Goal: Task Accomplishment & Management: Manage account settings

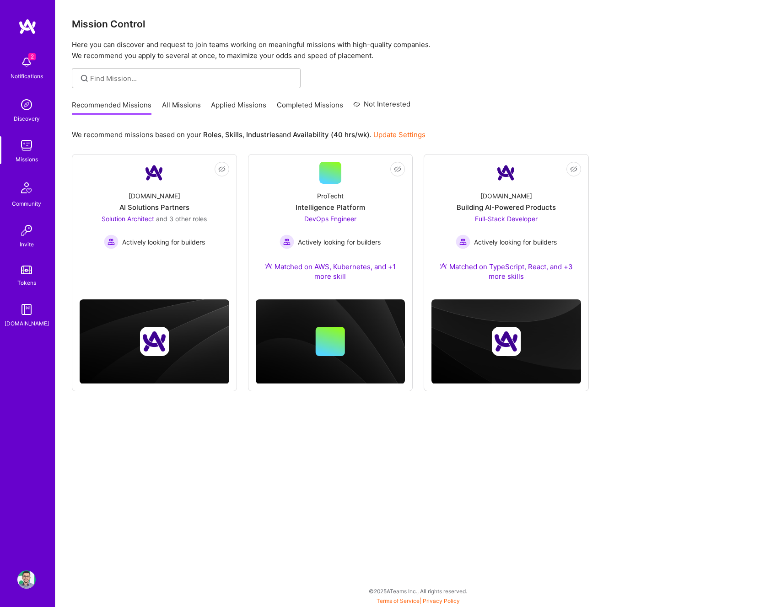
click at [24, 582] on img at bounding box center [26, 580] width 18 height 18
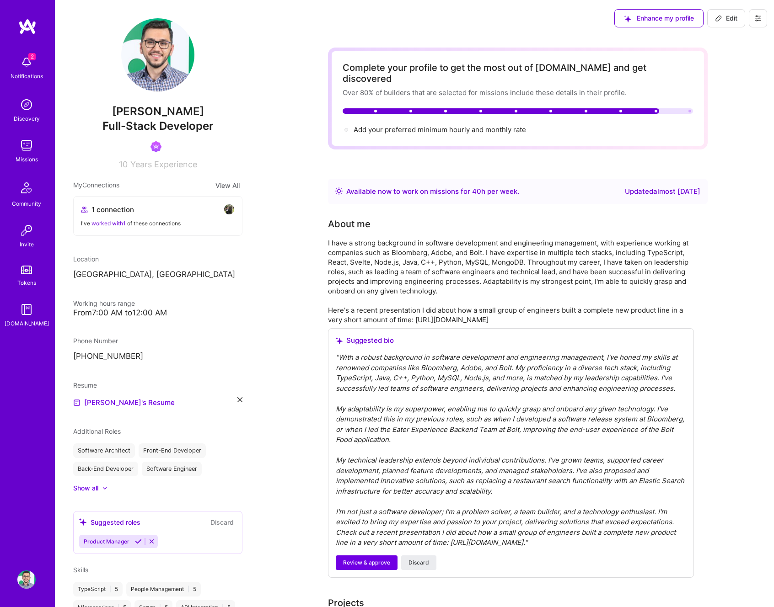
click at [118, 269] on p "[GEOGRAPHIC_DATA], [GEOGRAPHIC_DATA]" at bounding box center [157, 274] width 169 height 11
click at [187, 271] on p "[GEOGRAPHIC_DATA], [GEOGRAPHIC_DATA]" at bounding box center [157, 274] width 169 height 11
click at [140, 269] on div "Location [GEOGRAPHIC_DATA], [GEOGRAPHIC_DATA]" at bounding box center [157, 267] width 169 height 26
drag, startPoint x: 166, startPoint y: 283, endPoint x: 61, endPoint y: 275, distance: 105.0
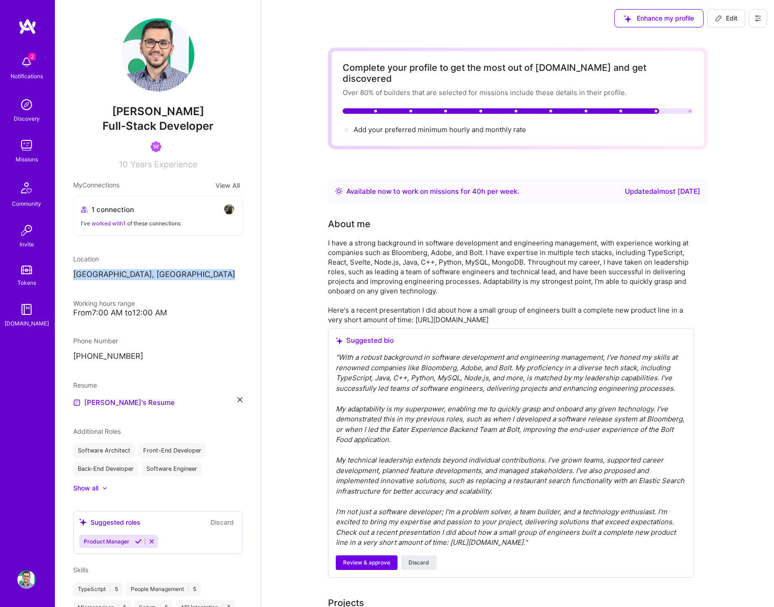
click at [61, 275] on div "Catalin Ramascanu Full-Stack Developer 10 Years Experience My Connections View …" at bounding box center [158, 303] width 206 height 607
click at [141, 279] on p "[GEOGRAPHIC_DATA], [GEOGRAPHIC_DATA]" at bounding box center [157, 274] width 169 height 11
drag, startPoint x: 148, startPoint y: 274, endPoint x: 77, endPoint y: 274, distance: 70.9
click at [72, 274] on div "Catalin Ramascanu Full-Stack Developer 10 Years Experience My Connections View …" at bounding box center [158, 303] width 206 height 607
click at [83, 274] on p "[GEOGRAPHIC_DATA], [GEOGRAPHIC_DATA]" at bounding box center [157, 274] width 169 height 11
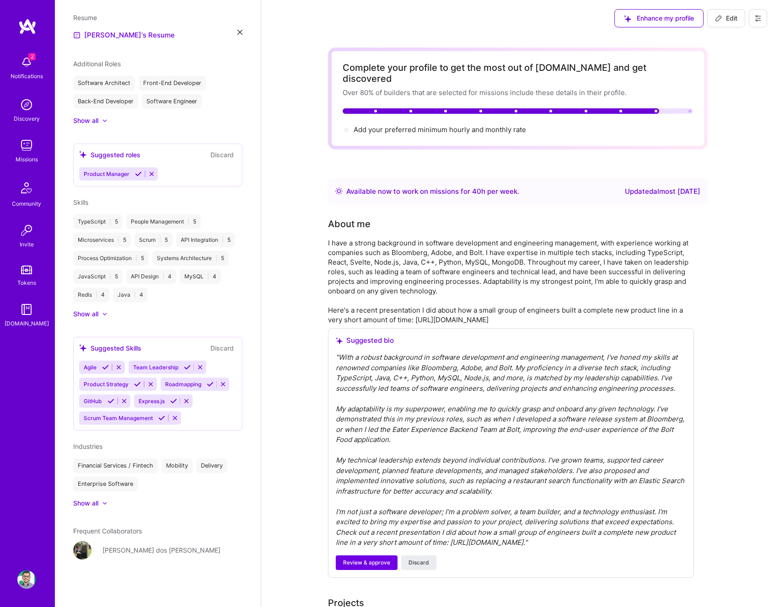
scroll to position [386, 0]
click at [113, 505] on div "Show all" at bounding box center [157, 503] width 169 height 9
click at [113, 505] on div at bounding box center [110, 503] width 5 height 5
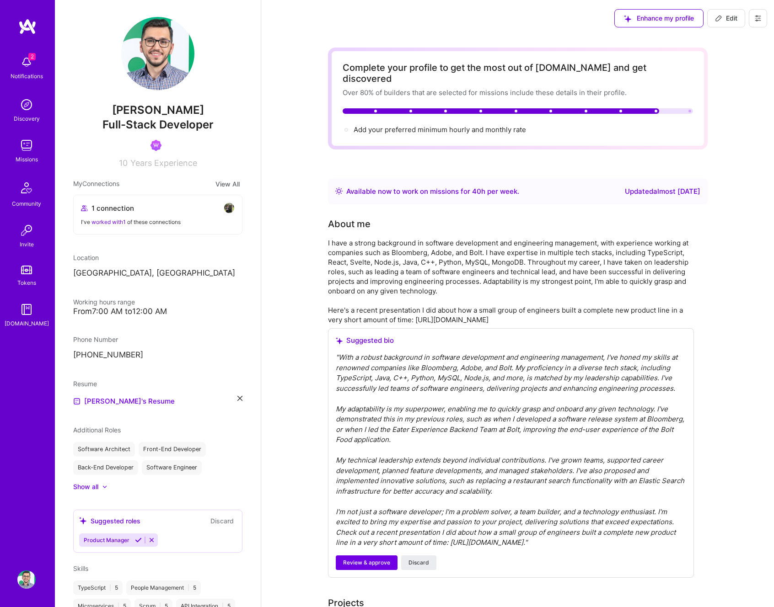
scroll to position [0, 0]
click at [146, 60] on img at bounding box center [157, 54] width 73 height 73
drag, startPoint x: 217, startPoint y: 117, endPoint x: 101, endPoint y: 111, distance: 116.3
click at [102, 111] on span "[PERSON_NAME]" at bounding box center [157, 112] width 169 height 14
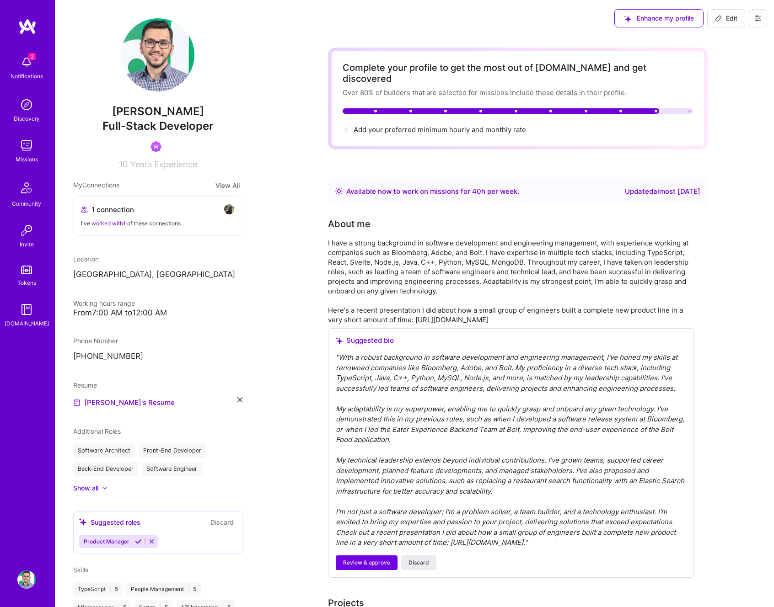
click at [101, 112] on span "[PERSON_NAME]" at bounding box center [157, 112] width 169 height 14
drag, startPoint x: 101, startPoint y: 112, endPoint x: 214, endPoint y: 127, distance: 114.0
click at [212, 124] on div "Catalin Ramascanu Full-Stack Developer 10 Years Experience" at bounding box center [157, 93] width 169 height 151
click at [214, 127] on div "Full-Stack Developer" at bounding box center [157, 126] width 169 height 16
click at [166, 78] on img at bounding box center [157, 54] width 73 height 73
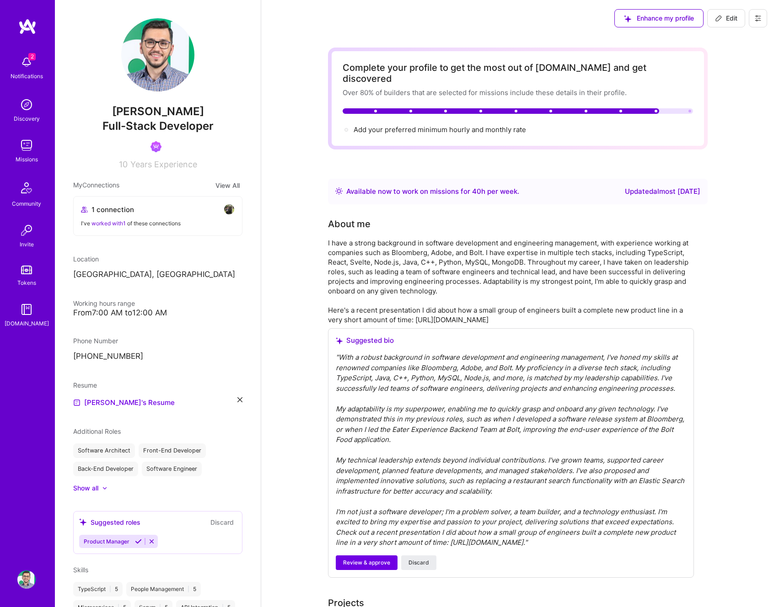
click at [725, 19] on span "Edit" at bounding box center [726, 18] width 22 height 9
select select "RO"
select select "Right Now"
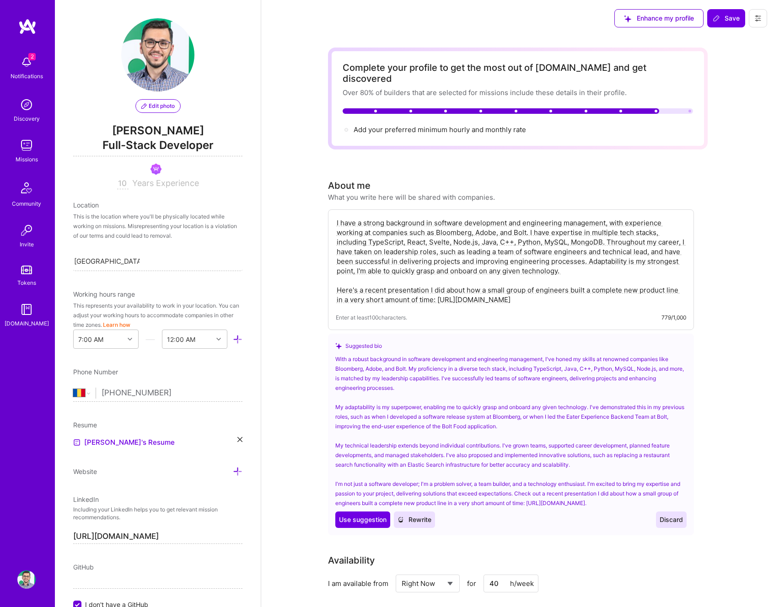
click at [417, 242] on textarea "I have a strong background in software development and engineering management, …" at bounding box center [511, 261] width 350 height 88
drag, startPoint x: 575, startPoint y: 254, endPoint x: 433, endPoint y: 252, distance: 141.8
click at [402, 250] on textarea "I have a strong background in software development and engineering management, …" at bounding box center [511, 261] width 350 height 88
click at [541, 258] on textarea "I have a strong background in software development and engineering management, …" at bounding box center [511, 261] width 350 height 88
drag, startPoint x: 549, startPoint y: 260, endPoint x: 332, endPoint y: 207, distance: 223.7
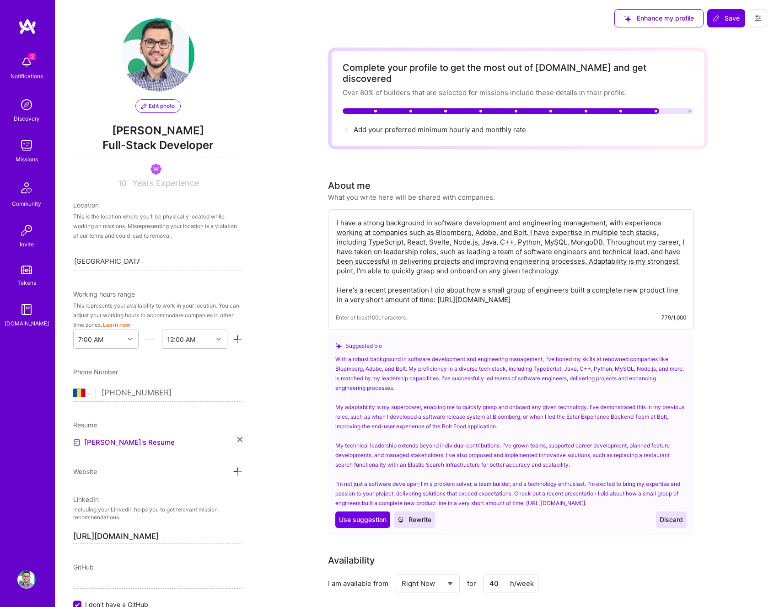
click at [332, 209] on div "I have a strong background in software development and engineering management, …" at bounding box center [511, 269] width 366 height 121
drag, startPoint x: 574, startPoint y: 261, endPoint x: 317, endPoint y: 208, distance: 262.0
paste textarea "Senior Full-Stack Engineer with 10+ years building and scaling products at Bolt…"
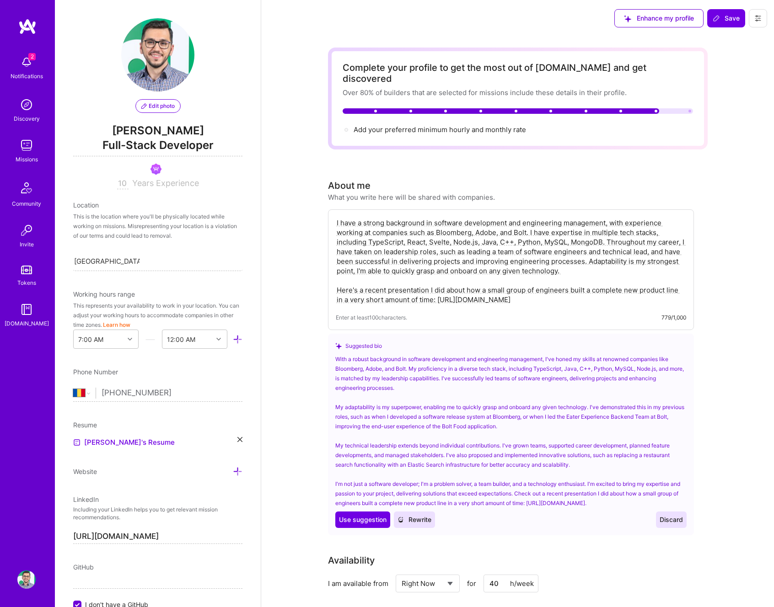
click at [584, 249] on textarea "I have a strong background in software development and engineering management, …" at bounding box center [511, 261] width 350 height 88
paste textarea "Senior Full-Stack Engineer with 10+ years building and scaling products at Bolt…"
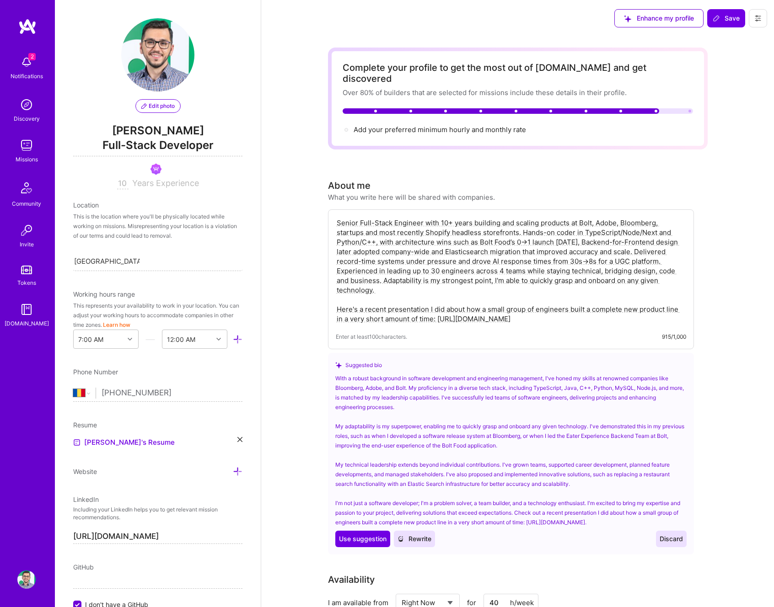
click at [369, 224] on textarea "Senior Full-Stack Engineer with 10+ years building and scaling products at Bolt…" at bounding box center [511, 270] width 350 height 107
drag, startPoint x: 428, startPoint y: 270, endPoint x: 435, endPoint y: 280, distance: 11.8
click at [435, 280] on textarea "Senior Full-Stack Engineer with 10+ years building and scaling products at Bolt…" at bounding box center [511, 270] width 350 height 107
paste textarea "My edge is adaptability — I can quickly dive into any stack and deliver results…"
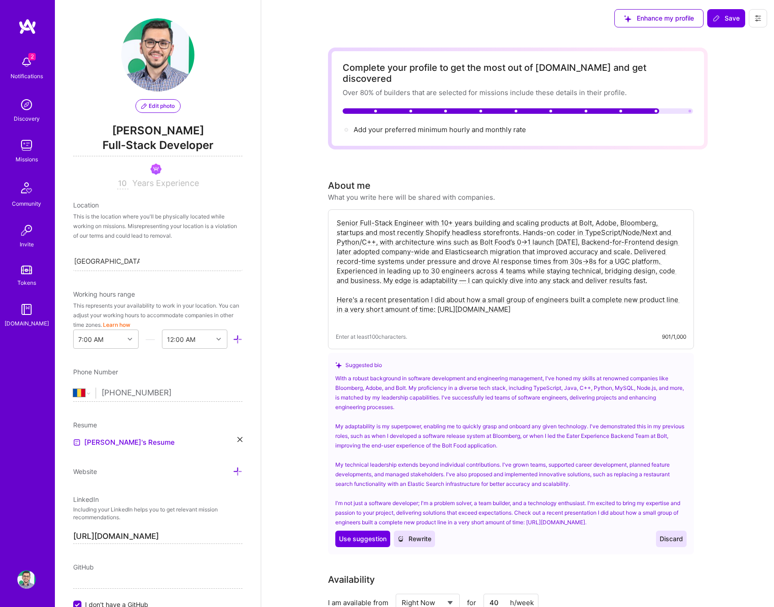
click at [512, 271] on textarea "Senior Full-Stack Engineer with 10+ years building and scaling products at Bolt…" at bounding box center [511, 270] width 350 height 107
click at [485, 296] on textarea "Senior Full-Stack Engineer with 10+ years building and scaling products at Bolt…" at bounding box center [511, 270] width 350 height 107
paste textarea "ow a small team built a new product line in record time:"
click at [519, 259] on textarea "Senior Full-Stack Engineer with 10+ years building and scaling products at Bolt…" at bounding box center [511, 270] width 350 height 107
click at [375, 299] on textarea "Senior Full-Stack Engineer with 10+ years building and scaling products at Bolt…" at bounding box center [511, 270] width 350 height 107
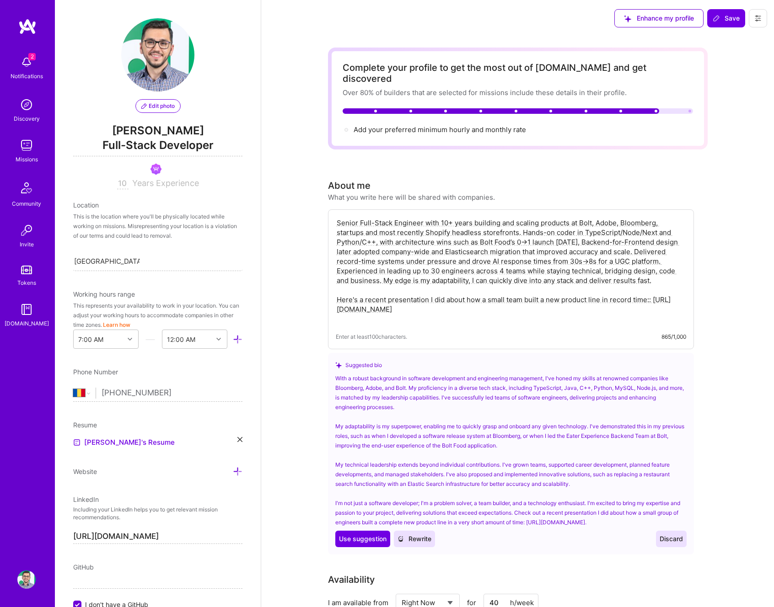
click at [375, 299] on textarea "Senior Full-Stack Engineer with 10+ years building and scaling products at Bolt…" at bounding box center [511, 270] width 350 height 107
type textarea "Senior Full-Stack Engineer with 10+ years building and scaling products at Bolt…"
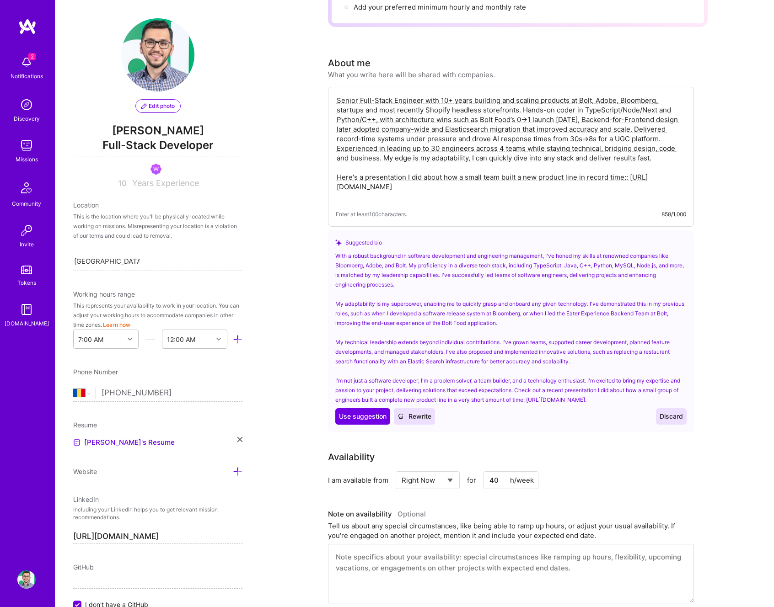
scroll to position [152, 0]
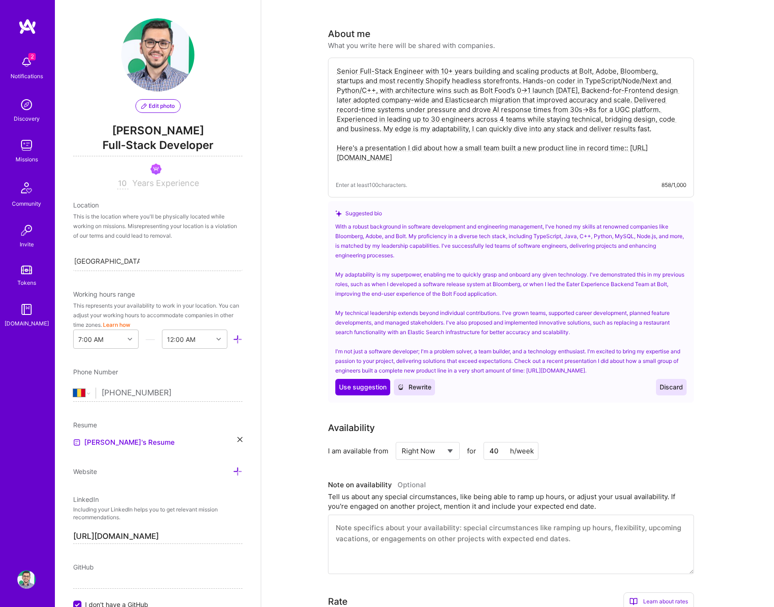
click at [679, 385] on span "Discard" at bounding box center [671, 387] width 23 height 9
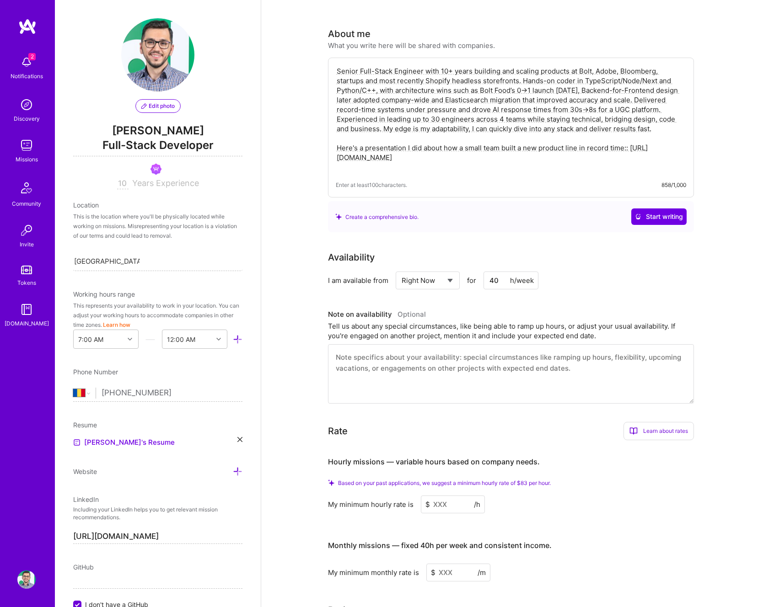
click at [369, 346] on textarea at bounding box center [511, 373] width 366 height 59
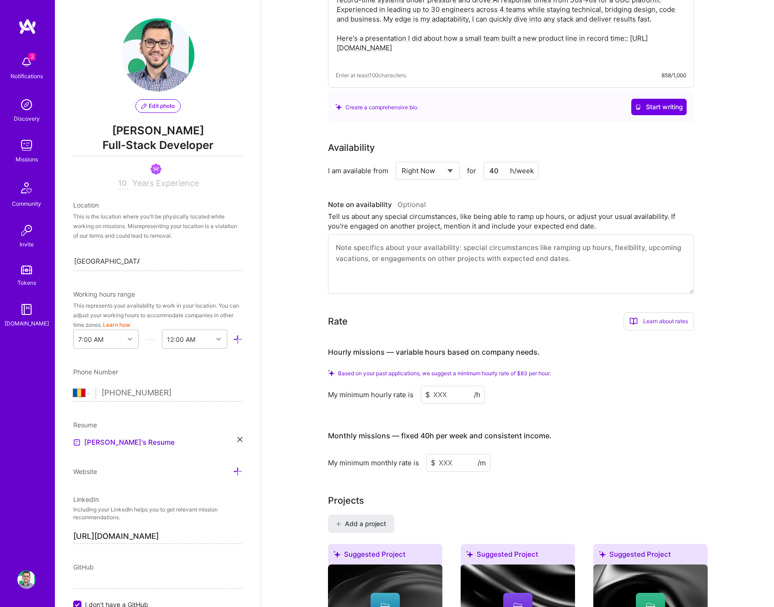
scroll to position [265, 0]
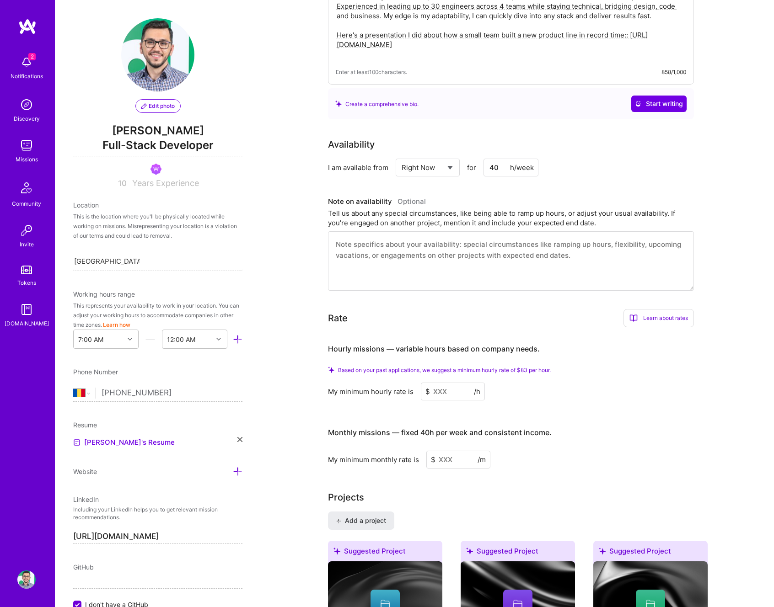
click at [466, 387] on input at bounding box center [453, 392] width 64 height 18
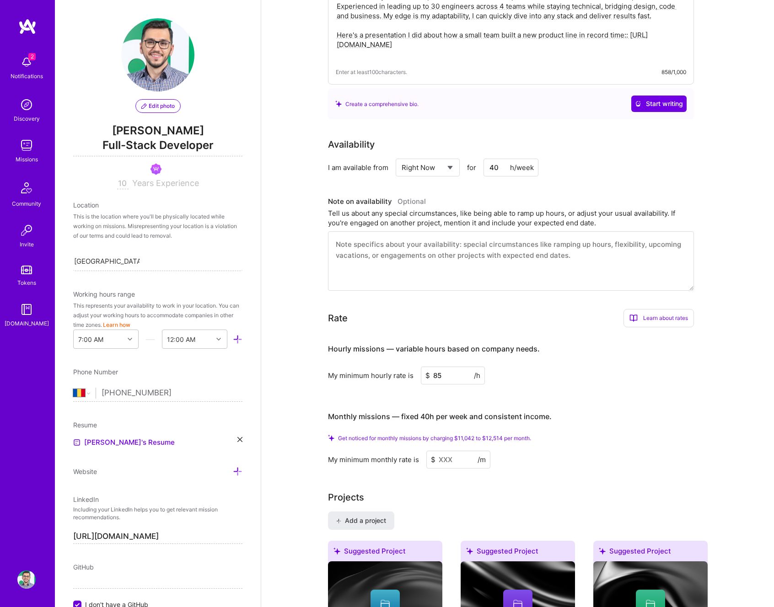
type input "85"
click at [562, 367] on div "My minimum hourly rate is $ 85 /h" at bounding box center [511, 376] width 366 height 18
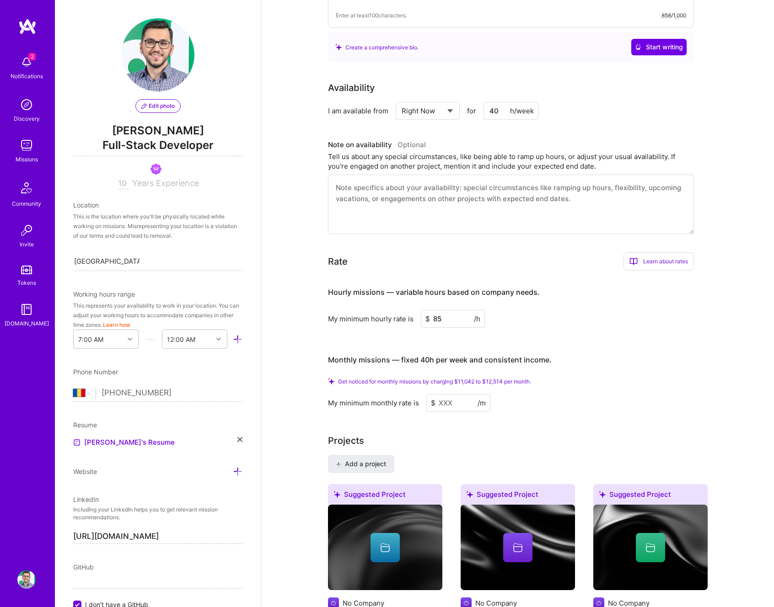
scroll to position [322, 0]
click at [451, 397] on input at bounding box center [458, 403] width 64 height 18
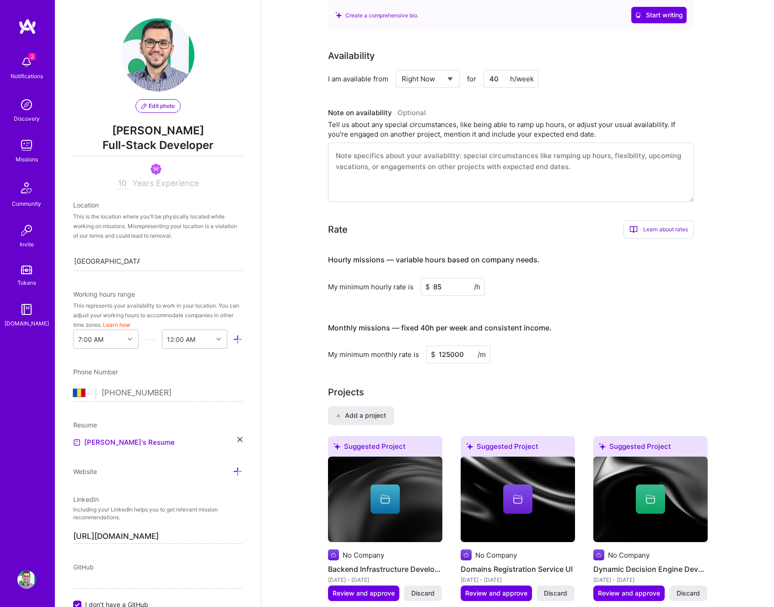
type input "125000"
click at [485, 388] on div "Projects" at bounding box center [518, 393] width 380 height 14
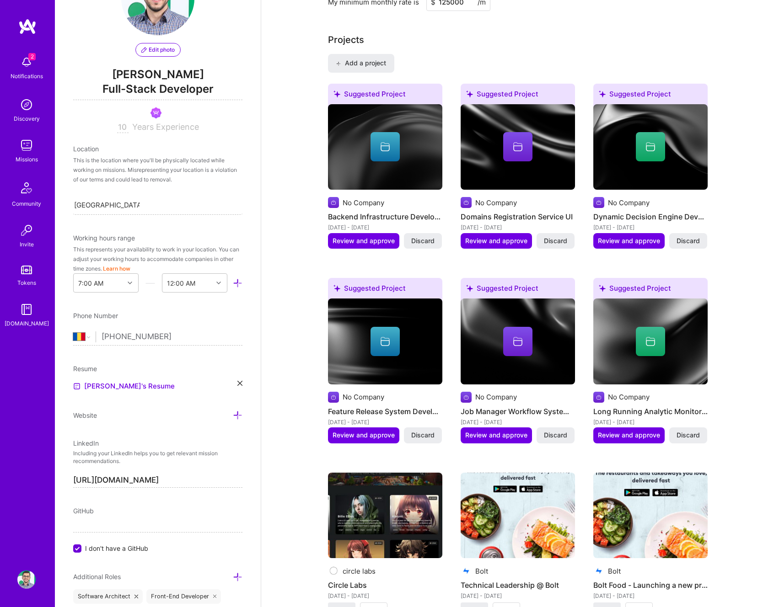
scroll to position [57, 0]
click at [120, 392] on div "Edit photo Catalin Ramascanu Full-Stack Developer 10 Years Experience Location …" at bounding box center [158, 303] width 206 height 607
click at [120, 385] on link "[PERSON_NAME]'s Resume" at bounding box center [124, 386] width 102 height 11
click at [237, 381] on icon at bounding box center [239, 383] width 5 height 5
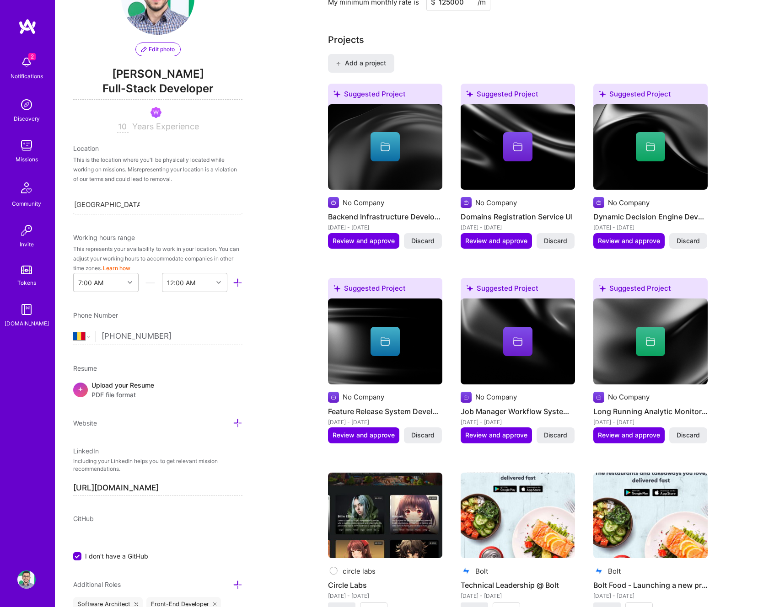
click at [116, 395] on span "PDF file format" at bounding box center [122, 395] width 63 height 10
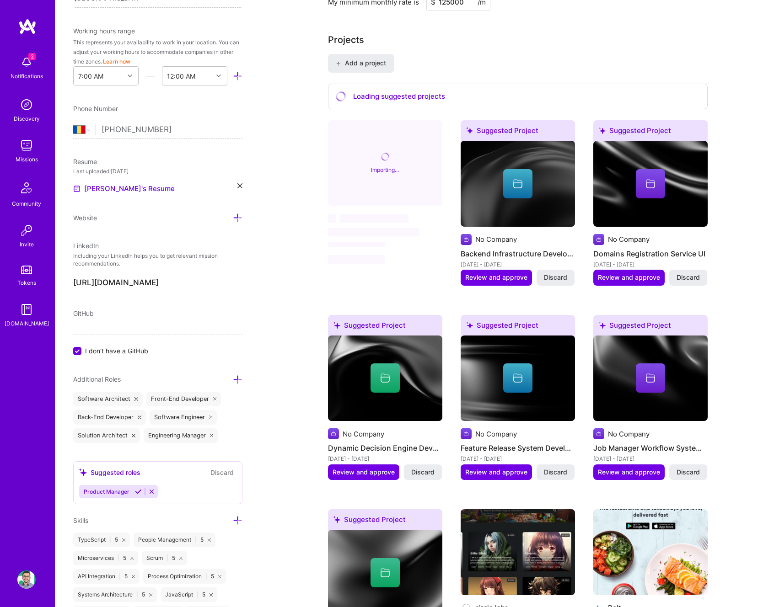
scroll to position [376, 0]
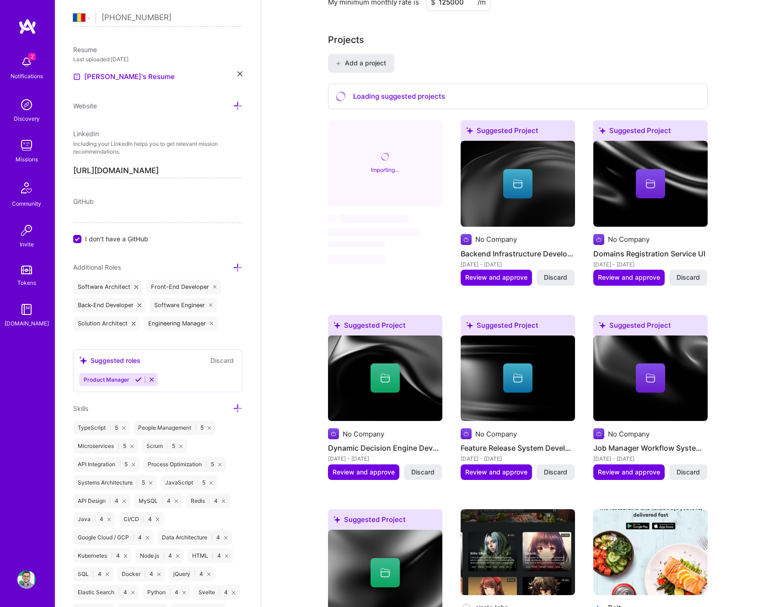
click at [117, 241] on span "I don't have a GitHub" at bounding box center [116, 239] width 63 height 10
click at [82, 241] on input "I don't have a GitHub" at bounding box center [78, 240] width 8 height 8
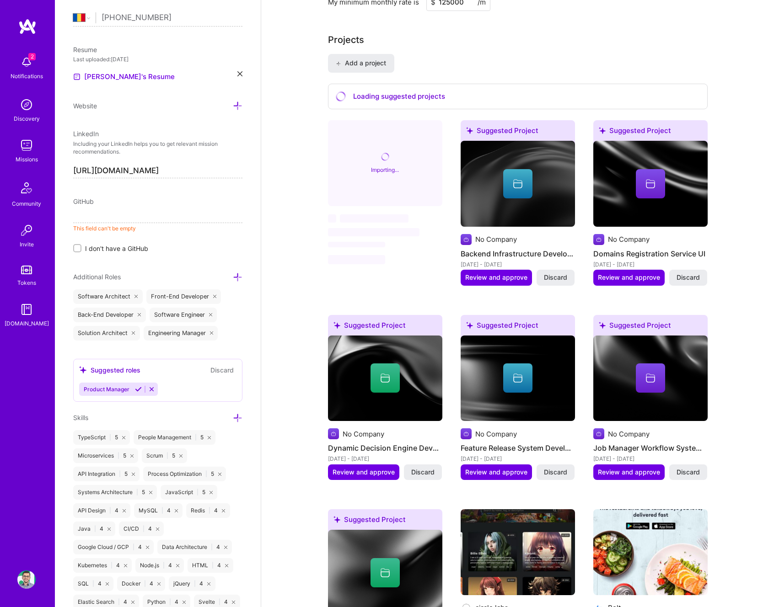
click at [109, 219] on input at bounding box center [157, 216] width 169 height 15
paste input "github.com/CatalinRamascanu"
type input "https://github.com/CatalinRamascanu"
click at [178, 245] on div "Edit photo Catalin Ramascanu Full-Stack Developer 10 Years Experience Location …" at bounding box center [158, 303] width 206 height 607
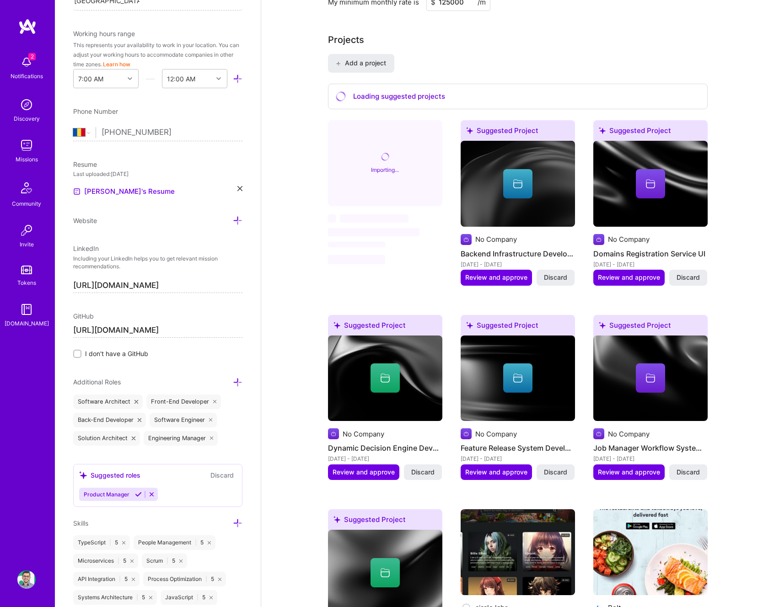
scroll to position [259, 0]
click at [145, 220] on div "Website" at bounding box center [157, 222] width 169 height 11
click at [233, 222] on icon at bounding box center [238, 222] width 10 height 10
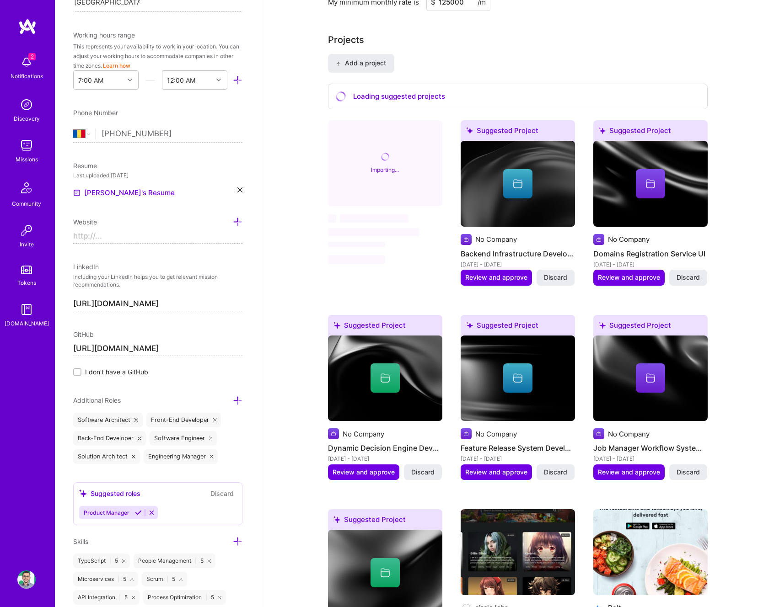
click at [117, 234] on input at bounding box center [157, 236] width 169 height 15
paste input "[URL][DOMAIN_NAME]"
type input "[URL][DOMAIN_NAME]"
drag, startPoint x: 176, startPoint y: 256, endPoint x: 167, endPoint y: 254, distance: 9.8
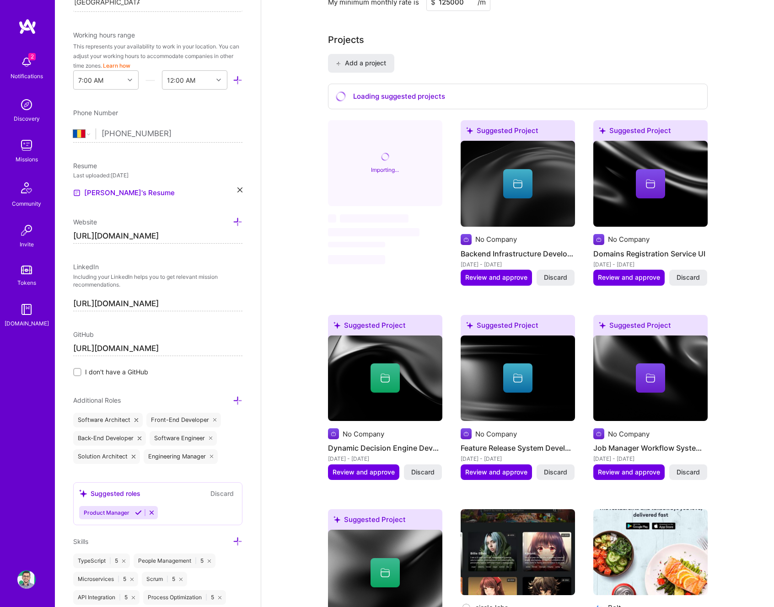
click at [176, 256] on div "Edit photo Catalin Ramascanu Full-Stack Developer 10 Years Experience Location …" at bounding box center [158, 303] width 206 height 607
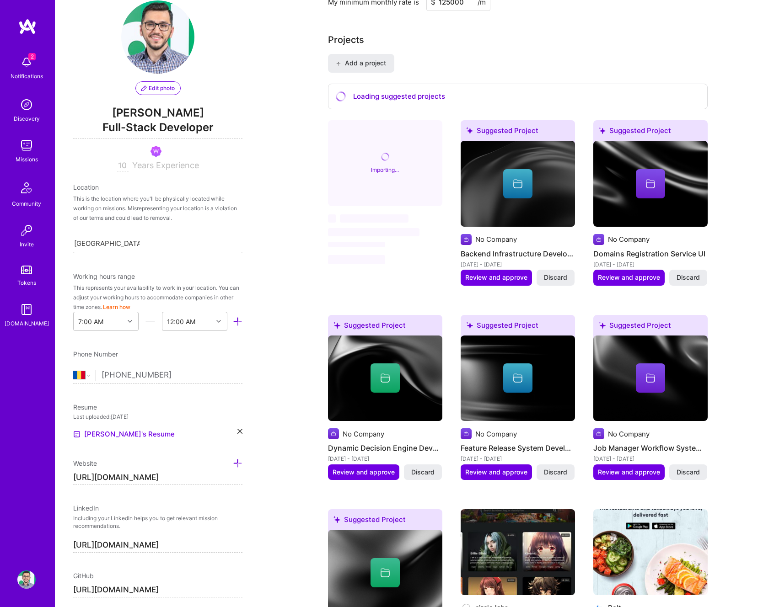
scroll to position [0, 0]
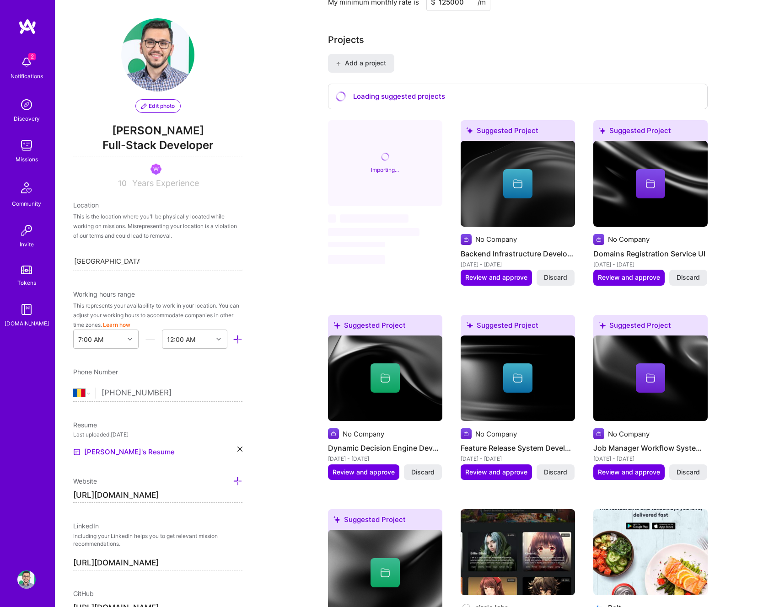
click at [157, 106] on span "Edit photo" at bounding box center [157, 106] width 33 height 8
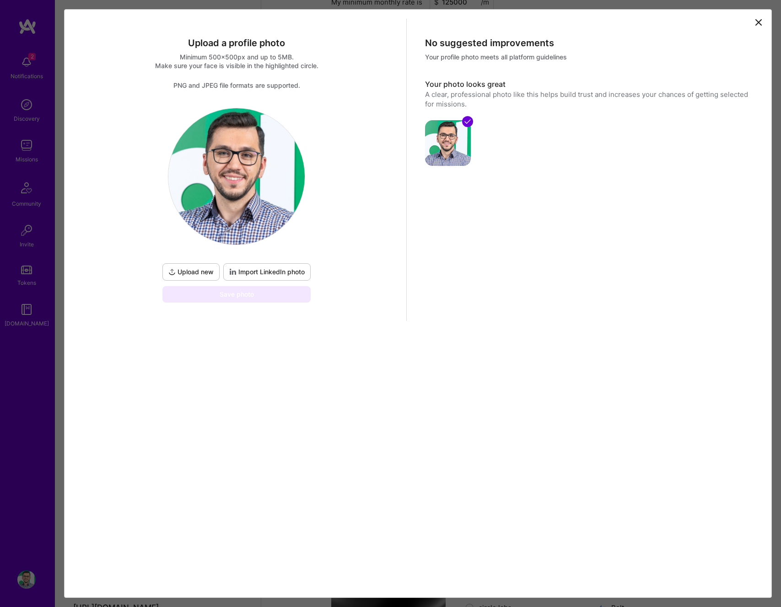
click at [195, 269] on span "Upload new" at bounding box center [190, 272] width 45 height 9
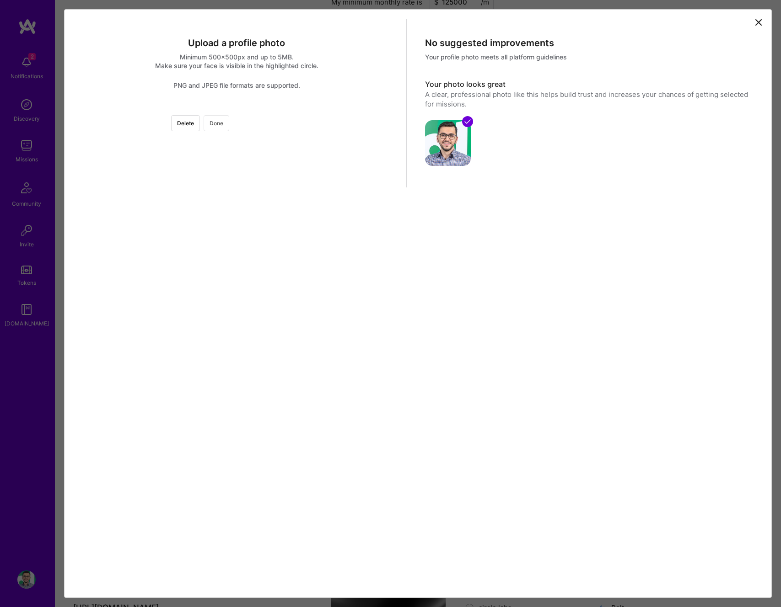
click at [229, 125] on button "Done" at bounding box center [217, 123] width 26 height 16
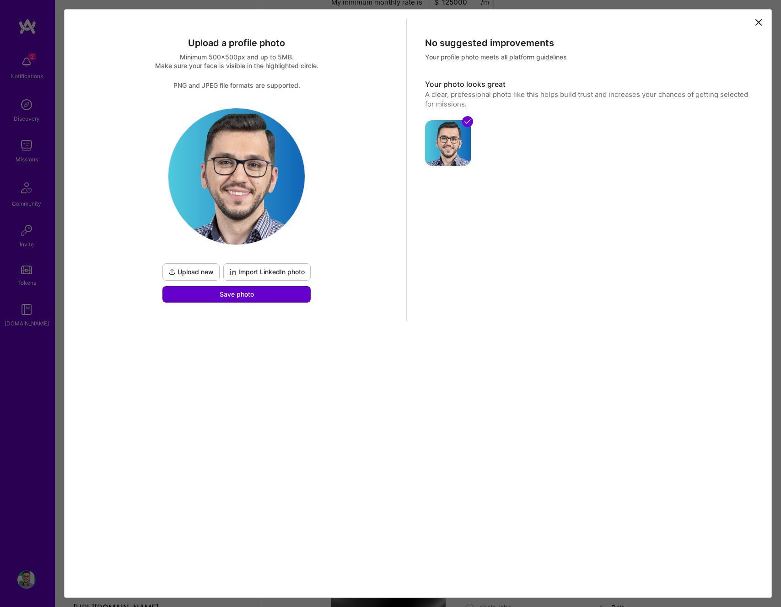
click at [259, 294] on button "Save photo" at bounding box center [236, 294] width 148 height 16
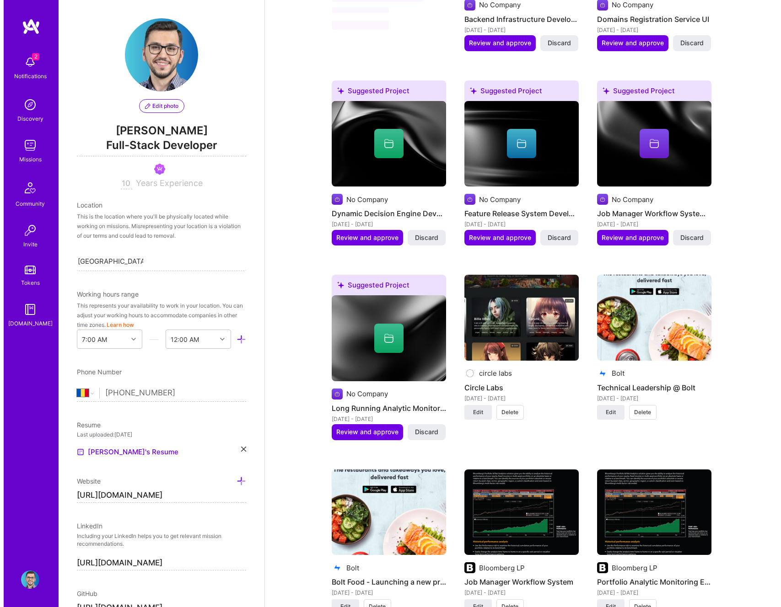
scroll to position [1001, 0]
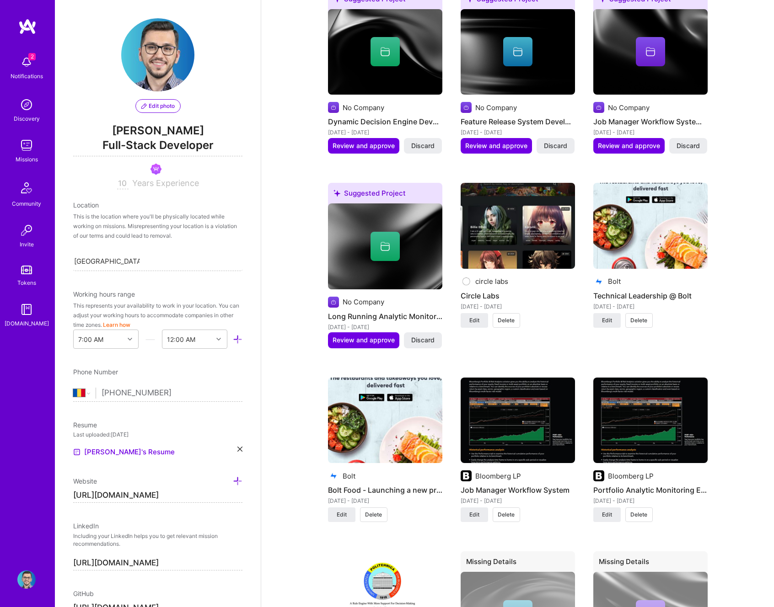
click at [510, 242] on img at bounding box center [518, 226] width 114 height 86
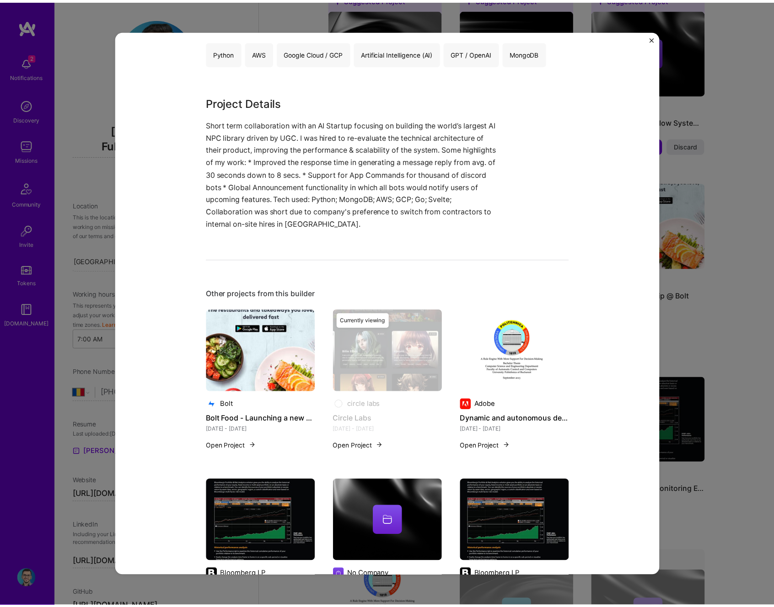
scroll to position [609, 0]
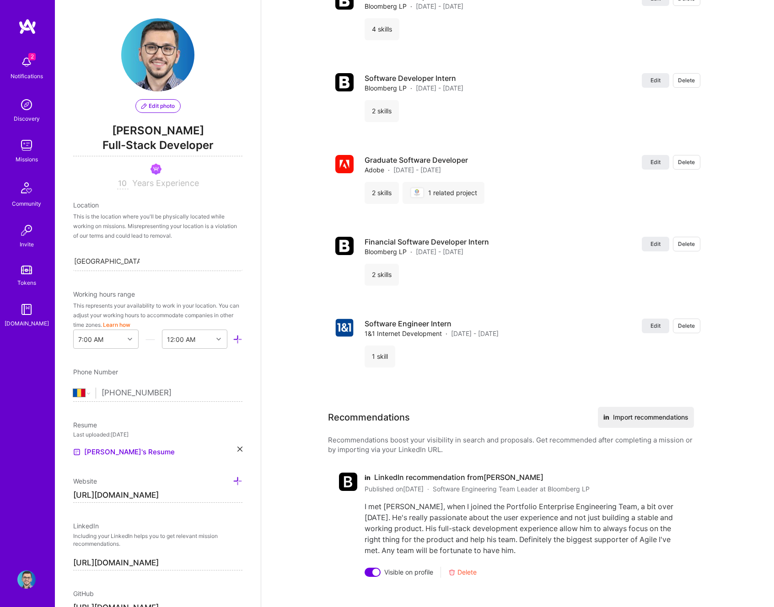
scroll to position [2277, 0]
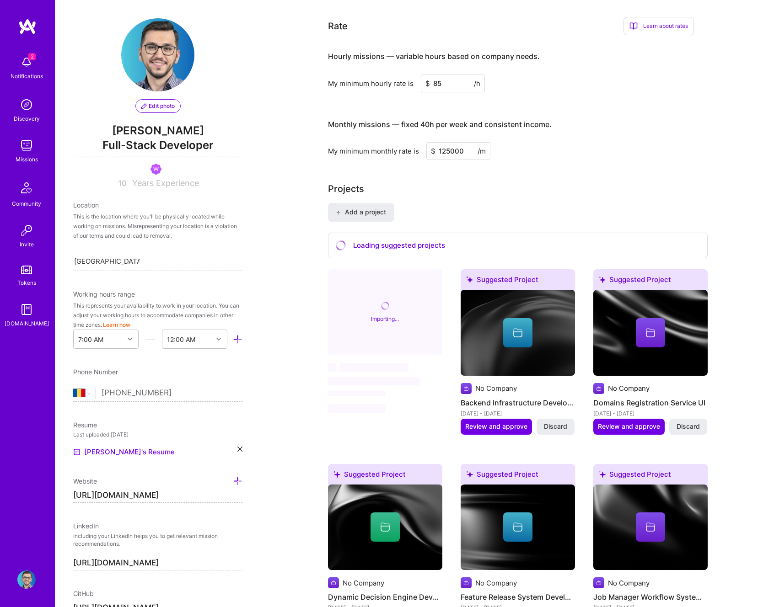
click at [406, 353] on div "Importing..." at bounding box center [385, 312] width 114 height 86
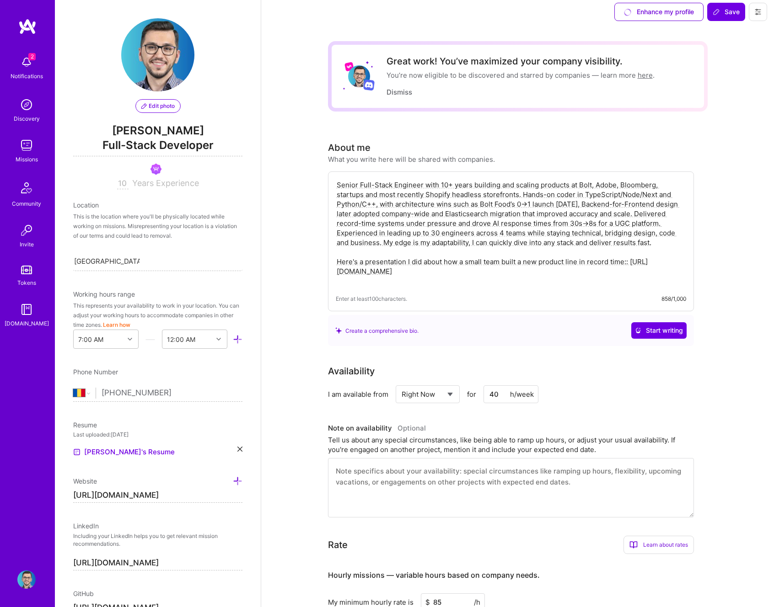
scroll to position [0, 0]
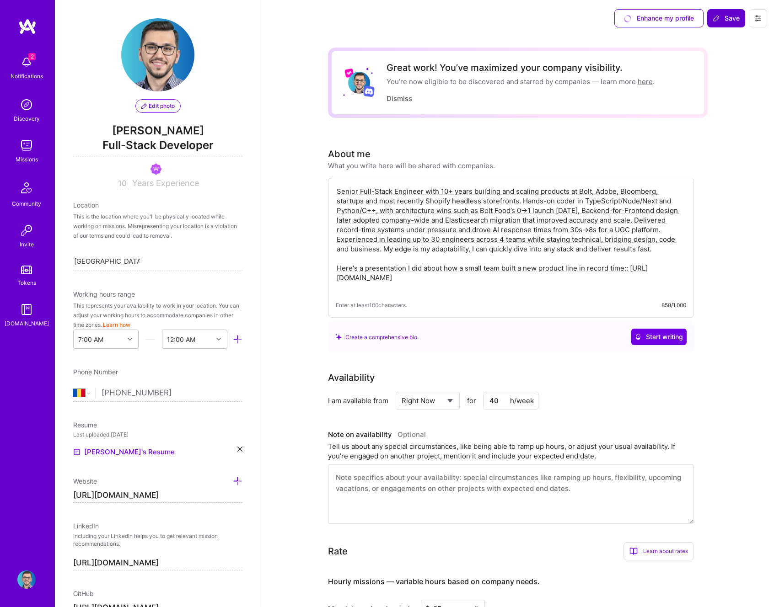
click at [729, 16] on span "Save" at bounding box center [726, 18] width 27 height 9
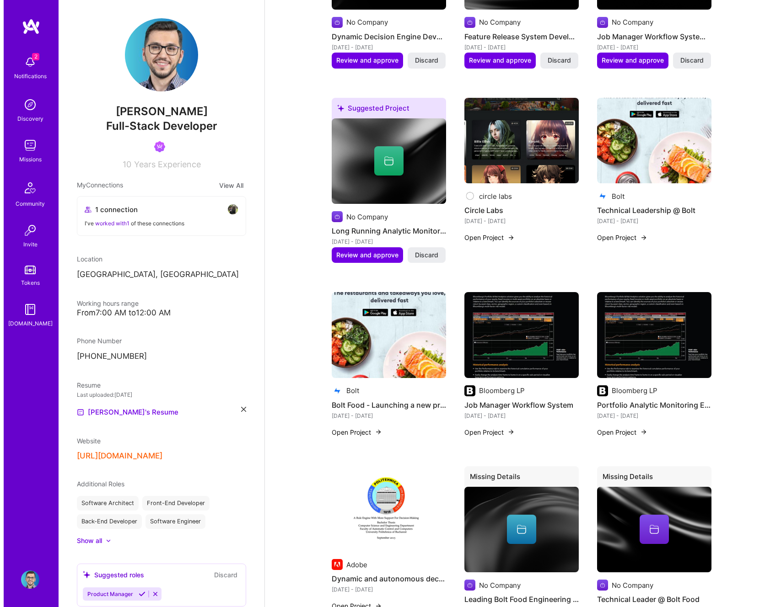
scroll to position [673, 0]
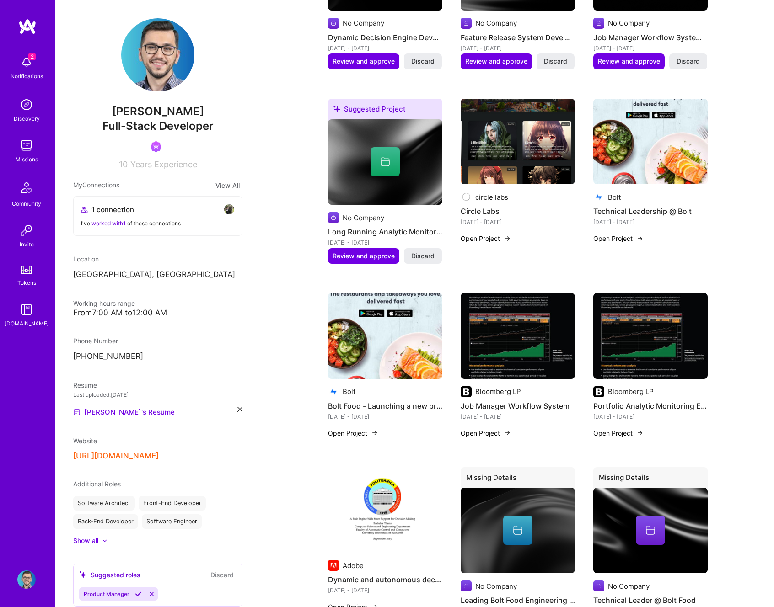
click at [658, 368] on img at bounding box center [650, 336] width 114 height 86
click at [533, 348] on img at bounding box center [518, 336] width 114 height 86
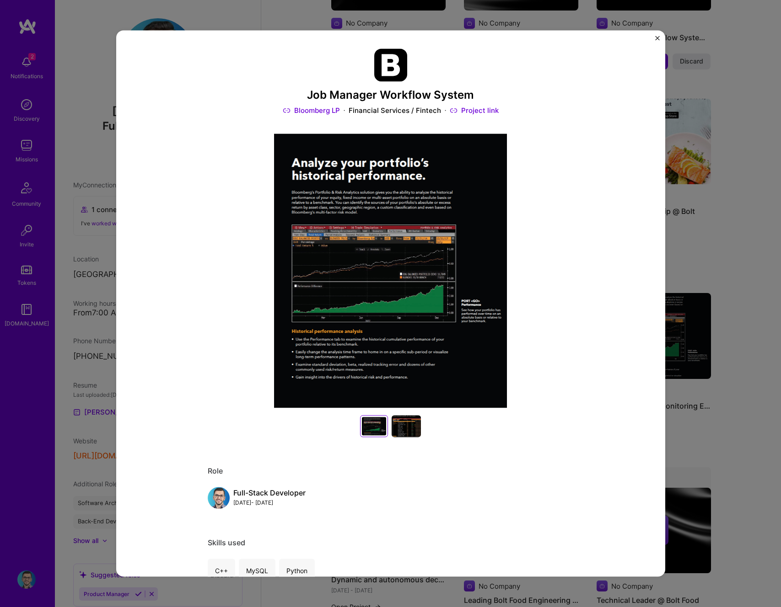
click at [399, 428] on div at bounding box center [406, 426] width 29 height 22
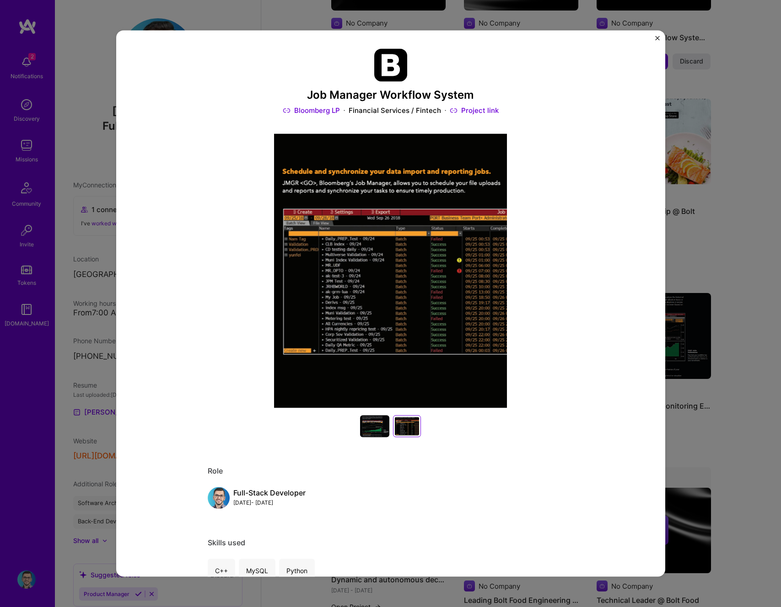
click at [372, 424] on div at bounding box center [374, 426] width 29 height 22
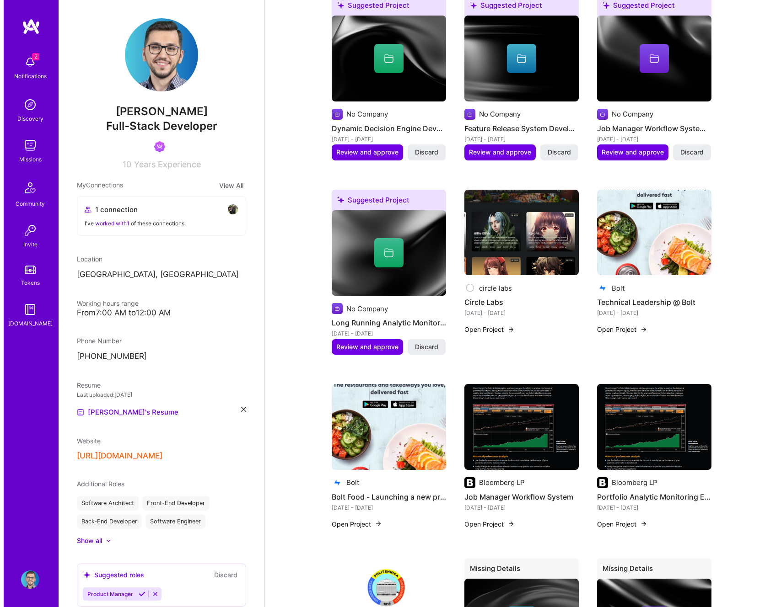
scroll to position [559, 0]
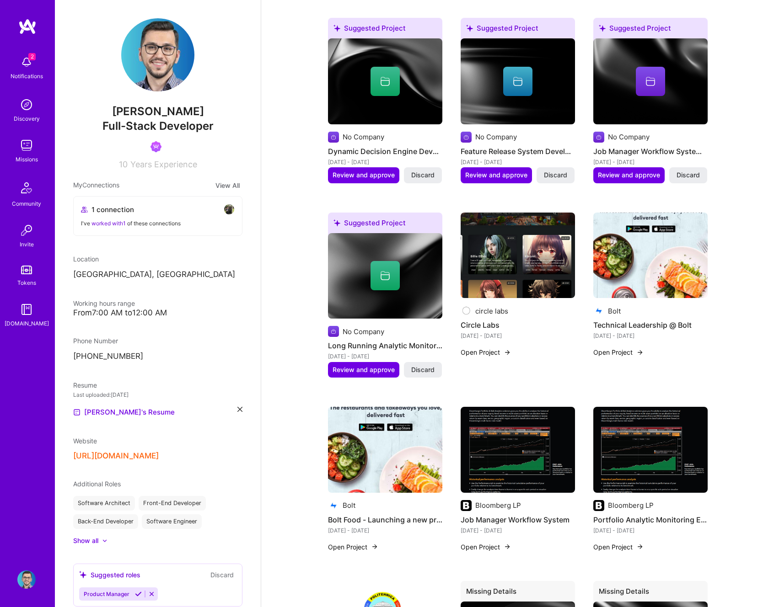
click at [519, 267] on img at bounding box center [518, 256] width 114 height 86
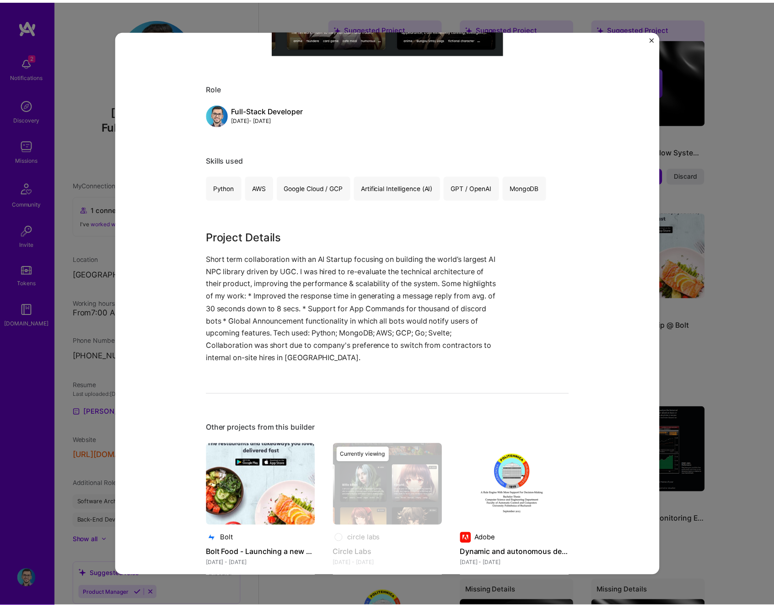
scroll to position [604, 0]
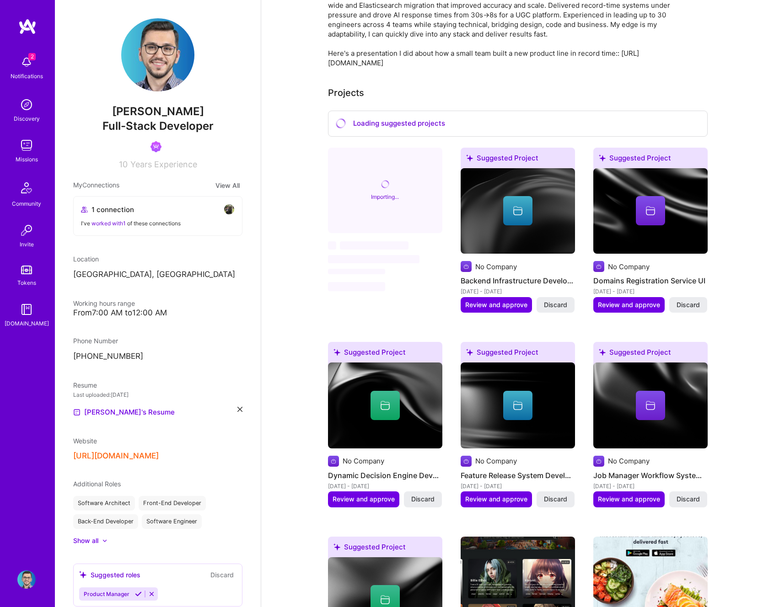
scroll to position [209, 0]
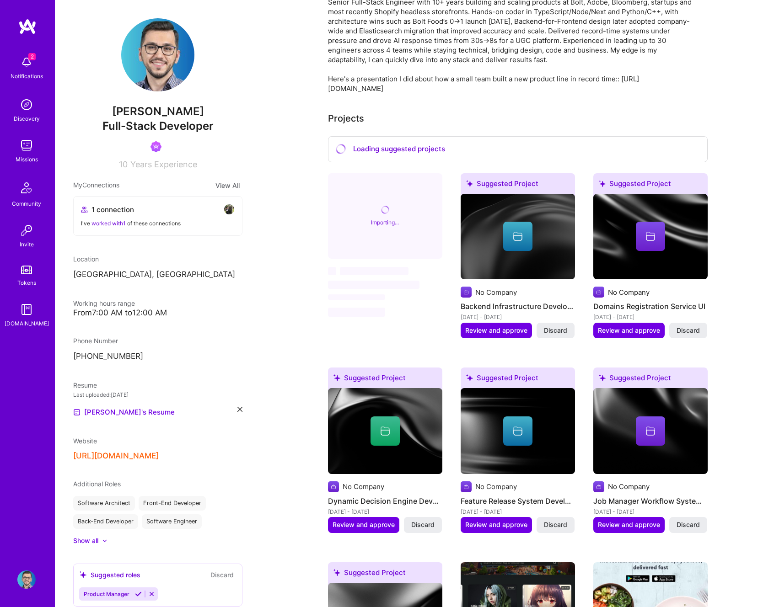
click at [416, 215] on div "Importing..." at bounding box center [385, 216] width 114 height 86
drag, startPoint x: 348, startPoint y: 137, endPoint x: 358, endPoint y: 155, distance: 20.9
click at [349, 137] on div "Loading suggested projects" at bounding box center [518, 149] width 380 height 26
click at [360, 158] on div "Loading suggested projects" at bounding box center [518, 149] width 380 height 26
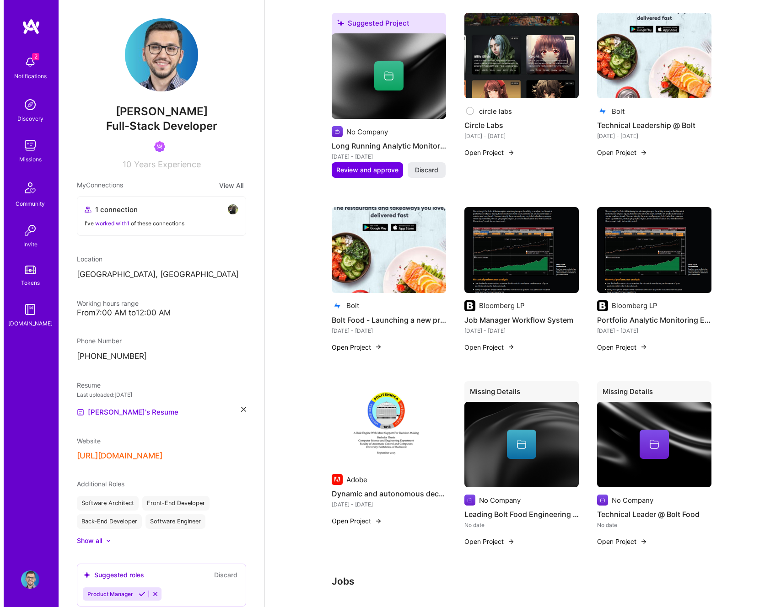
scroll to position [762, 0]
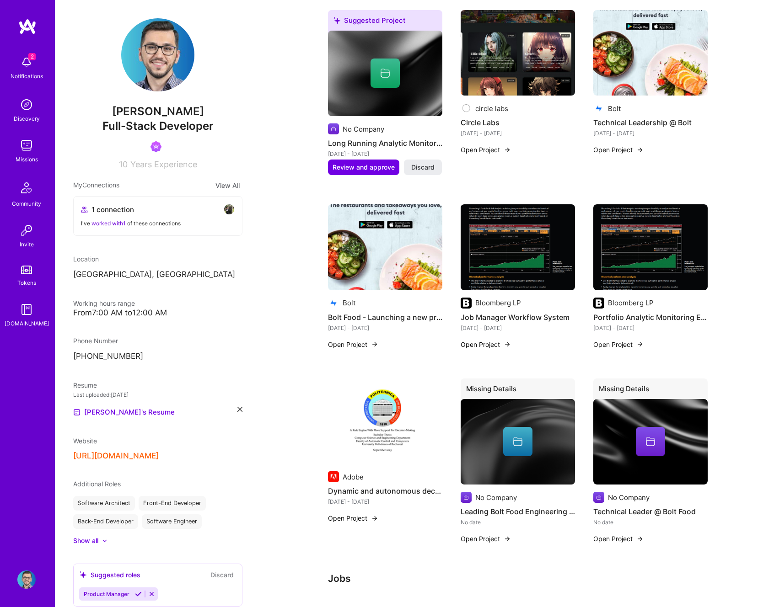
click at [403, 277] on img at bounding box center [385, 247] width 114 height 86
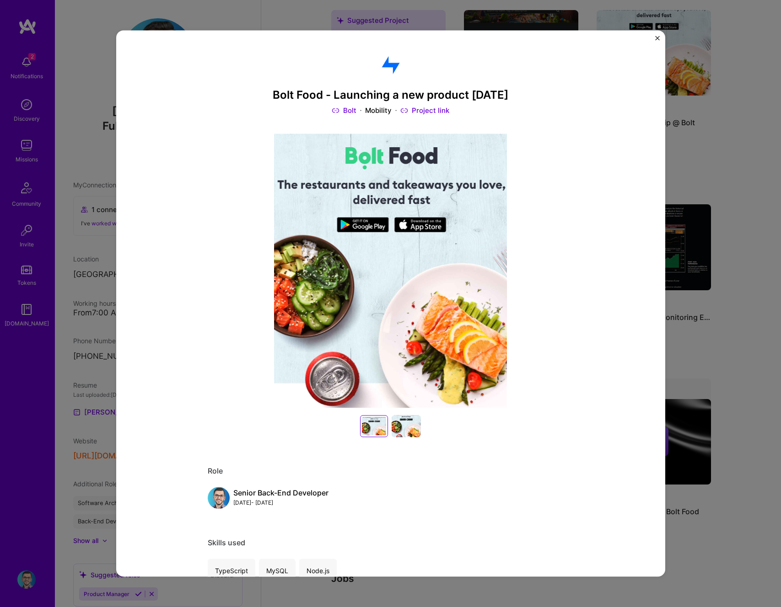
click at [400, 419] on div at bounding box center [406, 426] width 29 height 22
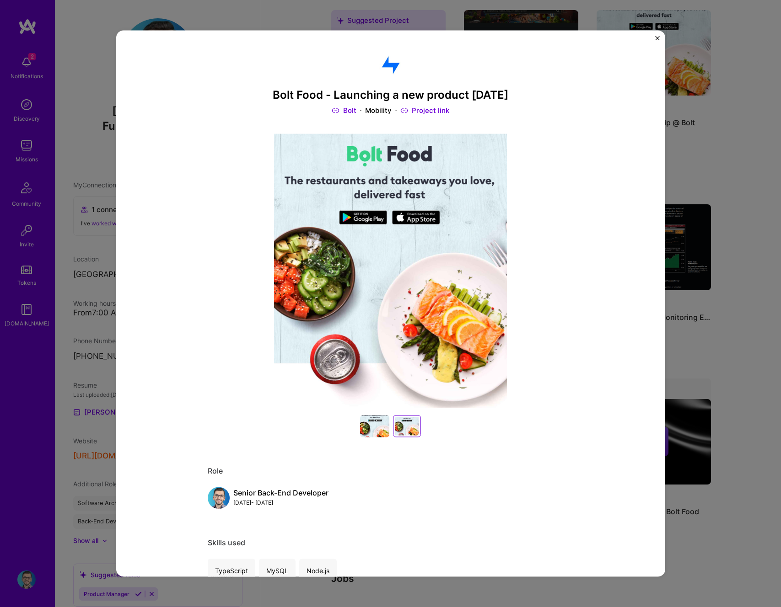
click at [366, 422] on div at bounding box center [374, 426] width 29 height 22
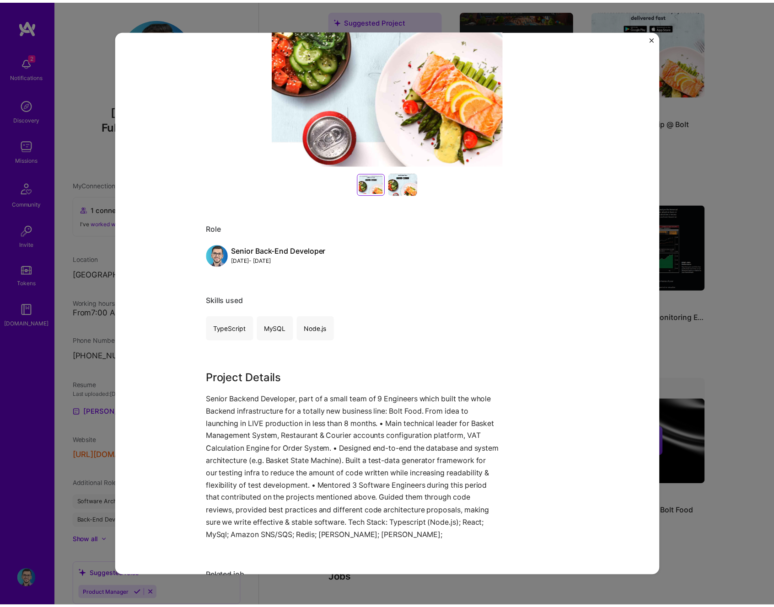
scroll to position [244, 0]
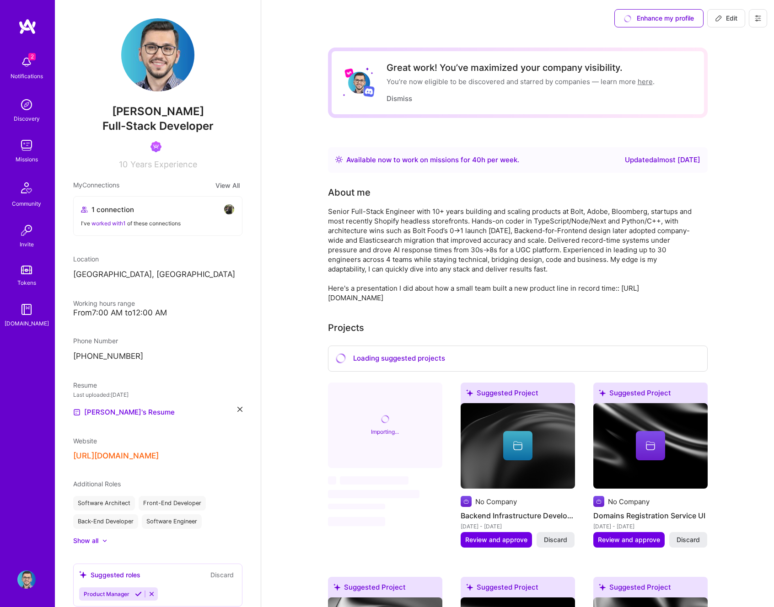
click at [721, 19] on icon at bounding box center [718, 18] width 7 height 7
select select "RO"
select select "Right Now"
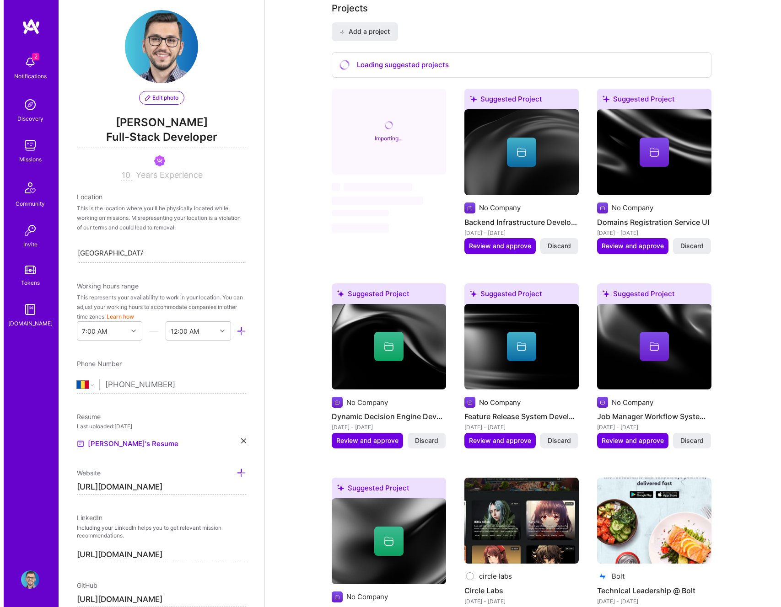
scroll to position [706, 0]
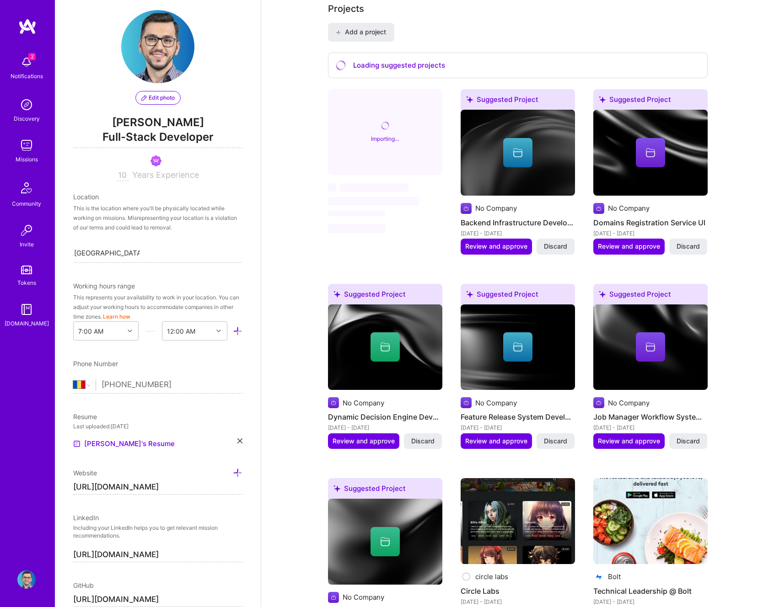
click at [501, 161] on div at bounding box center [518, 152] width 114 height 29
click at [554, 247] on span "Discard" at bounding box center [555, 246] width 23 height 9
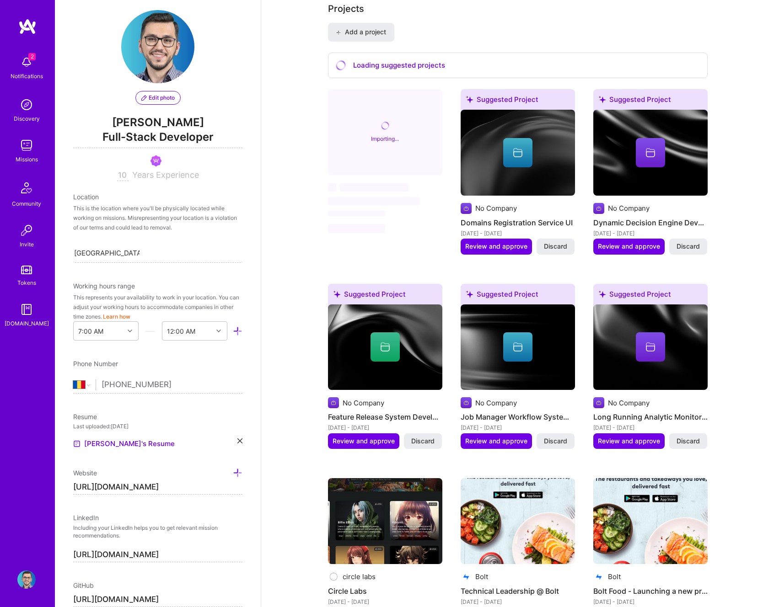
click at [537, 207] on div "No Company" at bounding box center [518, 208] width 114 height 11
click at [539, 176] on img at bounding box center [518, 153] width 114 height 86
click at [558, 242] on span "Discard" at bounding box center [555, 246] width 23 height 9
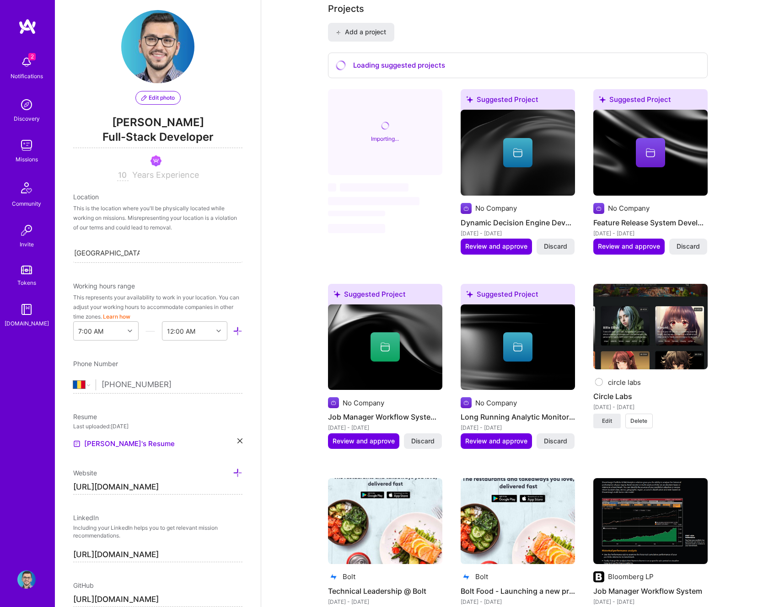
click at [542, 161] on div at bounding box center [518, 152] width 114 height 29
click at [550, 245] on span "Discard" at bounding box center [555, 246] width 23 height 9
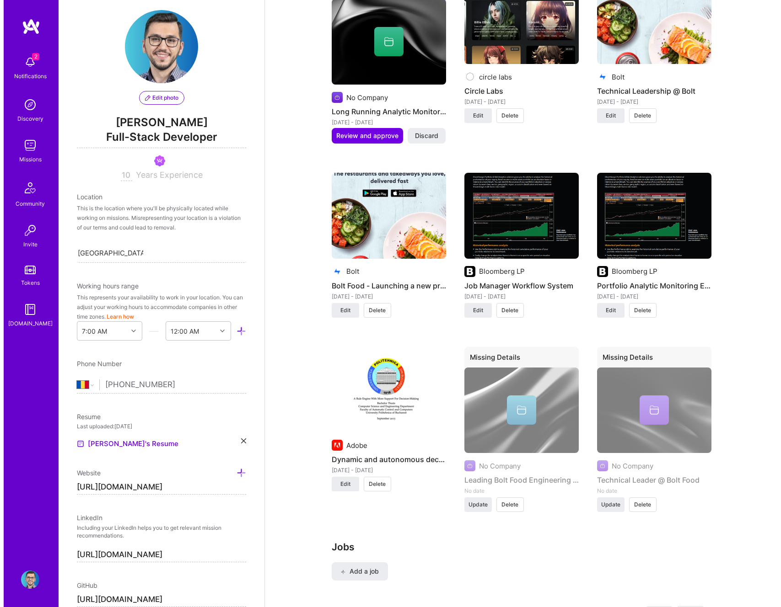
scroll to position [1011, 0]
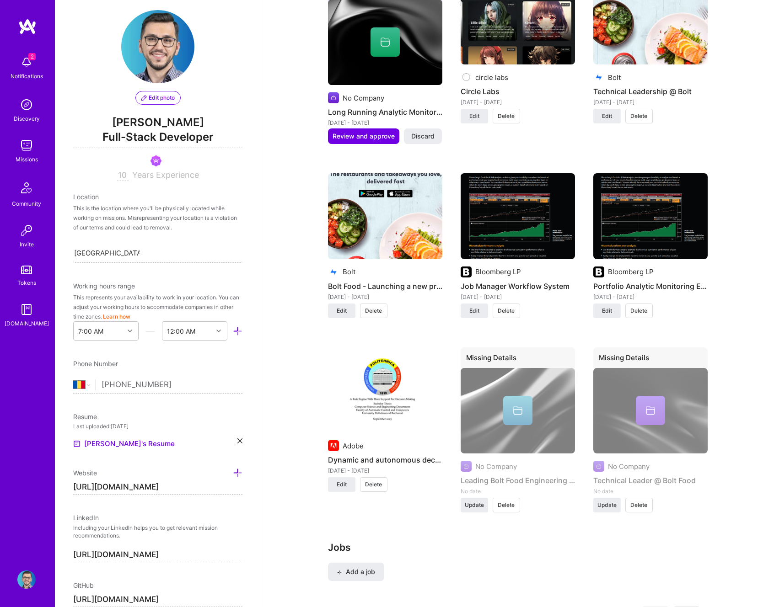
click at [387, 455] on h4 "Dynamic and autonomous decision engine" at bounding box center [385, 460] width 114 height 12
click at [386, 467] on div "Feb 2015 - Jun 2015" at bounding box center [385, 471] width 114 height 10
click at [399, 392] on img at bounding box center [385, 391] width 114 height 86
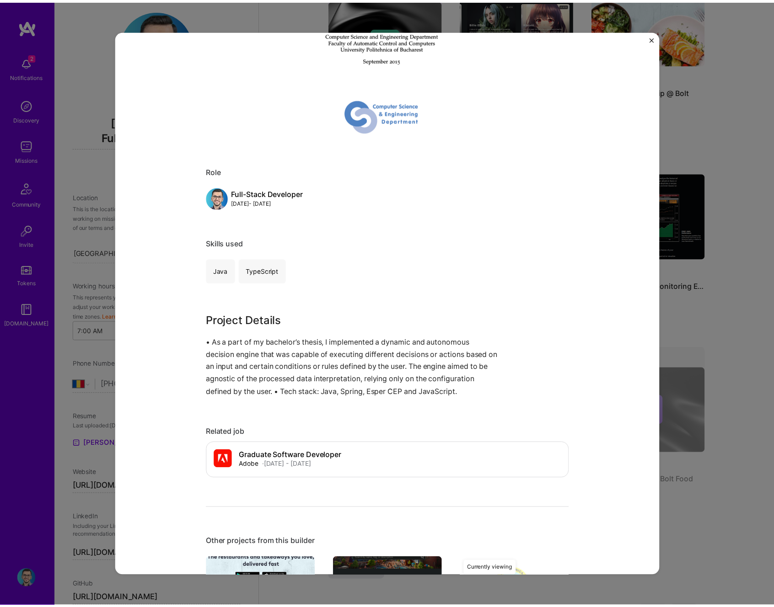
scroll to position [272, 0]
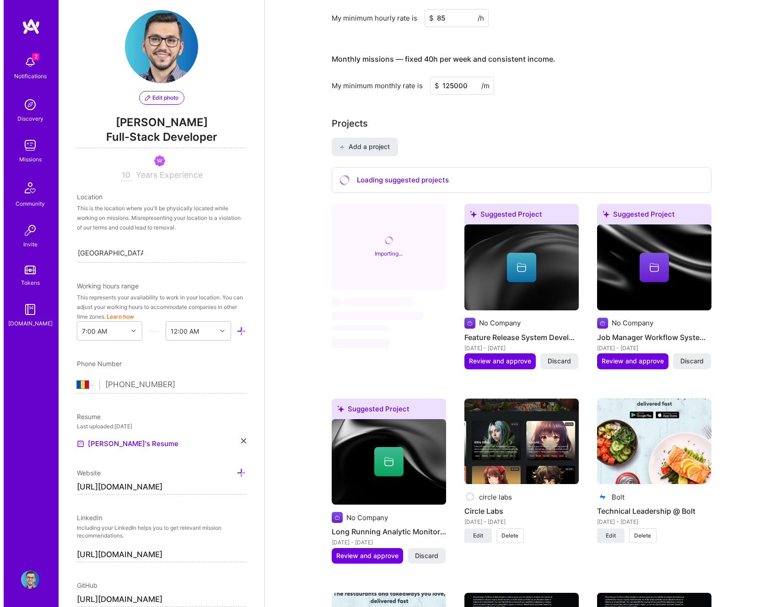
scroll to position [586, 0]
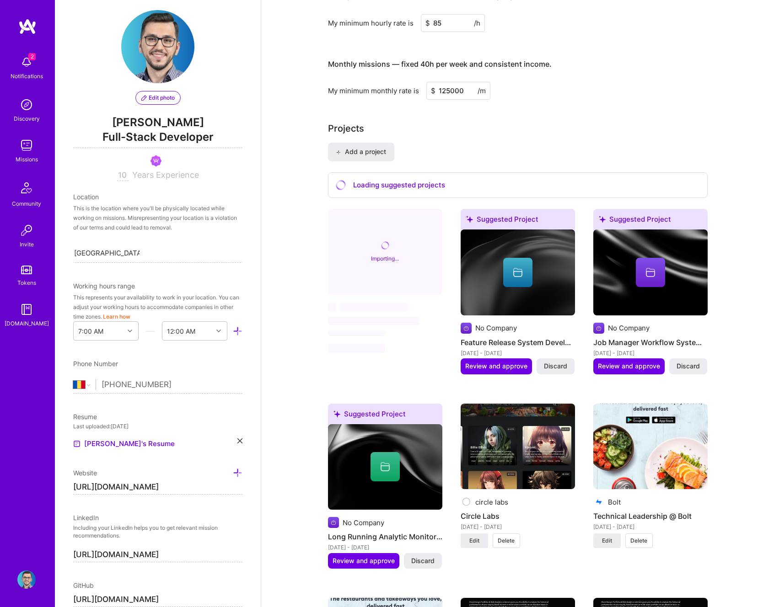
click at [512, 273] on icon at bounding box center [517, 272] width 11 height 11
click at [556, 361] on button "Discard" at bounding box center [556, 367] width 38 height 16
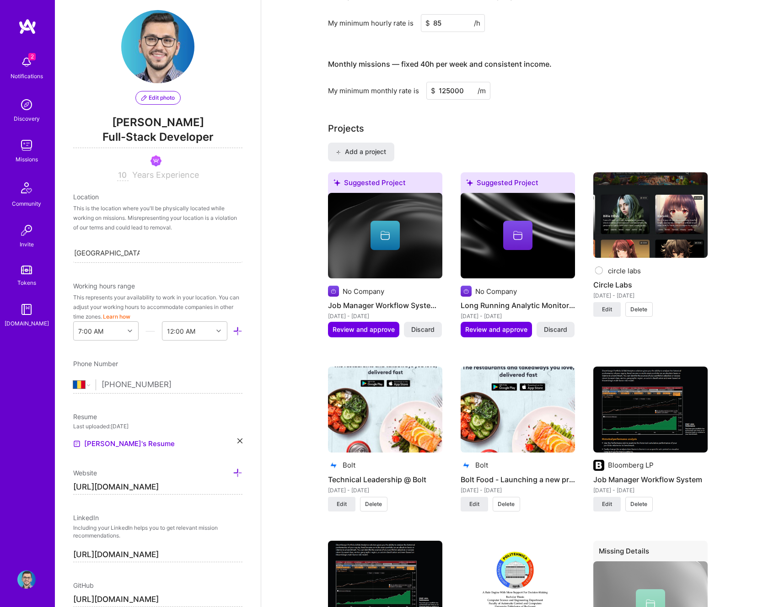
click at [404, 251] on img at bounding box center [385, 236] width 114 height 86
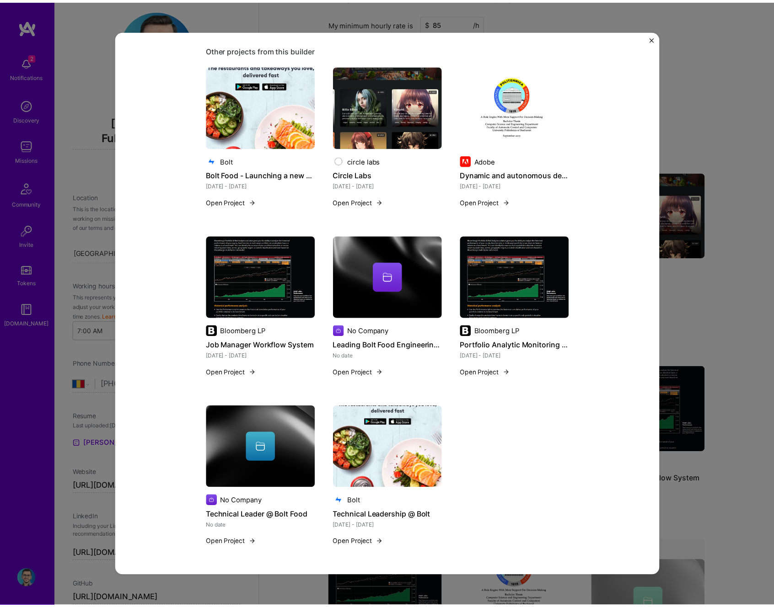
scroll to position [36, 0]
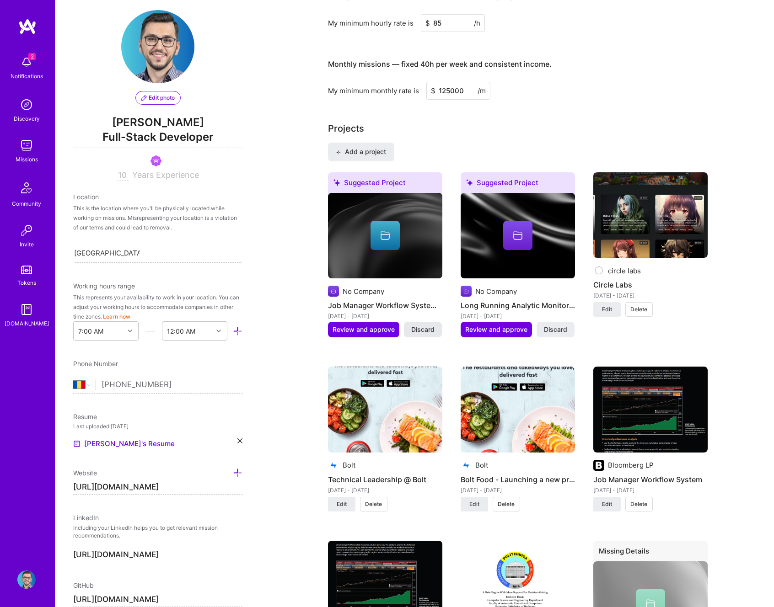
click at [424, 337] on button "Discard" at bounding box center [423, 330] width 38 height 16
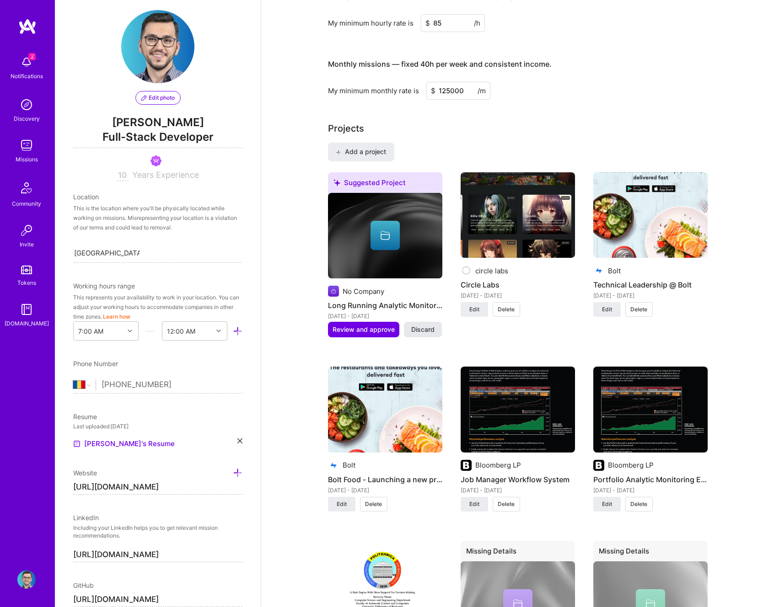
click at [424, 329] on span "Discard" at bounding box center [422, 329] width 23 height 9
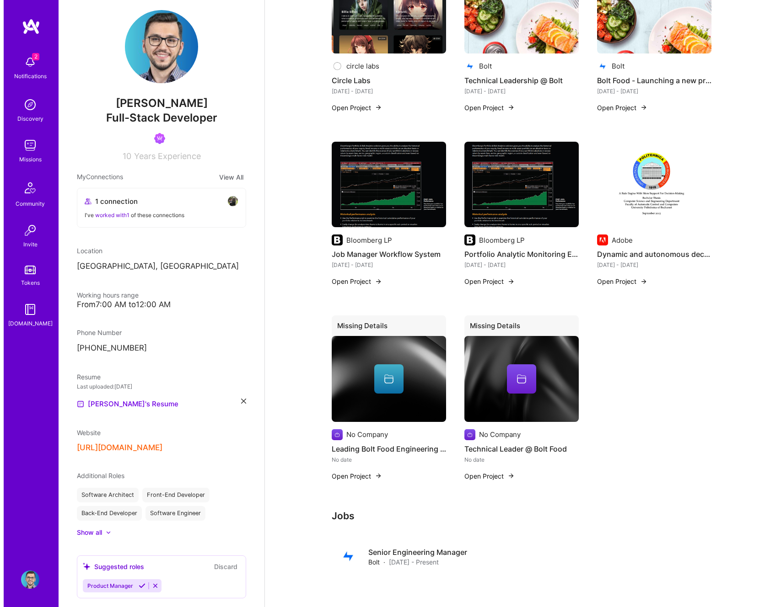
scroll to position [317, 0]
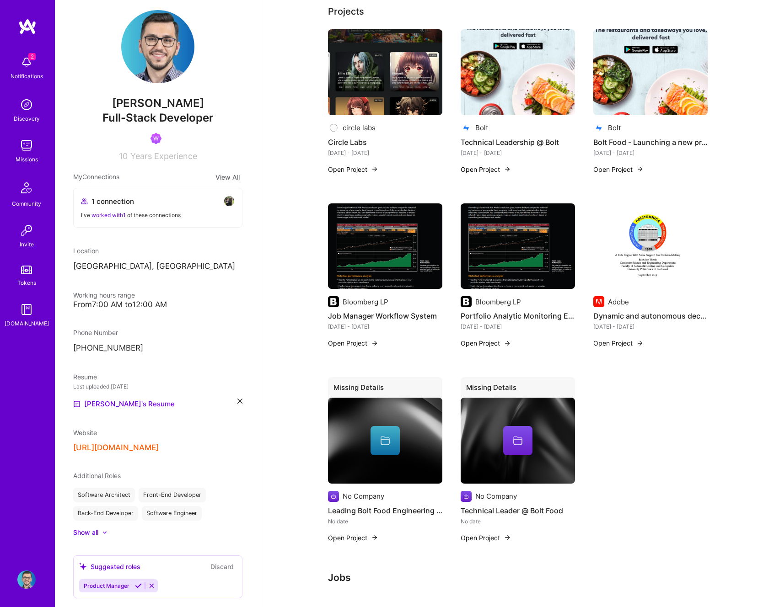
click at [527, 434] on div at bounding box center [517, 440] width 29 height 29
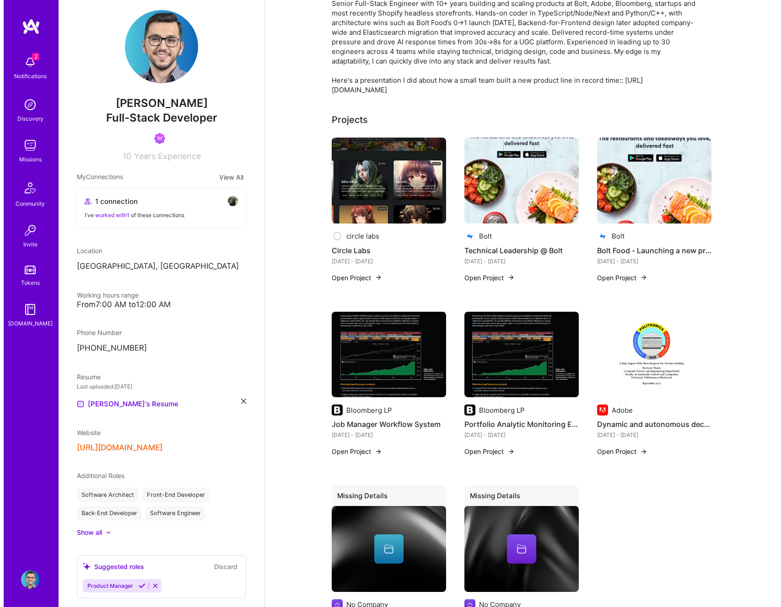
scroll to position [357, 0]
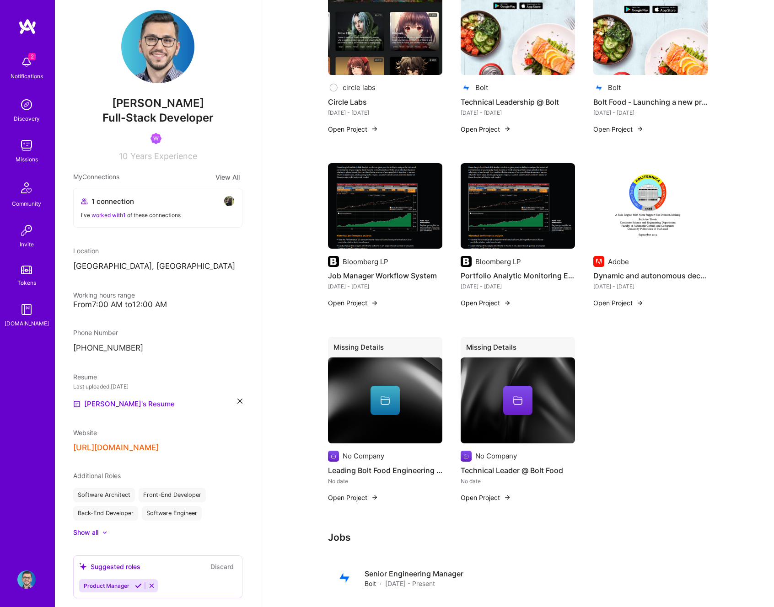
click at [387, 447] on div "No Company Leading Bolt Food Engineering Organization No date Open Project" at bounding box center [385, 422] width 114 height 129
click at [403, 407] on div at bounding box center [385, 400] width 114 height 29
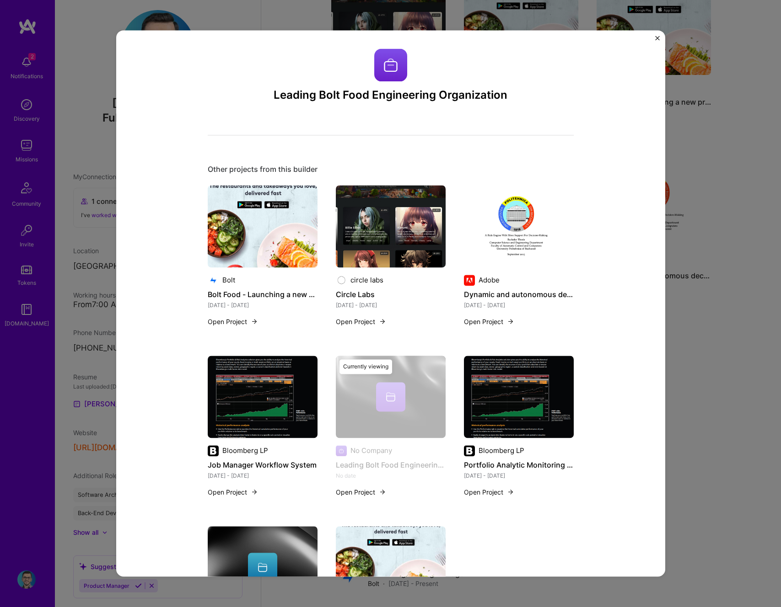
click at [655, 41] on button "Close" at bounding box center [657, 41] width 5 height 10
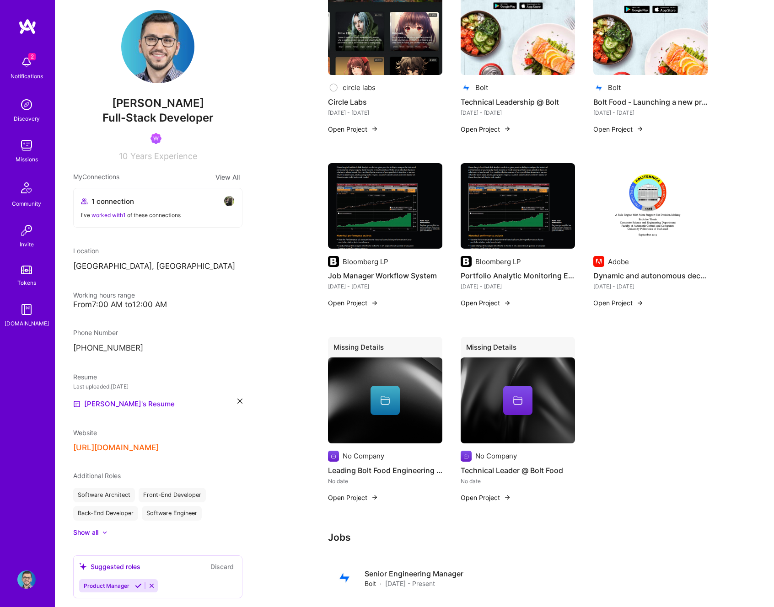
click at [372, 497] on img at bounding box center [374, 497] width 7 height 7
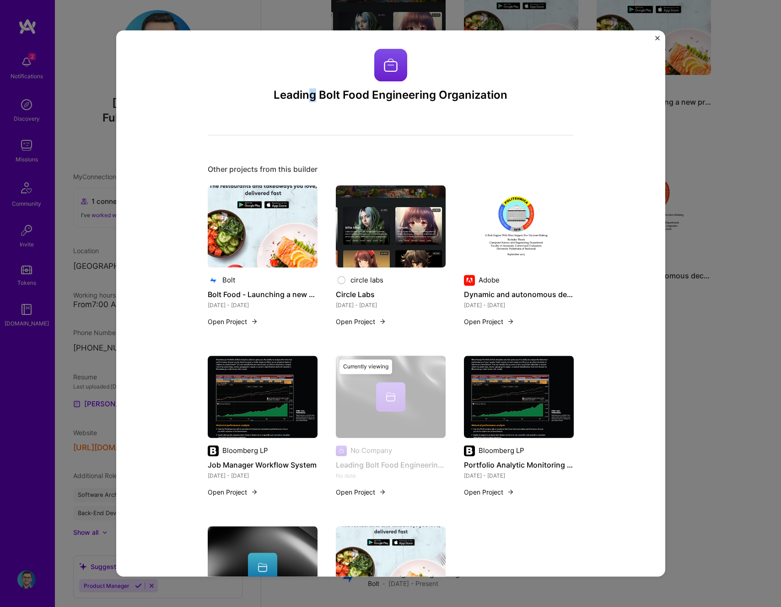
click at [309, 93] on h3 "Leading Bolt Food Engineering Organization" at bounding box center [391, 95] width 366 height 13
drag, startPoint x: 337, startPoint y: 97, endPoint x: 348, endPoint y: 97, distance: 10.5
click at [344, 97] on h3 "Leading Bolt Food Engineering Organization" at bounding box center [391, 95] width 366 height 13
click at [273, 391] on img at bounding box center [263, 397] width 110 height 82
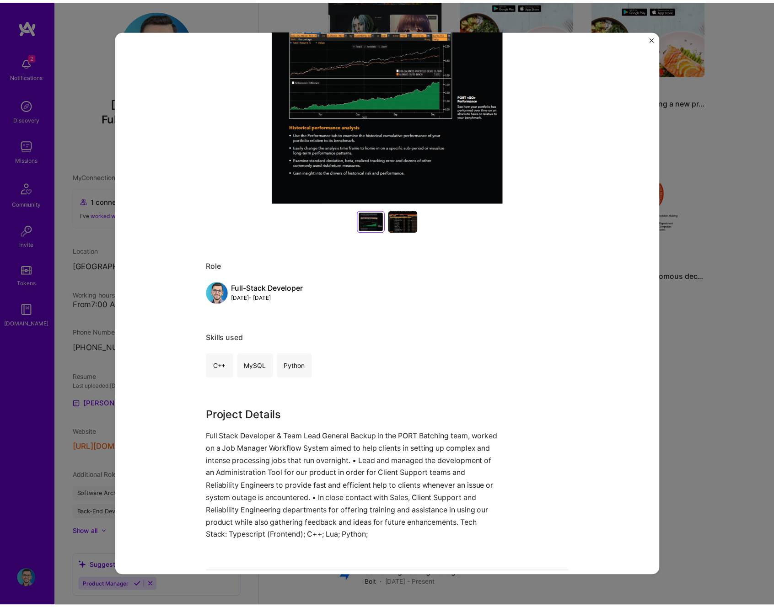
scroll to position [170, 0]
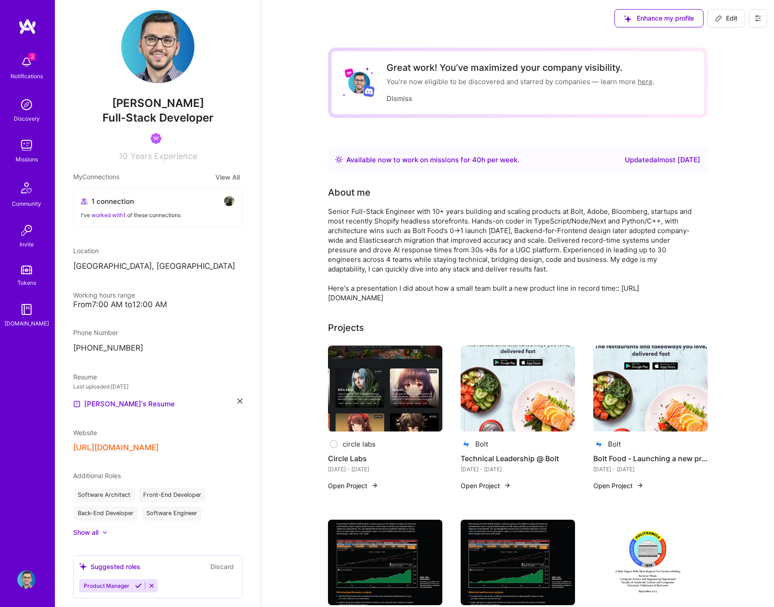
click at [736, 15] on span "Edit" at bounding box center [726, 18] width 22 height 9
select select "RO"
select select "Right Now"
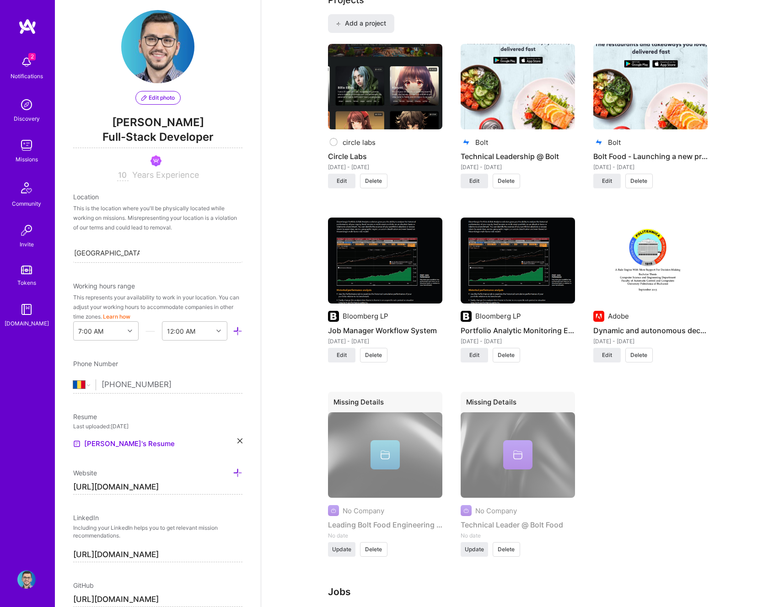
scroll to position [881, 0]
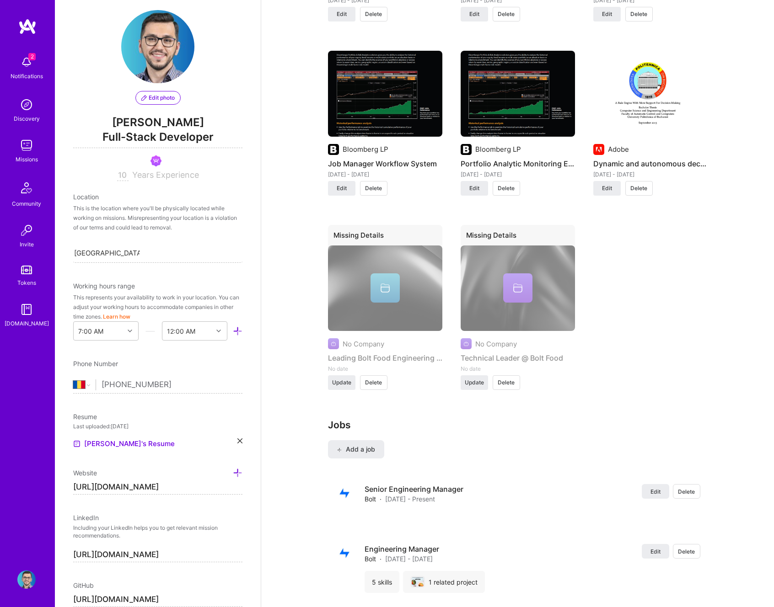
click at [508, 379] on span "Delete" at bounding box center [506, 383] width 17 height 8
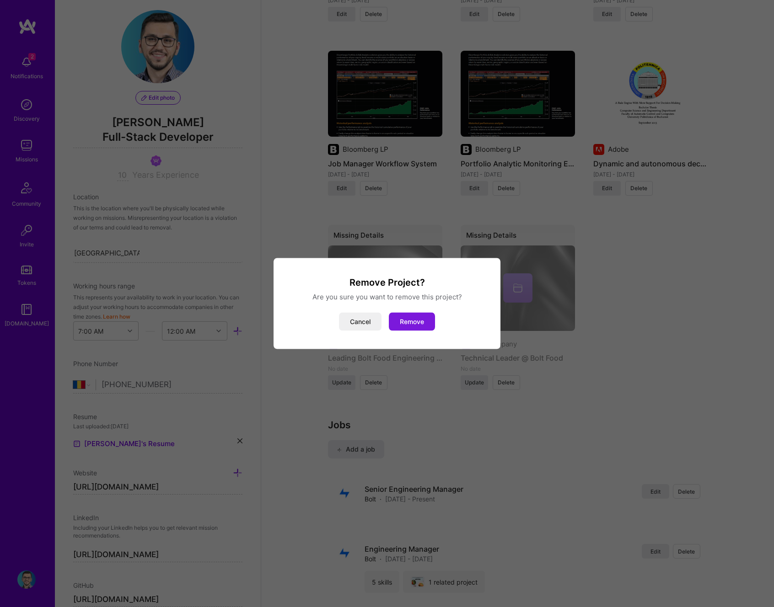
click at [420, 330] on button "Remove" at bounding box center [412, 322] width 46 height 18
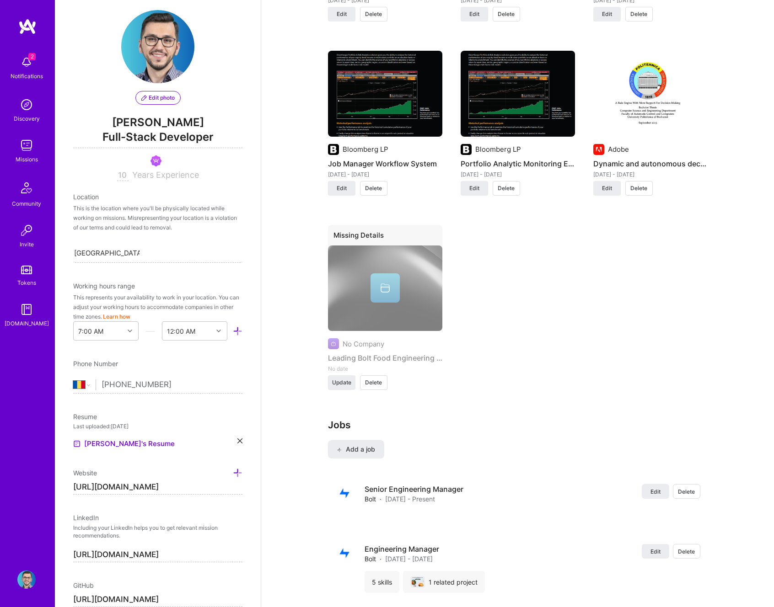
click at [375, 384] on span "Delete" at bounding box center [373, 383] width 17 height 8
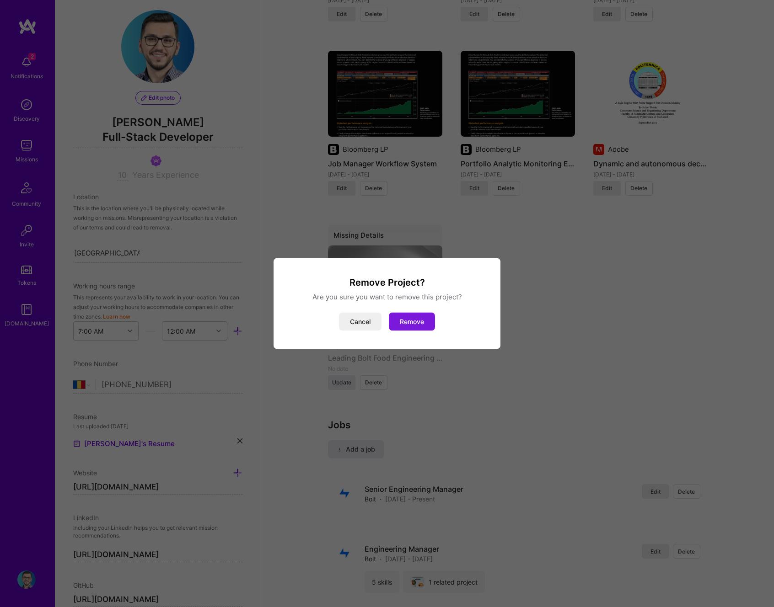
click at [406, 321] on button "Remove" at bounding box center [412, 322] width 46 height 18
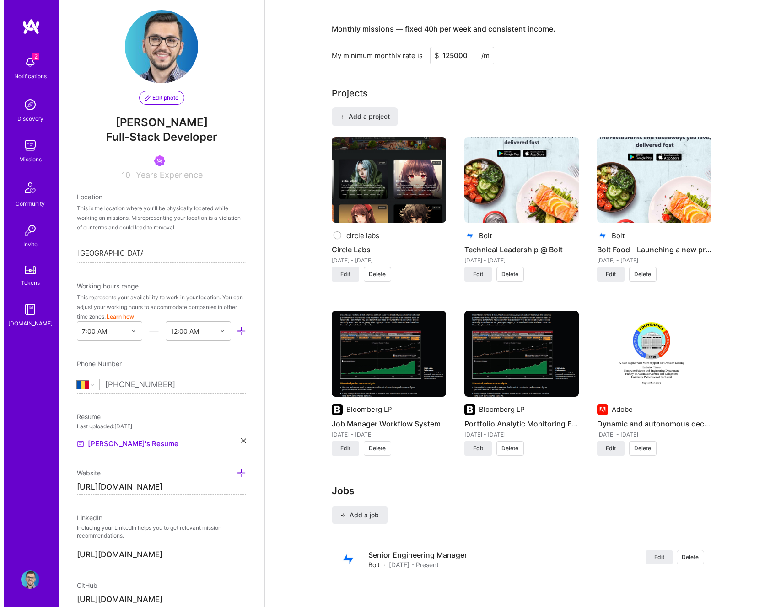
scroll to position [615, 0]
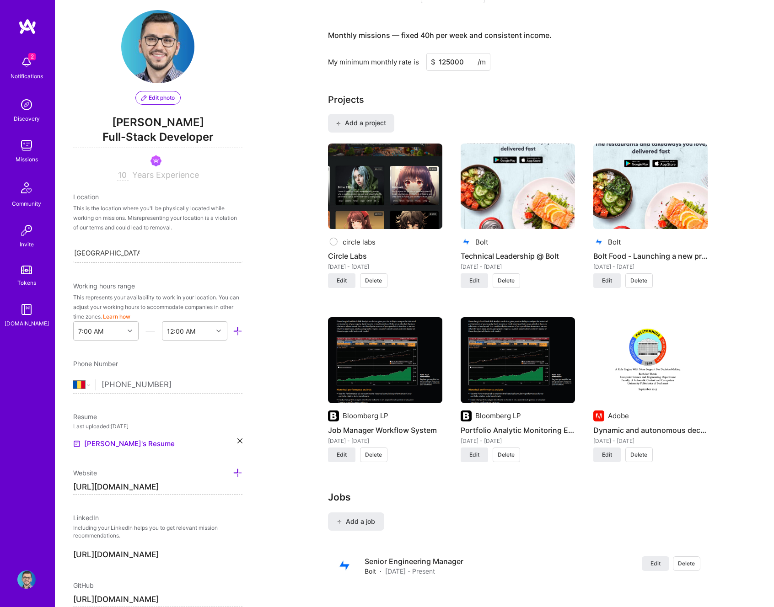
click at [652, 203] on img at bounding box center [650, 187] width 114 height 86
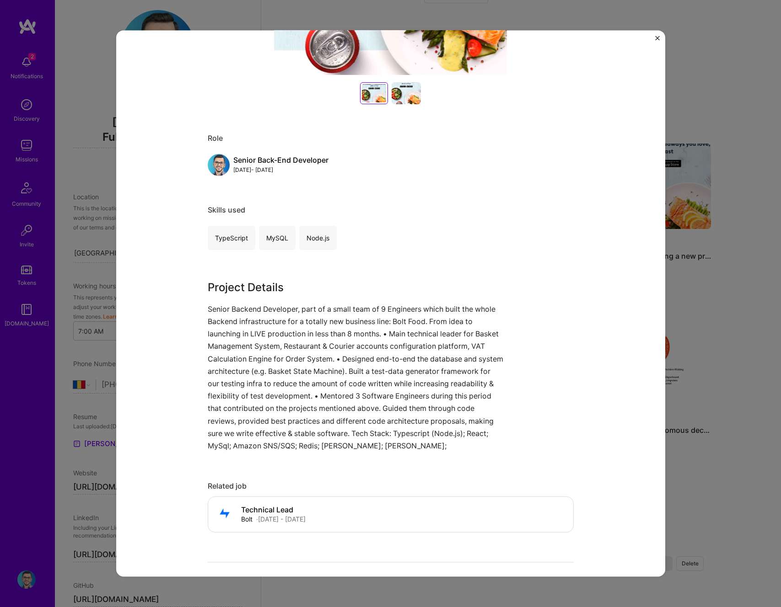
scroll to position [393, 0]
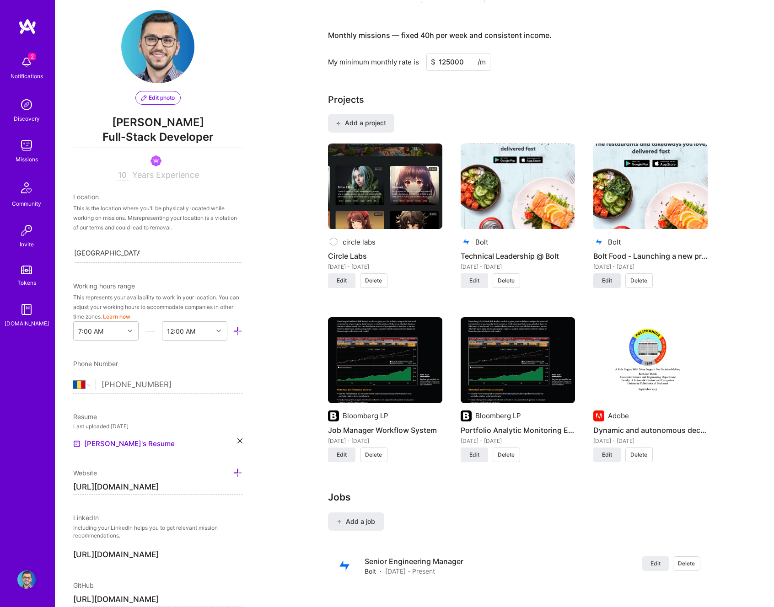
click at [598, 283] on button "Edit" at bounding box center [606, 281] width 27 height 15
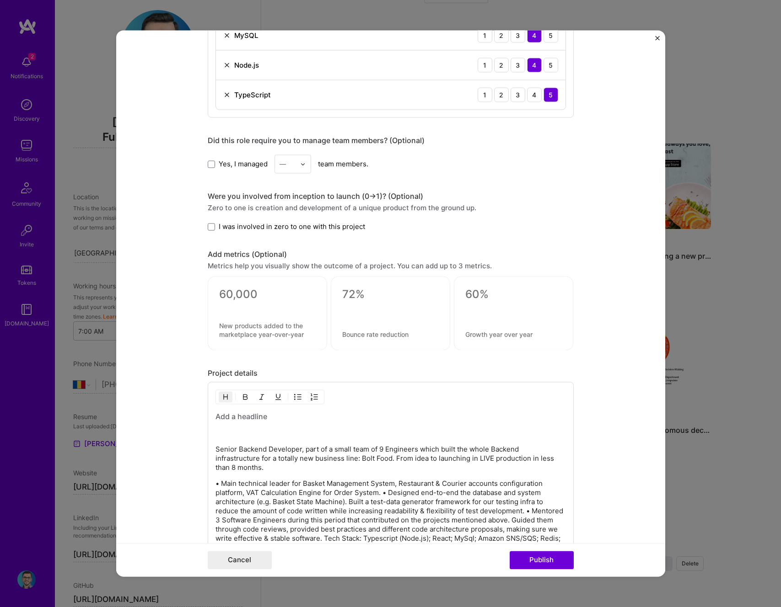
scroll to position [717, 0]
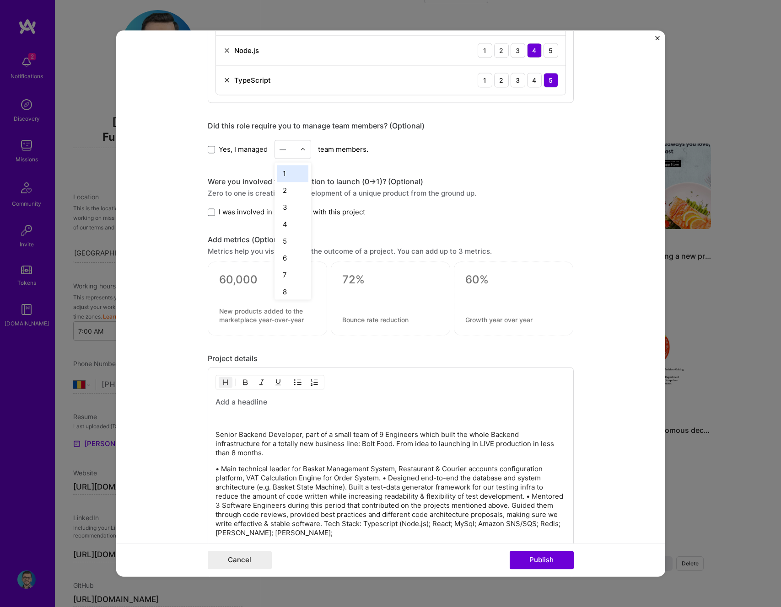
click at [295, 152] on div "—" at bounding box center [287, 149] width 25 height 18
click at [495, 158] on div "Yes, I managed option 22 focused, 22 of 25. 25 results available. Use Up and Do…" at bounding box center [391, 149] width 366 height 19
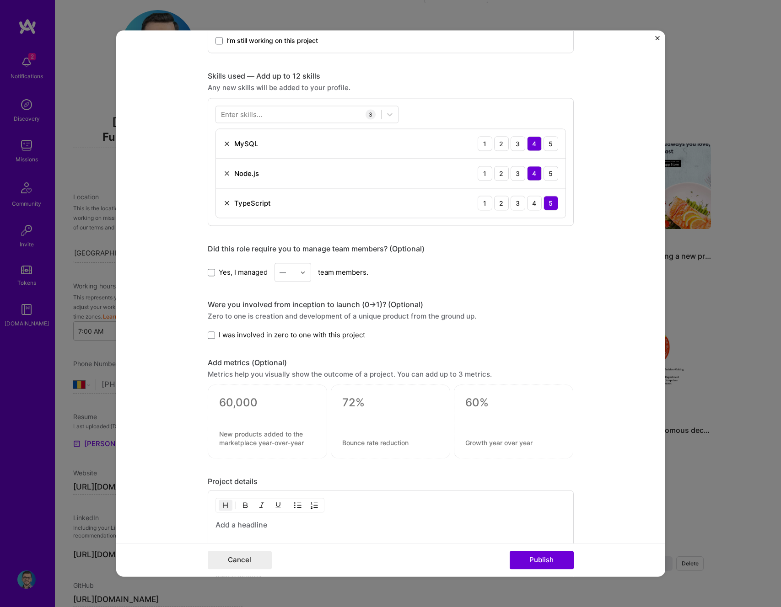
scroll to position [290, 0]
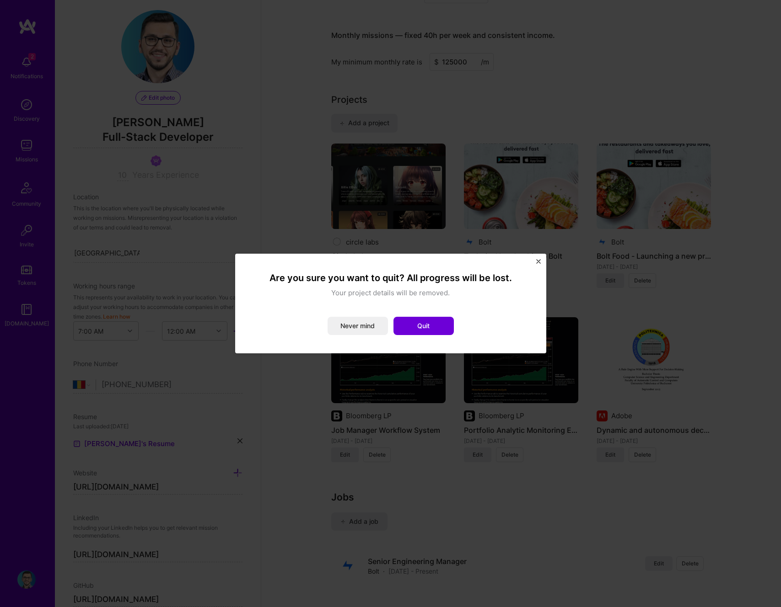
click at [537, 262] on img "Close" at bounding box center [538, 261] width 5 height 5
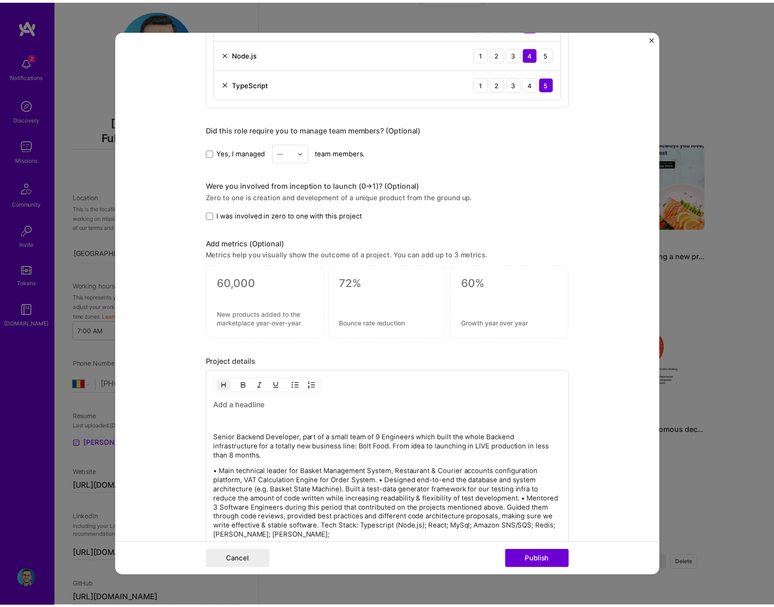
scroll to position [736, 0]
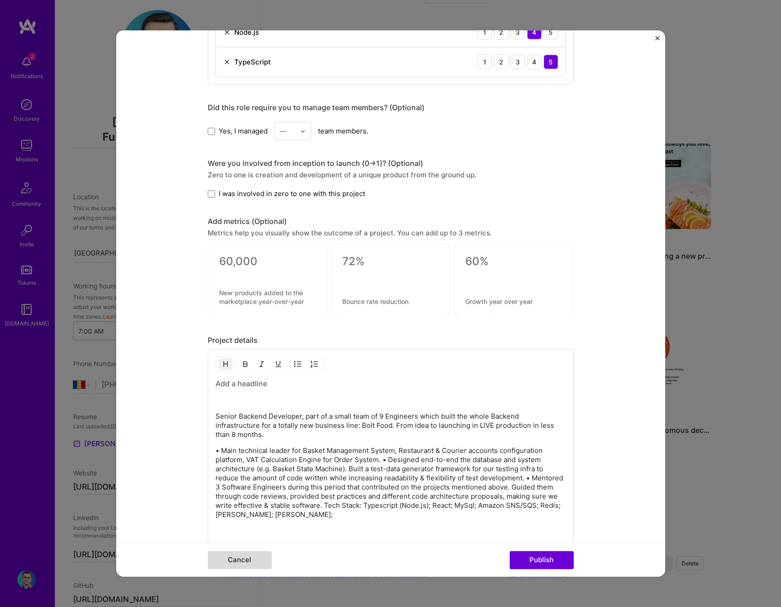
click at [252, 552] on button "Cancel" at bounding box center [240, 561] width 64 height 18
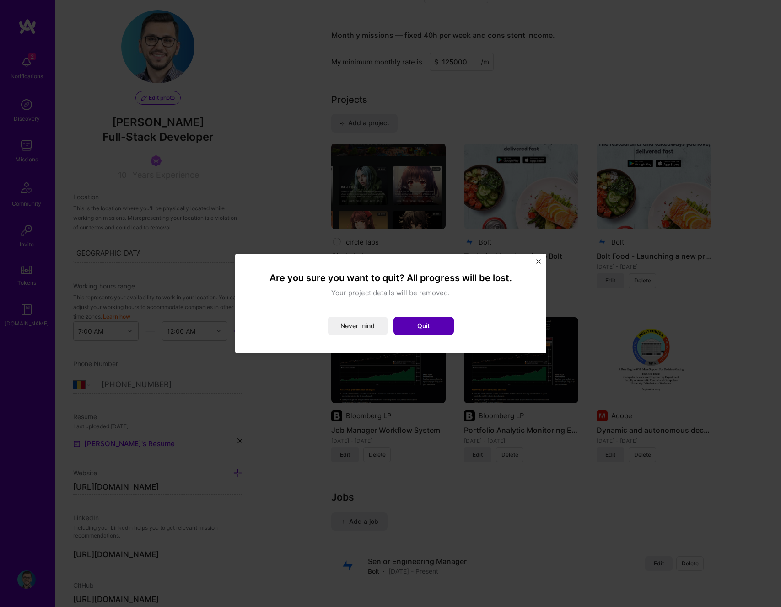
click at [429, 335] on button "Quit" at bounding box center [423, 326] width 60 height 18
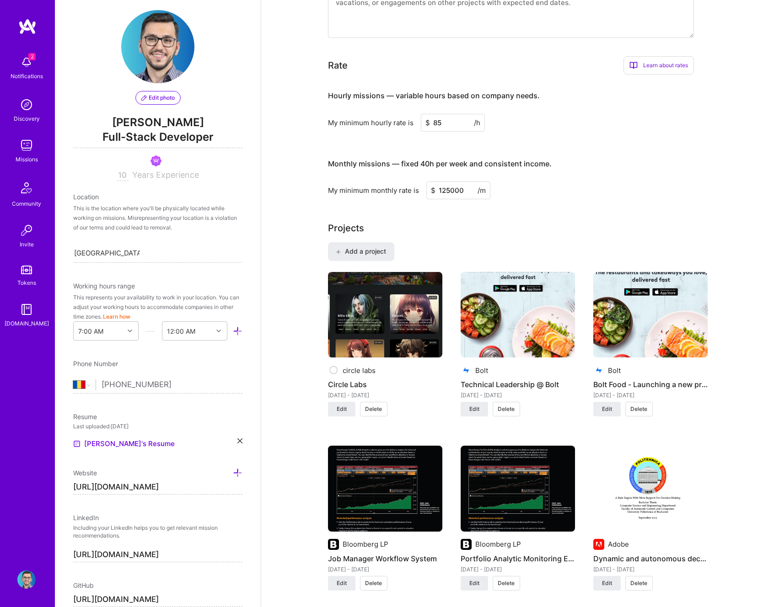
scroll to position [487, 0]
click at [27, 586] on img at bounding box center [26, 580] width 18 height 18
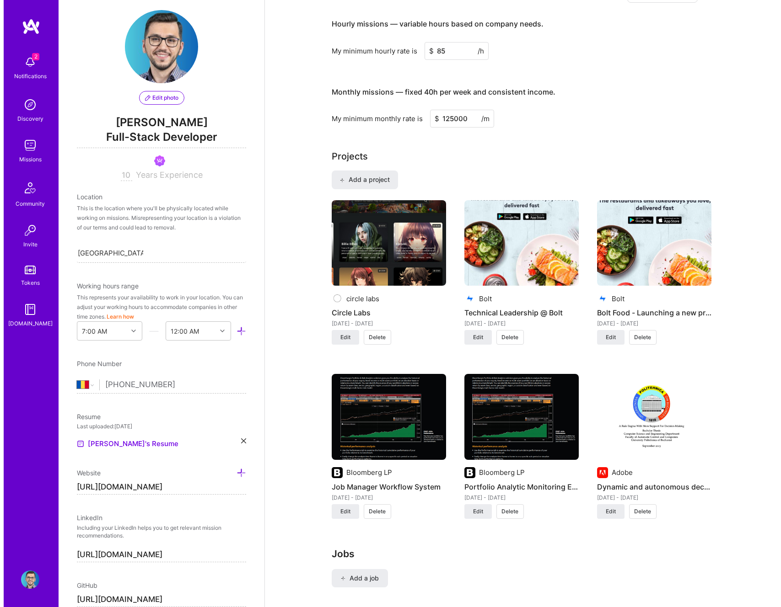
scroll to position [581, 0]
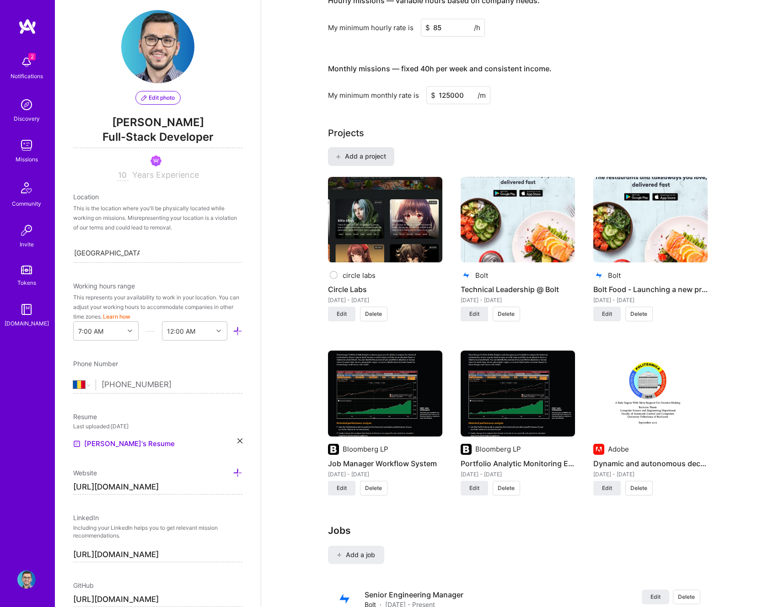
click at [373, 157] on span "Add a project" at bounding box center [361, 156] width 50 height 9
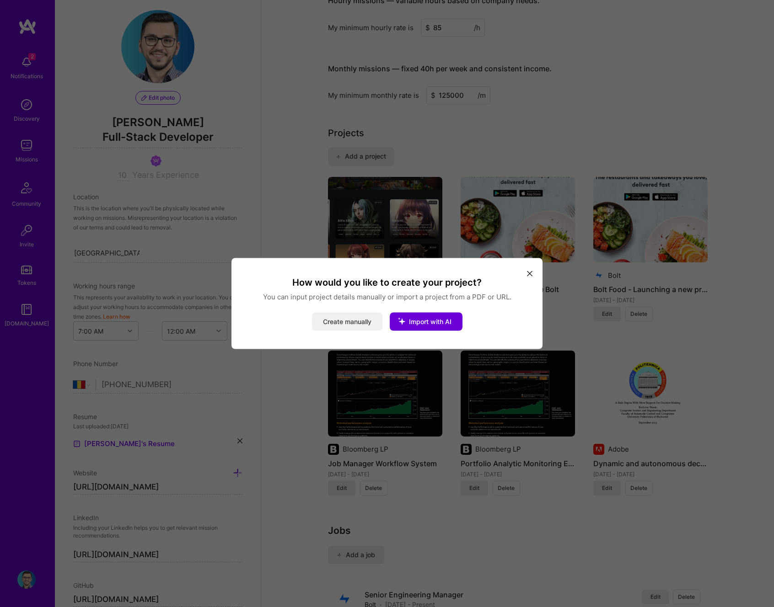
click at [338, 320] on button "Create manually" at bounding box center [347, 322] width 70 height 18
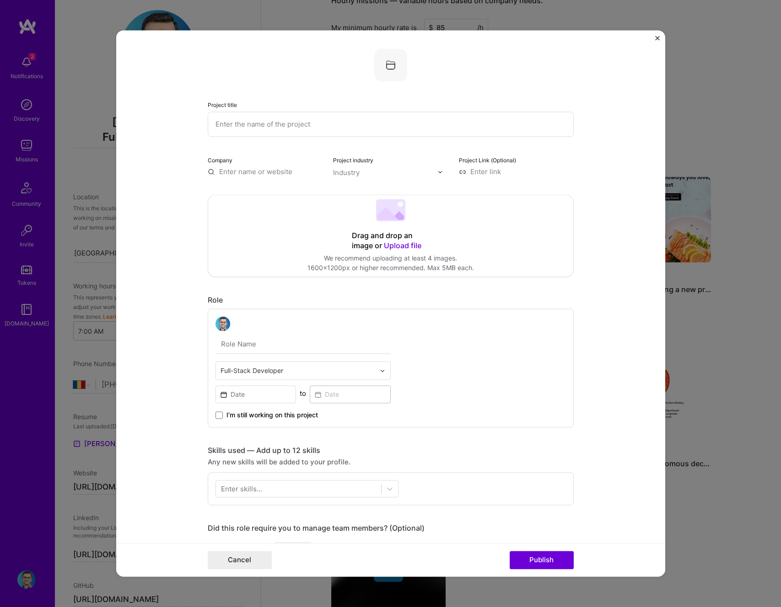
click at [246, 116] on input "text" at bounding box center [391, 124] width 366 height 25
click at [172, 140] on form "Project title Company Project industry Industry Project Link (Optional) Drag an…" at bounding box center [390, 303] width 549 height 547
click at [262, 117] on input "text" at bounding box center [391, 124] width 366 height 25
click at [445, 246] on div "Drag and drop an image or Upload file Upload file We recommend uploading at lea…" at bounding box center [390, 235] width 365 height 81
click at [260, 167] on div "Company" at bounding box center [265, 165] width 115 height 21
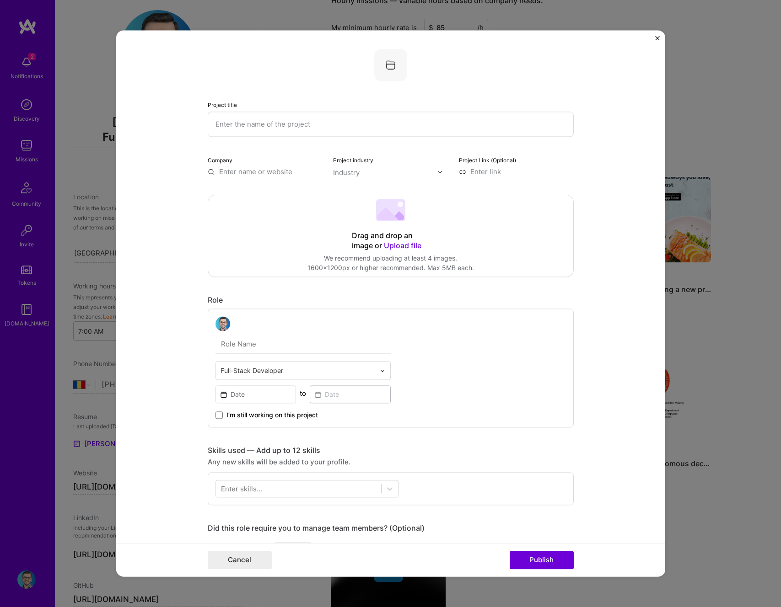
click at [256, 172] on input "text" at bounding box center [265, 172] width 115 height 10
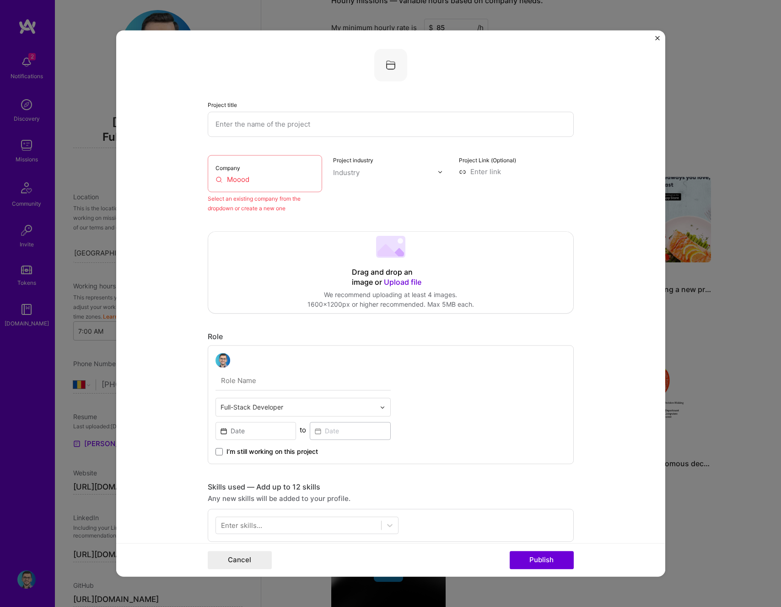
click at [245, 172] on div "Company Moood" at bounding box center [265, 173] width 115 height 37
click at [238, 178] on input "Moood" at bounding box center [264, 180] width 99 height 10
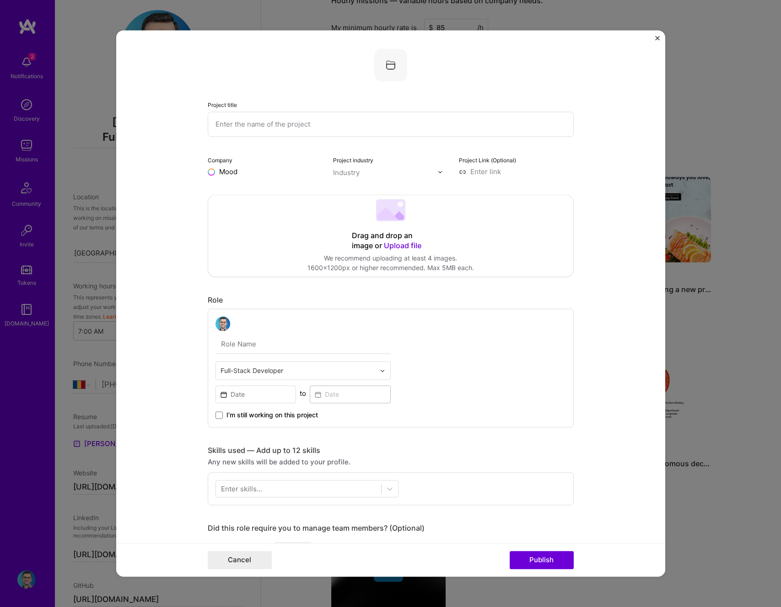
click at [510, 552] on button "Publish" at bounding box center [542, 561] width 64 height 18
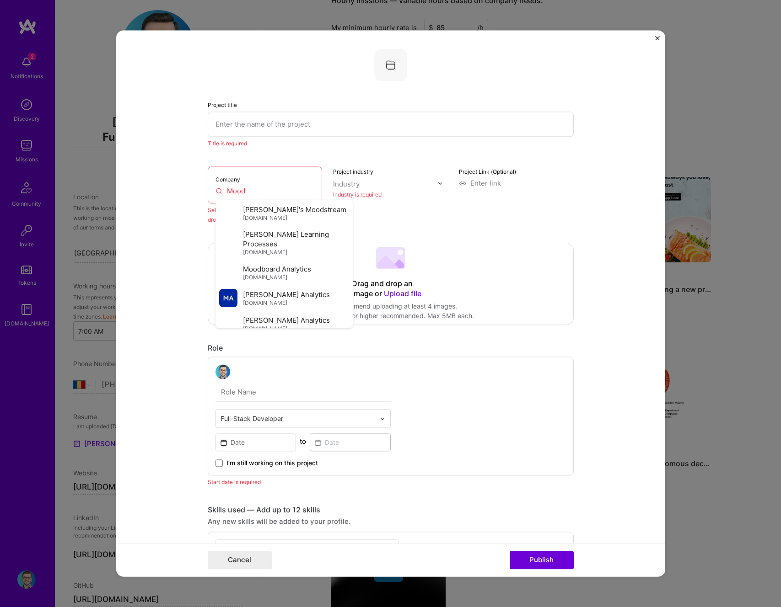
scroll to position [18, 0]
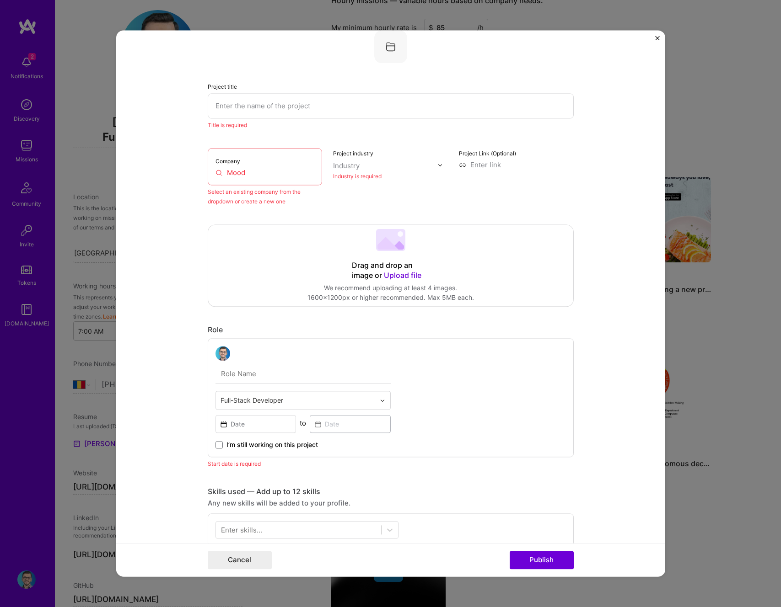
click at [178, 240] on form "Project title Title is required Company Mood Select an existing company from th…" at bounding box center [390, 303] width 549 height 547
click at [246, 179] on div "Company Mood" at bounding box center [265, 166] width 115 height 37
click at [250, 173] on input "Mood" at bounding box center [264, 173] width 99 height 10
click at [262, 176] on input "Mood" at bounding box center [264, 173] width 99 height 10
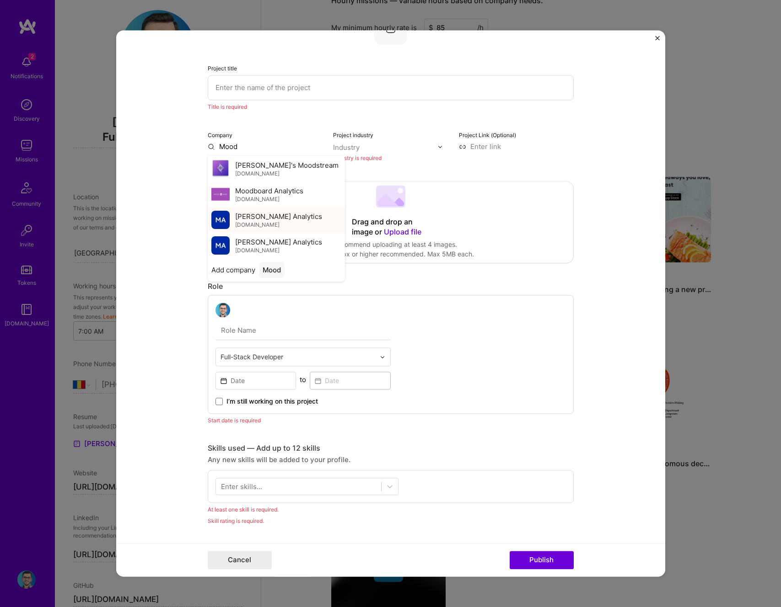
scroll to position [38, 0]
type input "Mood"
click at [270, 260] on div "Add company Mood" at bounding box center [276, 268] width 137 height 23
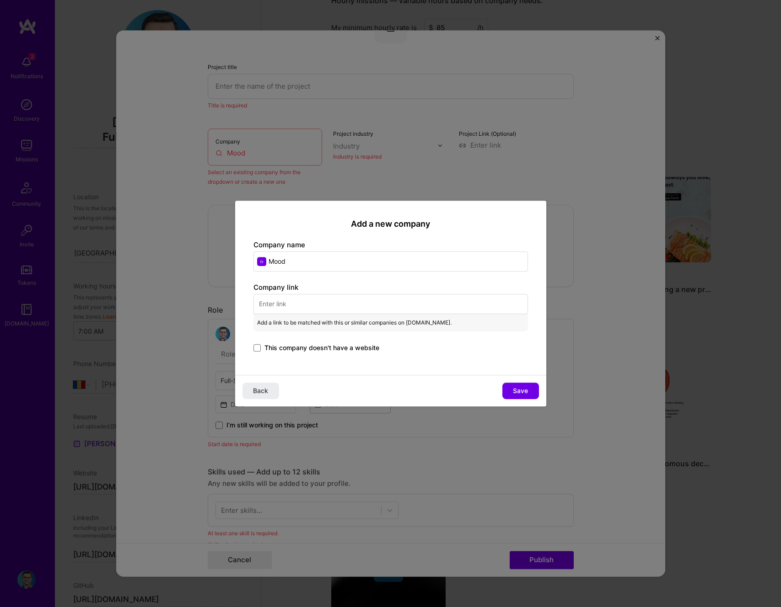
click at [346, 367] on div "Add a new company Company name Mood Company link Add a link to be matched with …" at bounding box center [390, 288] width 311 height 174
click at [306, 304] on input "text" at bounding box center [390, 304] width 274 height 20
paste input "https://mood.com/"
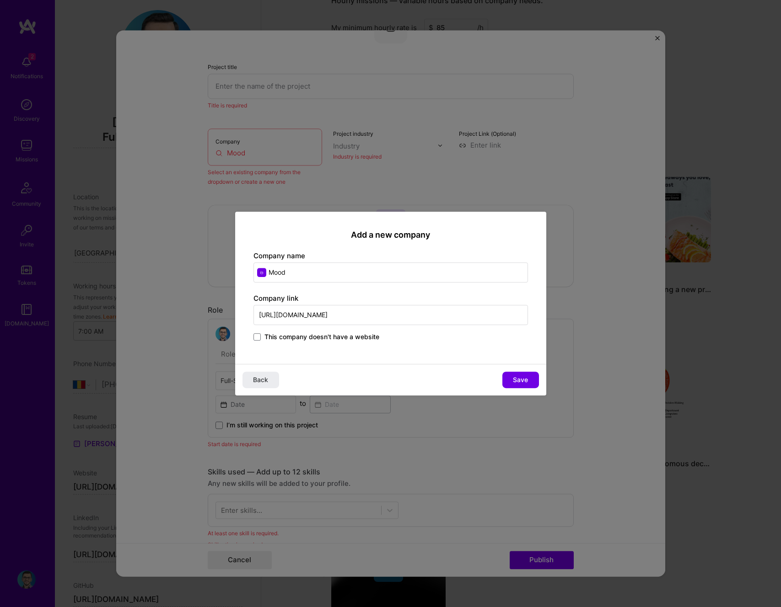
type input "https://mood.com/"
click at [311, 291] on div "Add a new company Company name Mood Company link https://mood.com/ This company…" at bounding box center [390, 288] width 311 height 152
click at [520, 381] on span "Save" at bounding box center [520, 380] width 15 height 9
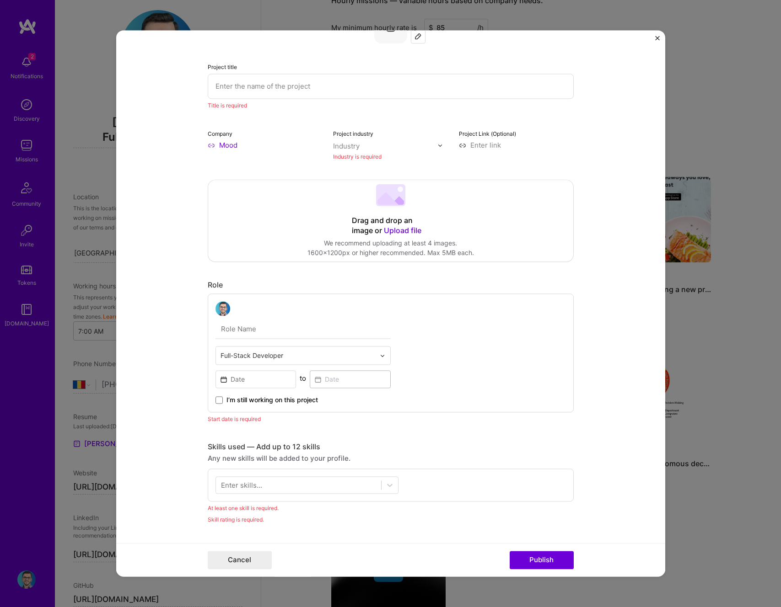
click at [408, 148] on input "text" at bounding box center [385, 146] width 104 height 10
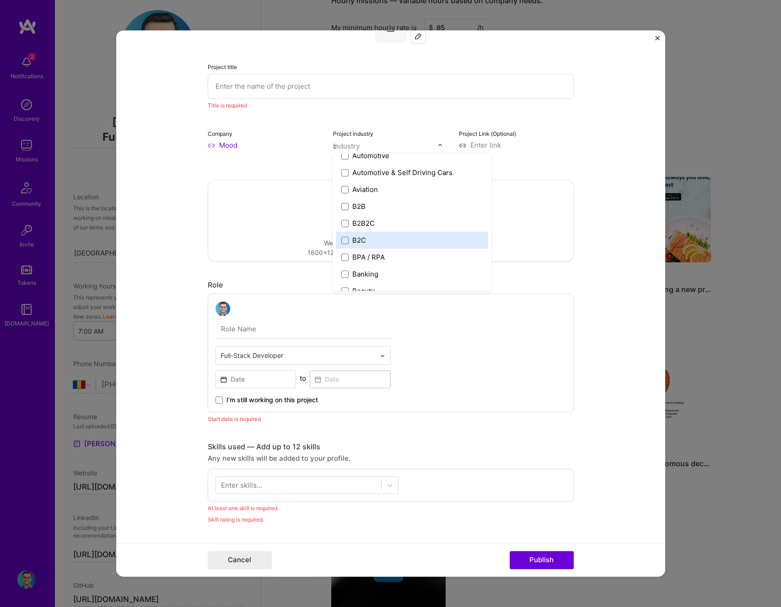
scroll to position [0, 0]
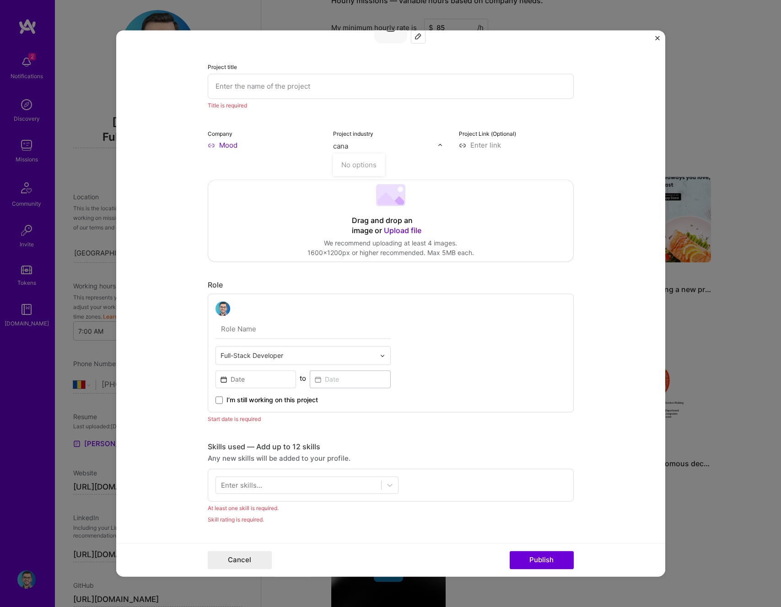
type input "can"
click at [374, 163] on div "Cannabis" at bounding box center [367, 165] width 30 height 10
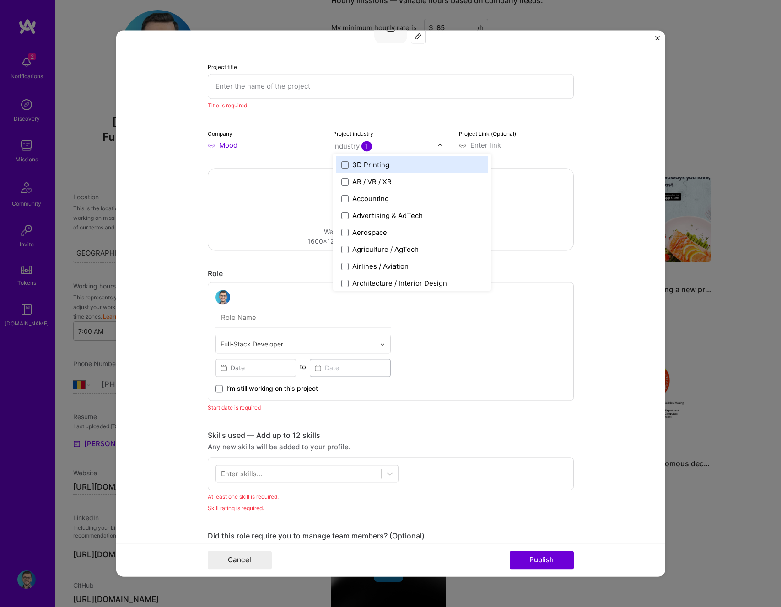
click at [290, 162] on div "Project title Title is required Company Mood Project industry option Cannabis, …" at bounding box center [391, 529] width 366 height 1037
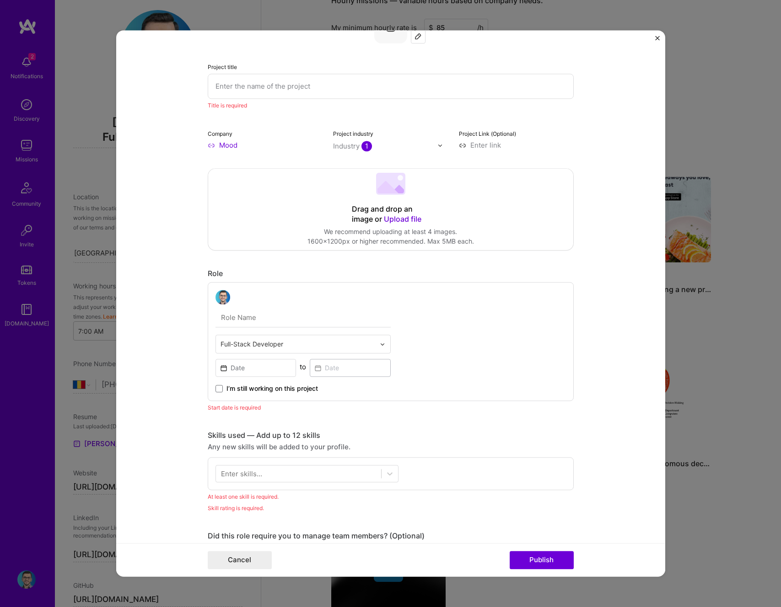
click at [375, 144] on input "text" at bounding box center [385, 146] width 104 height 10
type input "s"
type input "e"
type input "comme"
click at [365, 165] on div "E-Commerce" at bounding box center [373, 165] width 43 height 10
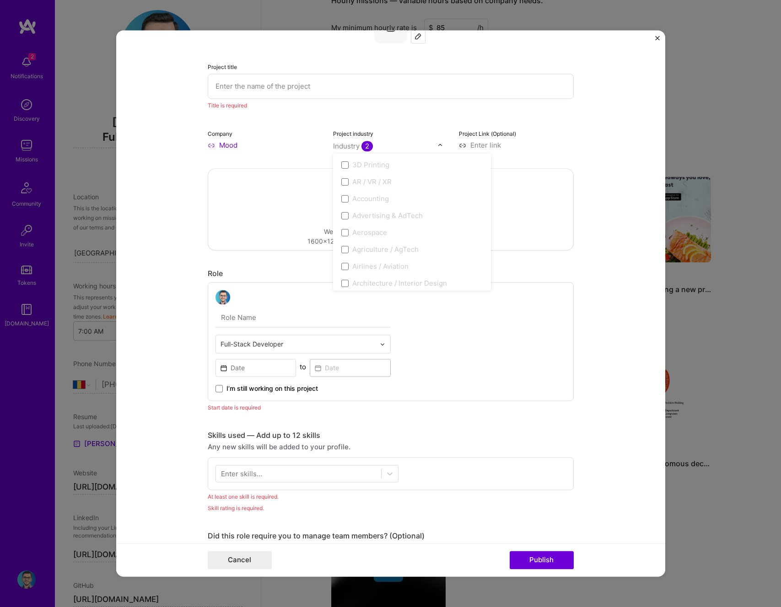
click at [568, 168] on div "Drag and drop an image or Upload file Upload file We recommend uploading at lea…" at bounding box center [391, 209] width 366 height 82
click at [488, 145] on input at bounding box center [516, 145] width 115 height 10
paste input "https://mood.com/"
type input "https://mood.com/"
click at [422, 200] on div "Drag and drop an image or Upload file Upload file We recommend uploading at lea…" at bounding box center [390, 209] width 365 height 81
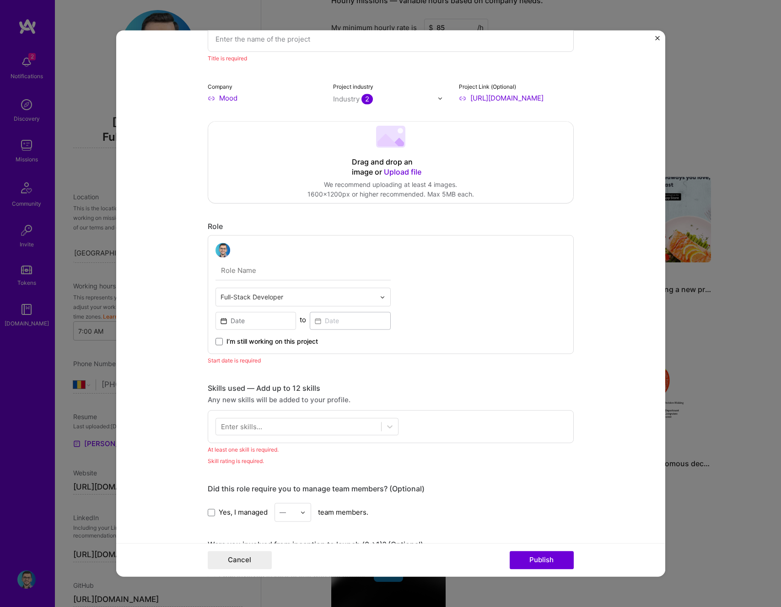
scroll to position [158, 0]
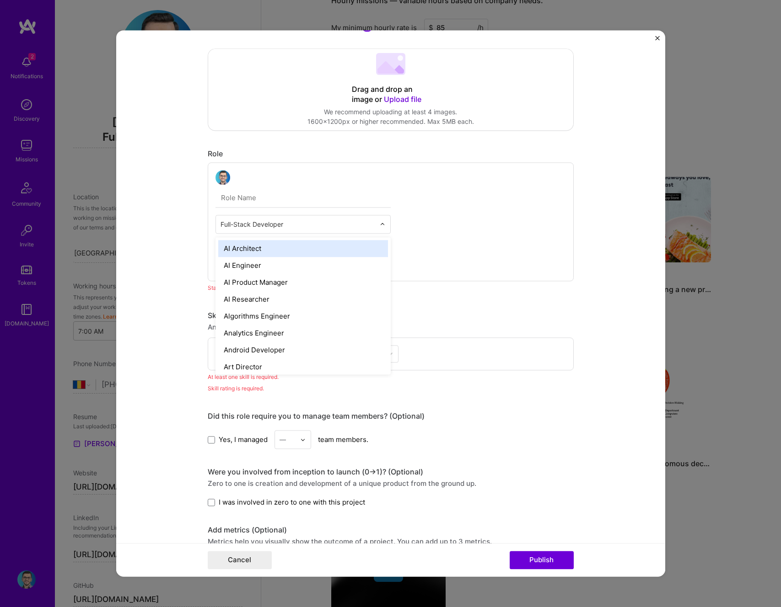
click at [274, 226] on input "text" at bounding box center [297, 225] width 155 height 10
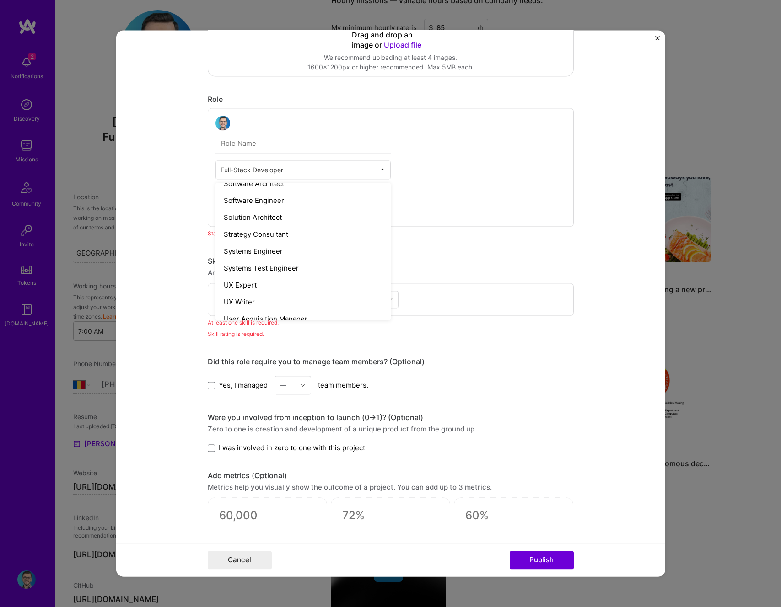
scroll to position [1036, 0]
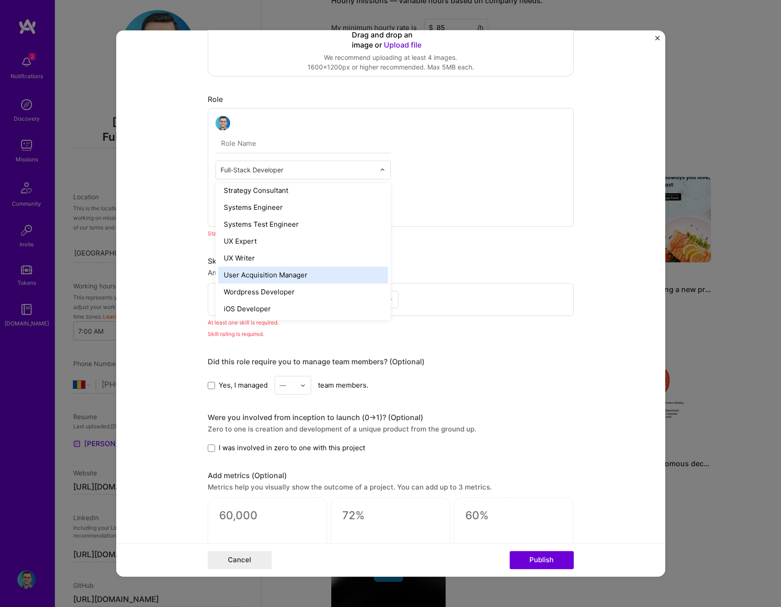
type input "f"
click at [156, 186] on form "Project title Title is required Company Mood Project industry Industry 2 Projec…" at bounding box center [390, 303] width 549 height 547
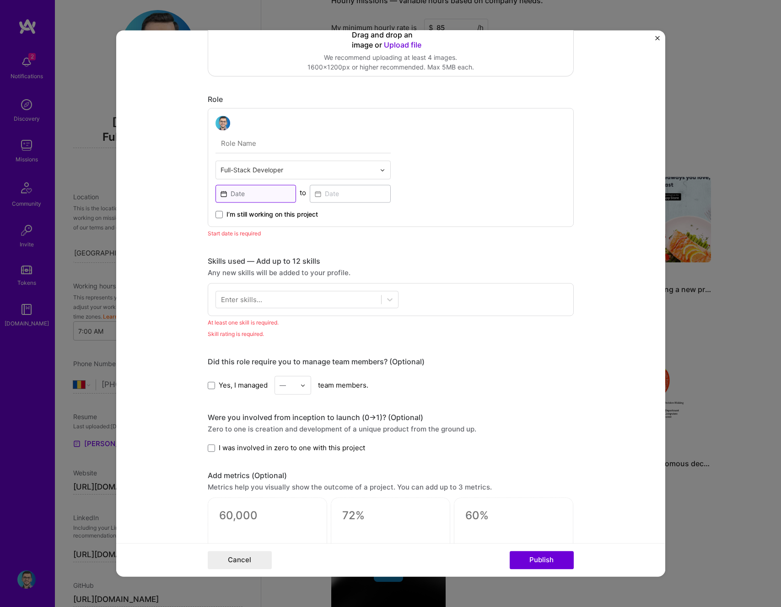
click at [261, 193] on input at bounding box center [255, 194] width 81 height 18
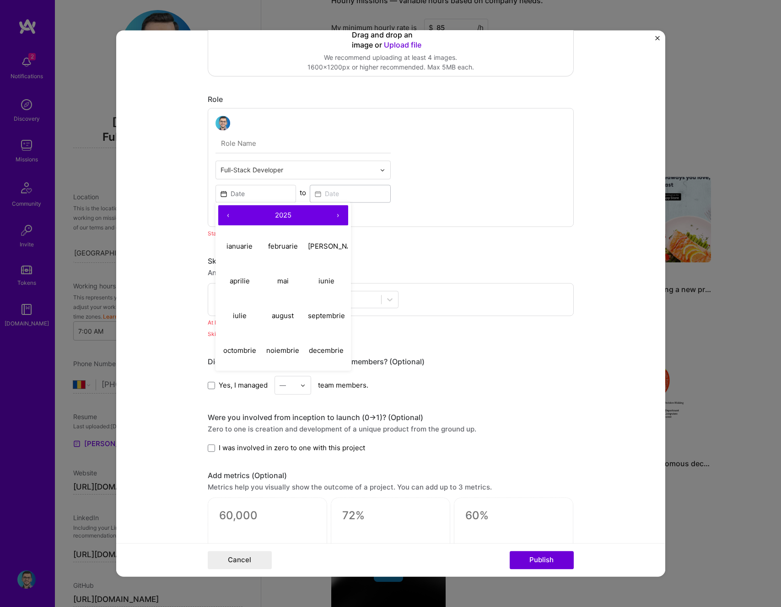
click at [226, 219] on button "‹" at bounding box center [228, 215] width 20 height 20
click at [336, 217] on button "›" at bounding box center [338, 215] width 20 height 20
click at [282, 355] on button "noiembrie" at bounding box center [282, 350] width 43 height 35
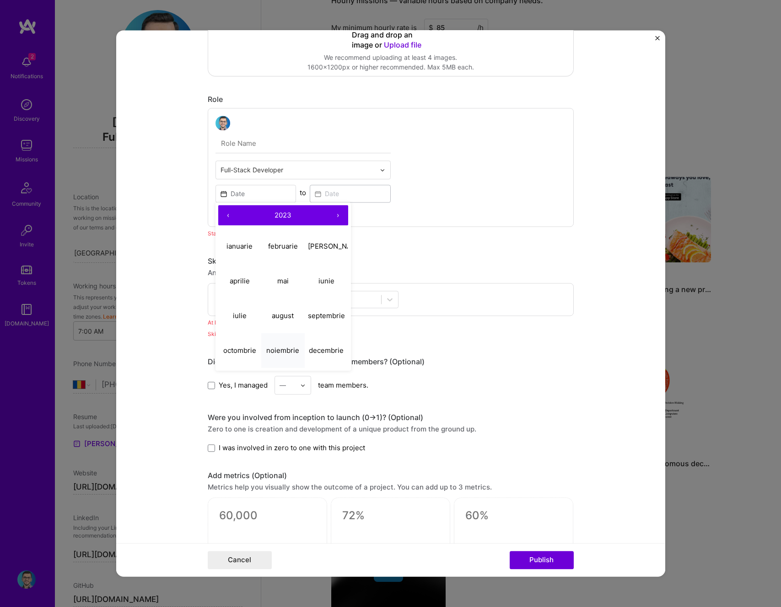
type input "Nov, 2023"
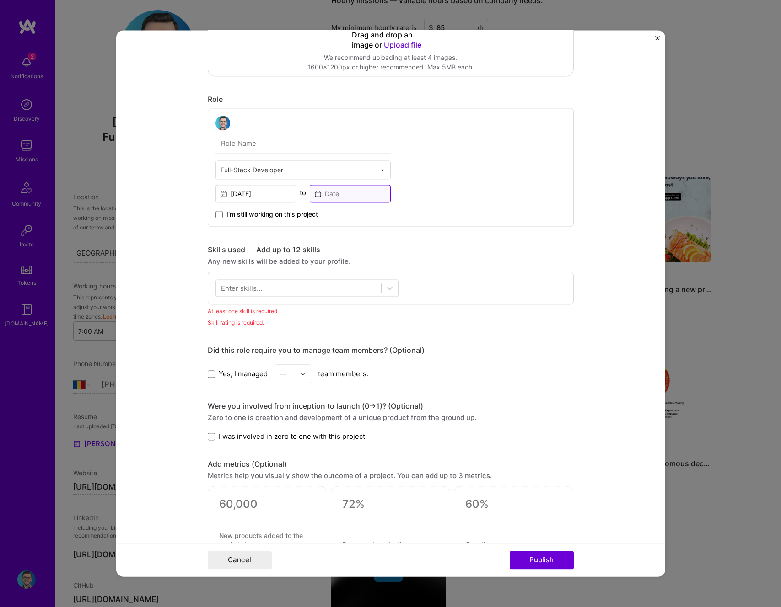
click at [348, 194] on input at bounding box center [350, 194] width 81 height 18
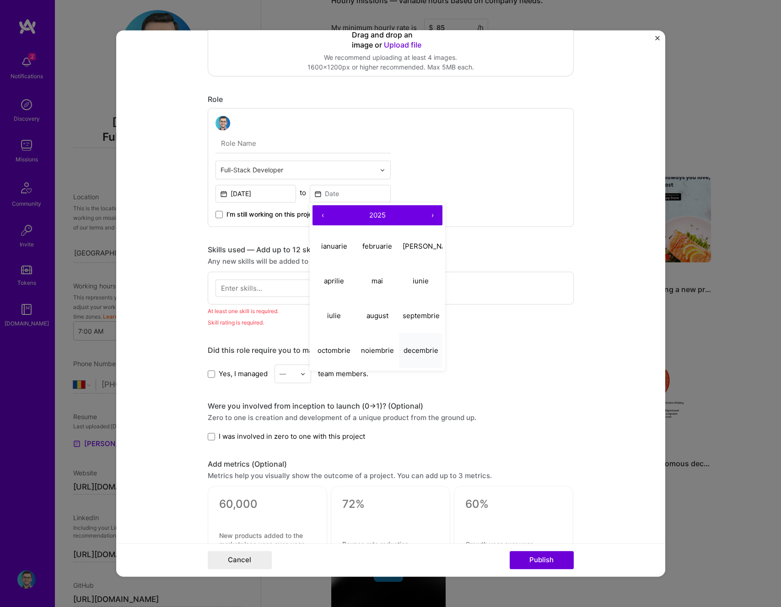
click at [414, 353] on abbr "decembrie" at bounding box center [420, 350] width 35 height 9
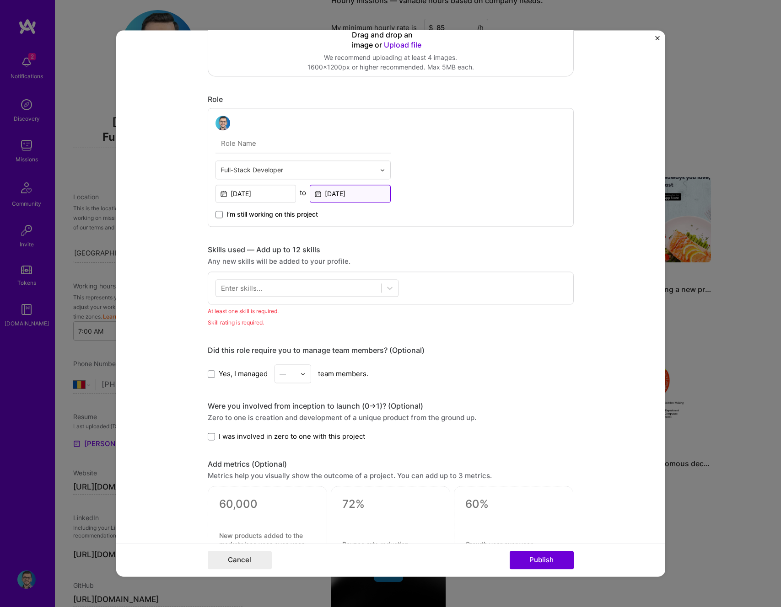
click at [345, 197] on input "Dec, 2025" at bounding box center [350, 194] width 81 height 18
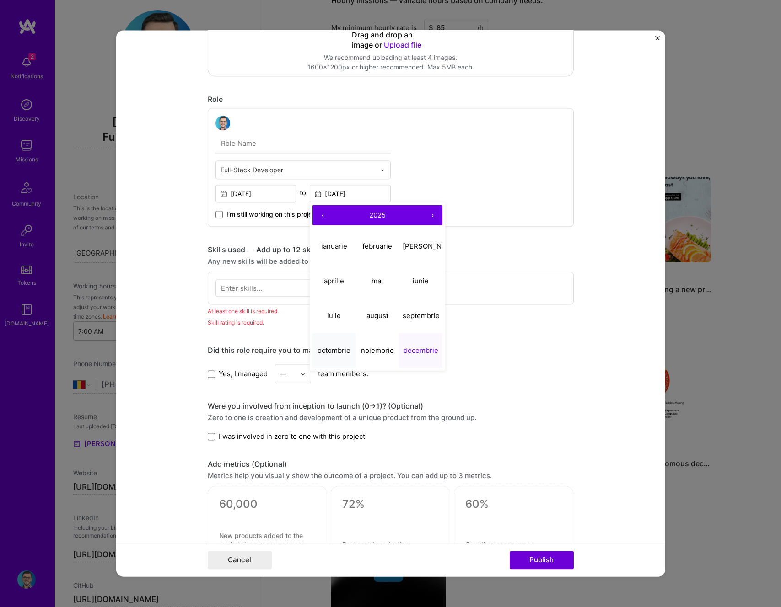
click at [343, 345] on button "octombrie" at bounding box center [333, 350] width 43 height 35
type input "Oct, 2025"
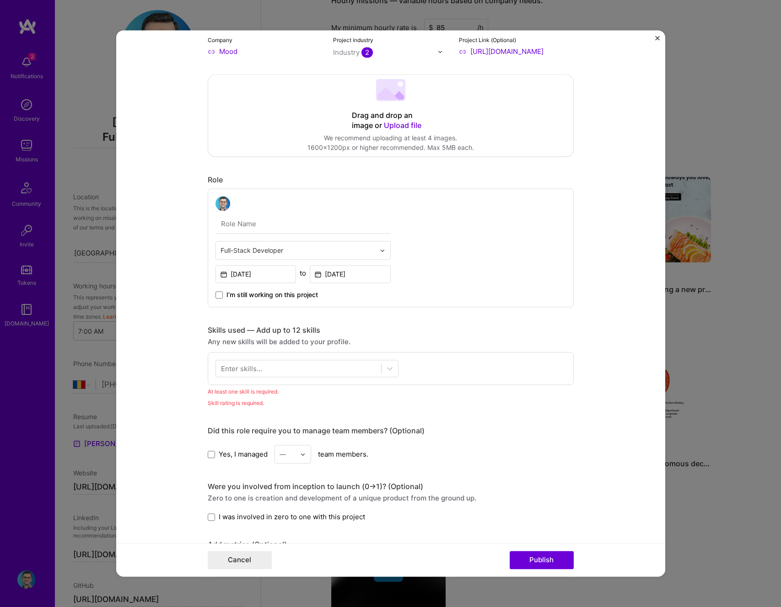
scroll to position [125, 0]
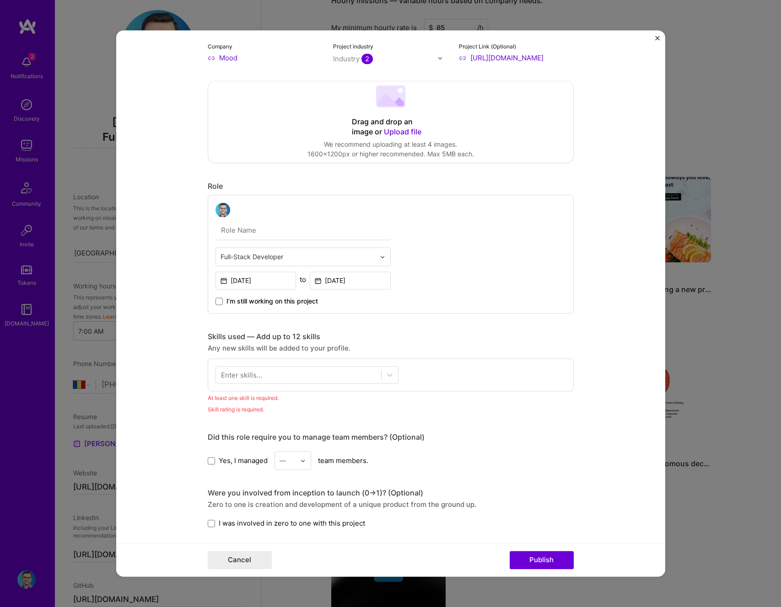
click at [267, 230] on input "text" at bounding box center [302, 230] width 175 height 19
click at [249, 231] on input "text" at bounding box center [302, 230] width 175 height 19
paste input "Senior Full Stack Engineer"
type input "Senior Full Stack Engineer"
click at [448, 237] on div "Senior Full Stack Engineer Full-Stack Developer Nov, 2023 to Oct, 2025 I’m stil…" at bounding box center [391, 254] width 366 height 119
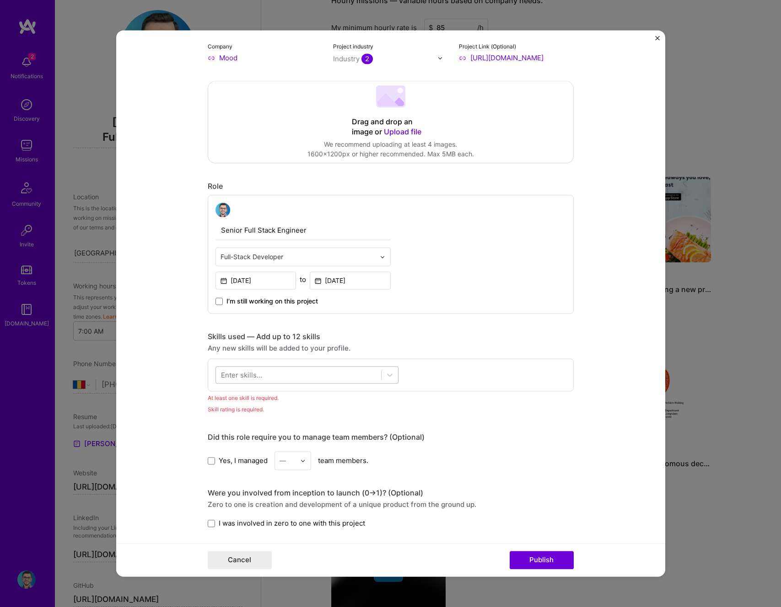
click at [291, 372] on div at bounding box center [298, 375] width 165 height 15
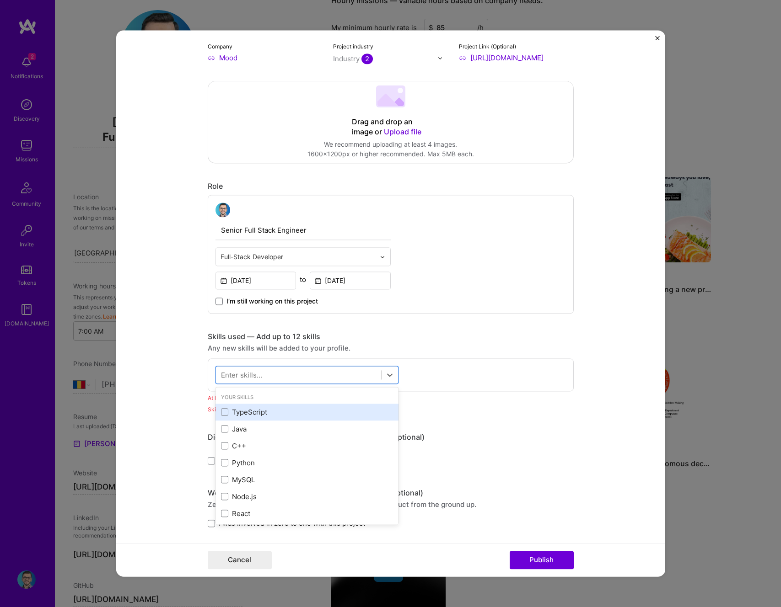
click at [250, 409] on div "TypeScript" at bounding box center [307, 413] width 172 height 10
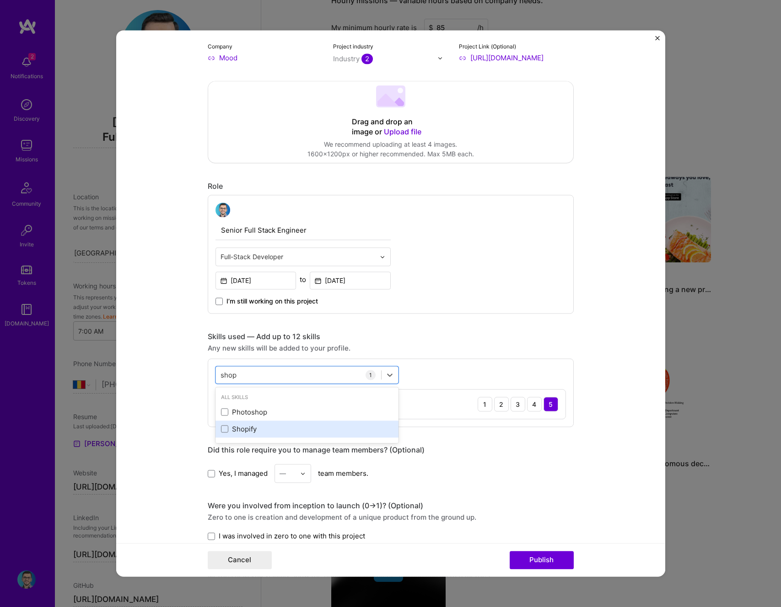
click at [235, 432] on div "Shopify" at bounding box center [307, 429] width 172 height 10
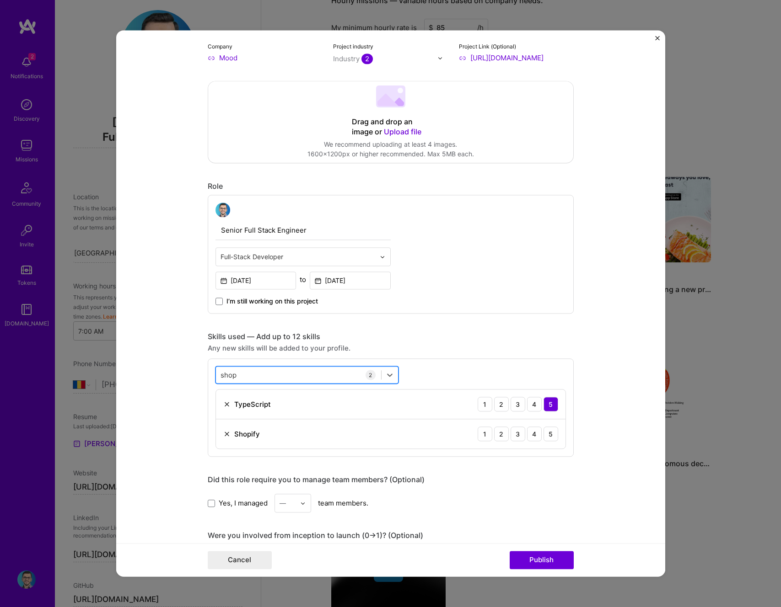
click at [262, 372] on div "shop shop" at bounding box center [298, 375] width 165 height 15
click at [262, 375] on div "shop shop" at bounding box center [298, 375] width 165 height 15
click at [259, 412] on div "Python" at bounding box center [307, 413] width 172 height 10
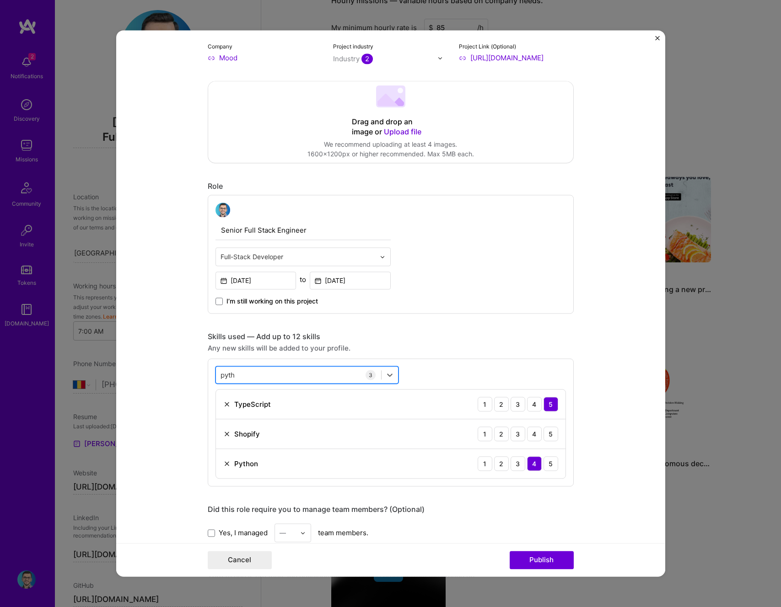
click at [256, 373] on div "pyth pyth" at bounding box center [298, 375] width 165 height 15
type input "C"
type input "A"
type input "C"
click at [236, 408] on div "GraphQL" at bounding box center [307, 413] width 172 height 10
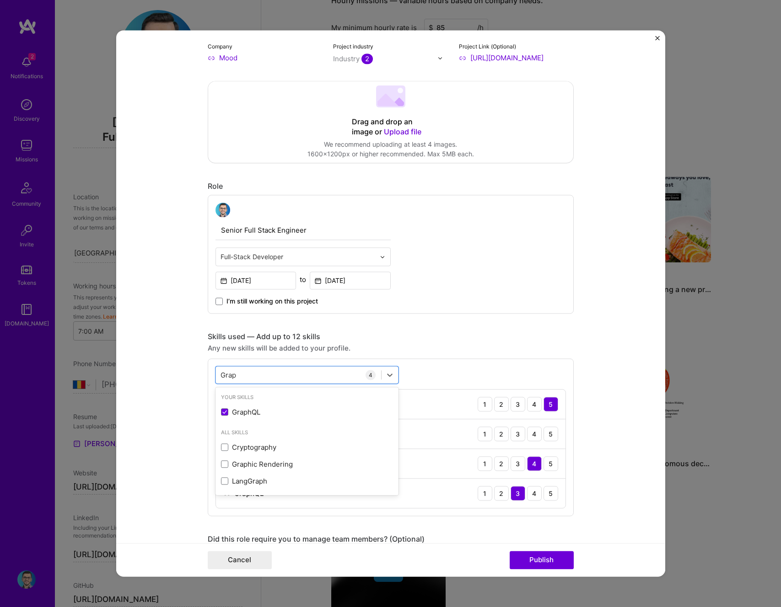
type input "Grap"
click at [428, 344] on div "Any new skills will be added to your profile." at bounding box center [391, 349] width 366 height 10
click at [533, 490] on div "4" at bounding box center [534, 493] width 15 height 15
click at [545, 495] on div "5" at bounding box center [550, 493] width 15 height 15
drag, startPoint x: 525, startPoint y: 489, endPoint x: 536, endPoint y: 488, distance: 11.1
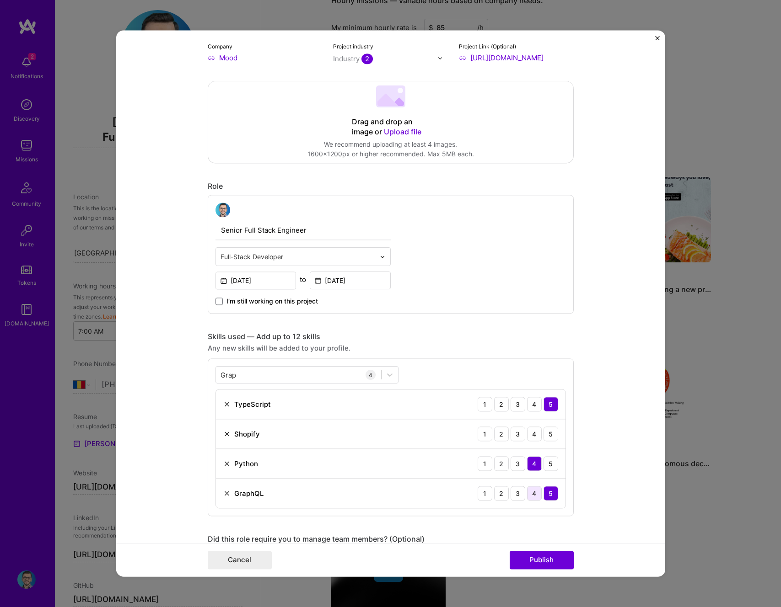
click at [527, 489] on div "4" at bounding box center [534, 493] width 15 height 15
click at [543, 436] on div "5" at bounding box center [550, 434] width 15 height 15
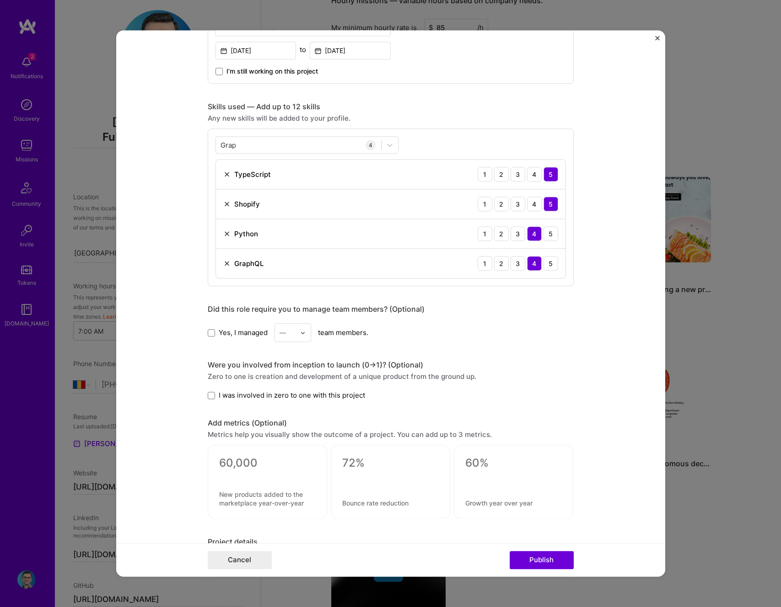
scroll to position [357, 0]
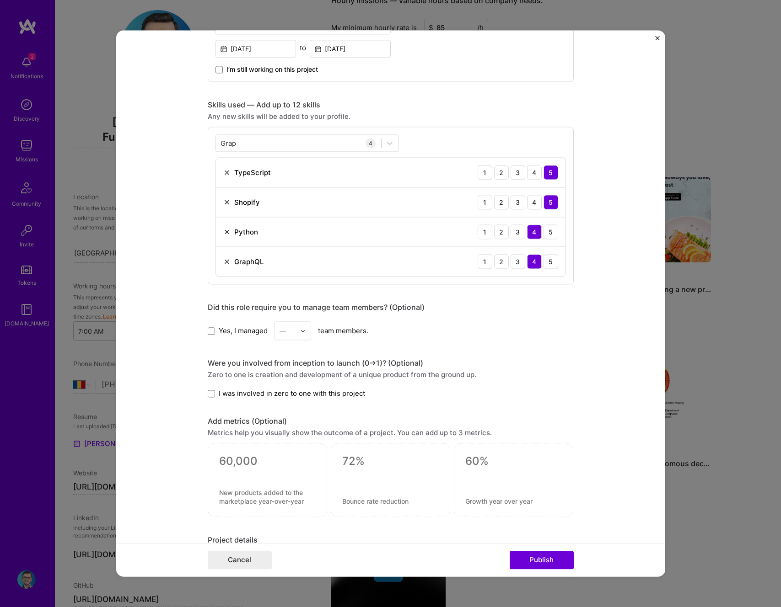
click at [238, 388] on div "Were you involved from inception to launch (0 -> 1)? (Optional) Zero to one is …" at bounding box center [391, 379] width 366 height 40
click at [235, 390] on span "I was involved in zero to one with this project" at bounding box center [292, 394] width 146 height 10
click at [0, 0] on input "I was involved in zero to one with this project" at bounding box center [0, 0] width 0 height 0
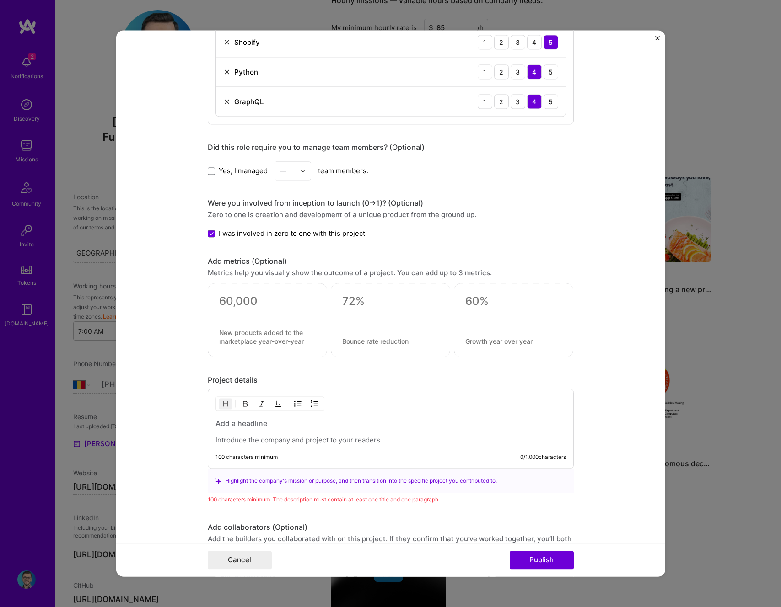
scroll to position [546, 0]
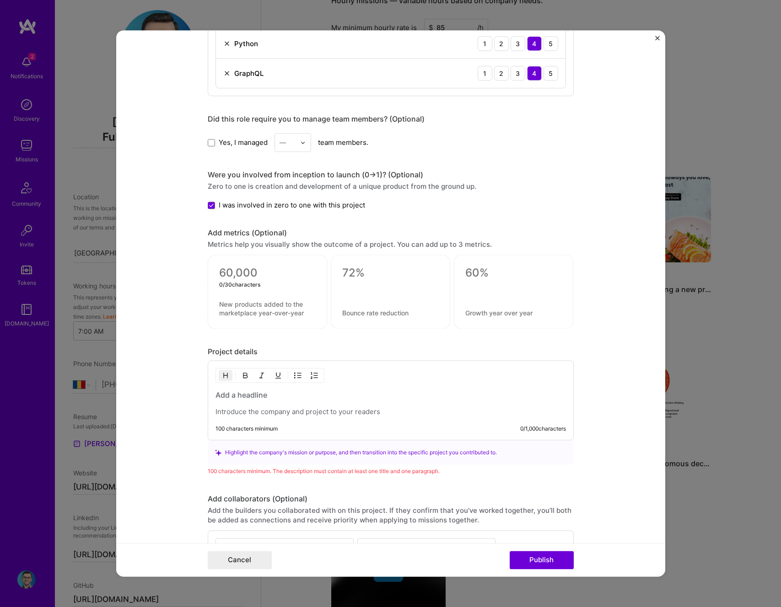
click at [236, 279] on textarea at bounding box center [267, 274] width 97 height 14
click at [296, 229] on div "Add metrics (Optional)" at bounding box center [391, 234] width 366 height 10
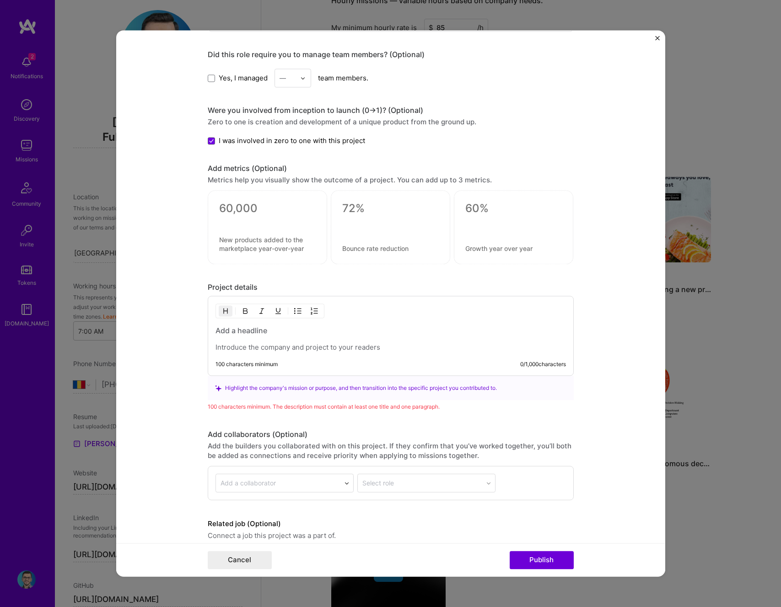
scroll to position [650, 0]
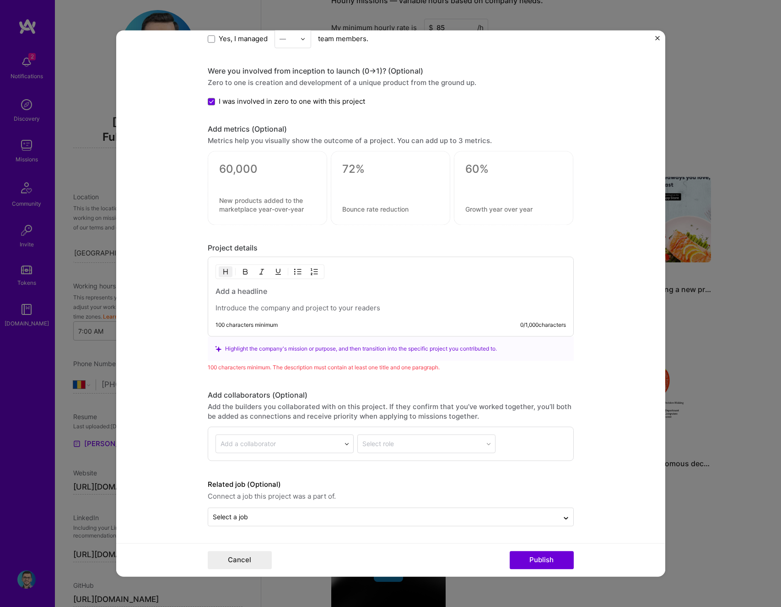
click at [301, 301] on div at bounding box center [390, 300] width 350 height 27
click at [259, 289] on h3 at bounding box center [390, 292] width 350 height 10
click at [299, 312] on p at bounding box center [390, 308] width 350 height 9
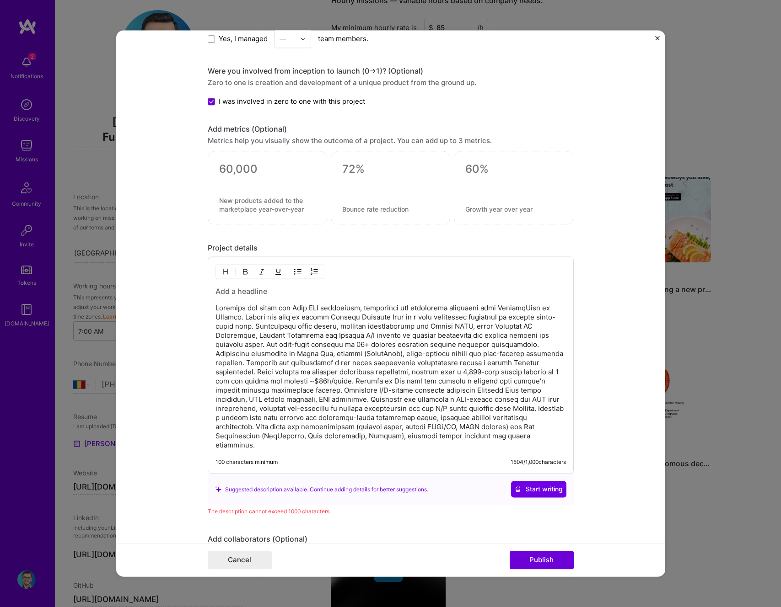
click at [210, 319] on div "100 characters minimum 1504 / 1,000 characters" at bounding box center [391, 365] width 366 height 217
click at [215, 305] on p at bounding box center [390, 377] width 350 height 146
click at [291, 269] on button "button" at bounding box center [298, 272] width 14 height 11
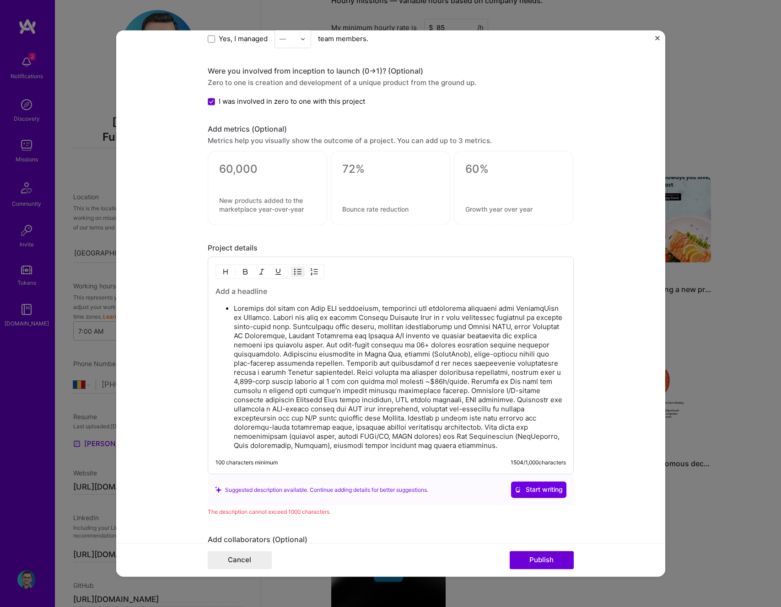
click at [294, 319] on p at bounding box center [400, 378] width 332 height 146
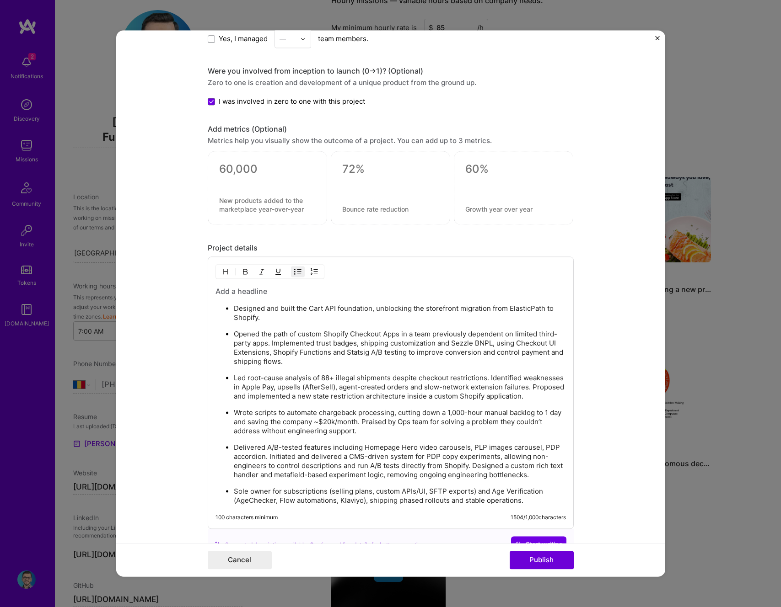
drag, startPoint x: 457, startPoint y: 308, endPoint x: 466, endPoint y: 316, distance: 11.7
click at [466, 316] on p "Designed and built the Cart API foundation, unblocking the storefront migration…" at bounding box center [400, 314] width 332 height 18
click at [239, 277] on button "button" at bounding box center [245, 272] width 14 height 11
click at [336, 355] on p "Opened the path of custom Shopify Checkout Apps in a team previously dependent …" at bounding box center [400, 348] width 332 height 37
drag, startPoint x: 231, startPoint y: 334, endPoint x: 396, endPoint y: 333, distance: 164.7
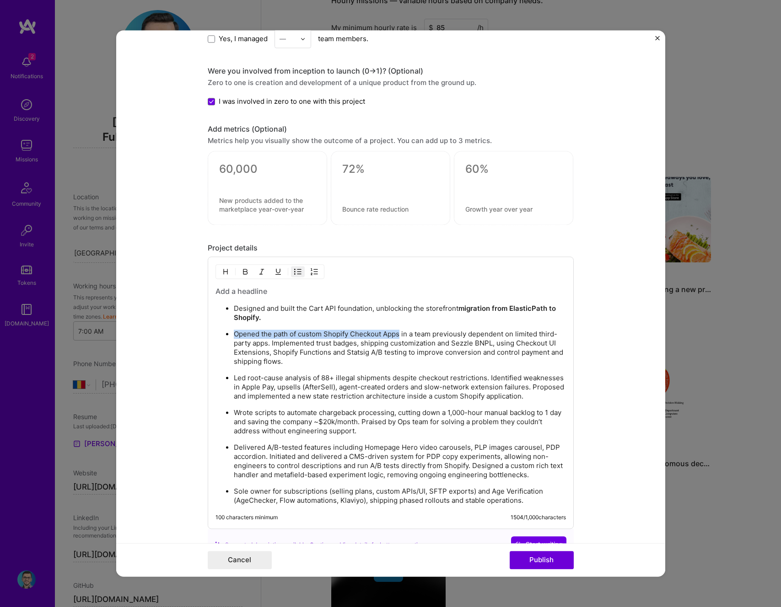
click at [396, 333] on p "Opened the path of custom Shopify Checkout Apps in a team previously dependent …" at bounding box center [400, 348] width 332 height 37
click at [244, 274] on img "button" at bounding box center [245, 272] width 7 height 7
click at [334, 367] on ul "Designed and built the Cart API foundation, unblocking the storefront migration…" at bounding box center [390, 405] width 350 height 202
drag, startPoint x: 320, startPoint y: 377, endPoint x: 387, endPoint y: 376, distance: 67.7
click at [387, 376] on p "Led root-cause analysis of 88+ illegal shipments despite checkout restrictions.…" at bounding box center [400, 387] width 332 height 27
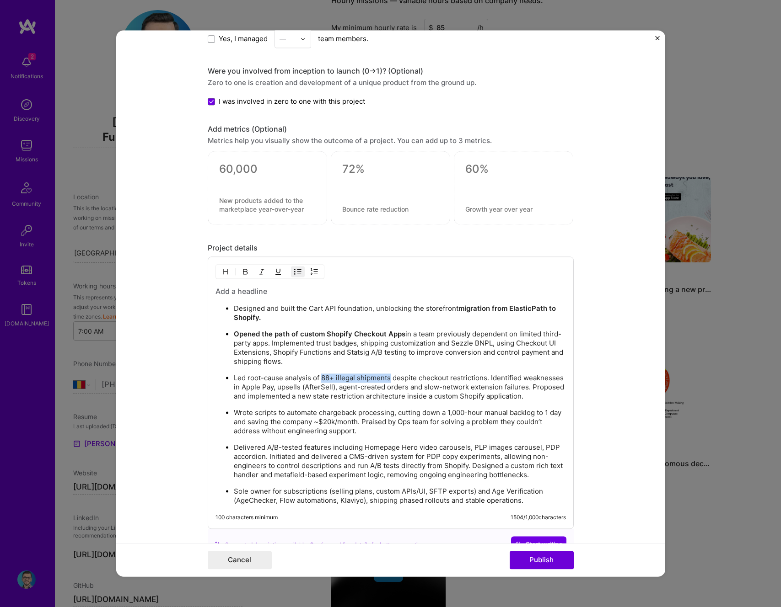
click at [242, 272] on img "button" at bounding box center [245, 272] width 7 height 7
click at [308, 378] on p "Led root-cause analysis of 88+ illegal shipments despite checkout restrictions.…" at bounding box center [400, 387] width 332 height 27
drag, startPoint x: 397, startPoint y: 420, endPoint x: 242, endPoint y: 405, distance: 155.8
click at [242, 428] on p "Wrote scripts to automate chargeback processing, cutting down a 1,000-hour manu…" at bounding box center [400, 422] width 332 height 27
click at [242, 272] on img "button" at bounding box center [245, 272] width 7 height 7
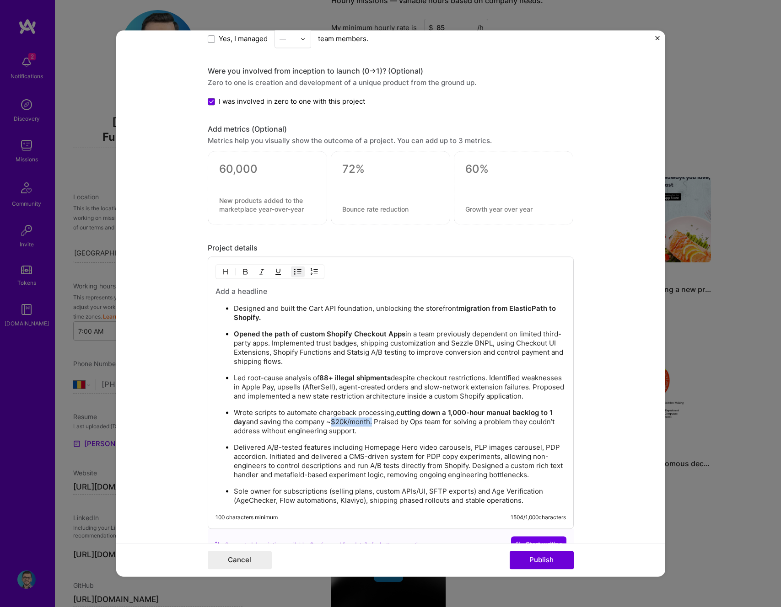
drag, startPoint x: 326, startPoint y: 430, endPoint x: 368, endPoint y: 427, distance: 42.2
click at [368, 427] on p "Wrote scripts to automate chargeback processing, cutting down a 1,000-hour manu…" at bounding box center [400, 422] width 332 height 27
click at [243, 271] on img "button" at bounding box center [245, 272] width 7 height 7
click at [314, 417] on li "Wrote scripts to automate chargeback processing, cutting down a 1,000-hour manu…" at bounding box center [400, 422] width 332 height 28
drag, startPoint x: 501, startPoint y: 466, endPoint x: 462, endPoint y: 477, distance: 40.0
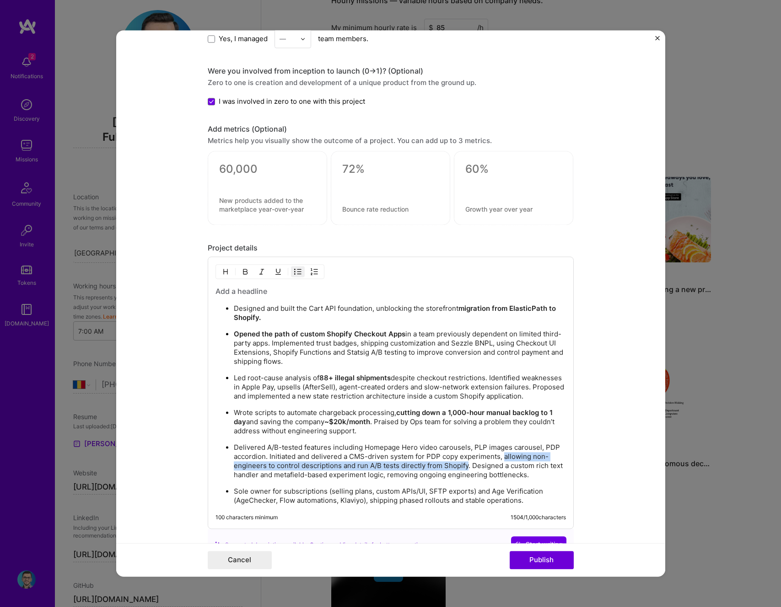
click at [462, 477] on p "Delivered A/B-tested features including Homepage Hero video carousels, PLP imag…" at bounding box center [400, 462] width 332 height 37
click at [242, 271] on img "button" at bounding box center [245, 272] width 7 height 7
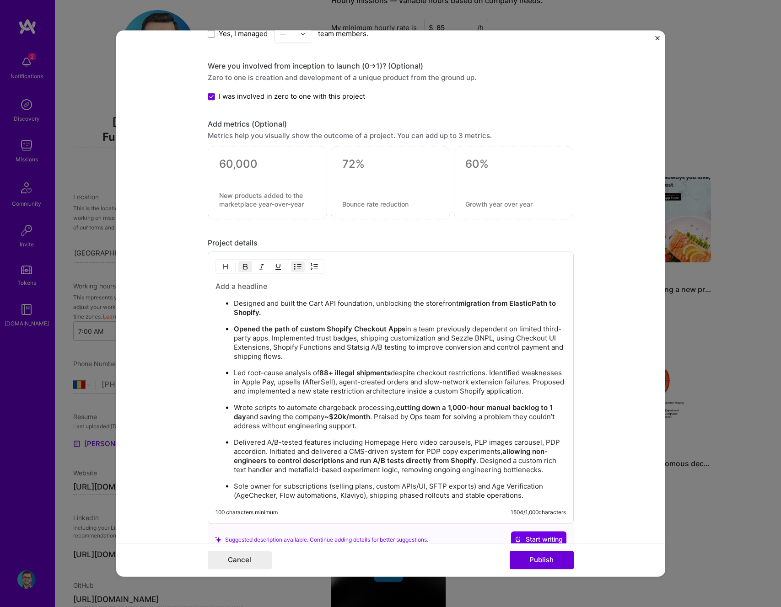
scroll to position [655, 0]
drag, startPoint x: 231, startPoint y: 495, endPoint x: 323, endPoint y: 493, distance: 92.9
click at [323, 493] on p "Sole owner for subscriptions (selling plans, custom APIs/UI, SFTP exports) and …" at bounding box center [400, 491] width 332 height 18
click at [242, 269] on img "button" at bounding box center [245, 266] width 7 height 7
drag, startPoint x: 491, startPoint y: 496, endPoint x: 537, endPoint y: 495, distance: 45.3
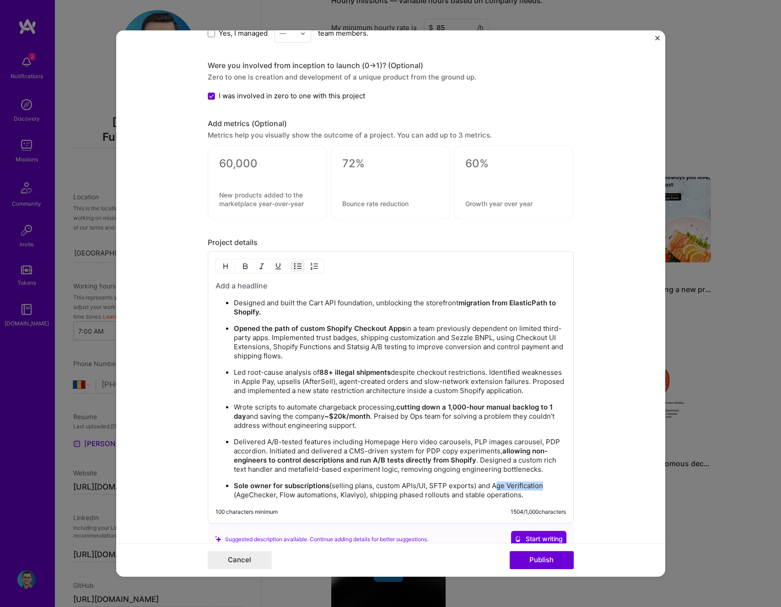
click at [537, 495] on p "Sole owner for subscriptions (selling plans, custom APIs/UI, SFTP exports) and …" at bounding box center [400, 491] width 332 height 18
click at [516, 496] on p "Sole owner for subscriptions (selling plans, custom APIs/UI, SFTP exports) and …" at bounding box center [400, 491] width 332 height 18
drag, startPoint x: 473, startPoint y: 494, endPoint x: 532, endPoint y: 495, distance: 59.0
click at [533, 495] on p "Sole owner for subscriptions (selling plans, custom APIs/UI, SFTP exports) and …" at bounding box center [400, 491] width 332 height 18
click at [532, 495] on p "Sole owner for subscriptions (selling plans, custom APIs/UI, SFTP exports) and …" at bounding box center [400, 491] width 332 height 18
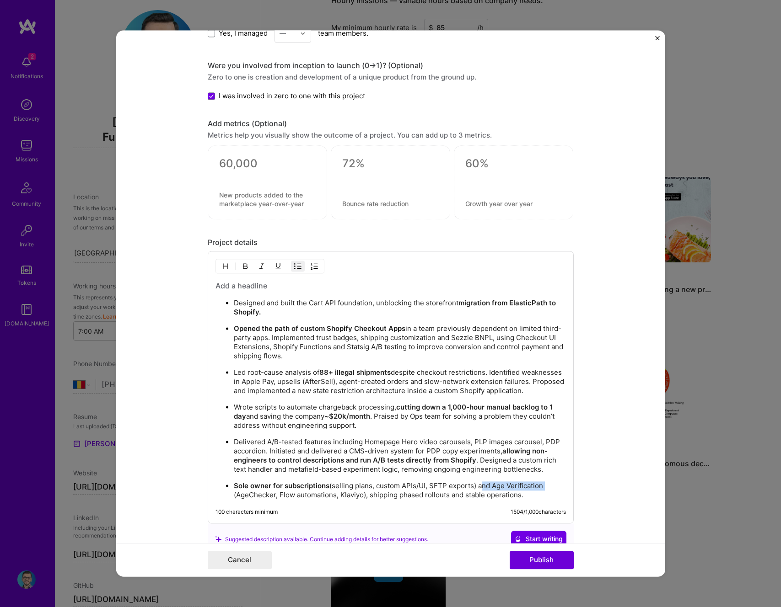
drag, startPoint x: 475, startPoint y: 493, endPoint x: 539, endPoint y: 494, distance: 64.0
click at [539, 494] on p "Sole owner for subscriptions (selling plans, custom APIs/UI, SFTP exports) and …" at bounding box center [400, 491] width 332 height 18
click at [241, 271] on button "button" at bounding box center [245, 266] width 14 height 11
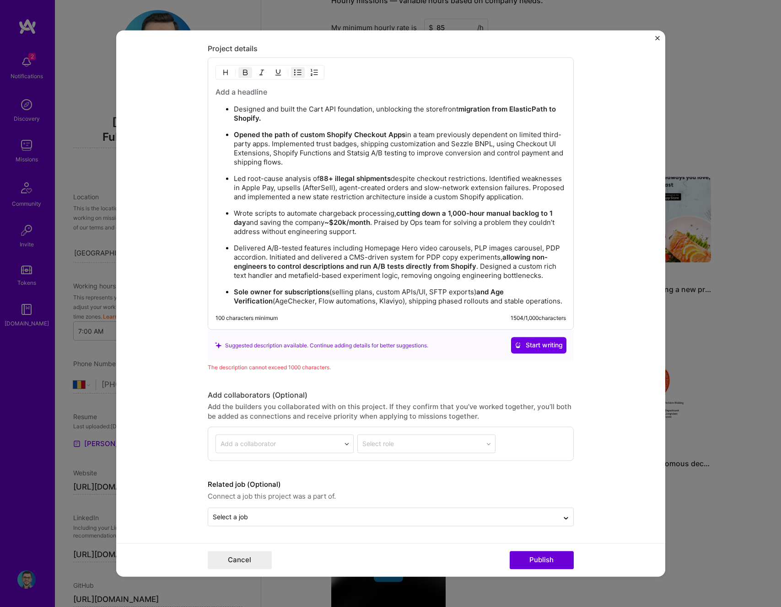
scroll to position [858, 0]
click at [303, 506] on div "Related job (Optional) Connect a job this project was a part of. Select a job" at bounding box center [391, 503] width 366 height 47
click at [295, 512] on div at bounding box center [383, 517] width 341 height 11
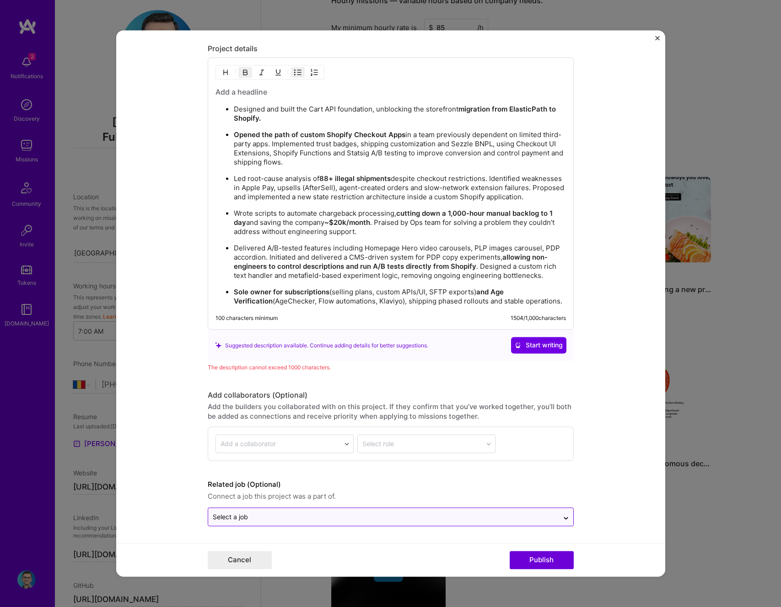
click at [291, 512] on div at bounding box center [383, 517] width 341 height 11
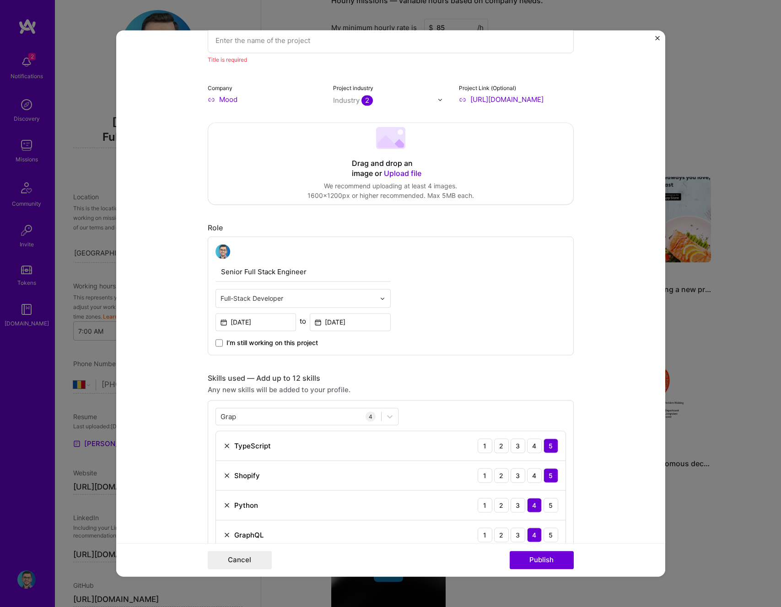
scroll to position [0, 0]
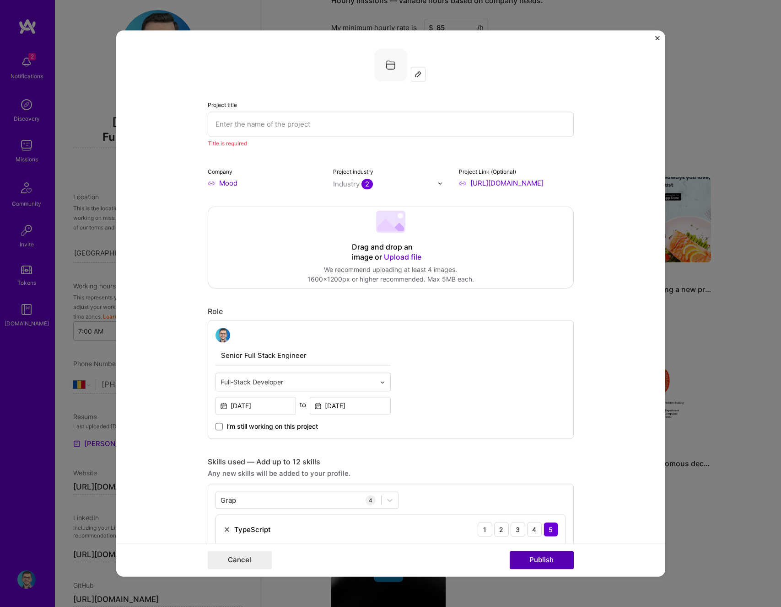
click at [547, 559] on button "Publish" at bounding box center [542, 561] width 64 height 18
click at [263, 125] on input "text" at bounding box center [391, 124] width 366 height 25
click at [137, 237] on form "Project title Title is required Company Mood Project industry Industry 2 Projec…" at bounding box center [390, 303] width 549 height 547
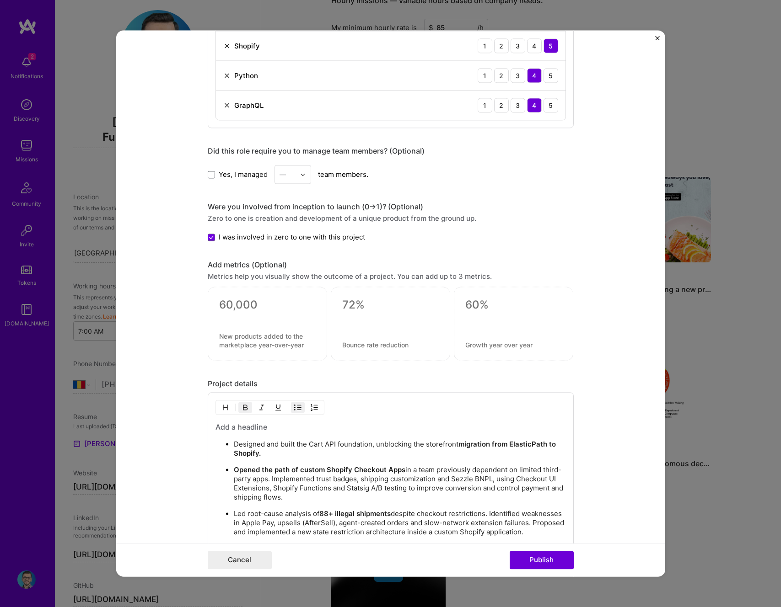
scroll to position [732, 0]
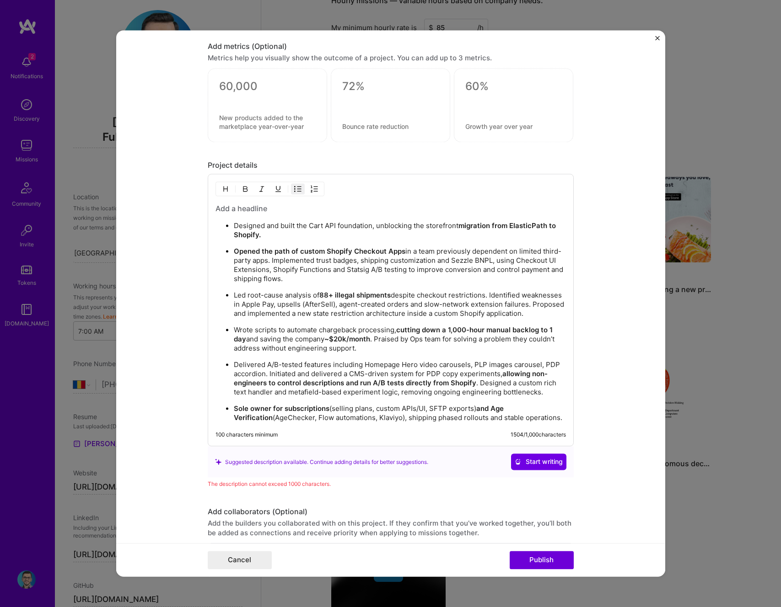
click at [312, 315] on p "Led root-cause analysis of 88+ illegal shipments despite checkout restrictions.…" at bounding box center [400, 304] width 332 height 27
copy div "Designed and built the Cart API foundation, unblocking the storefront migration…"
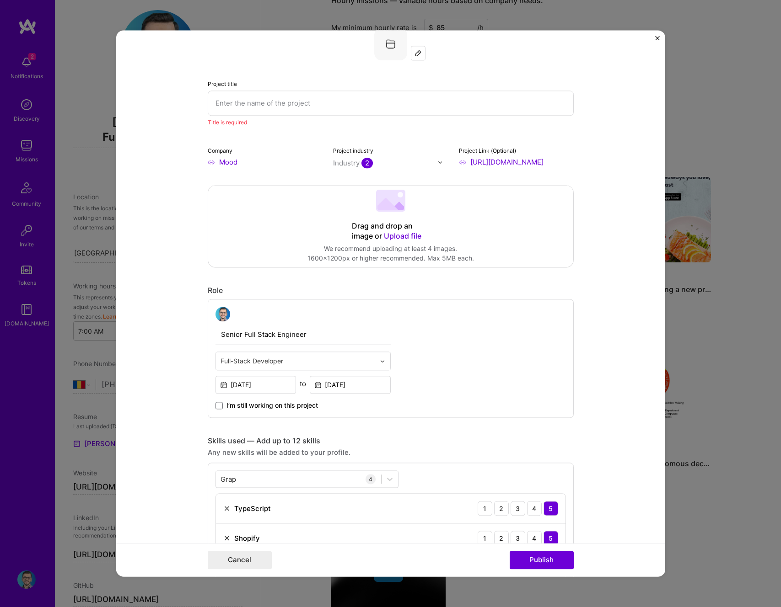
scroll to position [7, 0]
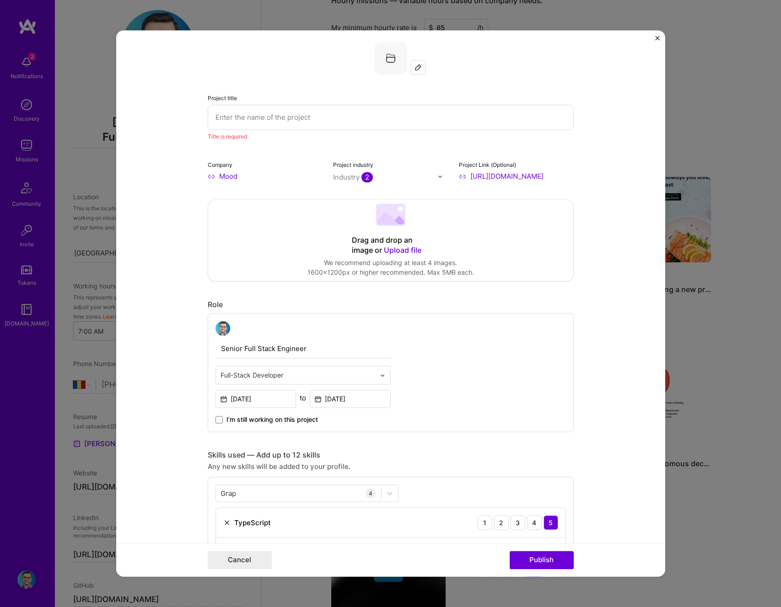
click at [248, 117] on input "text" at bounding box center [391, 117] width 366 height 25
paste input "Shopify Headless Storefront Development"
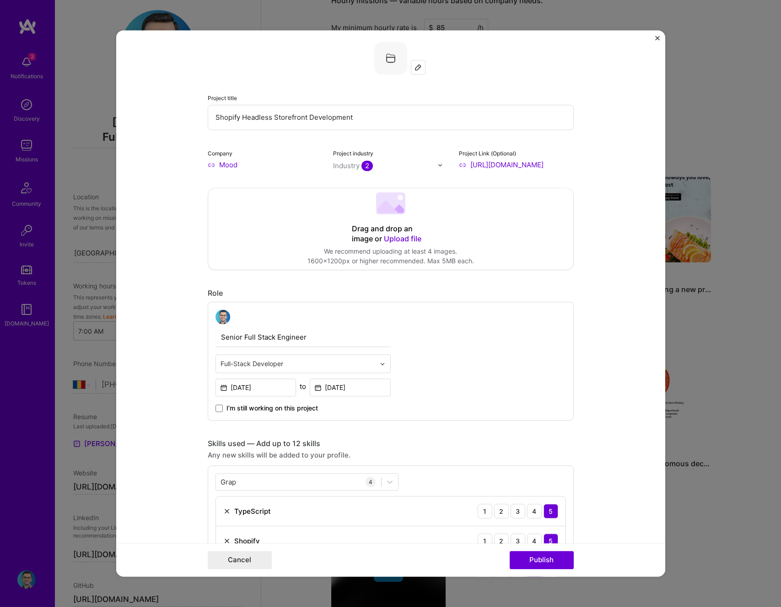
type input "Shopify Headless Storefront Development"
click at [254, 136] on div "Project title Shopify Headless Storefront Development Company Mood Project indu…" at bounding box center [391, 106] width 366 height 128
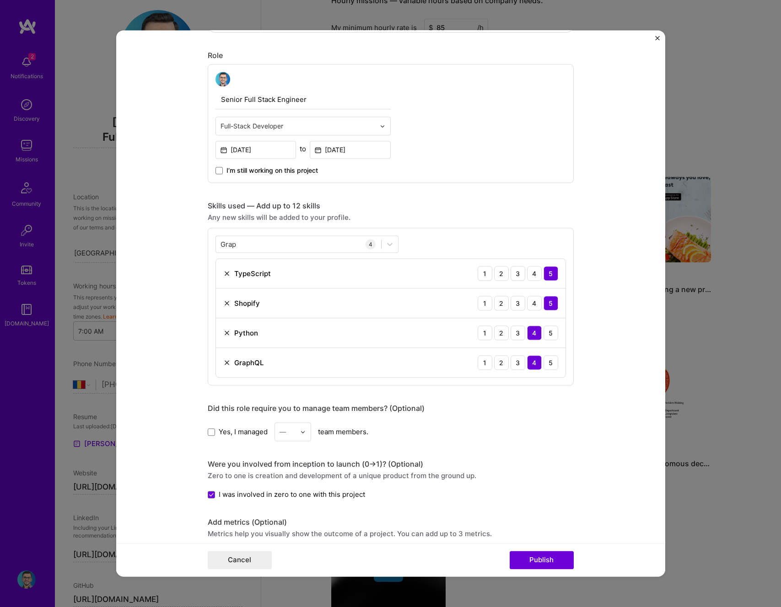
scroll to position [357, 0]
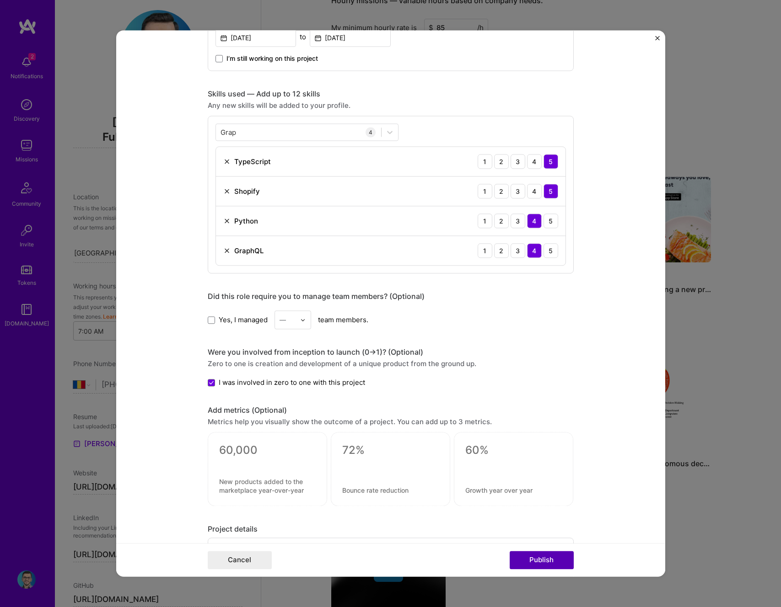
click at [545, 564] on button "Publish" at bounding box center [542, 561] width 64 height 18
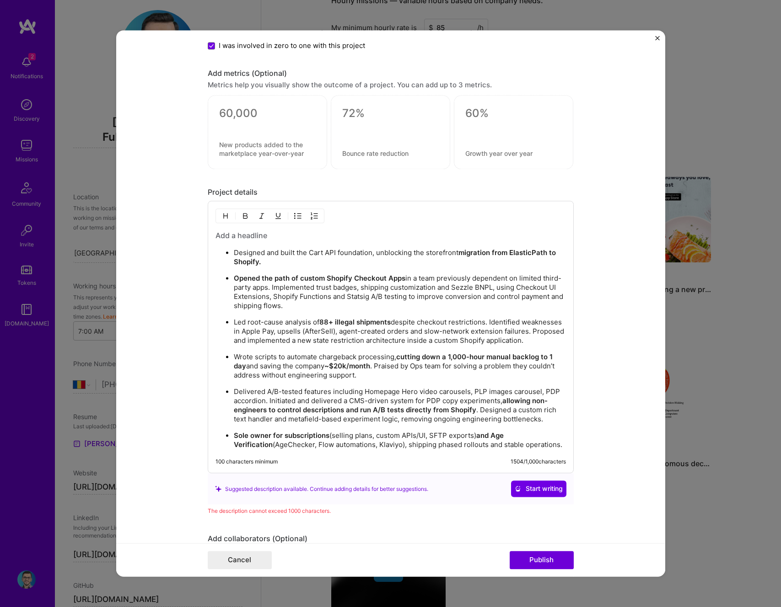
scroll to position [695, 0]
drag, startPoint x: 521, startPoint y: 451, endPoint x: 209, endPoint y: 435, distance: 312.0
click at [209, 435] on div "Designed and built the Cart API foundation, unblocking the storefront migration…" at bounding box center [391, 336] width 366 height 273
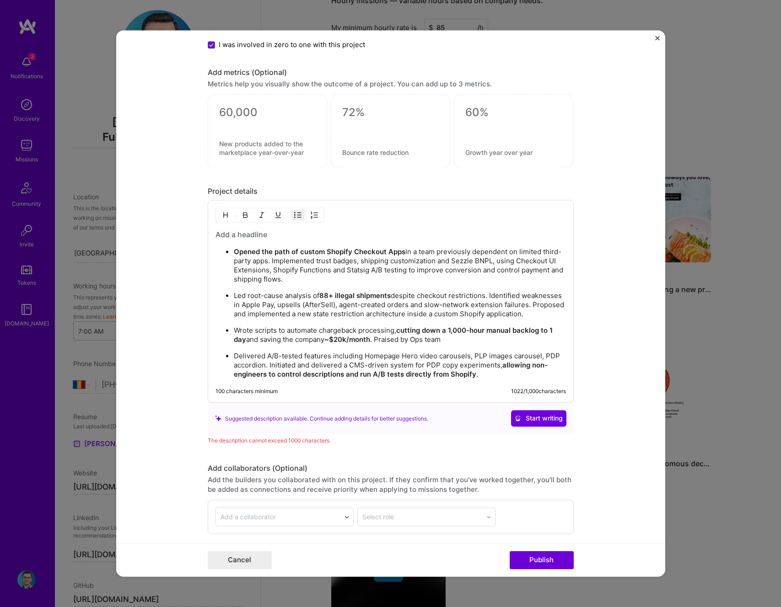
click at [375, 345] on p "Wrote scripts to automate chargeback processing, cutting down a 1,000-hour manu…" at bounding box center [400, 336] width 332 height 18
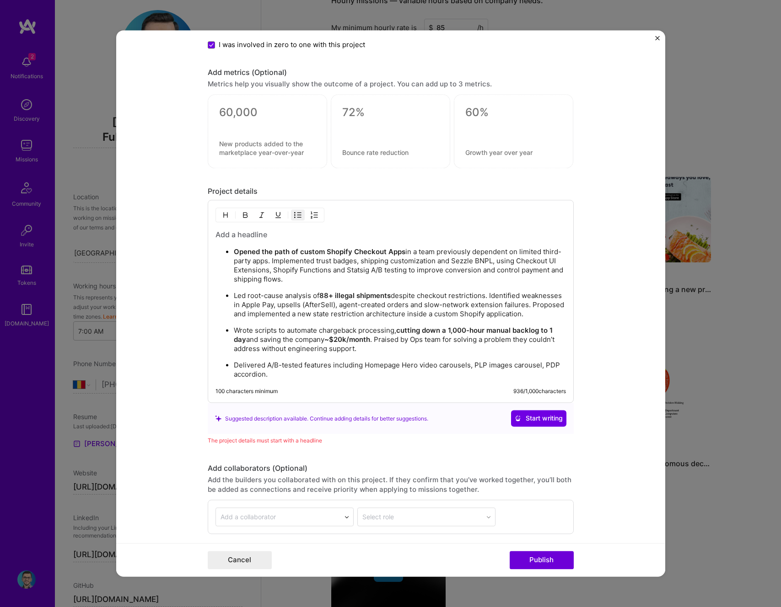
drag, startPoint x: 270, startPoint y: 383, endPoint x: 228, endPoint y: 378, distance: 42.4
click at [228, 378] on ul "Opened the path of custom Shopify Checkout Apps in a team previously dependent …" at bounding box center [390, 313] width 350 height 132
drag, startPoint x: 466, startPoint y: 375, endPoint x: 421, endPoint y: 385, distance: 45.8
click at [421, 380] on p "Initiated and delivered a CMS-driven system for PDP copy experiments, allowing …" at bounding box center [400, 370] width 332 height 18
click at [478, 380] on p "Initiated and delivered a CMS-driven system for PDP copy experiments, allowing …" at bounding box center [400, 370] width 332 height 18
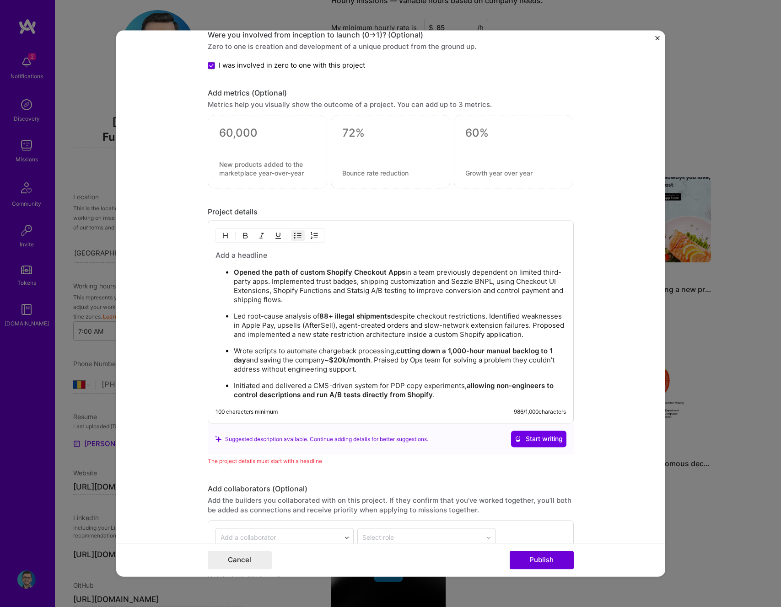
scroll to position [777, 0]
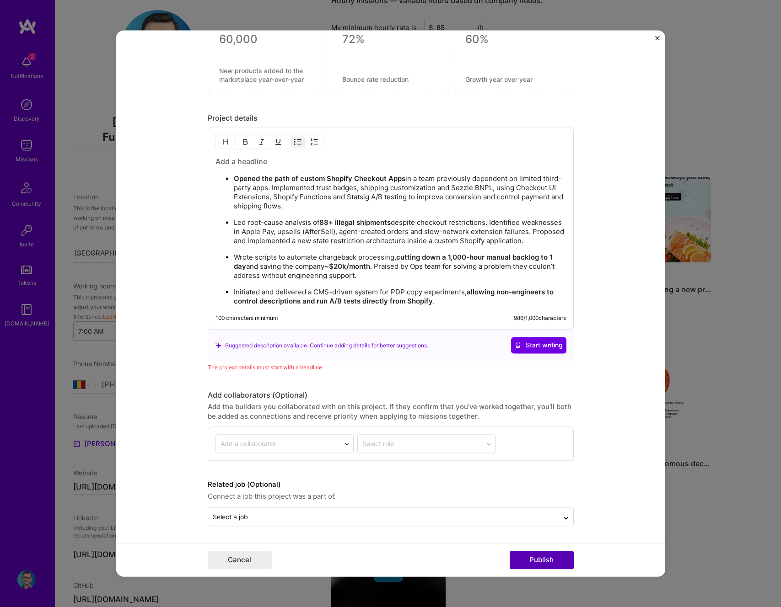
click at [550, 563] on button "Publish" at bounding box center [542, 561] width 64 height 18
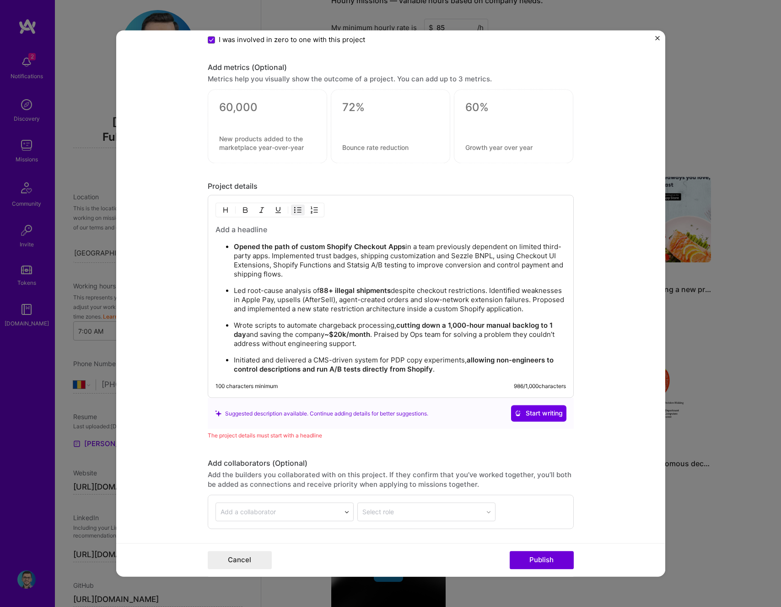
scroll to position [697, 0]
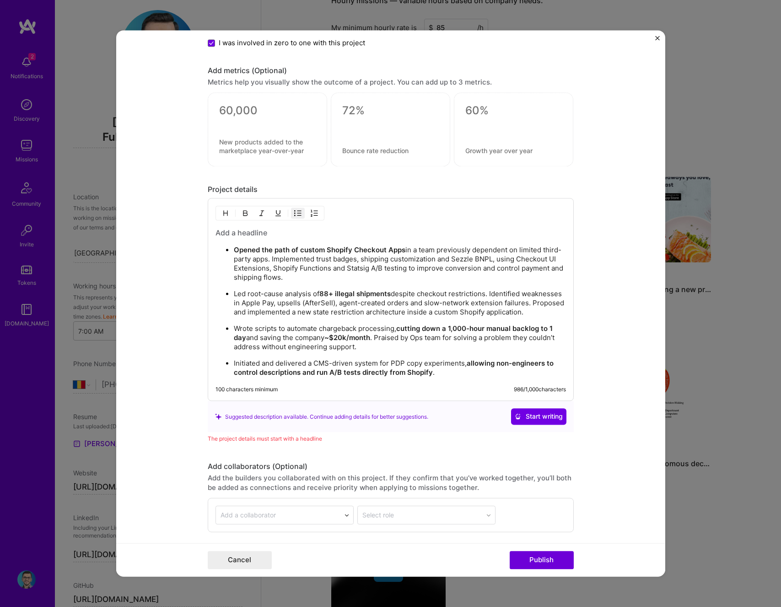
click at [215, 235] on h3 at bounding box center [390, 233] width 350 height 10
click at [233, 232] on h3 at bounding box center [390, 233] width 350 height 10
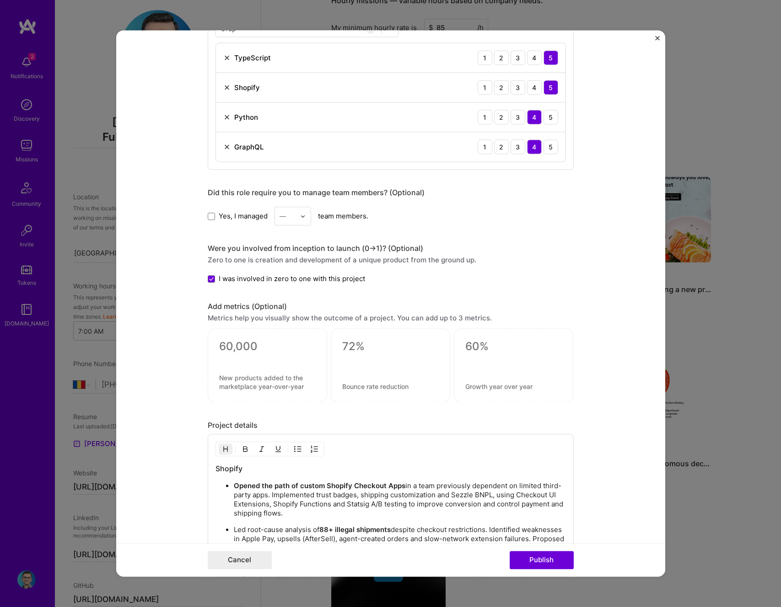
scroll to position [0, 0]
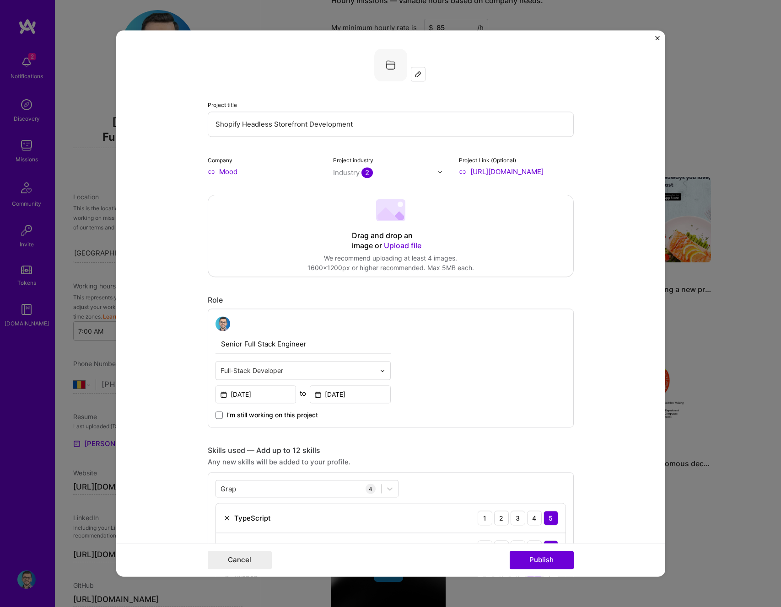
click at [289, 116] on input "Shopify Headless Storefront Development" at bounding box center [391, 124] width 366 height 25
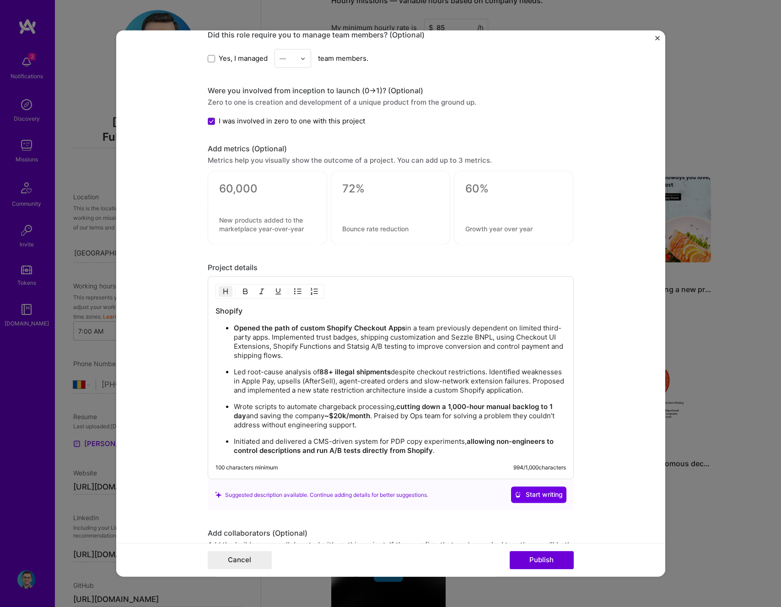
scroll to position [634, 0]
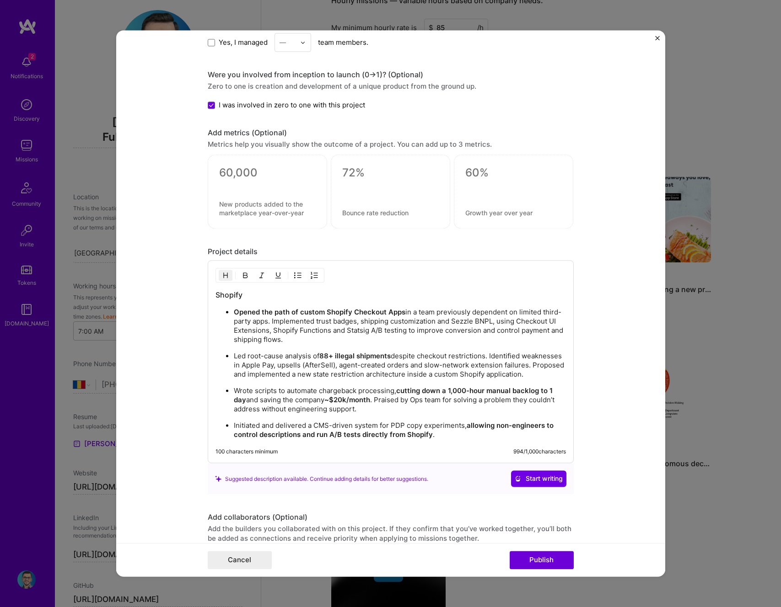
click at [263, 302] on div "Shopify Opened the path of custom Shopify Checkout Apps in a team previously de…" at bounding box center [390, 365] width 350 height 150
click at [263, 298] on h3 "Shopify" at bounding box center [390, 295] width 350 height 10
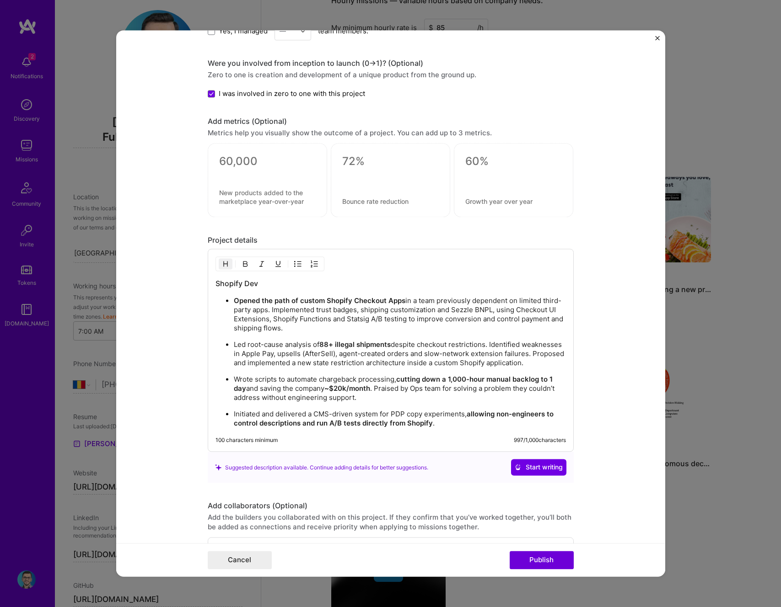
scroll to position [704, 0]
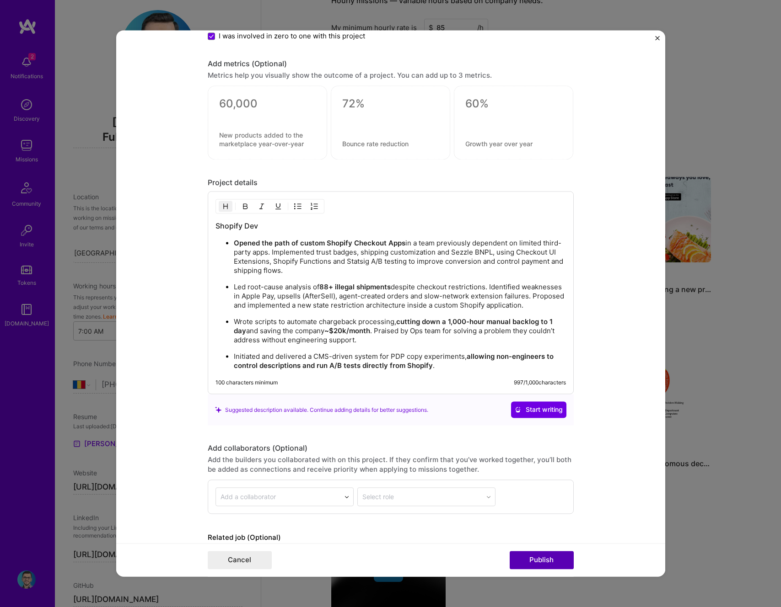
click at [549, 564] on button "Publish" at bounding box center [542, 561] width 64 height 18
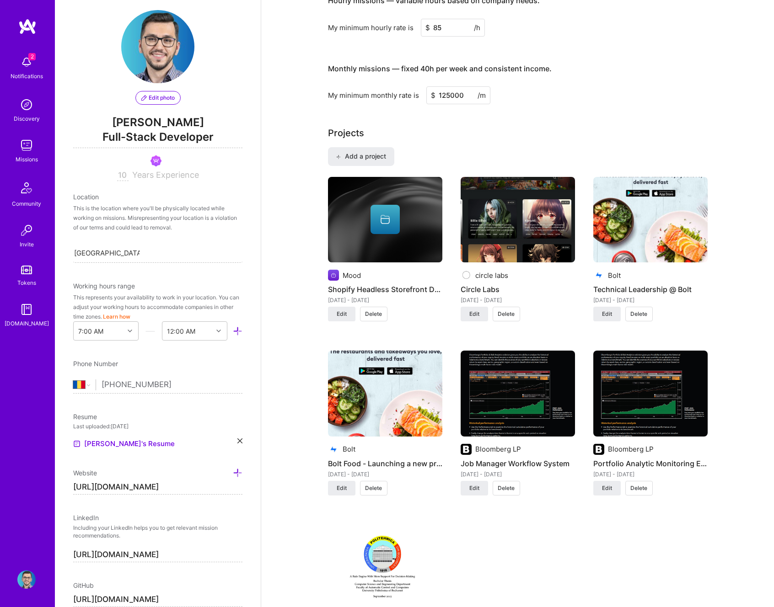
click at [382, 230] on div at bounding box center [385, 219] width 29 height 29
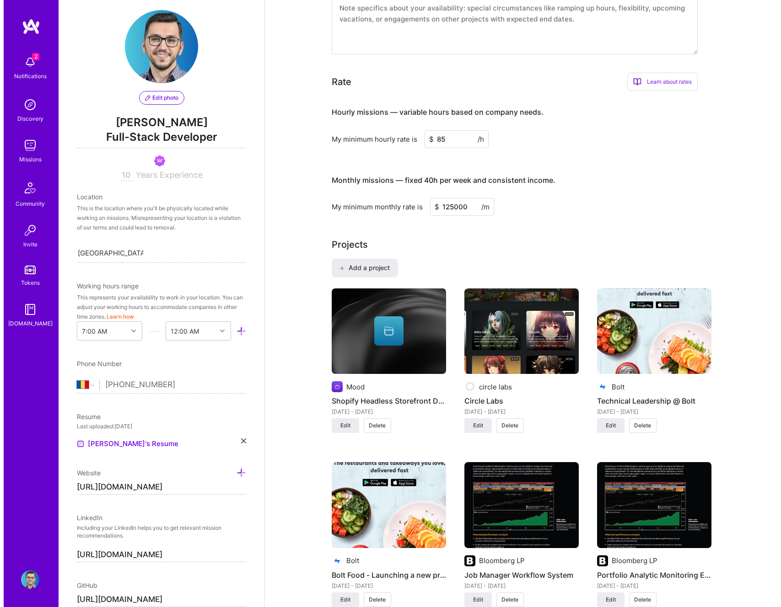
scroll to position [469, 0]
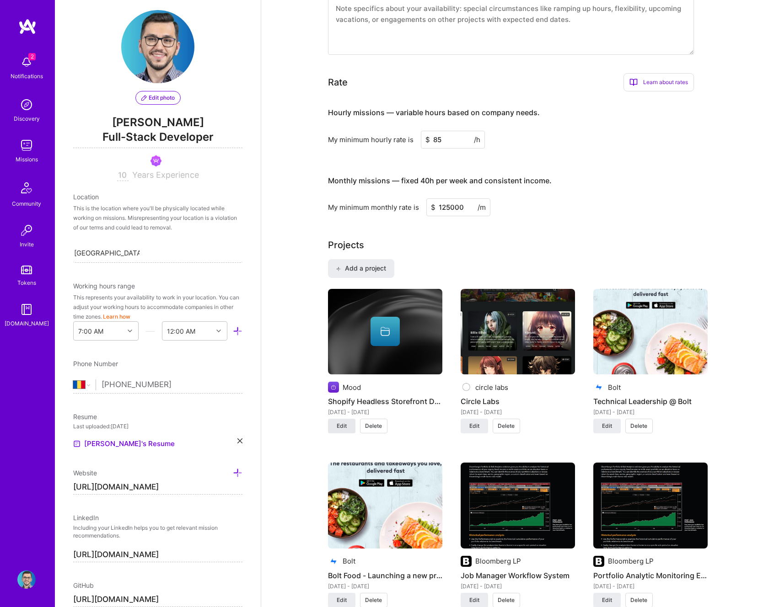
click at [349, 431] on button "Edit" at bounding box center [341, 426] width 27 height 15
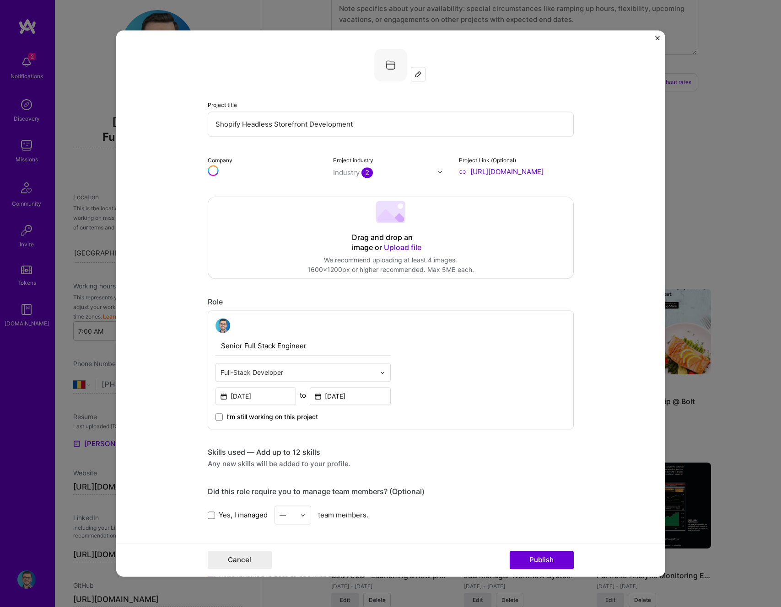
click at [356, 230] on div "Drag and drop an image or Upload file Upload file We recommend uploading at lea…" at bounding box center [390, 237] width 365 height 81
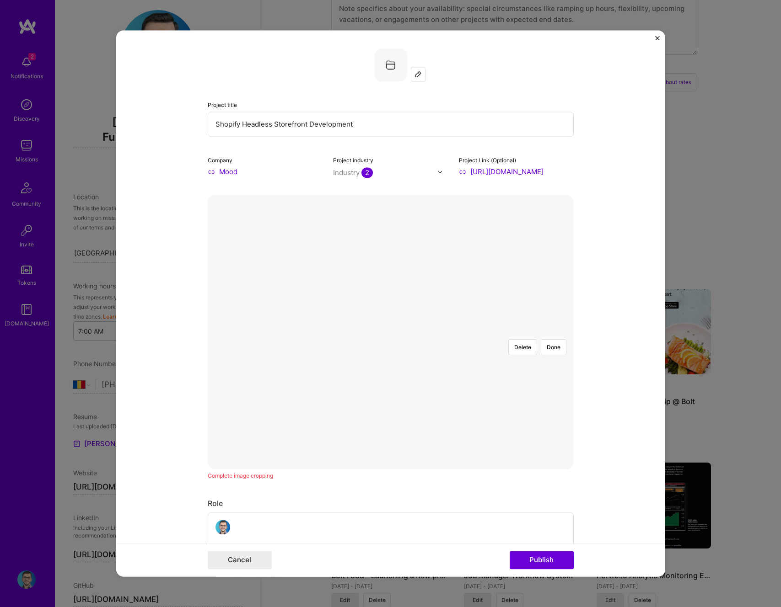
click at [442, 411] on div at bounding box center [552, 453] width 322 height 242
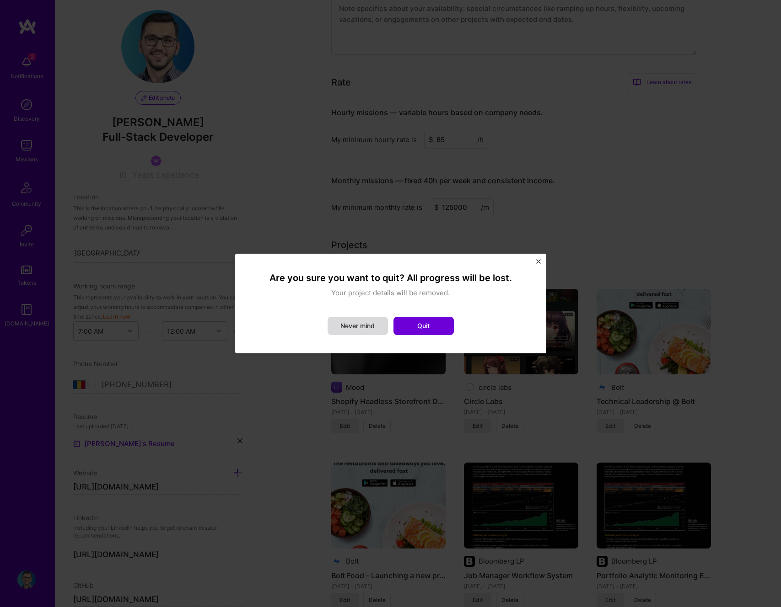
click at [360, 322] on button "Never mind" at bounding box center [358, 326] width 60 height 18
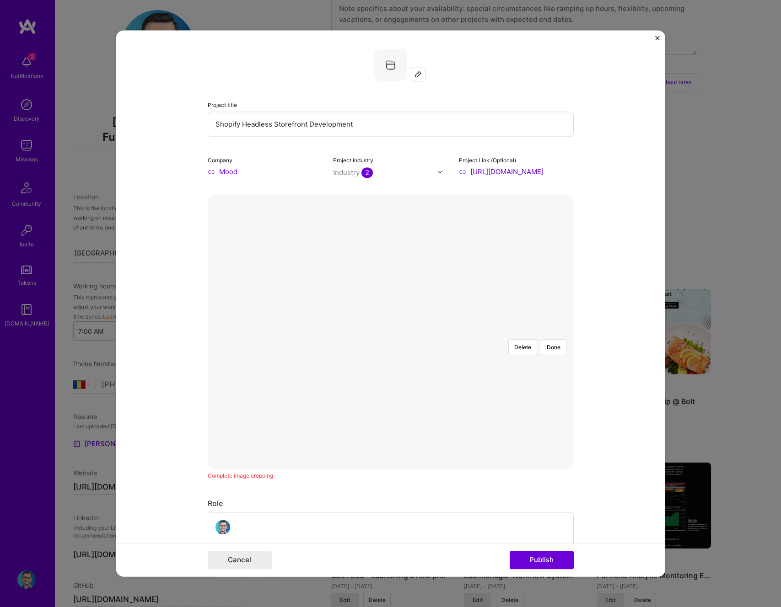
click at [391, 332] on div at bounding box center [552, 453] width 322 height 242
click at [514, 339] on button "Delete" at bounding box center [522, 347] width 29 height 16
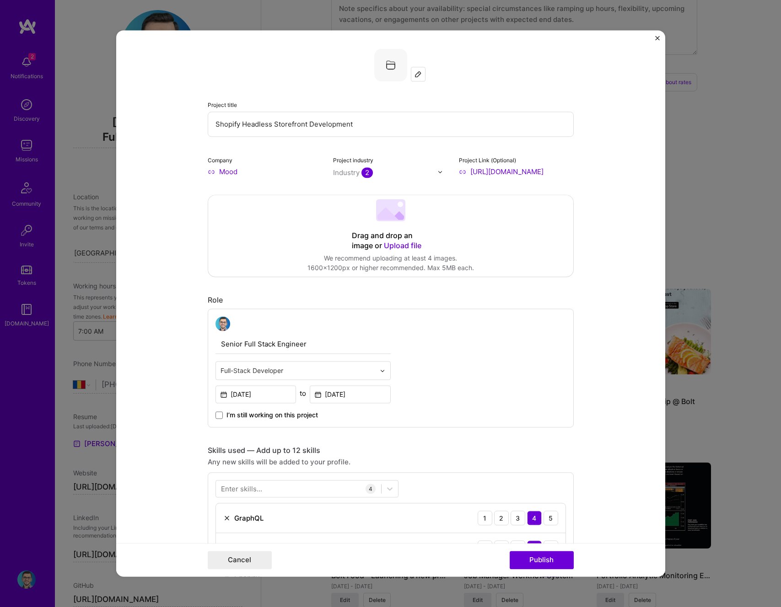
click at [395, 238] on div "Drag and drop an image or Upload file" at bounding box center [391, 241] width 78 height 20
click at [357, 250] on div "Drag and drop an image or Upload file" at bounding box center [391, 241] width 78 height 20
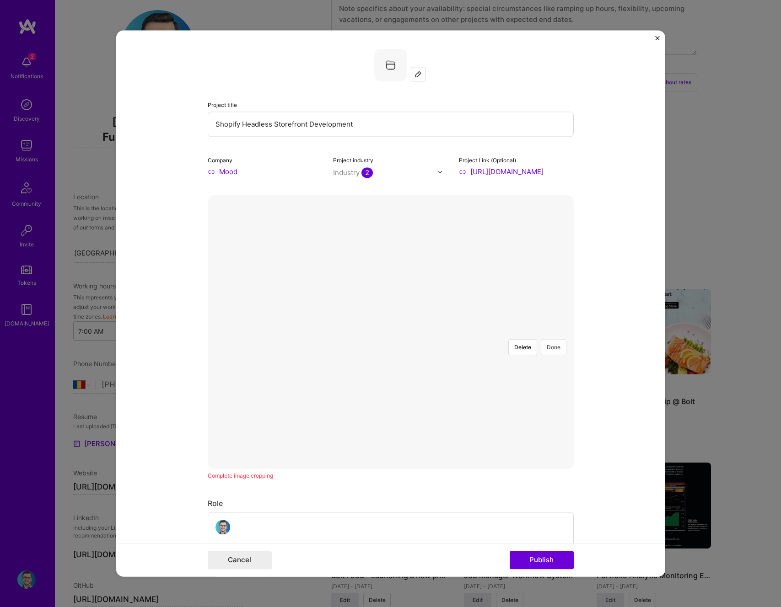
click at [553, 339] on button "Done" at bounding box center [554, 347] width 26 height 16
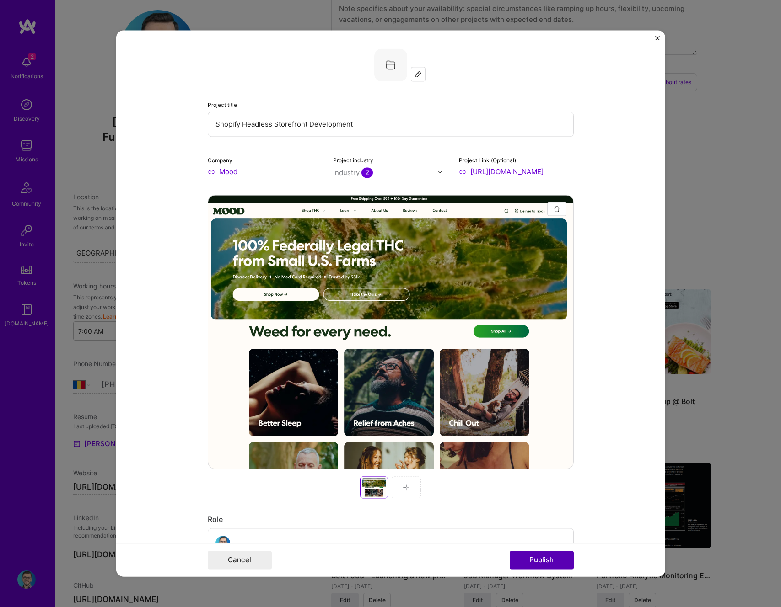
click at [539, 567] on button "Publish" at bounding box center [542, 561] width 64 height 18
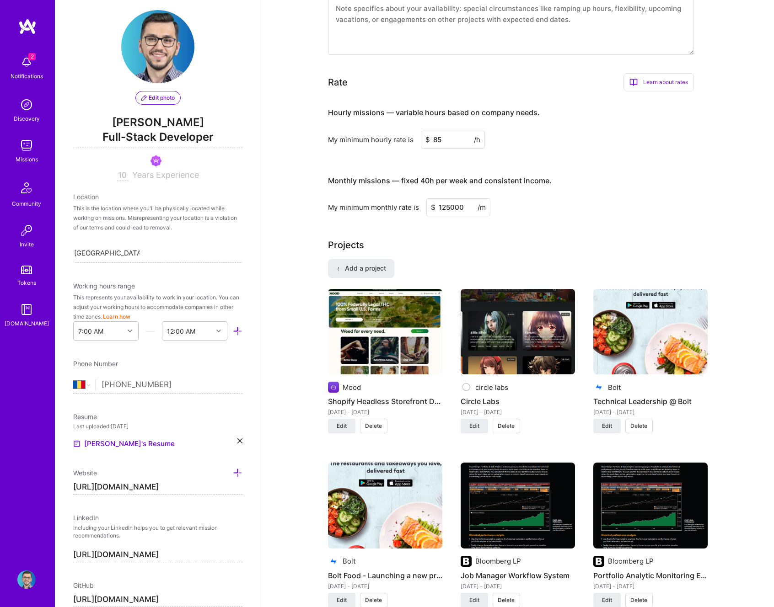
click at [487, 321] on img at bounding box center [518, 332] width 114 height 86
click at [478, 427] on span "Edit" at bounding box center [474, 426] width 10 height 8
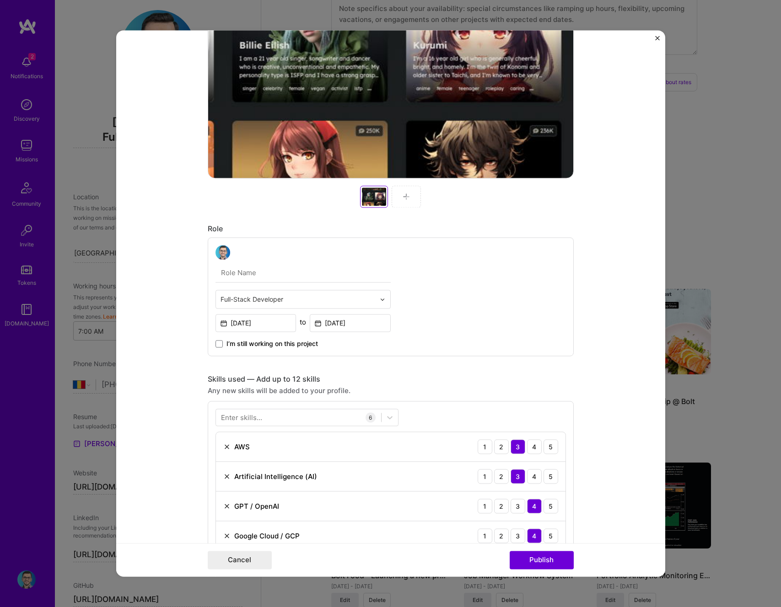
scroll to position [419, 0]
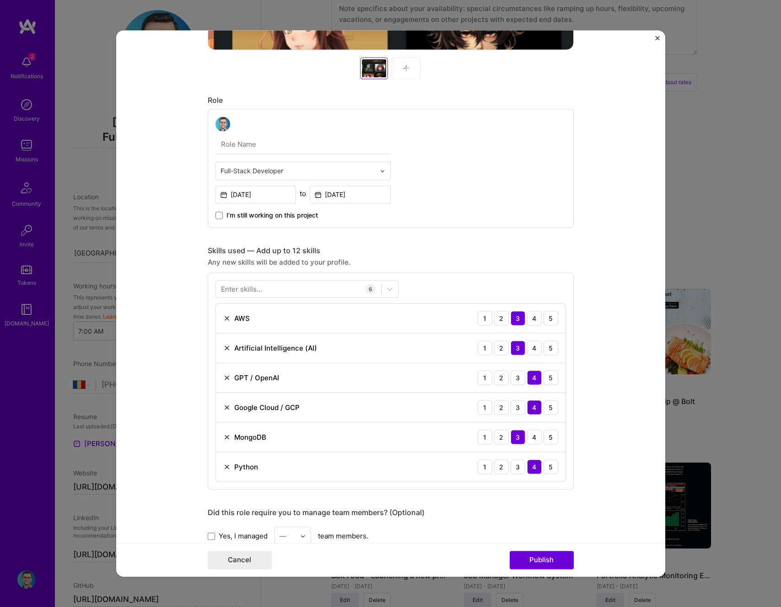
click at [274, 178] on div "Full-Stack Developer" at bounding box center [298, 171] width 164 height 18
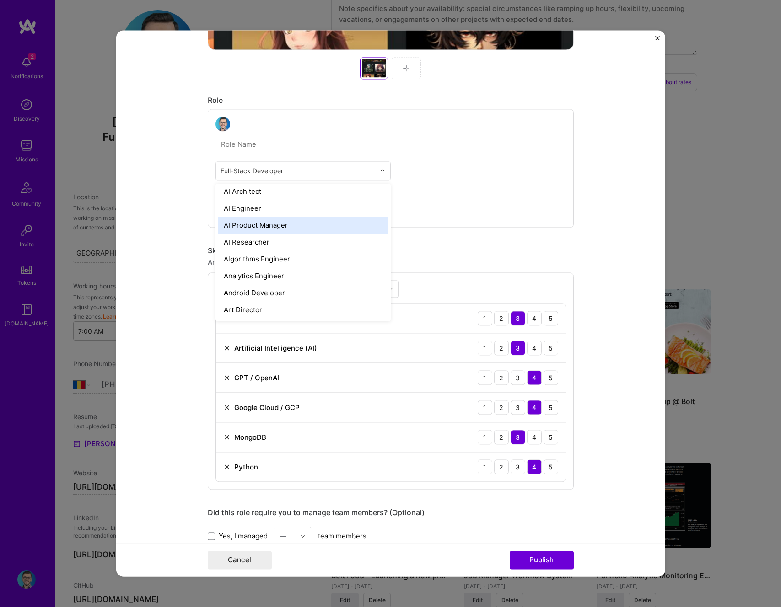
scroll to position [5, 0]
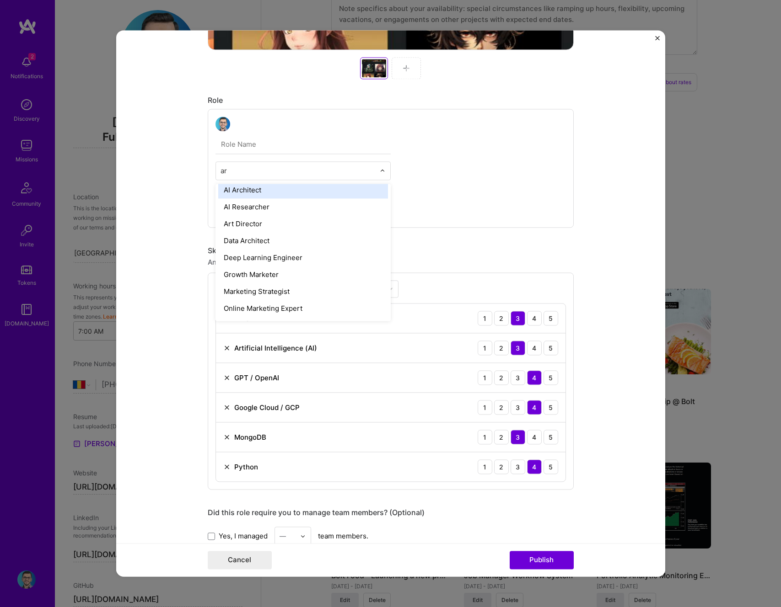
type input "arc"
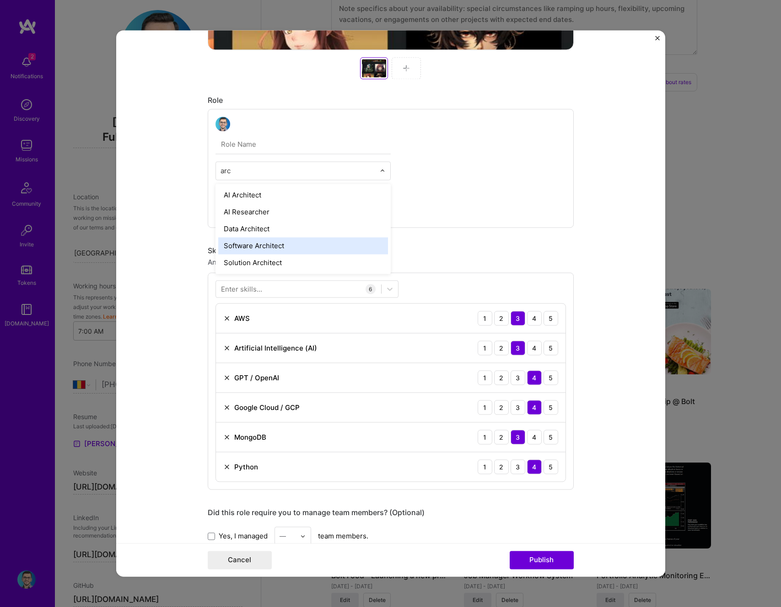
click at [279, 245] on div "Software Architect" at bounding box center [303, 245] width 170 height 17
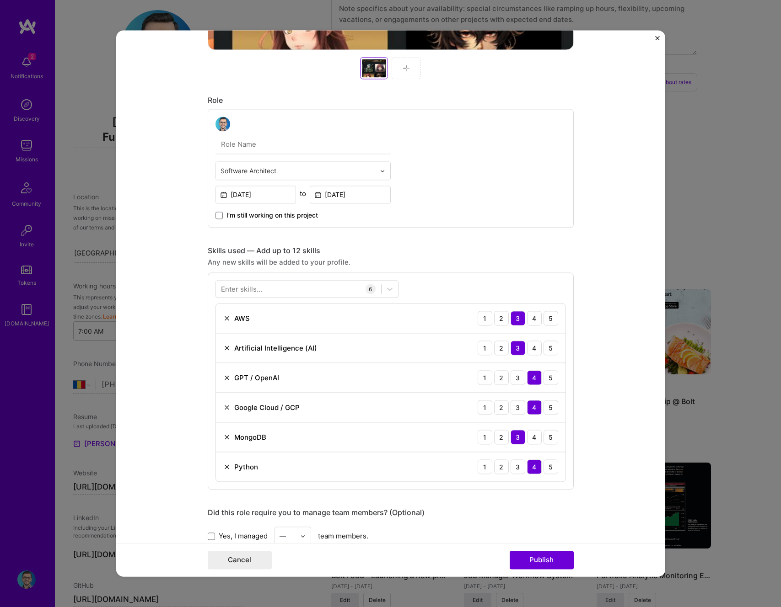
click at [256, 146] on input "text" at bounding box center [302, 144] width 175 height 19
click at [168, 176] on form "Project title Circle Labs Company circle labs Project industry Industry 1 Proje…" at bounding box center [390, 303] width 549 height 547
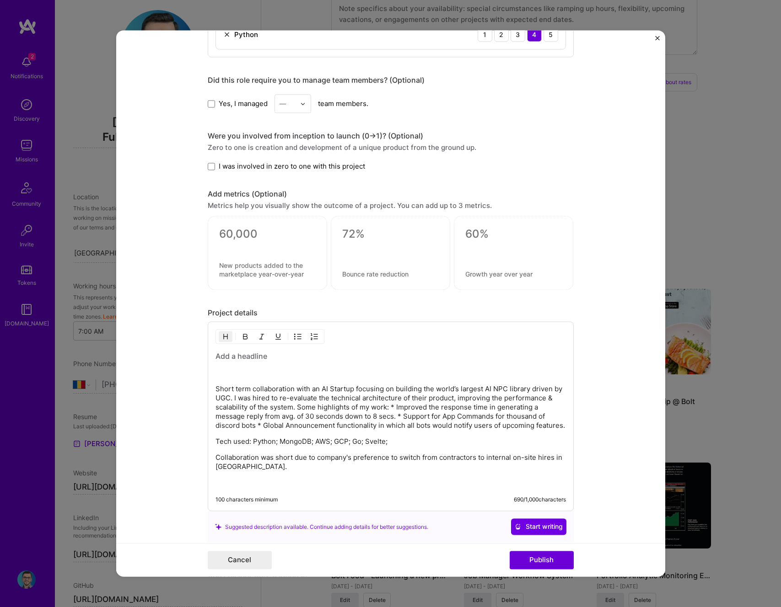
scroll to position [871, 0]
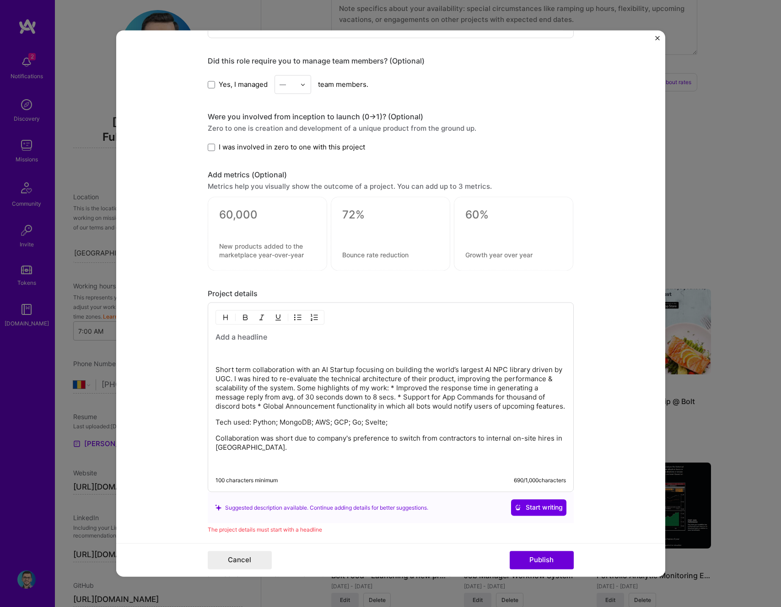
click at [387, 390] on p "Short term collaboration with an AI Startup focusing on building the world’s la…" at bounding box center [390, 389] width 350 height 46
click at [294, 387] on p "Short term collaboration with an AI Startup focusing on building the world’s la…" at bounding box center [390, 389] width 350 height 46
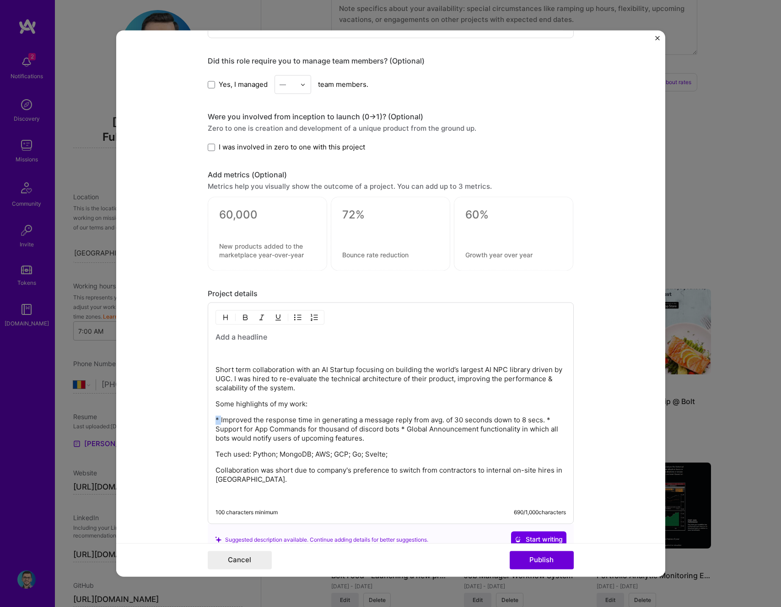
click at [294, 317] on img "button" at bounding box center [297, 317] width 7 height 7
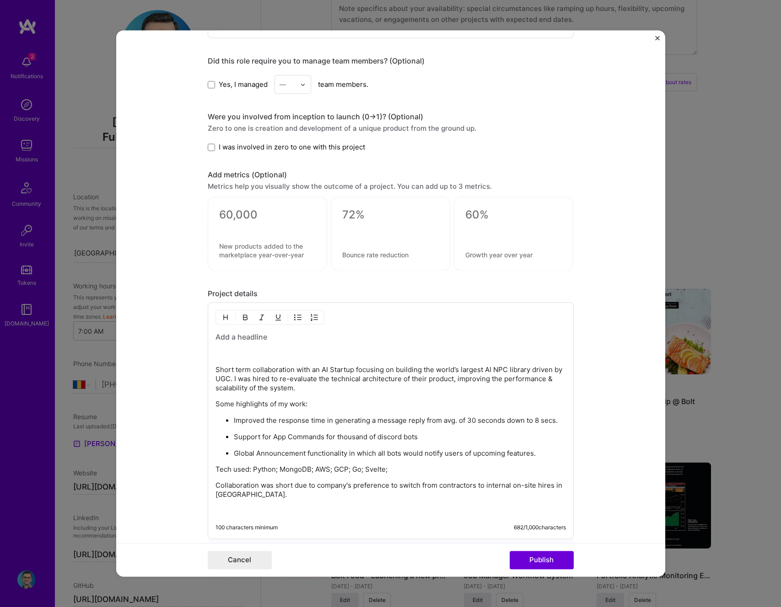
click at [286, 404] on p "Some highlights of my work:" at bounding box center [390, 404] width 350 height 9
click at [285, 411] on div "Short term collaboration with an AI Startup focusing on building the world’s la…" at bounding box center [390, 424] width 350 height 183
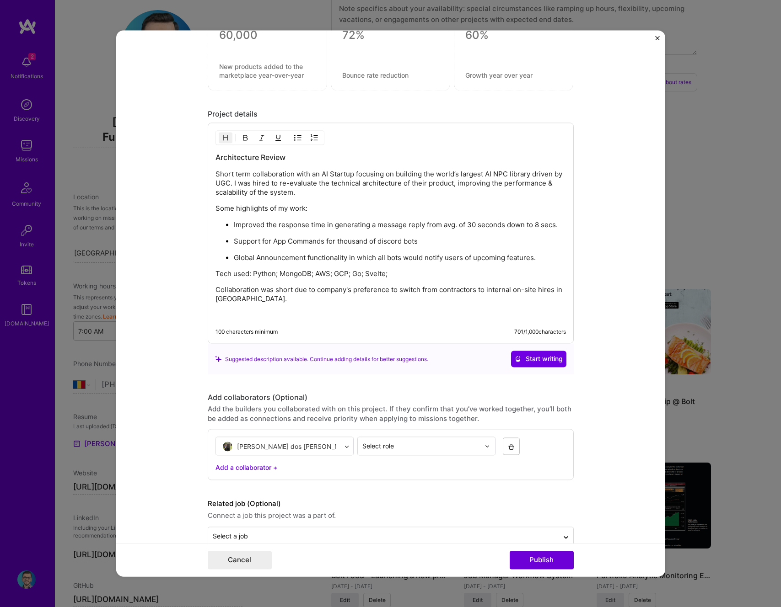
scroll to position [1070, 0]
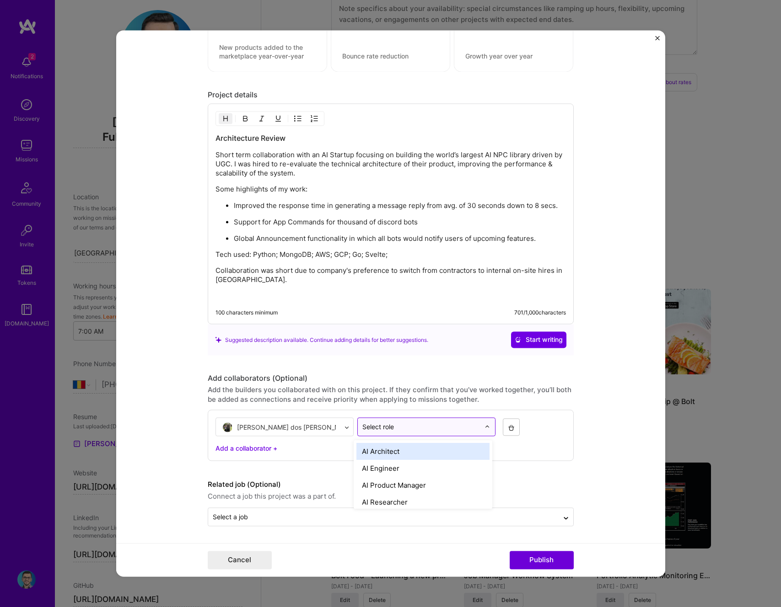
click at [437, 420] on div "Select role" at bounding box center [421, 428] width 127 height 18
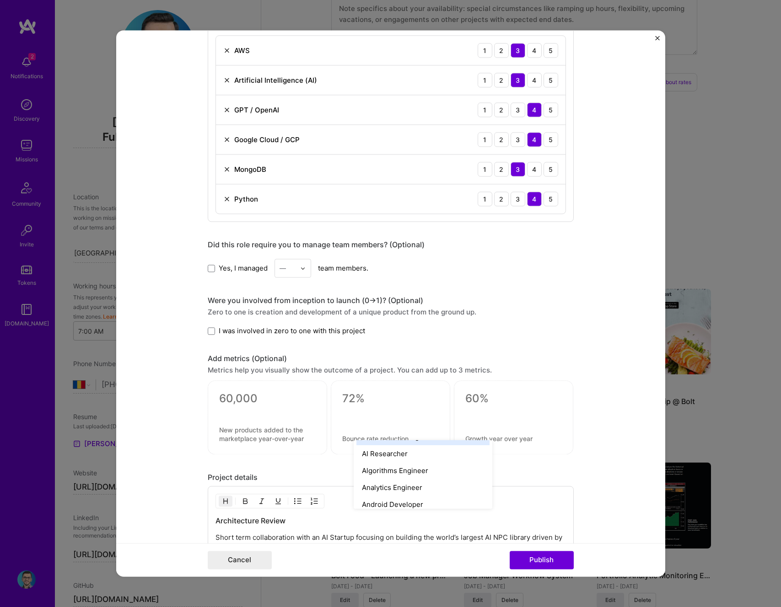
scroll to position [676, 0]
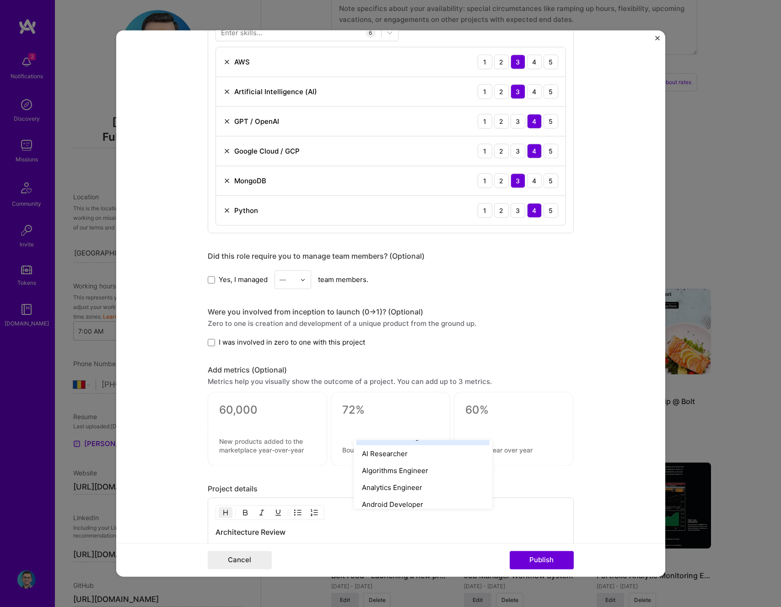
click at [156, 362] on form "Project title Circle Labs Company circle labs Project industry Industry 1 Proje…" at bounding box center [390, 303] width 549 height 547
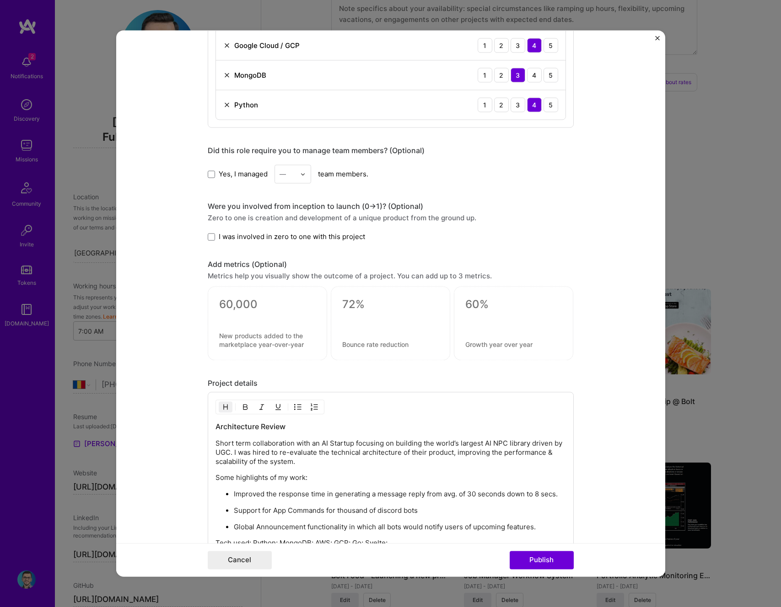
scroll to position [855, 0]
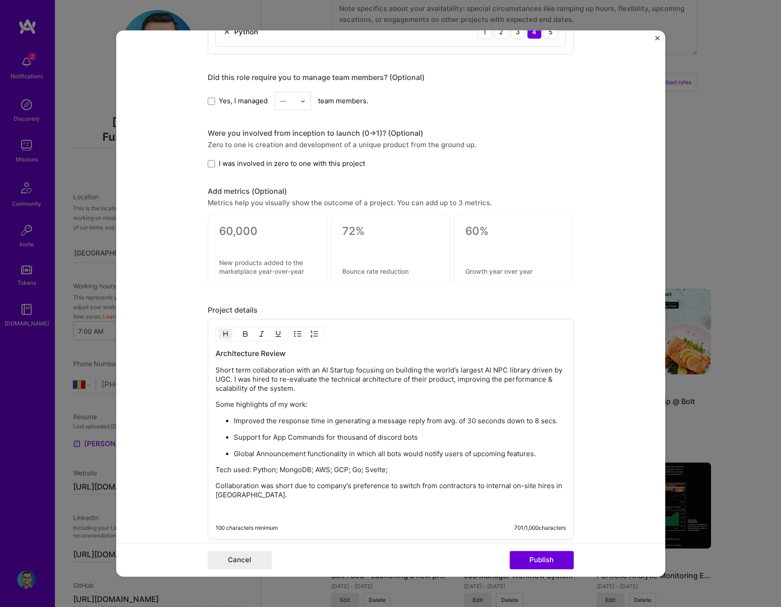
click at [252, 355] on h3 "Architecture Review" at bounding box center [390, 354] width 350 height 10
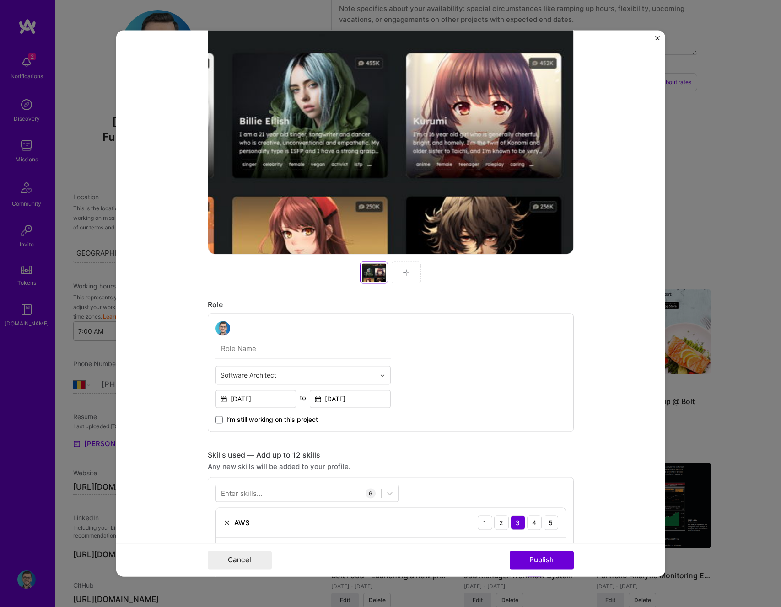
scroll to position [215, 0]
click at [281, 371] on div at bounding box center [297, 375] width 155 height 11
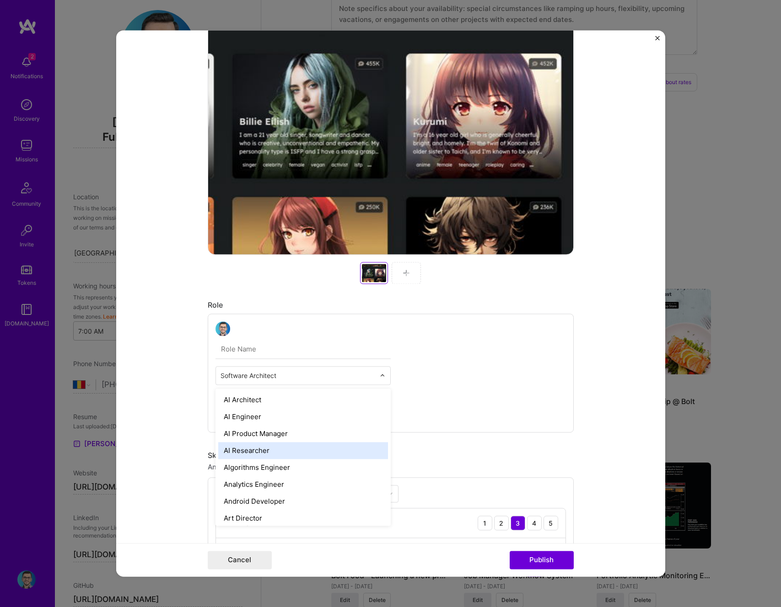
scroll to position [2, 0]
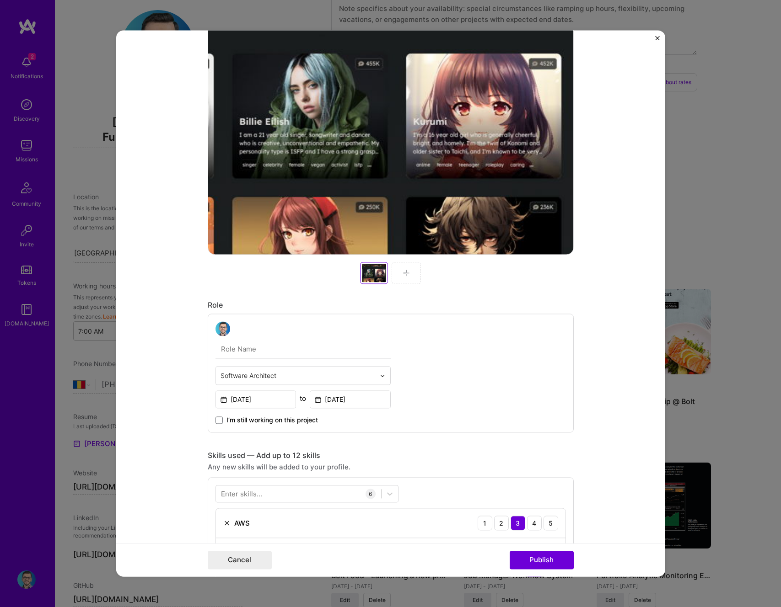
click at [452, 369] on div "Software Architect Mar, 2023 to Aug, 2023 I’m still working on this project" at bounding box center [391, 373] width 366 height 119
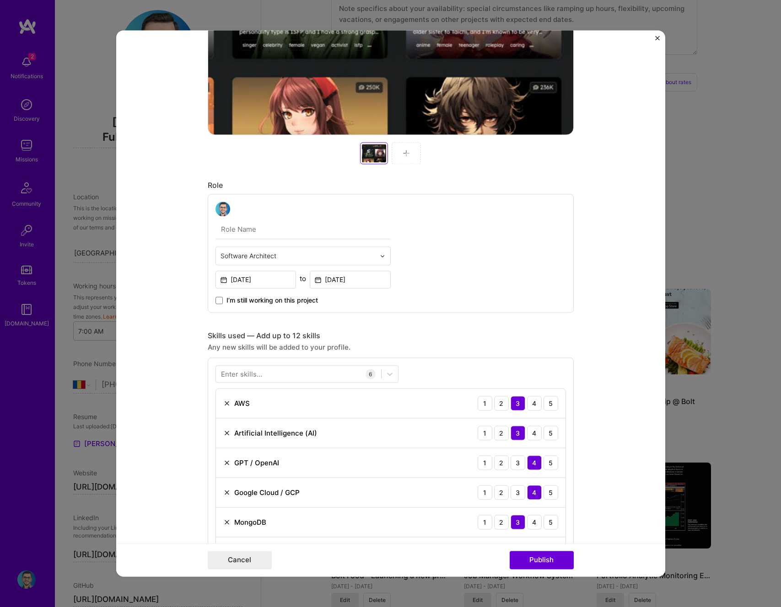
scroll to position [377, 0]
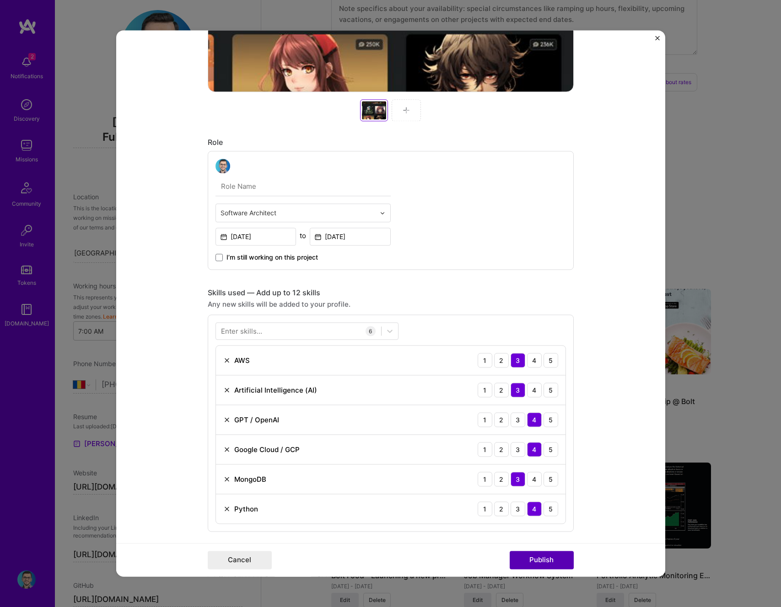
click at [559, 556] on button "Publish" at bounding box center [542, 561] width 64 height 18
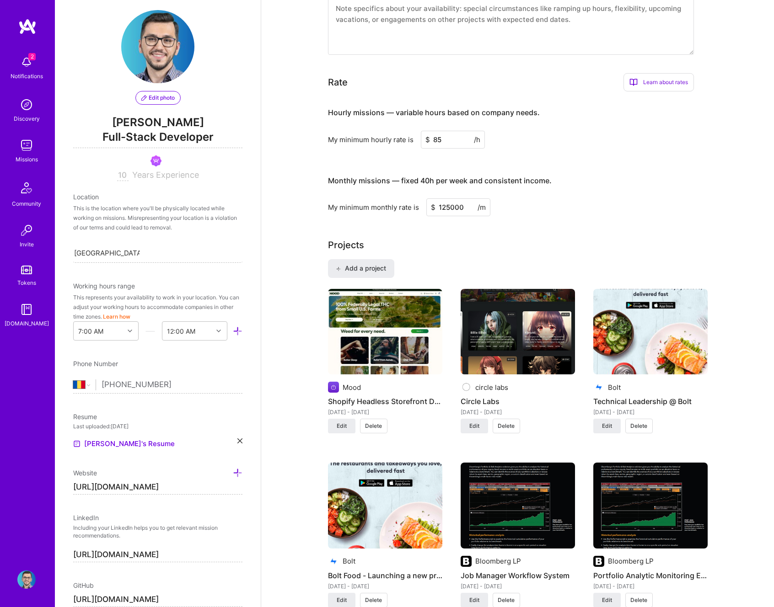
click at [516, 344] on img at bounding box center [518, 332] width 114 height 86
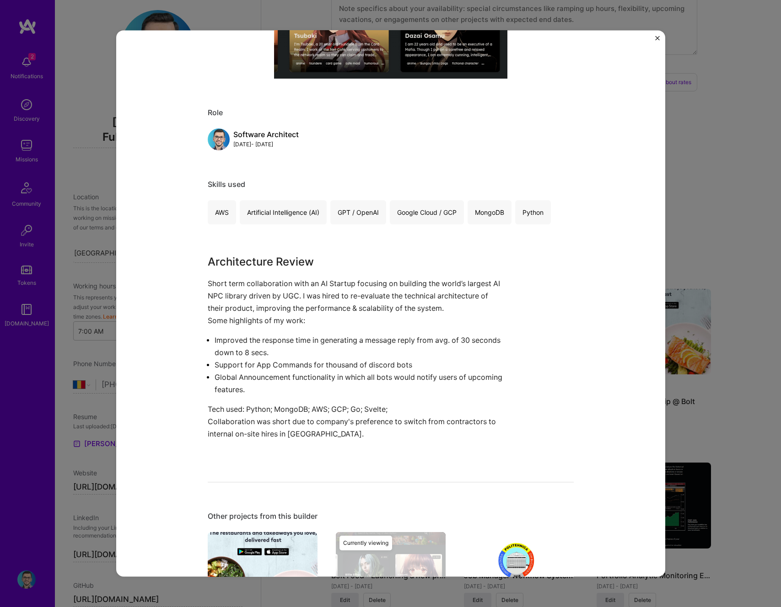
scroll to position [330, 0]
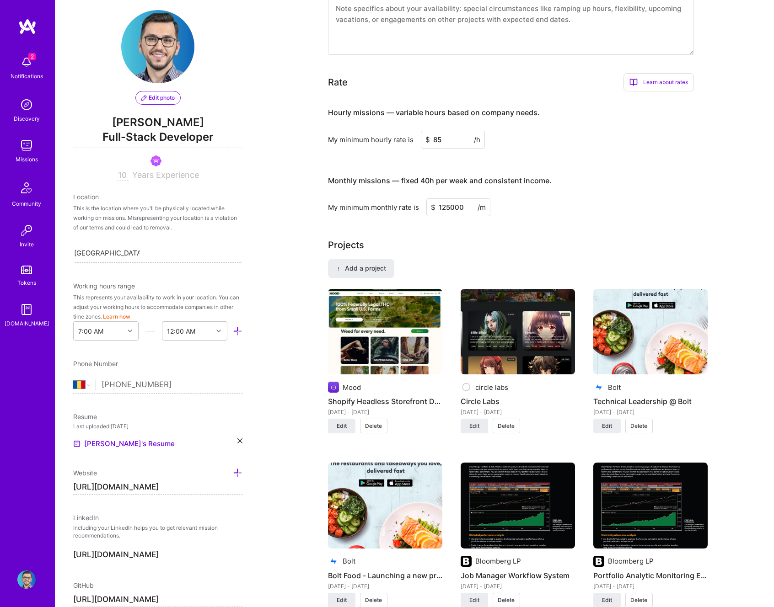
click at [645, 332] on img at bounding box center [650, 332] width 114 height 86
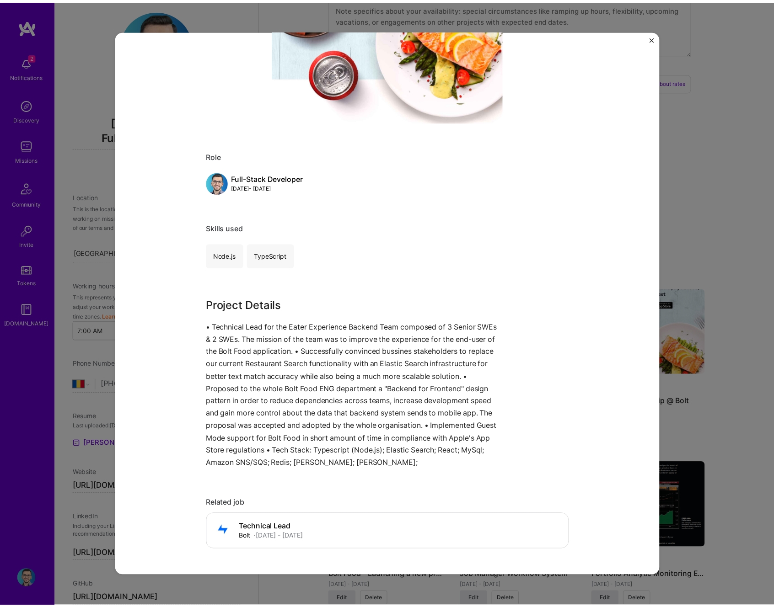
scroll to position [338, 0]
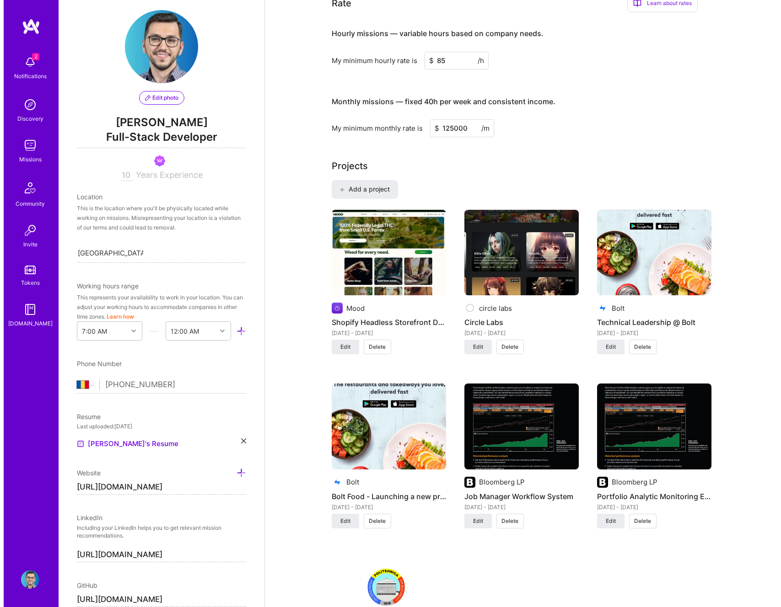
scroll to position [541, 0]
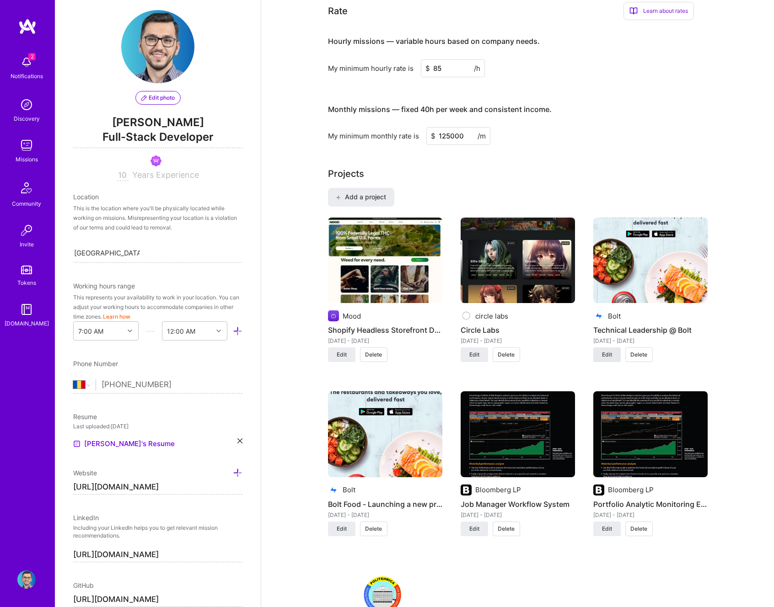
click at [617, 358] on button "Edit" at bounding box center [606, 355] width 27 height 15
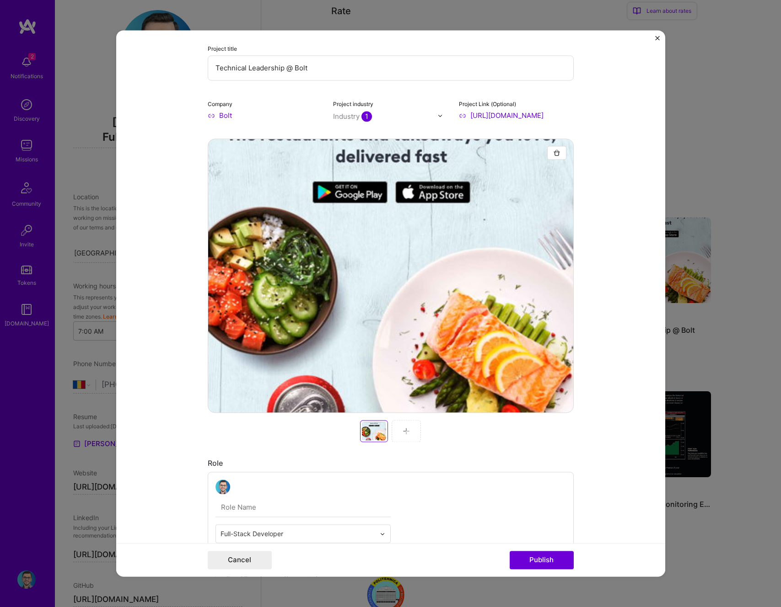
scroll to position [0, 0]
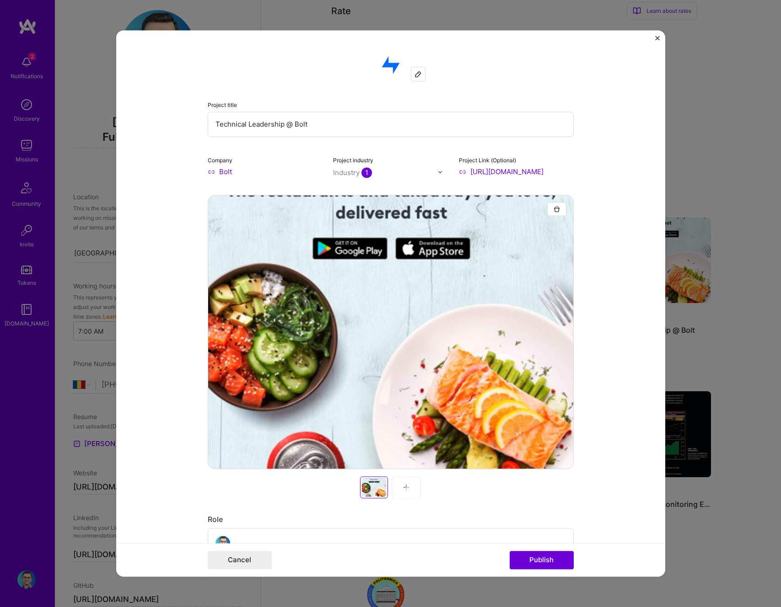
click at [235, 169] on input "Bolt" at bounding box center [265, 172] width 115 height 10
type input "B"
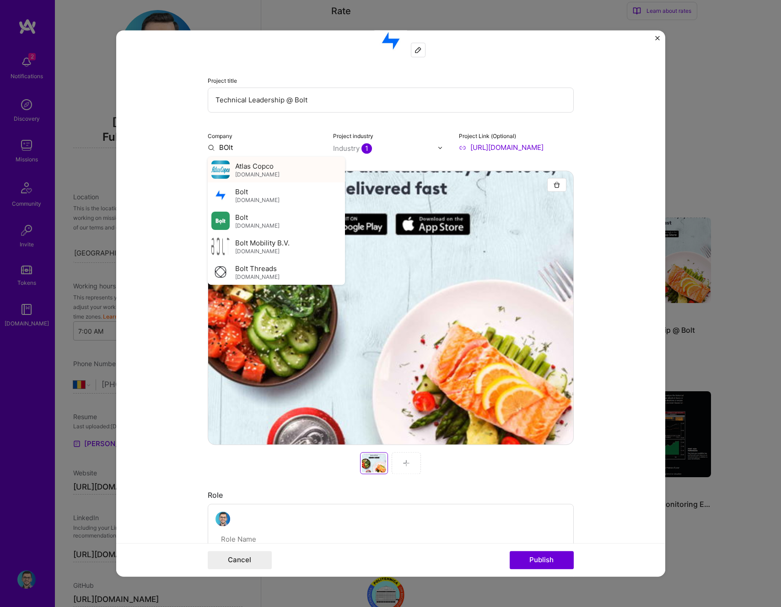
scroll to position [11, 0]
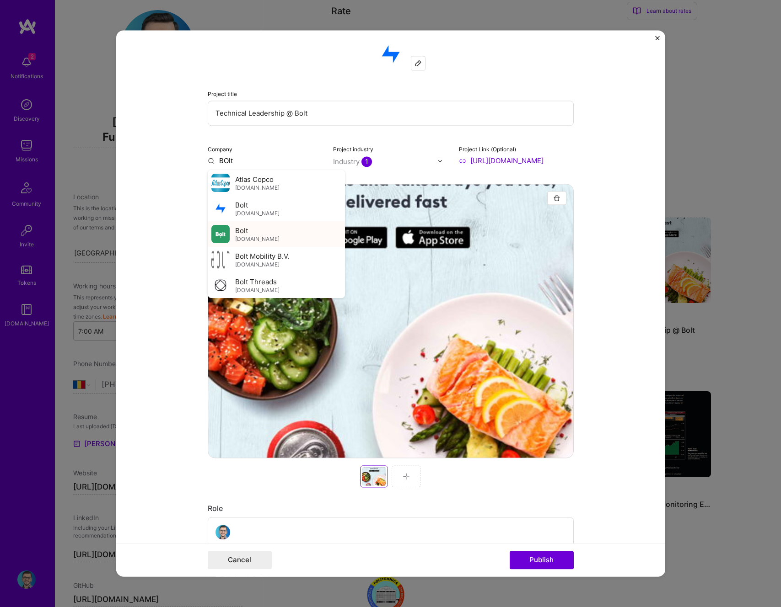
click at [252, 232] on div "Bolt bolt.eu" at bounding box center [276, 234] width 137 height 26
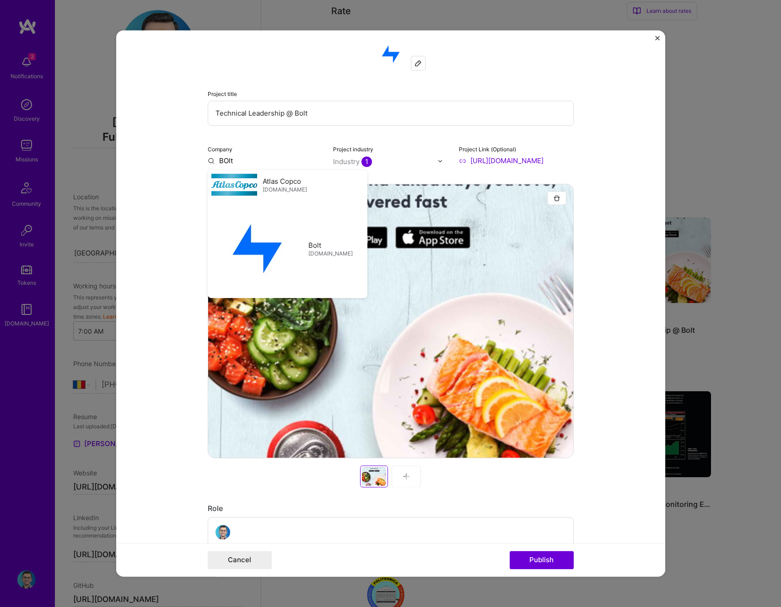
type input "Bolt"
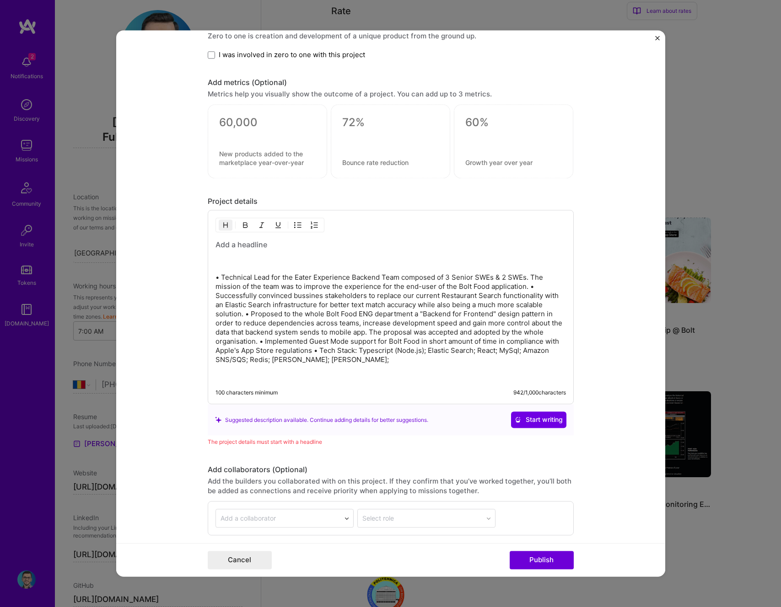
scroll to position [871, 0]
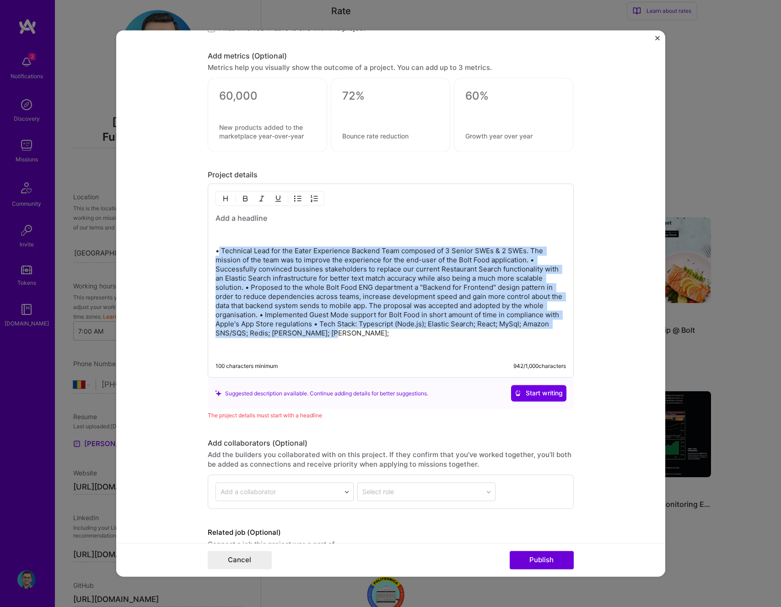
drag, startPoint x: 334, startPoint y: 332, endPoint x: 215, endPoint y: 252, distance: 143.1
click at [215, 252] on p "• Technical Lead for the Eater Experience Backend Team composed of 3 Senior SWE…" at bounding box center [390, 292] width 350 height 91
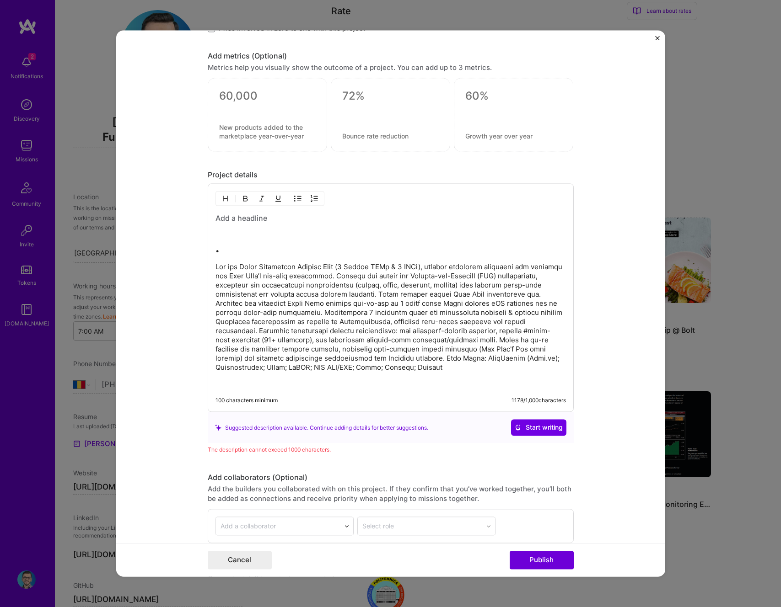
click at [232, 270] on p at bounding box center [390, 318] width 350 height 110
click at [335, 276] on p at bounding box center [390, 318] width 350 height 110
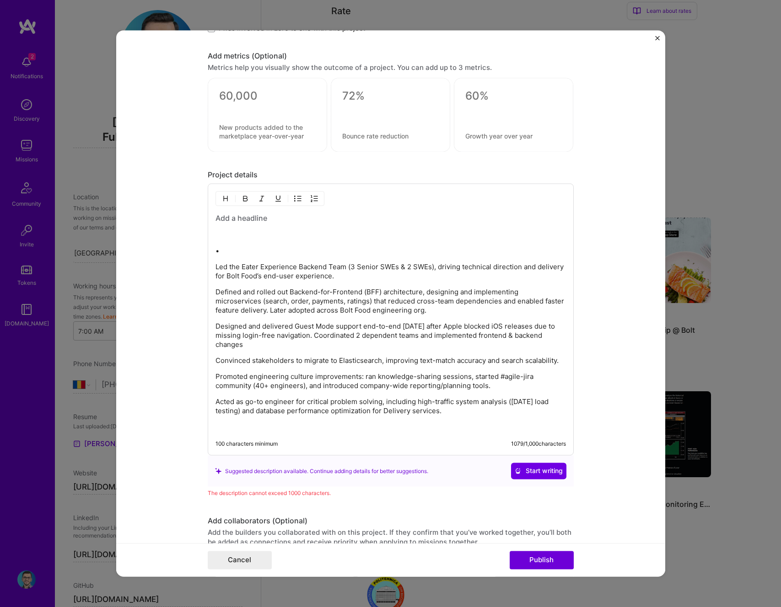
click at [240, 258] on div "• Led the Eater Experience Backend Team (3 Senior SWEs & 2 SWEs), driving techn…" at bounding box center [390, 323] width 350 height 219
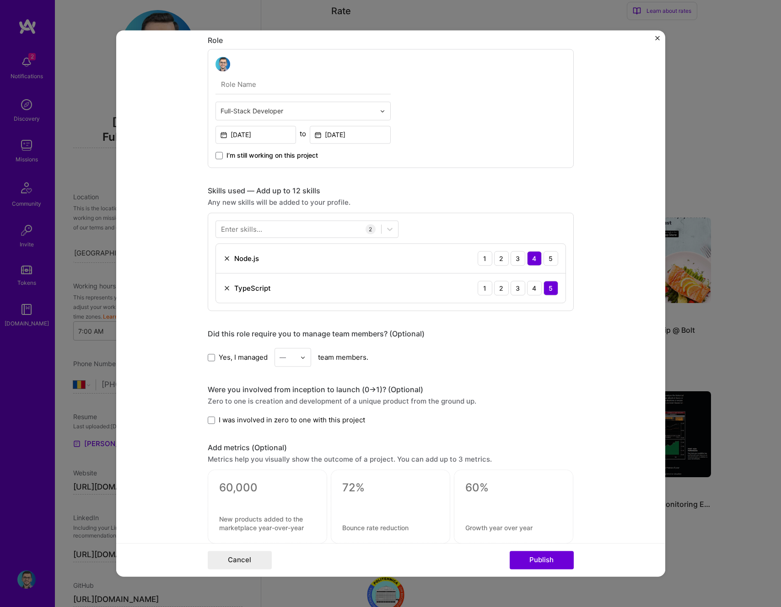
scroll to position [491, 0]
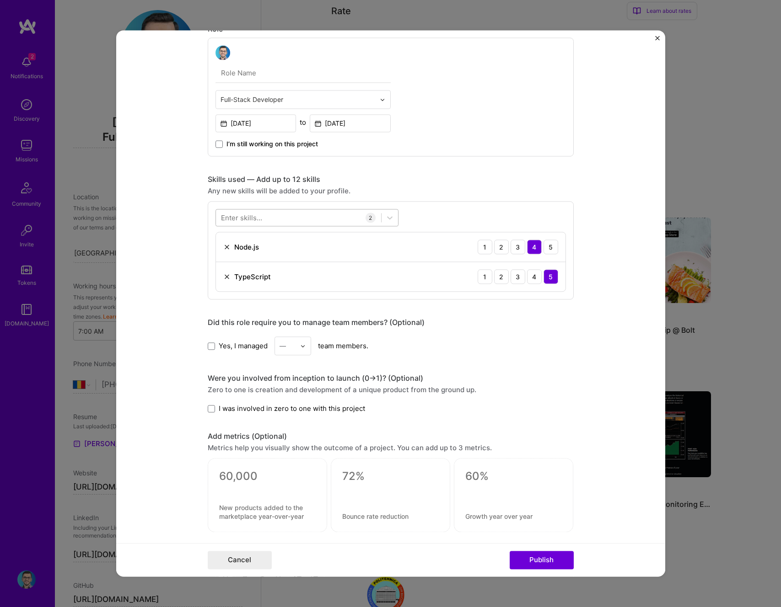
click at [264, 219] on div at bounding box center [298, 217] width 165 height 15
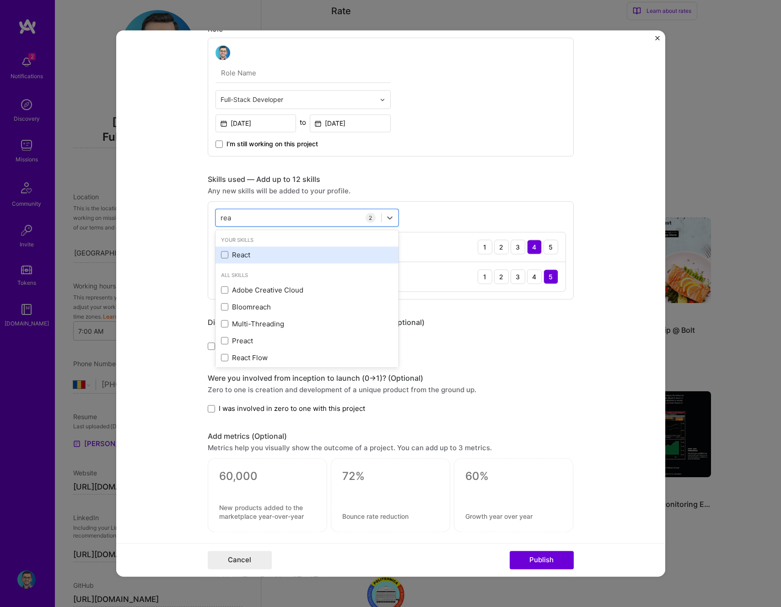
click at [239, 249] on div "React" at bounding box center [306, 255] width 183 height 17
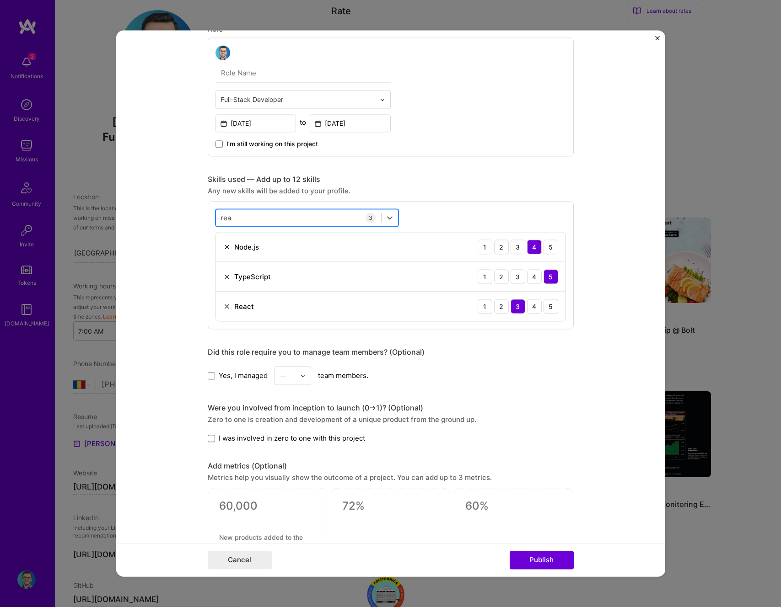
click at [244, 225] on div "rea rea" at bounding box center [298, 217] width 165 height 15
click at [253, 252] on div "Elastic Search" at bounding box center [307, 255] width 172 height 10
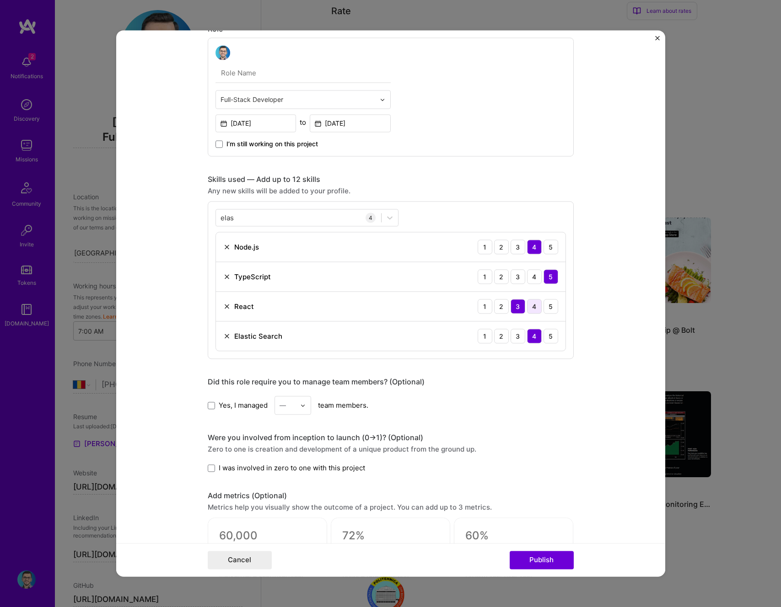
click at [527, 301] on div "4" at bounding box center [534, 306] width 15 height 15
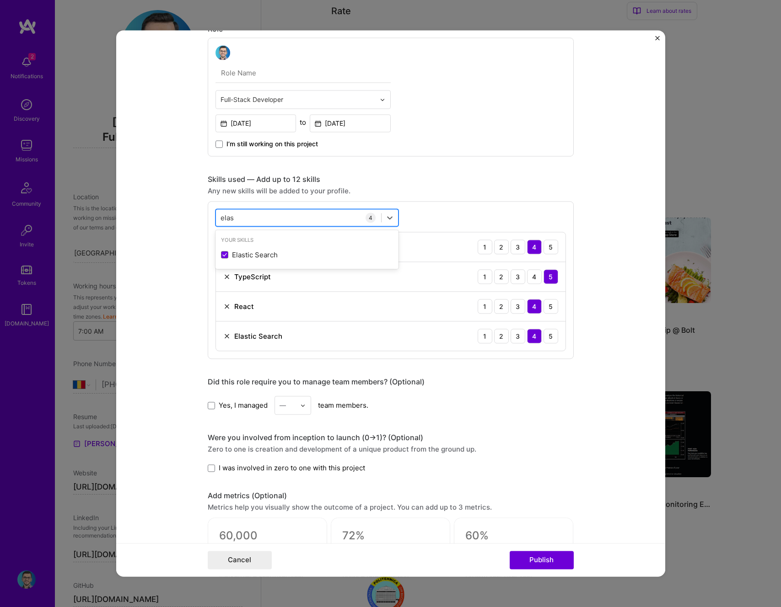
click at [258, 213] on div "elas elas" at bounding box center [298, 217] width 165 height 15
click at [255, 248] on div "MySQL" at bounding box center [306, 255] width 183 height 17
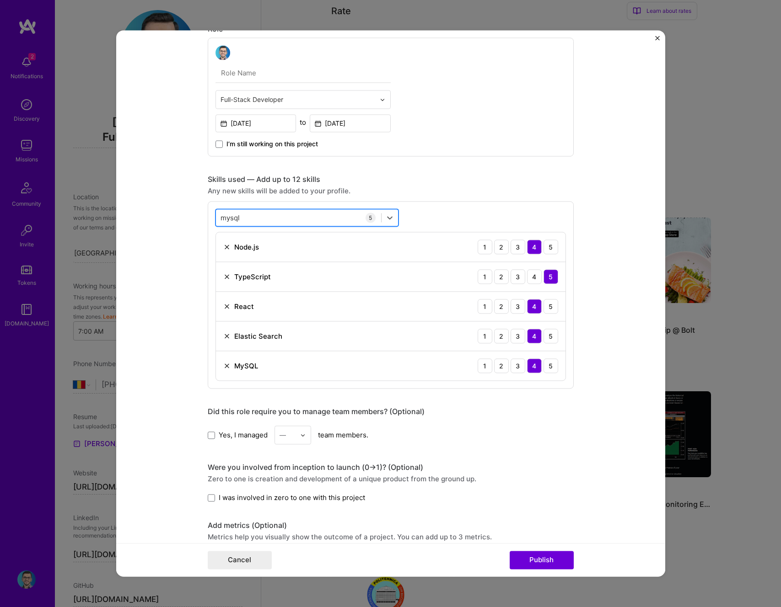
click at [244, 215] on div "mysql mysql" at bounding box center [298, 217] width 165 height 15
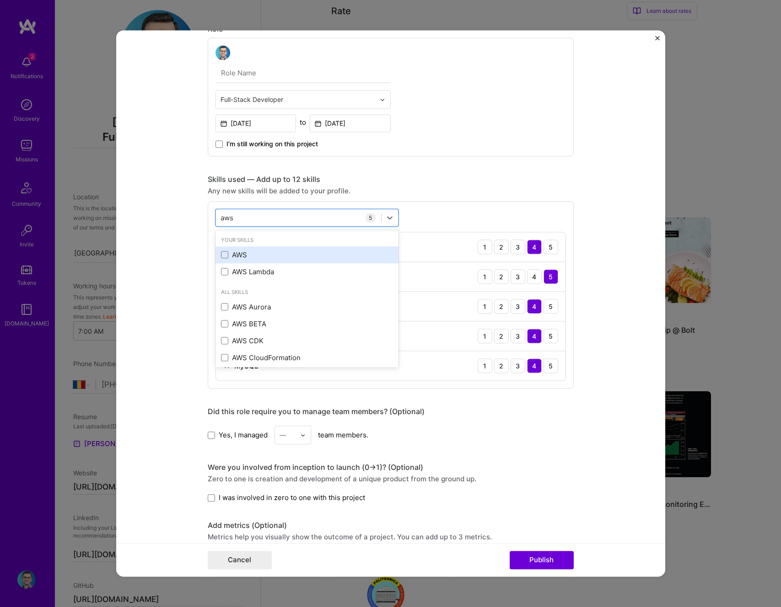
click at [244, 259] on div "AWS" at bounding box center [307, 255] width 172 height 10
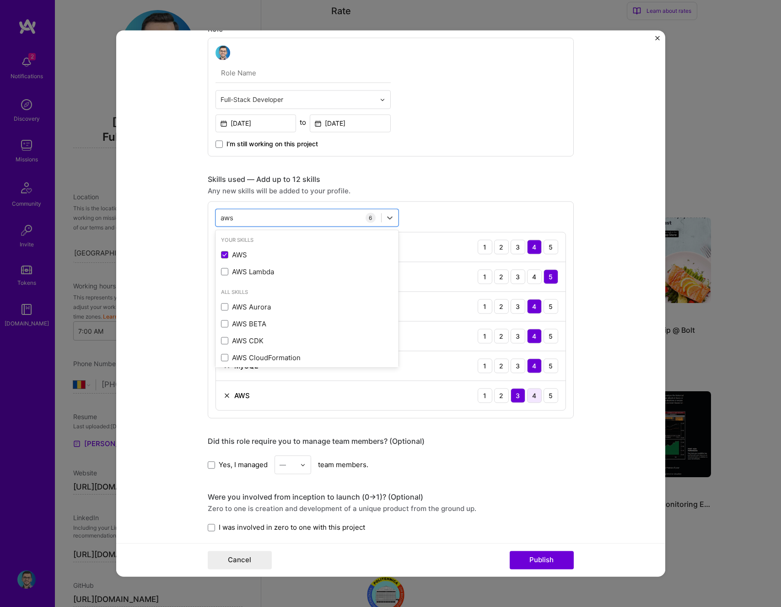
click at [535, 391] on div "4" at bounding box center [534, 395] width 15 height 15
click at [272, 213] on div "aws aws" at bounding box center [298, 217] width 165 height 15
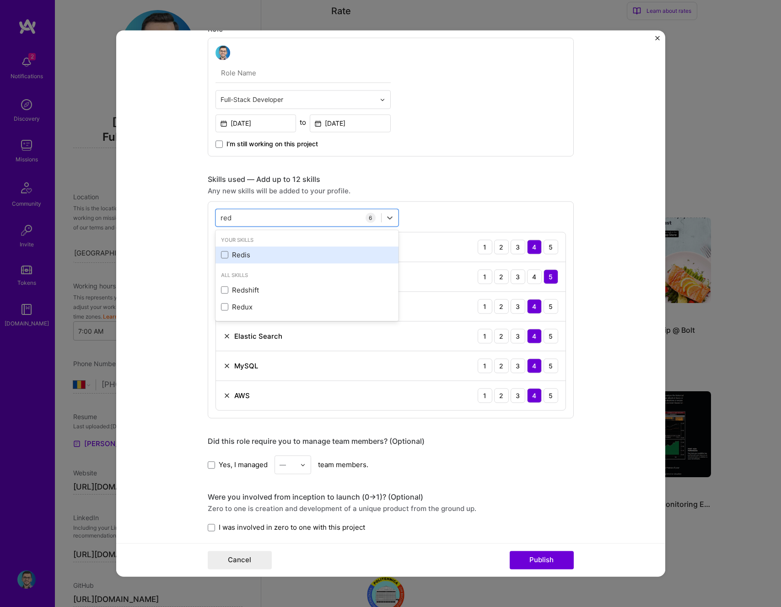
click at [241, 247] on div "Redis" at bounding box center [306, 255] width 183 height 17
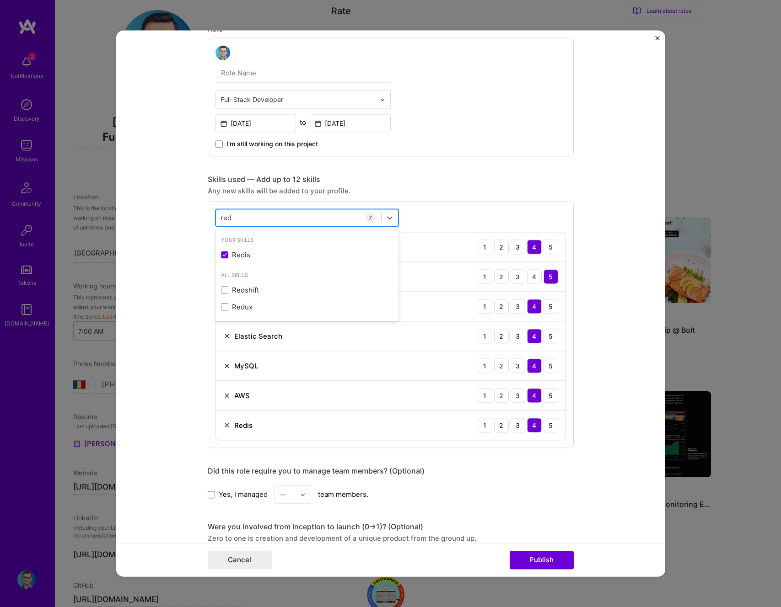
click at [268, 224] on div "red red" at bounding box center [298, 217] width 165 height 15
click at [258, 248] on div "Grafana" at bounding box center [306, 255] width 183 height 17
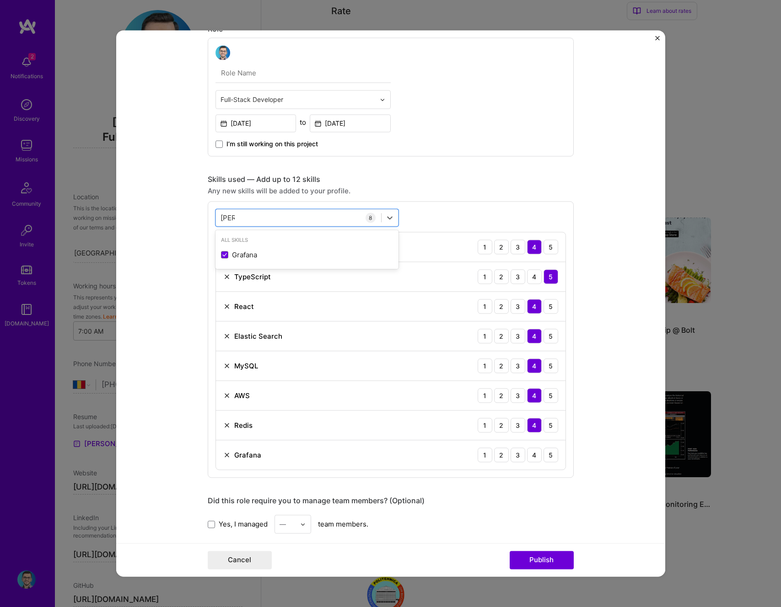
type input "graf"
click at [182, 291] on form "Project title Technical Leadership @ Bolt Company Bolt Project industry Industr…" at bounding box center [390, 303] width 549 height 547
click at [534, 455] on div "4" at bounding box center [534, 455] width 15 height 15
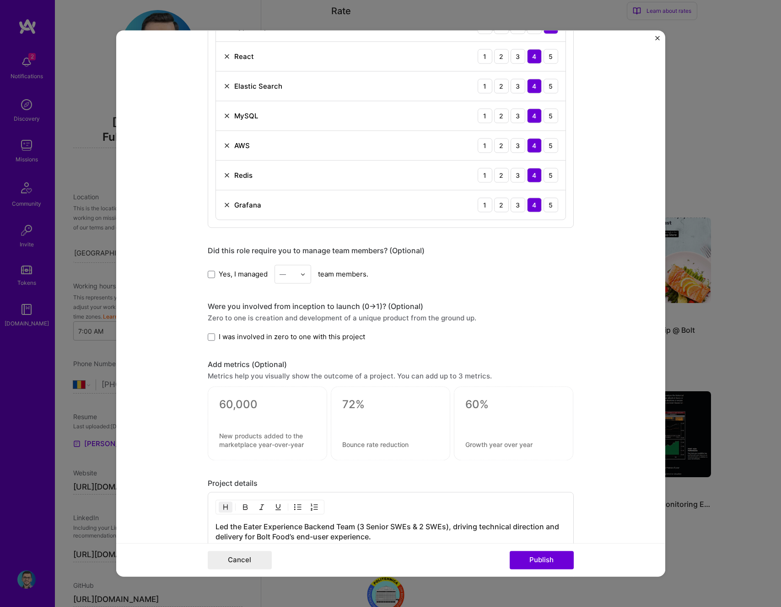
scroll to position [744, 0]
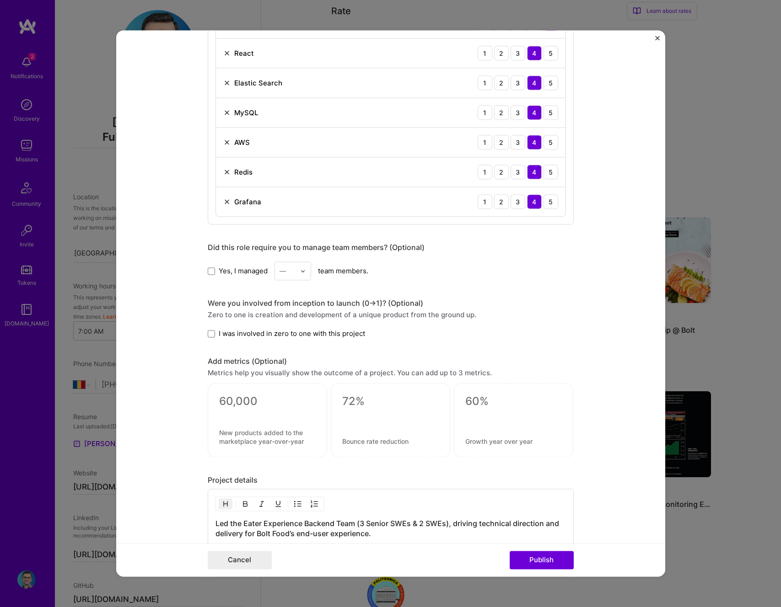
click at [230, 278] on div "Yes, I managed — team members." at bounding box center [391, 271] width 366 height 19
click at [252, 270] on span "Yes, I managed" at bounding box center [243, 271] width 49 height 10
click at [0, 0] on input "Yes, I managed" at bounding box center [0, 0] width 0 height 0
click at [301, 271] on img at bounding box center [302, 271] width 5 height 5
click at [287, 355] on div "5" at bounding box center [292, 363] width 31 height 17
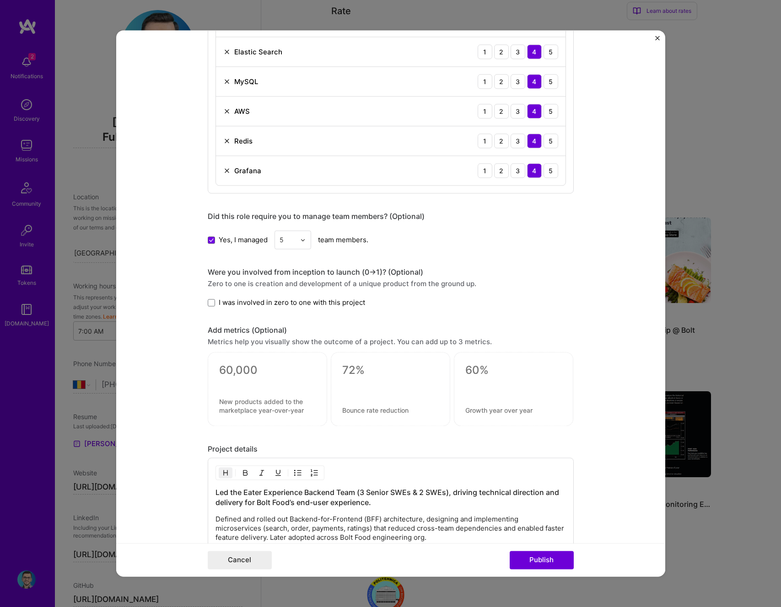
scroll to position [783, 0]
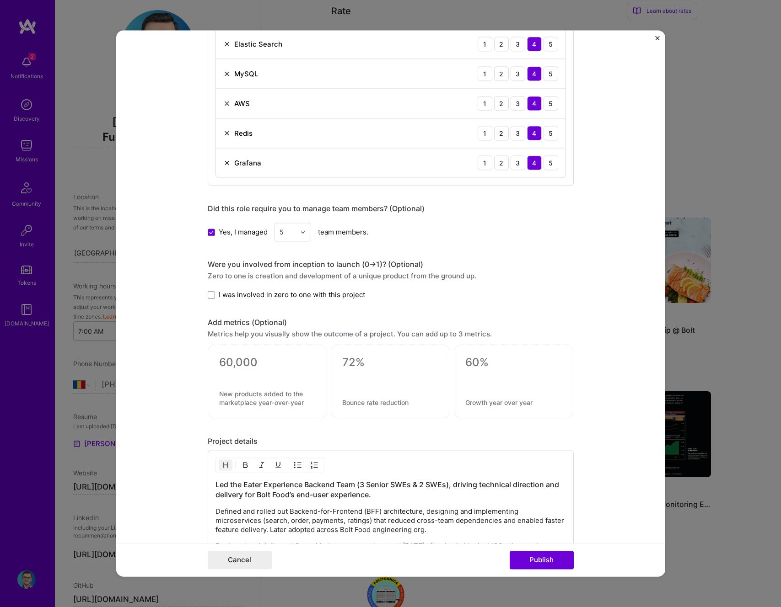
click at [237, 301] on div "Project title Technical Leadership @ Bolt Company Bolt Project industry Industr…" at bounding box center [391, 68] width 366 height 1606
click at [237, 299] on span "I was involved in zero to one with this project" at bounding box center [292, 295] width 146 height 10
click at [0, 0] on input "I was involved in zero to one with this project" at bounding box center [0, 0] width 0 height 0
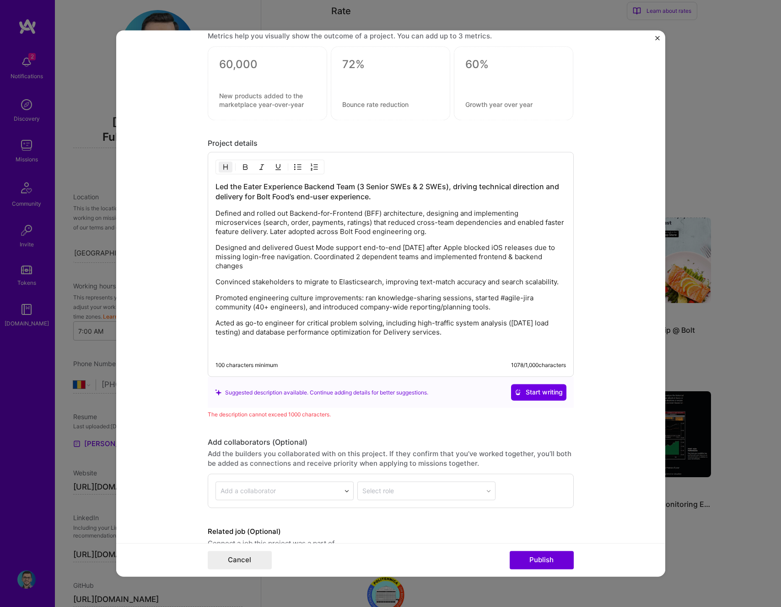
scroll to position [1103, 0]
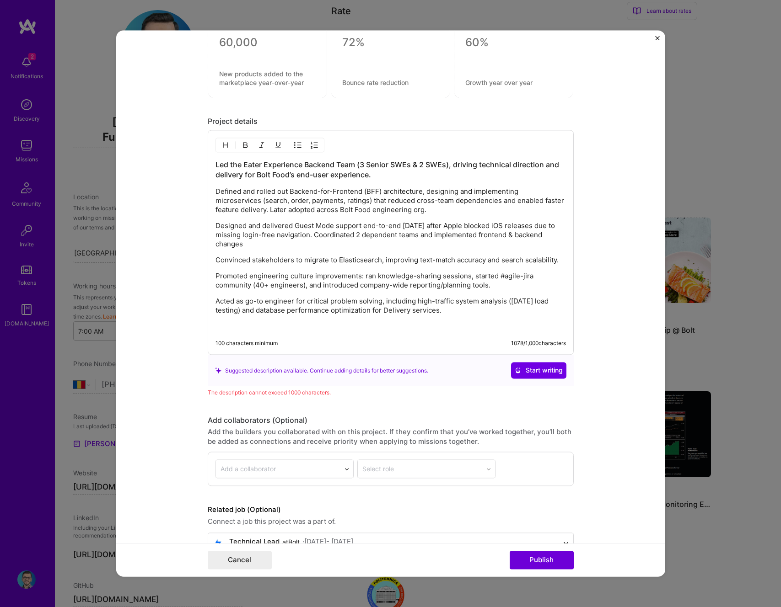
click at [440, 323] on p at bounding box center [390, 326] width 350 height 9
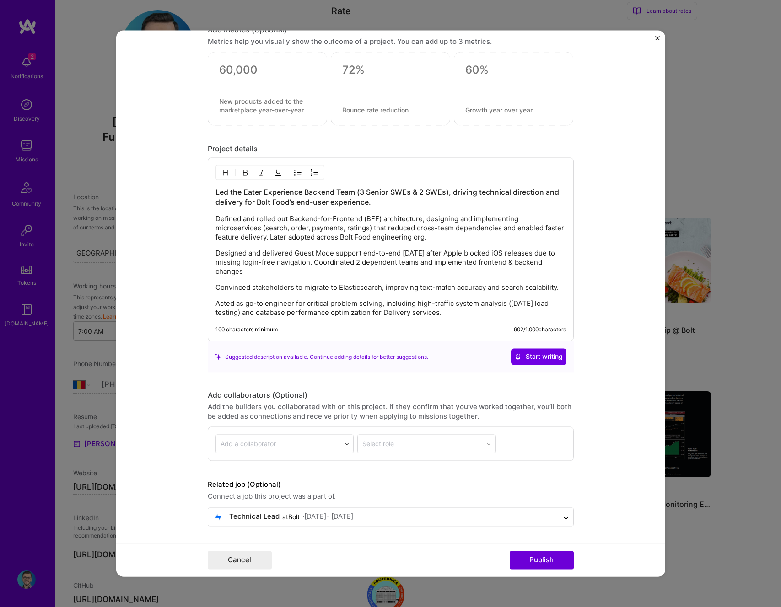
scroll to position [1076, 0]
click at [383, 279] on div "Led the Eater Experience Backend Team (3 Senior SWEs & 2 SWEs), driving technic…" at bounding box center [390, 253] width 350 height 130
click at [397, 291] on p "Convinced stakeholders to migrate to Elasticsearch, improving text-match accura…" at bounding box center [390, 288] width 350 height 9
drag, startPoint x: 556, startPoint y: 286, endPoint x: 583, endPoint y: 297, distance: 29.4
click at [556, 286] on p "Convinced stakeholders to migrate to Elasticsearch, improving text-match accura…" at bounding box center [390, 288] width 350 height 9
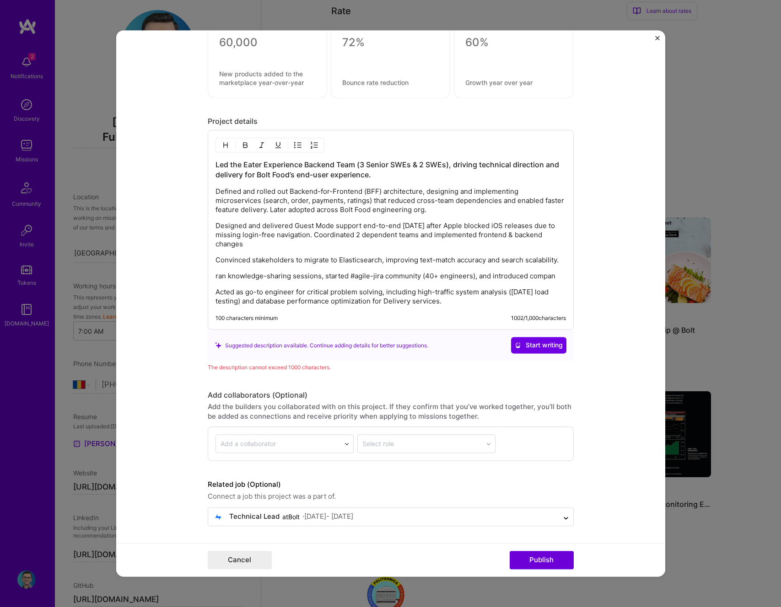
scroll to position [1092, 0]
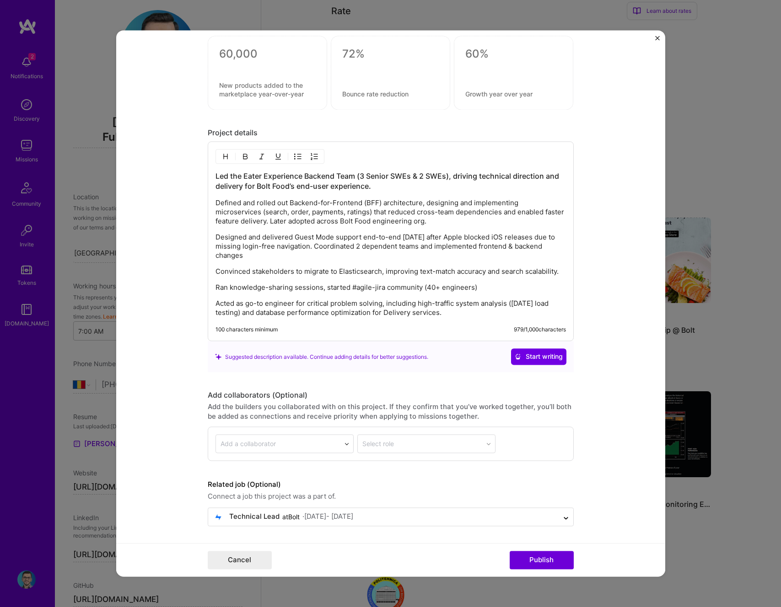
click at [203, 204] on form "Project title Technical Leadership @ Bolt Company Bolt Project industry Industr…" at bounding box center [390, 303] width 549 height 547
click at [248, 196] on div "Led the Eater Experience Backend Team (3 Senior SWEs & 2 SWEs), driving technic…" at bounding box center [390, 245] width 350 height 146
click at [295, 155] on img "button" at bounding box center [297, 156] width 7 height 7
drag, startPoint x: 242, startPoint y: 239, endPoint x: 244, endPoint y: 219, distance: 20.8
click at [242, 239] on p "Designed and delivered Guest Mode support end-to-end in 2 weeks after Apple blo…" at bounding box center [390, 247] width 350 height 27
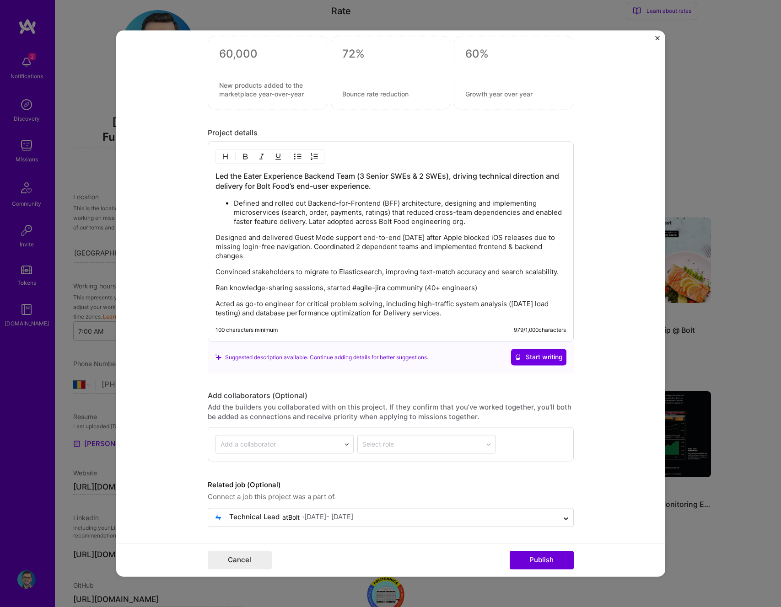
click at [294, 156] on img "button" at bounding box center [297, 156] width 7 height 7
click at [269, 267] on div "Led the Eater Experience Backend Team (3 Senior SWEs & 2 SWEs), driving technic…" at bounding box center [390, 245] width 350 height 147
click at [297, 157] on img "button" at bounding box center [297, 156] width 7 height 7
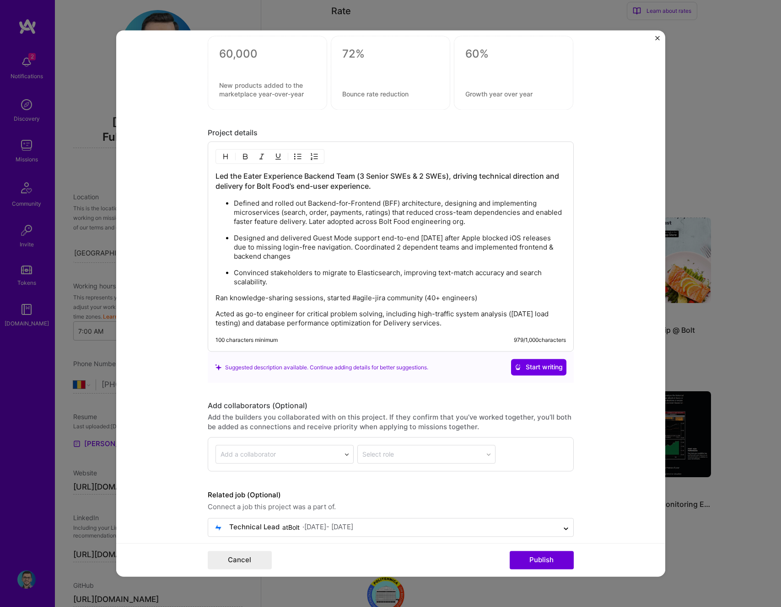
click at [258, 295] on p "Ran knowledge-sharing sessions, started #agile-jira community (40+ engineers)" at bounding box center [390, 298] width 350 height 9
click at [295, 160] on img "button" at bounding box center [297, 156] width 7 height 7
click at [278, 312] on p "Acted as go-to engineer for critical problem solving, including high-traffic sy…" at bounding box center [390, 320] width 350 height 18
click at [294, 158] on img "button" at bounding box center [297, 156] width 7 height 7
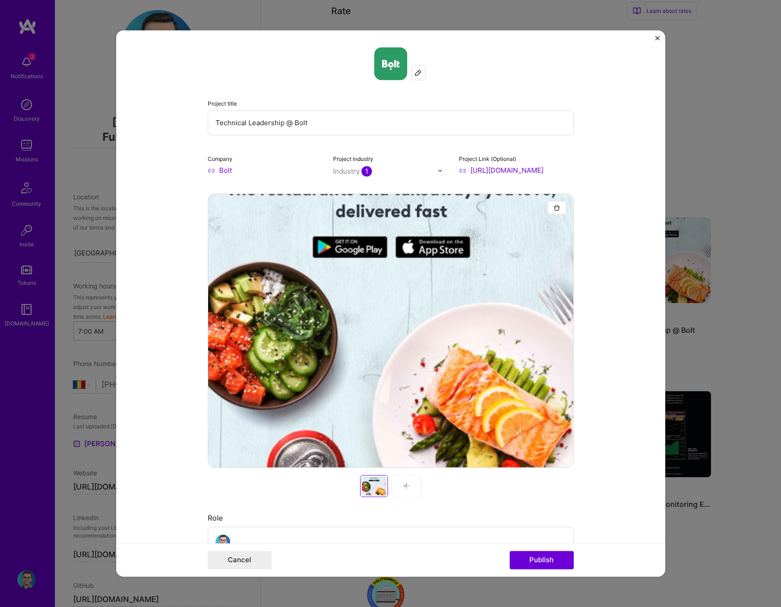
scroll to position [0, 0]
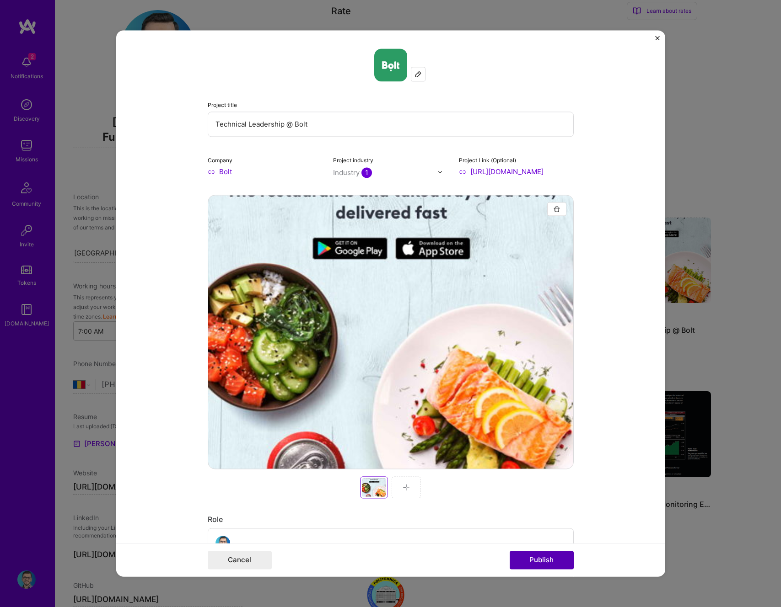
click at [547, 565] on button "Publish" at bounding box center [542, 561] width 64 height 18
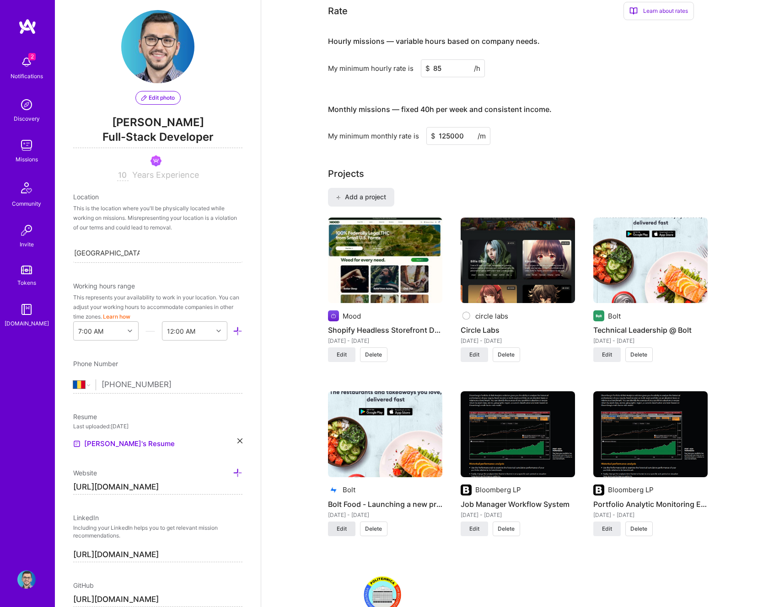
click at [346, 529] on span "Edit" at bounding box center [342, 529] width 10 height 8
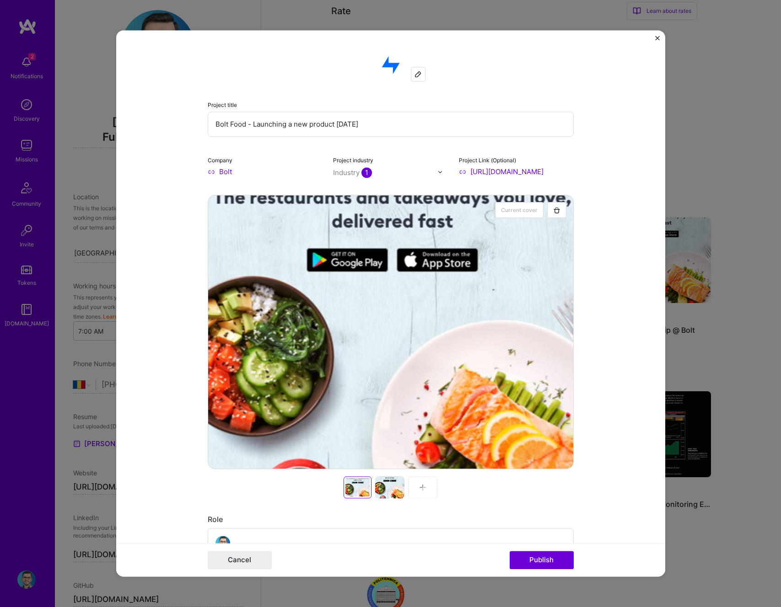
click at [226, 171] on input "Bolt" at bounding box center [265, 172] width 115 height 10
click at [239, 171] on input "Bolt" at bounding box center [265, 172] width 115 height 10
type input "B"
type input "Bolt"
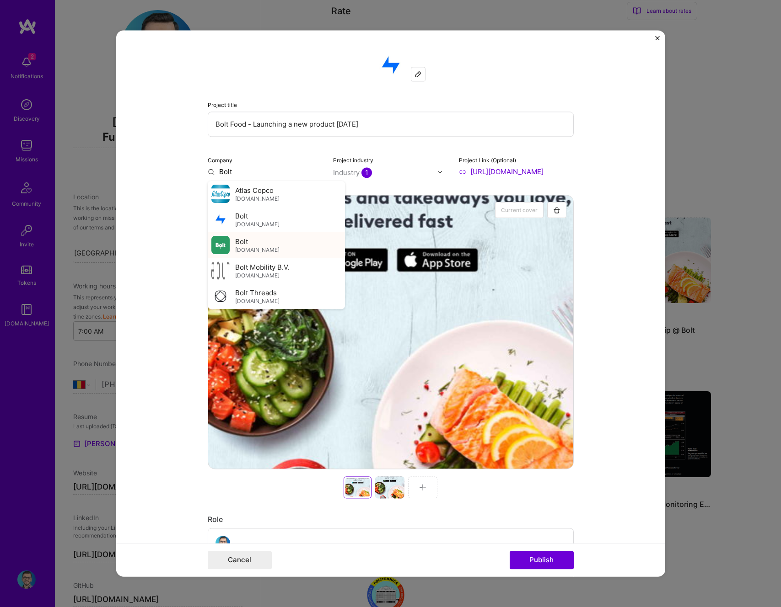
click at [220, 255] on div "Bolt bolt.eu" at bounding box center [276, 245] width 137 height 26
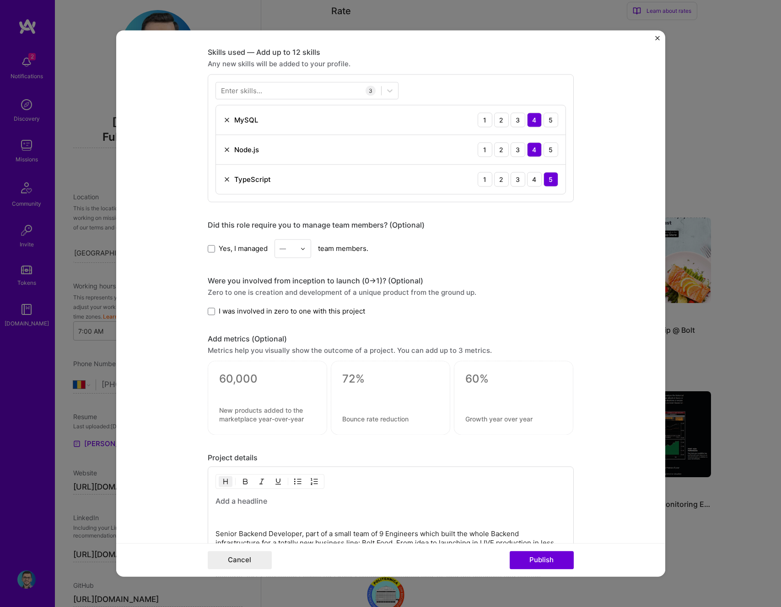
scroll to position [702, 0]
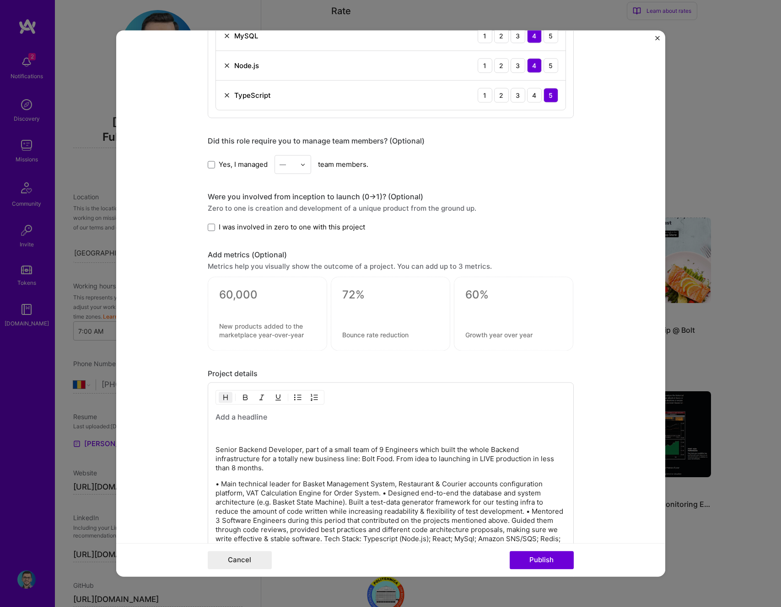
click at [264, 222] on div "Were you involved from inception to launch (0 -> 1)? (Optional) Zero to one is …" at bounding box center [391, 212] width 366 height 40
click at [233, 219] on div "Were you involved from inception to launch (0 -> 1)? (Optional) Zero to one is …" at bounding box center [391, 212] width 366 height 40
click at [233, 226] on span "I was involved in zero to one with this project" at bounding box center [292, 227] width 146 height 10
click at [0, 0] on input "I was involved in zero to one with this project" at bounding box center [0, 0] width 0 height 0
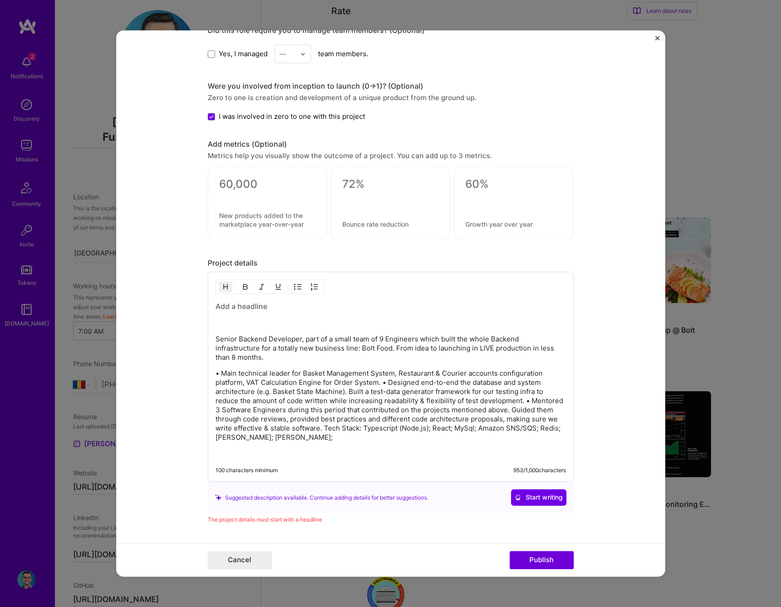
scroll to position [885, 0]
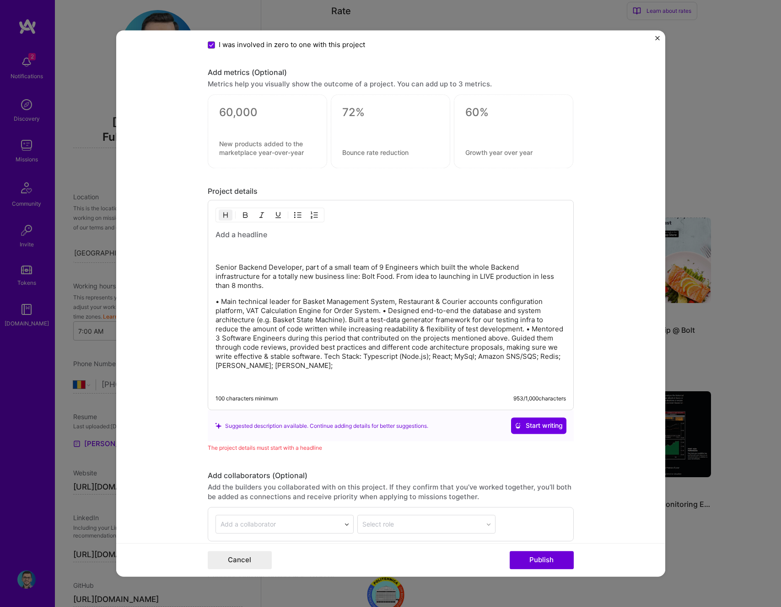
click at [374, 311] on p "• Main technical leader for Basket Management System, Restaurant & Courier acco…" at bounding box center [390, 334] width 350 height 73
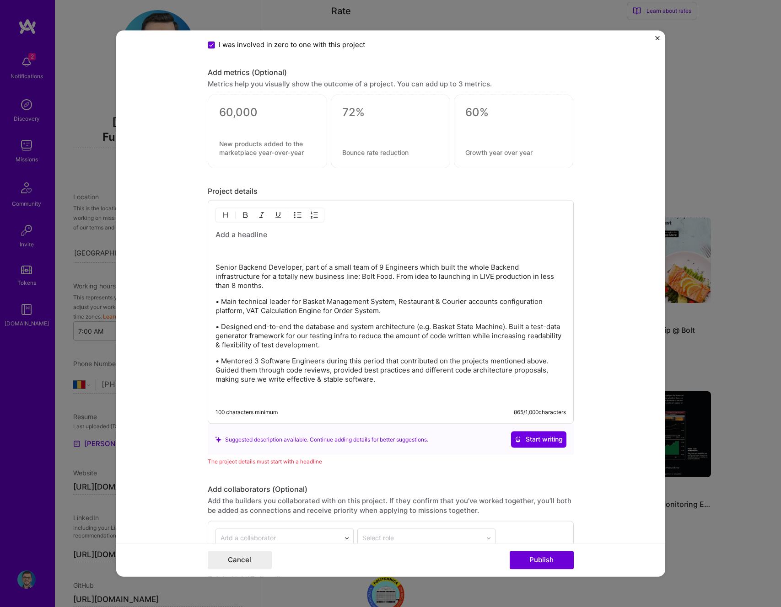
click at [251, 393] on p at bounding box center [390, 396] width 350 height 9
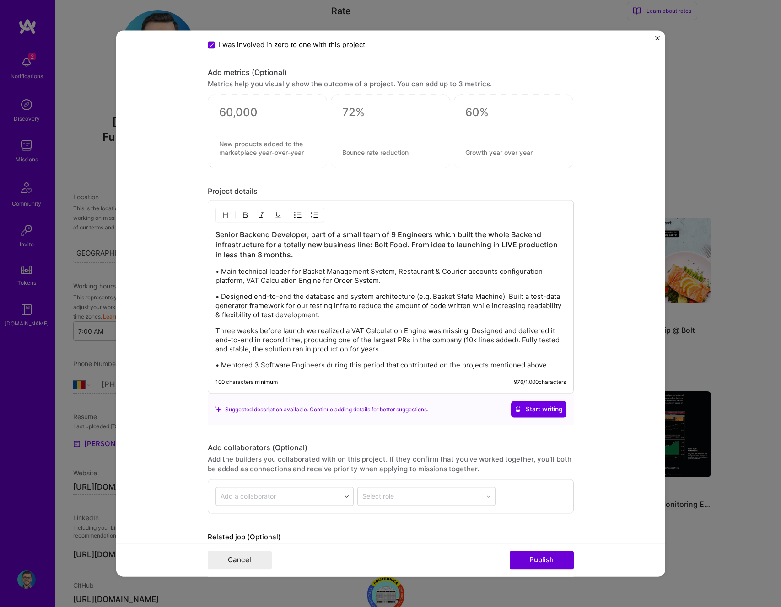
click at [215, 333] on p "Three weeks before launch we realized a VAT Calculation Engine was missing. Des…" at bounding box center [390, 340] width 350 height 27
click at [294, 219] on button "button" at bounding box center [298, 215] width 14 height 11
click at [241, 301] on p "• Designed end-to-end the database and system architecture (e.g. Basket State M…" at bounding box center [390, 306] width 350 height 27
click at [297, 215] on img "button" at bounding box center [297, 215] width 7 height 7
click at [237, 271] on p "• Main technical leader for Basket Management System, Restaurant & Courier acco…" at bounding box center [390, 277] width 350 height 18
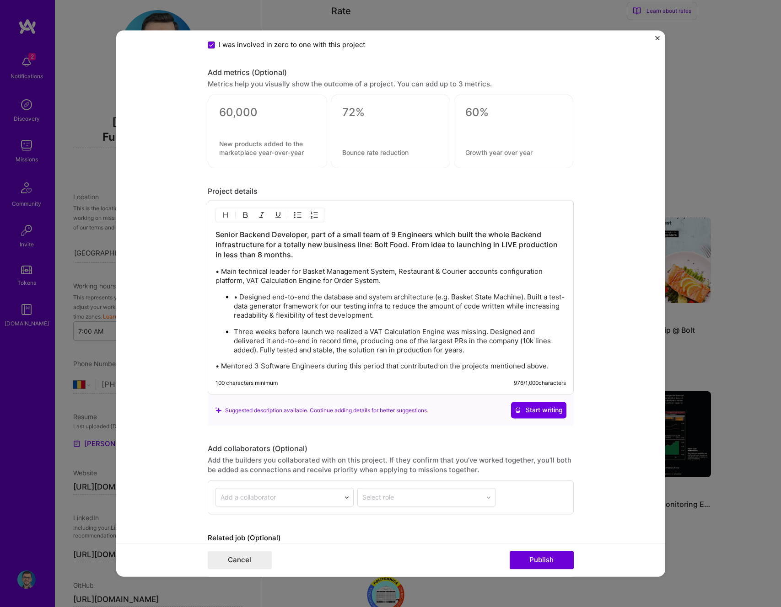
click at [297, 215] on img "button" at bounding box center [297, 215] width 7 height 7
click at [254, 363] on p "• Mentored 3 Software Engineers during this period that contributed on the proj…" at bounding box center [390, 367] width 350 height 9
click at [299, 218] on button "button" at bounding box center [298, 215] width 14 height 11
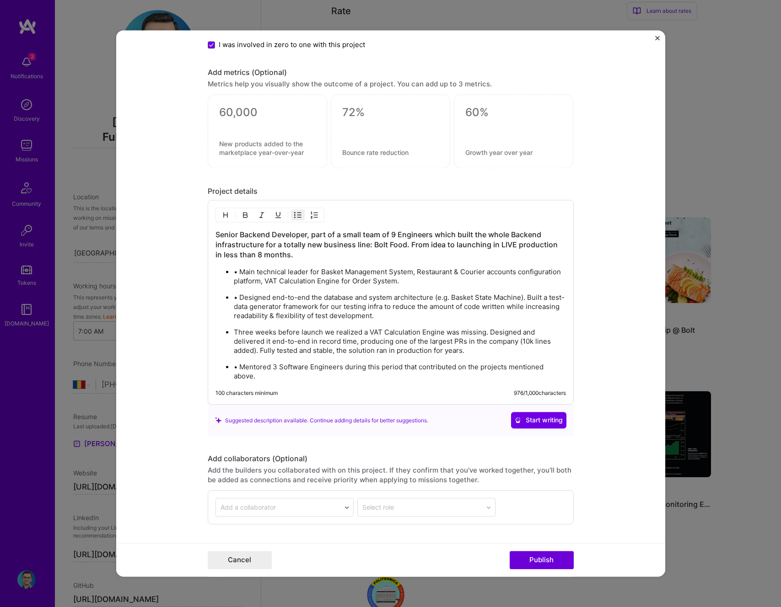
click at [234, 270] on p "• Main technical leader for Basket Management System, Restaurant & Courier acco…" at bounding box center [400, 277] width 332 height 18
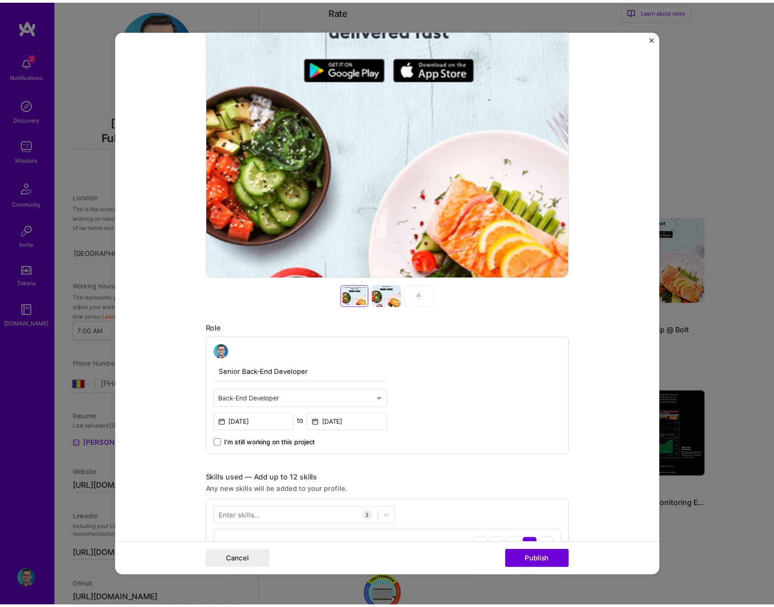
scroll to position [0, 0]
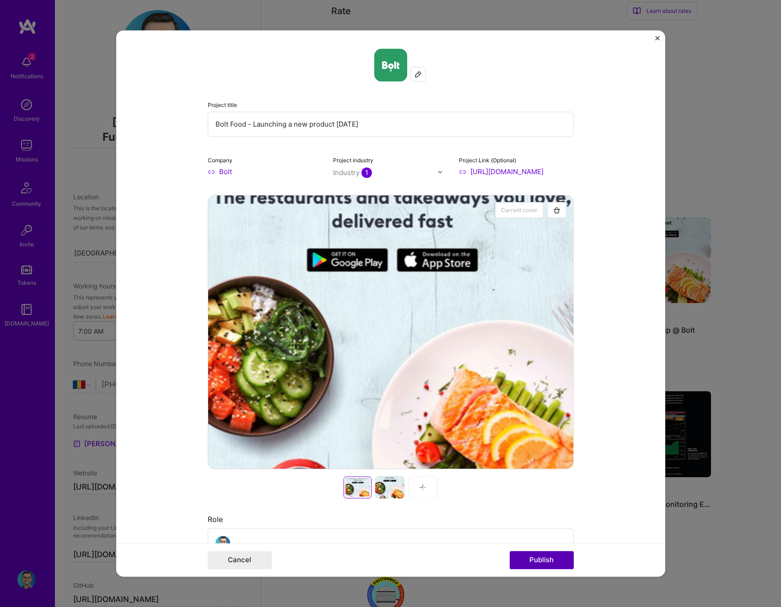
click at [552, 558] on button "Publish" at bounding box center [542, 561] width 64 height 18
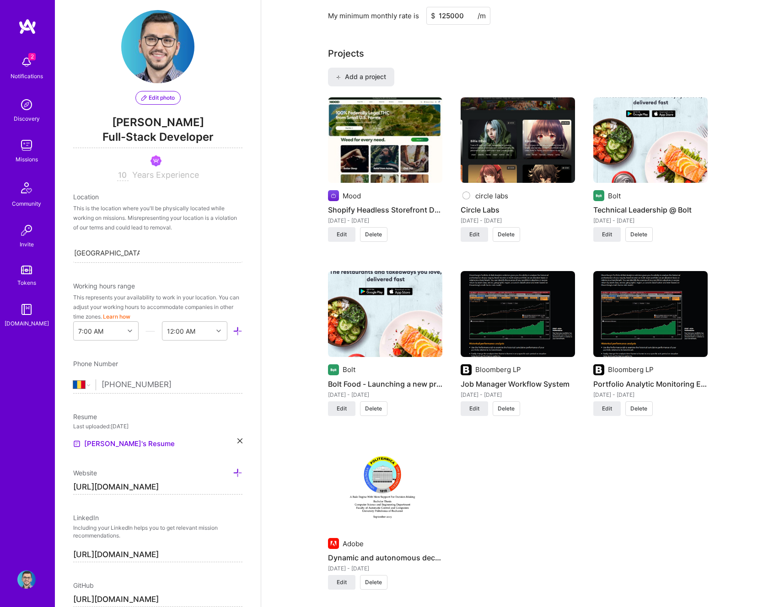
scroll to position [661, 0]
click at [335, 197] on img at bounding box center [333, 196] width 11 height 11
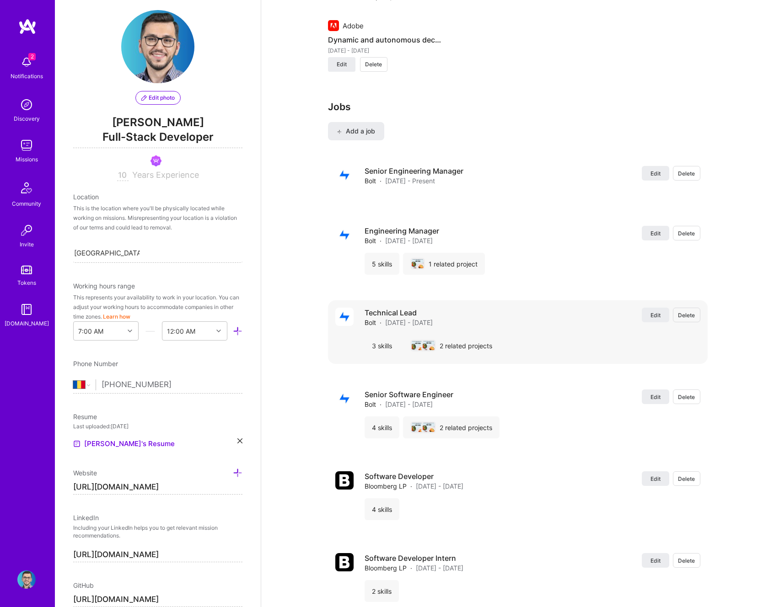
scroll to position [1188, 0]
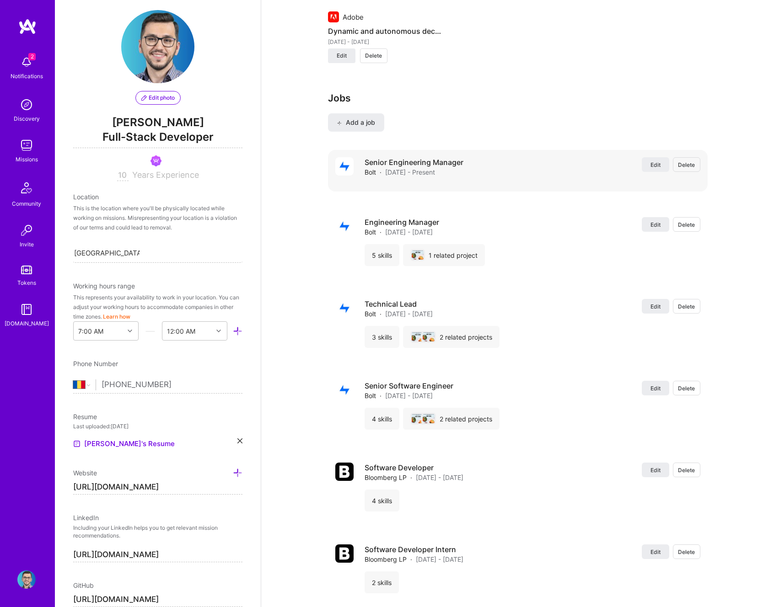
click at [685, 165] on span "Delete" at bounding box center [686, 165] width 17 height 8
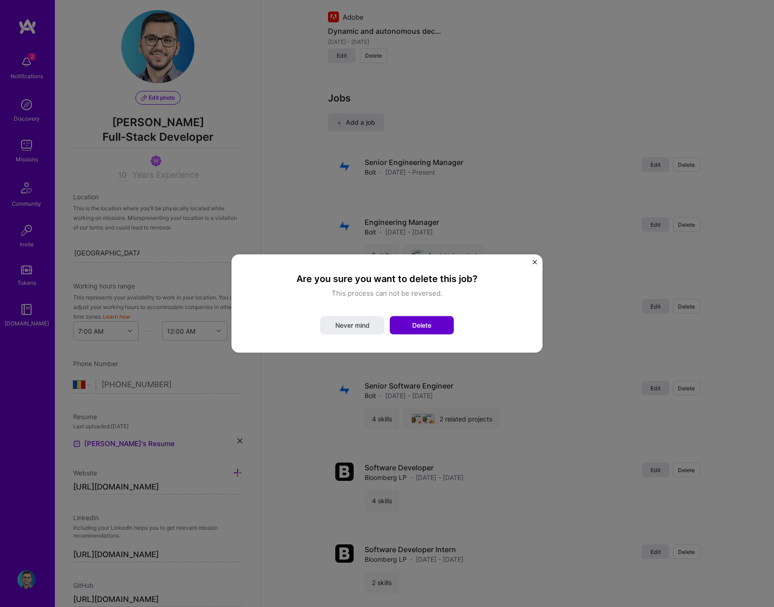
click at [421, 321] on span "Delete" at bounding box center [421, 325] width 19 height 9
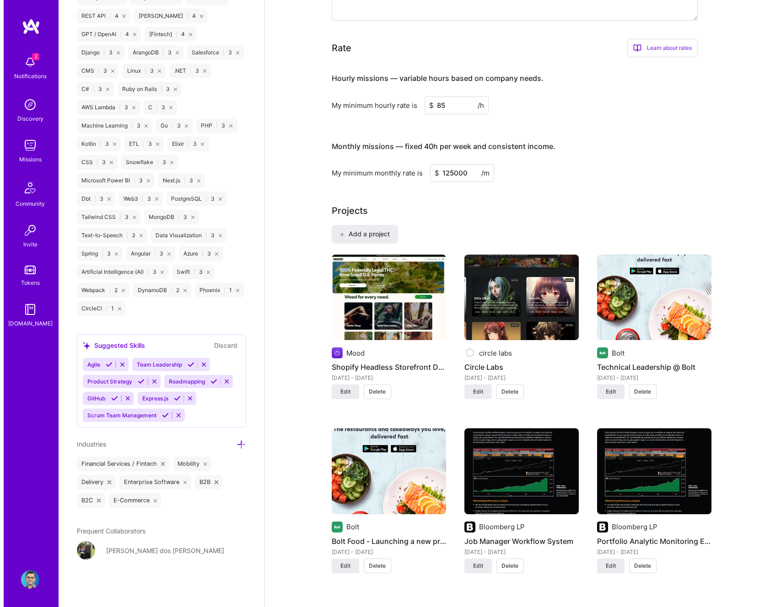
scroll to position [500, 0]
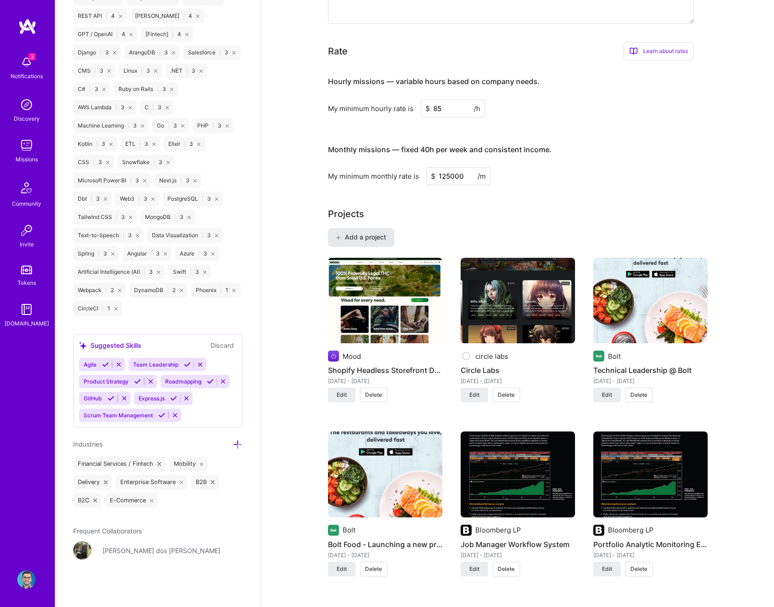
click at [365, 242] on button "Add a project" at bounding box center [361, 237] width 66 height 18
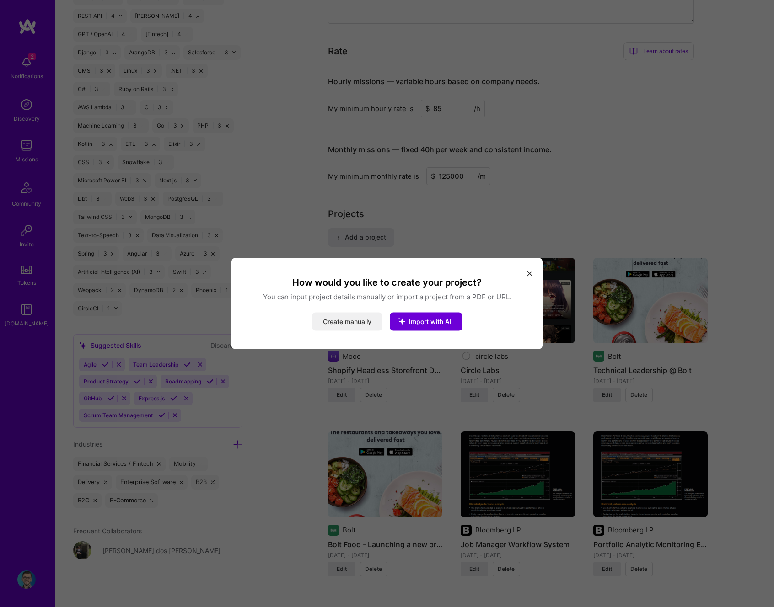
click at [355, 319] on button "Create manually" at bounding box center [347, 322] width 70 height 18
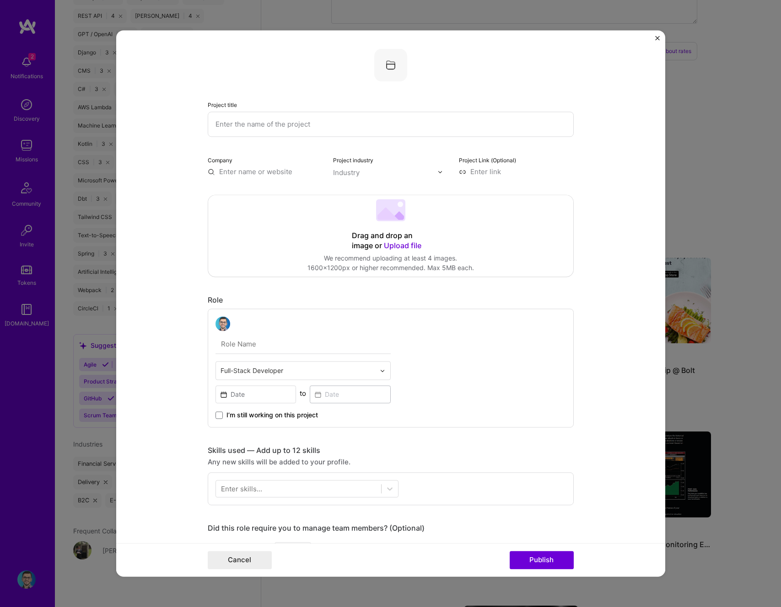
click at [268, 126] on input "text" at bounding box center [391, 124] width 366 height 25
type input "Managin"
click at [256, 167] on input "text" at bounding box center [265, 172] width 115 height 10
type input "Bolt"
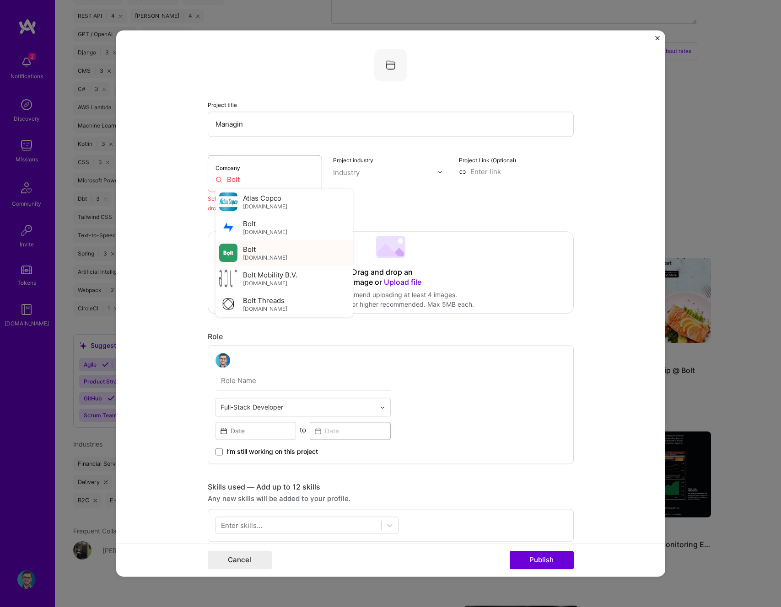
click at [247, 252] on span "Bolt" at bounding box center [249, 250] width 13 height 10
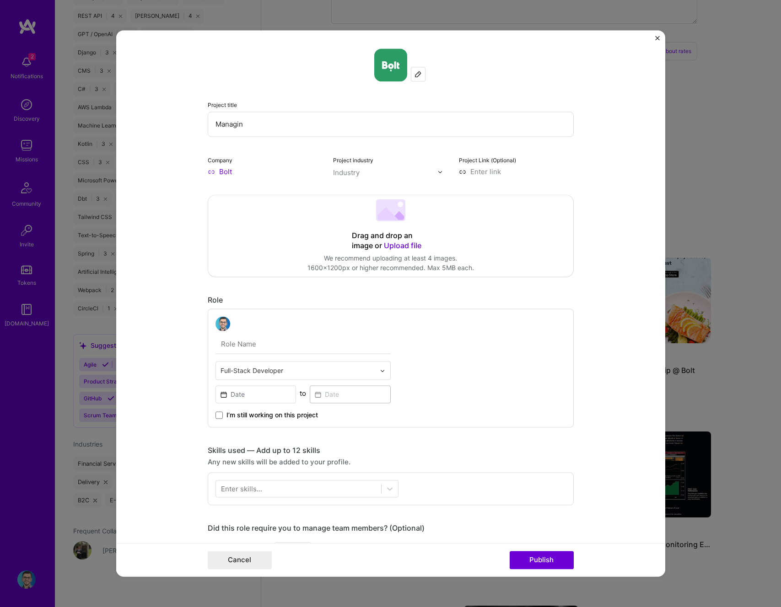
click at [371, 173] on input "text" at bounding box center [385, 173] width 104 height 10
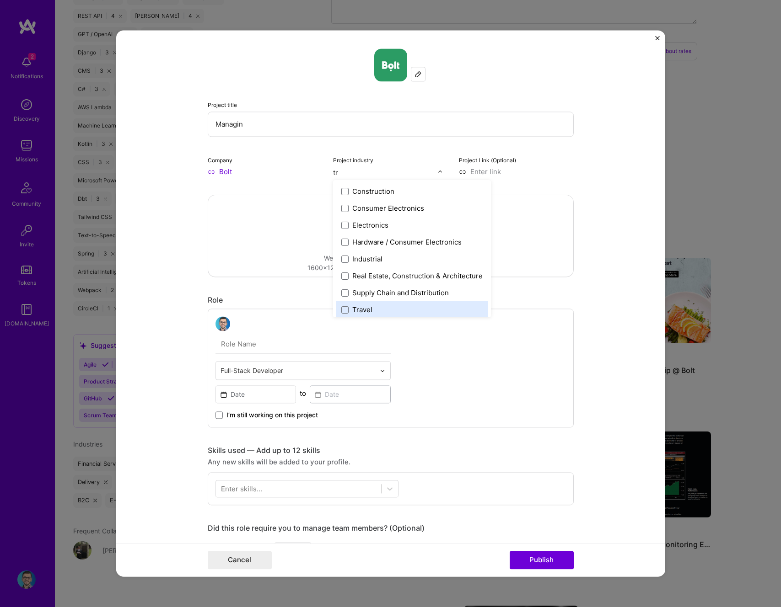
type input "t"
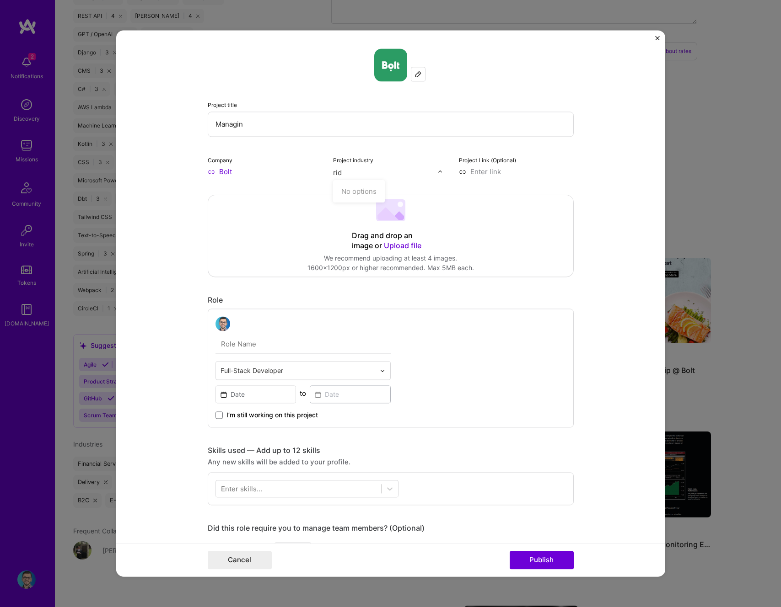
type input "ride"
type input "s"
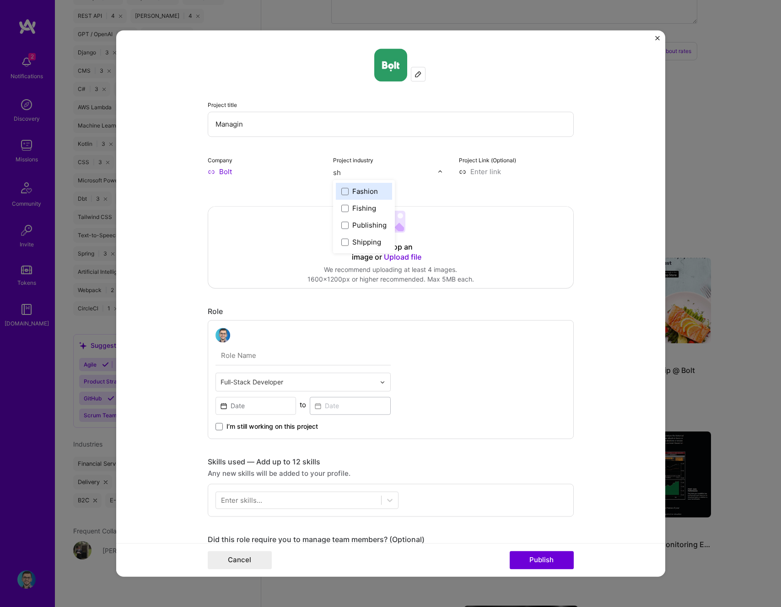
type input "s"
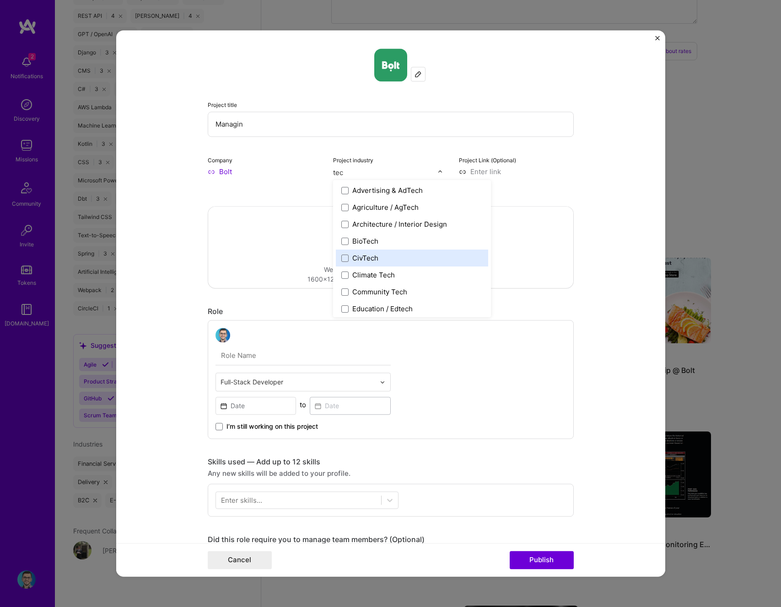
scroll to position [0, 0]
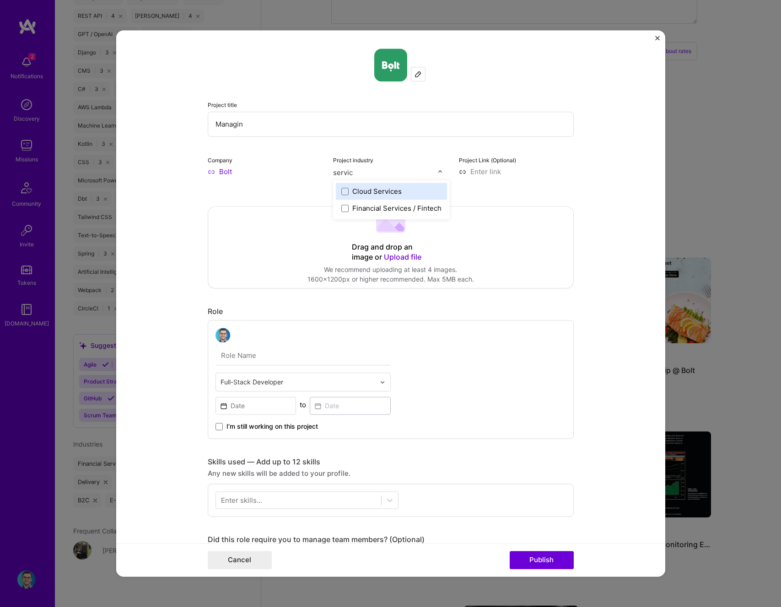
type input "service"
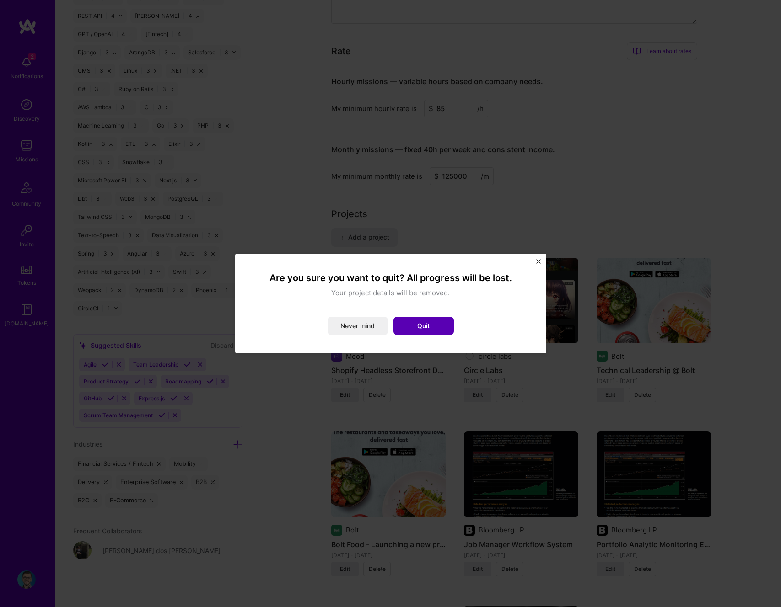
click at [418, 320] on button "Quit" at bounding box center [423, 326] width 60 height 18
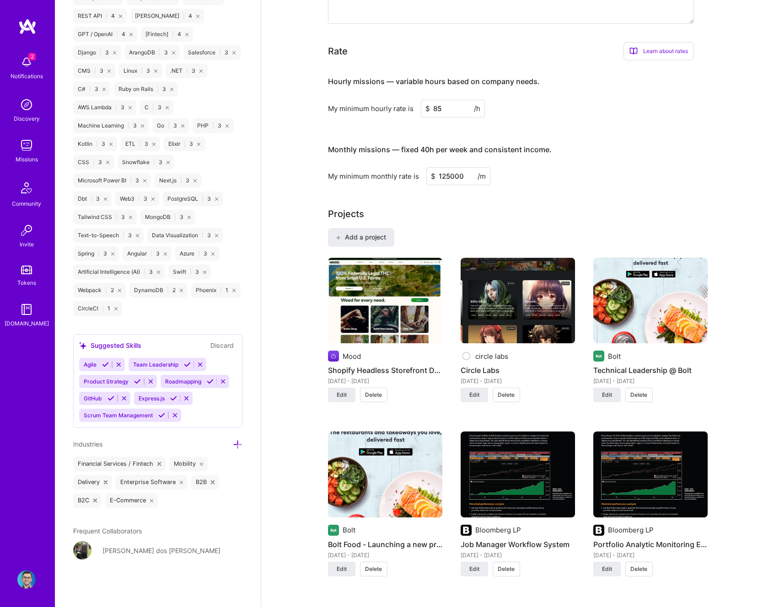
click at [640, 331] on img at bounding box center [650, 301] width 114 height 86
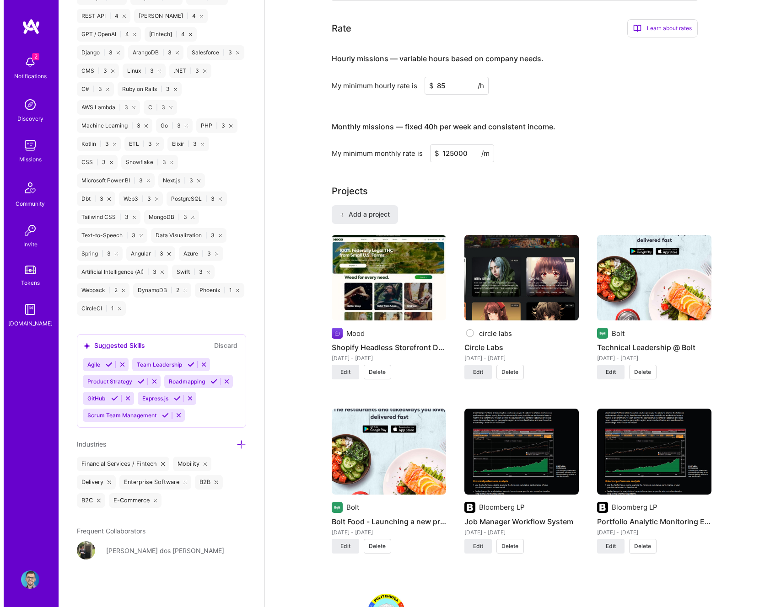
scroll to position [486, 0]
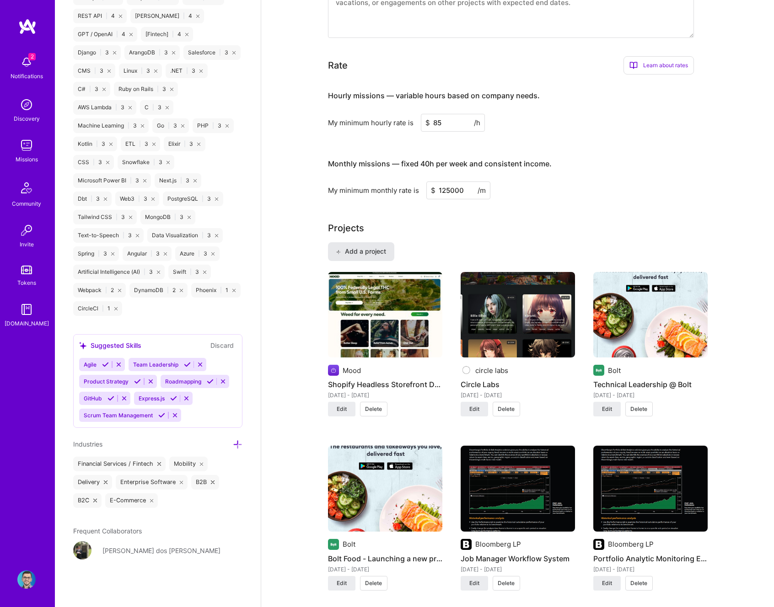
click at [371, 245] on button "Add a project" at bounding box center [361, 251] width 66 height 18
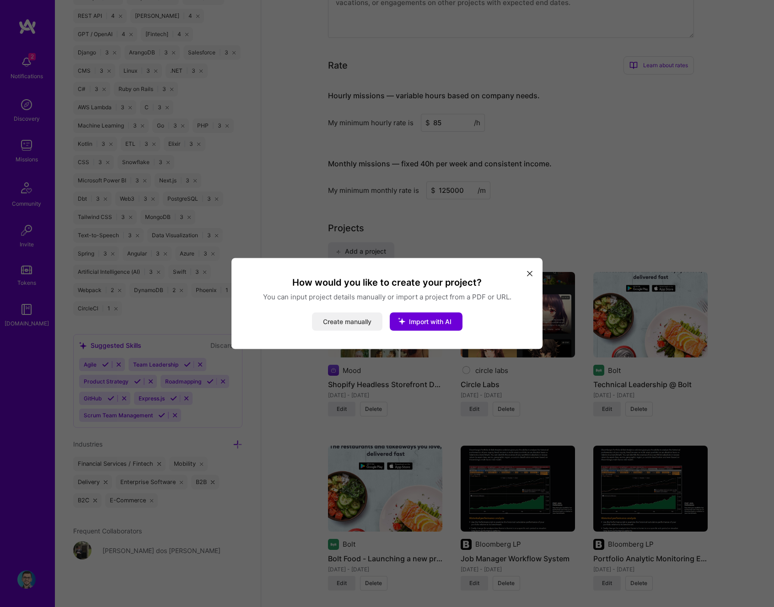
click at [356, 327] on button "Create manually" at bounding box center [347, 322] width 70 height 18
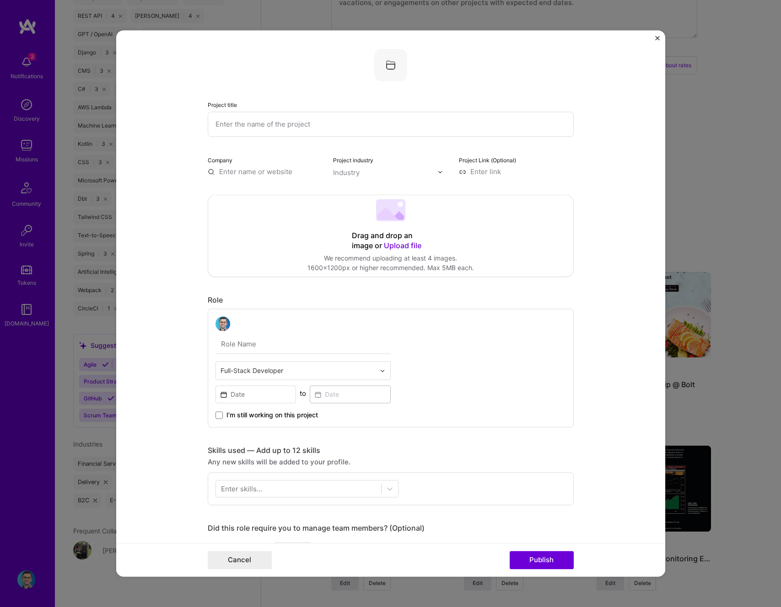
click at [291, 115] on input "text" at bounding box center [391, 124] width 366 height 25
click at [242, 262] on div "Drag and drop an image or Upload file Upload file We recommend uploading at lea…" at bounding box center [390, 235] width 365 height 81
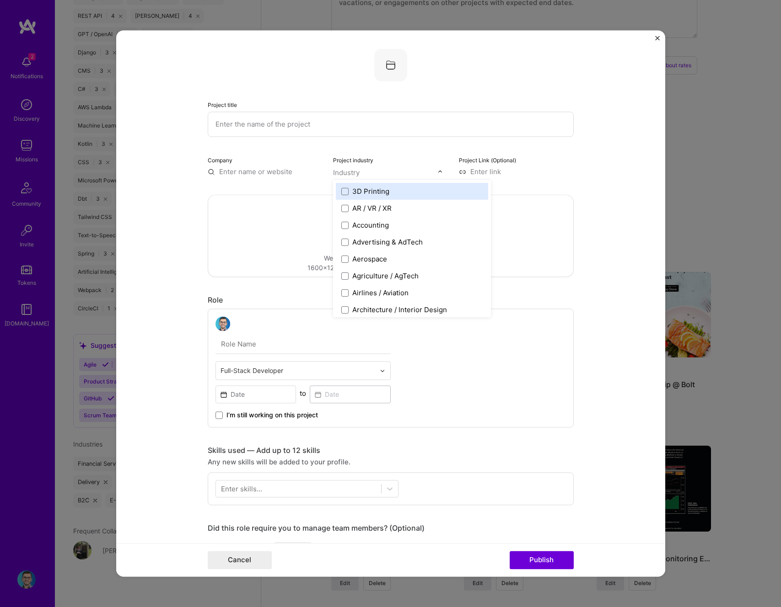
click at [362, 173] on input "text" at bounding box center [385, 173] width 104 height 10
type input "de"
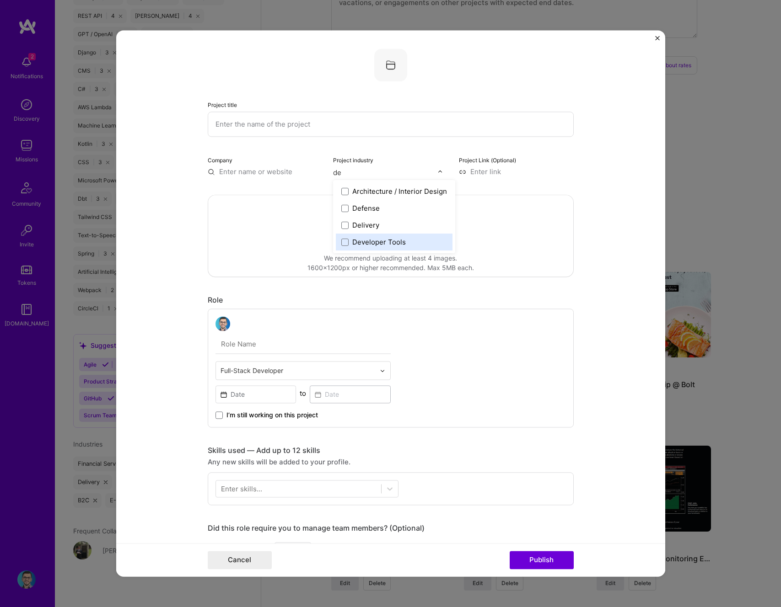
click at [368, 221] on div "Delivery" at bounding box center [365, 225] width 27 height 10
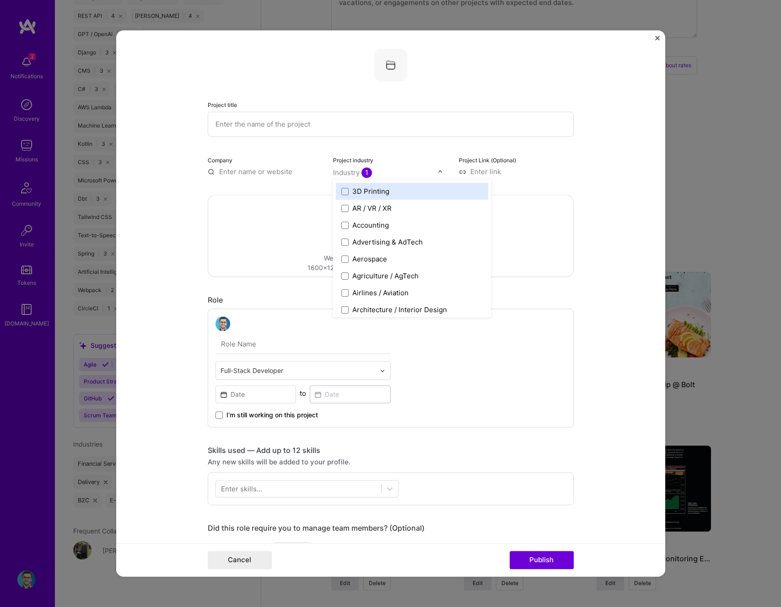
click at [274, 204] on div "Drag and drop an image or Upload file Upload file We recommend uploading at lea…" at bounding box center [390, 235] width 365 height 81
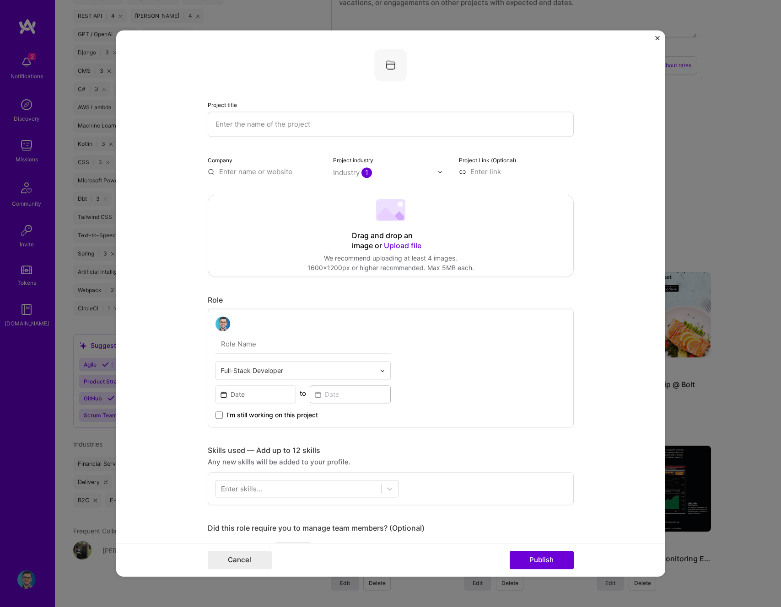
click at [370, 172] on input "text" at bounding box center [385, 173] width 104 height 10
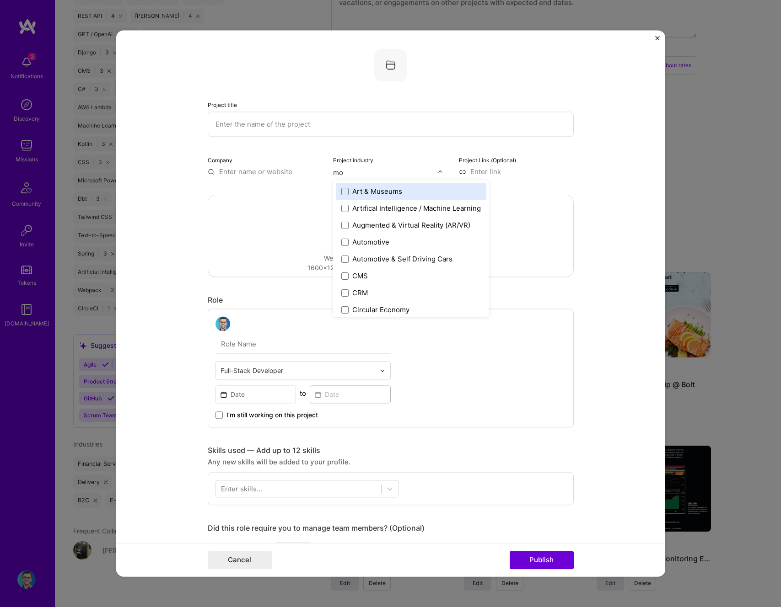
type input "mob"
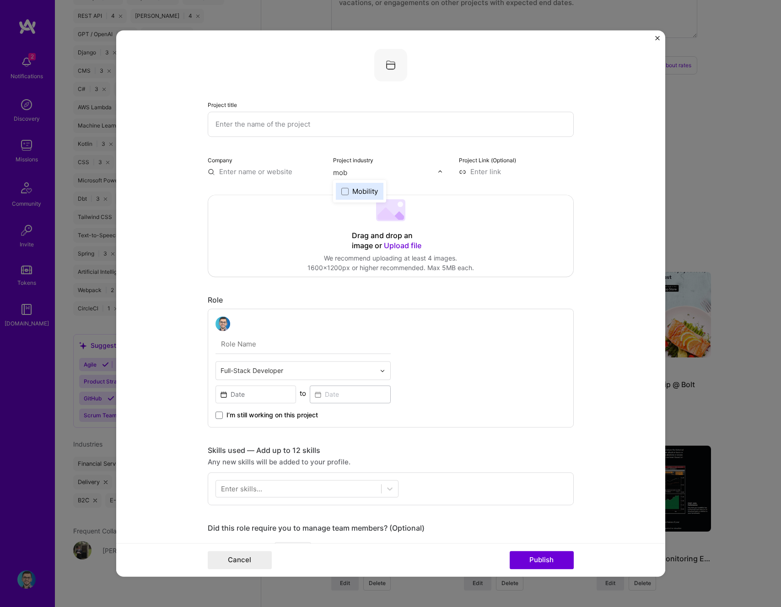
click at [356, 191] on div "Mobility" at bounding box center [365, 192] width 26 height 10
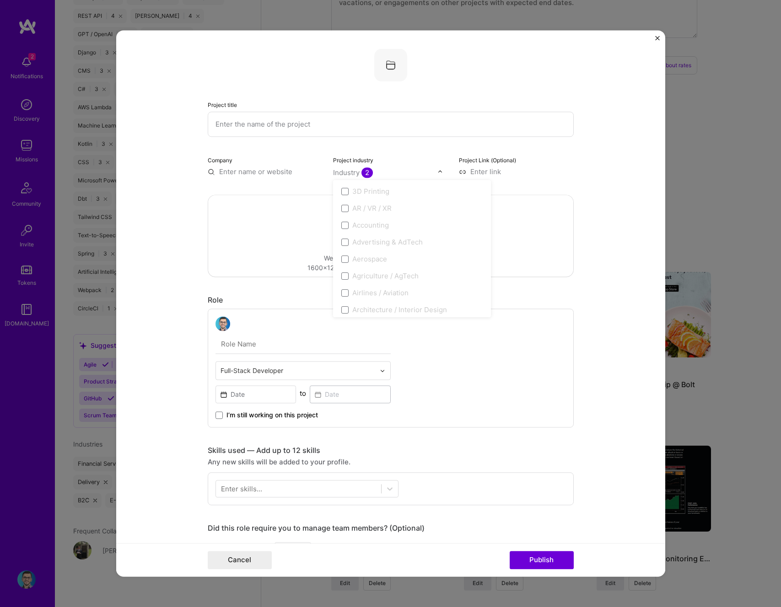
click at [233, 159] on div "Company" at bounding box center [265, 165] width 115 height 21
click at [236, 172] on input "text" at bounding box center [265, 172] width 115 height 10
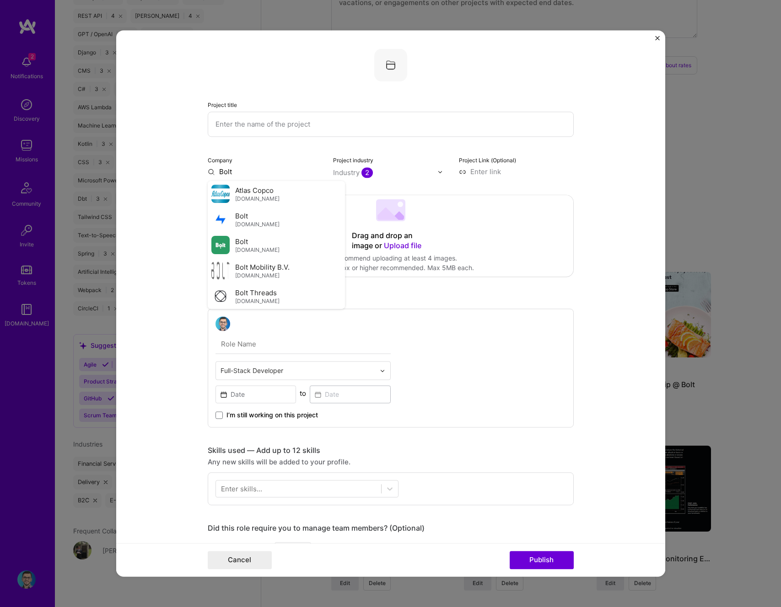
type input "Bolt"
click at [246, 245] on div "Bolt bolt.eu" at bounding box center [257, 245] width 44 height 17
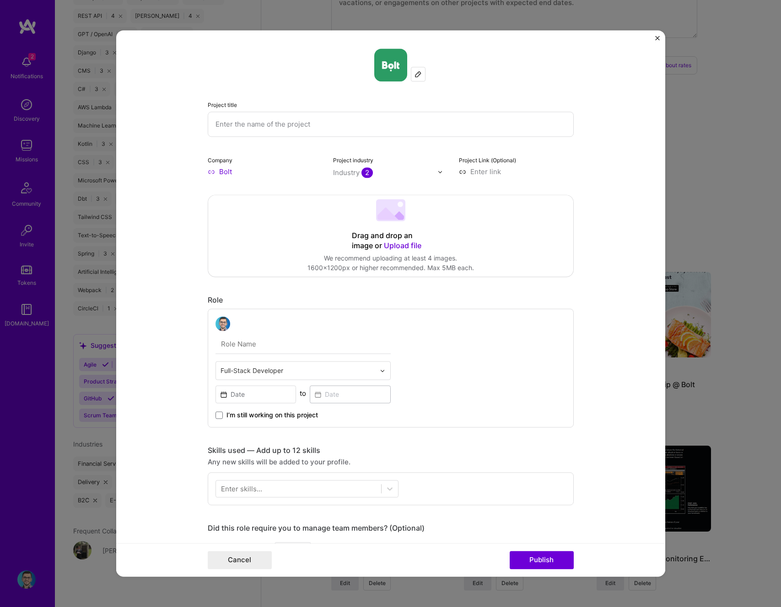
click at [470, 167] on input at bounding box center [516, 172] width 115 height 10
click at [269, 124] on input "text" at bounding box center [391, 124] width 366 height 25
click at [301, 249] on div "Drag and drop an image or Upload file Upload file We recommend uploading at lea…" at bounding box center [390, 235] width 365 height 81
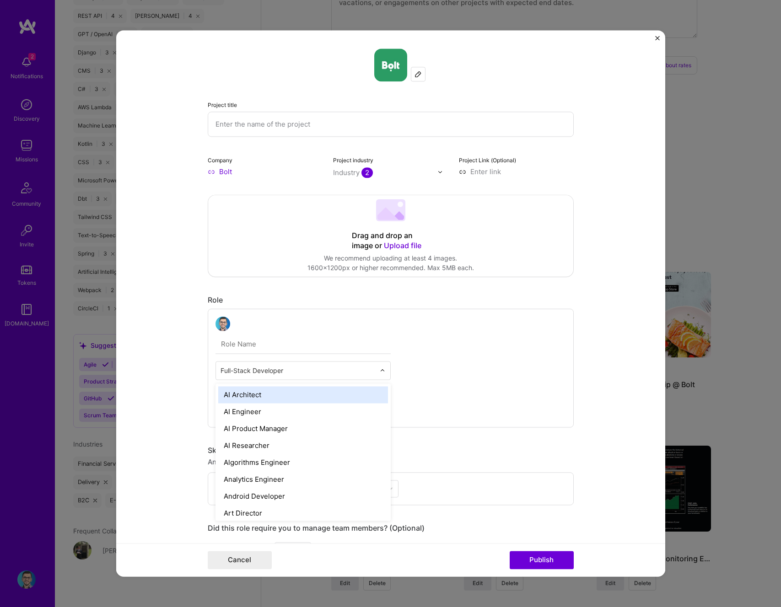
click at [264, 367] on input "text" at bounding box center [297, 371] width 155 height 10
type input "manager"
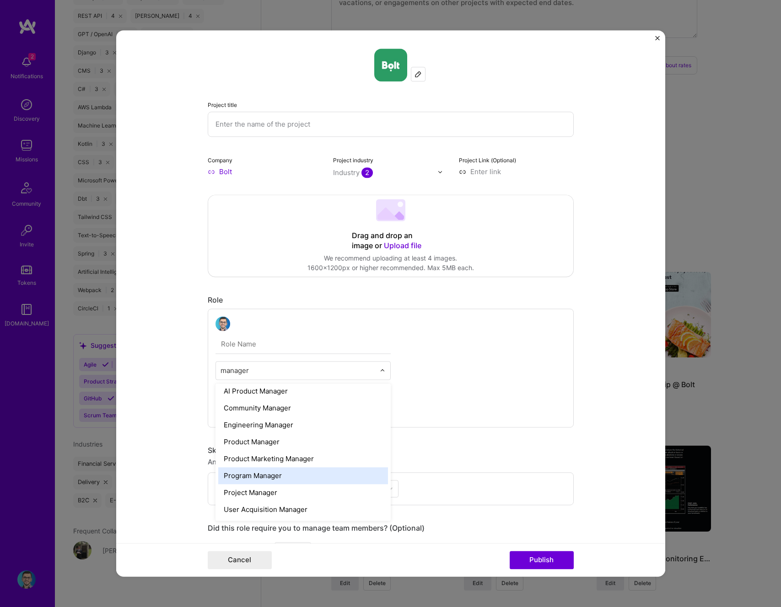
scroll to position [0, 0]
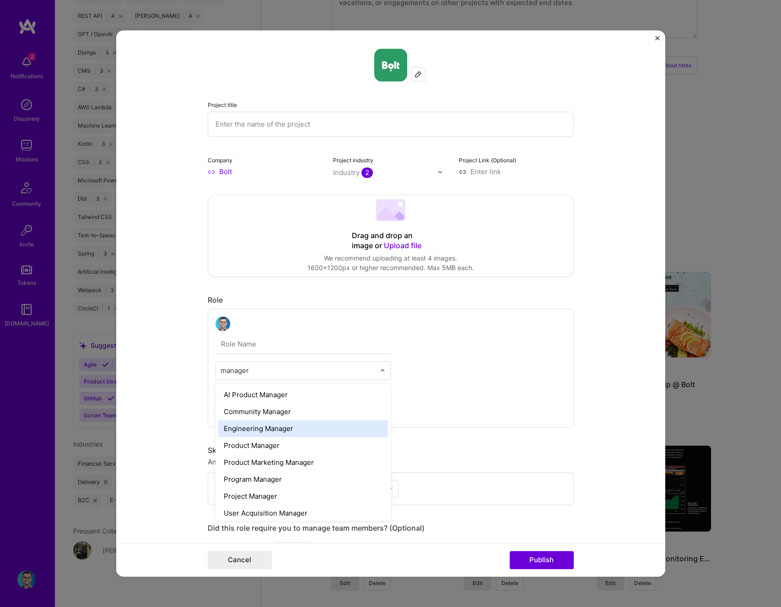
click at [281, 432] on div "Engineering Manager" at bounding box center [303, 428] width 170 height 17
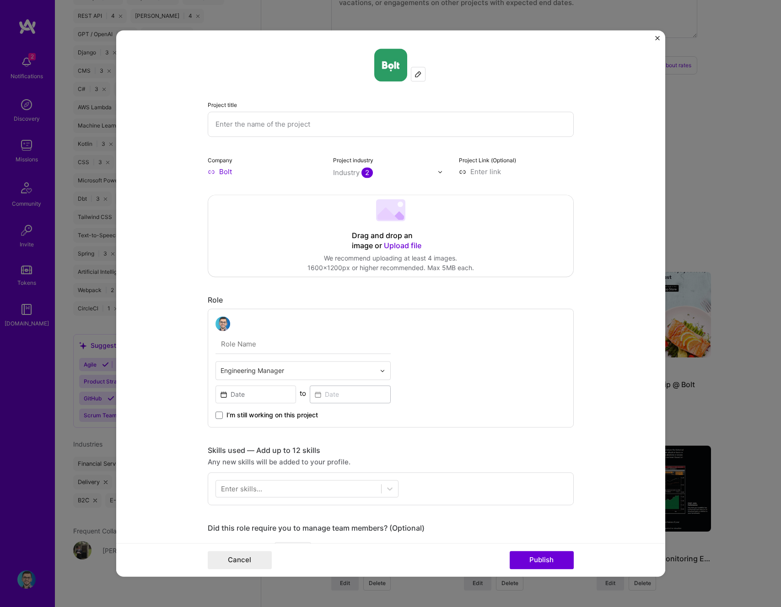
click at [261, 344] on input "text" at bounding box center [302, 344] width 175 height 19
type input "Senior Engineering Manager"
click at [450, 341] on div "Senior Engineering Manager Engineering Manager to I’m still working on this pro…" at bounding box center [391, 368] width 366 height 119
click at [320, 343] on input "Senior Engineering Manager" at bounding box center [302, 344] width 175 height 19
click at [471, 337] on div "Senior Engineering Manager Engineering Manager to I’m still working on this pro…" at bounding box center [391, 368] width 366 height 119
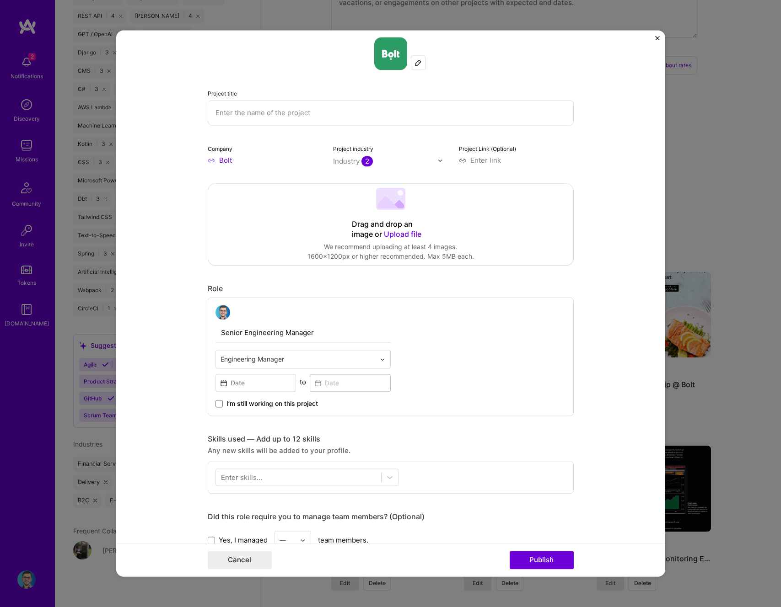
scroll to position [44, 0]
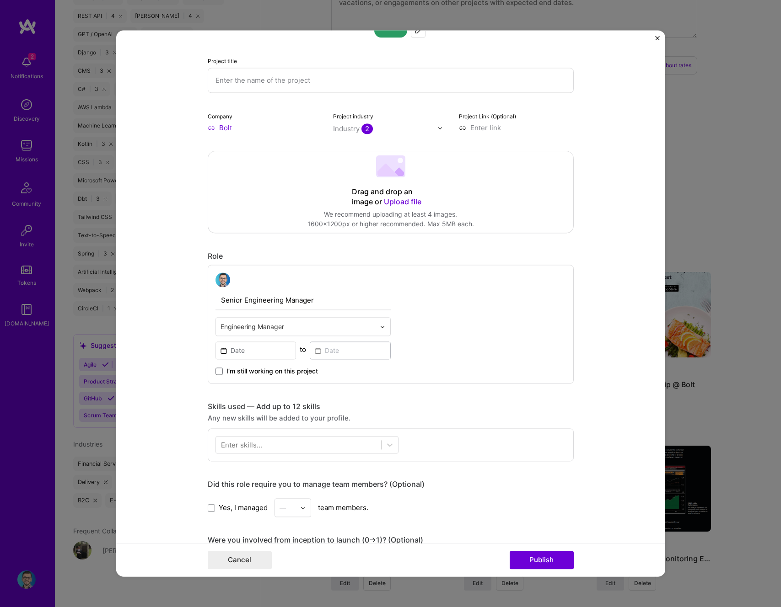
click at [238, 373] on span "I’m still working on this project" at bounding box center [271, 371] width 91 height 9
click at [0, 0] on input "I’m still working on this project" at bounding box center [0, 0] width 0 height 0
click at [238, 373] on span "I’m still working on this project" at bounding box center [271, 371] width 91 height 9
click at [0, 0] on input "I’m still working on this project" at bounding box center [0, 0] width 0 height 0
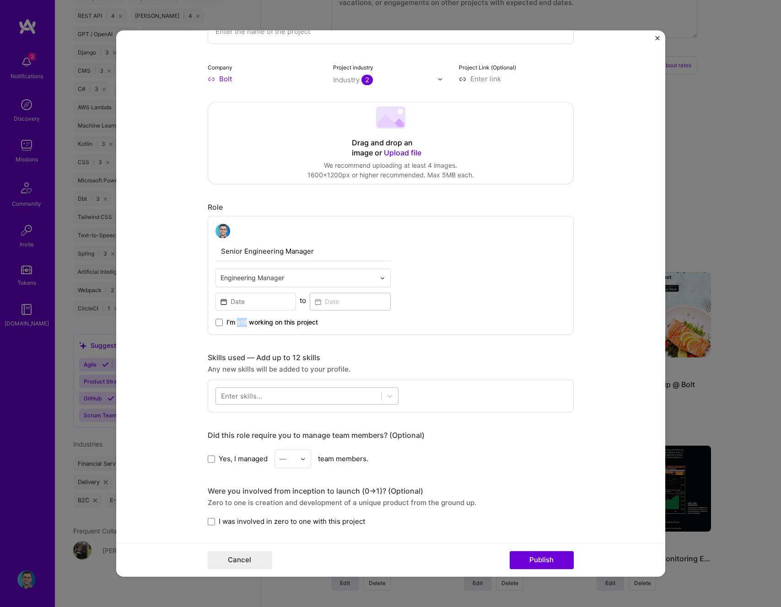
scroll to position [107, 0]
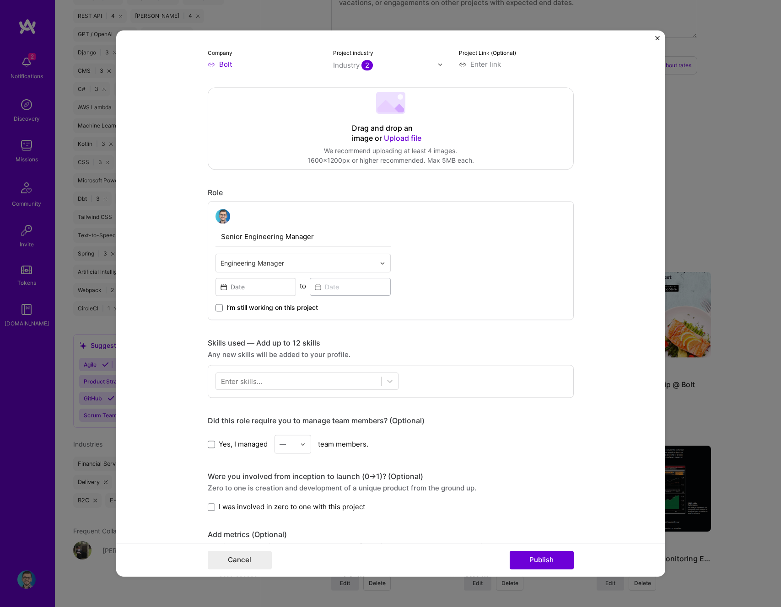
click at [330, 355] on div "Any new skills will be added to your profile." at bounding box center [391, 355] width 366 height 10
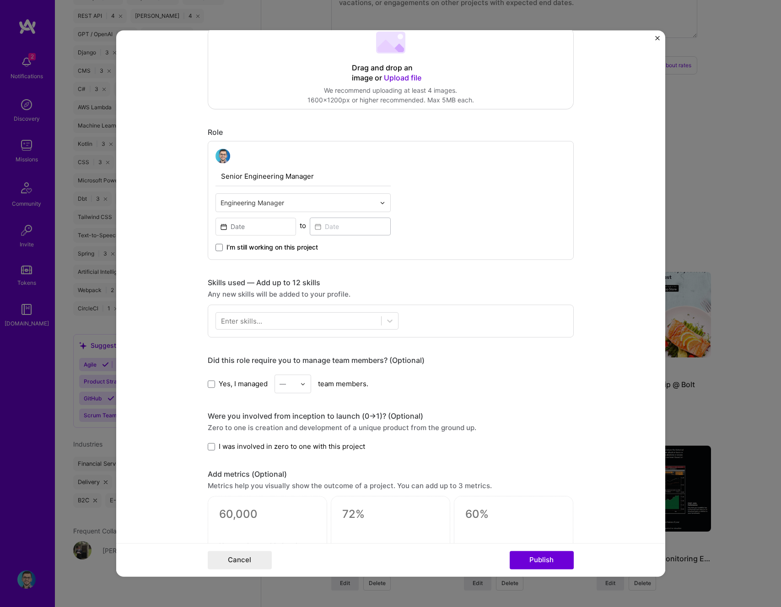
scroll to position [254, 0]
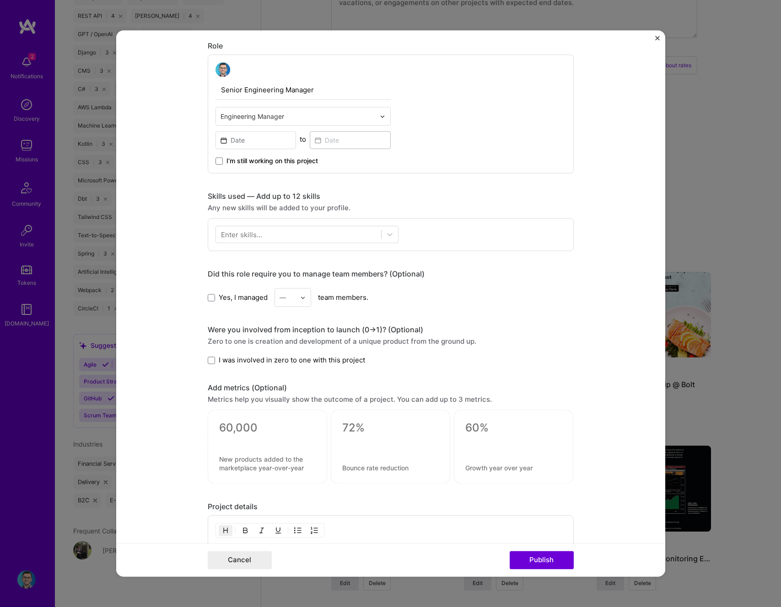
click at [239, 305] on div "Yes, I managed — team members." at bounding box center [391, 297] width 366 height 19
click at [238, 302] on span "Yes, I managed" at bounding box center [243, 298] width 49 height 10
click at [0, 0] on input "Yes, I managed" at bounding box center [0, 0] width 0 height 0
click at [296, 299] on div "—" at bounding box center [287, 298] width 25 height 18
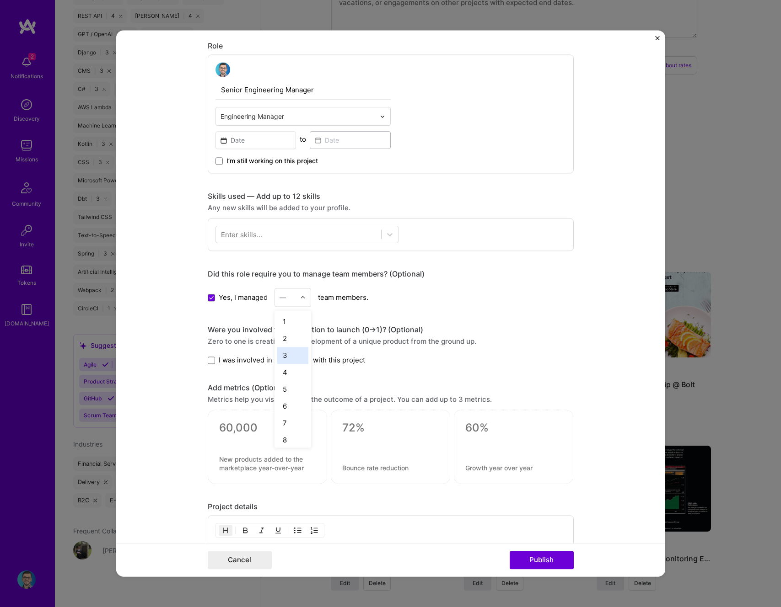
click at [236, 305] on div "Yes, I managed option 3 focused, 3 of 25. 25 results available. Use Up and Down…" at bounding box center [391, 297] width 366 height 19
click at [236, 298] on span "Yes, I managed" at bounding box center [243, 298] width 49 height 10
click at [0, 0] on input "Yes, I managed" at bounding box center [0, 0] width 0 height 0
click at [236, 294] on span "Yes, I managed" at bounding box center [243, 298] width 49 height 10
click at [0, 0] on input "Yes, I managed" at bounding box center [0, 0] width 0 height 0
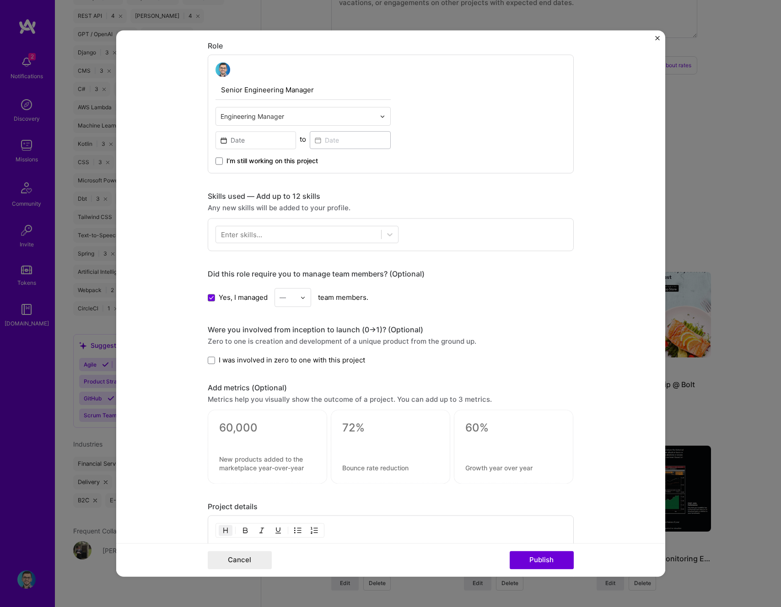
click at [303, 297] on div at bounding box center [305, 298] width 11 height 18
drag, startPoint x: 288, startPoint y: 433, endPoint x: 310, endPoint y: 410, distance: 31.4
click at [288, 433] on div "25+" at bounding box center [292, 436] width 31 height 17
click at [371, 328] on div "Were you involved from inception to launch (0 -> 1)? (Optional)" at bounding box center [391, 330] width 366 height 10
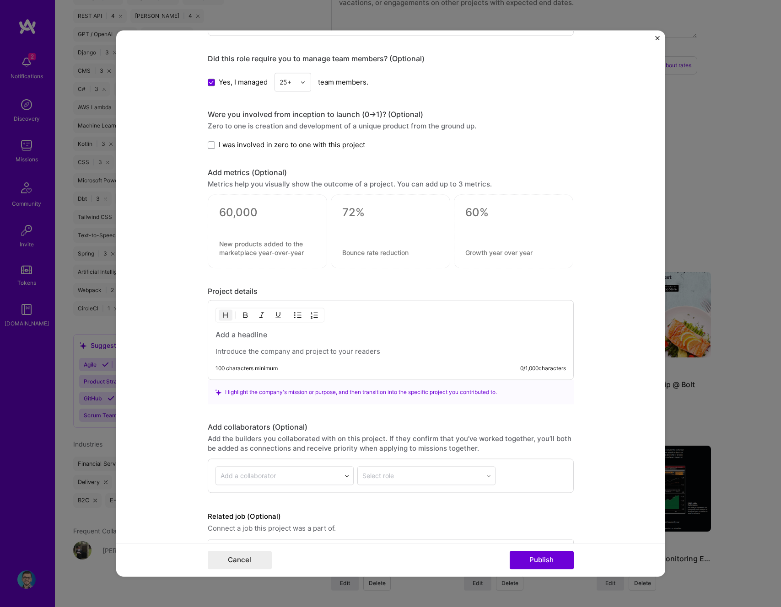
scroll to position [502, 0]
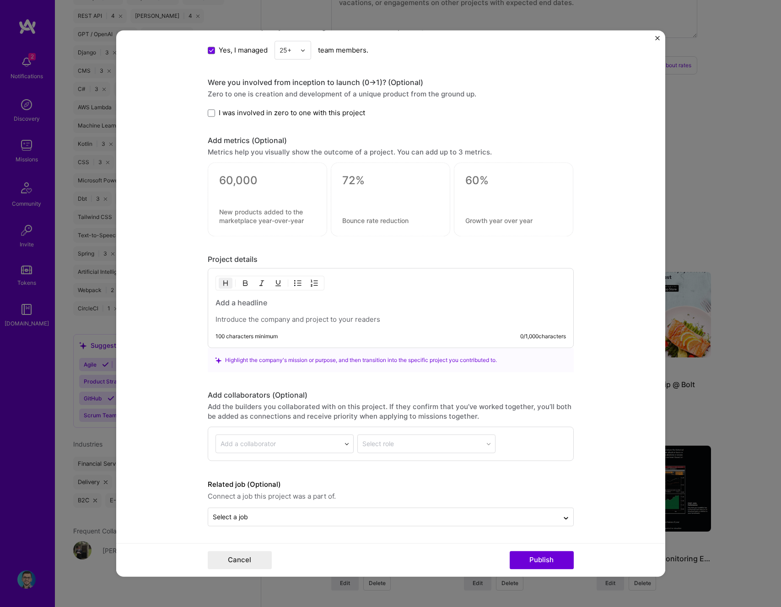
click at [270, 315] on div at bounding box center [390, 311] width 350 height 27
click at [249, 306] on h3 at bounding box center [390, 303] width 350 height 10
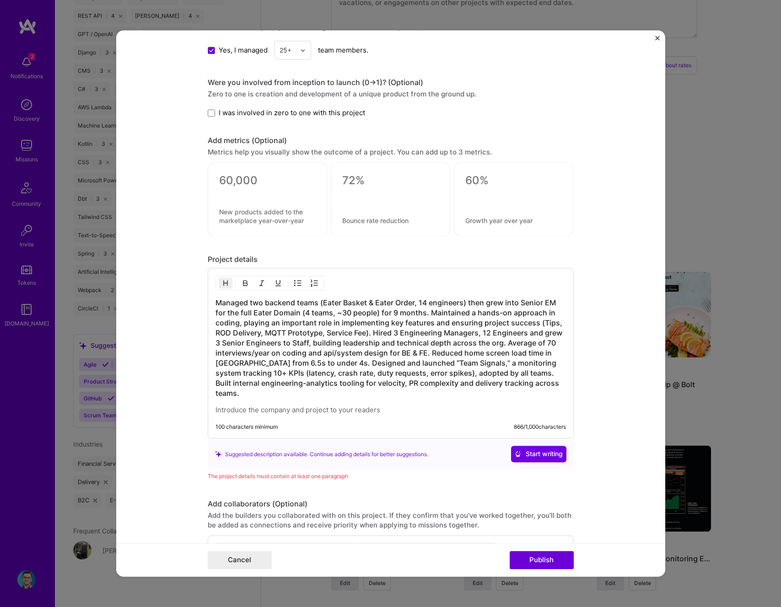
click at [255, 330] on h3 "Managed two backend teams (Eater Basket & Eater Order, 14 engineers) then grew …" at bounding box center [390, 348] width 350 height 101
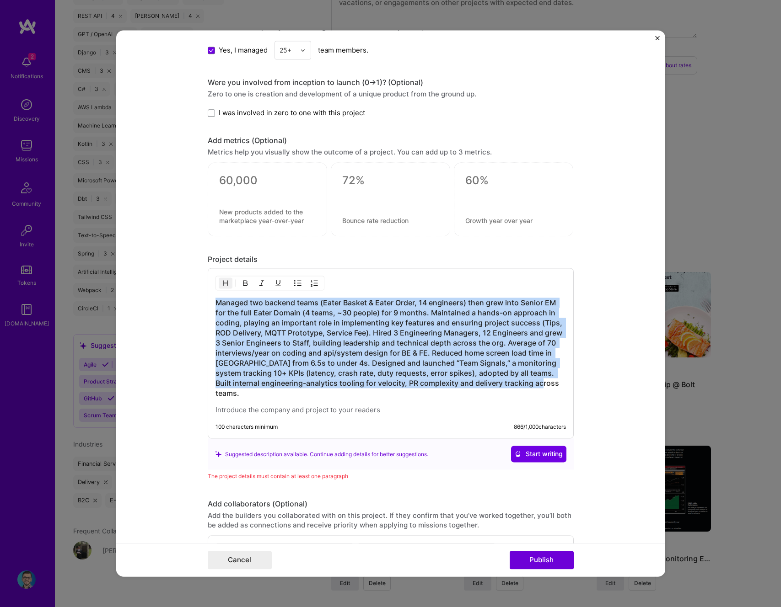
drag, startPoint x: 538, startPoint y: 382, endPoint x: 203, endPoint y: 305, distance: 344.1
click at [203, 305] on form "Project title Company Bolt Project industry Industry 2 Project Link (Optional) …" at bounding box center [390, 303] width 549 height 547
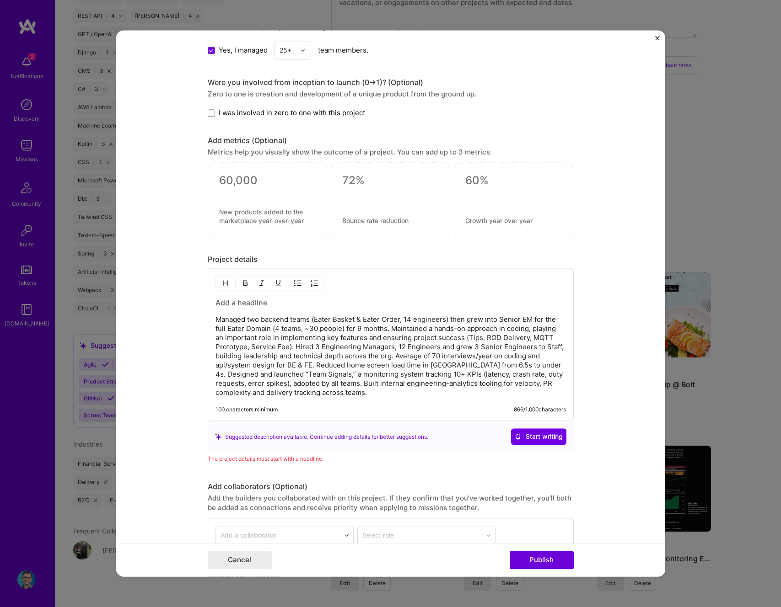
drag, startPoint x: 388, startPoint y: 330, endPoint x: 401, endPoint y: 333, distance: 13.2
click at [388, 330] on p "Managed two backend teams (Eater Basket & Eater Order, 14 engineers) then grew …" at bounding box center [390, 357] width 350 height 82
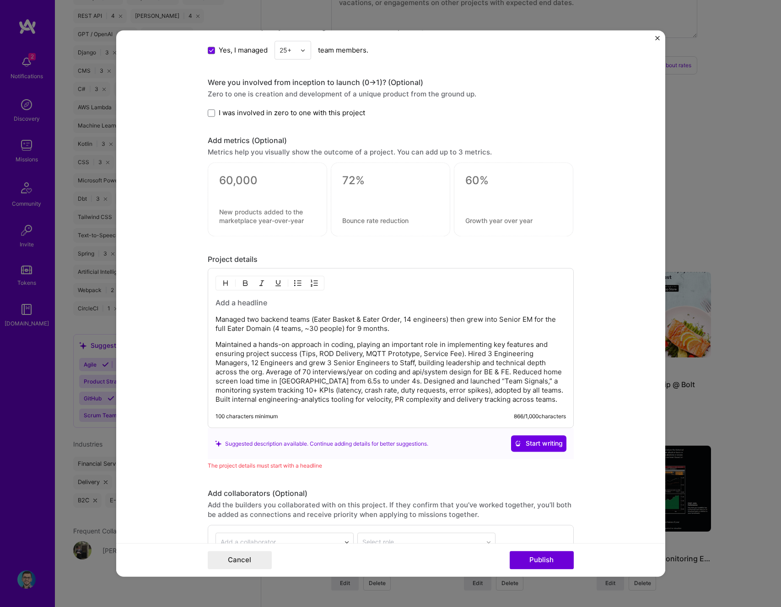
click at [464, 355] on p "Maintained a hands-on approach in coding, playing an important role in implemen…" at bounding box center [390, 373] width 350 height 64
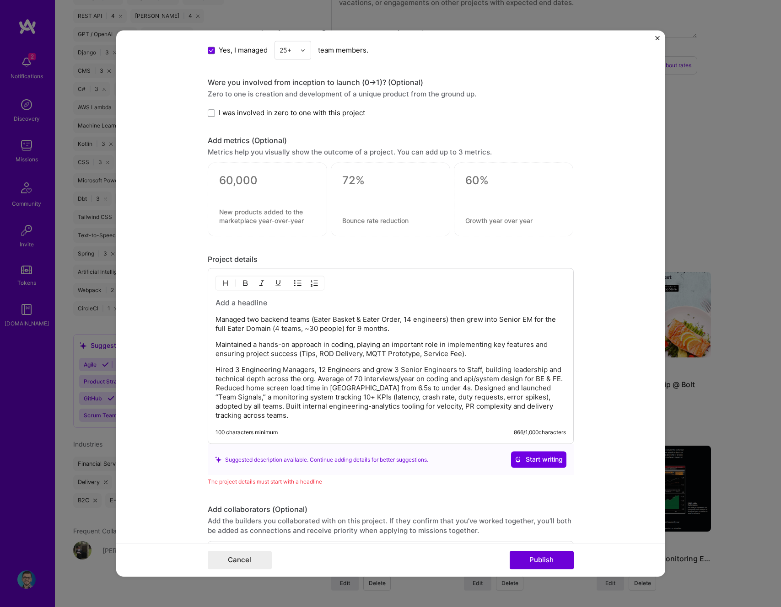
click at [215, 387] on p "Hired 3 Engineering Managers, 12 Engineers and grew 3 Senior Engineers to Staff…" at bounding box center [390, 393] width 350 height 55
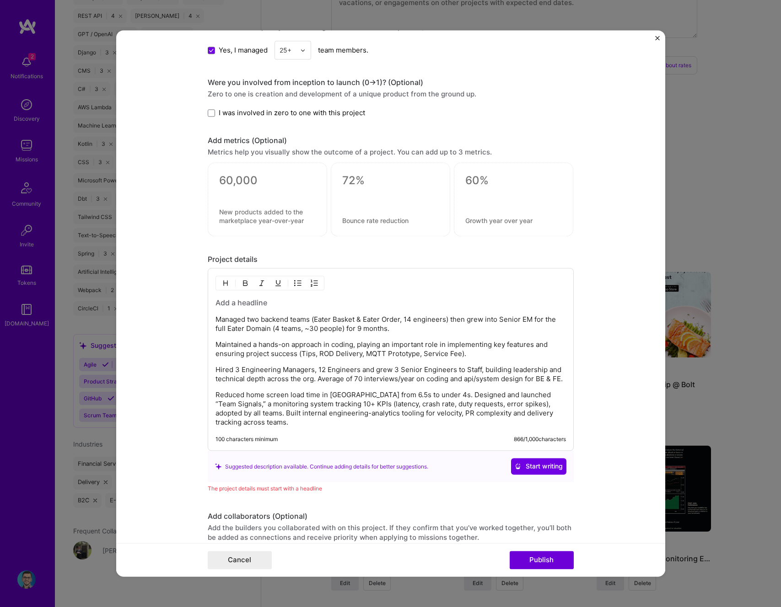
click at [237, 411] on p "Reduced home screen load time in Lisbon from 6.5s to under 4s. Designed and lau…" at bounding box center [390, 409] width 350 height 37
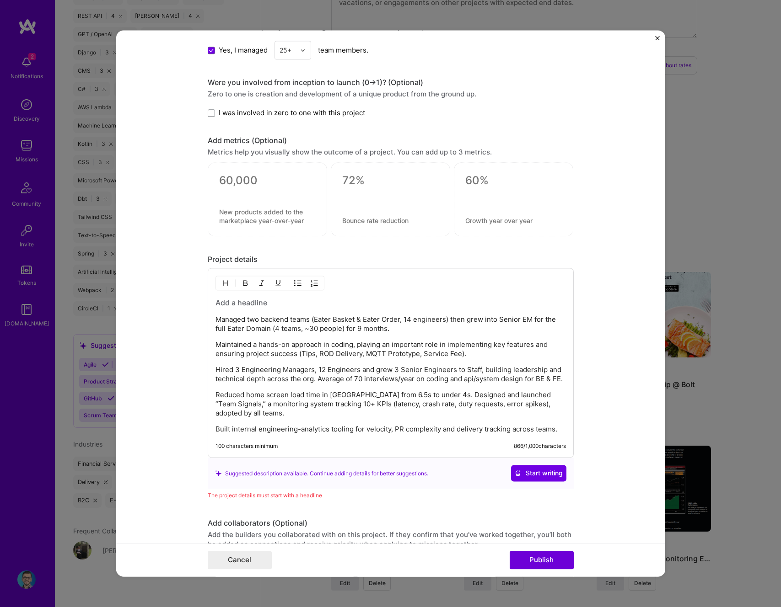
click at [246, 316] on p "Managed two backend teams (Eater Basket & Eater Order, 14 engineers) then grew …" at bounding box center [390, 325] width 350 height 18
click at [291, 281] on button "button" at bounding box center [298, 283] width 14 height 11
click at [246, 350] on p "Maintained a hands-on approach in coding, playing an important role in implemen…" at bounding box center [390, 350] width 350 height 18
click at [294, 284] on img "button" at bounding box center [297, 283] width 7 height 7
click at [258, 370] on p "Hired 3 Engineering Managers, 12 Engineers and grew 3 Senior Engineers to Staff…" at bounding box center [390, 376] width 350 height 18
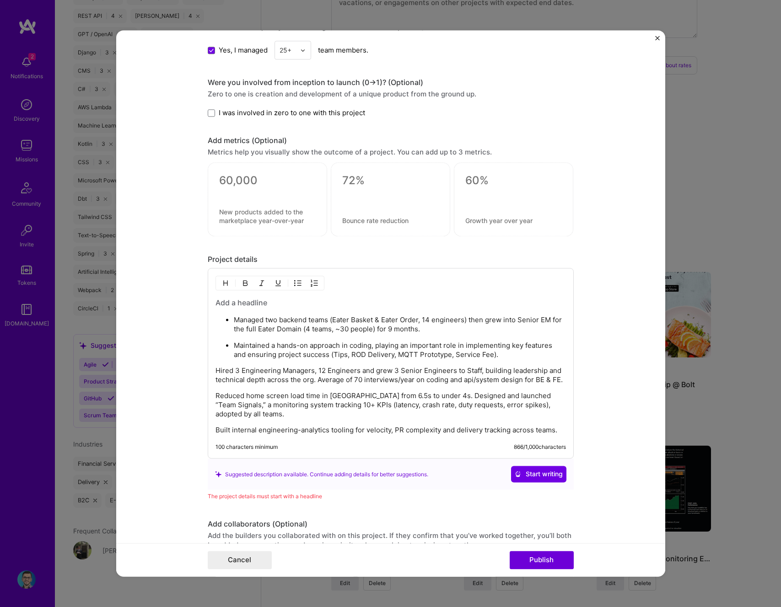
click at [294, 285] on img "button" at bounding box center [297, 283] width 7 height 7
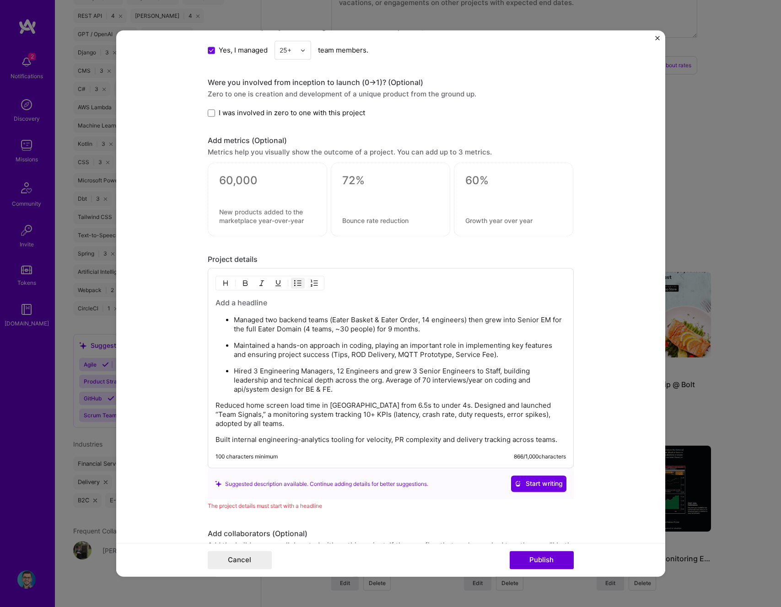
click at [270, 398] on div "Managed two backend teams (Eater Basket & Eater Order, 14 engineers) then grew …" at bounding box center [390, 371] width 350 height 147
click at [294, 285] on img "button" at bounding box center [297, 283] width 7 height 7
click at [272, 438] on p "Built internal engineering-analytics tooling for velocity, PR complexity and de…" at bounding box center [390, 440] width 350 height 9
click at [294, 285] on img "button" at bounding box center [297, 283] width 7 height 7
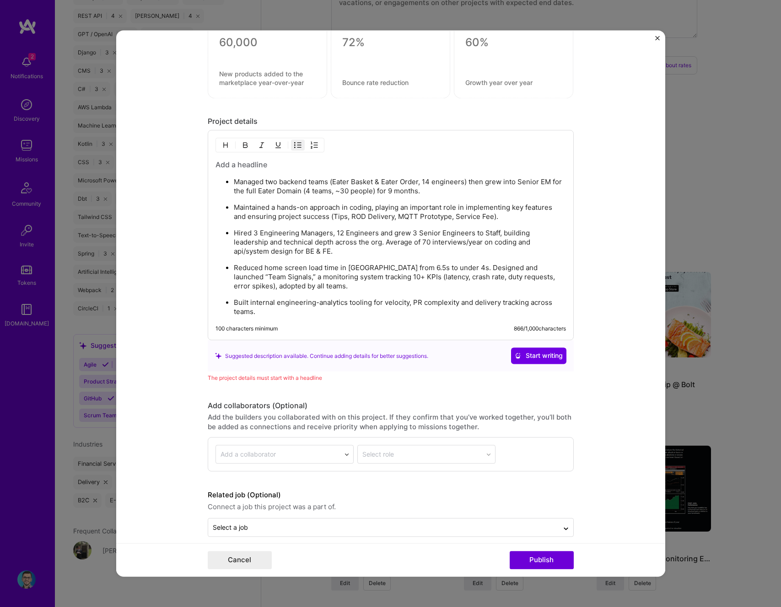
scroll to position [650, 0]
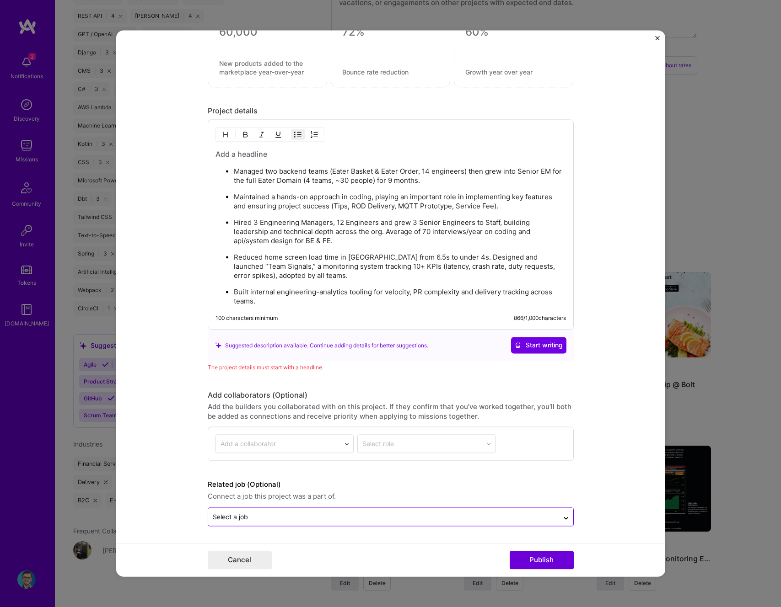
click at [292, 515] on input "text" at bounding box center [383, 518] width 341 height 10
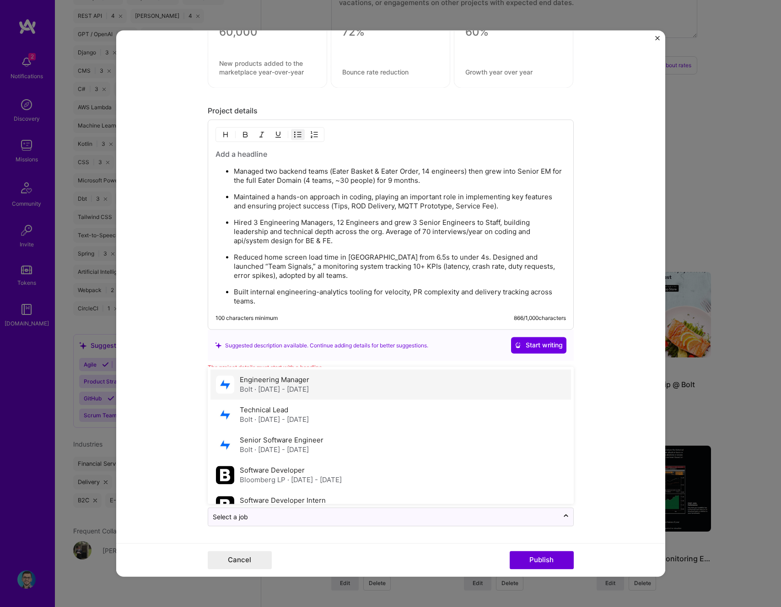
click at [305, 382] on div "Engineering Manager Bolt · Mar 2020 - Nov 2022" at bounding box center [275, 385] width 70 height 19
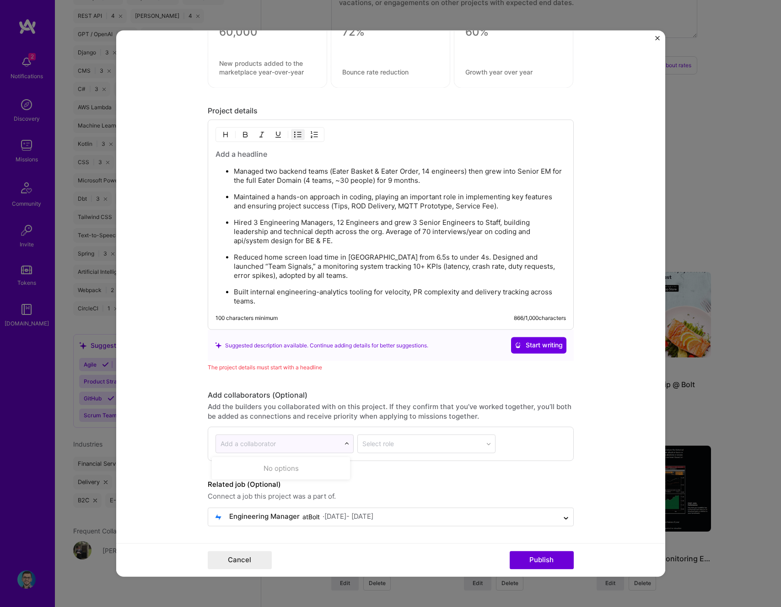
click at [308, 449] on div at bounding box center [277, 444] width 115 height 11
click at [211, 399] on div "Add collaborators (Optional)" at bounding box center [391, 396] width 366 height 10
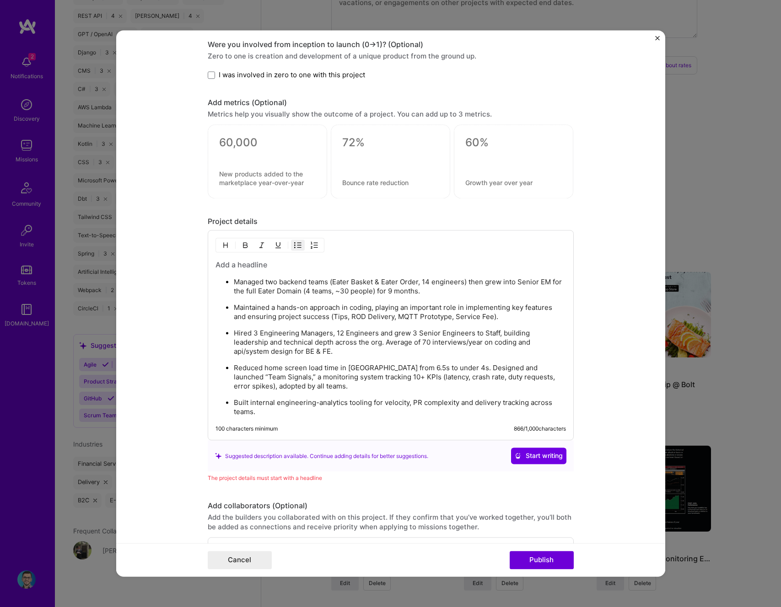
scroll to position [502, 0]
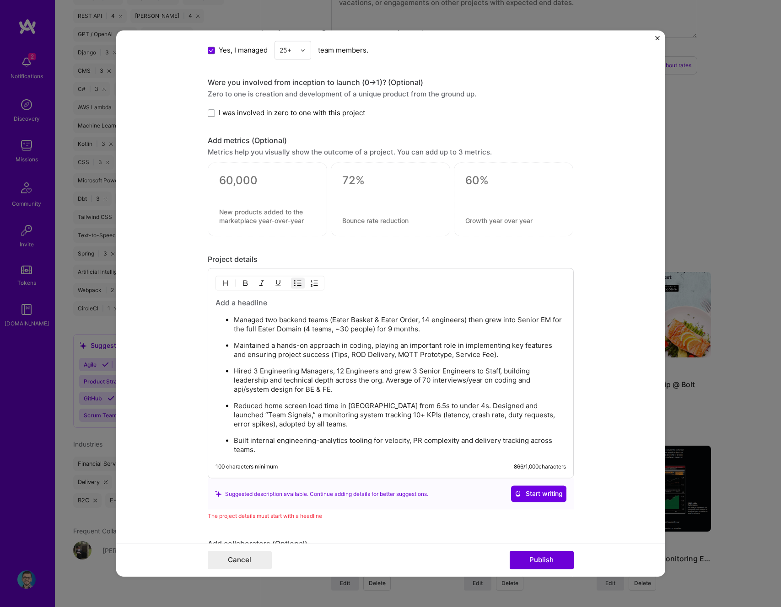
click at [253, 302] on h3 at bounding box center [390, 303] width 350 height 10
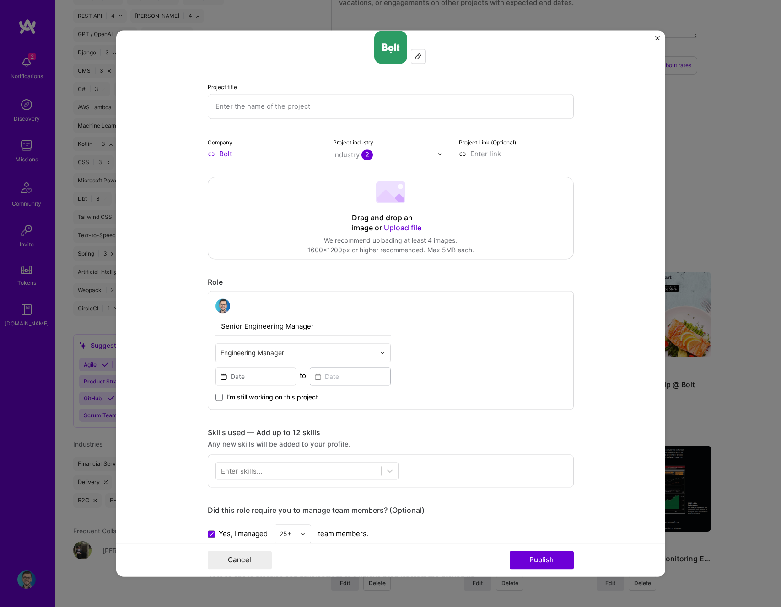
scroll to position [0, 0]
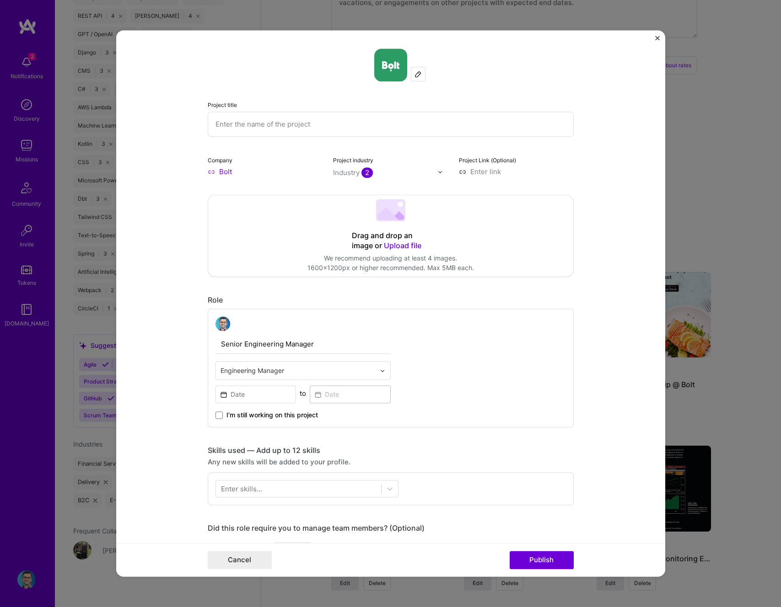
click at [494, 168] on input at bounding box center [516, 172] width 115 height 10
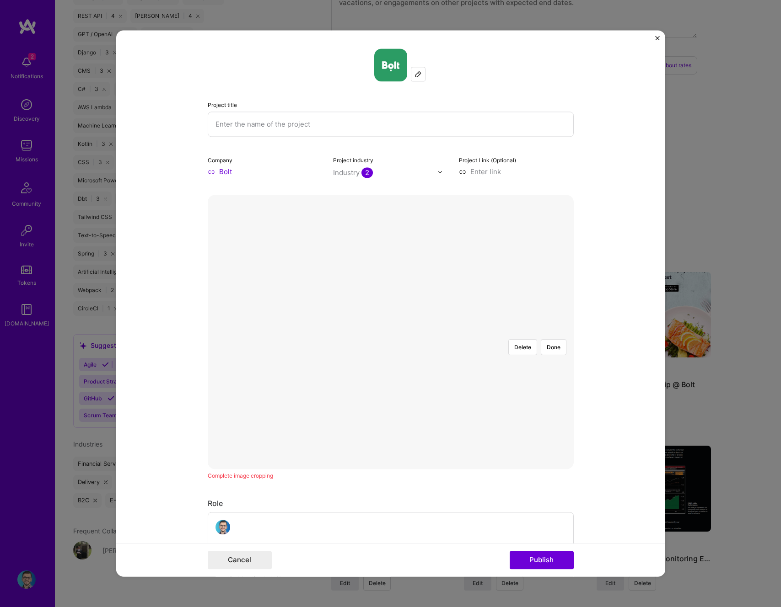
click at [403, 332] on div at bounding box center [539, 434] width 273 height 205
click at [518, 339] on button "Delete" at bounding box center [522, 347] width 29 height 16
click at [520, 339] on button "Delete" at bounding box center [522, 347] width 29 height 16
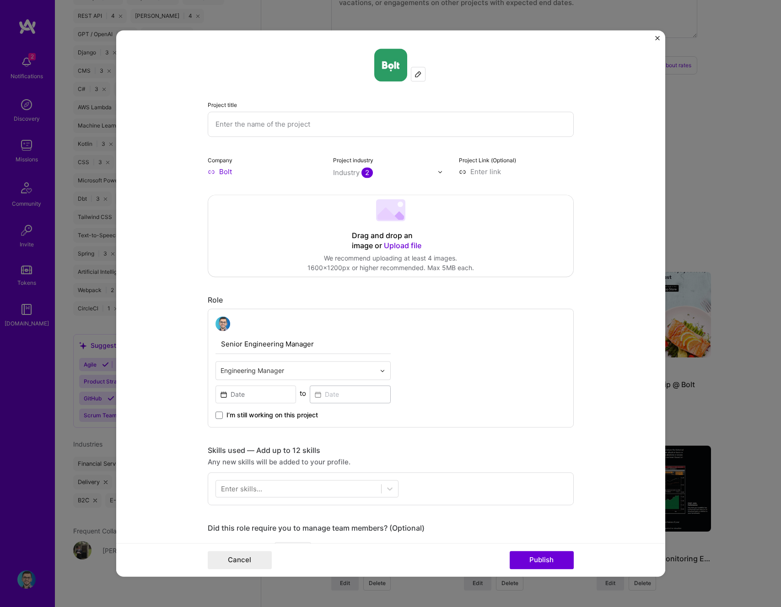
click at [391, 221] on div at bounding box center [390, 211] width 29 height 24
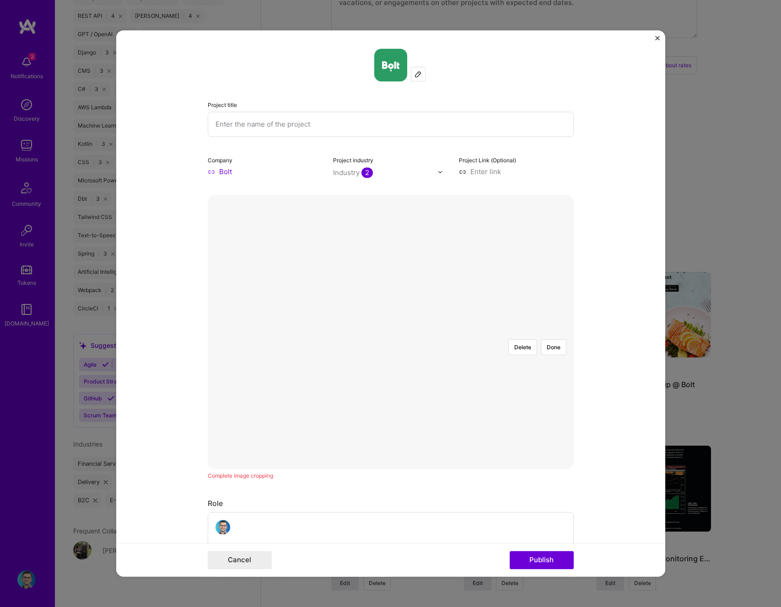
click at [391, 354] on div at bounding box center [531, 437] width 280 height 211
click at [518, 339] on button "Delete" at bounding box center [522, 347] width 29 height 16
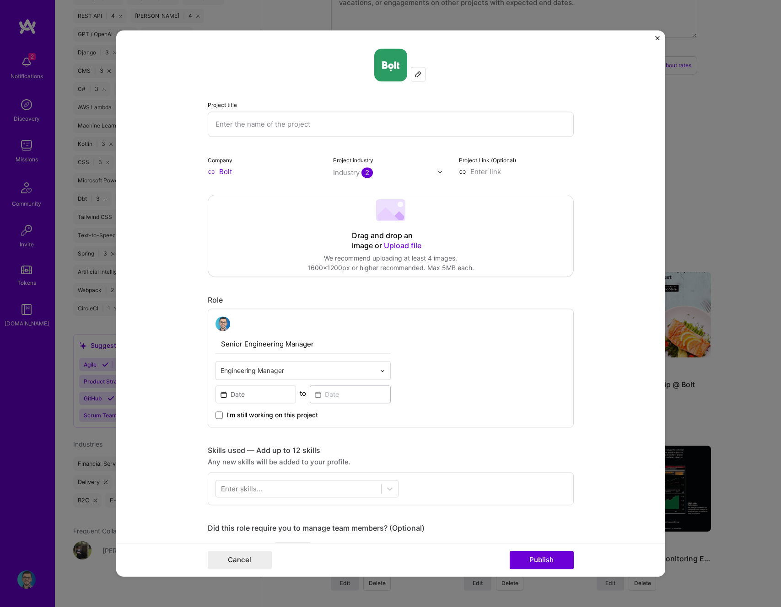
click at [388, 229] on div "Drag and drop an image or Upload file Upload file We recommend uploading at lea…" at bounding box center [390, 235] width 365 height 81
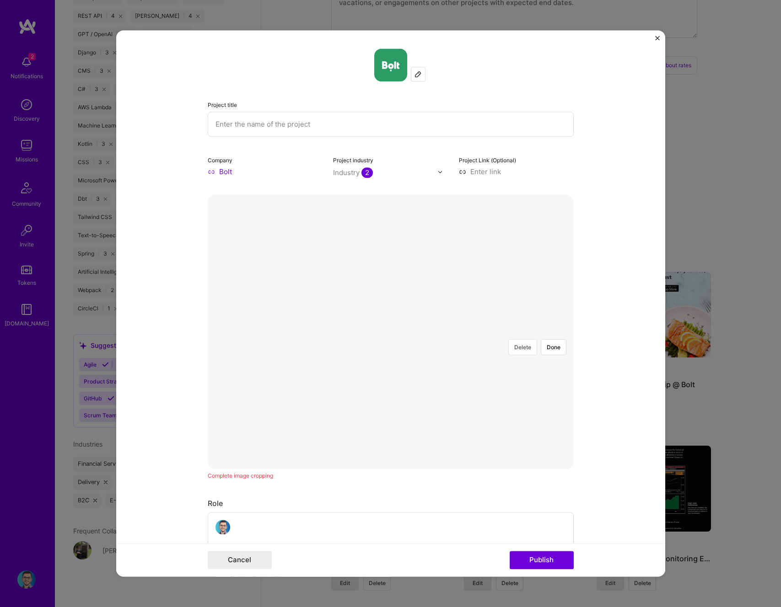
click at [521, 339] on button "Delete" at bounding box center [522, 347] width 29 height 16
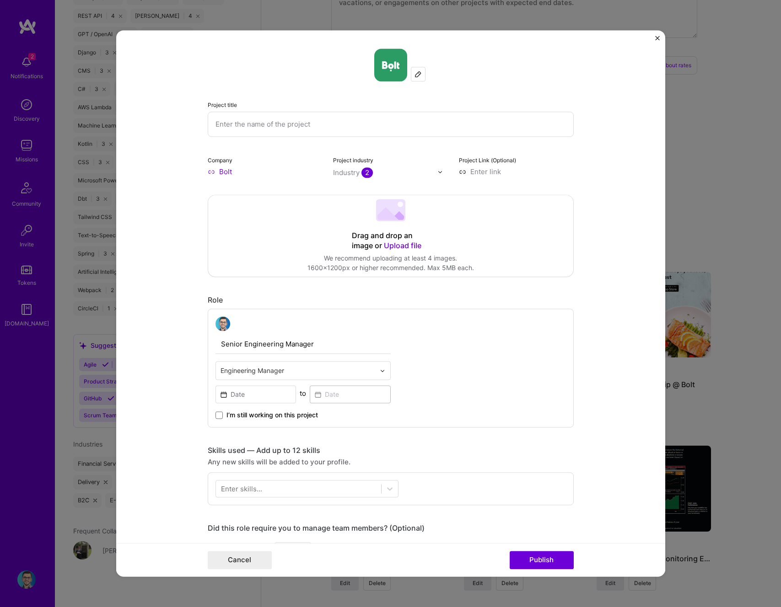
click at [372, 230] on div "Drag and drop an image or Upload file Upload file We recommend uploading at lea…" at bounding box center [390, 235] width 365 height 81
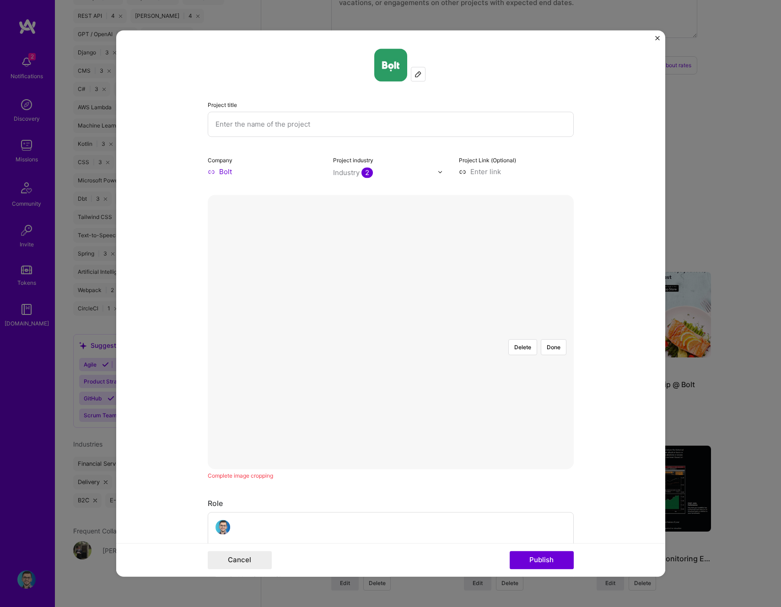
click at [430, 332] on div at bounding box center [539, 439] width 286 height 215
click at [560, 558] on button "Publish" at bounding box center [542, 561] width 64 height 18
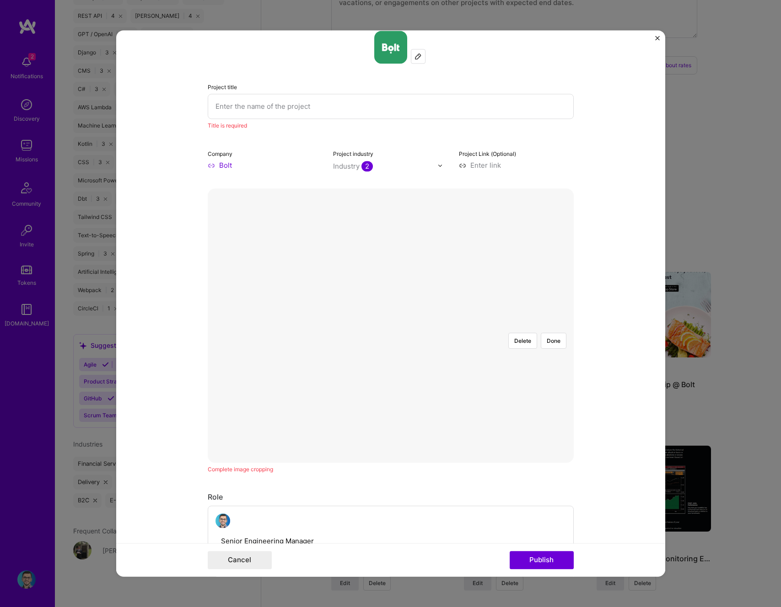
scroll to position [18, 0]
click at [563, 158] on div "Project Link (Optional)" at bounding box center [516, 158] width 115 height 21
click at [325, 113] on input "text" at bounding box center [391, 105] width 366 height 25
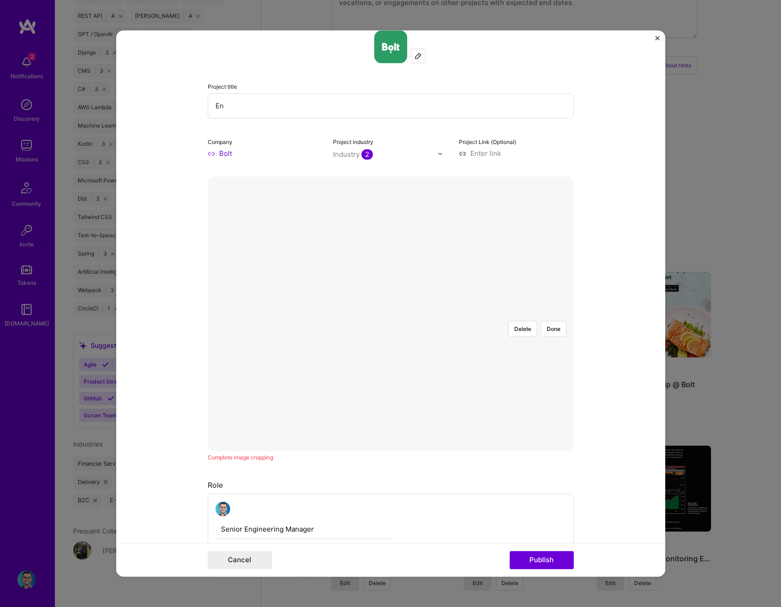
type input "E"
type input "Engineering Management"
click at [544, 554] on button "Publish" at bounding box center [542, 561] width 64 height 18
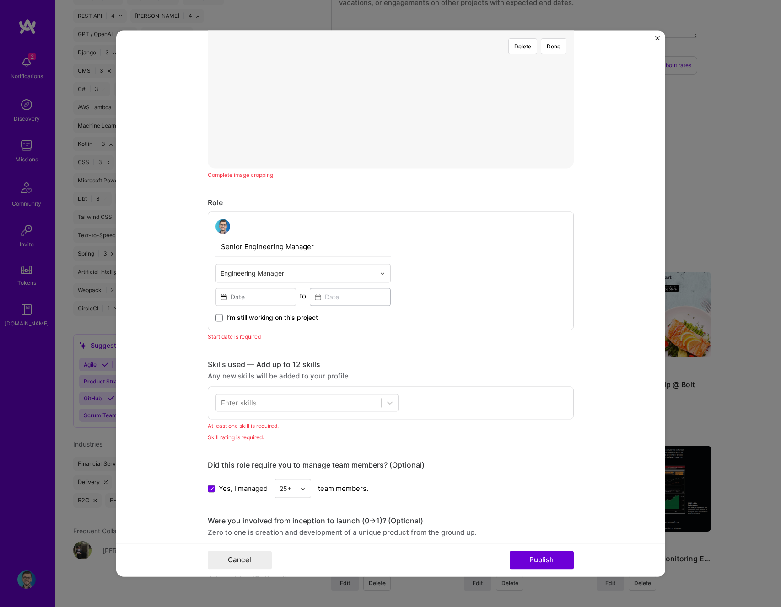
scroll to position [323, 0]
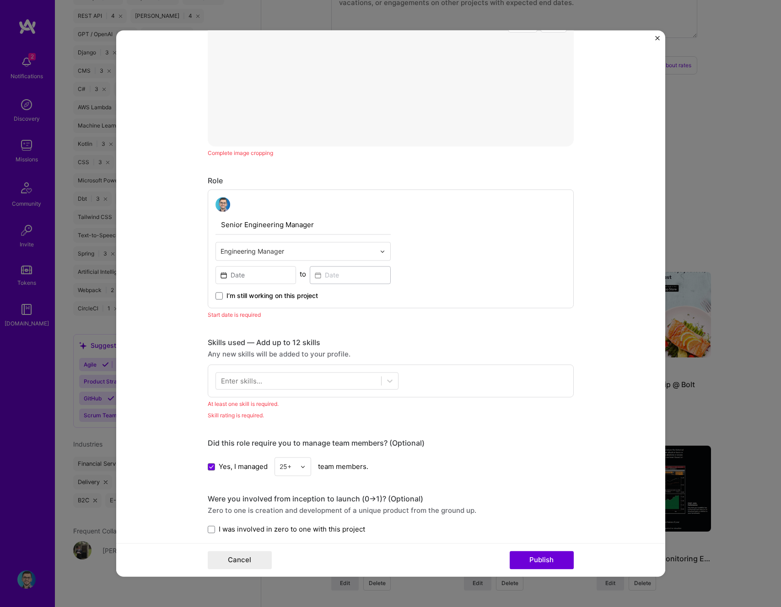
click at [245, 285] on div "I’m still working on this project" at bounding box center [302, 292] width 175 height 16
click at [247, 279] on input at bounding box center [255, 275] width 81 height 18
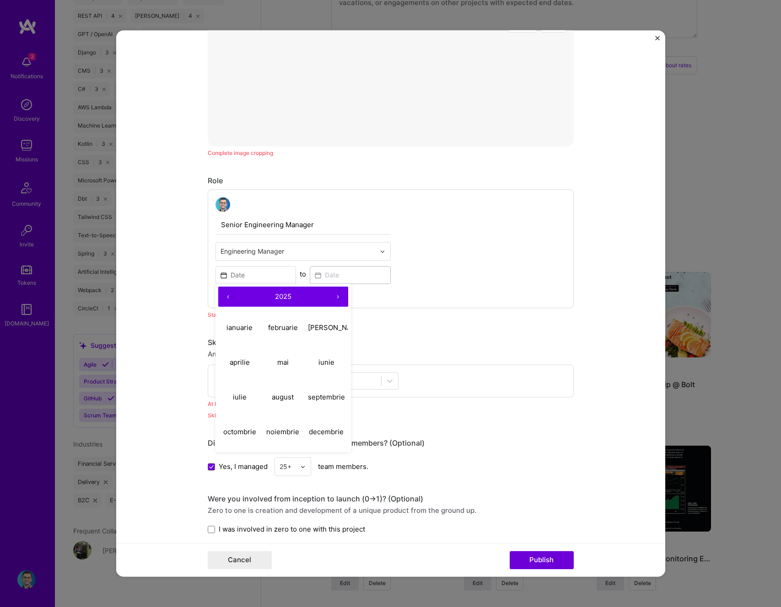
click at [226, 299] on button "‹" at bounding box center [228, 297] width 20 height 20
click at [223, 297] on button "‹" at bounding box center [228, 297] width 20 height 20
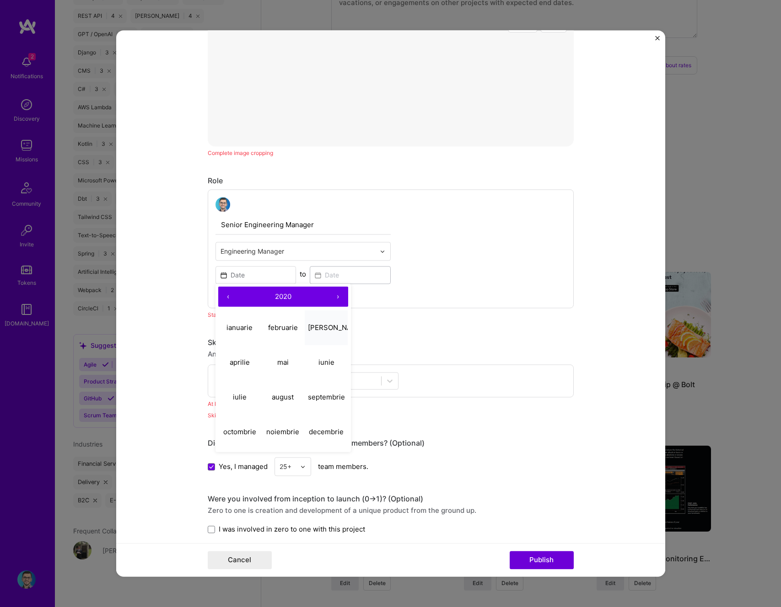
click at [325, 332] on button "martie" at bounding box center [326, 328] width 43 height 35
type input "[DATE]"
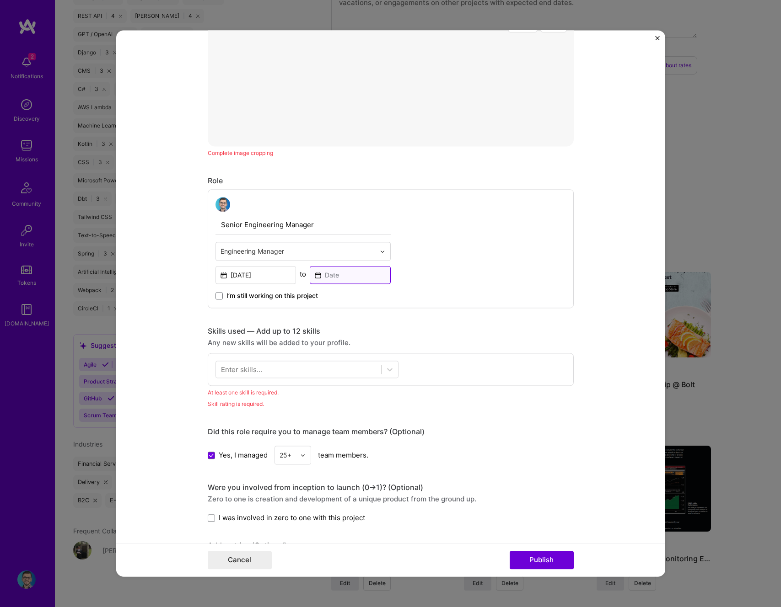
click at [338, 275] on input at bounding box center [350, 275] width 81 height 18
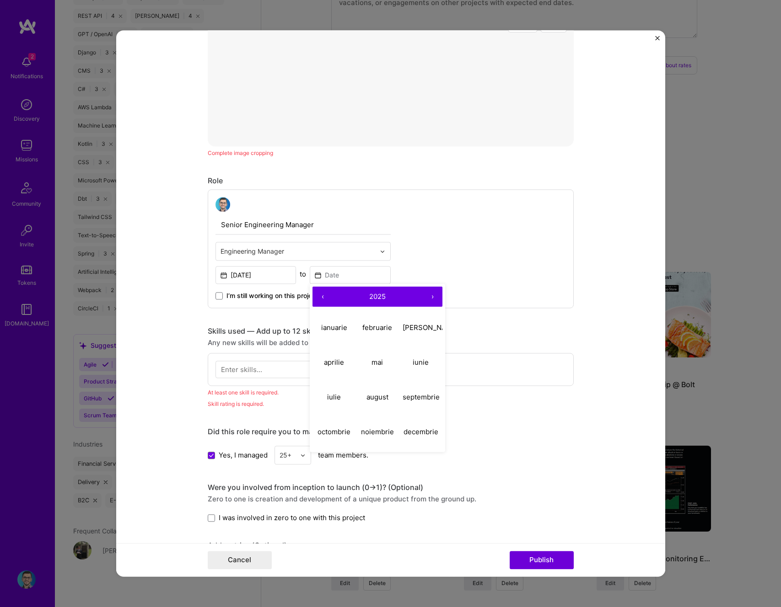
click at [320, 296] on button "‹" at bounding box center [322, 297] width 20 height 20
click at [431, 335] on button "martie" at bounding box center [420, 328] width 43 height 35
type input "[DATE]"
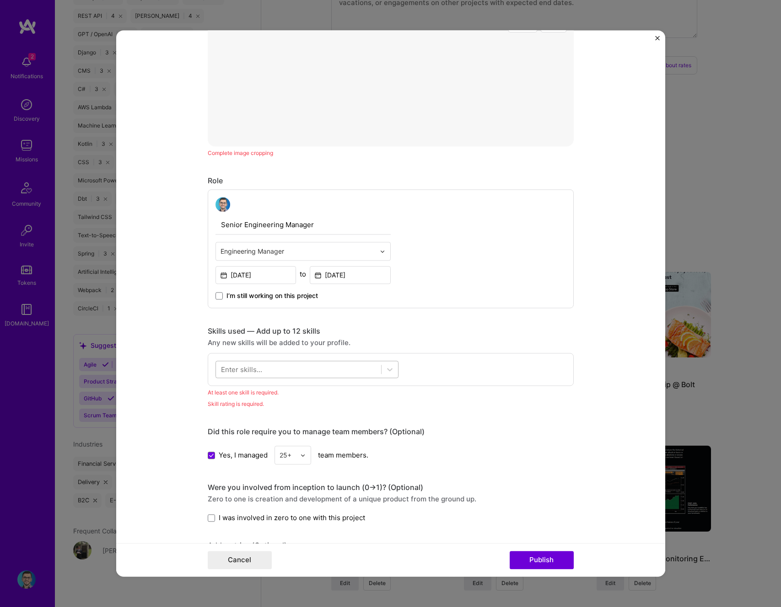
click at [282, 376] on div at bounding box center [298, 369] width 165 height 15
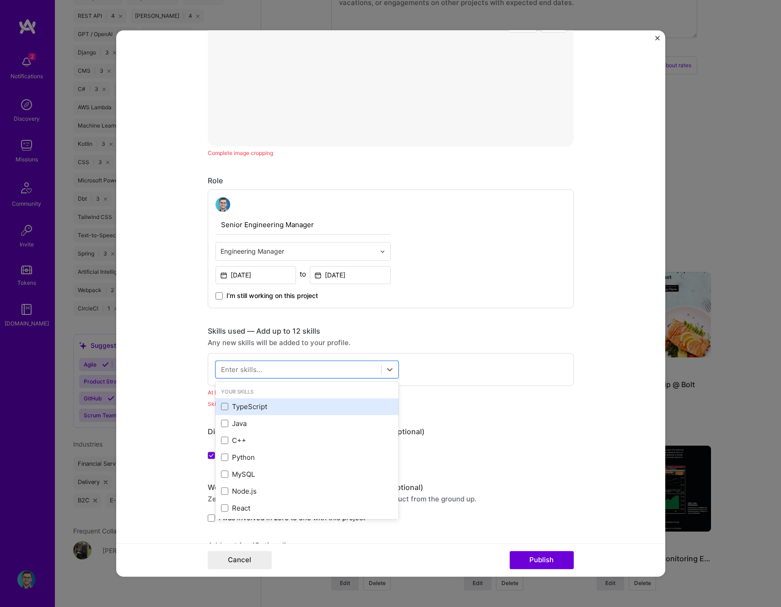
click at [268, 408] on div "TypeScript" at bounding box center [307, 407] width 172 height 10
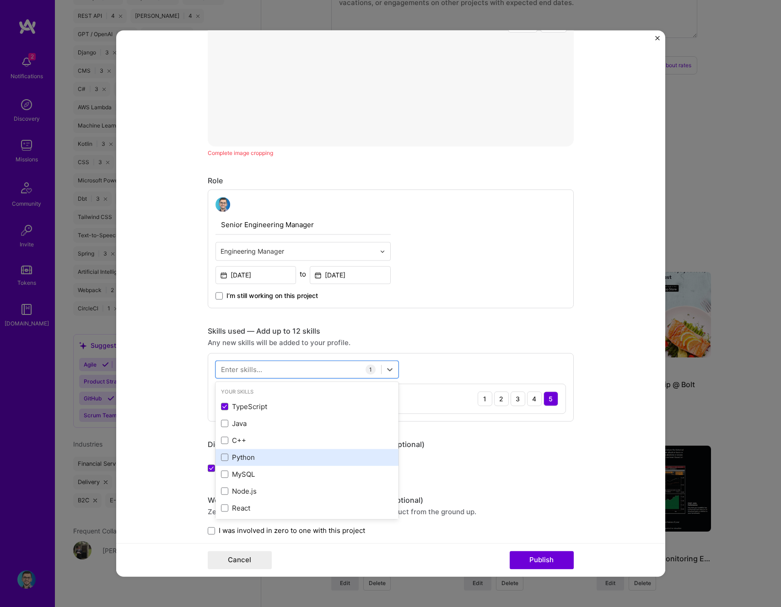
click at [251, 453] on div "Python" at bounding box center [307, 458] width 172 height 10
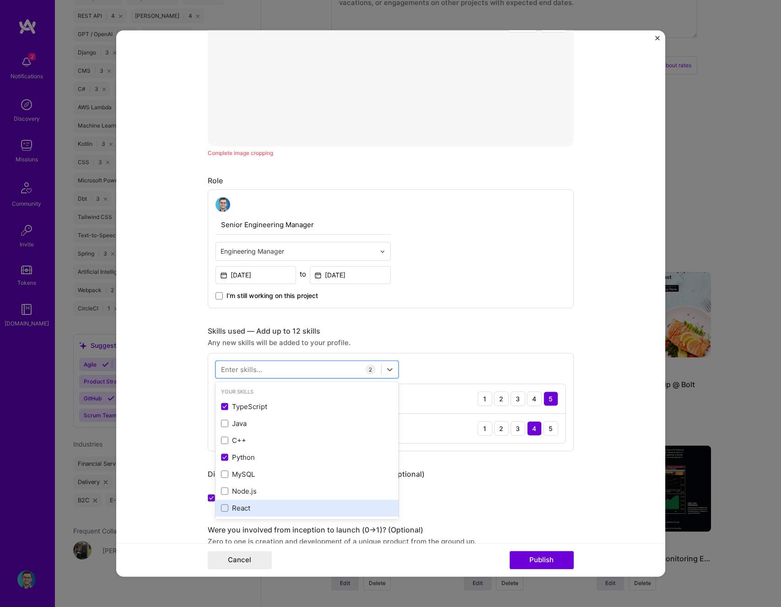
click at [247, 508] on div "React" at bounding box center [307, 509] width 172 height 10
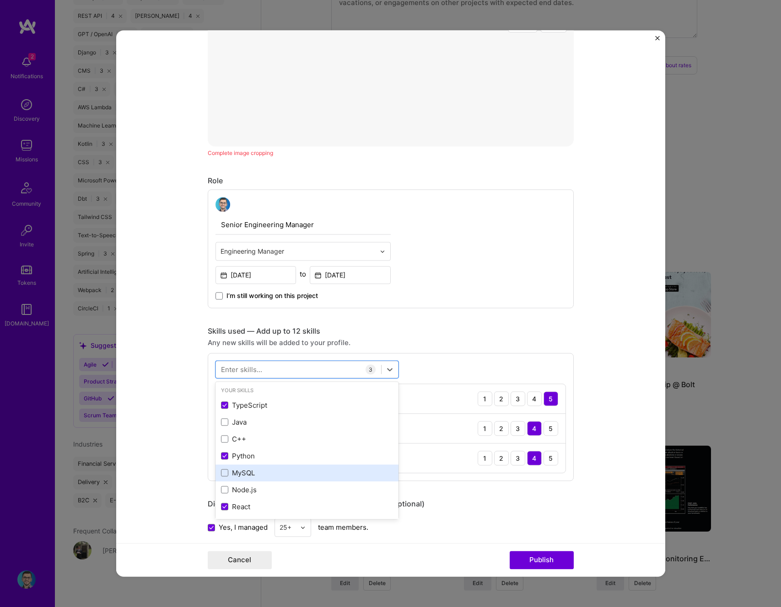
scroll to position [2, 0]
click at [268, 475] on div "MySQL" at bounding box center [307, 473] width 172 height 10
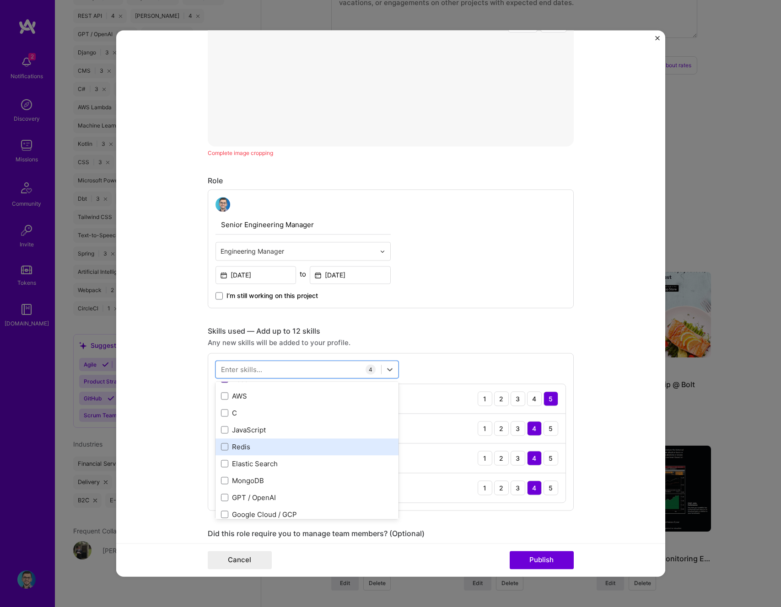
scroll to position [129, 0]
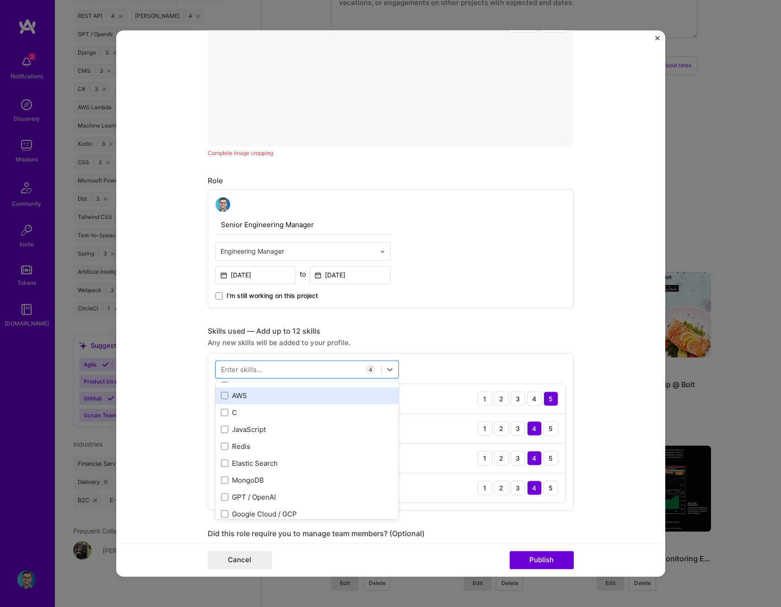
click at [254, 395] on div "AWS" at bounding box center [307, 396] width 172 height 10
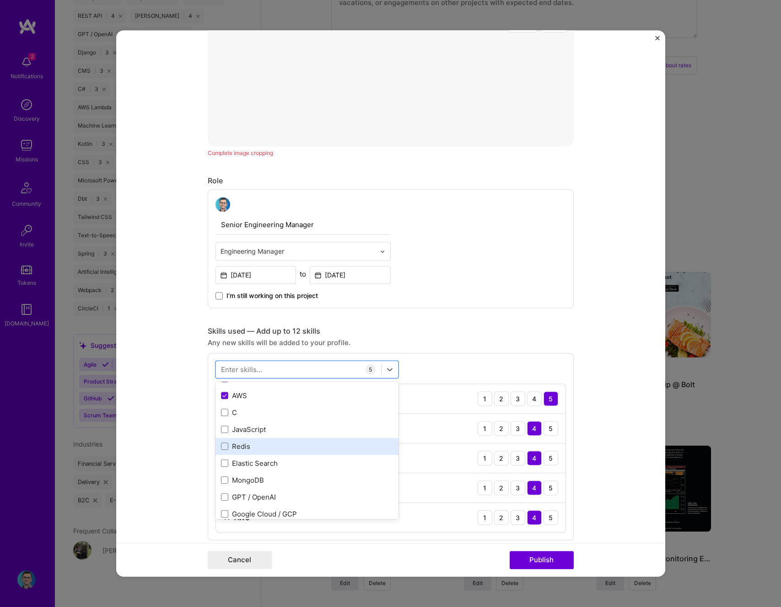
click at [265, 444] on div "Redis" at bounding box center [307, 447] width 172 height 10
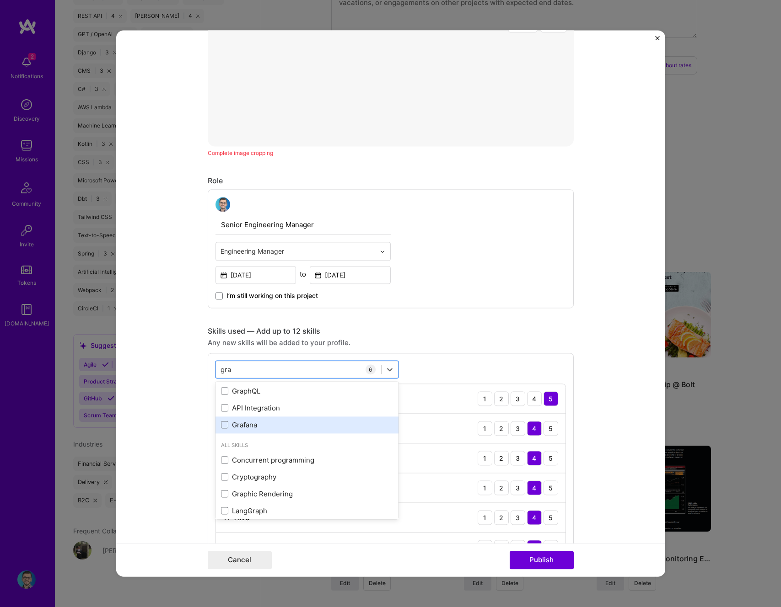
scroll to position [13, 0]
click at [278, 426] on div "Grafana" at bounding box center [307, 428] width 172 height 10
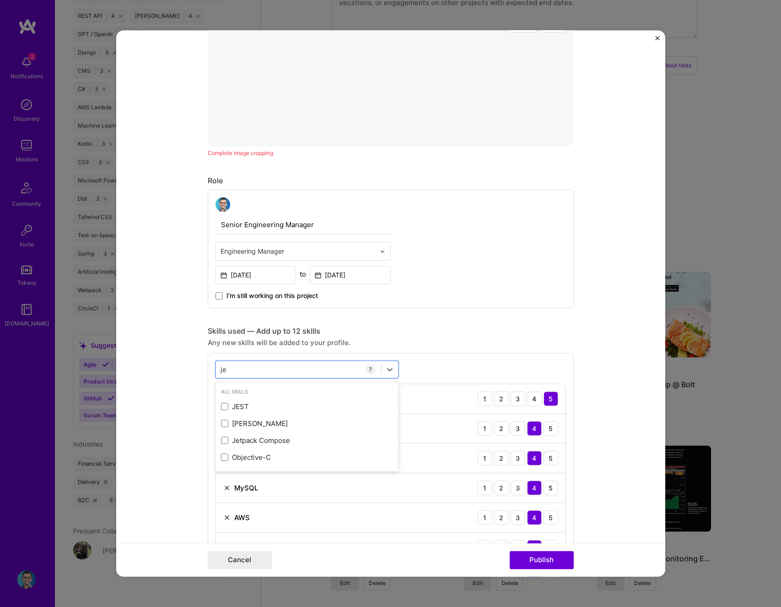
scroll to position [0, 0]
click at [296, 412] on div "[PERSON_NAME]" at bounding box center [306, 406] width 183 height 17
type input "jen"
click at [439, 341] on div "Any new skills will be added to your profile." at bounding box center [391, 343] width 366 height 10
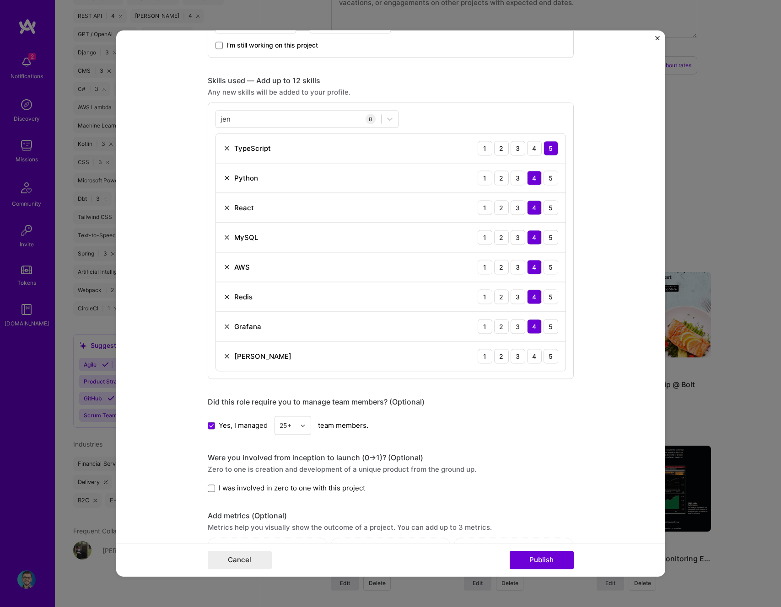
scroll to position [584, 0]
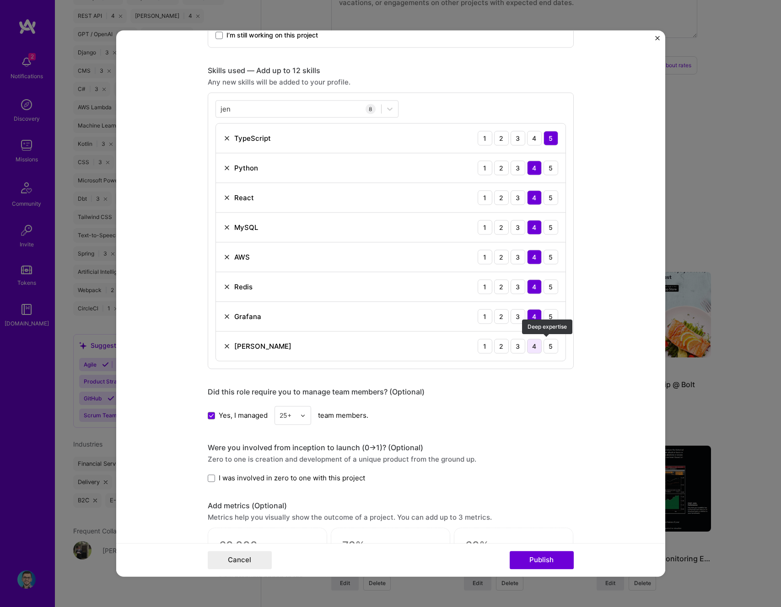
click at [532, 347] on div "4" at bounding box center [534, 346] width 15 height 15
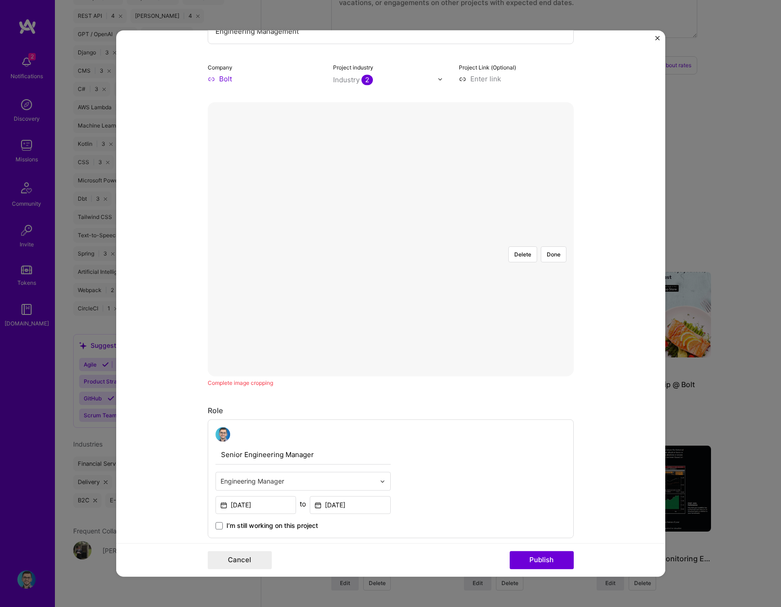
scroll to position [1, 0]
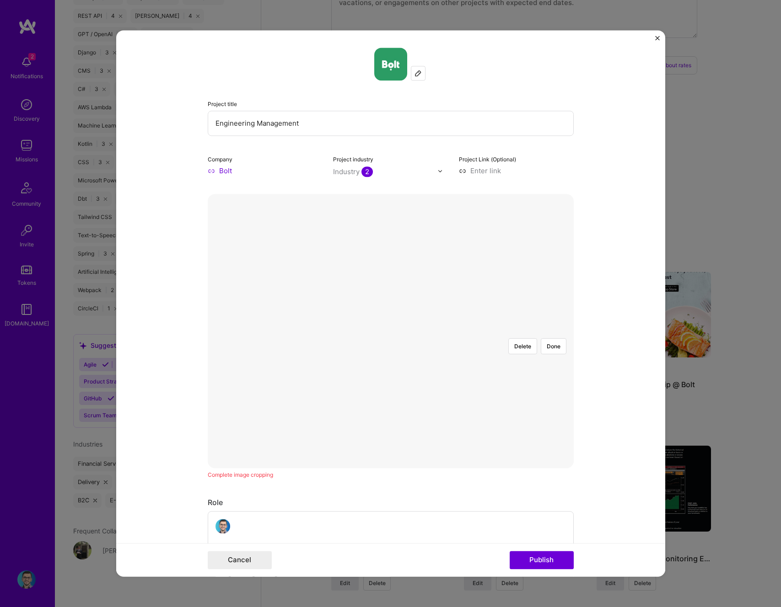
click at [428, 371] on div at bounding box center [548, 438] width 286 height 215
click at [554, 562] on button "Publish" at bounding box center [542, 561] width 64 height 18
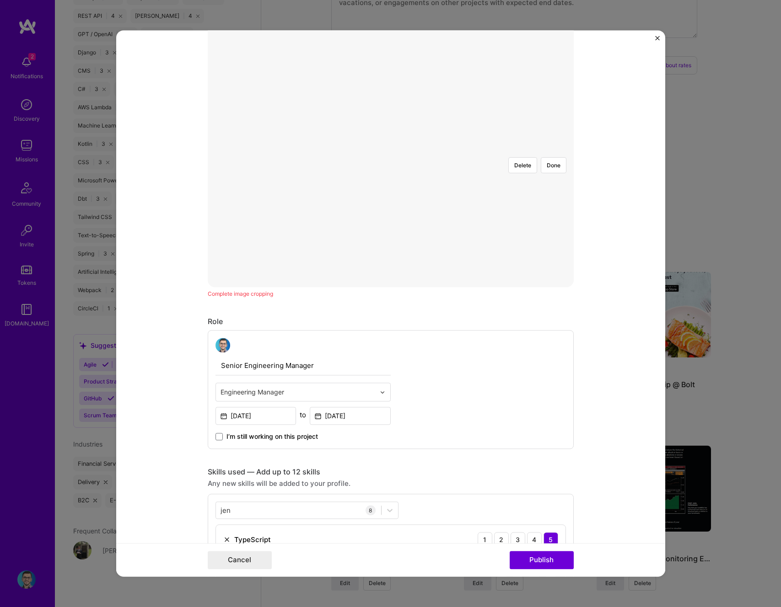
scroll to position [0, 0]
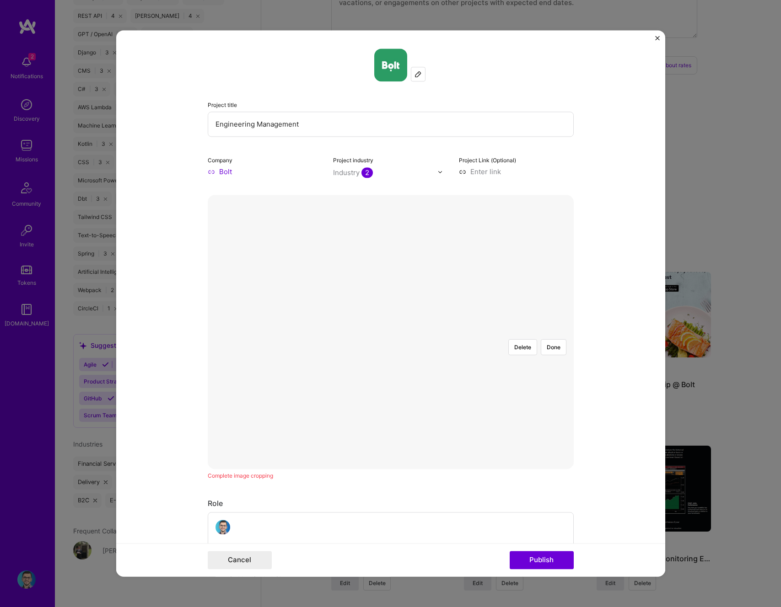
click at [504, 170] on input at bounding box center [516, 172] width 115 height 10
paste input "[URL][DOMAIN_NAME]"
type input "[URL][DOMAIN_NAME]"
click at [608, 267] on form "Project title Engineering Management Company Bolt Project industry Industry 2 P…" at bounding box center [390, 303] width 549 height 547
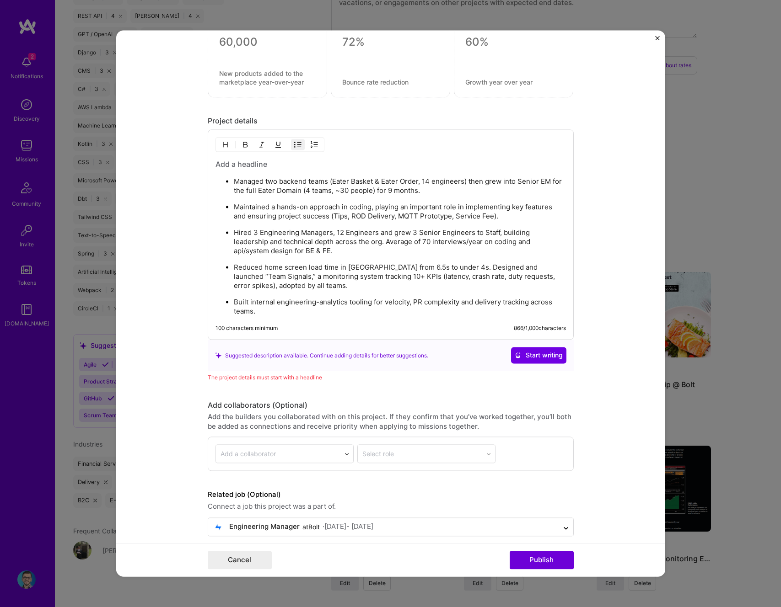
scroll to position [1086, 0]
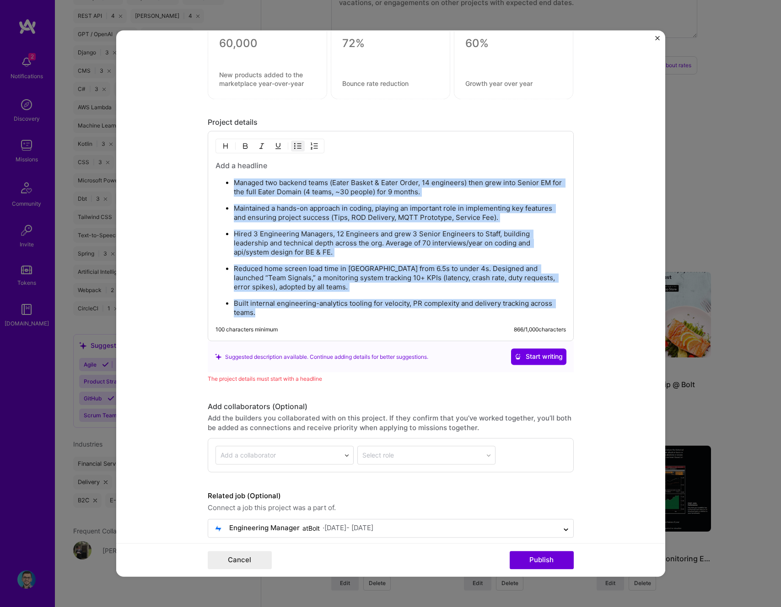
drag, startPoint x: 230, startPoint y: 180, endPoint x: 394, endPoint y: 317, distance: 213.7
click at [394, 317] on ul "Managed two backend teams (Eater Basket & Eater Order, 14 engineers) then grew …" at bounding box center [390, 248] width 350 height 140
copy ul "Managed two backend teams (Eater Basket & Eater Order, 14 engineers) then grew …"
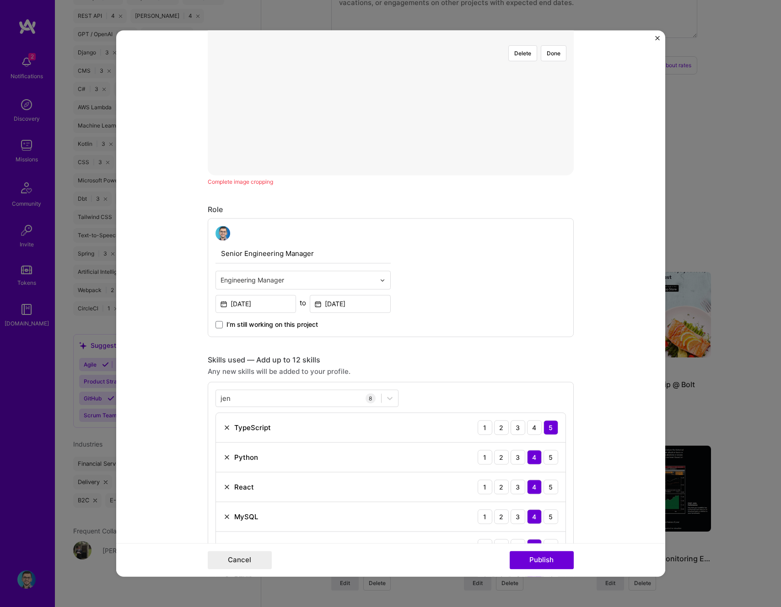
scroll to position [0, 0]
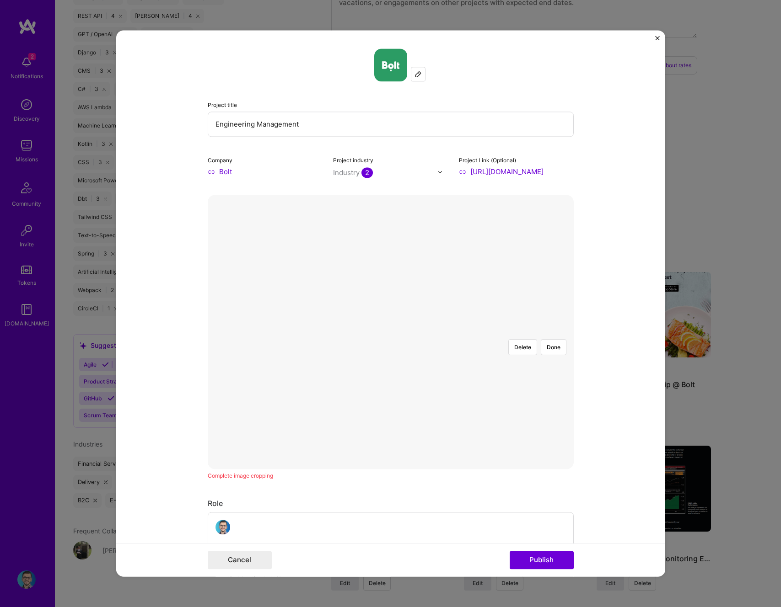
click at [302, 119] on input "Engineering Management" at bounding box center [391, 124] width 366 height 25
paste input "Domain Engineering Leadership"
type input "Domain Engineering Leadership"
click at [165, 190] on form "Project title Domain Engineering Leadership Company Bolt Project industry Indus…" at bounding box center [390, 303] width 549 height 547
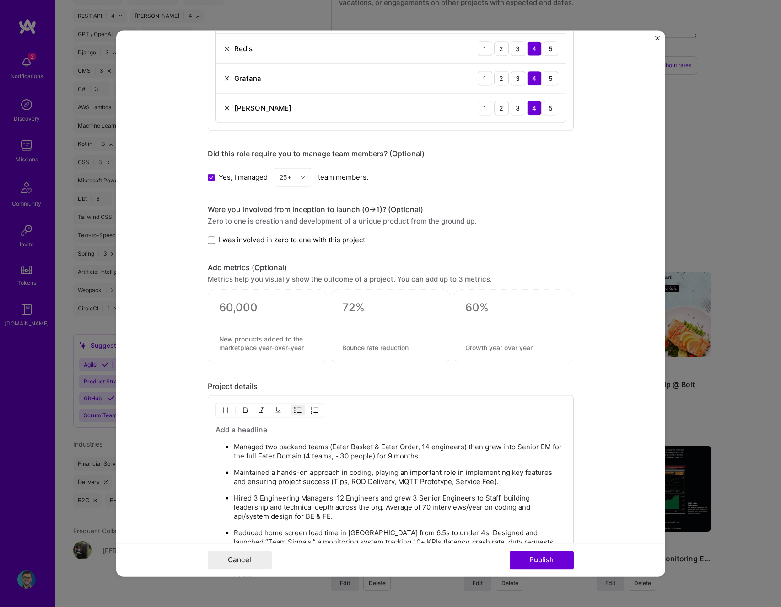
scroll to position [832, 0]
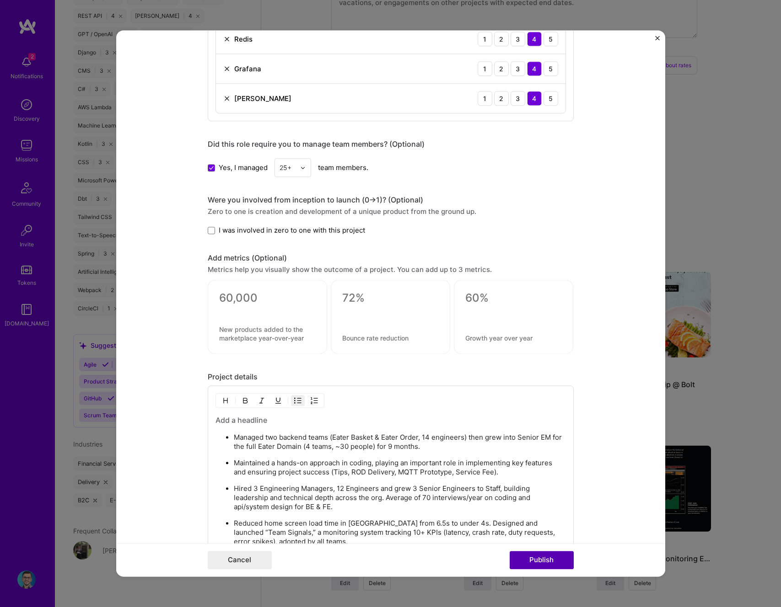
click at [548, 559] on button "Publish" at bounding box center [542, 561] width 64 height 18
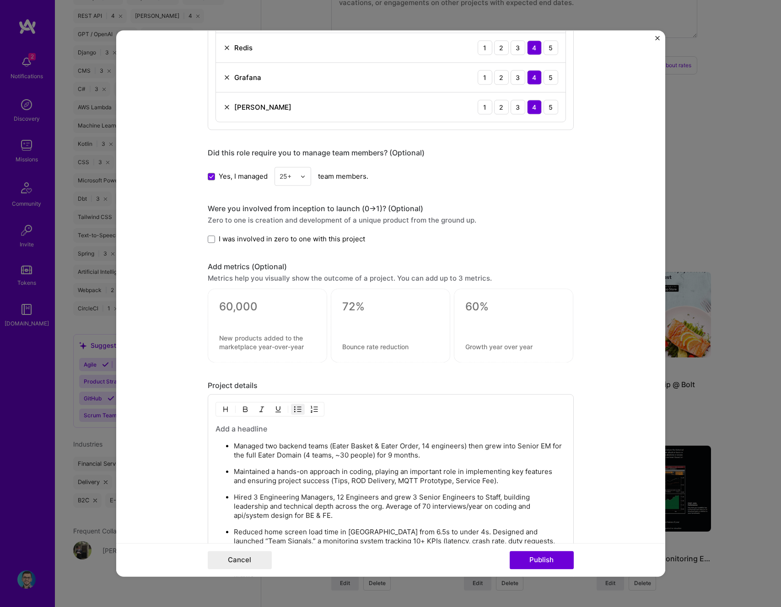
scroll to position [1098, 0]
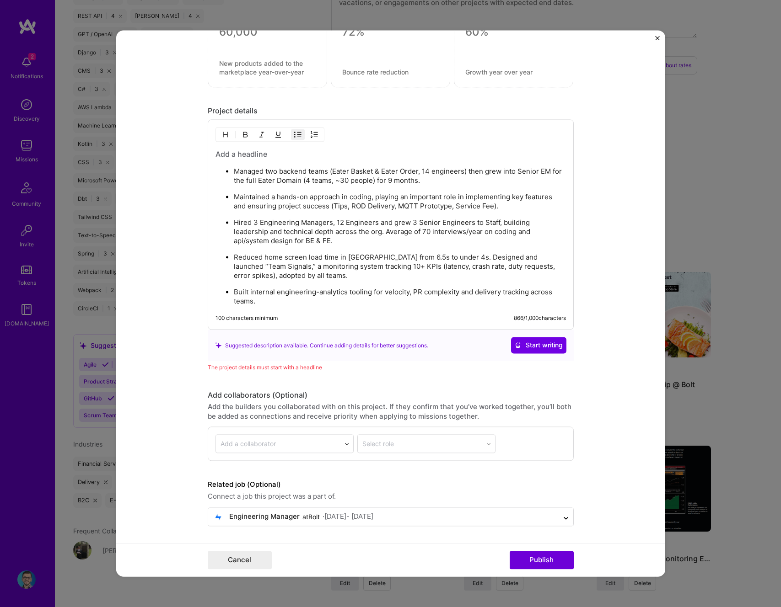
click at [241, 148] on div "Managed two backend teams (Eater Basket & Eater Order, 14 engineers) then grew …" at bounding box center [391, 225] width 366 height 210
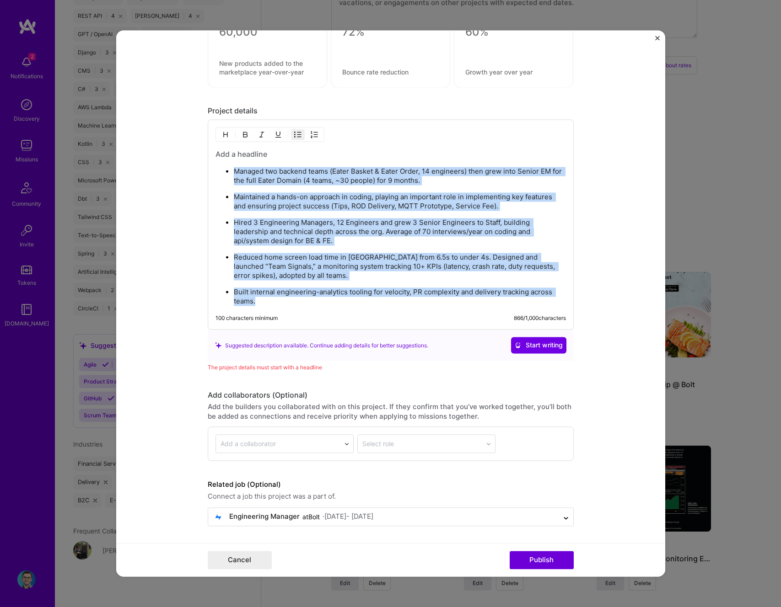
click at [241, 150] on h3 at bounding box center [390, 155] width 350 height 10
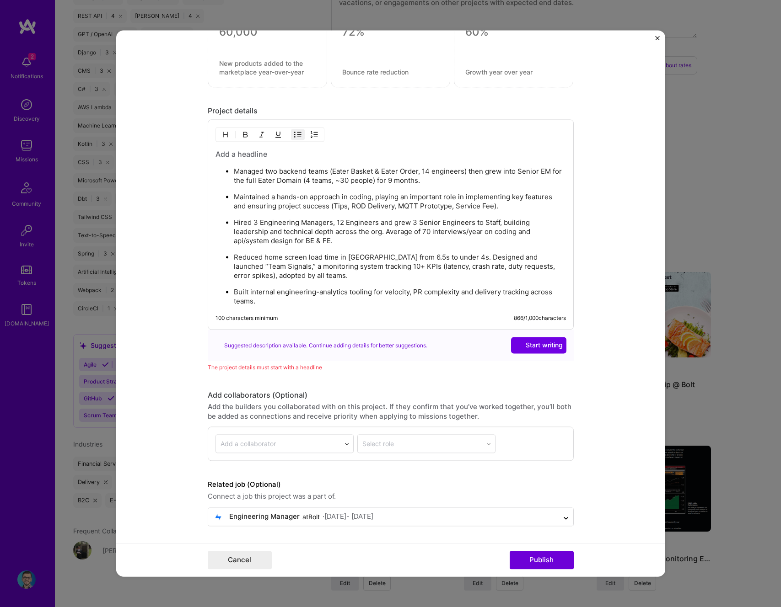
scroll to position [944, 0]
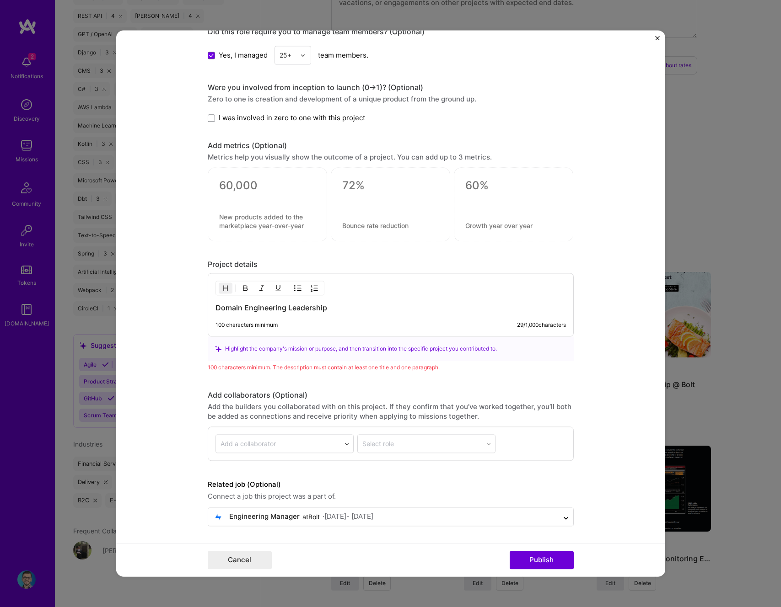
click at [391, 317] on div "Domain Engineering Leadership 100 characters minimum 29 / 1,000 characters" at bounding box center [391, 306] width 366 height 64
click at [382, 312] on h3 "Domain Engineering Leadership" at bounding box center [390, 308] width 350 height 10
click at [363, 305] on h3 "Domain Engineering Leadership" at bounding box center [390, 308] width 350 height 10
click at [322, 306] on h3 "Domain Engineering Leadership" at bounding box center [390, 308] width 350 height 10
drag, startPoint x: 340, startPoint y: 308, endPoint x: 186, endPoint y: 304, distance: 154.2
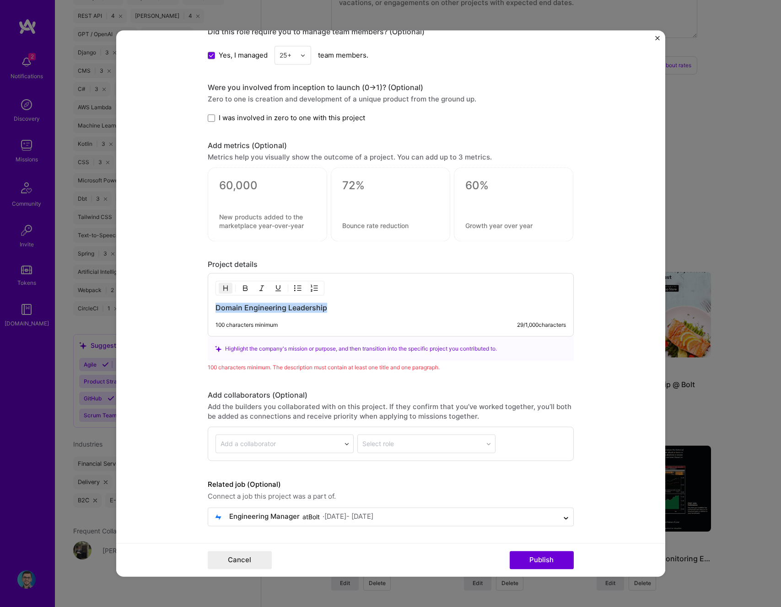
click at [186, 304] on form "Project title Domain Engineering Leadership Company Bolt Project industry Indus…" at bounding box center [390, 303] width 549 height 547
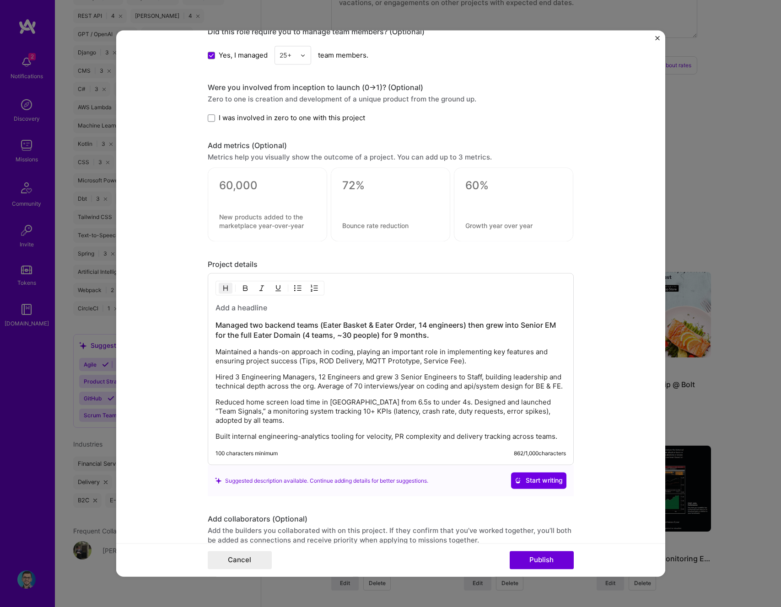
click at [253, 306] on h3 at bounding box center [390, 308] width 350 height 10
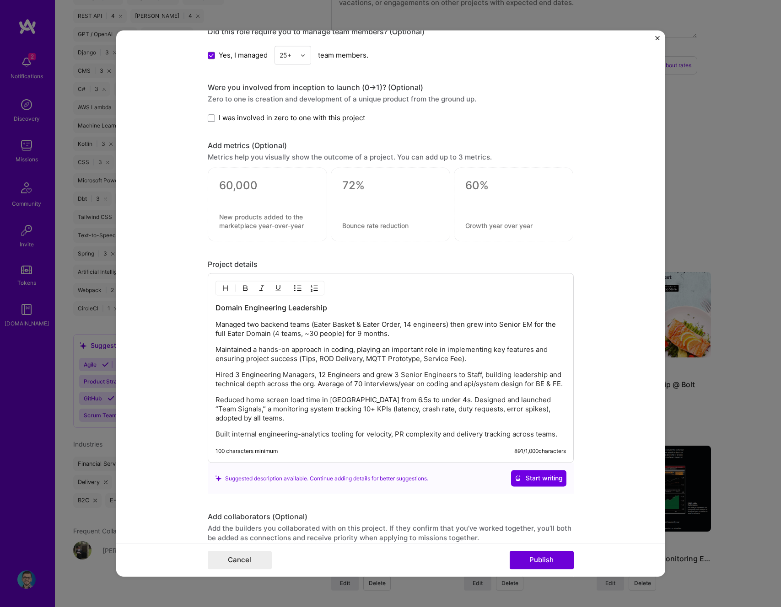
click at [294, 288] on img "button" at bounding box center [297, 288] width 7 height 7
click at [262, 355] on p "Maintained a hands-on approach in coding, playing an important role in implemen…" at bounding box center [390, 355] width 350 height 18
click at [294, 285] on img "button" at bounding box center [297, 288] width 7 height 7
click at [282, 373] on p "Hired 3 Engineering Managers, 12 Engineers and grew 3 Senior Engineers to Staff…" at bounding box center [390, 381] width 350 height 18
click at [294, 286] on img "button" at bounding box center [297, 288] width 7 height 7
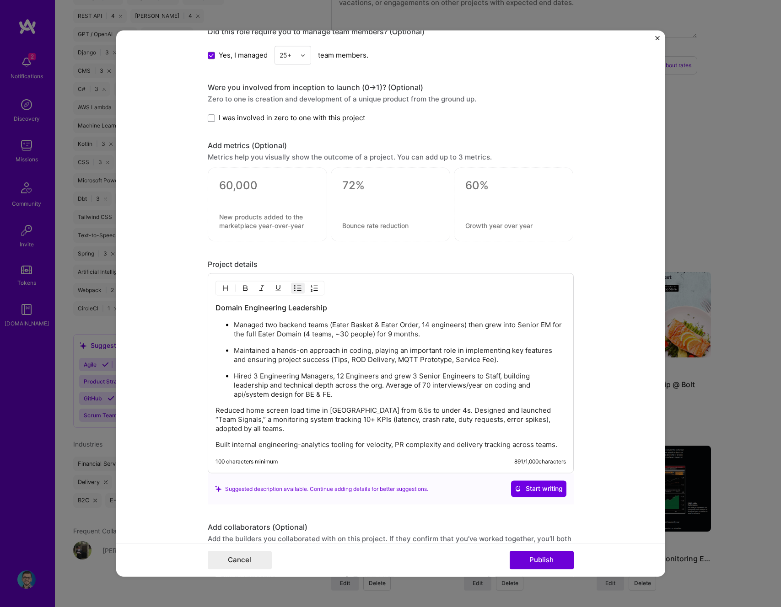
click at [275, 412] on p "Reduced home screen load time in Lisbon from 6.5s to under 4s. Designed and lau…" at bounding box center [390, 420] width 350 height 27
click at [294, 290] on img "button" at bounding box center [297, 288] width 7 height 7
click at [285, 443] on p "Built internal engineering-analytics tooling for velocity, PR complexity and de…" at bounding box center [390, 445] width 350 height 9
click at [295, 288] on img "button" at bounding box center [297, 288] width 7 height 7
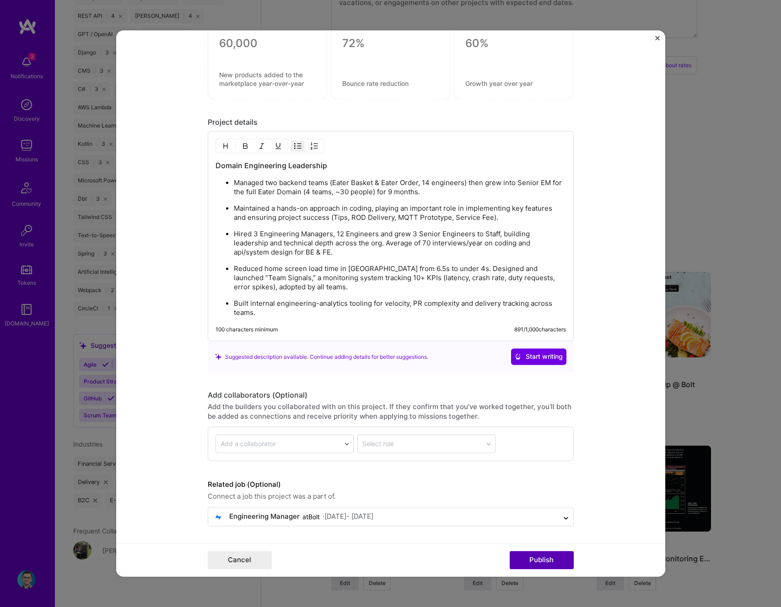
click at [543, 559] on button "Publish" at bounding box center [542, 561] width 64 height 18
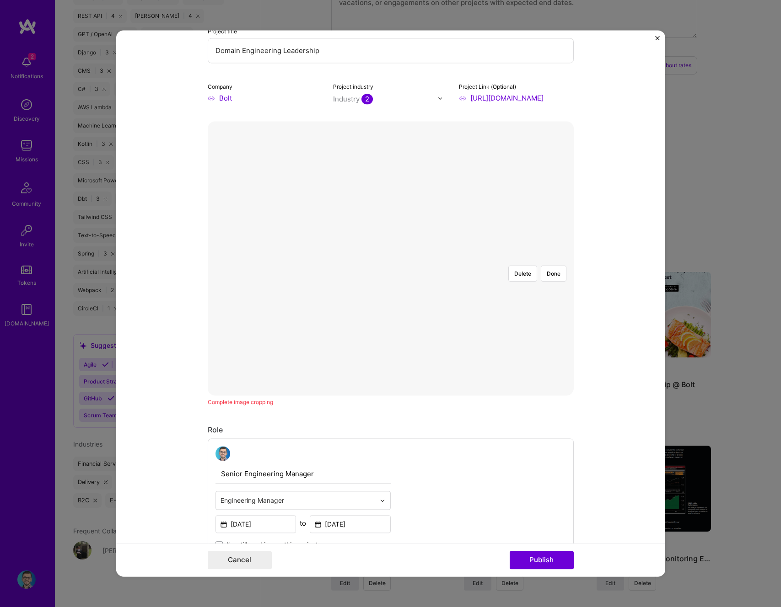
scroll to position [140, 0]
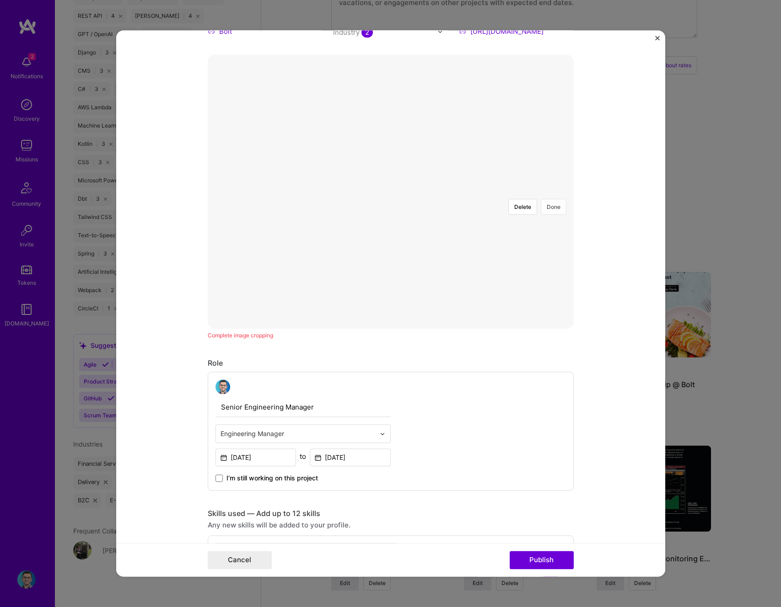
click at [549, 199] on button "Done" at bounding box center [554, 207] width 26 height 16
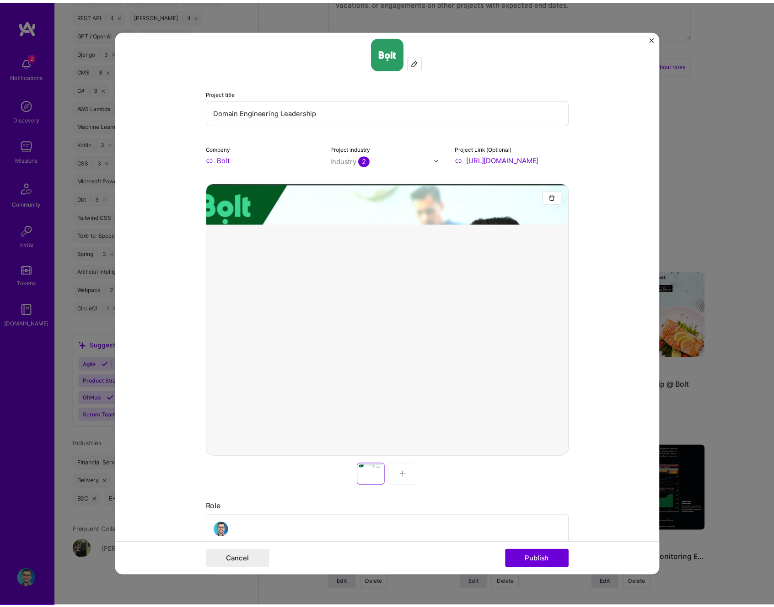
scroll to position [0, 0]
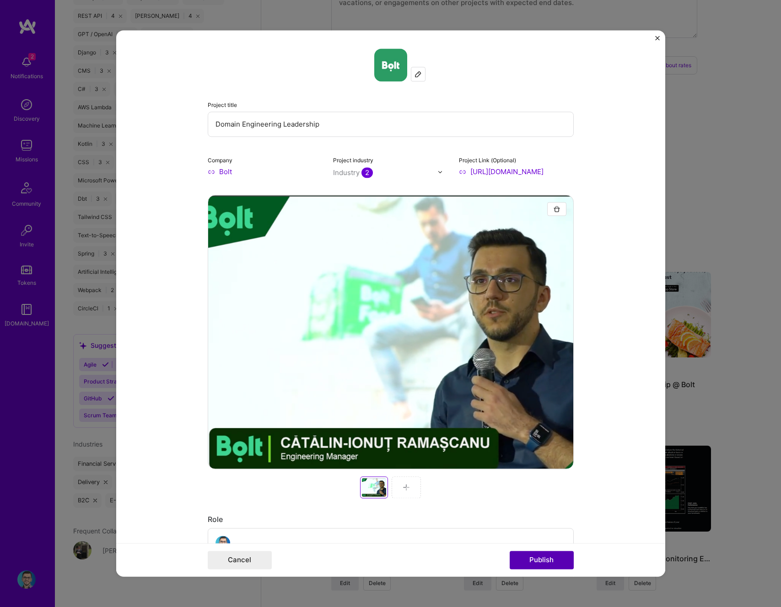
click at [545, 561] on button "Publish" at bounding box center [542, 561] width 64 height 18
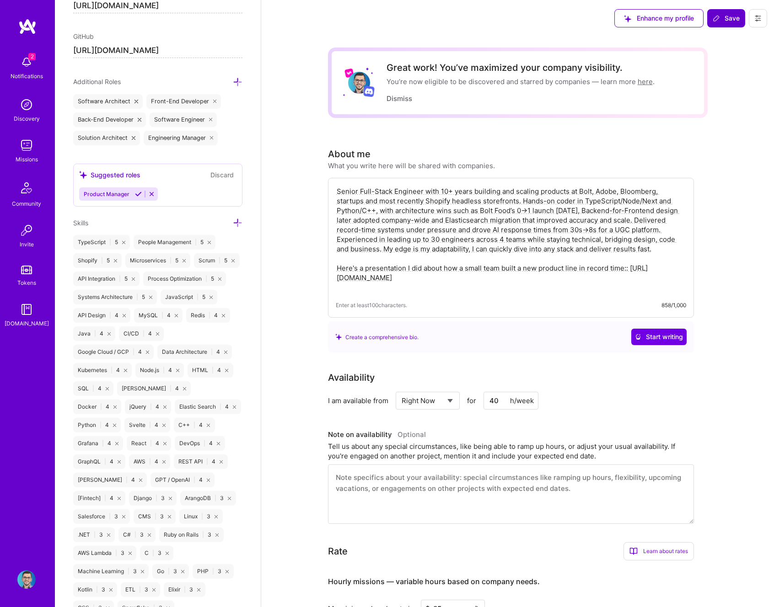
click at [730, 16] on span "Save" at bounding box center [726, 18] width 27 height 9
click at [644, 83] on link "here" at bounding box center [645, 81] width 15 height 9
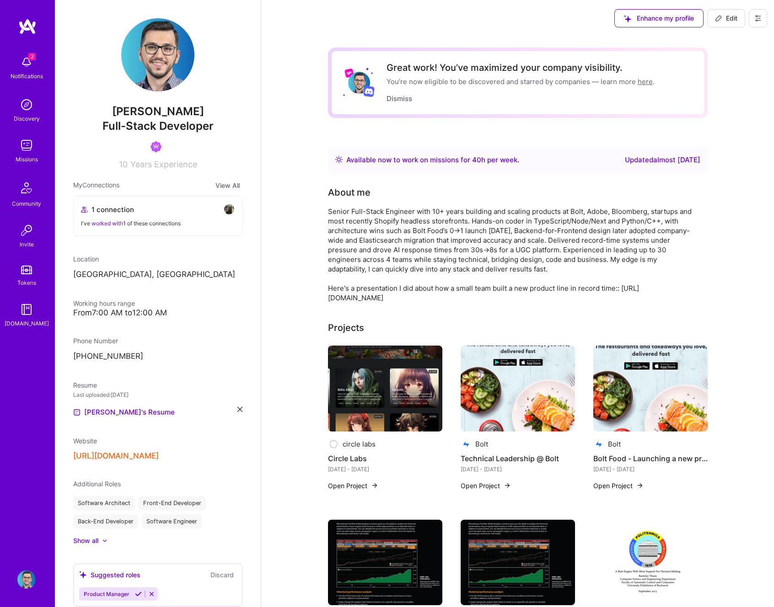
click at [27, 103] on img at bounding box center [26, 105] width 18 height 18
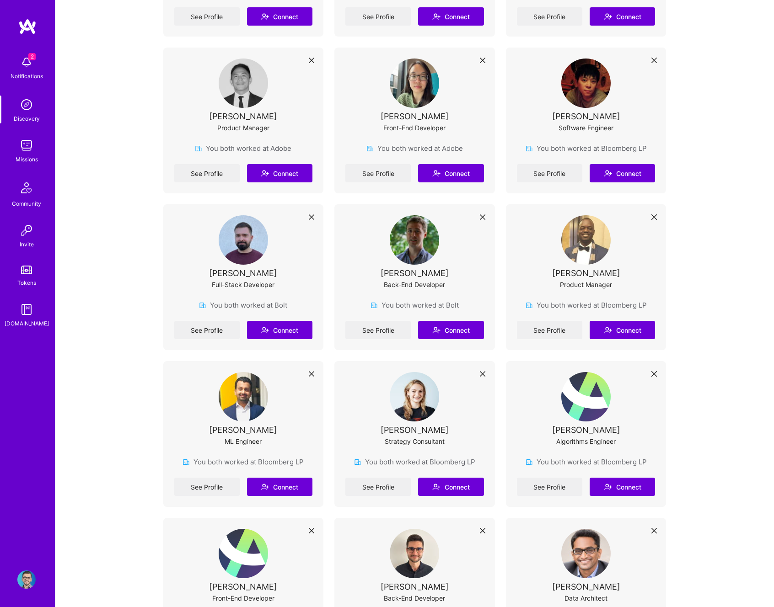
scroll to position [816, 0]
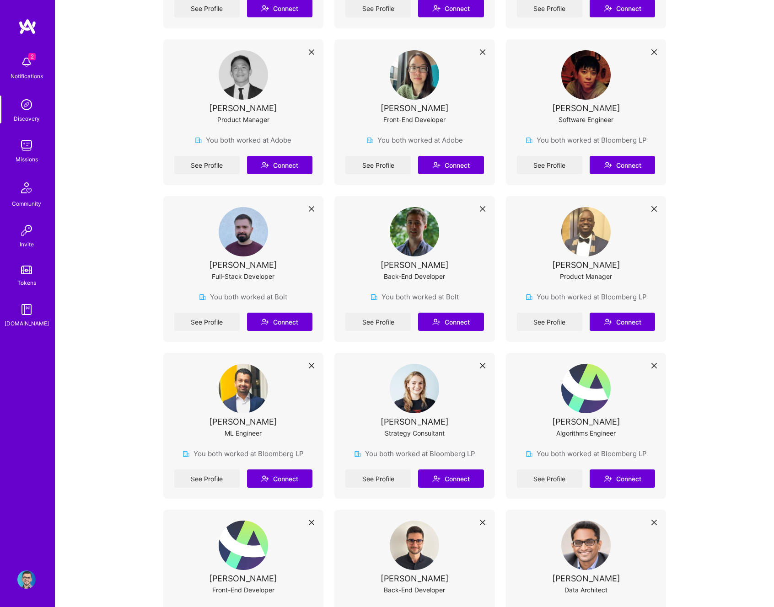
click at [245, 243] on img at bounding box center [243, 231] width 49 height 49
click at [251, 234] on img at bounding box center [243, 231] width 49 height 49
click at [293, 319] on button "Connect" at bounding box center [279, 322] width 65 height 18
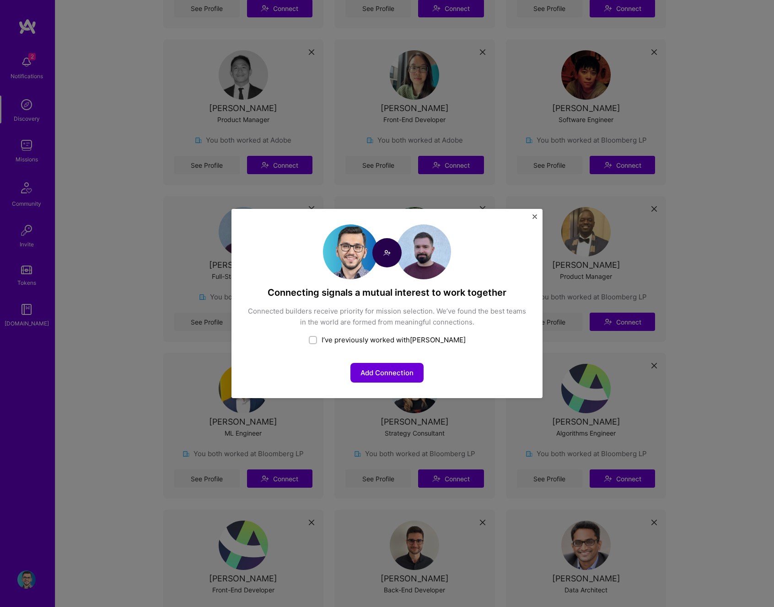
click at [362, 345] on div "Add Connection" at bounding box center [387, 364] width 280 height 38
click at [360, 340] on div "I’ve previously worked with Robert" at bounding box center [387, 340] width 280 height 10
checkbox input "true"
click at [392, 371] on button "Share your team experience" at bounding box center [387, 373] width 113 height 20
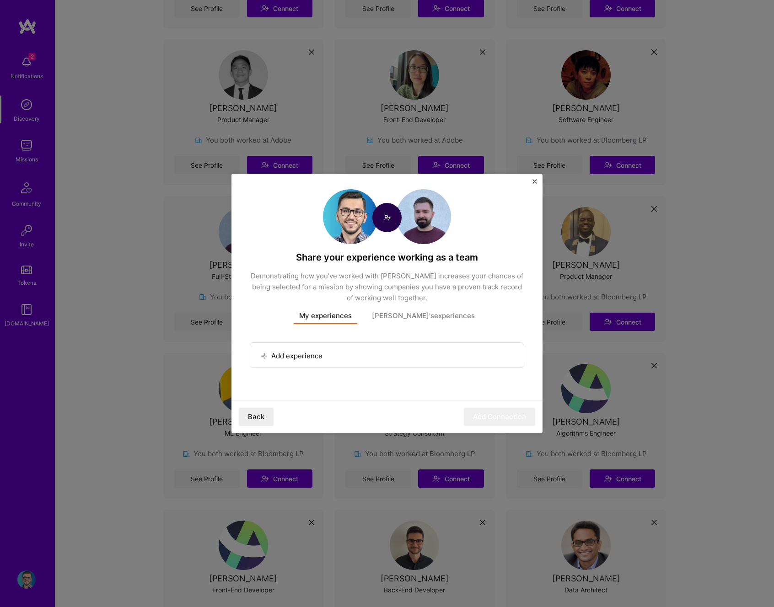
click at [320, 358] on button "Add experience" at bounding box center [292, 356] width 68 height 11
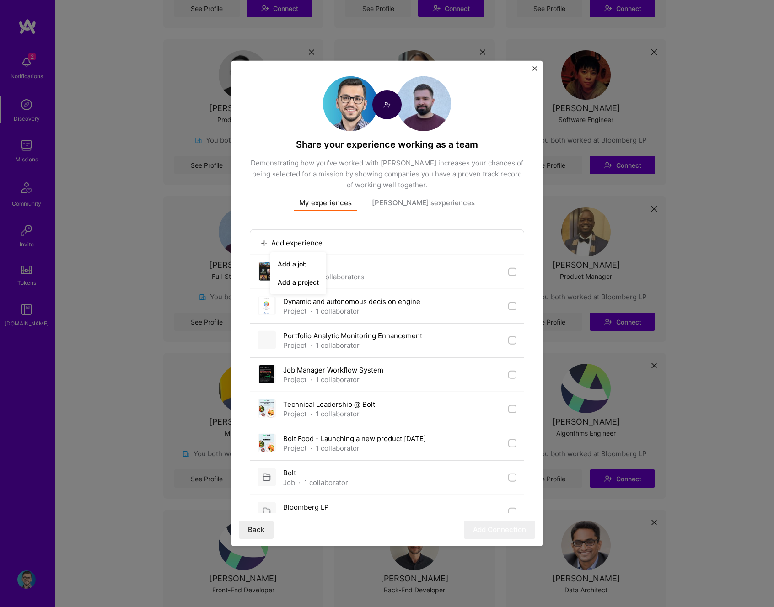
click at [402, 442] on div at bounding box center [386, 304] width 311 height 486
click at [500, 442] on div "Bolt Food - Launching a new product in 8 months Project · 1 collaborator" at bounding box center [387, 443] width 259 height 19
click at [510, 450] on div "Bolt Food - Launching a new product in 8 months Project · 1 collaborator" at bounding box center [387, 444] width 274 height 34
click at [510, 442] on input "checkbox" at bounding box center [513, 444] width 6 height 6
checkbox input "true"
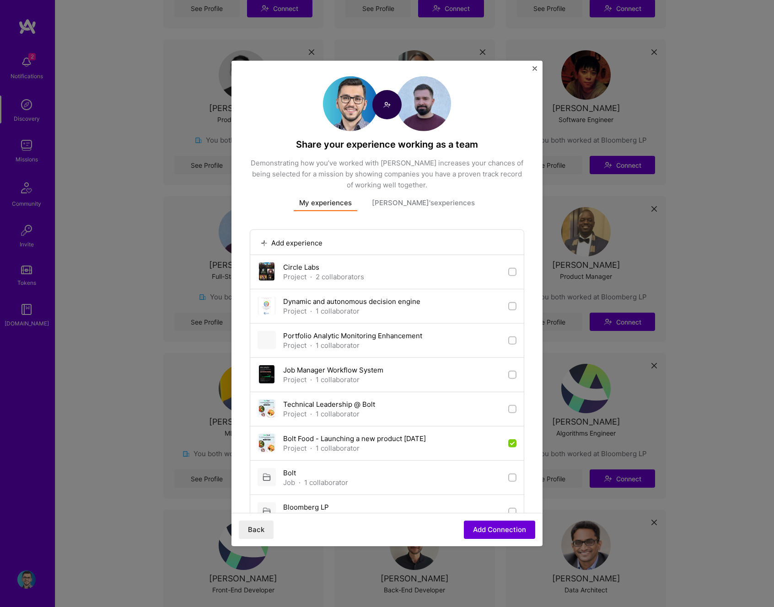
click at [505, 414] on div "Technical Leadership @ Bolt Project · 1 collaborator" at bounding box center [387, 409] width 259 height 19
click at [510, 409] on input "checkbox" at bounding box center [513, 410] width 6 height 6
checkbox input "true"
click at [509, 443] on input "checkbox" at bounding box center [513, 444] width 8 height 8
checkbox input "false"
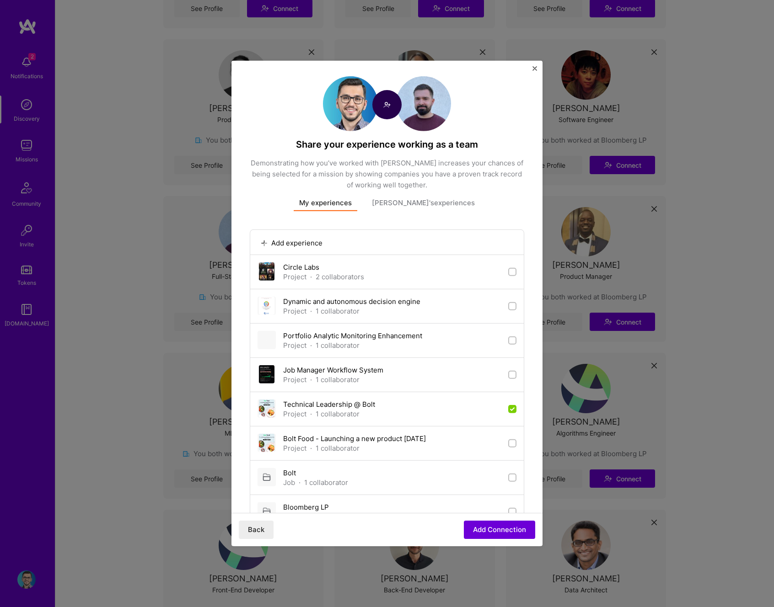
click at [506, 414] on div "Technical Leadership @ Bolt Project · 1 collaborator" at bounding box center [387, 409] width 259 height 19
click at [509, 411] on input "checkbox" at bounding box center [513, 410] width 8 height 8
checkbox input "false"
click at [262, 529] on button "Back" at bounding box center [256, 530] width 35 height 18
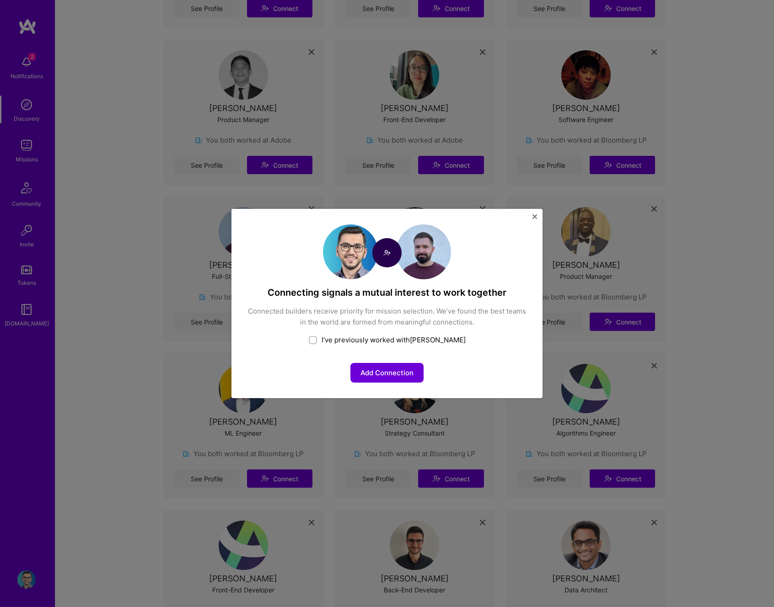
click at [534, 217] on img "Close" at bounding box center [534, 217] width 5 height 5
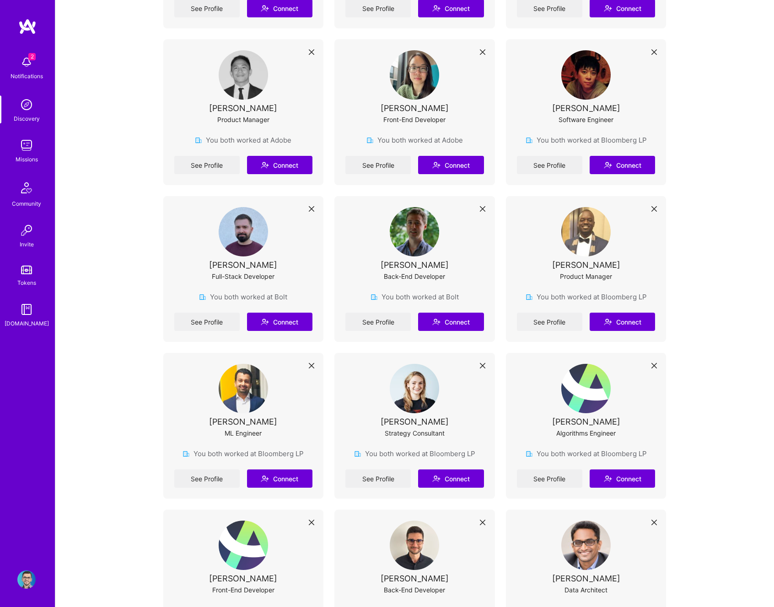
click at [256, 251] on img at bounding box center [243, 231] width 49 height 49
click at [208, 324] on link "See Profile" at bounding box center [206, 322] width 65 height 18
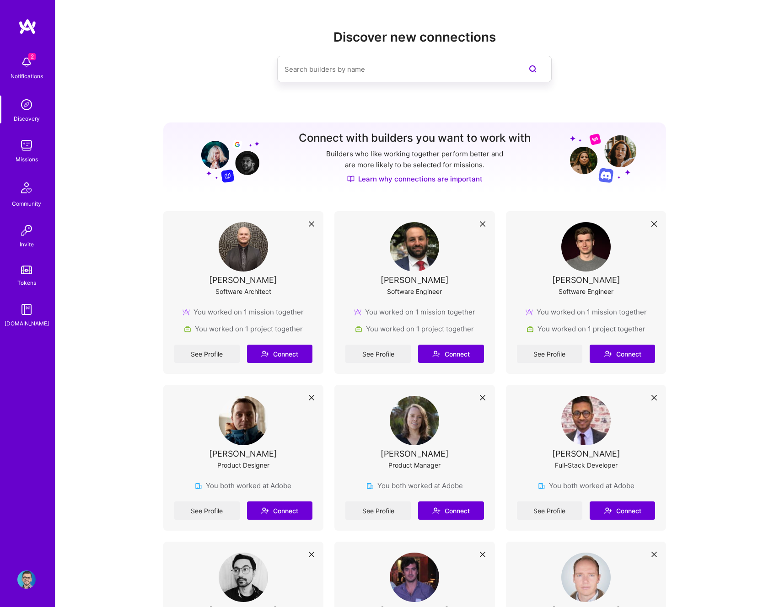
click at [27, 155] on div "Missions" at bounding box center [27, 160] width 22 height 10
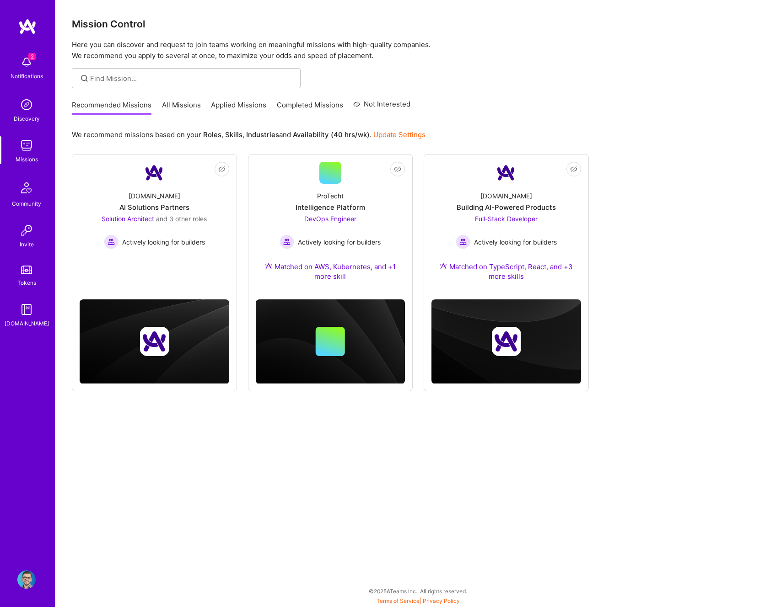
click at [35, 198] on img at bounding box center [27, 188] width 22 height 22
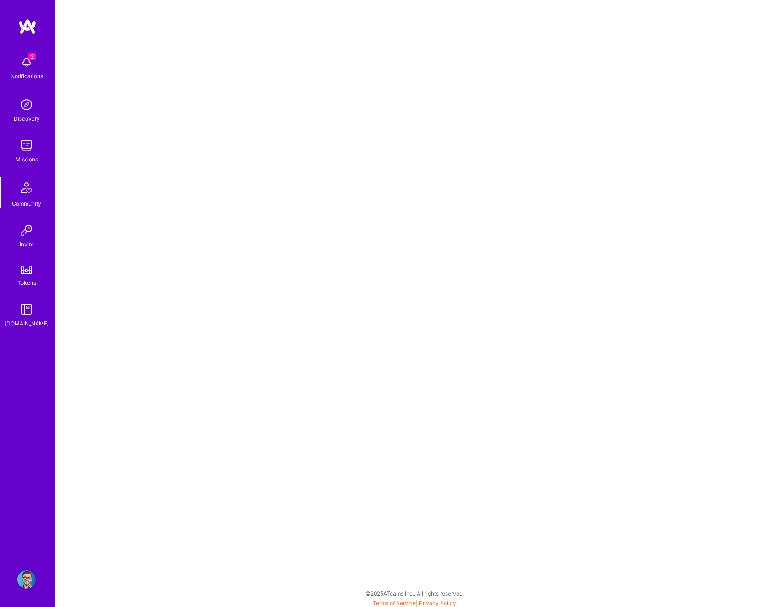
click at [28, 233] on img at bounding box center [26, 230] width 18 height 18
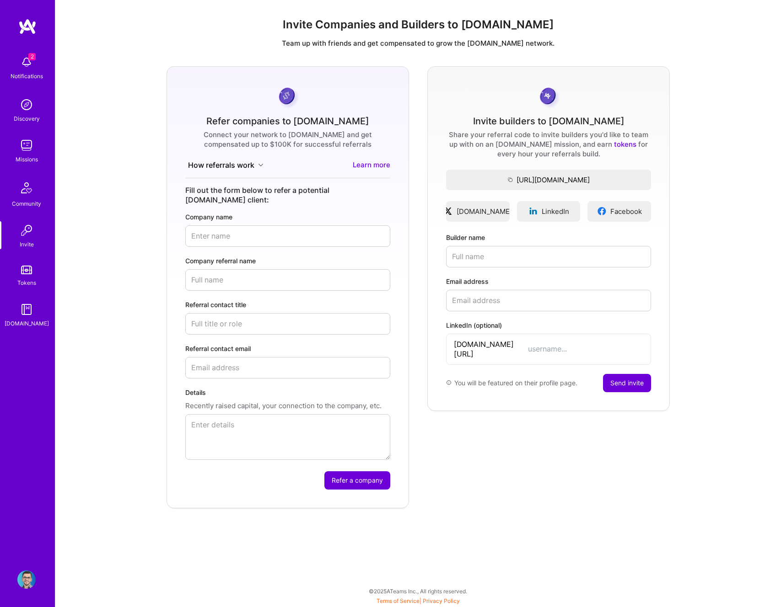
click at [26, 258] on div "2 Notifications Discovery Missions Community Invite Tokens A.Guide" at bounding box center [27, 189] width 55 height 277
click at [20, 266] on link "Tokens" at bounding box center [26, 275] width 57 height 26
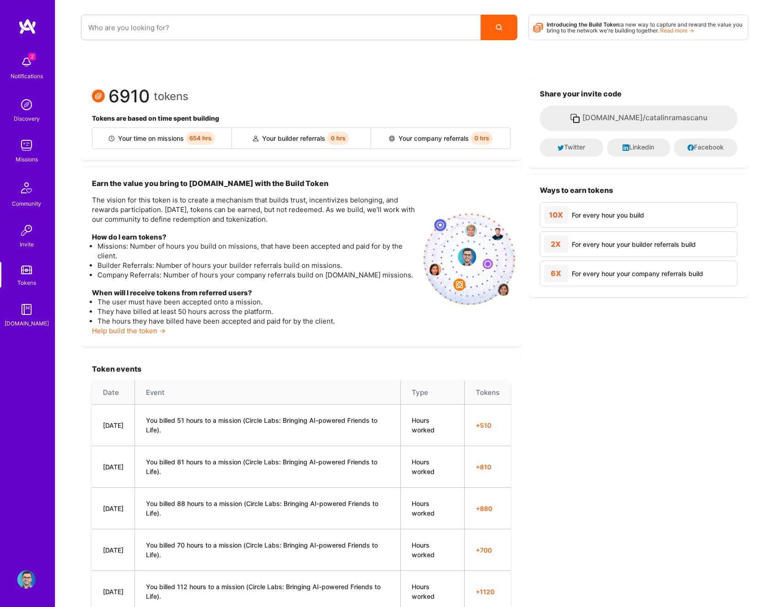
click at [34, 61] on img at bounding box center [26, 62] width 18 height 18
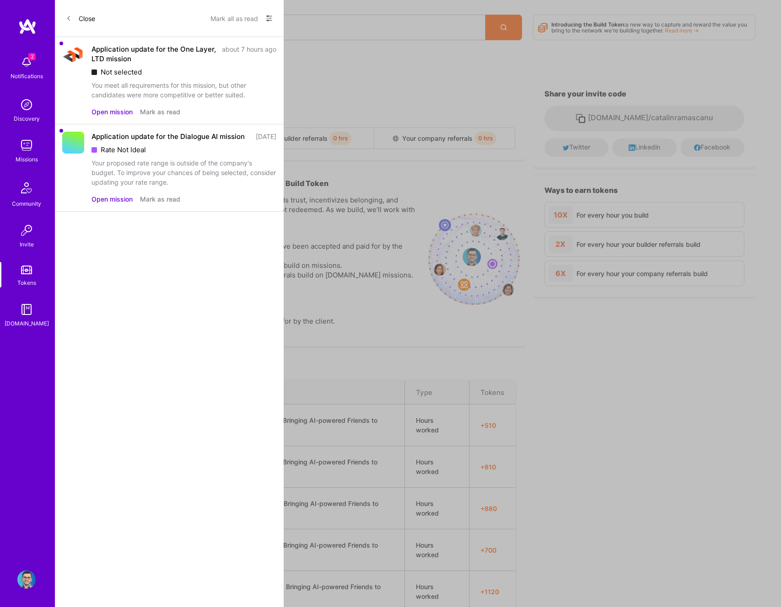
click at [151, 63] on div "Application update for the One Layer, LTD mission" at bounding box center [153, 53] width 125 height 19
click at [79, 22] on button "Close" at bounding box center [80, 18] width 29 height 15
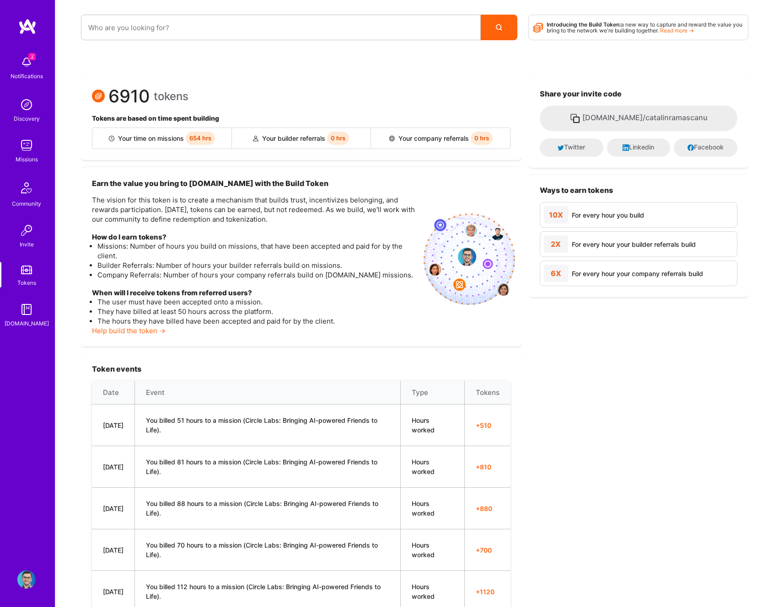
click at [35, 102] on img at bounding box center [26, 105] width 18 height 18
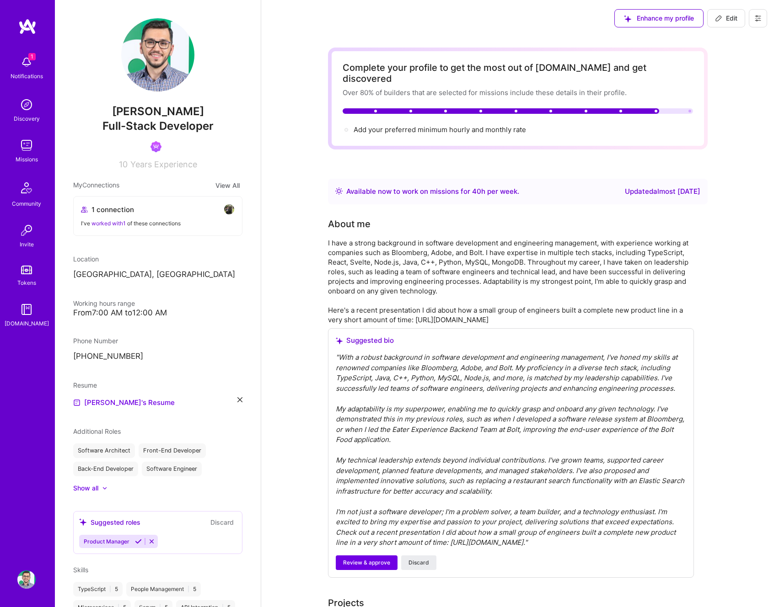
scroll to position [1924, 0]
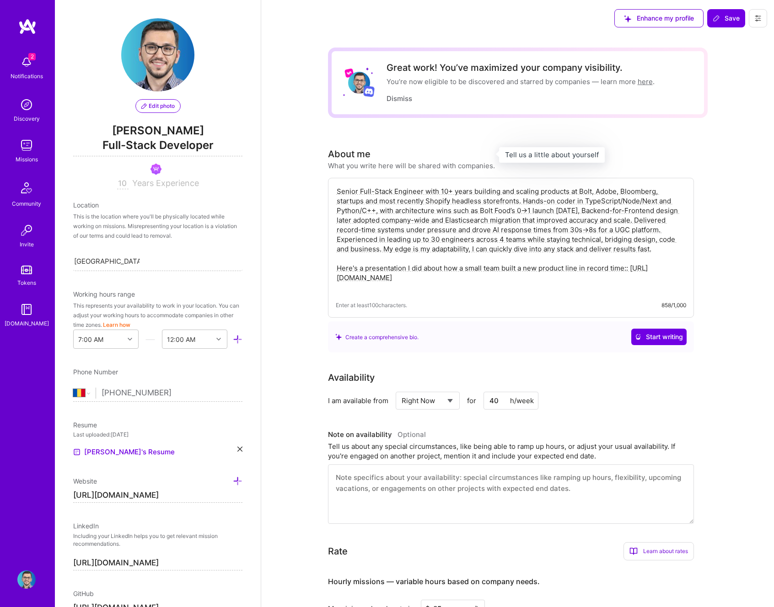
select select "RO"
select select "Right Now"
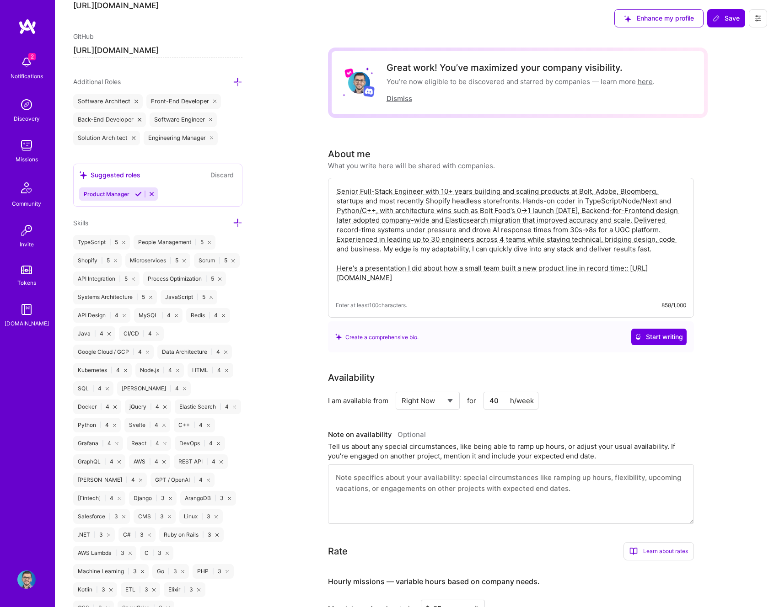
click at [404, 101] on button "Dismiss" at bounding box center [400, 99] width 26 height 10
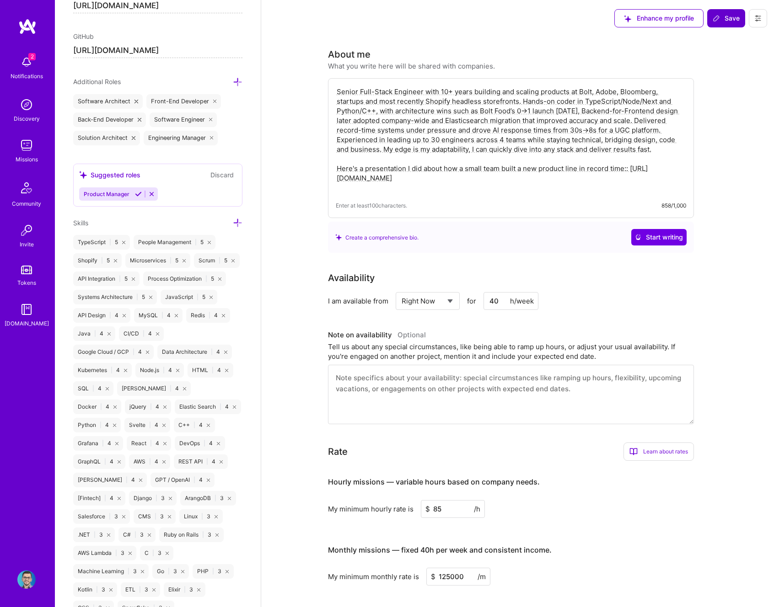
click at [723, 17] on span "Save" at bounding box center [726, 18] width 27 height 9
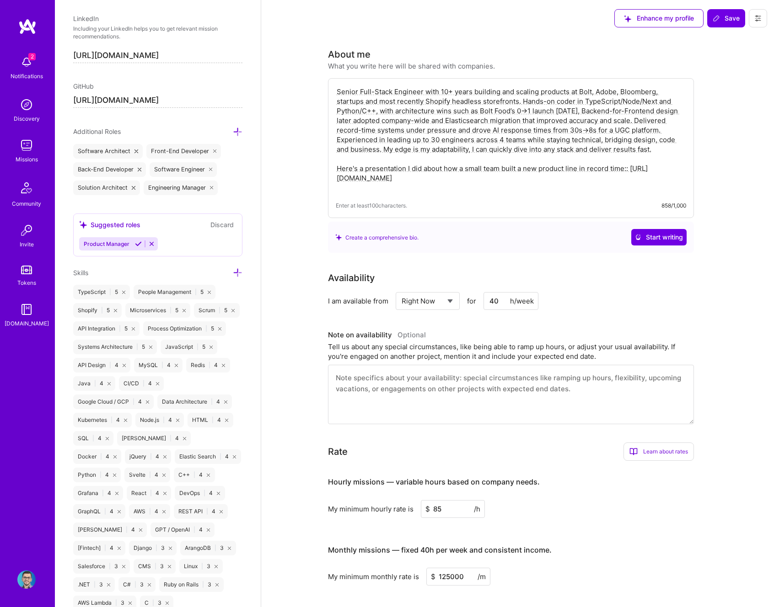
scroll to position [506, 0]
click at [30, 585] on img at bounding box center [26, 580] width 18 height 18
click at [28, 581] on img at bounding box center [26, 580] width 18 height 18
click at [21, 107] on img at bounding box center [26, 105] width 18 height 18
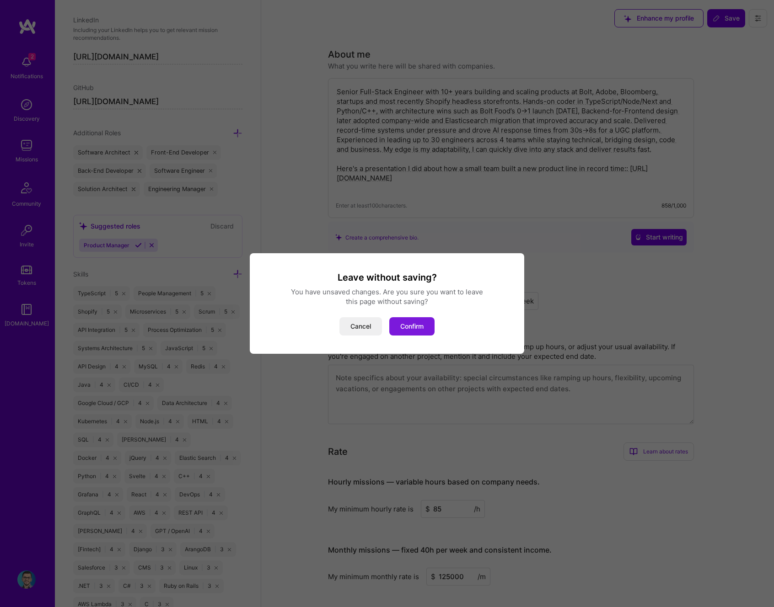
click at [417, 328] on button "Confirm" at bounding box center [411, 326] width 45 height 18
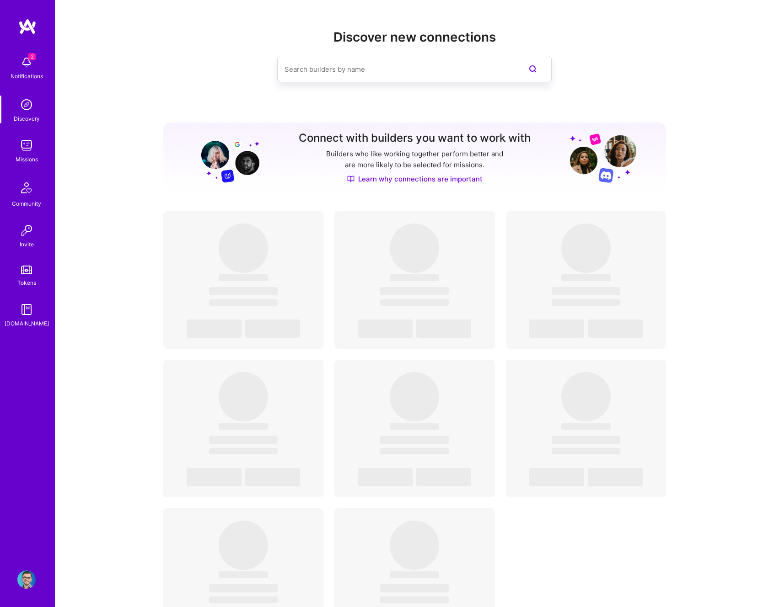
click at [25, 573] on img at bounding box center [26, 580] width 18 height 18
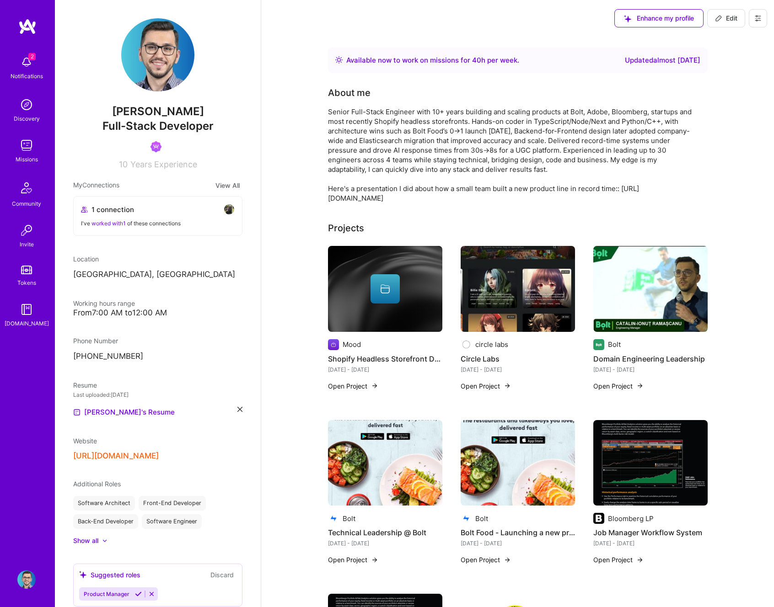
click at [726, 21] on span "Edit" at bounding box center [726, 18] width 22 height 9
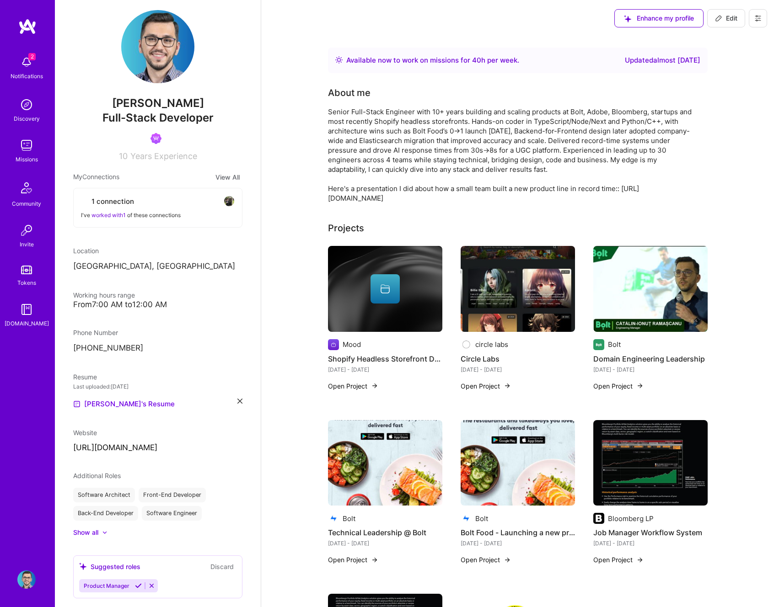
select select "RO"
select select "Right Now"
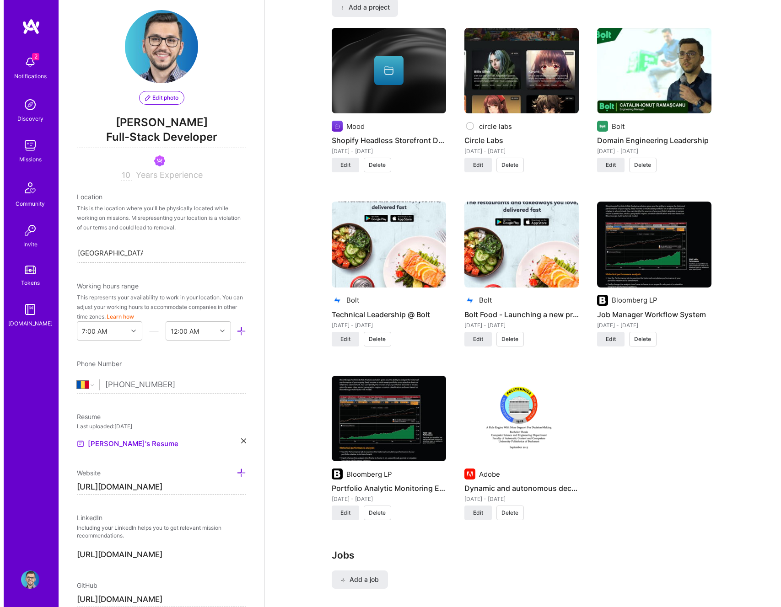
scroll to position [582, 0]
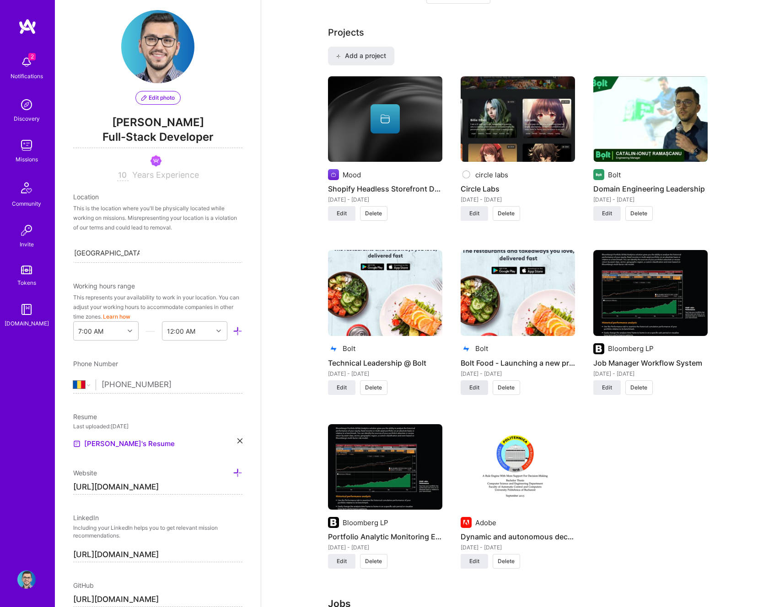
click at [477, 383] on button "Edit" at bounding box center [474, 388] width 27 height 15
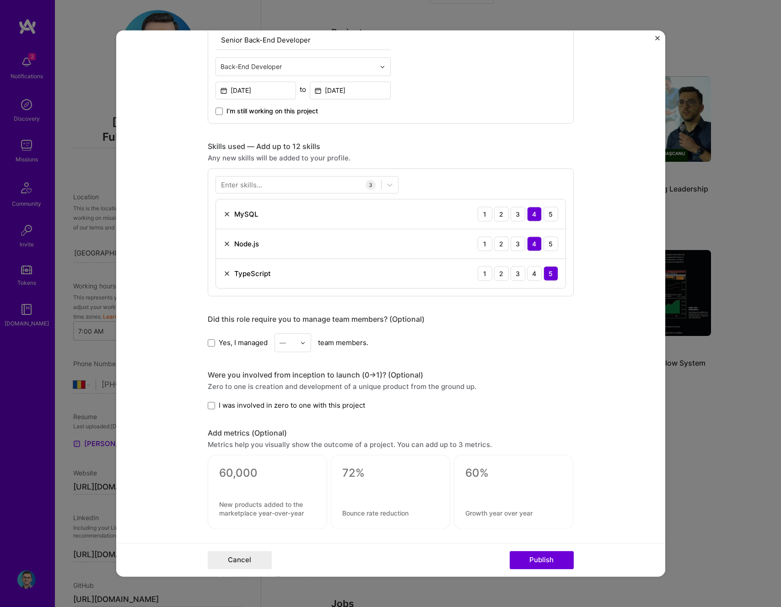
scroll to position [401, 0]
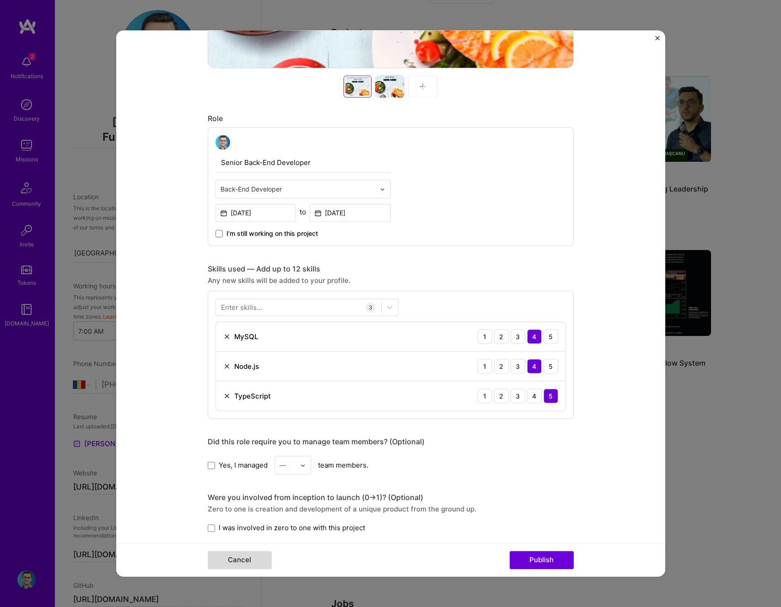
click at [225, 556] on button "Cancel" at bounding box center [240, 561] width 64 height 18
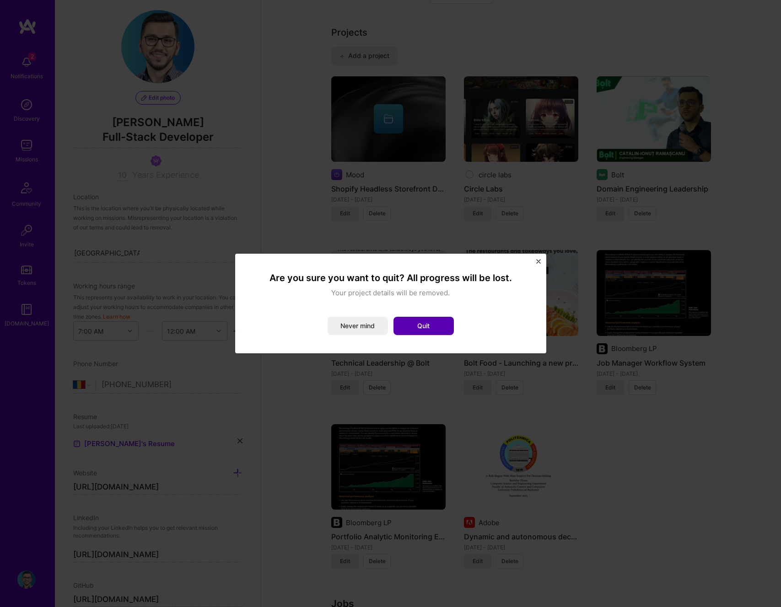
click at [427, 322] on button "Quit" at bounding box center [423, 326] width 60 height 18
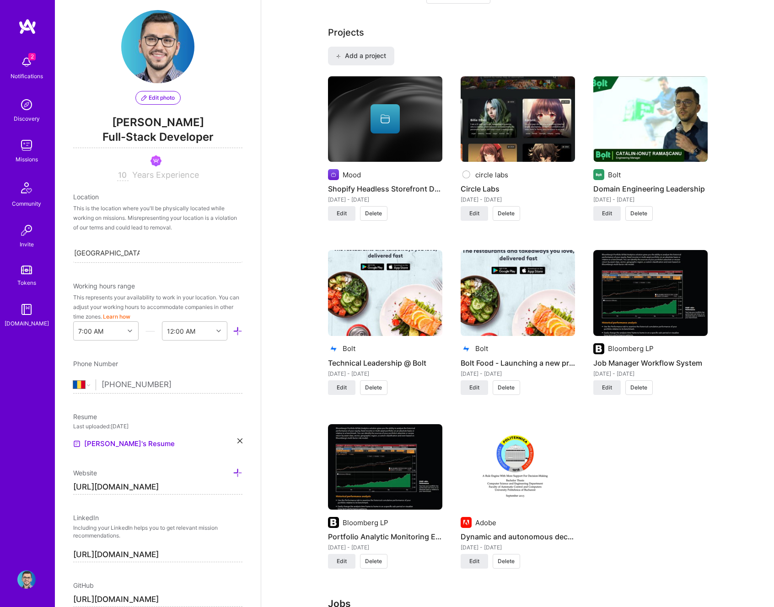
click at [499, 118] on img at bounding box center [518, 119] width 114 height 86
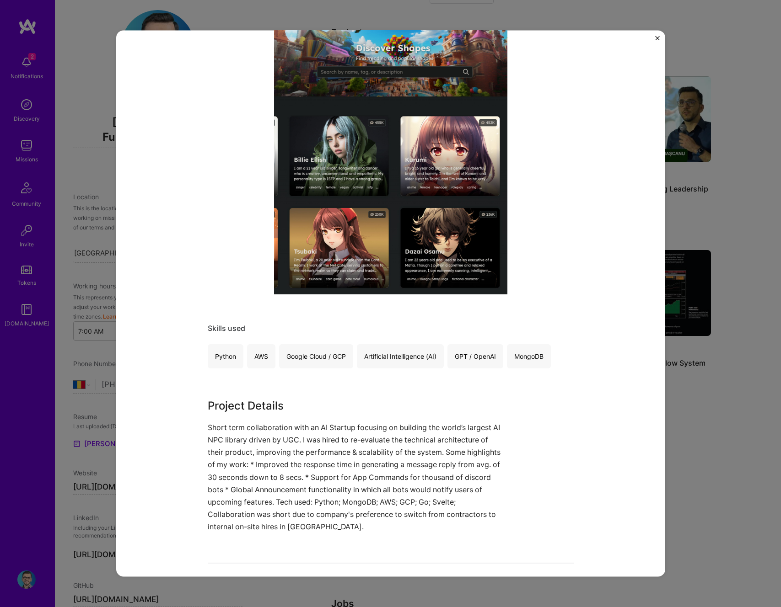
scroll to position [301, 0]
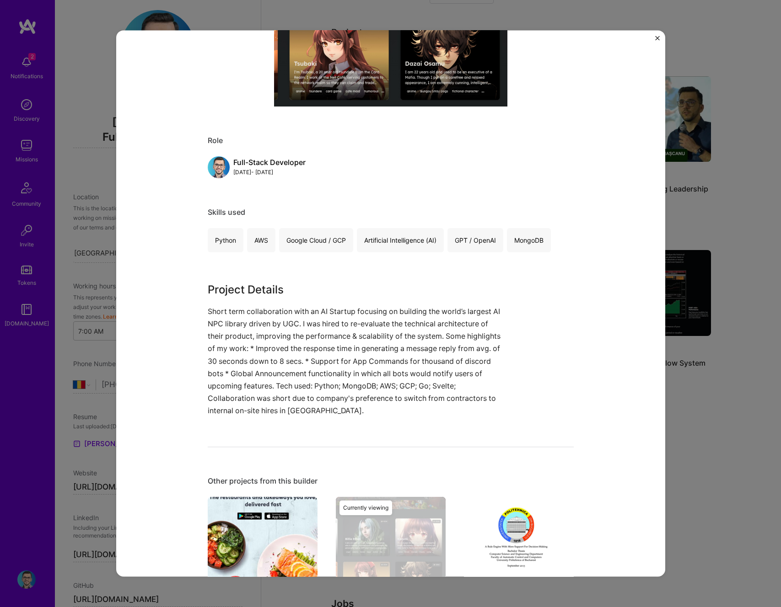
click at [658, 38] on img "Close" at bounding box center [657, 38] width 5 height 5
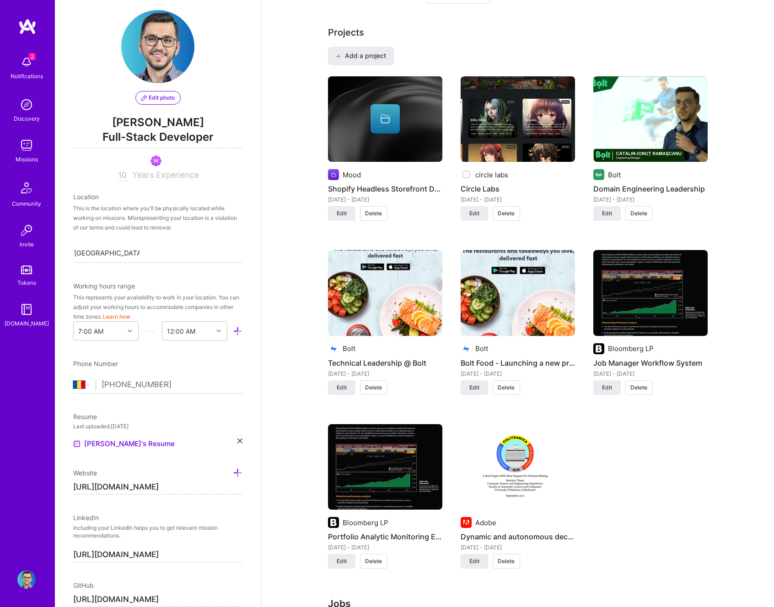
click at [389, 130] on div at bounding box center [385, 118] width 29 height 29
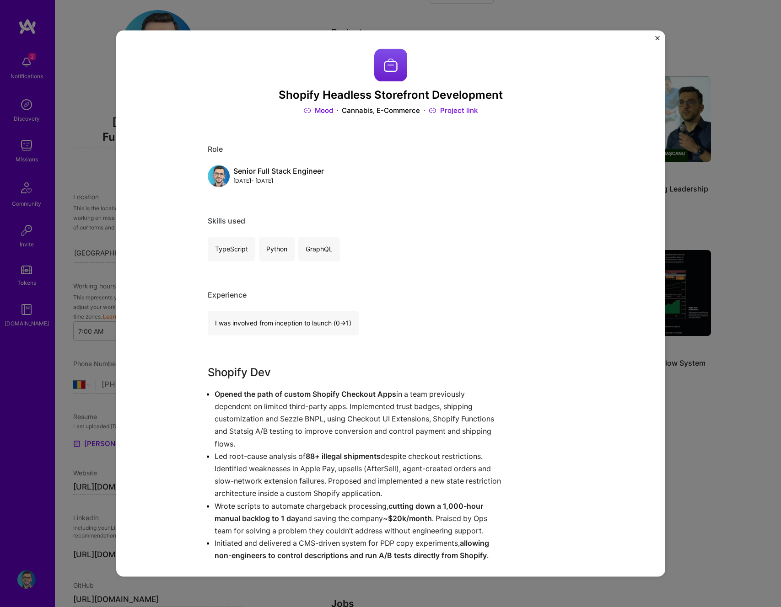
click at [658, 38] on img "Close" at bounding box center [657, 38] width 5 height 5
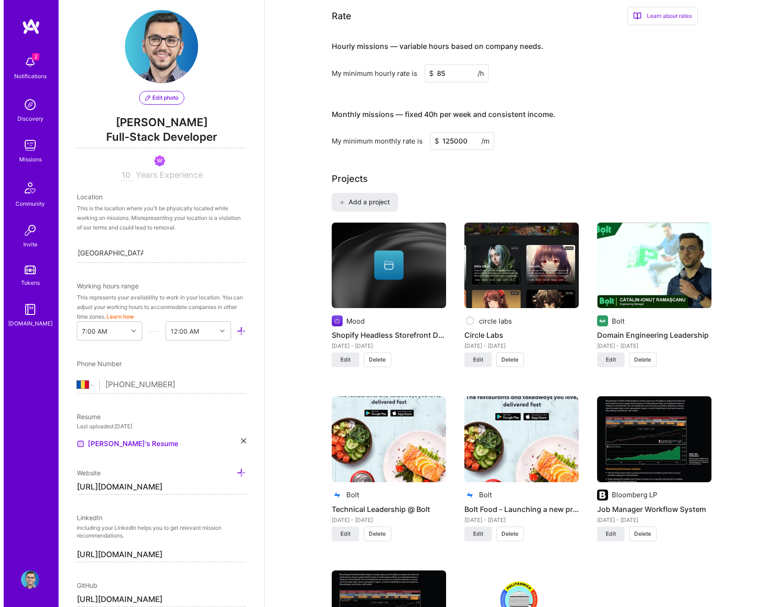
scroll to position [483, 0]
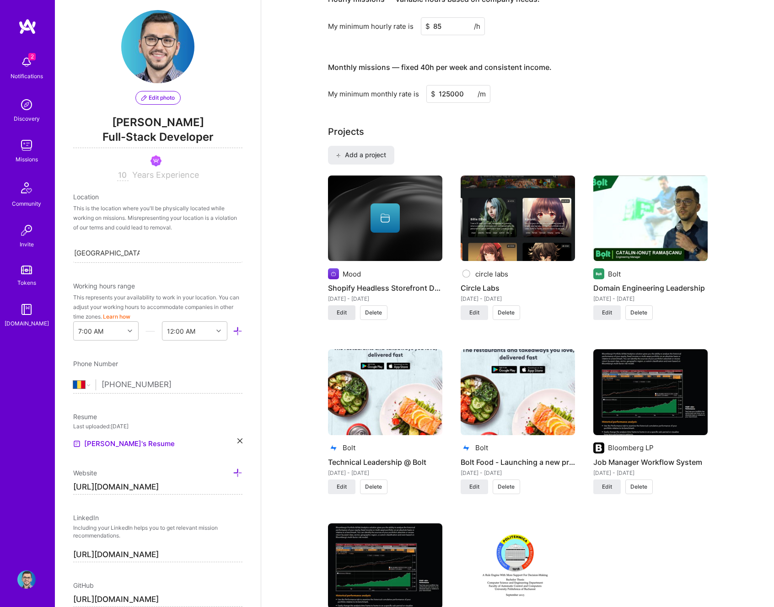
click at [343, 312] on span "Edit" at bounding box center [342, 313] width 10 height 8
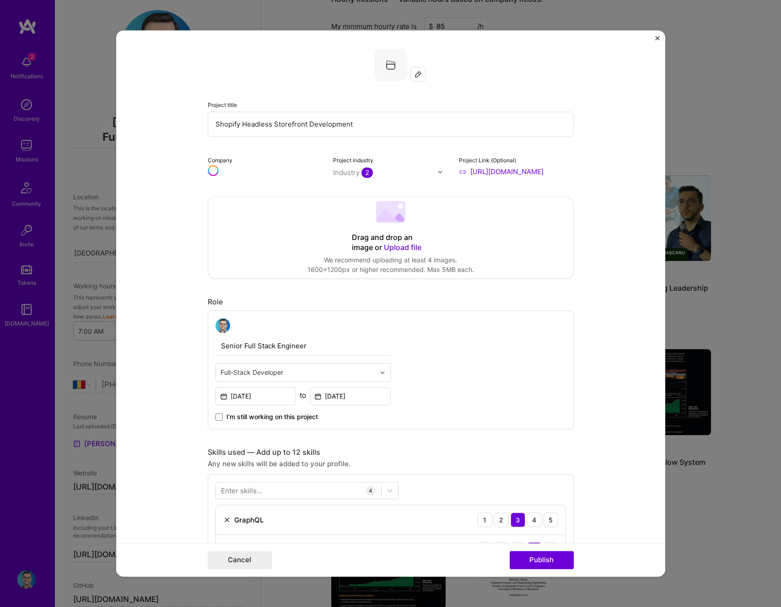
click at [394, 236] on div "Drag and drop an image or Upload file" at bounding box center [391, 243] width 78 height 20
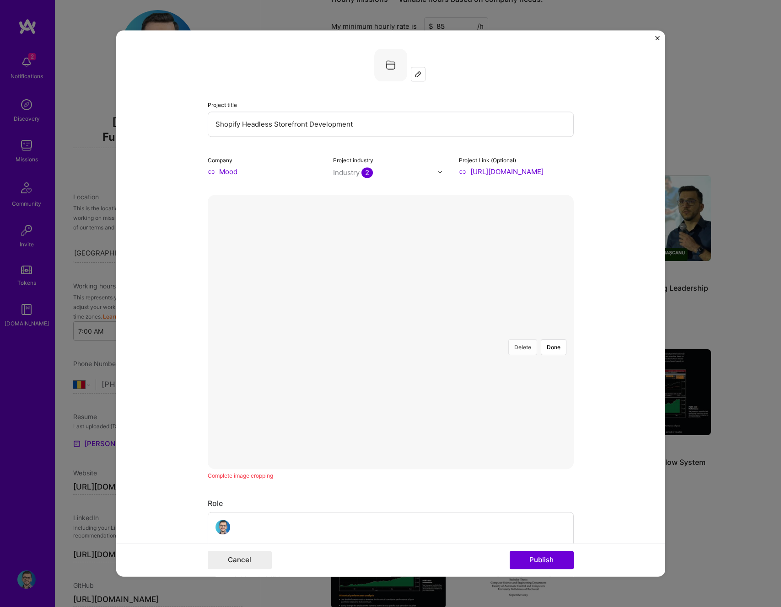
click at [513, 339] on button "Delete" at bounding box center [522, 347] width 29 height 16
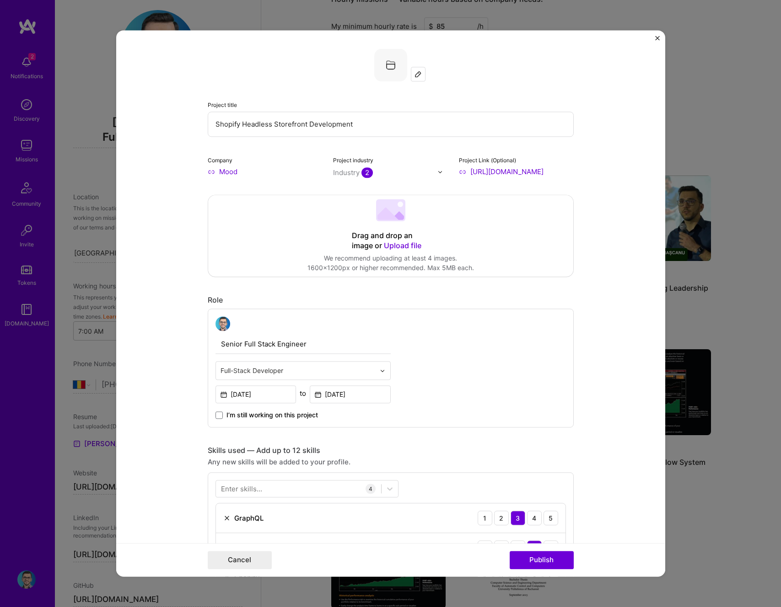
click at [382, 235] on div "Drag and drop an image or Upload file" at bounding box center [391, 241] width 78 height 20
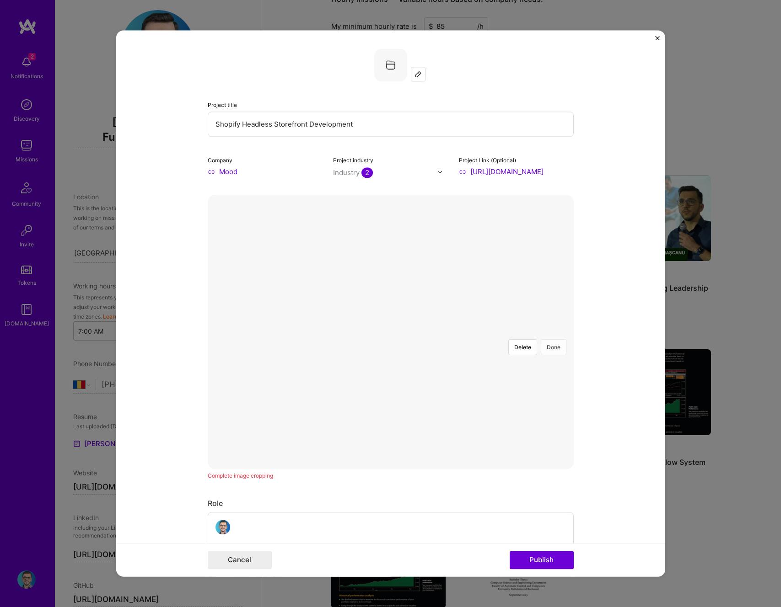
click at [556, 339] on button "Done" at bounding box center [554, 347] width 26 height 16
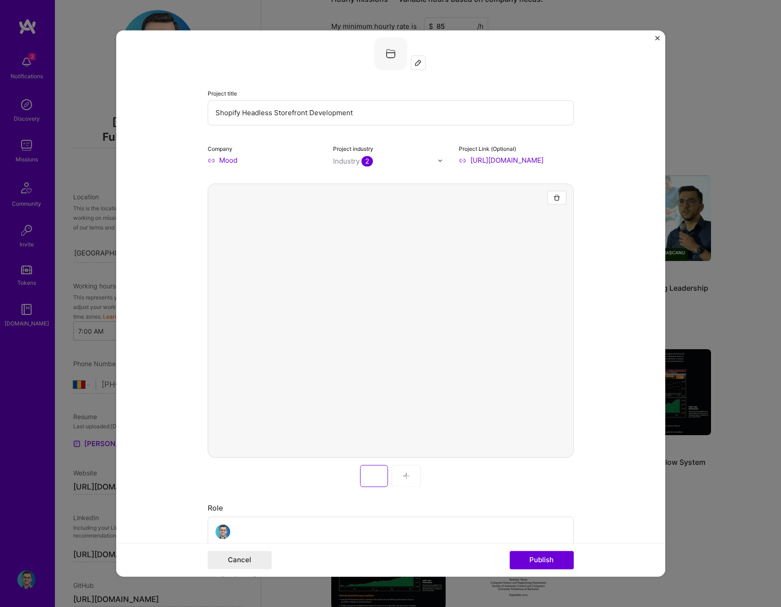
scroll to position [0, 0]
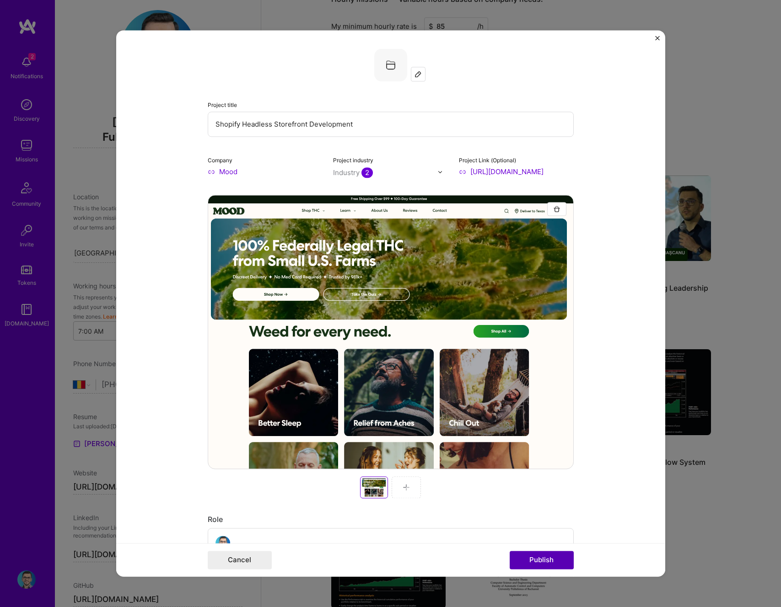
click at [547, 563] on button "Publish" at bounding box center [542, 561] width 64 height 18
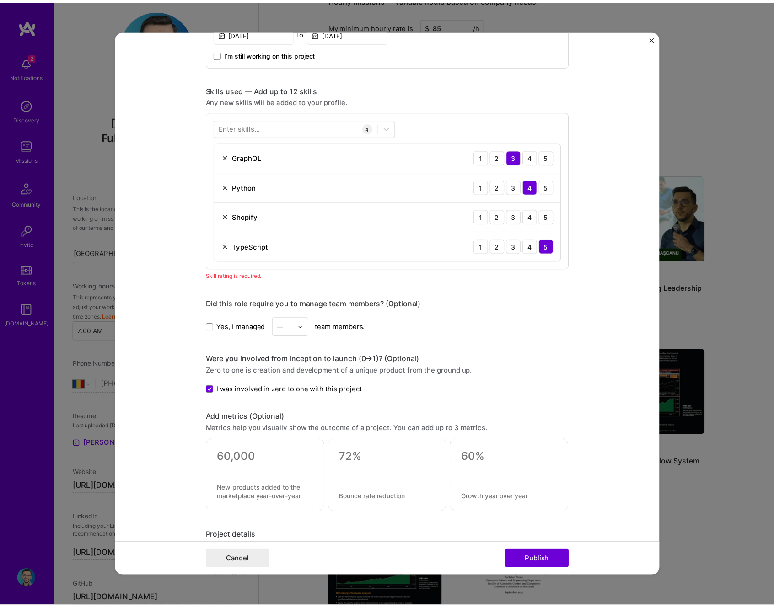
scroll to position [564, 0]
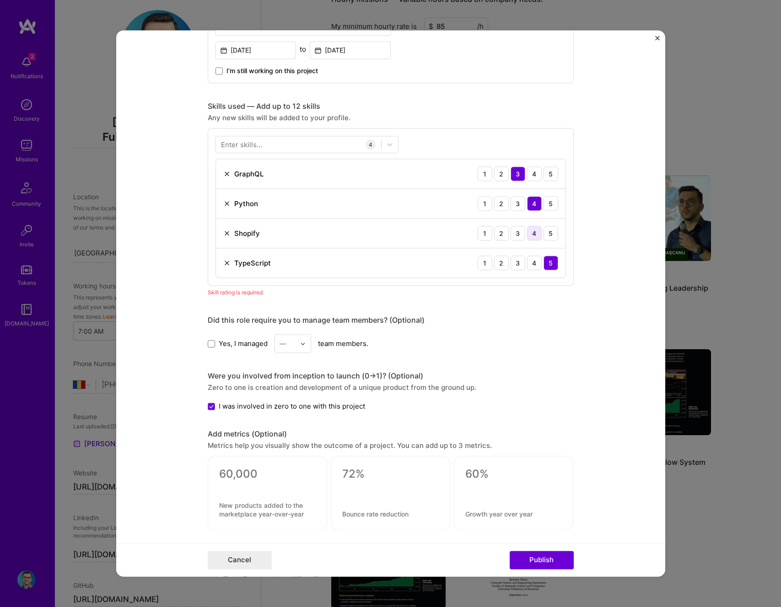
click at [527, 233] on div "4" at bounding box center [534, 233] width 15 height 15
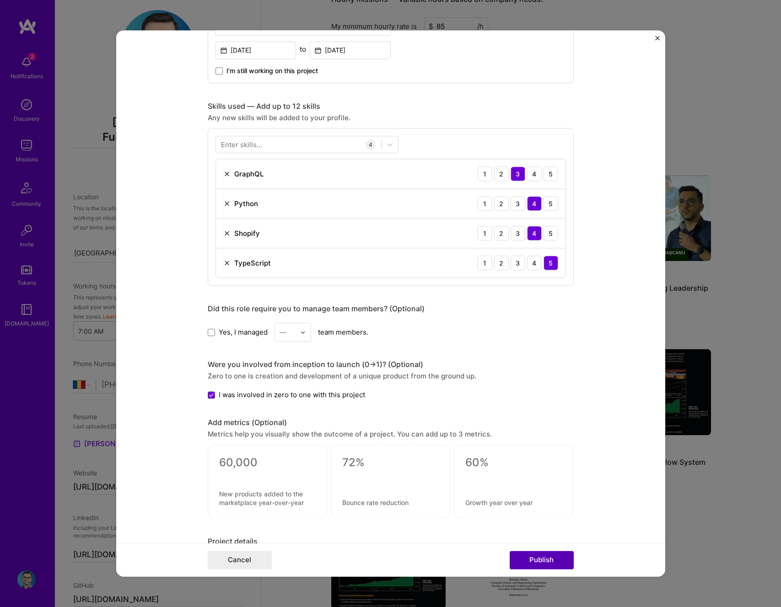
click at [551, 566] on button "Publish" at bounding box center [542, 561] width 64 height 18
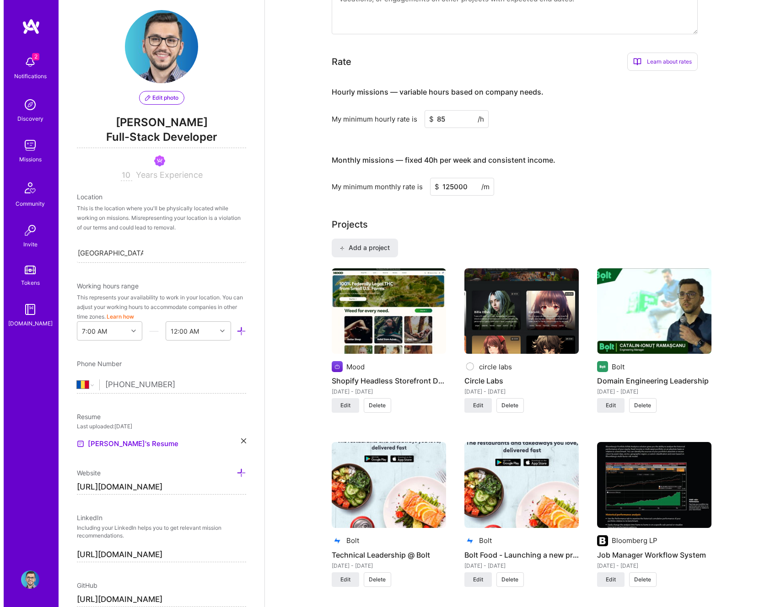
scroll to position [532, 0]
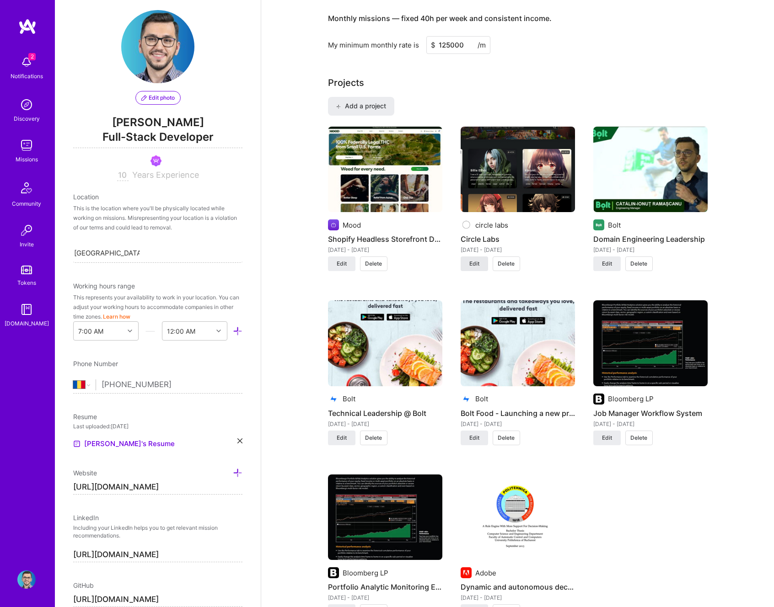
click at [475, 264] on span "Edit" at bounding box center [474, 264] width 10 height 8
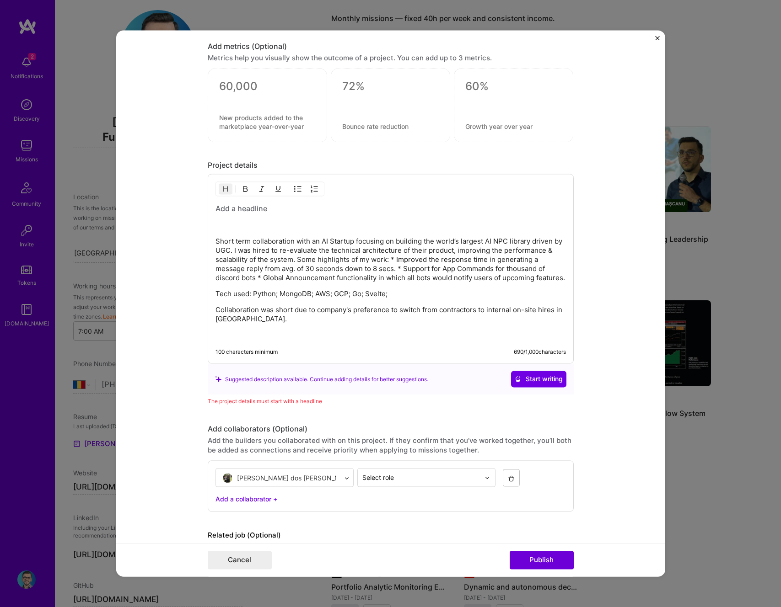
scroll to position [1000, 0]
click at [283, 238] on p "Short term collaboration with an AI Startup focusing on building the world’s la…" at bounding box center [390, 260] width 350 height 46
click at [394, 258] on p "Short term collaboration with an AI Startup focusing on building the world’s la…" at bounding box center [390, 260] width 350 height 46
click at [387, 260] on p "Short term collaboration with an AI Startup focusing on building the world’s la…" at bounding box center [390, 260] width 350 height 46
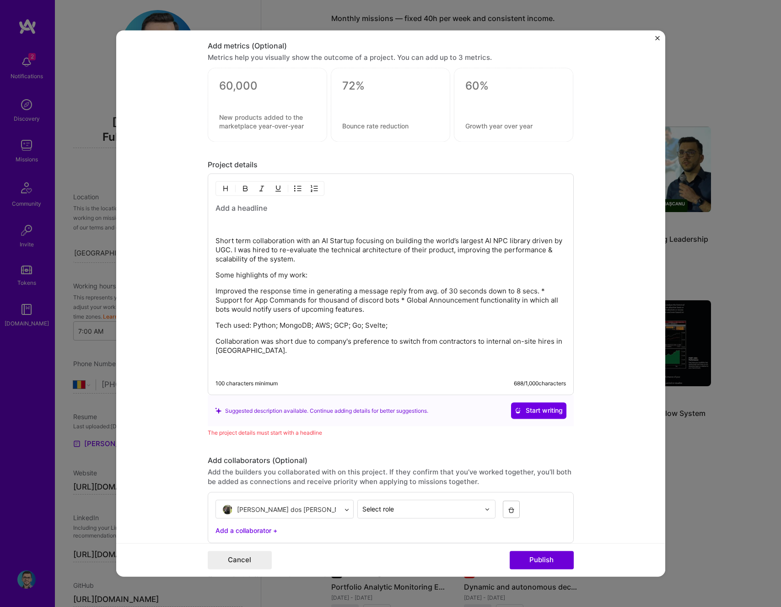
click at [294, 185] on img "button" at bounding box center [297, 188] width 7 height 7
click at [559, 290] on p "Improved the response time in generating a message reply from avg. of 30 second…" at bounding box center [400, 301] width 332 height 27
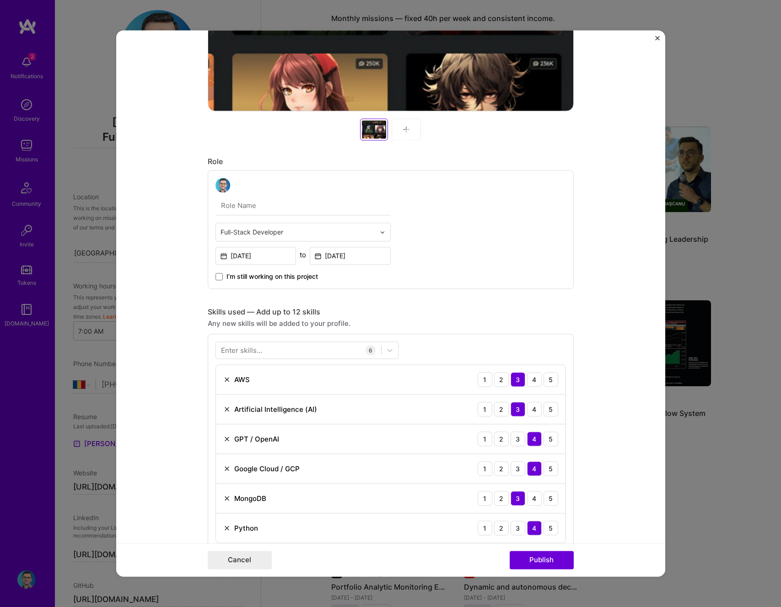
scroll to position [401, 0]
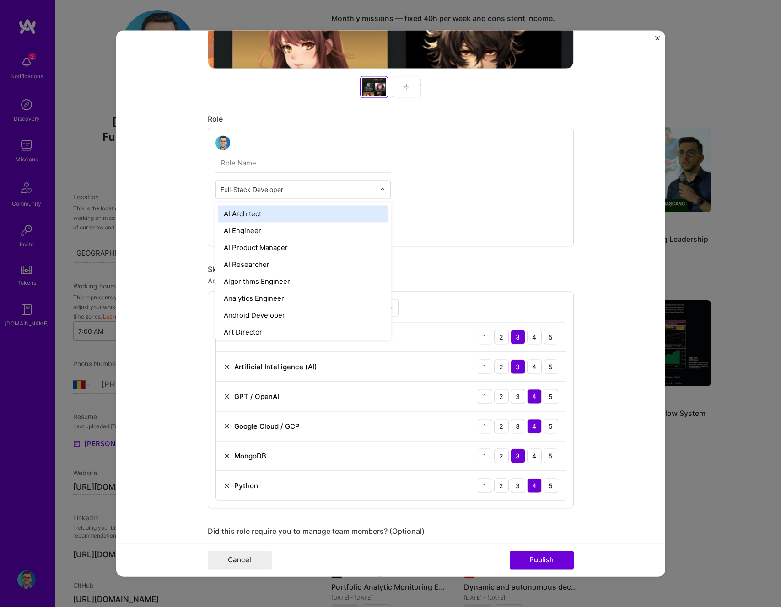
click at [309, 190] on input "text" at bounding box center [297, 190] width 155 height 10
click at [473, 183] on div "option AI Architect focused, 1 of 70. 69 results available. Use Up and Down to …" at bounding box center [391, 187] width 366 height 119
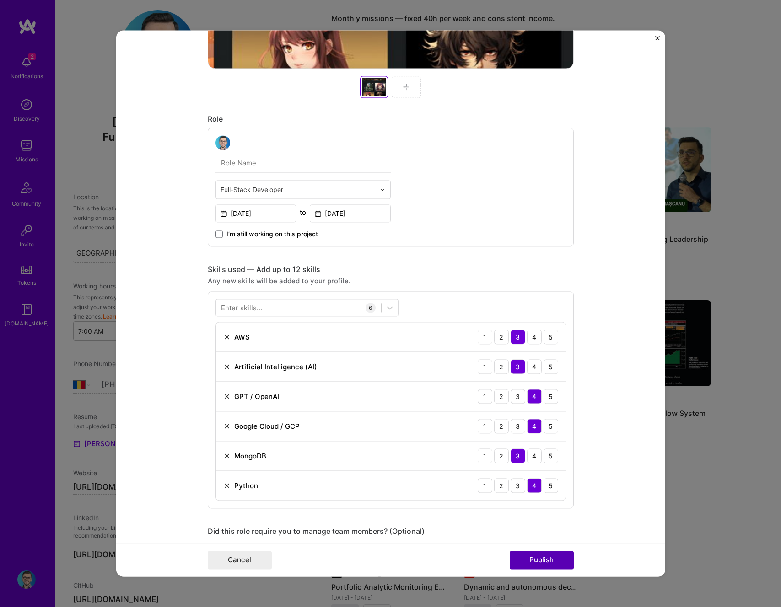
click at [555, 562] on button "Publish" at bounding box center [542, 561] width 64 height 18
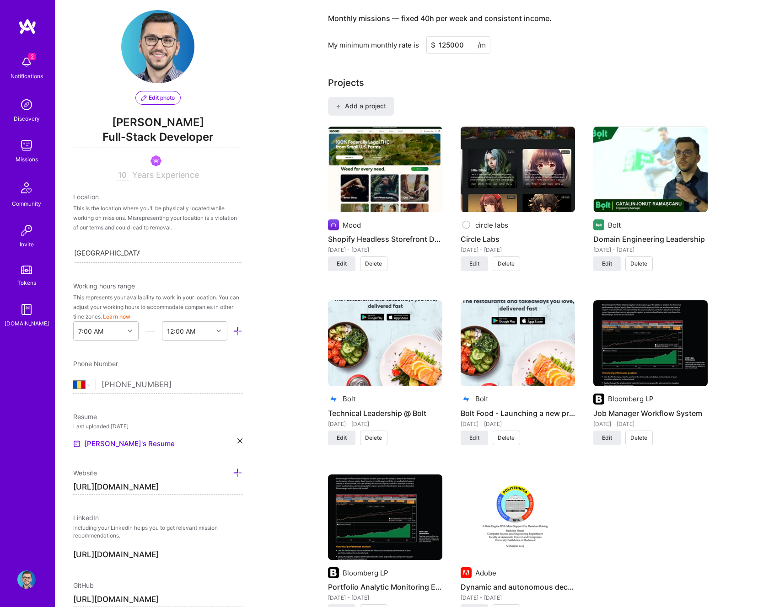
click at [677, 166] on img at bounding box center [650, 170] width 114 height 86
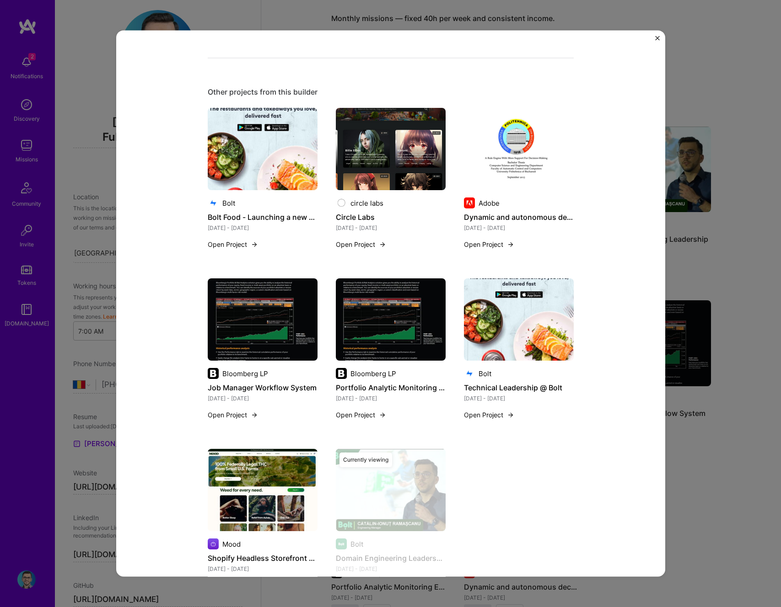
scroll to position [898, 0]
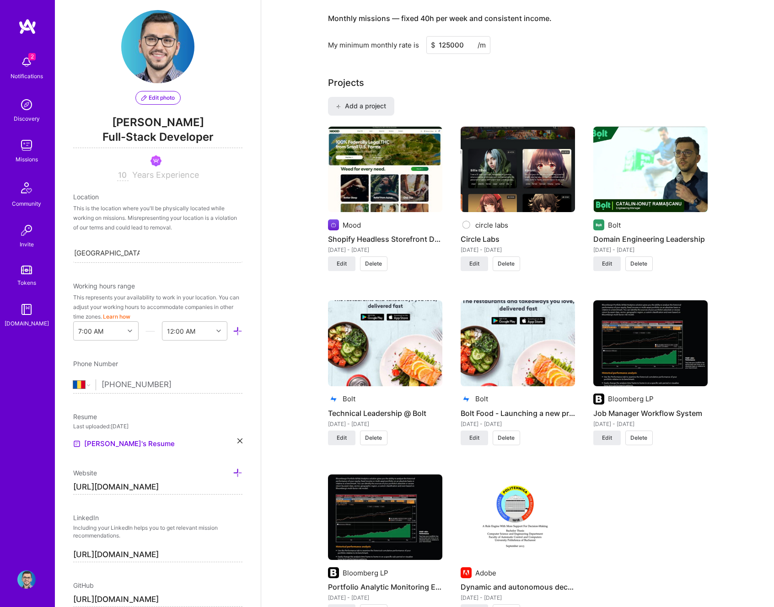
click at [543, 161] on img at bounding box center [518, 170] width 114 height 86
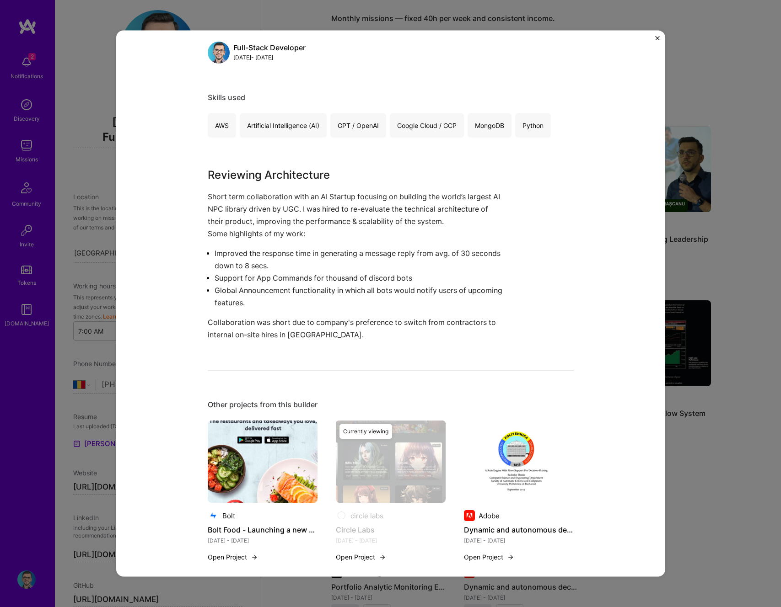
scroll to position [430, 0]
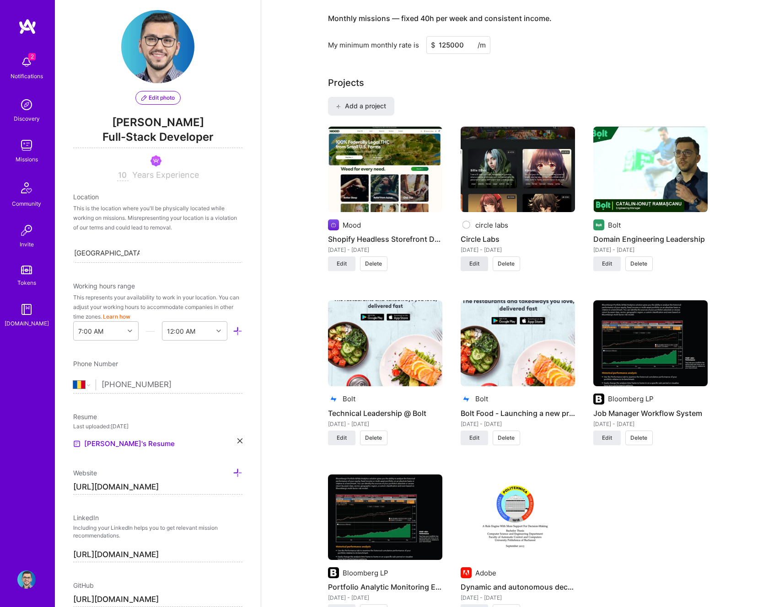
click at [472, 266] on span "Edit" at bounding box center [474, 264] width 10 height 8
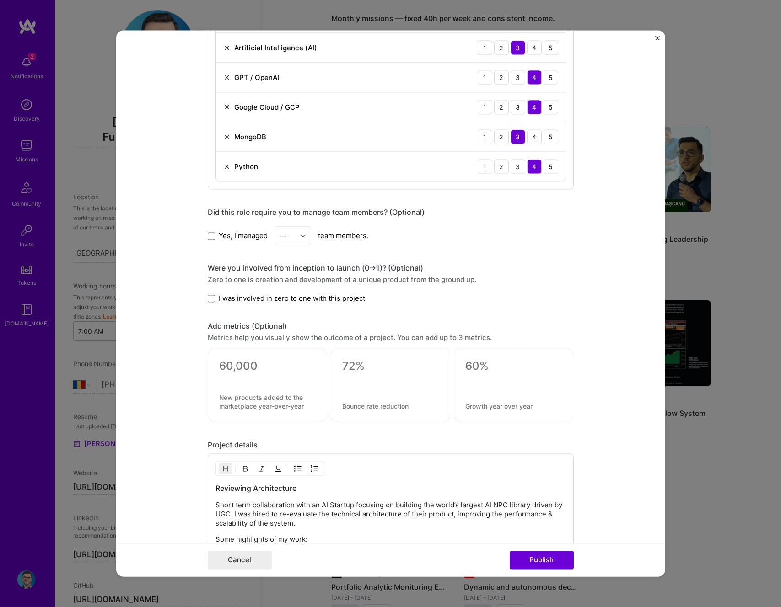
scroll to position [930, 0]
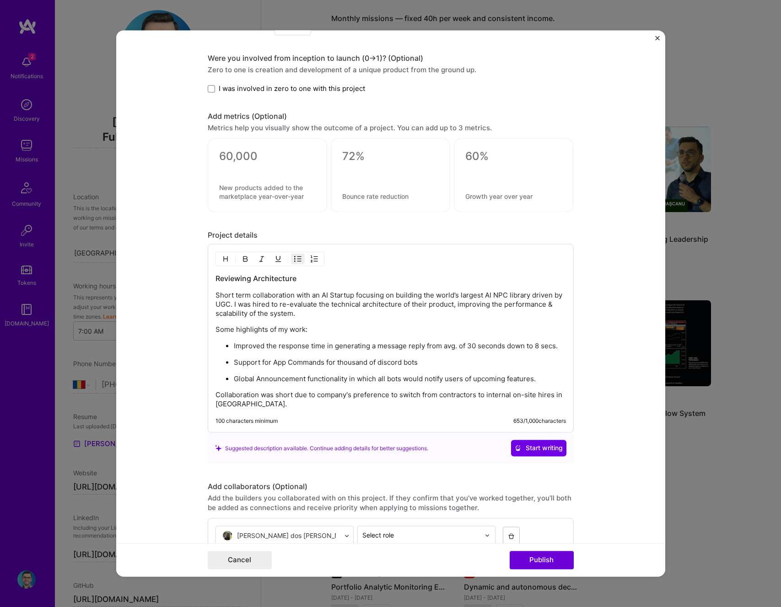
click at [292, 362] on p "Support for App Commands for thousand of discord bots" at bounding box center [400, 363] width 332 height 9
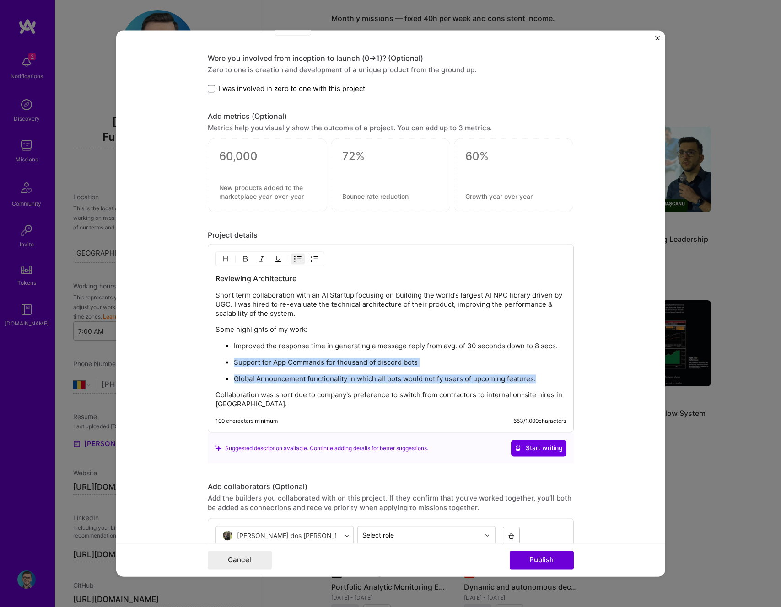
drag, startPoint x: 231, startPoint y: 362, endPoint x: 540, endPoint y: 378, distance: 309.7
click at [540, 378] on ul "Improved the response time in generating a message reply from avg. of 30 second…" at bounding box center [390, 363] width 350 height 43
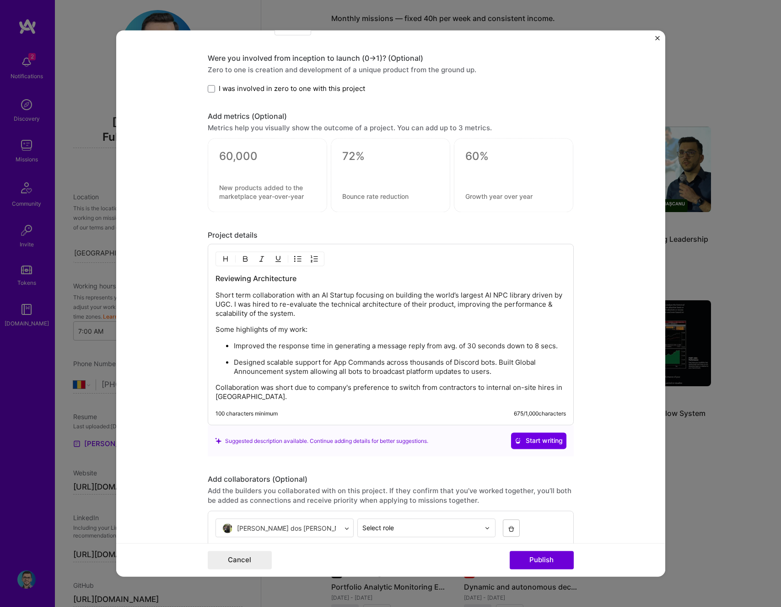
click at [500, 362] on p "Designed scalable support for App Commands across thousands of Discord bots. Bu…" at bounding box center [400, 368] width 332 height 18
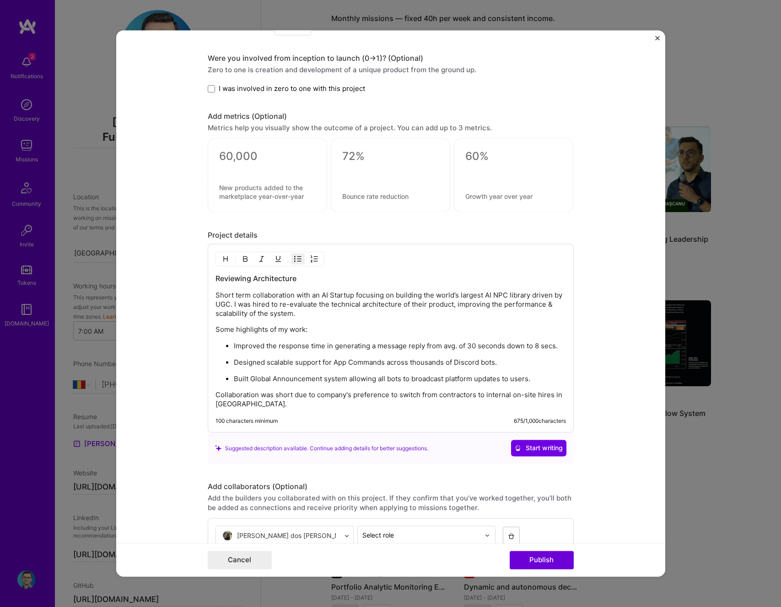
drag, startPoint x: 382, startPoint y: 363, endPoint x: 489, endPoint y: 359, distance: 106.2
click at [490, 356] on ul "Improved the response time in generating a message reply from avg. of 30 second…" at bounding box center [390, 363] width 350 height 43
drag, startPoint x: 488, startPoint y: 361, endPoint x: 383, endPoint y: 361, distance: 104.3
click at [383, 361] on p "Designed scalable support for App Commands across thousands of Discord bots." at bounding box center [400, 363] width 332 height 9
click at [242, 258] on img "button" at bounding box center [245, 259] width 7 height 7
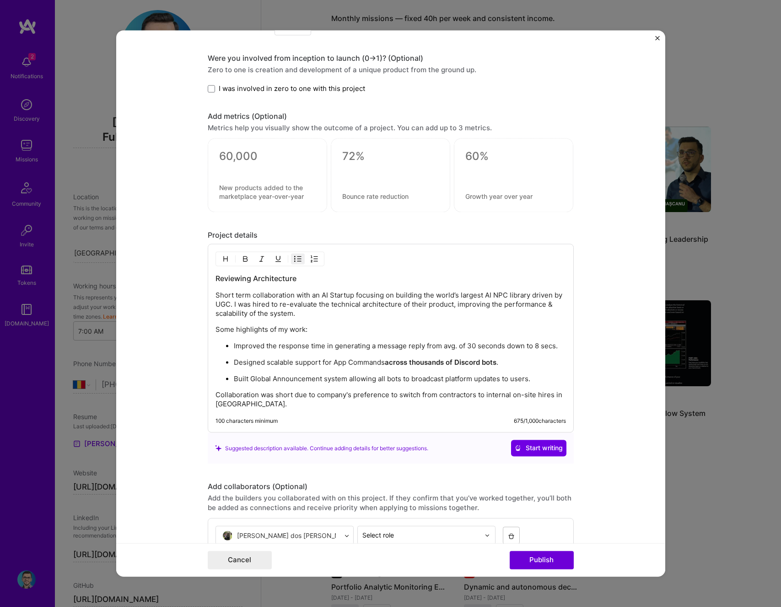
click at [422, 344] on p "Improved the response time in generating a message reply from avg. of 30 second…" at bounding box center [400, 346] width 332 height 9
click at [283, 348] on p "Improved the response time in generating a message reply from avg. of 30 second…" at bounding box center [400, 346] width 332 height 9
click at [352, 352] on ul "Reduced AI response times from ~30s to 8s by optimizing data flow and backend d…" at bounding box center [390, 363] width 350 height 43
drag, startPoint x: 339, startPoint y: 345, endPoint x: 371, endPoint y: 344, distance: 32.0
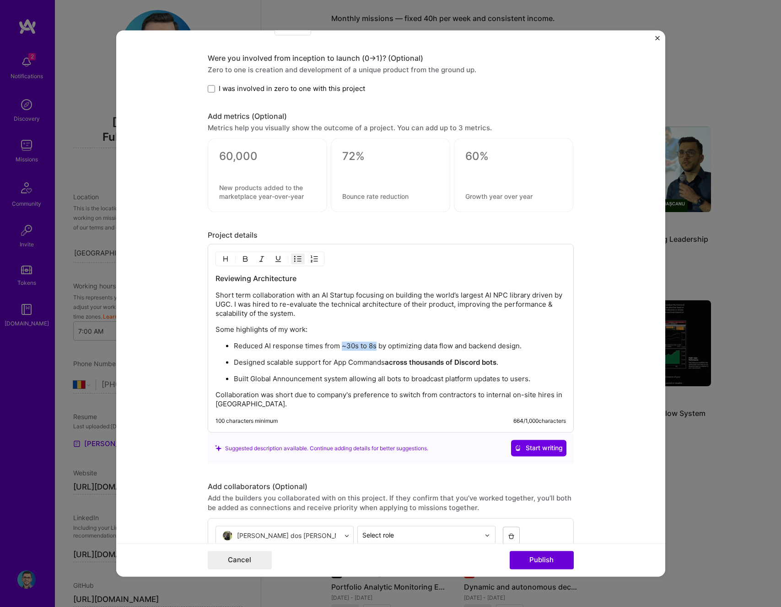
click at [371, 344] on p "Reduced AI response times from ~30s to 8s by optimizing data flow and backend d…" at bounding box center [400, 346] width 332 height 9
click at [242, 258] on img "button" at bounding box center [245, 259] width 7 height 7
click at [317, 318] on p "Short term collaboration with an AI Startup focusing on building the world’s la…" at bounding box center [390, 304] width 350 height 27
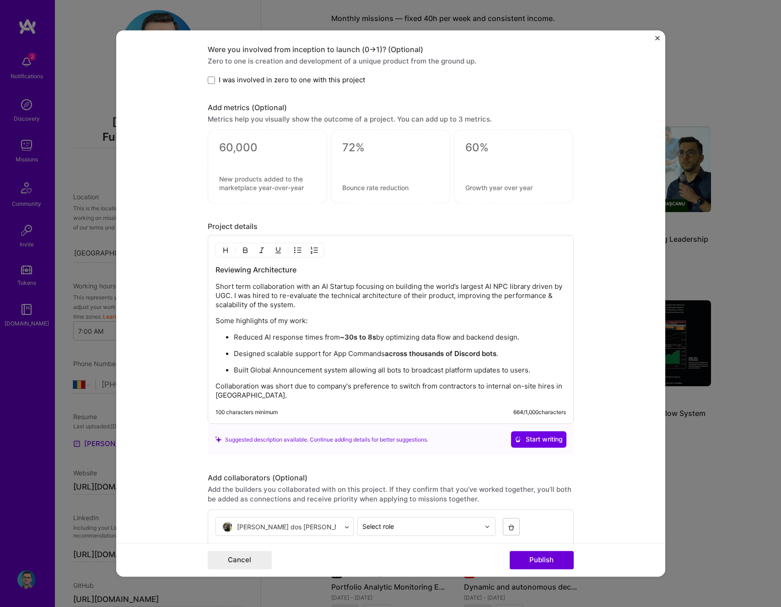
scroll to position [999, 0]
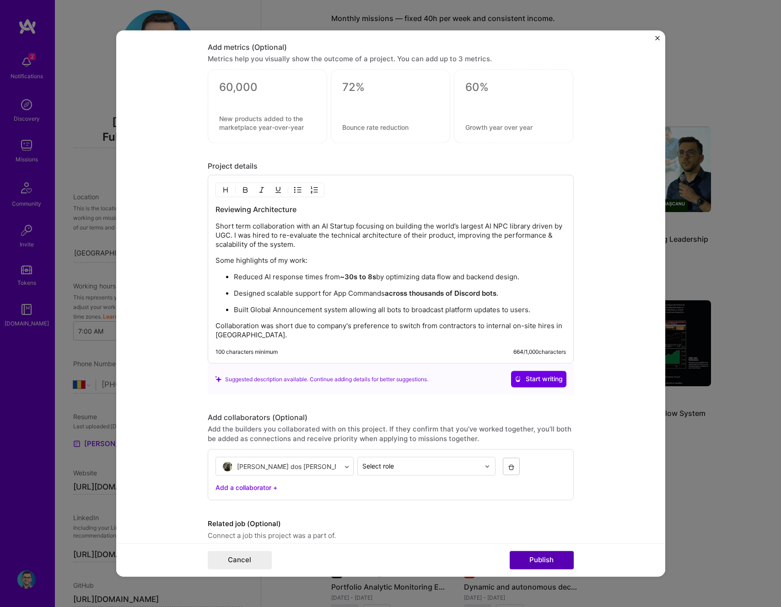
click at [569, 567] on button "Publish" at bounding box center [542, 561] width 64 height 18
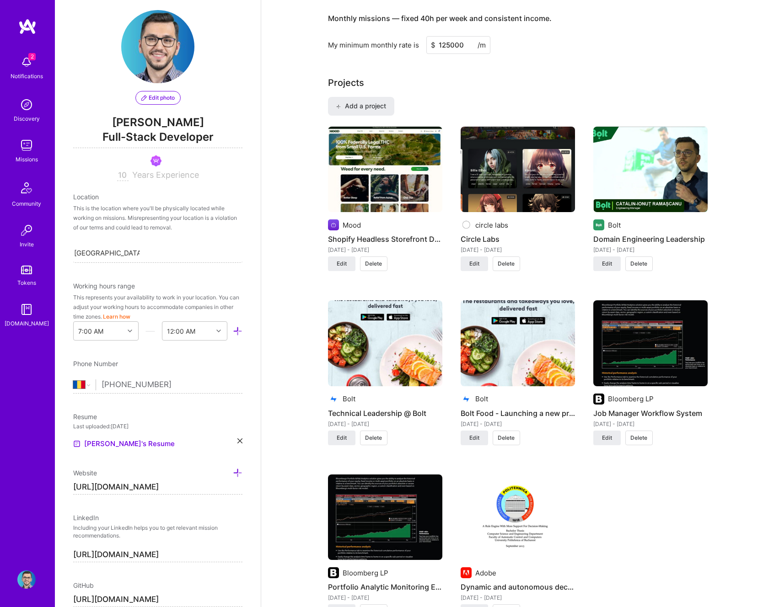
click at [529, 330] on img at bounding box center [518, 344] width 114 height 86
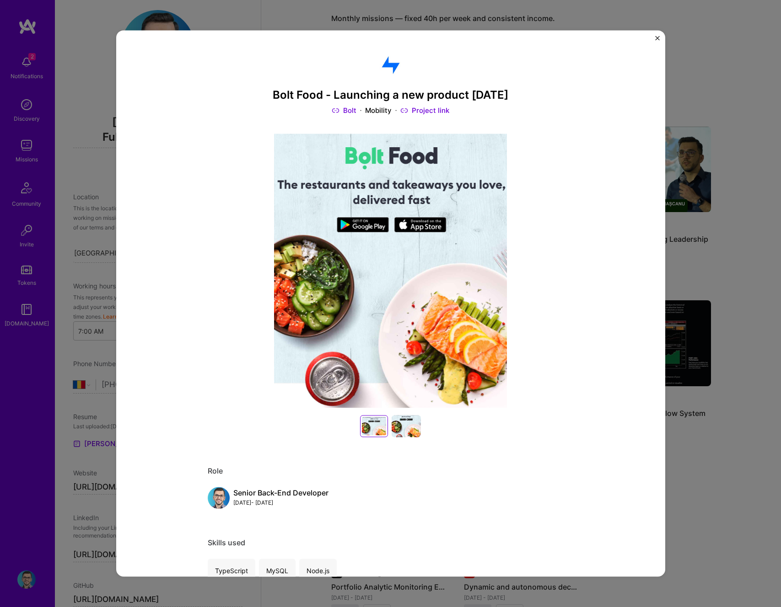
click at [657, 39] on img "Close" at bounding box center [657, 38] width 5 height 5
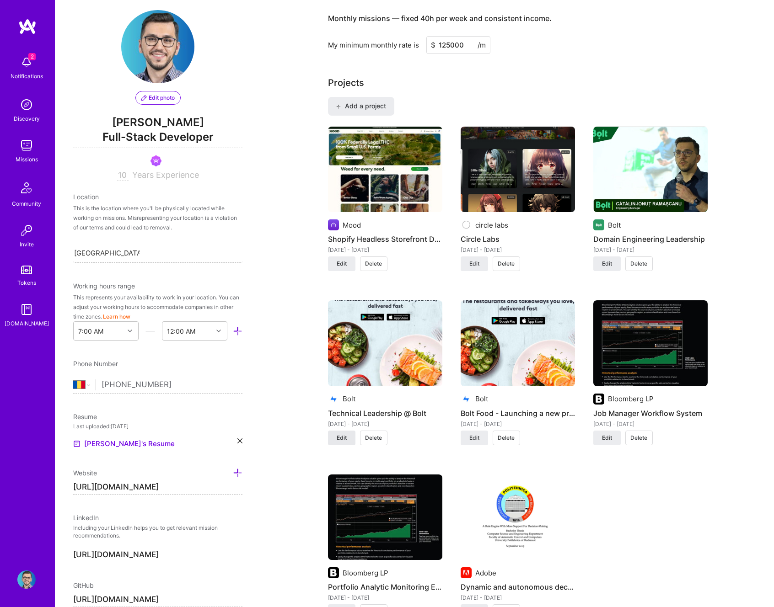
click at [342, 432] on button "Edit" at bounding box center [341, 438] width 27 height 15
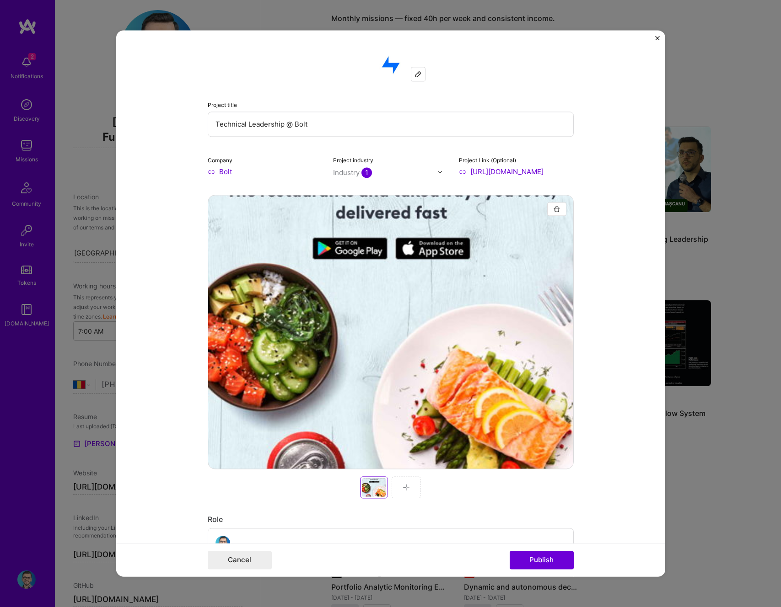
click at [229, 172] on input "Bolt" at bounding box center [265, 172] width 115 height 10
type input "B"
type input "Bolt"
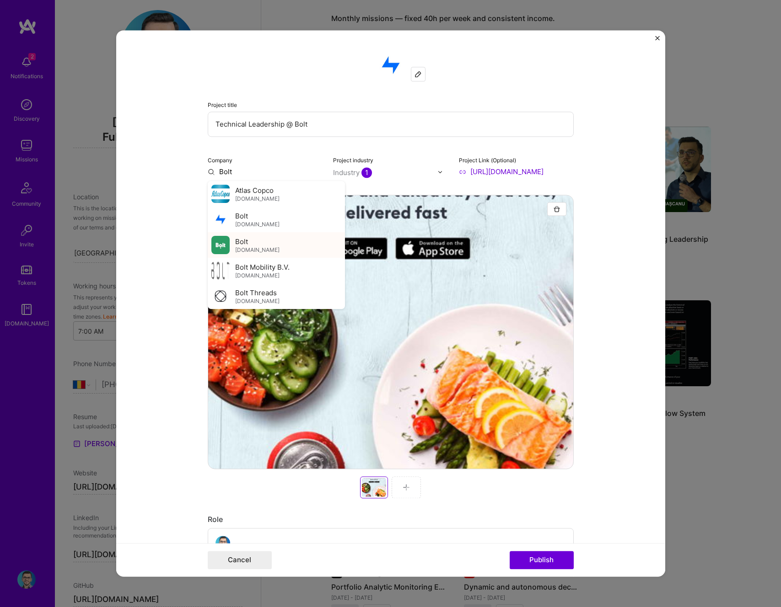
click at [244, 252] on span "bolt.eu" at bounding box center [257, 250] width 44 height 7
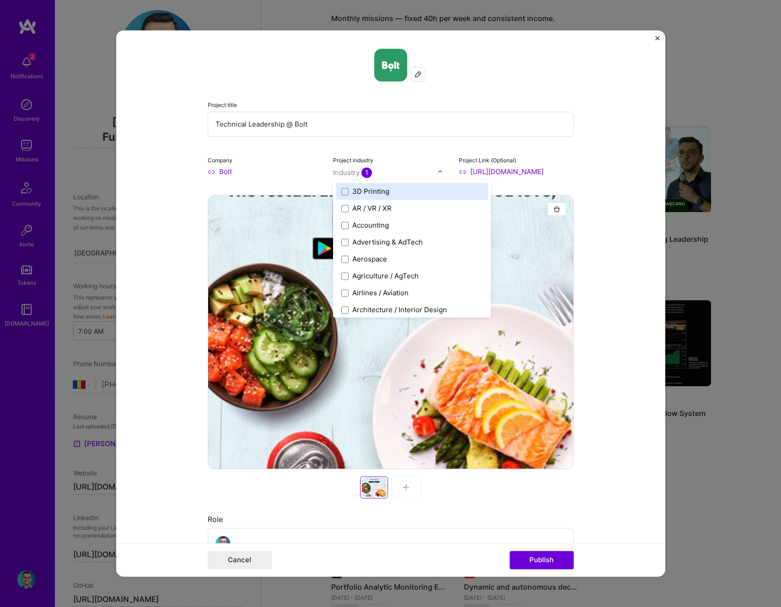
click at [365, 173] on span "1" at bounding box center [366, 172] width 11 height 11
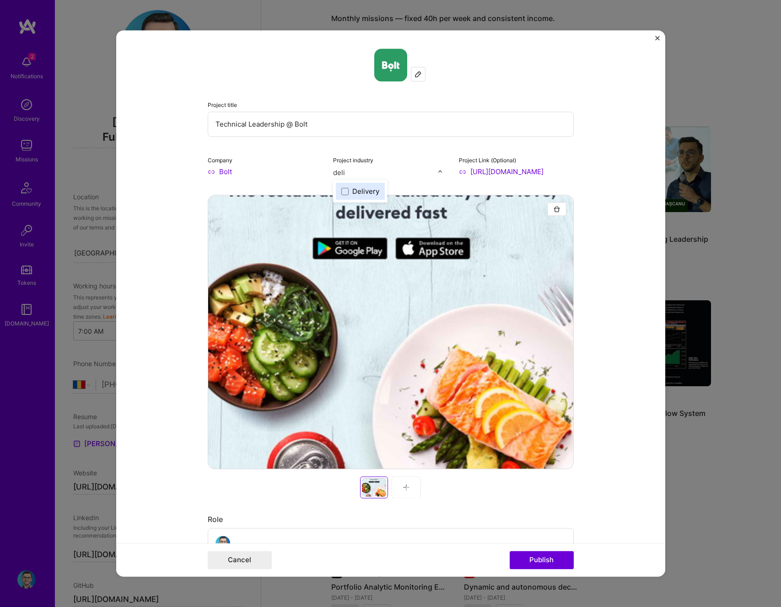
type input "deliv"
click at [363, 197] on div "Delivery" at bounding box center [360, 191] width 49 height 17
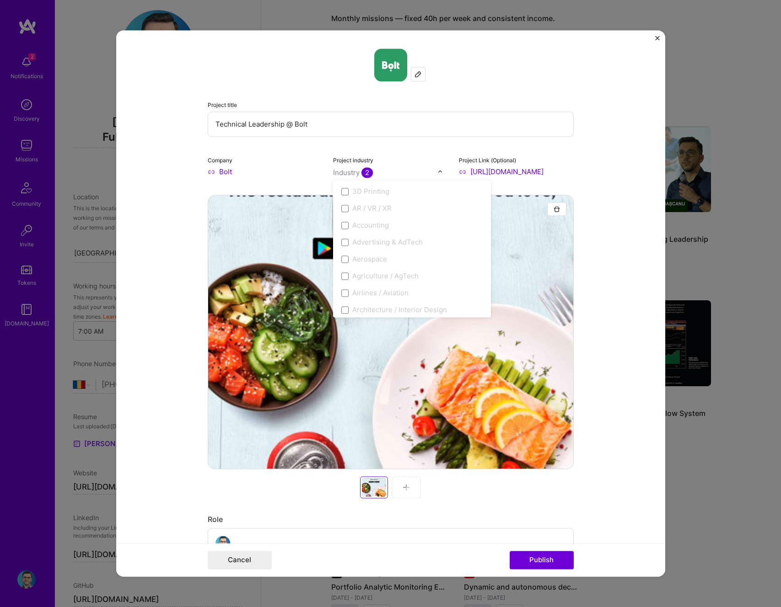
click at [525, 175] on input "https://spotlight.bloomberg.com/story/fi-indices/page/6/4" at bounding box center [516, 172] width 115 height 10
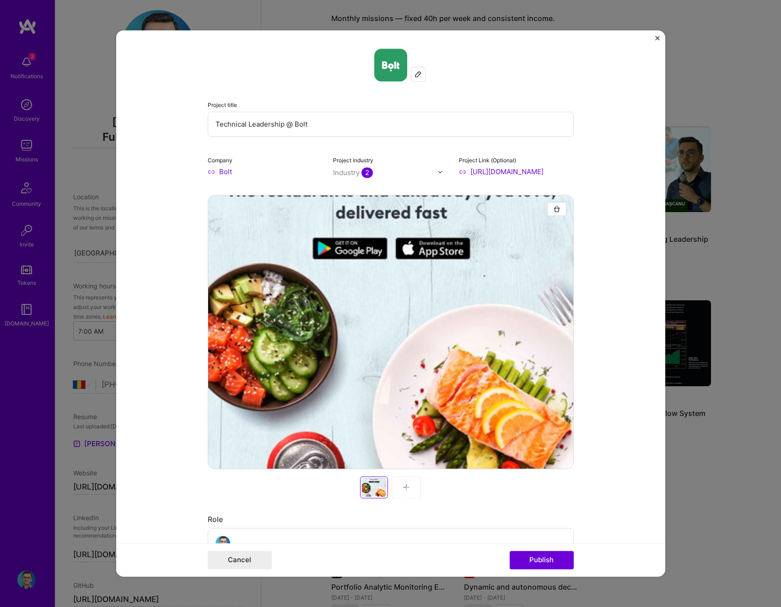
click at [505, 167] on input "https://spotlight.bloomberg.com/story/fi-indices/page/6/4" at bounding box center [516, 172] width 115 height 10
click at [494, 172] on input at bounding box center [516, 172] width 115 height 10
paste input "https://bolt.eu/en/food/"
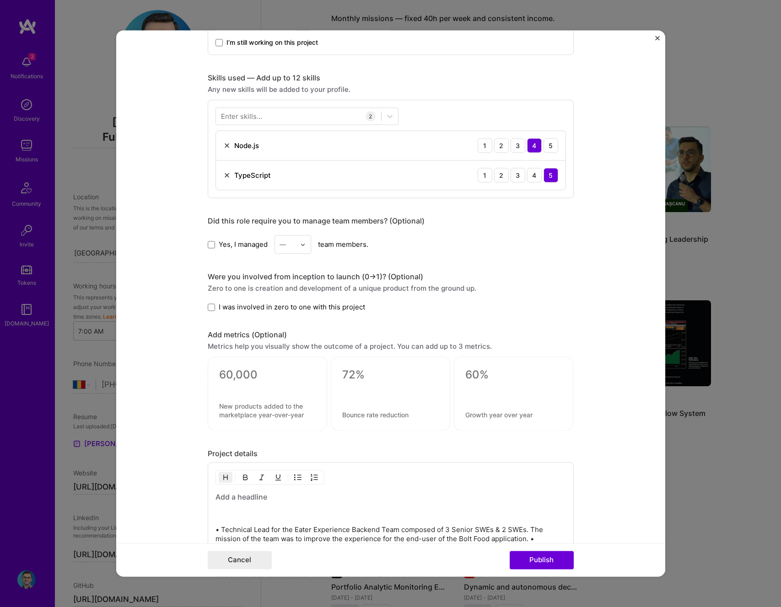
scroll to position [591, 0]
type input "https://bolt.eu/en/food/"
click at [268, 115] on div at bounding box center [298, 118] width 165 height 15
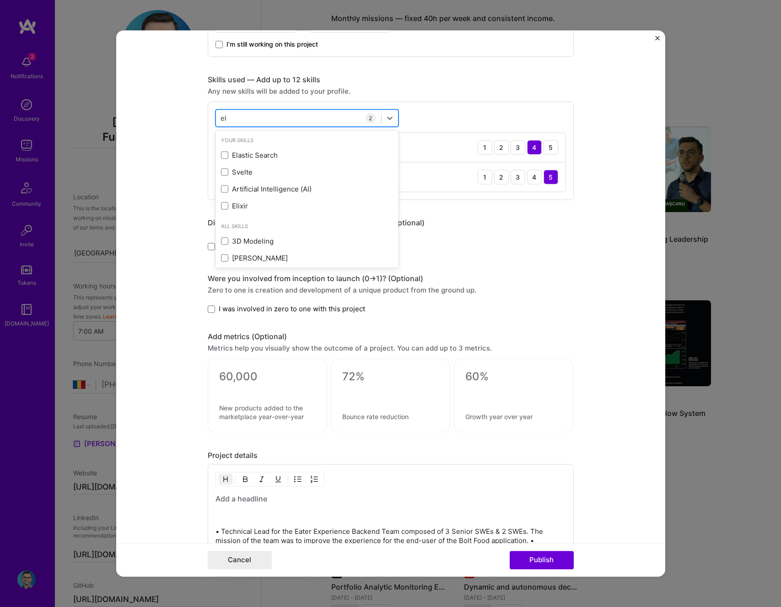
type input "elas"
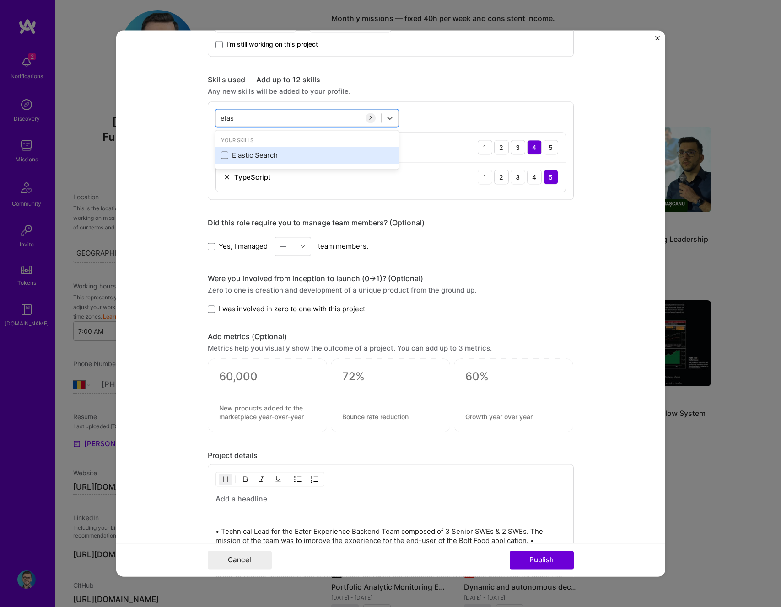
click at [266, 150] on div "Elastic Search" at bounding box center [307, 155] width 172 height 10
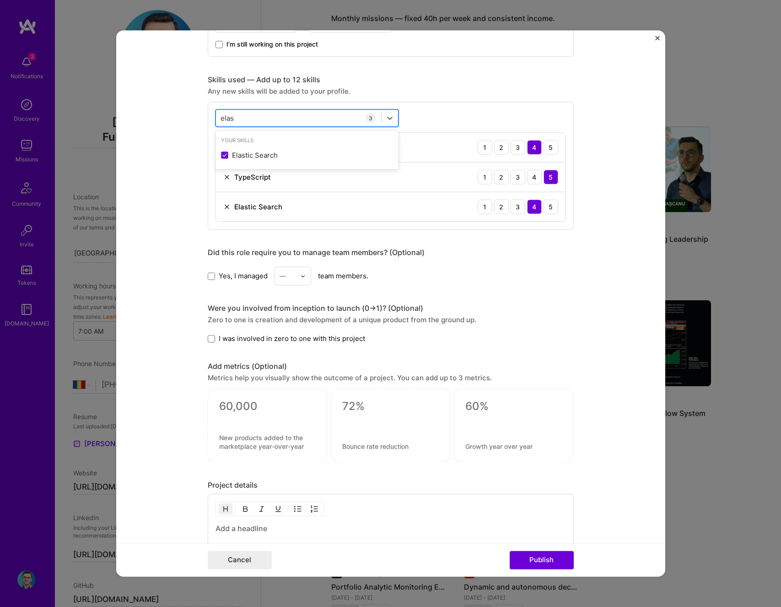
click at [269, 116] on div "elas elas" at bounding box center [298, 118] width 165 height 15
click at [268, 118] on div "elas elas" at bounding box center [298, 118] width 165 height 15
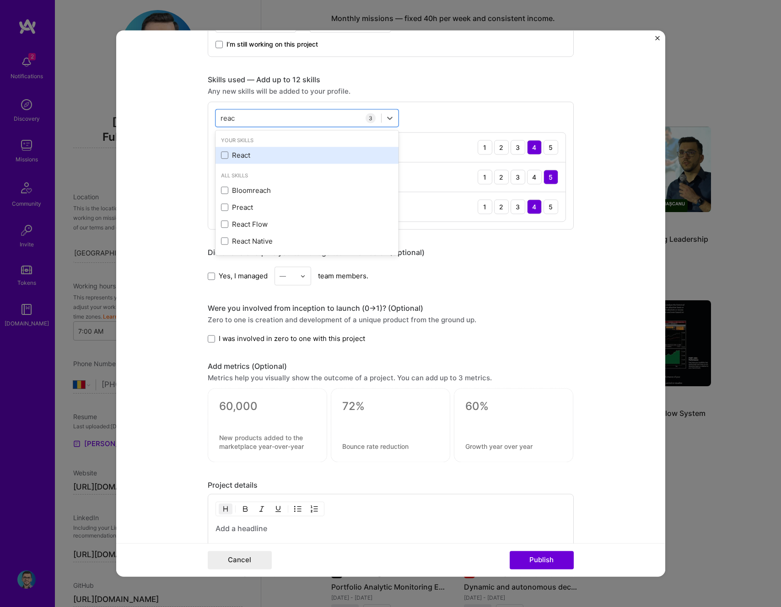
click at [250, 151] on div "React" at bounding box center [307, 155] width 172 height 10
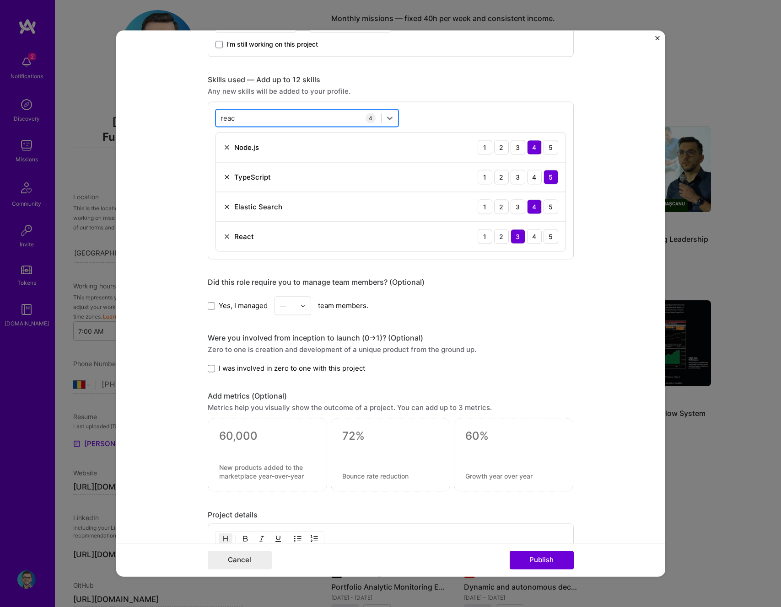
click at [256, 126] on div "reac reac" at bounding box center [306, 117] width 183 height 17
click at [251, 143] on div "Your Skills" at bounding box center [306, 141] width 183 height 10
click at [252, 147] on div "MySQL" at bounding box center [306, 155] width 183 height 17
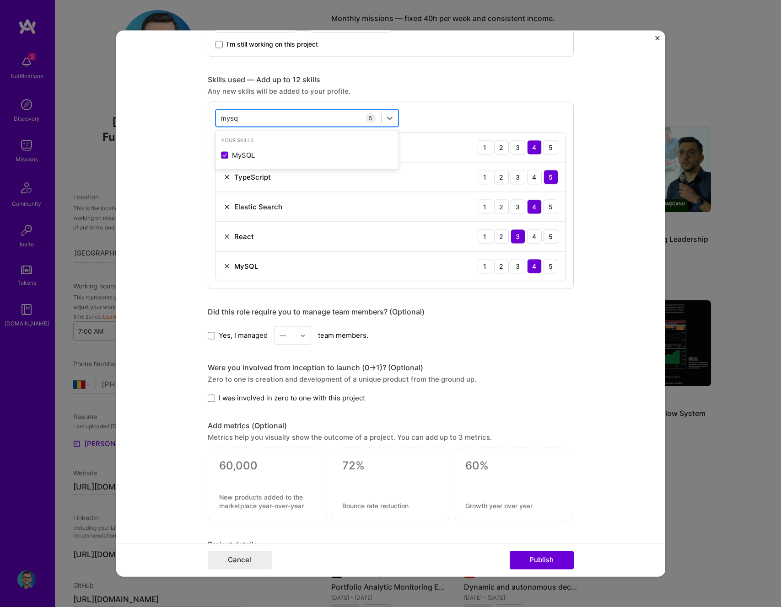
click at [258, 113] on div "mysq mysq" at bounding box center [298, 118] width 165 height 15
type input "aws"
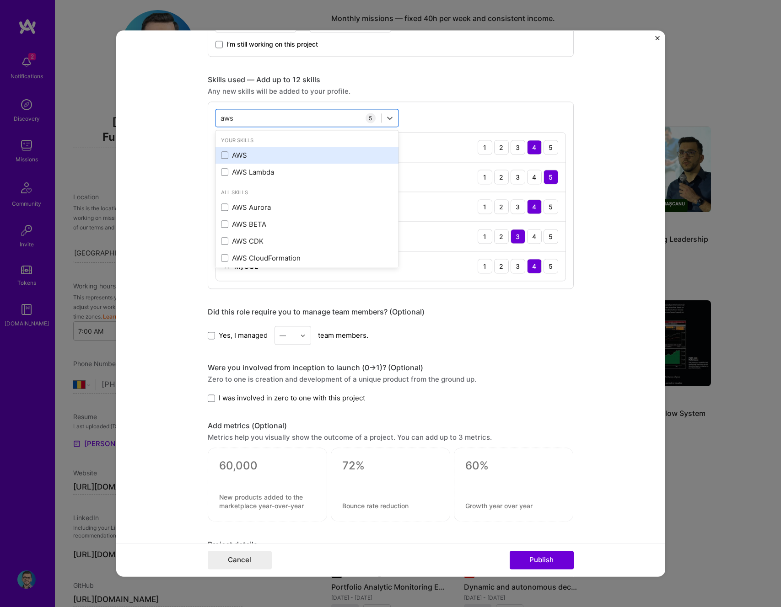
click at [243, 150] on div "AWS" at bounding box center [306, 155] width 183 height 17
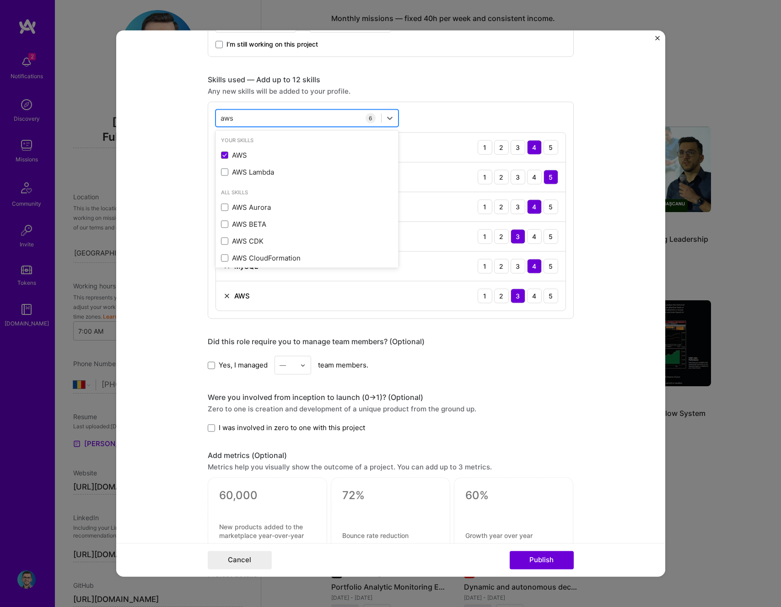
click at [253, 113] on div "aws aws" at bounding box center [298, 118] width 165 height 15
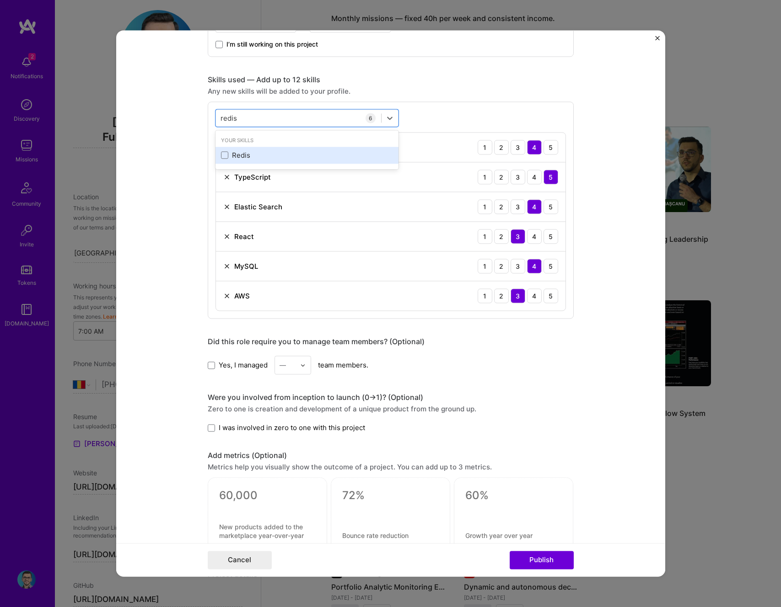
click at [236, 152] on div "Redis" at bounding box center [307, 155] width 172 height 10
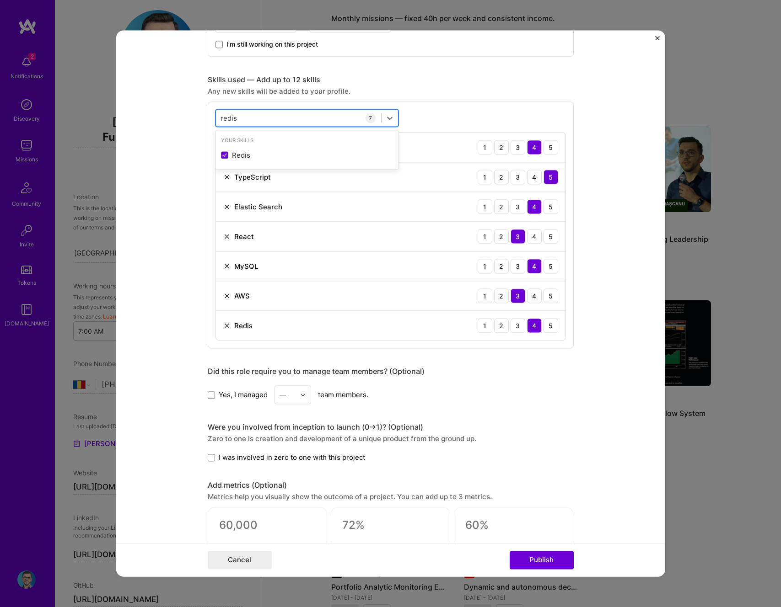
click at [248, 119] on div "redis redis" at bounding box center [298, 118] width 165 height 15
click at [226, 150] on div "Grafana" at bounding box center [307, 155] width 172 height 10
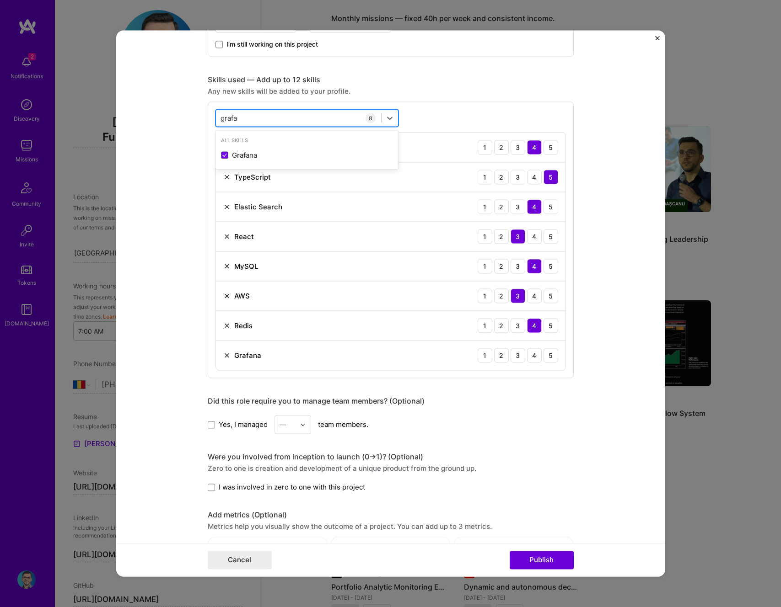
click at [252, 121] on div "grafa grafa" at bounding box center [298, 118] width 165 height 15
click at [250, 147] on div "[PERSON_NAME]" at bounding box center [306, 155] width 183 height 17
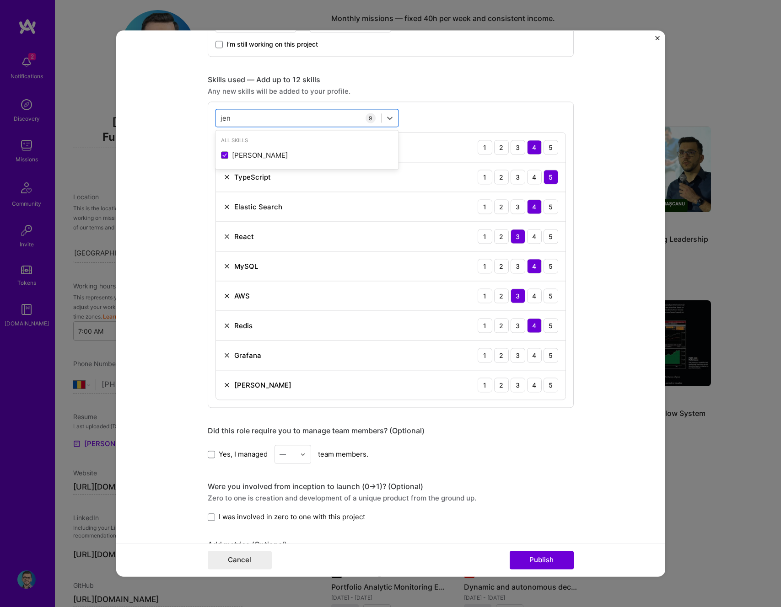
type input "jen"
click at [184, 176] on form "Project title Technical Leadership @ Bolt Company Bolt Project industry Industr…" at bounding box center [390, 303] width 549 height 547
click at [533, 357] on div "4" at bounding box center [534, 355] width 15 height 15
click at [533, 386] on div "4" at bounding box center [534, 385] width 15 height 15
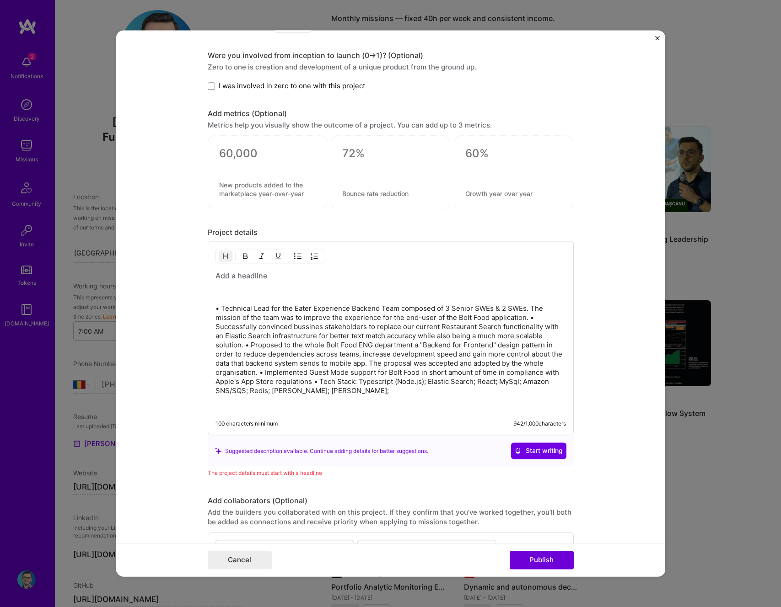
scroll to position [1063, 0]
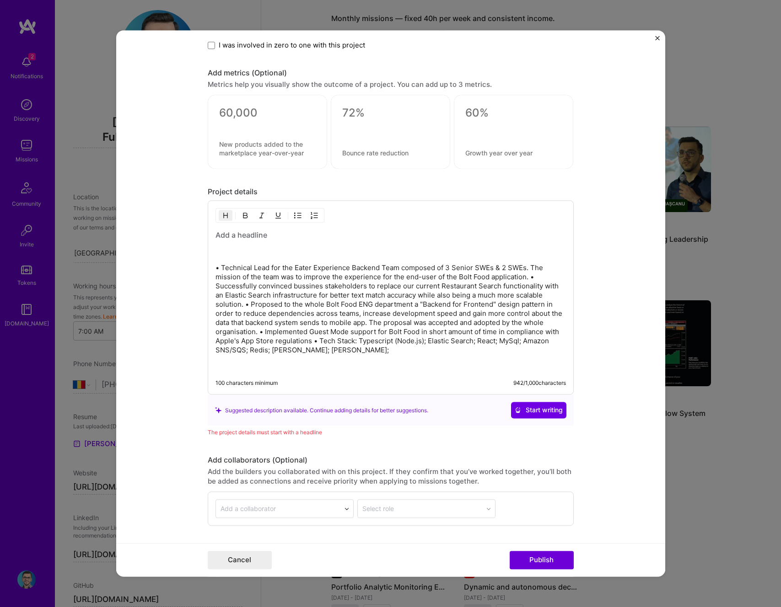
click at [223, 269] on p "• Technical Lead for the Eater Experience Backend Team composed of 3 Senior SWE…" at bounding box center [390, 309] width 350 height 91
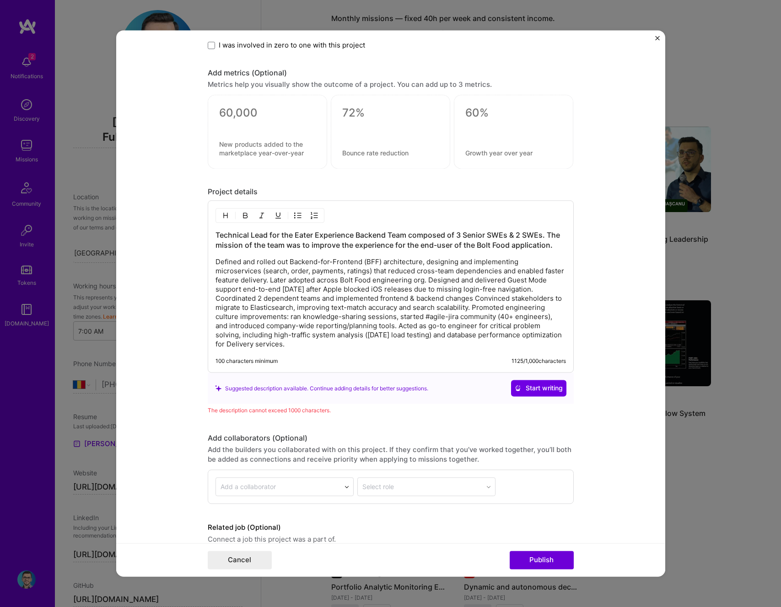
click at [401, 283] on p "Defined and rolled out Backend-for-Frontend (BFF) architecture, designing and i…" at bounding box center [390, 303] width 350 height 91
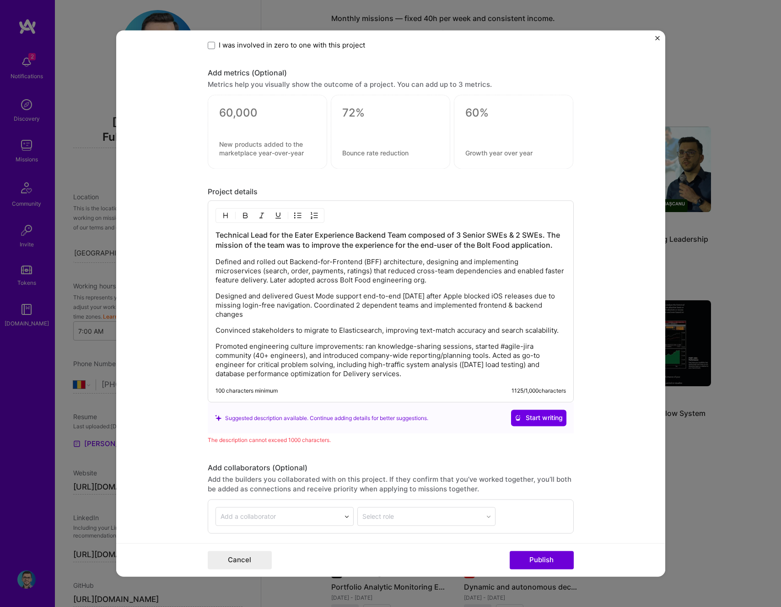
click at [299, 216] on button "button" at bounding box center [298, 215] width 14 height 11
click at [252, 304] on p "Designed and delivered Guest Mode support end-to-end in 2 weeks after Apple blo…" at bounding box center [390, 306] width 350 height 27
click at [279, 293] on p "Designed and delivered Guest Mode support end-to-end in 2 weeks after Apple blo…" at bounding box center [390, 306] width 350 height 27
click at [294, 216] on img "button" at bounding box center [297, 215] width 7 height 7
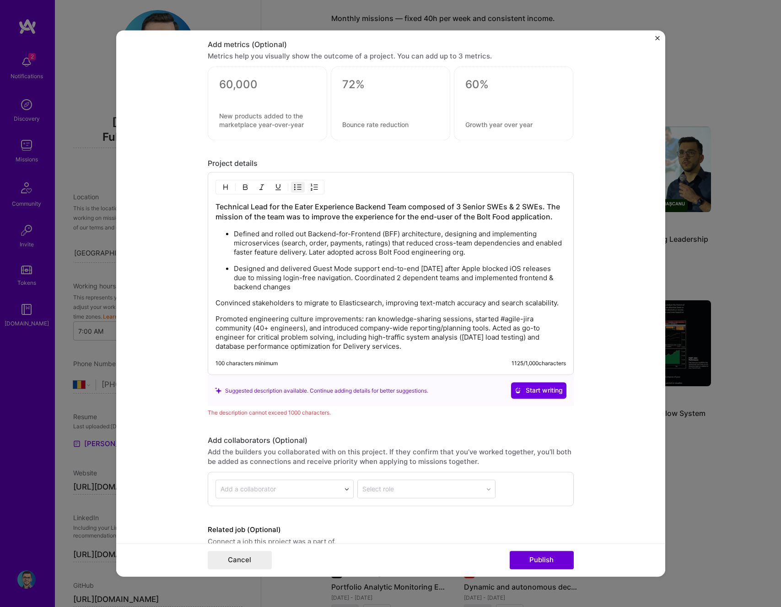
scroll to position [1136, 0]
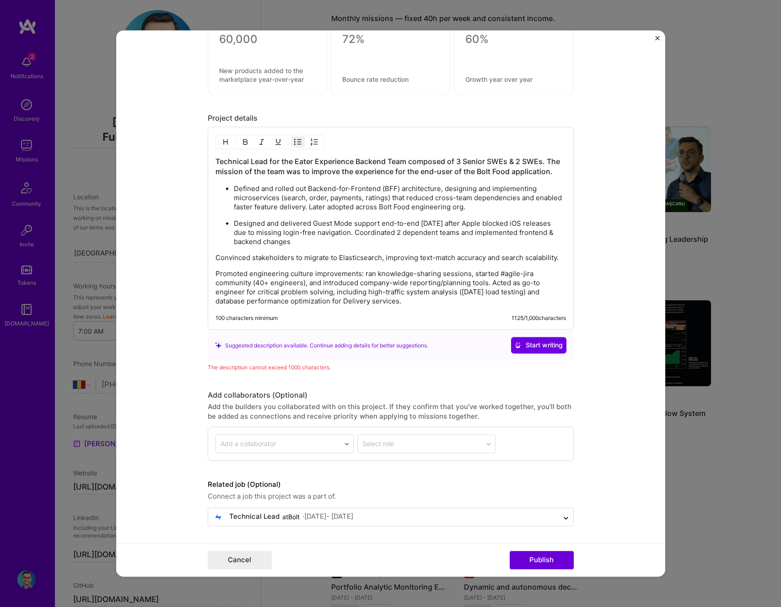
click at [269, 260] on p "Convinced stakeholders to migrate to Elasticsearch, improving text-match accura…" at bounding box center [390, 258] width 350 height 9
click at [294, 141] on img "button" at bounding box center [297, 142] width 7 height 7
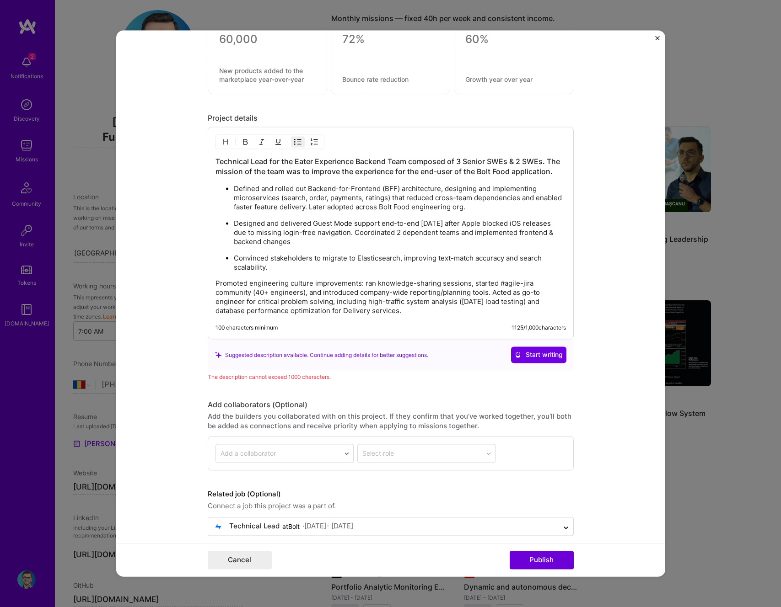
click at [281, 281] on p "Promoted engineering culture improvements: ran knowledge-sharing sessions, star…" at bounding box center [390, 297] width 350 height 37
click at [489, 291] on p "Promoted engineering culture improvements: ran knowledge-sharing sessions, star…" at bounding box center [390, 297] width 350 height 37
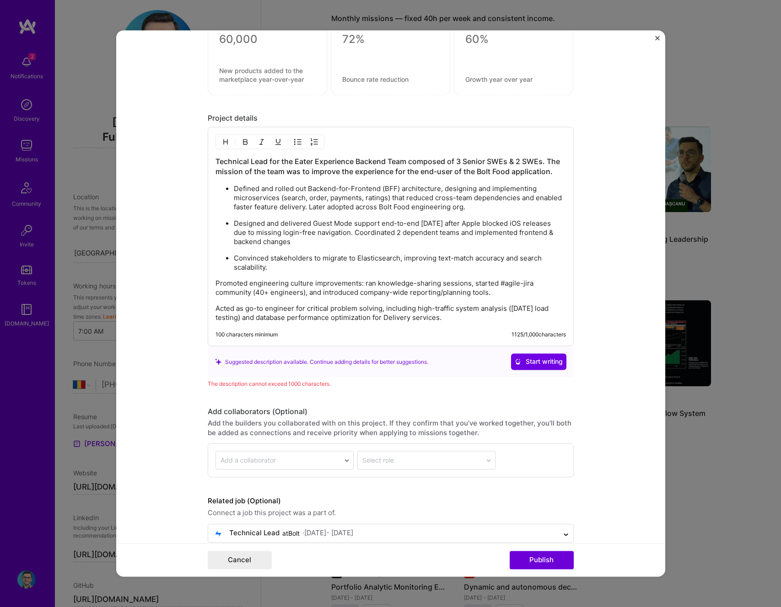
click at [294, 140] on img "button" at bounding box center [297, 142] width 7 height 7
drag, startPoint x: 360, startPoint y: 283, endPoint x: 219, endPoint y: 281, distance: 140.9
click at [224, 282] on p "Promoted engineering culture improvements: ran knowledge-sharing sessions, star…" at bounding box center [390, 288] width 350 height 18
click at [294, 144] on img "button" at bounding box center [297, 142] width 7 height 7
drag, startPoint x: 488, startPoint y: 284, endPoint x: 498, endPoint y: 296, distance: 15.9
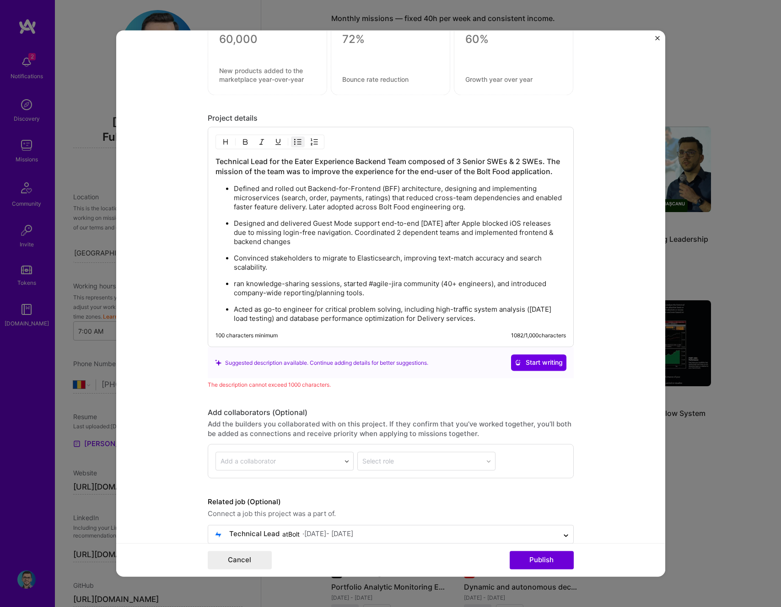
click at [498, 296] on p "ran knowledge-sharing sessions, started #agile-jira community (40+ engineers), …" at bounding box center [400, 289] width 332 height 18
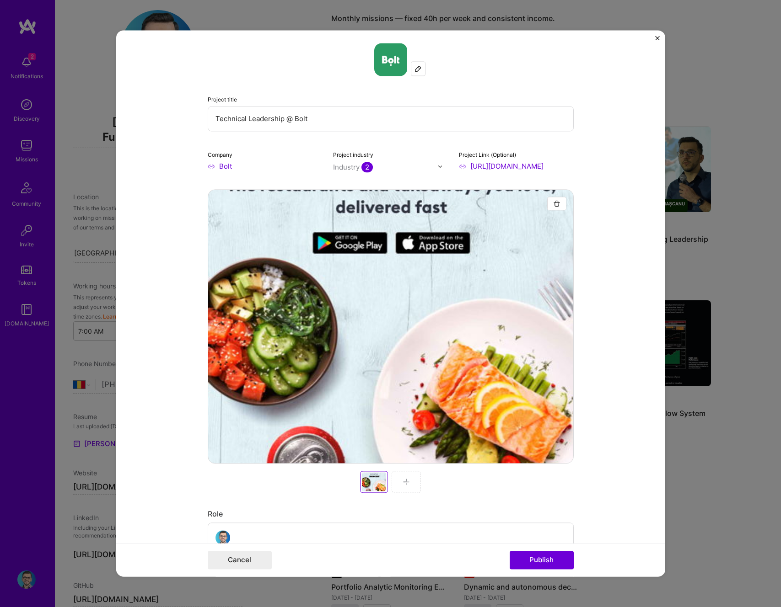
scroll to position [0, 0]
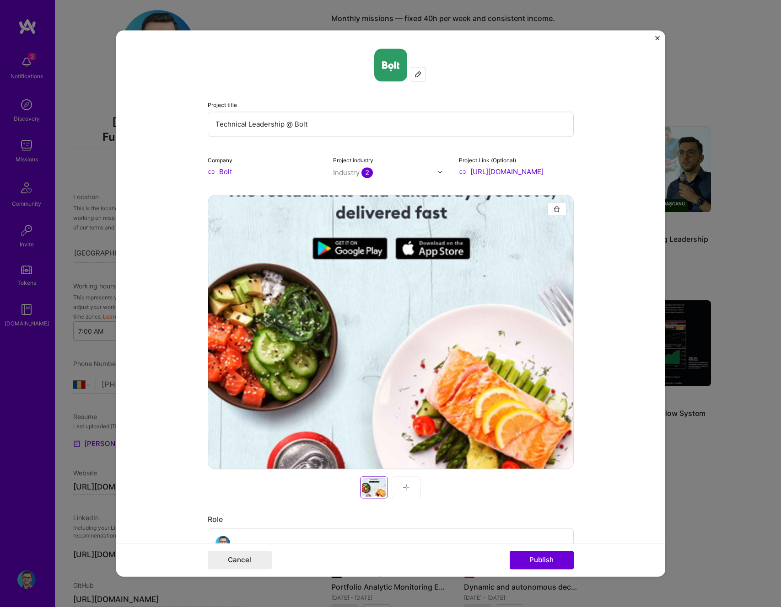
drag, startPoint x: 306, startPoint y: 124, endPoint x: 280, endPoint y: 124, distance: 25.2
click at [280, 124] on input "Technical Leadership @ Bolt" at bounding box center [391, 124] width 366 height 25
type input "Technical Leadership"
click at [549, 561] on button "Publish" at bounding box center [542, 561] width 64 height 18
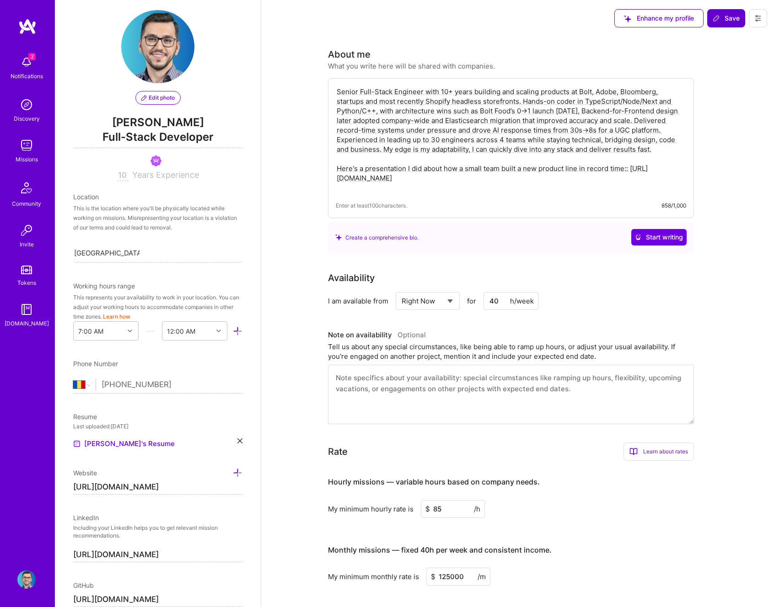
click at [727, 21] on span "Save" at bounding box center [726, 18] width 27 height 9
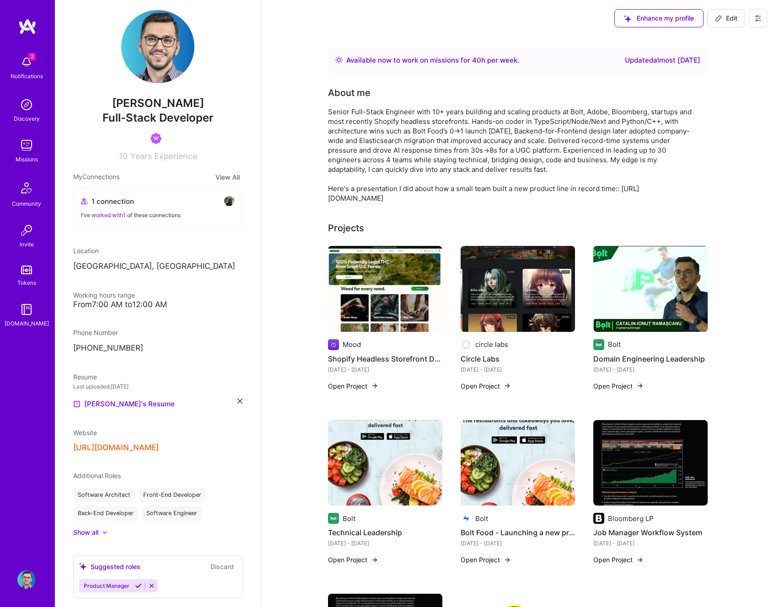
click at [714, 12] on button "Edit" at bounding box center [726, 18] width 38 height 18
select select "RO"
select select "Right Now"
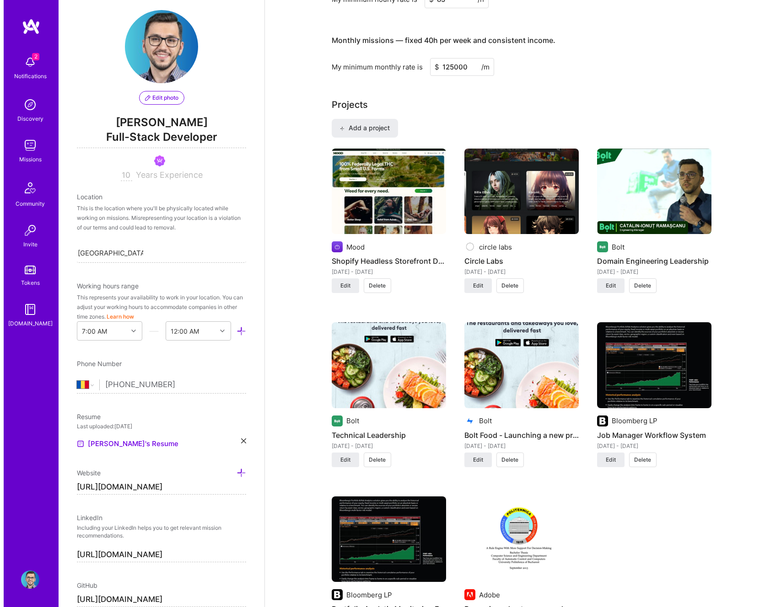
scroll to position [529, 0]
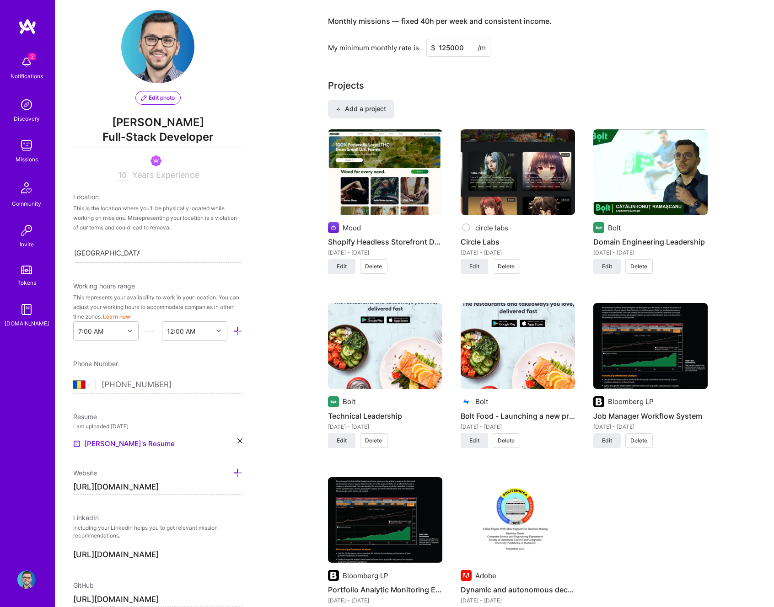
click at [524, 163] on img at bounding box center [518, 172] width 114 height 86
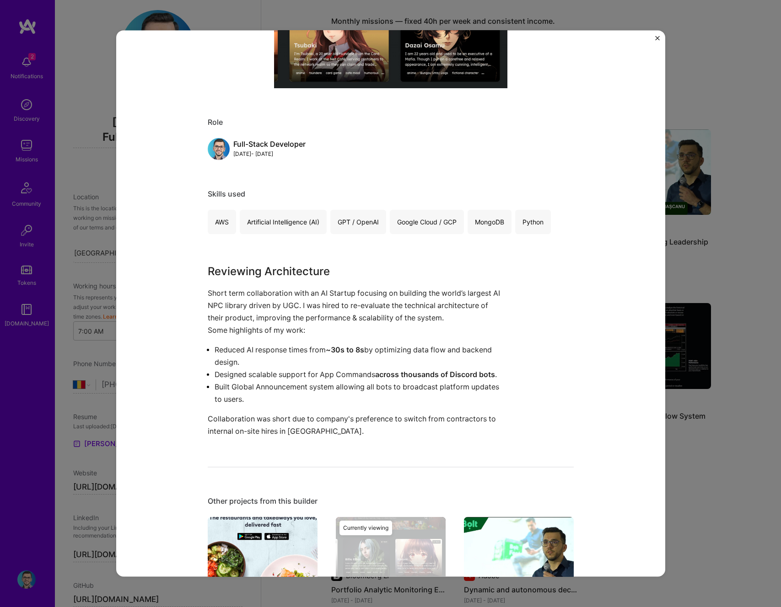
scroll to position [611, 0]
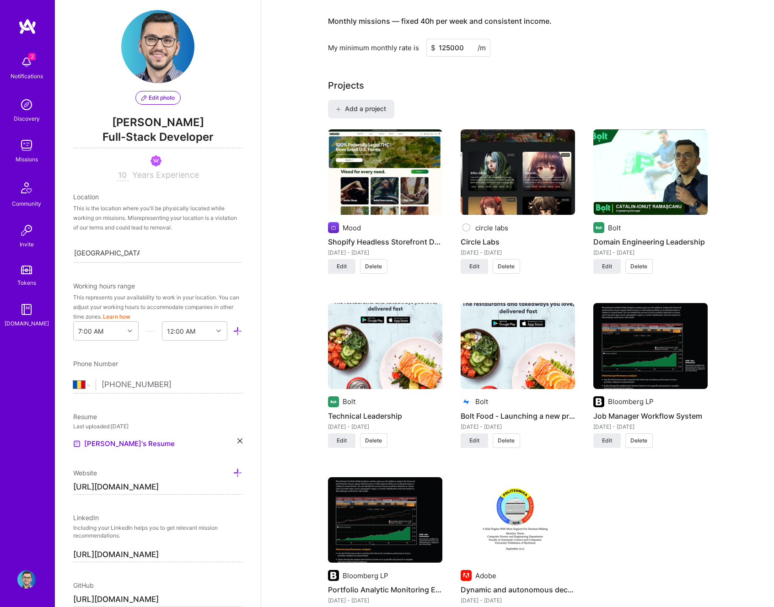
click at [403, 174] on img at bounding box center [385, 172] width 114 height 86
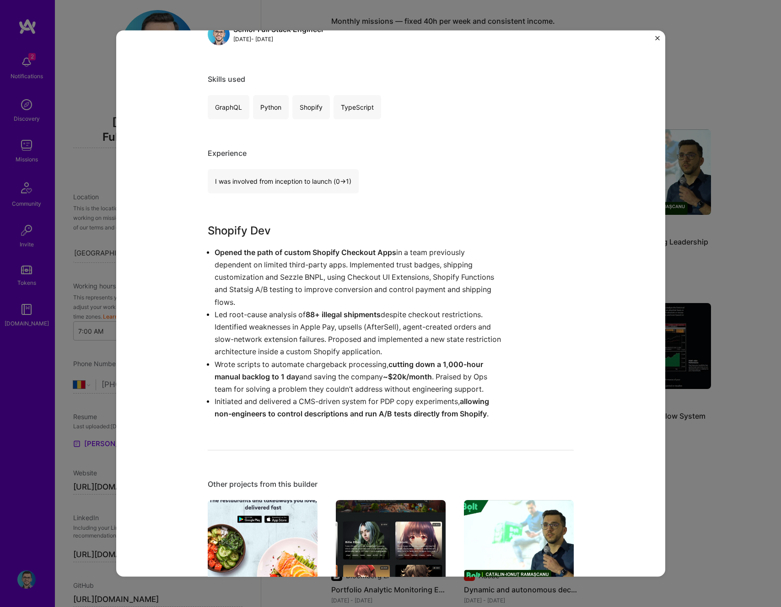
scroll to position [435, 0]
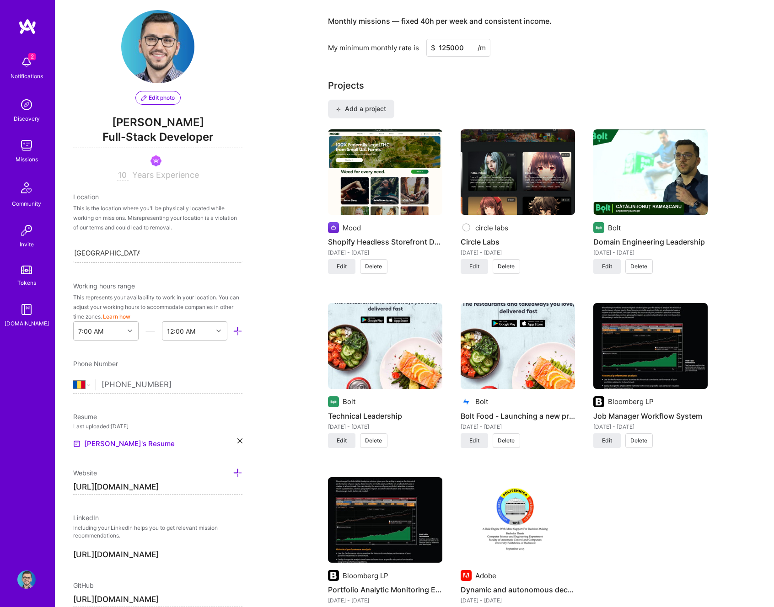
click at [606, 190] on img at bounding box center [650, 172] width 114 height 86
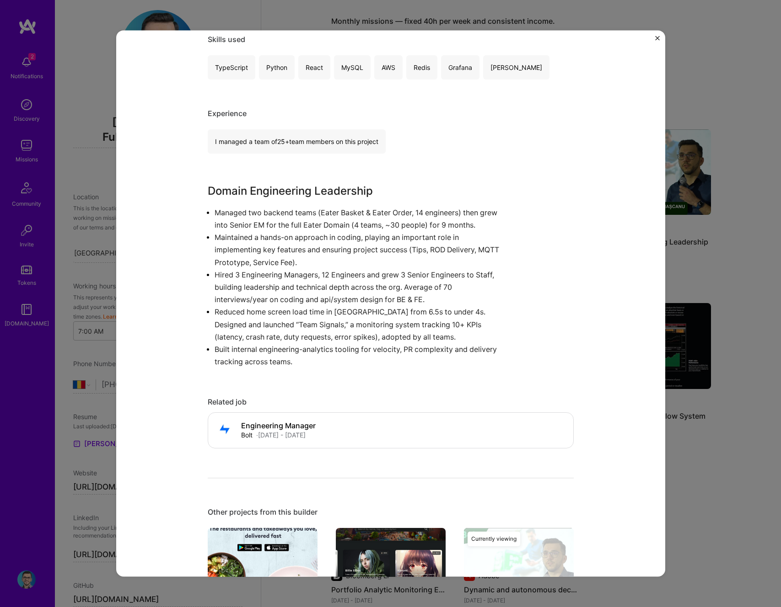
scroll to position [548, 0]
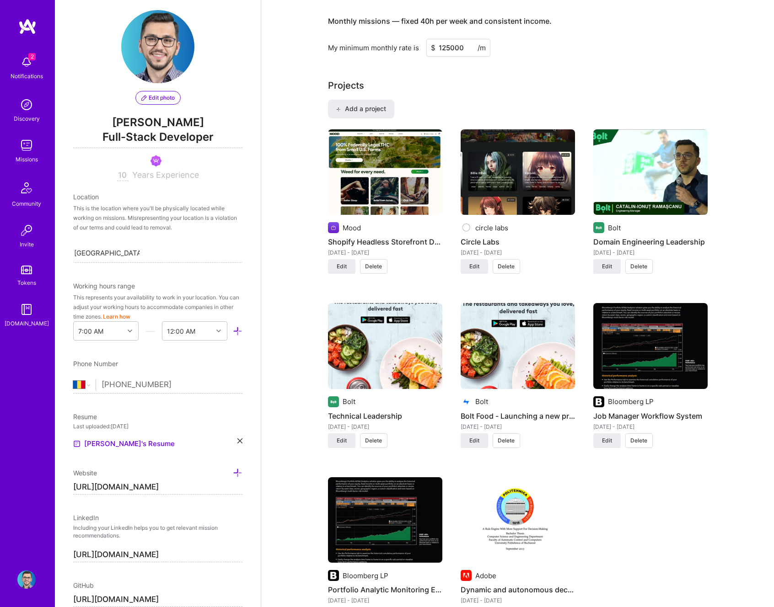
click at [639, 189] on img at bounding box center [650, 172] width 114 height 86
click at [632, 185] on img at bounding box center [650, 172] width 114 height 86
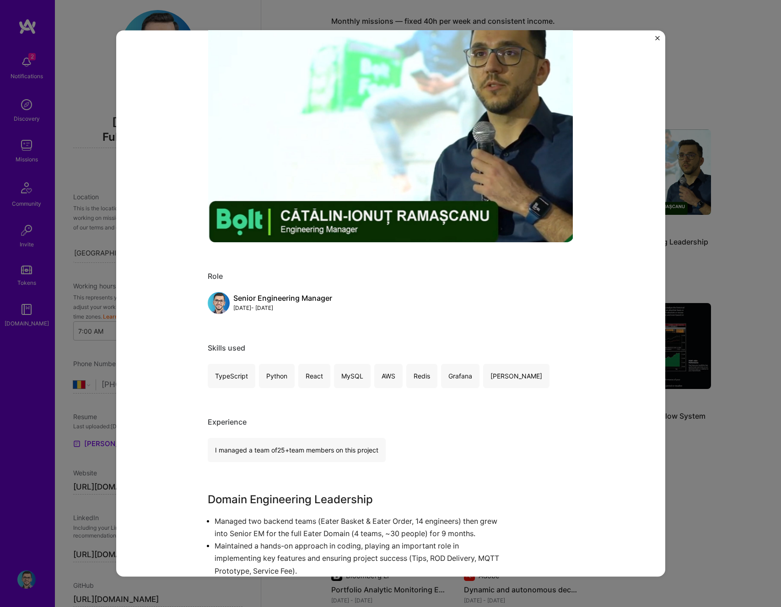
scroll to position [174, 0]
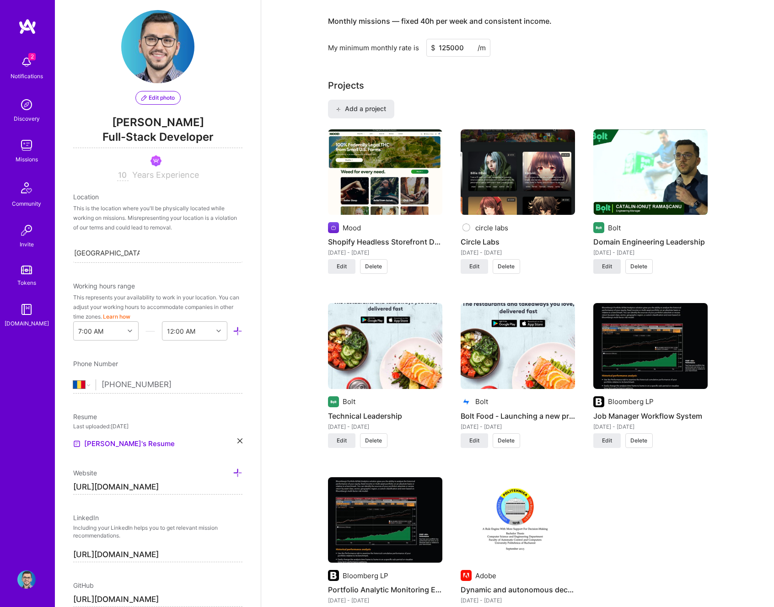
click at [606, 263] on span "Edit" at bounding box center [607, 267] width 10 height 8
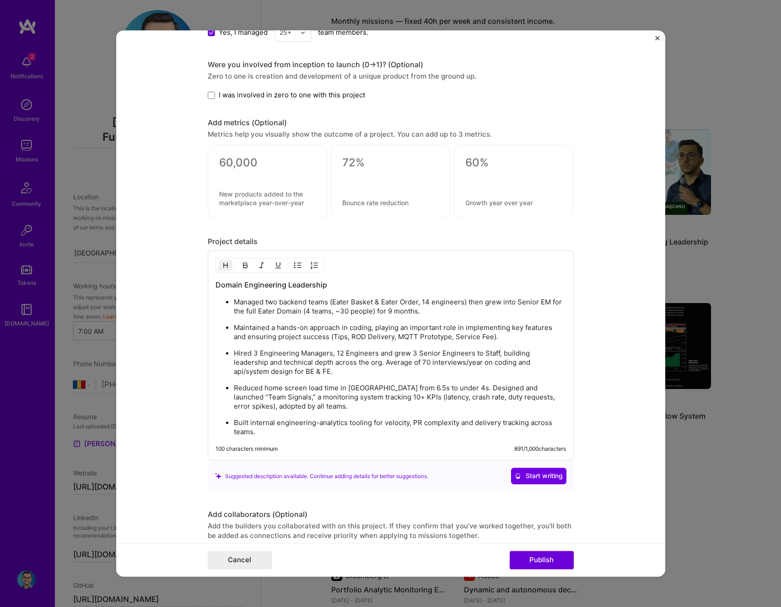
scroll to position [985, 0]
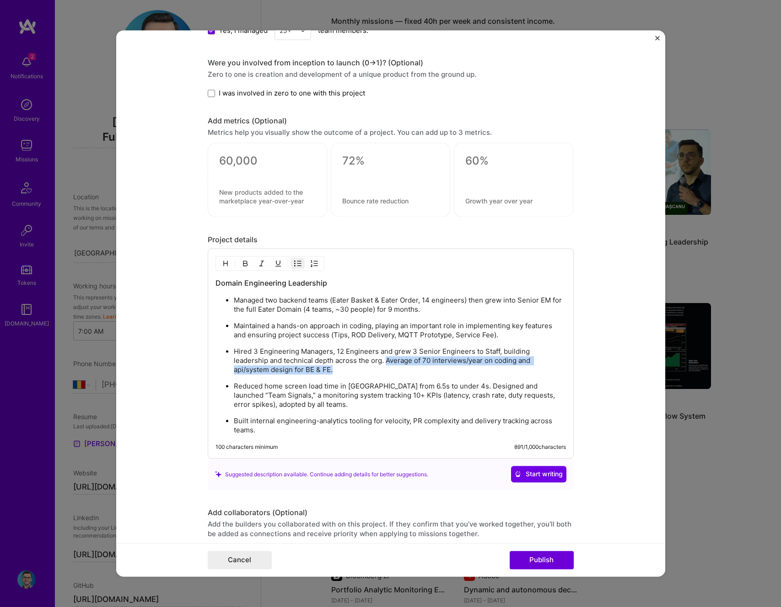
drag, startPoint x: 347, startPoint y: 360, endPoint x: 346, endPoint y: 367, distance: 7.3
click at [346, 367] on p "Hired 3 Engineering Managers, 12 Engineers and grew 3 Senior Engineers to Staff…" at bounding box center [400, 361] width 332 height 27
click at [243, 264] on img "button" at bounding box center [245, 263] width 7 height 7
drag, startPoint x: 368, startPoint y: 386, endPoint x: 435, endPoint y: 384, distance: 67.7
click at [435, 384] on p "Reduced home screen load time in Lisbon from 6.5s to under 4s. Designed and lau…" at bounding box center [400, 395] width 332 height 27
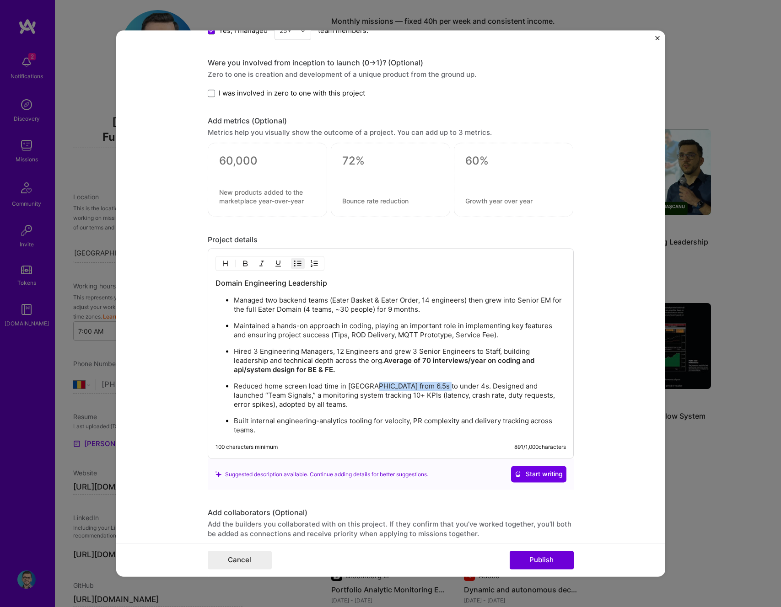
click at [238, 261] on button "button" at bounding box center [245, 263] width 14 height 11
click at [386, 361] on strong "Average of 70 interviews/year on coding and api/system design for BE & FE." at bounding box center [385, 366] width 302 height 18
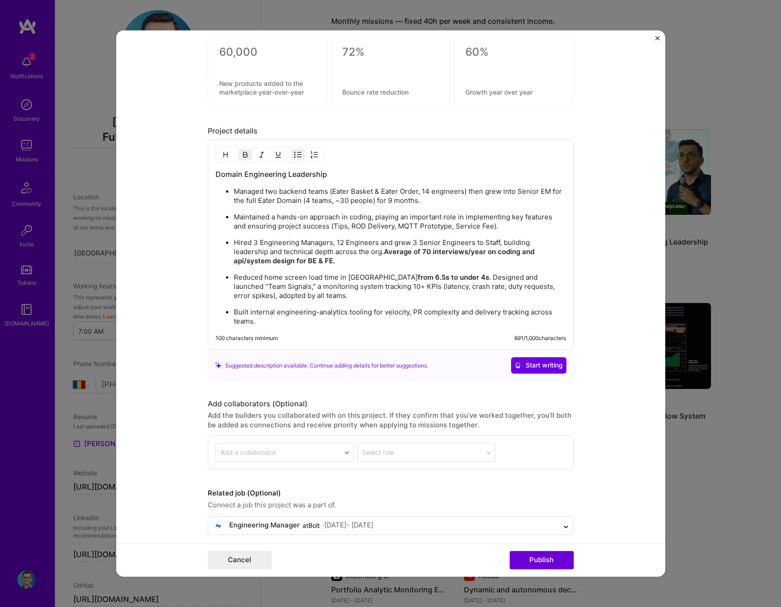
scroll to position [1102, 0]
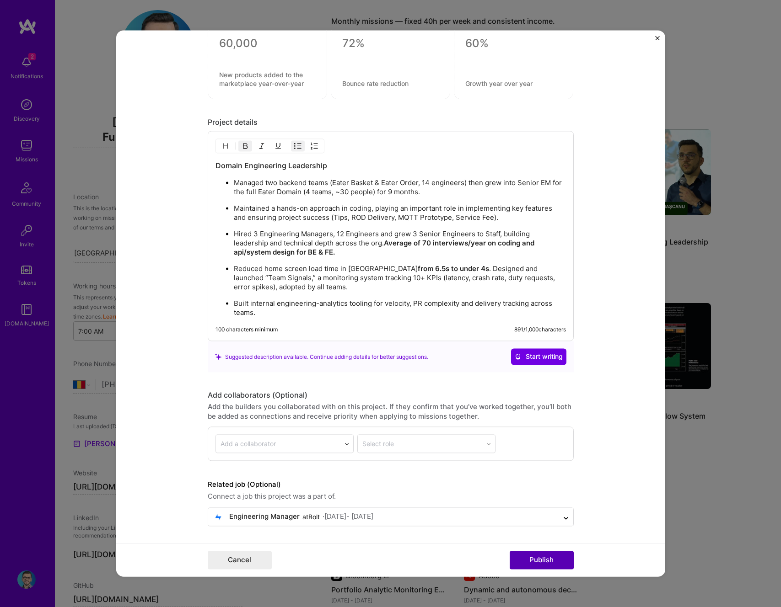
click at [556, 556] on button "Publish" at bounding box center [542, 561] width 64 height 18
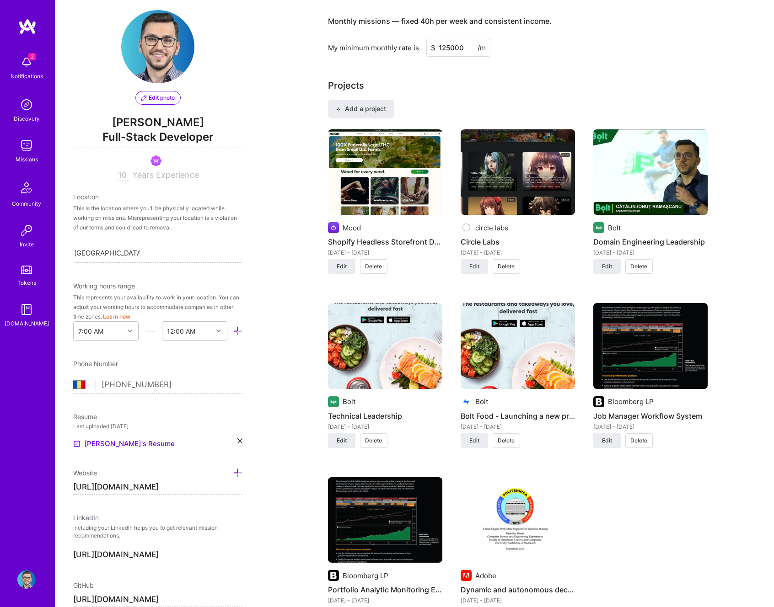
click at [517, 346] on img at bounding box center [518, 346] width 114 height 86
click at [483, 445] on button "Edit" at bounding box center [474, 441] width 27 height 15
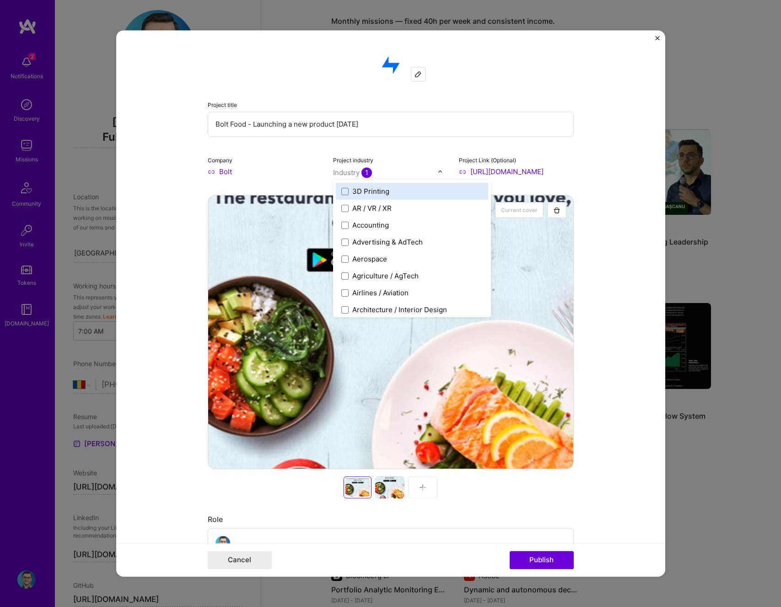
click at [362, 172] on span "1" at bounding box center [366, 172] width 11 height 11
type input "de"
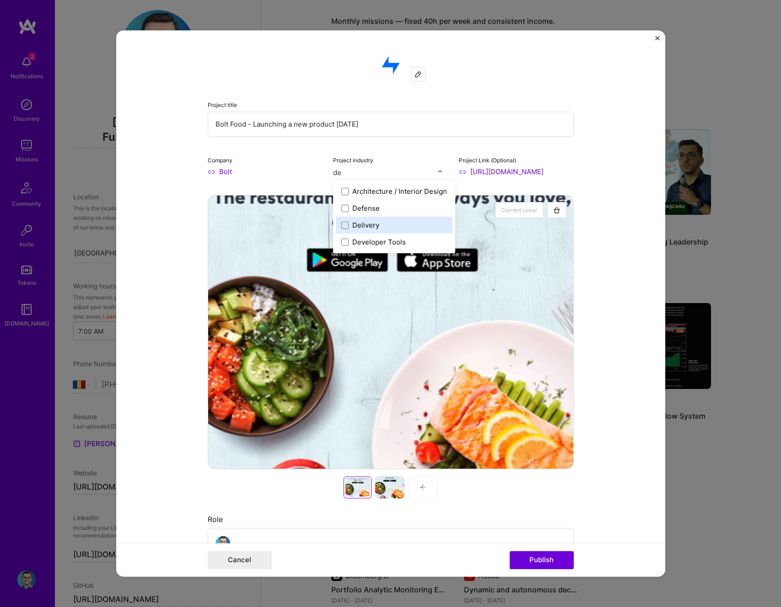
click at [357, 222] on div "Delivery" at bounding box center [365, 225] width 27 height 10
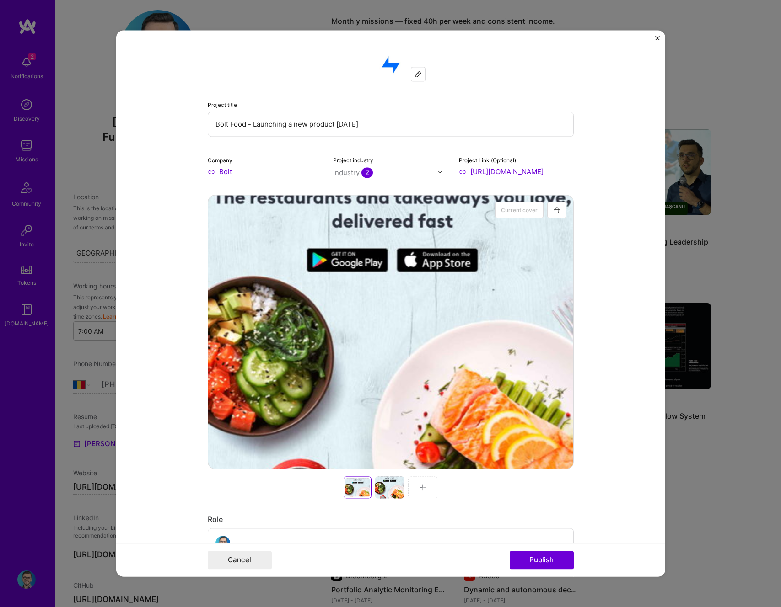
click at [289, 155] on div "Company Bolt" at bounding box center [265, 165] width 115 height 21
click at [221, 173] on input "Bolt" at bounding box center [265, 172] width 115 height 10
type input "Bolt"
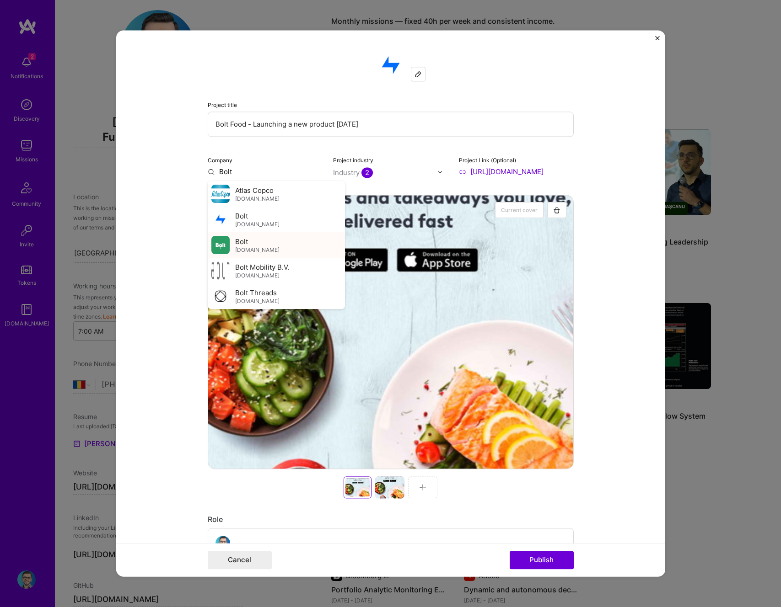
click at [243, 248] on span "bolt.eu" at bounding box center [257, 250] width 44 height 7
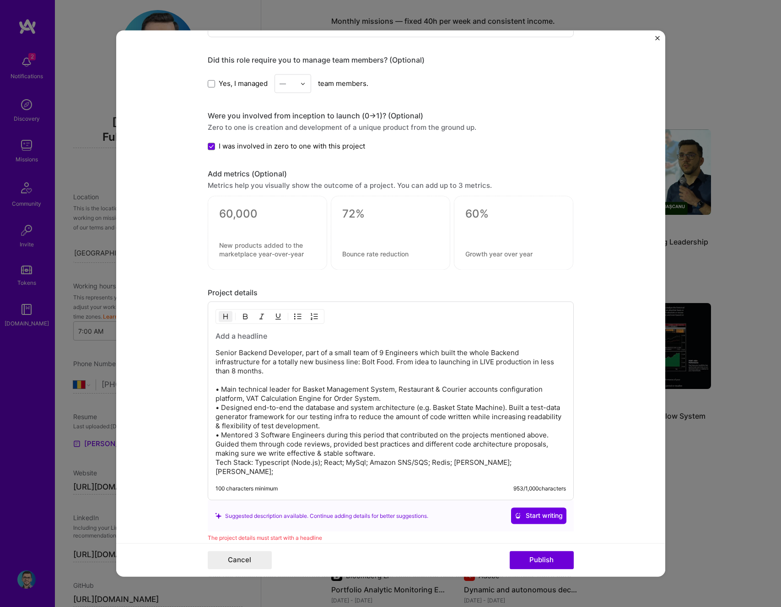
scroll to position [846, 0]
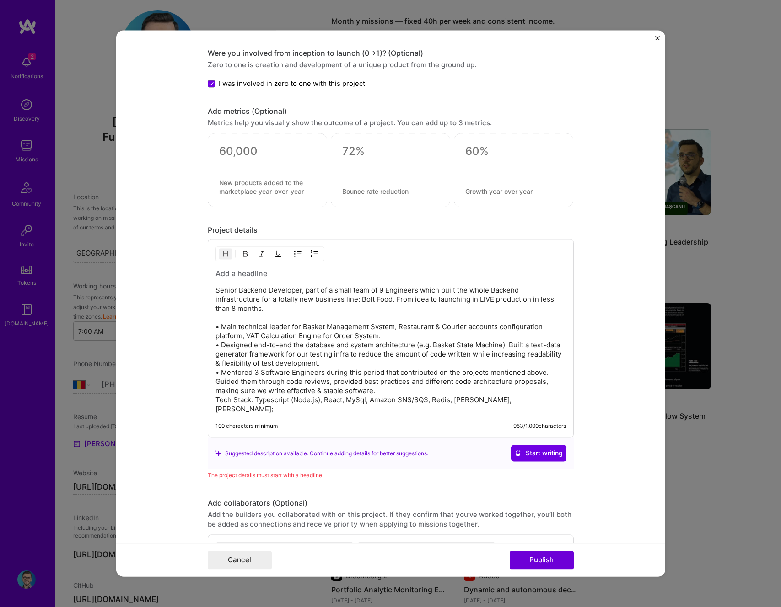
click at [219, 328] on p "Senior Backend Developer, part of a small team of 9 Engineers which built the w…" at bounding box center [390, 350] width 350 height 128
click at [218, 290] on p "Senior Backend Developer, part of a small team of 9 Engineers which built the w…" at bounding box center [390, 350] width 350 height 128
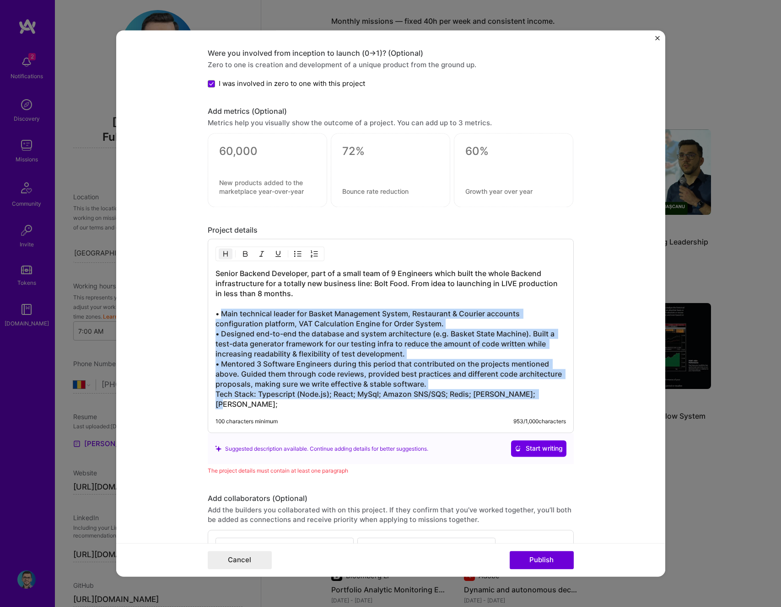
drag, startPoint x: 219, startPoint y: 314, endPoint x: 540, endPoint y: 391, distance: 330.3
click at [540, 391] on h3 "Senior Backend Developer, part of a small team of 9 Engineers which built the w…" at bounding box center [390, 339] width 350 height 141
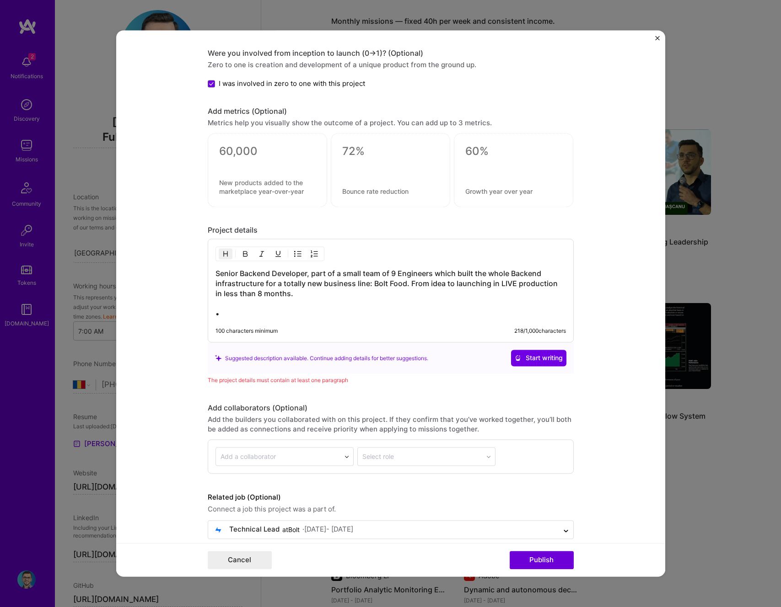
click at [256, 335] on div "100 characters minimum" at bounding box center [246, 331] width 62 height 7
click at [256, 330] on div "100 characters minimum" at bounding box center [246, 331] width 62 height 7
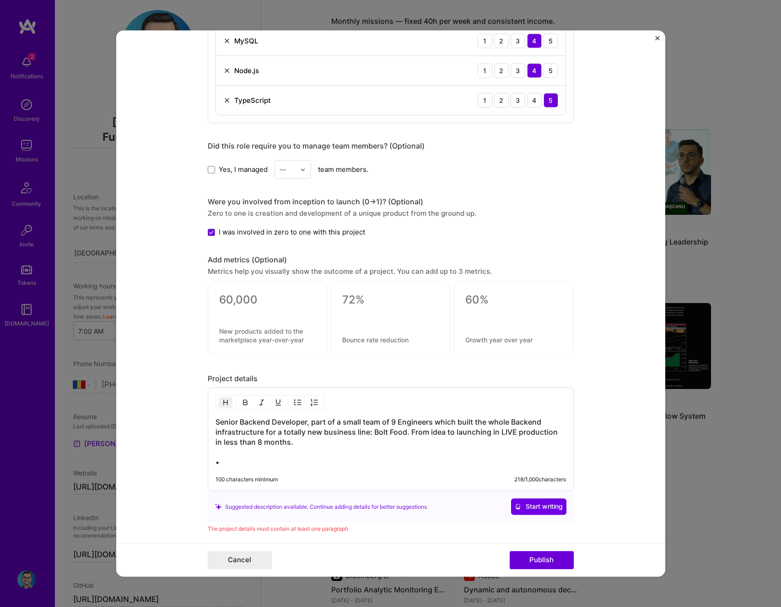
scroll to position [859, 0]
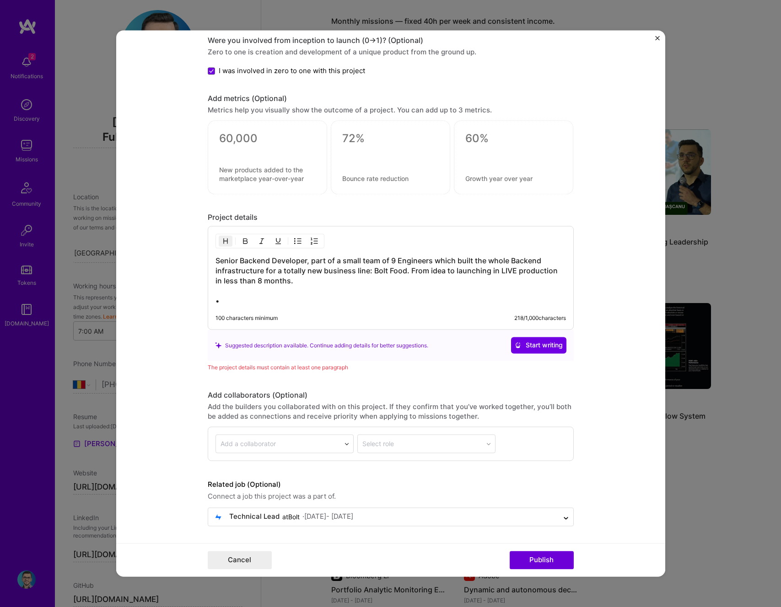
click at [261, 302] on h3 "Senior Backend Developer, part of a small team of 9 Engineers which built the w…" at bounding box center [390, 281] width 350 height 50
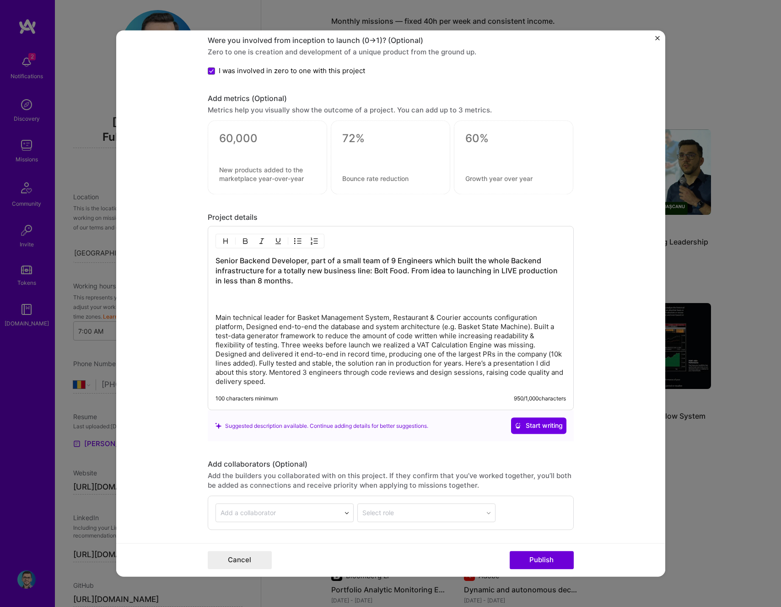
click at [536, 328] on p "Main technical leader for Basket Management System, Restaurant & Courier accoun…" at bounding box center [390, 350] width 350 height 73
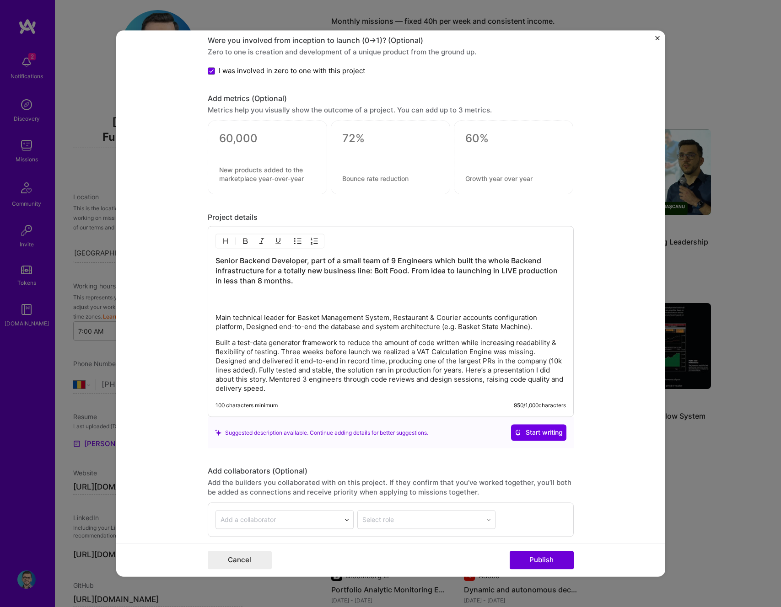
click at [273, 351] on p "Built a test-data generator framework to reduce the amount of code written whil…" at bounding box center [390, 366] width 350 height 55
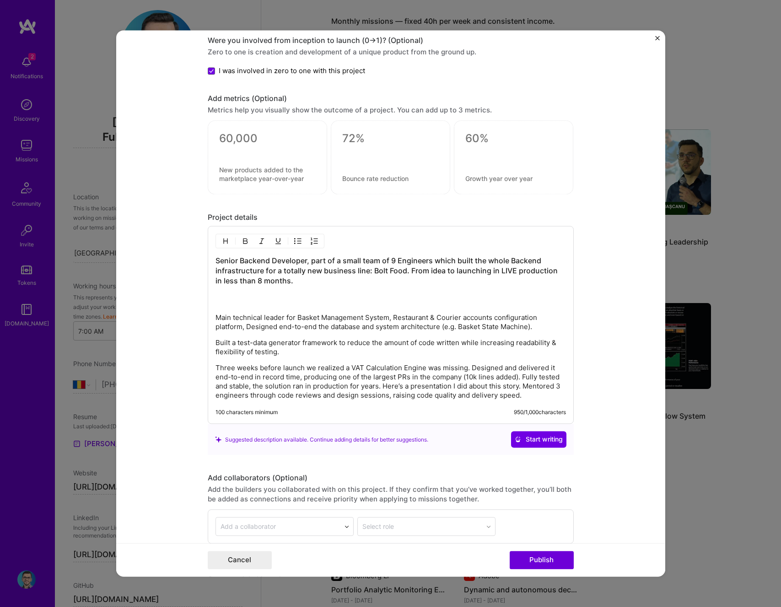
drag, startPoint x: 514, startPoint y: 374, endPoint x: 545, endPoint y: 391, distance: 35.0
click at [515, 374] on p "Three weeks before launch we realized a VAT Calculation Engine was missing. Des…" at bounding box center [390, 382] width 350 height 37
drag, startPoint x: 381, startPoint y: 385, endPoint x: 521, endPoint y: 388, distance: 139.5
click at [521, 388] on p "Three weeks before launch we realized a VAT Calculation Engine was missing. Des…" at bounding box center [390, 382] width 350 height 37
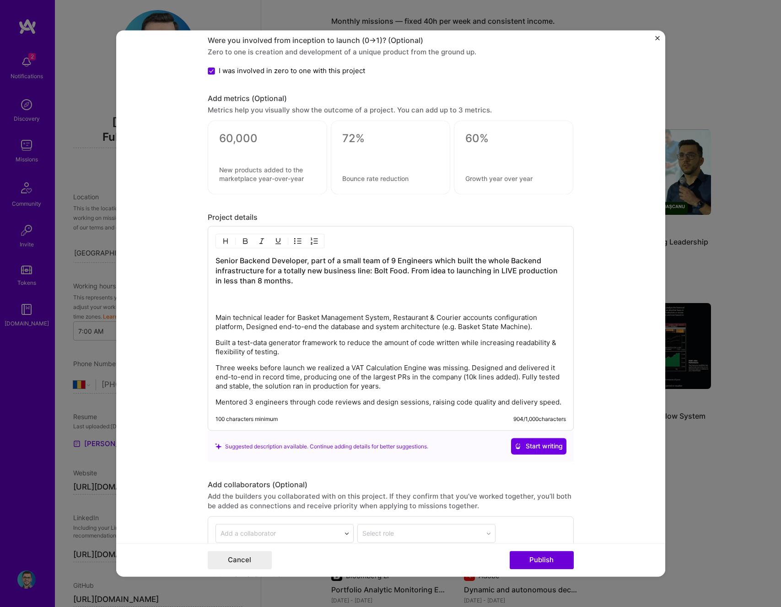
click at [304, 323] on p "Main technical leader for Basket Management System, Restaurant & Courier accoun…" at bounding box center [390, 323] width 350 height 18
click at [282, 320] on p "Main technical leader for Basket Management System, Restaurant & Courier accoun…" at bounding box center [390, 323] width 350 height 18
drag, startPoint x: 297, startPoint y: 242, endPoint x: 286, endPoint y: 276, distance: 35.9
click at [297, 241] on img "button" at bounding box center [297, 241] width 7 height 7
click at [263, 342] on p "Built a test-data generator framework to reduce the amount of code written whil…" at bounding box center [390, 348] width 350 height 18
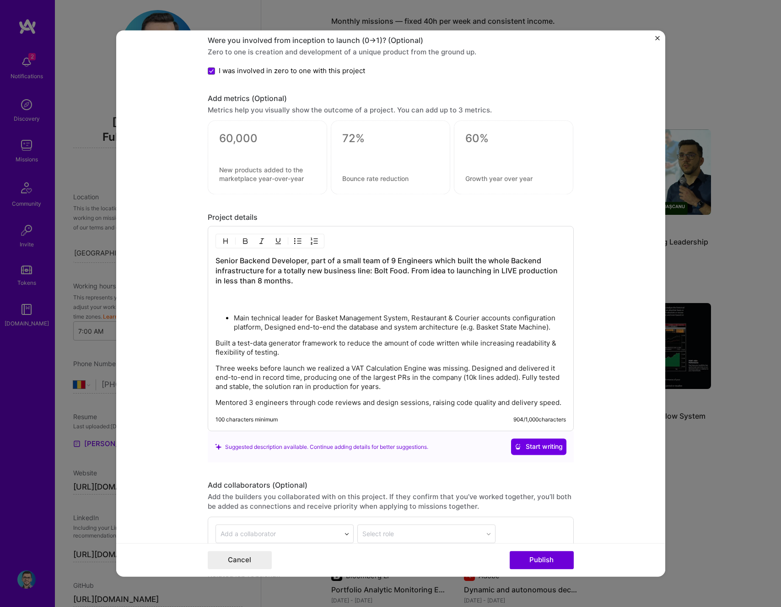
click at [298, 243] on button "button" at bounding box center [298, 241] width 14 height 11
click at [262, 364] on div "Senior Backend Developer, part of a small team of 9 Engineers which built the w…" at bounding box center [390, 332] width 350 height 152
click at [265, 375] on p "Three weeks before launch we realized a VAT Calculation Engine was missing. Des…" at bounding box center [390, 378] width 350 height 27
click at [295, 242] on img "button" at bounding box center [297, 241] width 7 height 7
click at [264, 397] on div "Senior Backend Developer, part of a small team of 9 Engineers which built the w…" at bounding box center [390, 332] width 350 height 153
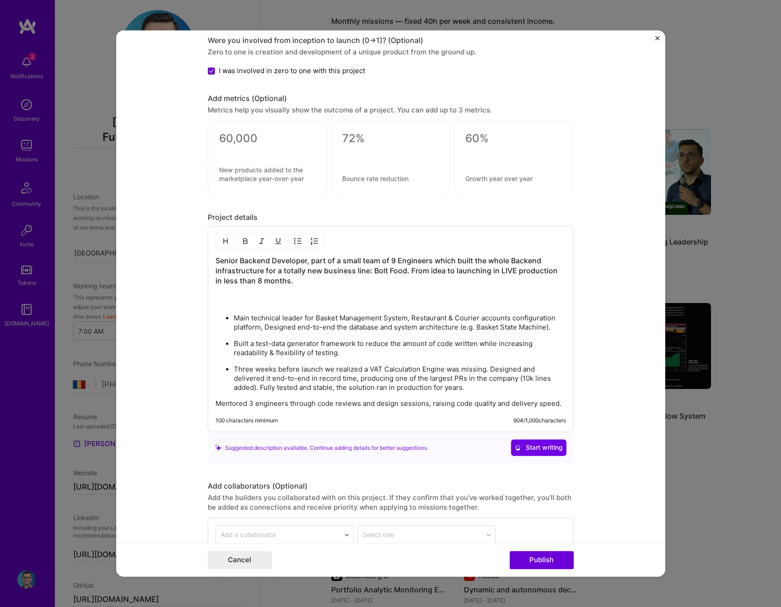
click at [295, 240] on img "button" at bounding box center [297, 241] width 7 height 7
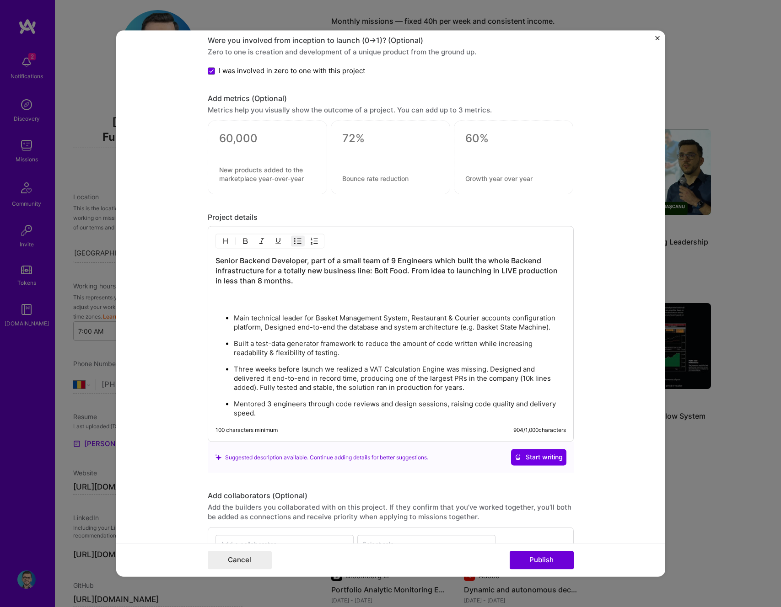
click at [251, 296] on h3 "Senior Backend Developer, part of a small team of 9 Engineers which built the w…" at bounding box center [390, 281] width 350 height 50
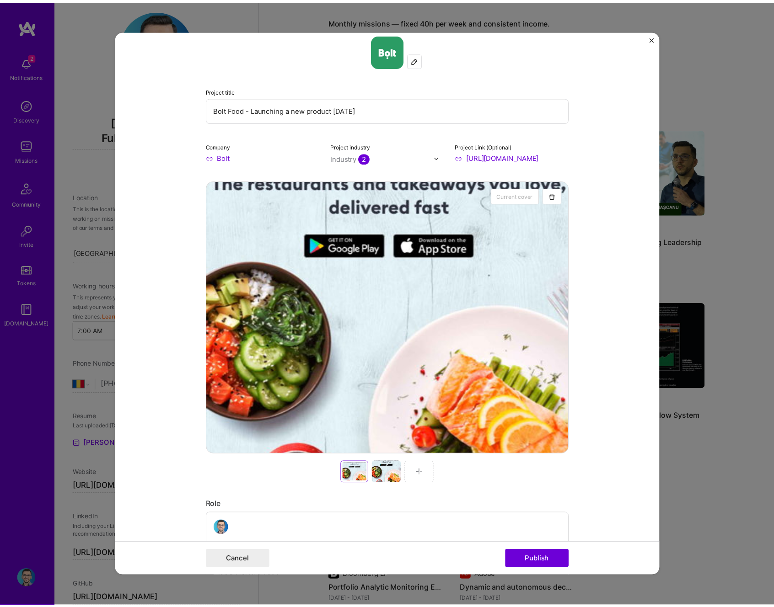
scroll to position [0, 0]
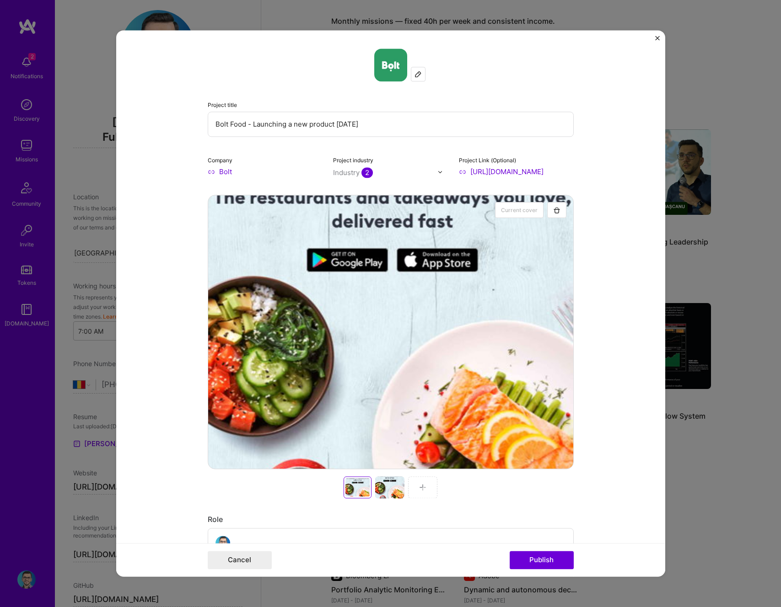
click at [249, 125] on input "Bolt Food - Launching a new product in 8 months" at bounding box center [391, 124] width 366 height 25
type input "Launching a new product [DATE]"
click at [554, 560] on button "Publish" at bounding box center [542, 561] width 64 height 18
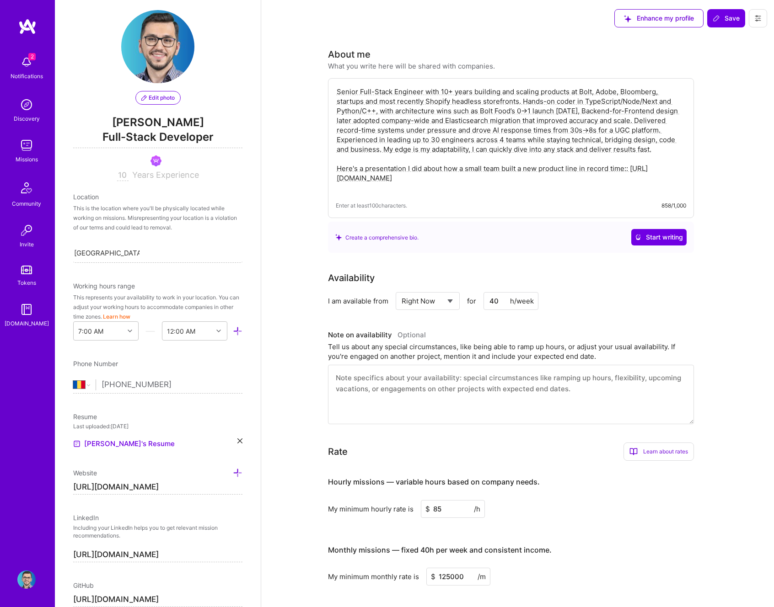
click at [737, 19] on span "Save" at bounding box center [726, 18] width 27 height 9
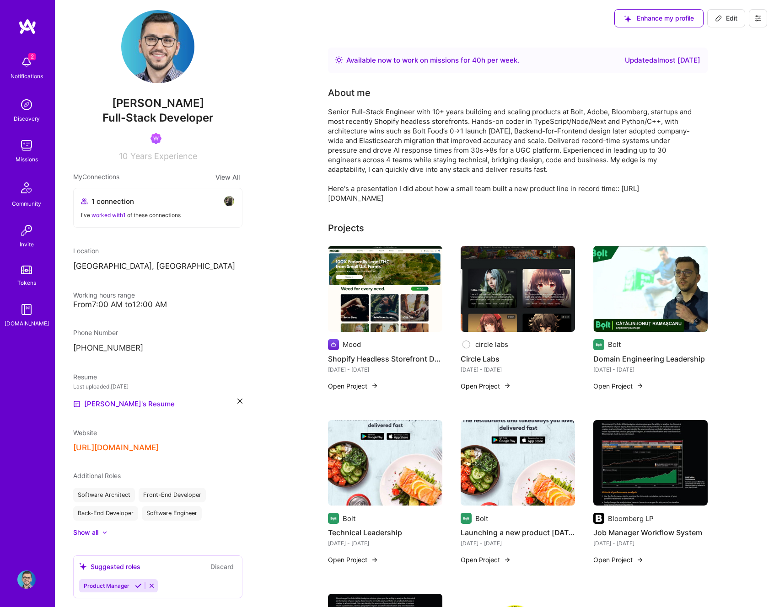
click at [383, 275] on img at bounding box center [385, 289] width 114 height 86
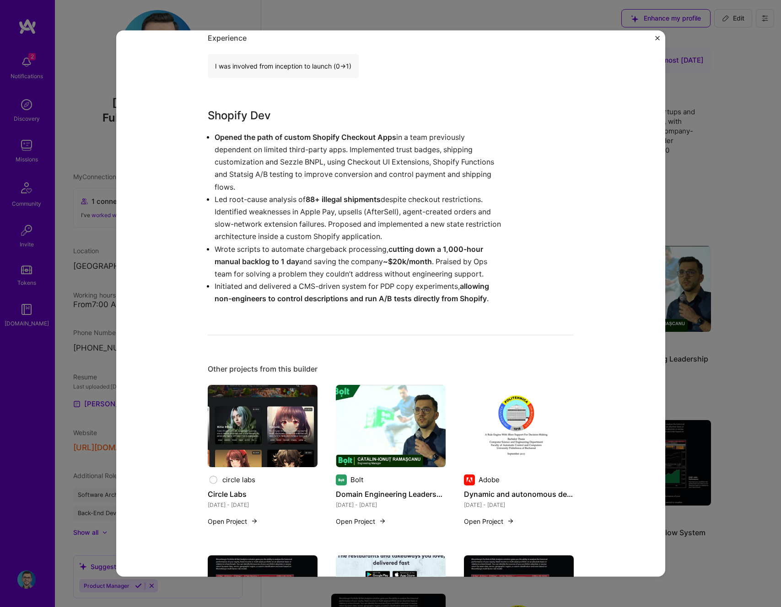
scroll to position [552, 0]
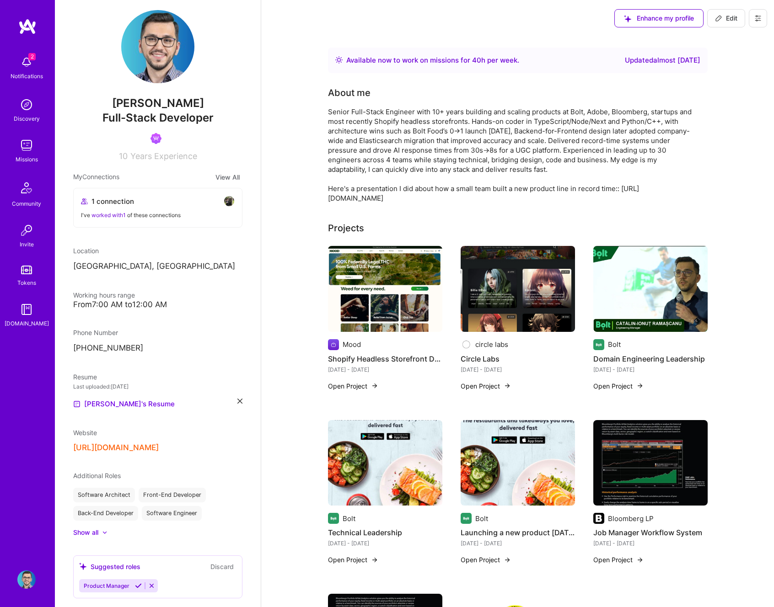
click at [520, 274] on img at bounding box center [518, 289] width 114 height 86
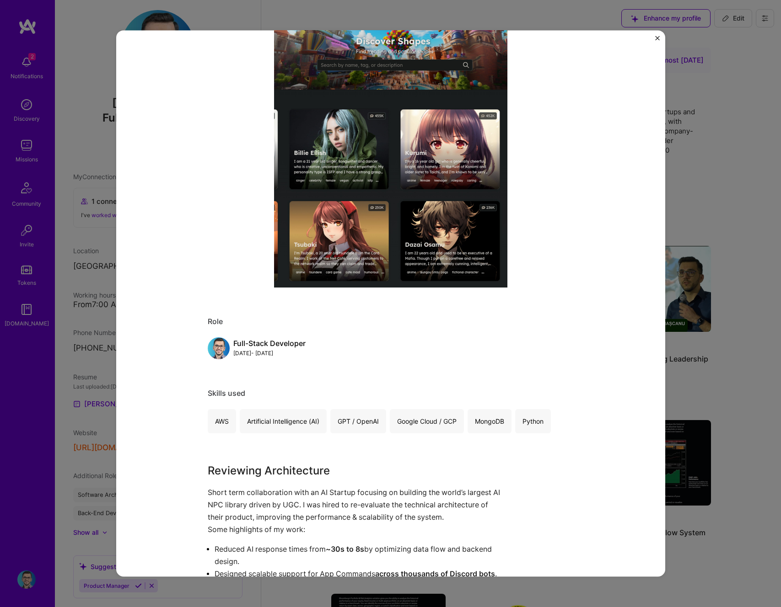
scroll to position [436, 0]
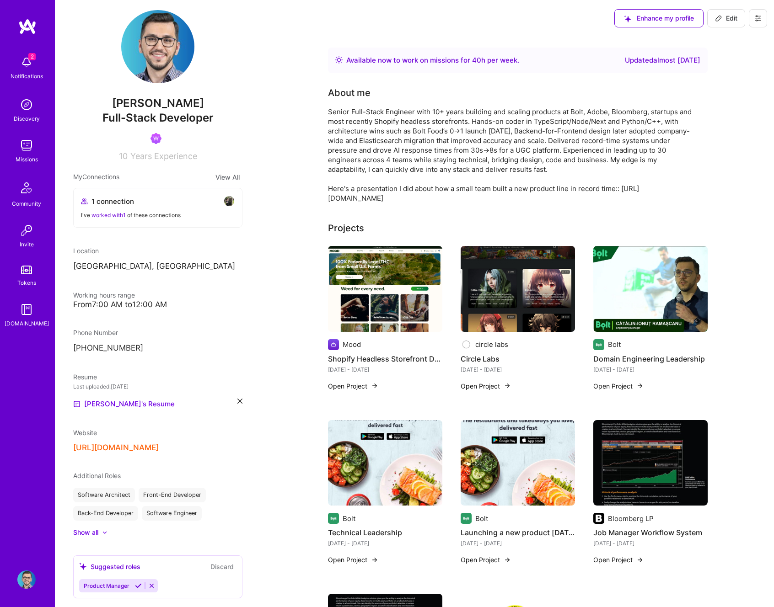
click at [659, 295] on img at bounding box center [650, 289] width 114 height 86
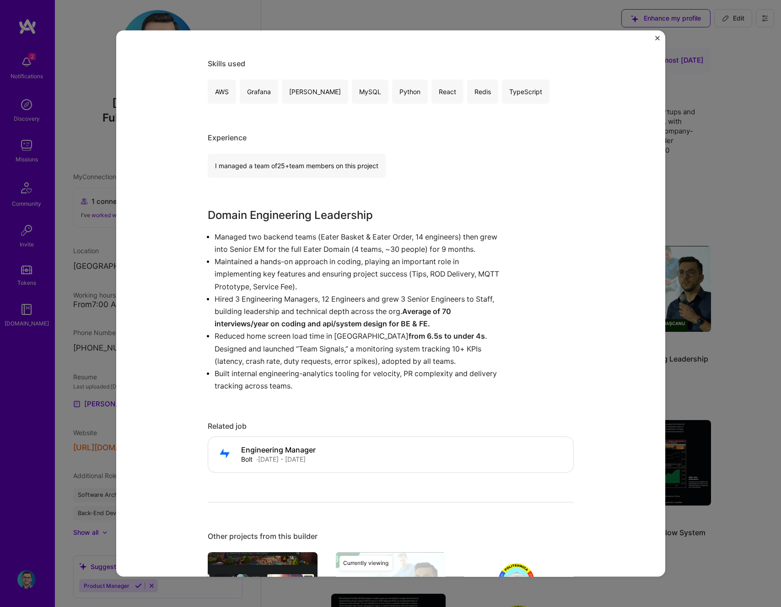
scroll to position [462, 0]
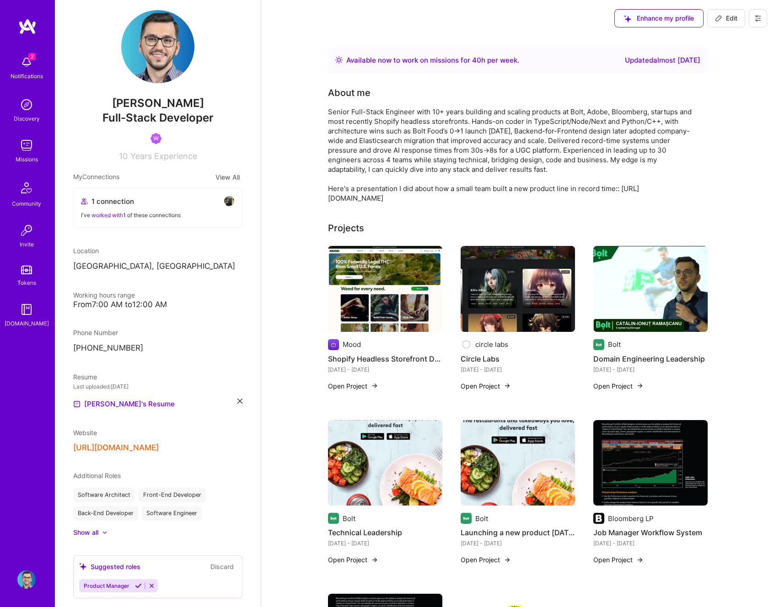
click at [399, 443] on img at bounding box center [385, 463] width 114 height 86
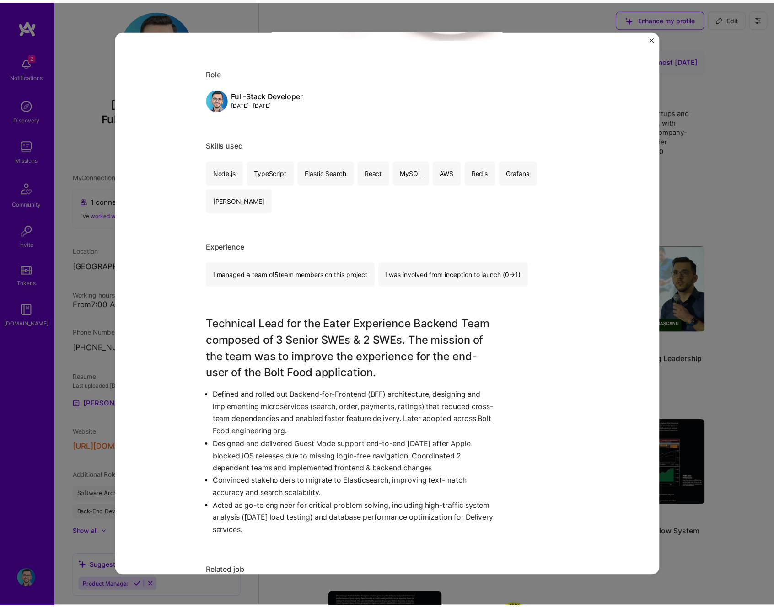
scroll to position [547, 0]
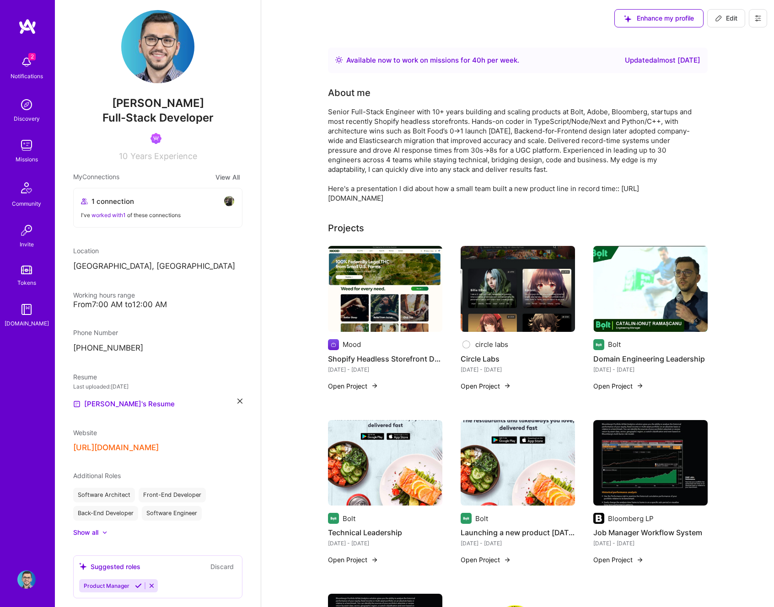
click at [729, 15] on span "Edit" at bounding box center [726, 18] width 22 height 9
select select "RO"
select select "Right Now"
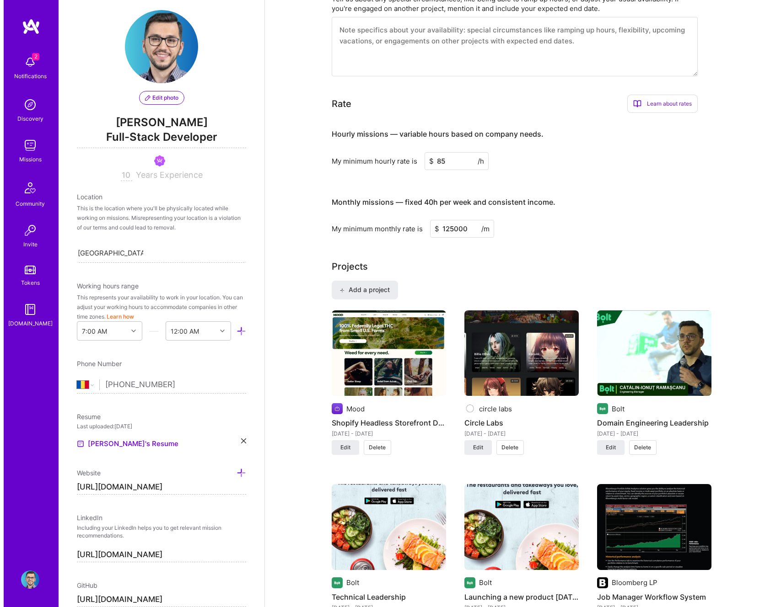
scroll to position [583, 0]
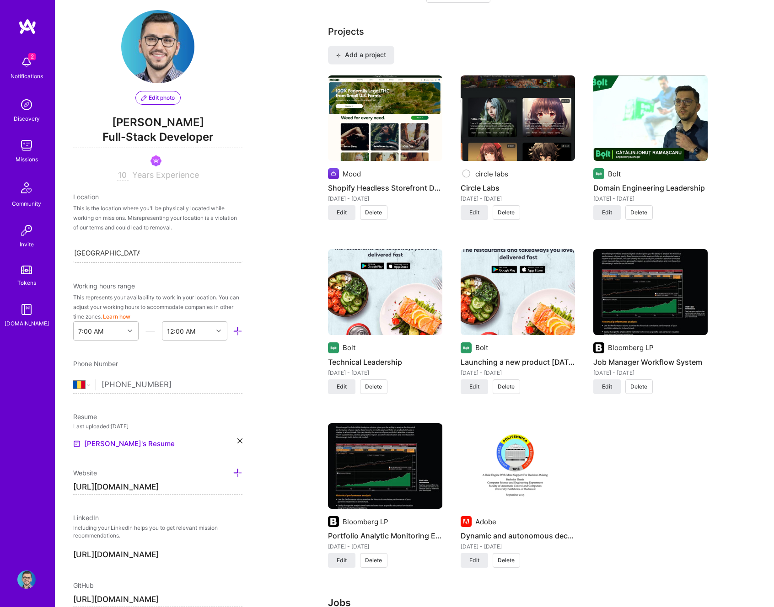
click at [358, 301] on img at bounding box center [385, 292] width 114 height 86
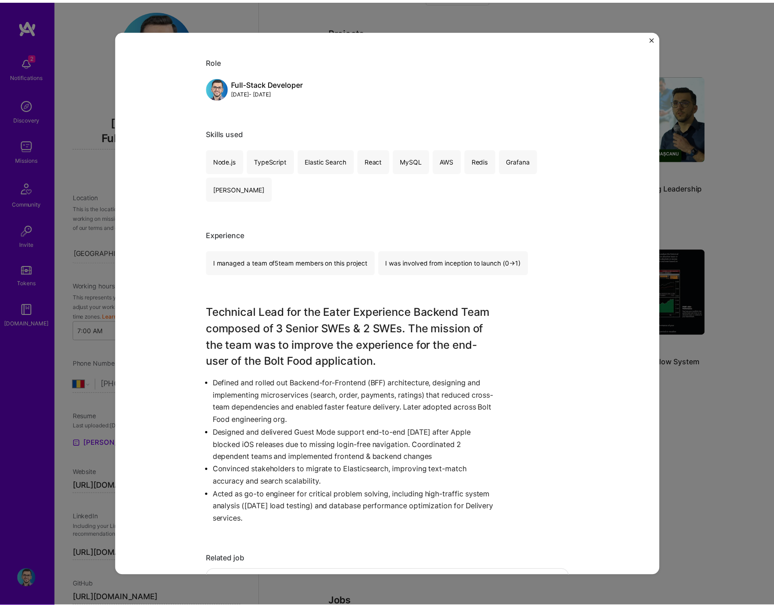
scroll to position [290, 0]
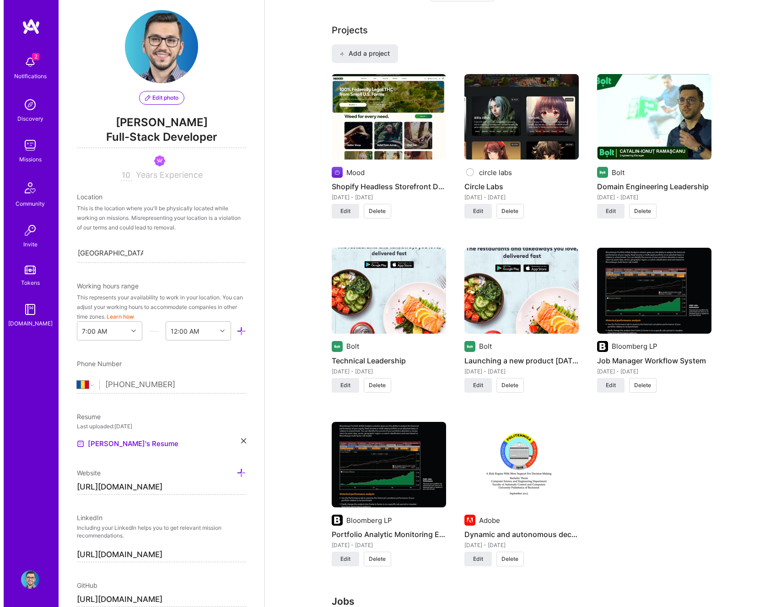
scroll to position [585, 0]
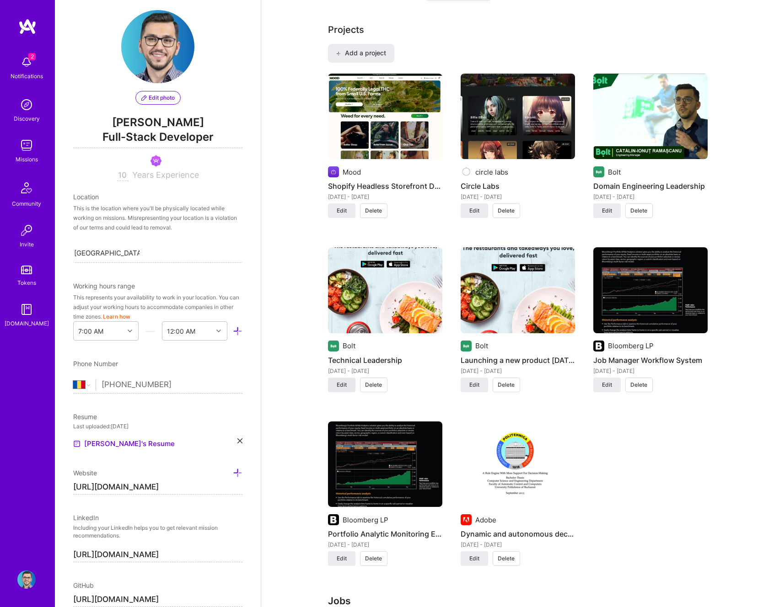
click at [345, 388] on span "Edit" at bounding box center [342, 385] width 10 height 8
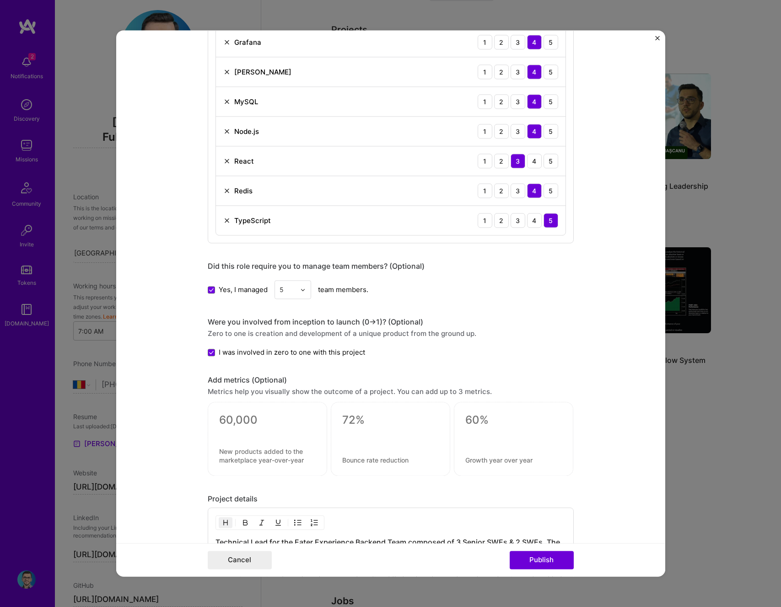
scroll to position [1058, 0]
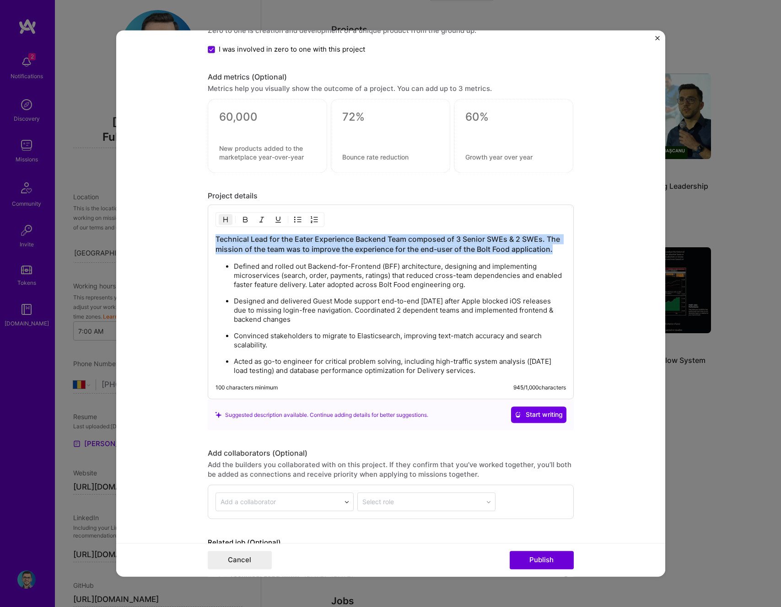
drag, startPoint x: 556, startPoint y: 248, endPoint x: 213, endPoint y: 241, distance: 343.6
click at [215, 241] on h3 "Technical Lead for the Eater Experience Backend Team composed of 3 Senior SWEs …" at bounding box center [390, 245] width 350 height 20
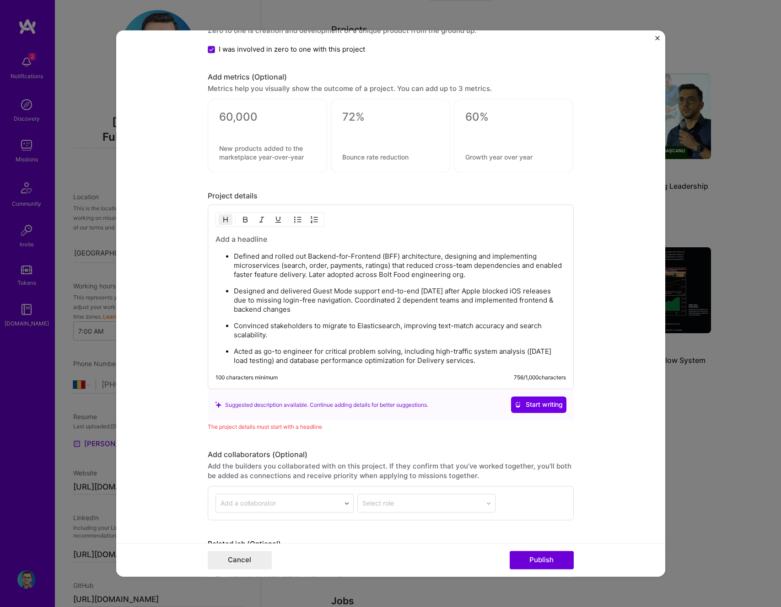
click at [234, 256] on p "Defined and rolled out Backend-for-Frontend (BFF) architecture, designing and i…" at bounding box center [400, 265] width 332 height 27
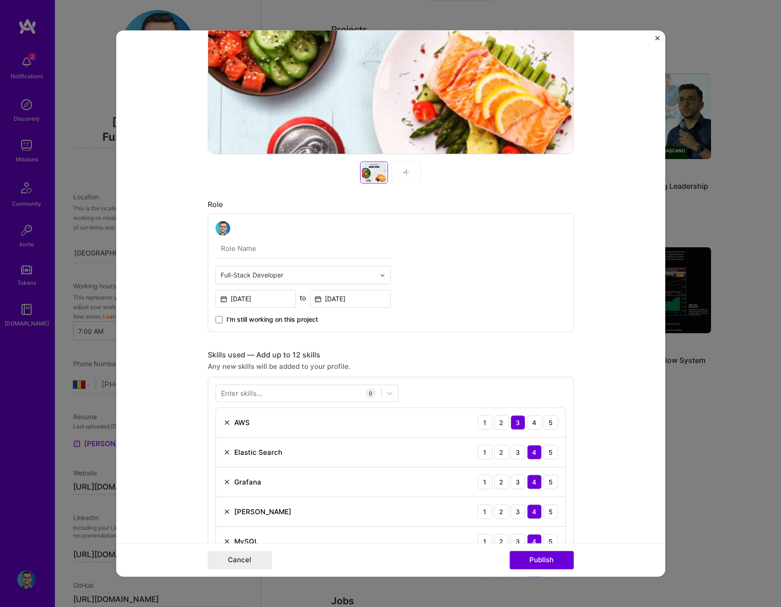
scroll to position [0, 0]
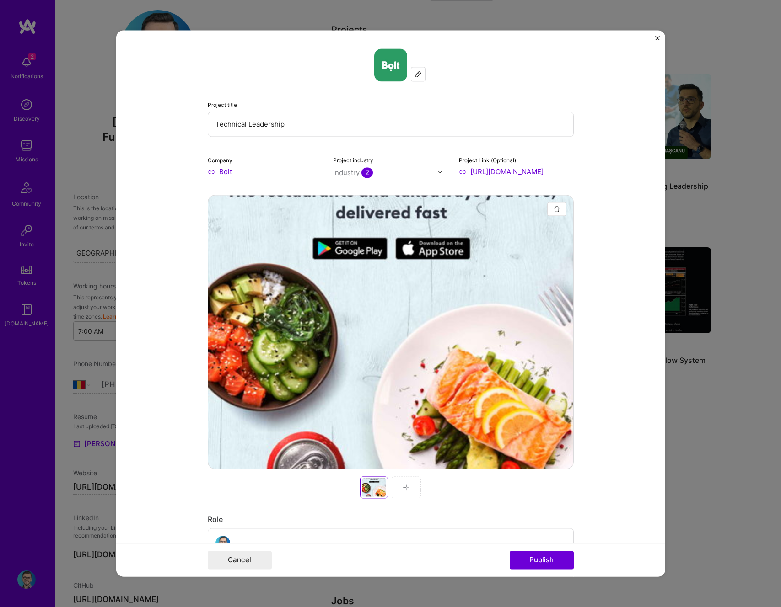
click at [270, 129] on input "Technical Leadership" at bounding box center [391, 124] width 366 height 25
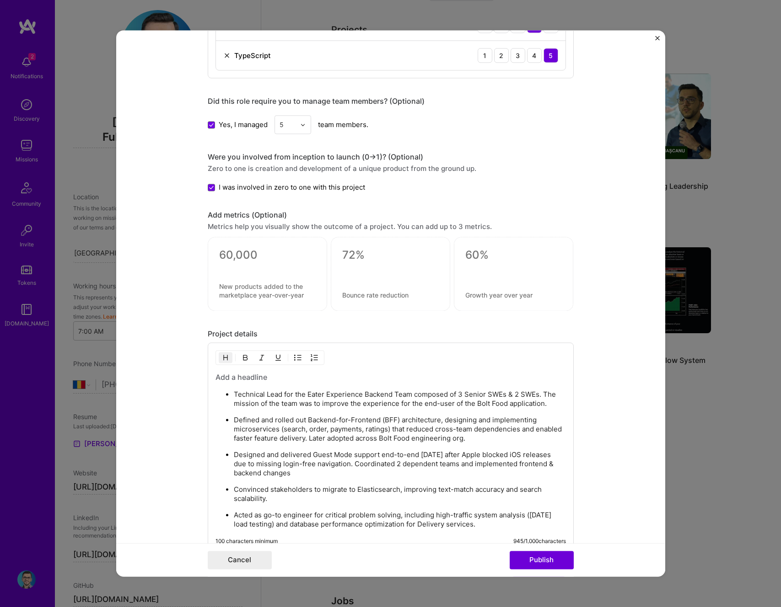
scroll to position [921, 0]
click at [244, 390] on p "Technical Lead for the Eater Experience Backend Team composed of 3 Senior SWEs …" at bounding box center [400, 399] width 332 height 18
click at [249, 377] on h3 at bounding box center [390, 377] width 350 height 10
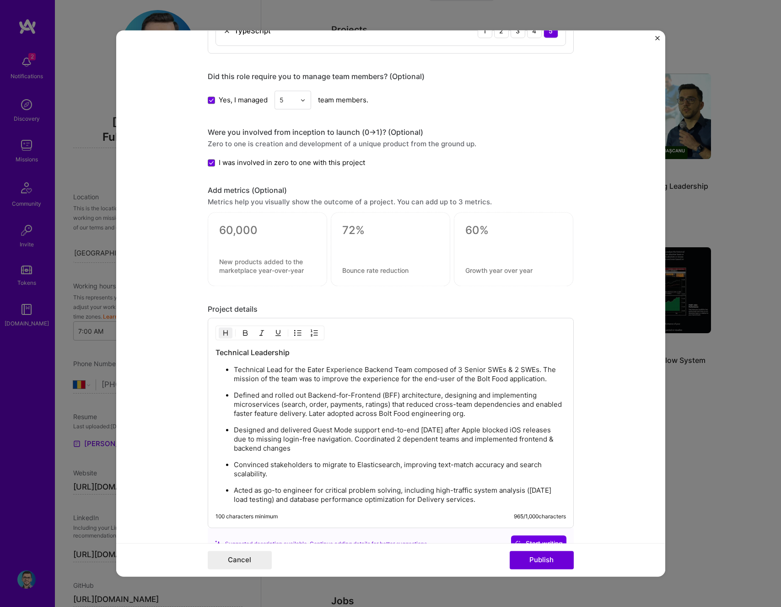
scroll to position [1079, 0]
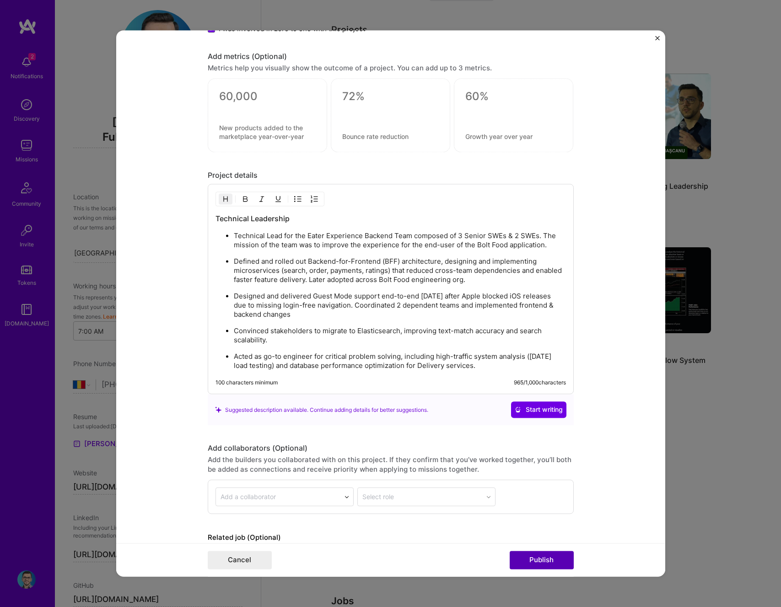
click at [554, 559] on button "Publish" at bounding box center [542, 561] width 64 height 18
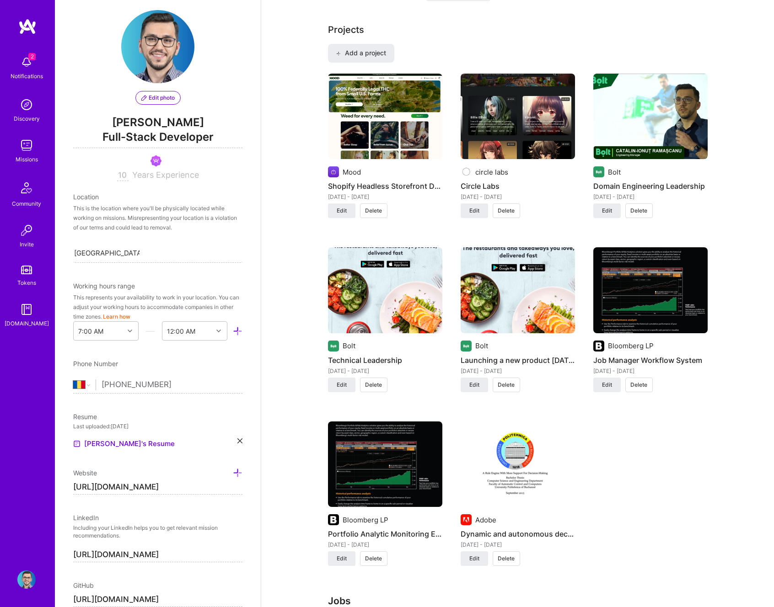
click at [527, 305] on img at bounding box center [518, 290] width 114 height 86
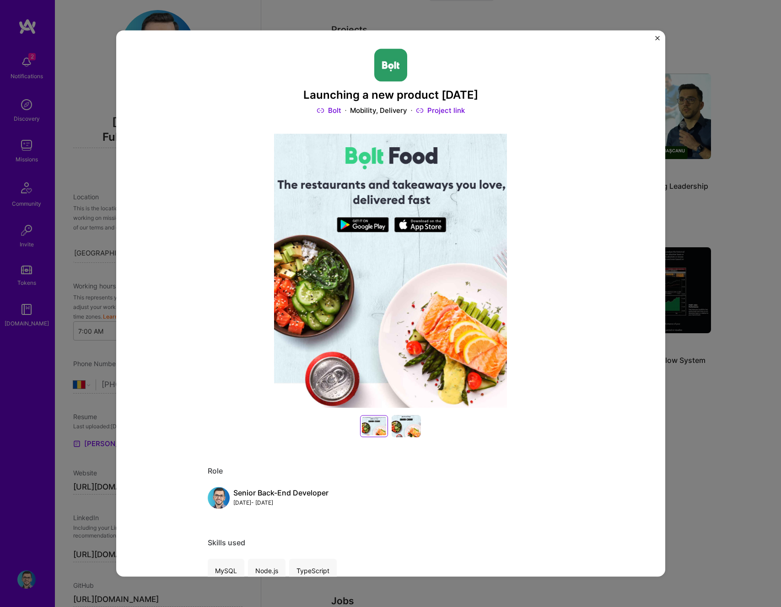
copy h3 "Launching a new product in 8 month"
drag, startPoint x: 284, startPoint y: 95, endPoint x: 500, endPoint y: 91, distance: 215.9
click at [484, 92] on h3 "Launching a new product [DATE]" at bounding box center [391, 95] width 366 height 13
click at [658, 36] on img "Close" at bounding box center [657, 38] width 5 height 5
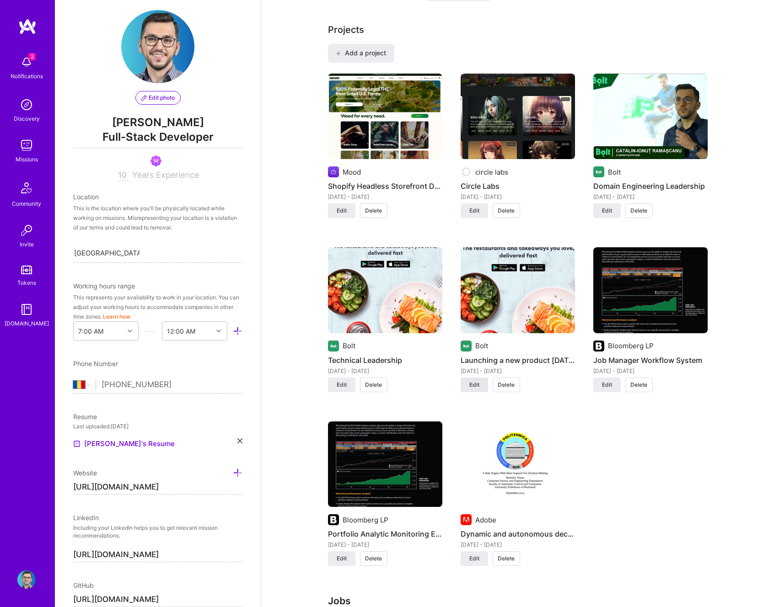
click at [471, 382] on span "Edit" at bounding box center [474, 385] width 10 height 8
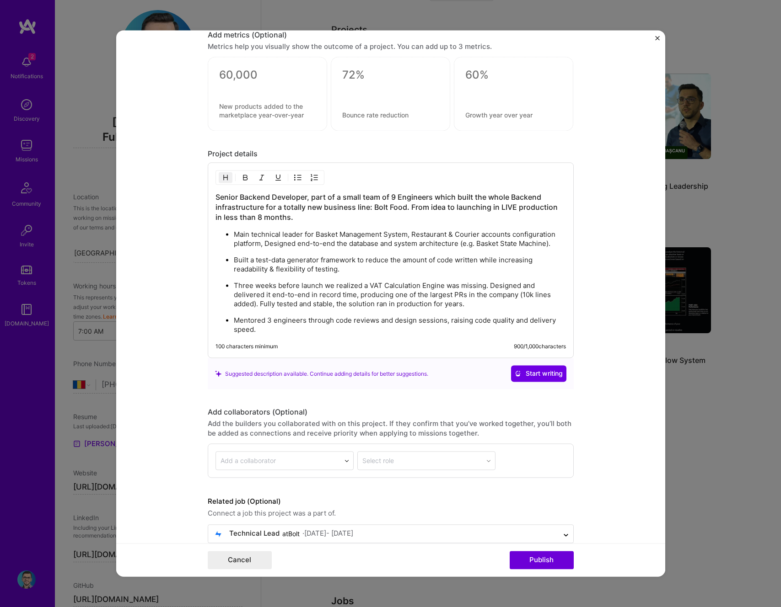
scroll to position [939, 0]
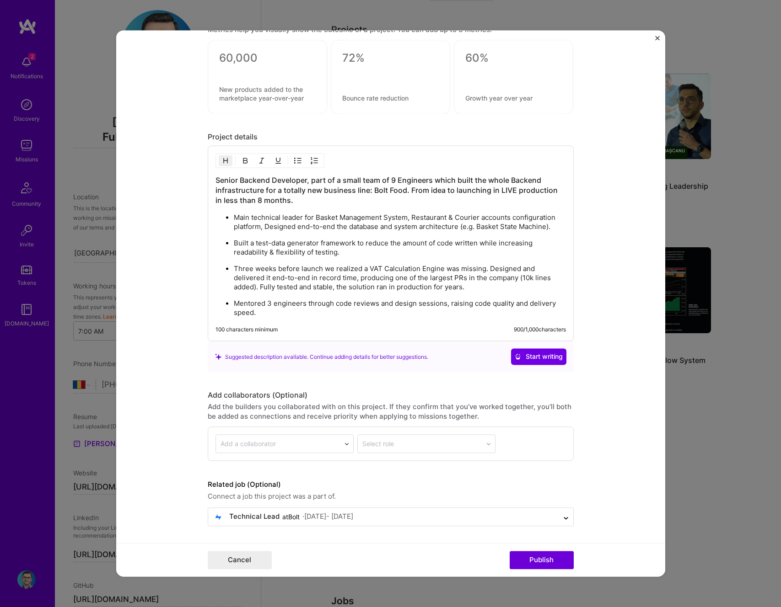
click at [287, 203] on h3 "Senior Backend Developer, part of a small team of 9 Engineers which built the w…" at bounding box center [390, 191] width 350 height 30
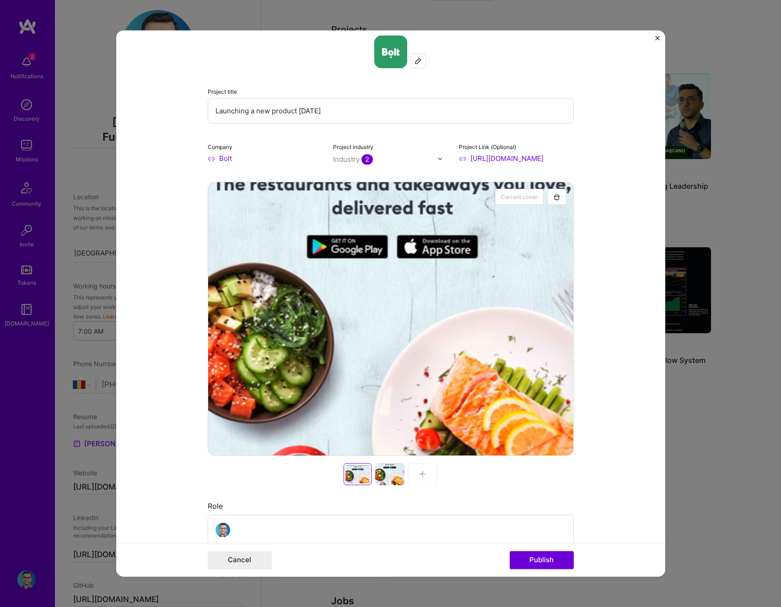
scroll to position [0, 0]
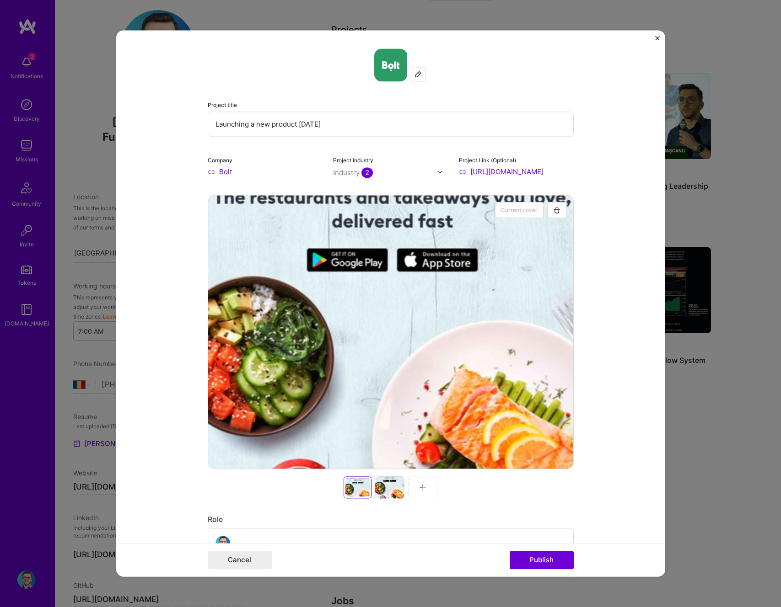
click at [309, 118] on input "Launching a new product [DATE]" at bounding box center [391, 124] width 366 height 25
type input "Launching a new product [DATE]"
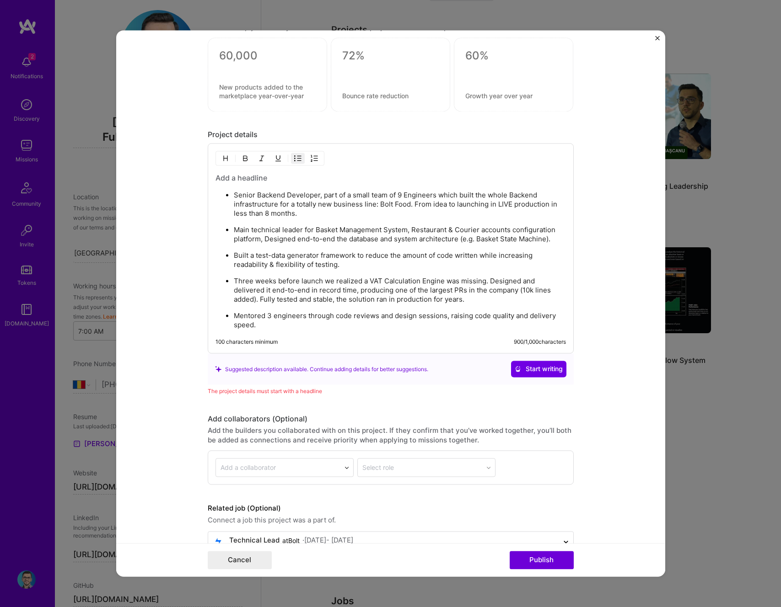
scroll to position [965, 0]
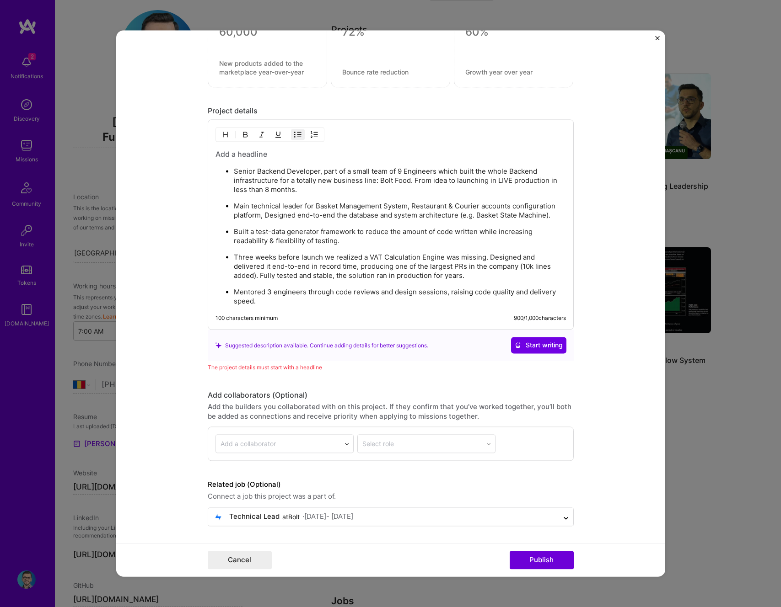
click at [249, 156] on h3 at bounding box center [390, 155] width 350 height 10
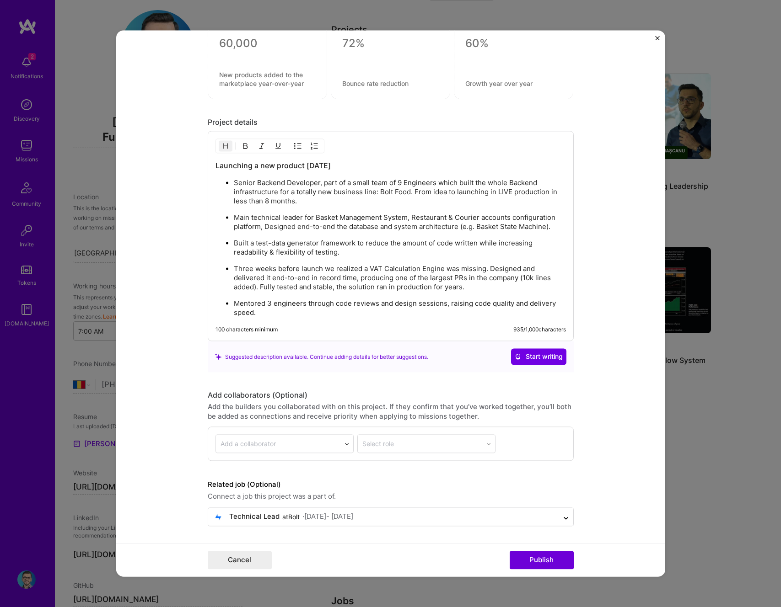
scroll to position [954, 0]
click at [553, 564] on button "Publish" at bounding box center [542, 561] width 64 height 18
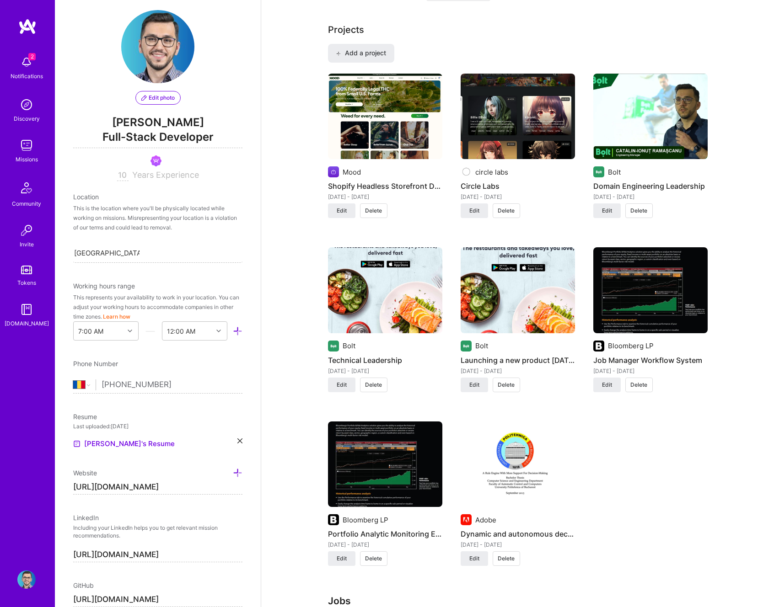
click at [634, 290] on img at bounding box center [650, 290] width 114 height 86
click at [372, 449] on img at bounding box center [385, 465] width 114 height 86
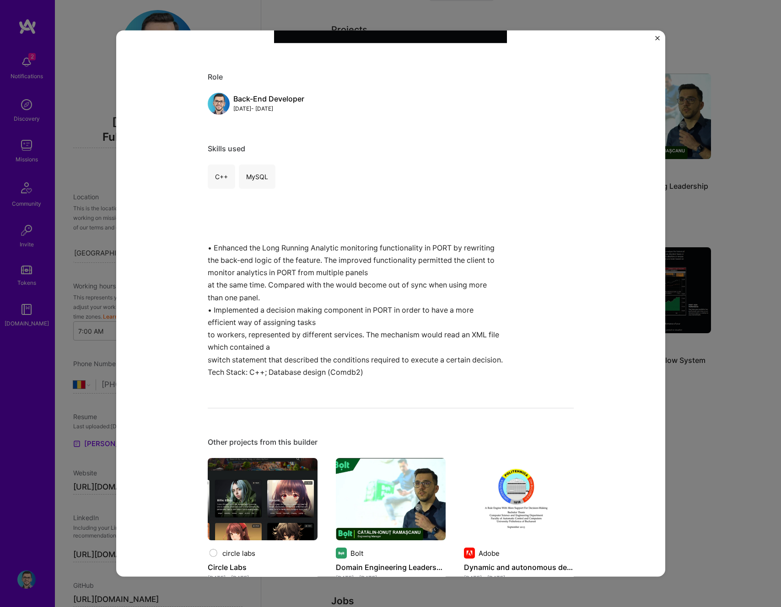
scroll to position [380, 0]
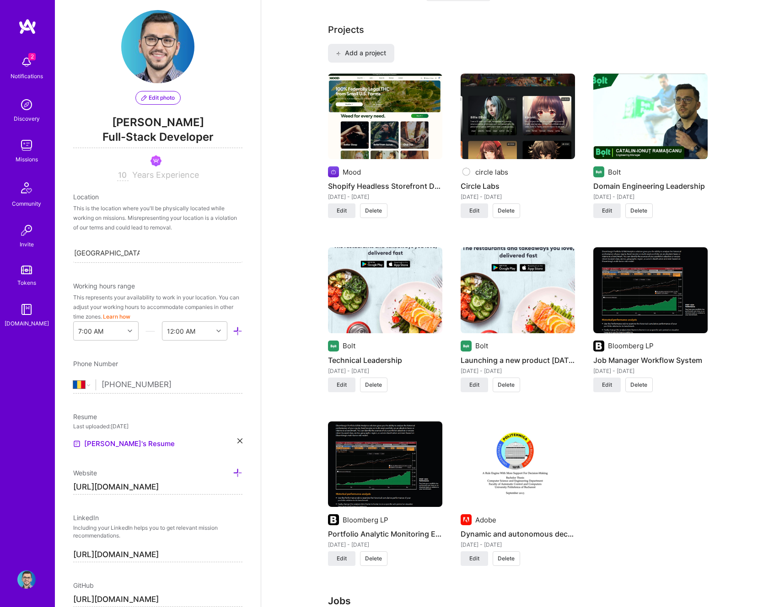
click at [403, 483] on img at bounding box center [385, 465] width 114 height 86
click at [345, 560] on span "Edit" at bounding box center [342, 559] width 10 height 8
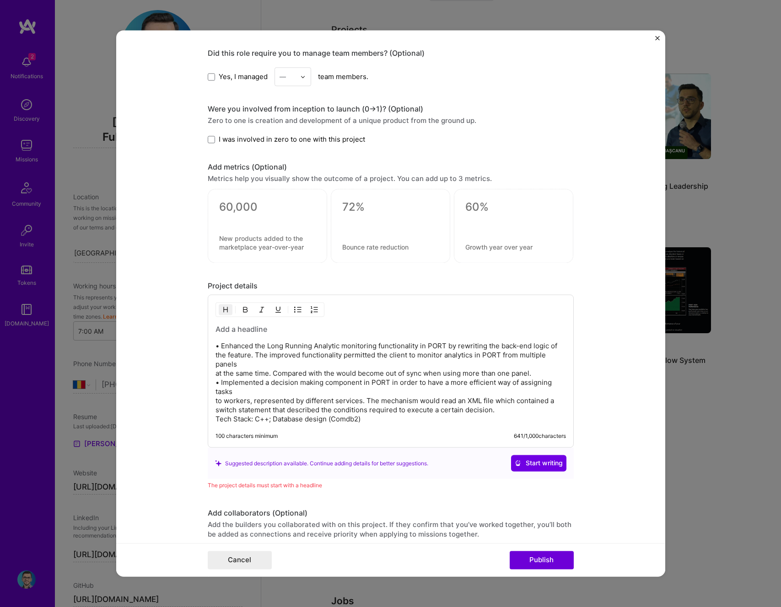
scroll to position [762, 0]
click at [216, 373] on p "• Enhanced the Long Running Analytic monitoring functionality in PORT by rewrit…" at bounding box center [390, 382] width 350 height 82
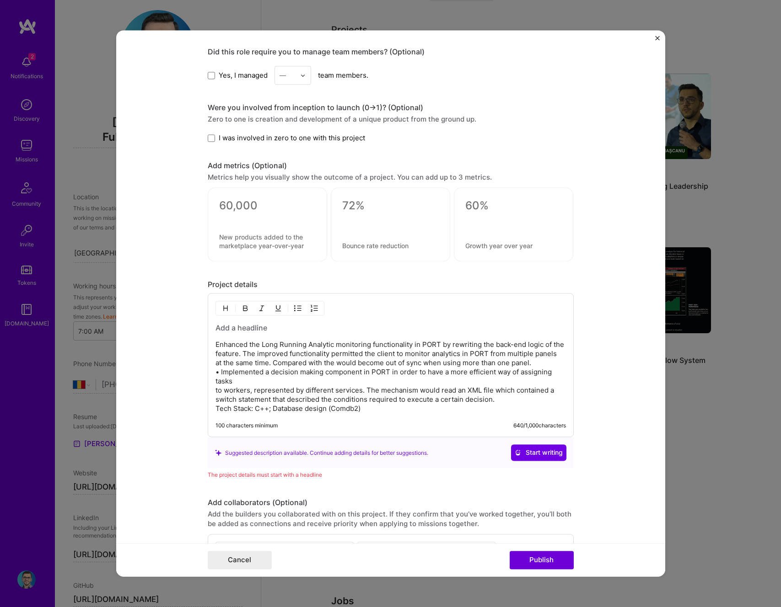
click at [242, 308] on img "button" at bounding box center [245, 308] width 7 height 7
click at [238, 306] on button "button" at bounding box center [245, 308] width 14 height 11
click at [294, 309] on img "button" at bounding box center [297, 308] width 7 height 7
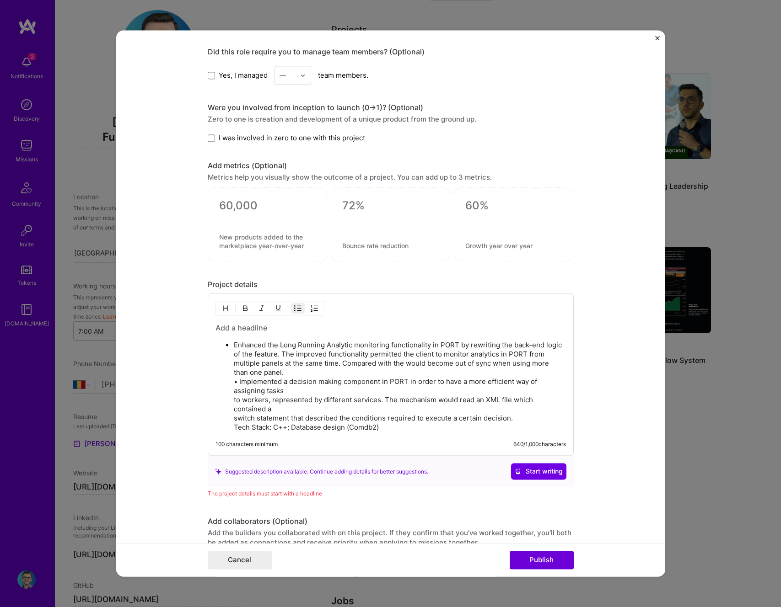
click at [237, 382] on p "Enhanced the Long Running Analytic monitoring functionality in PORT by rewritin…" at bounding box center [400, 386] width 332 height 91
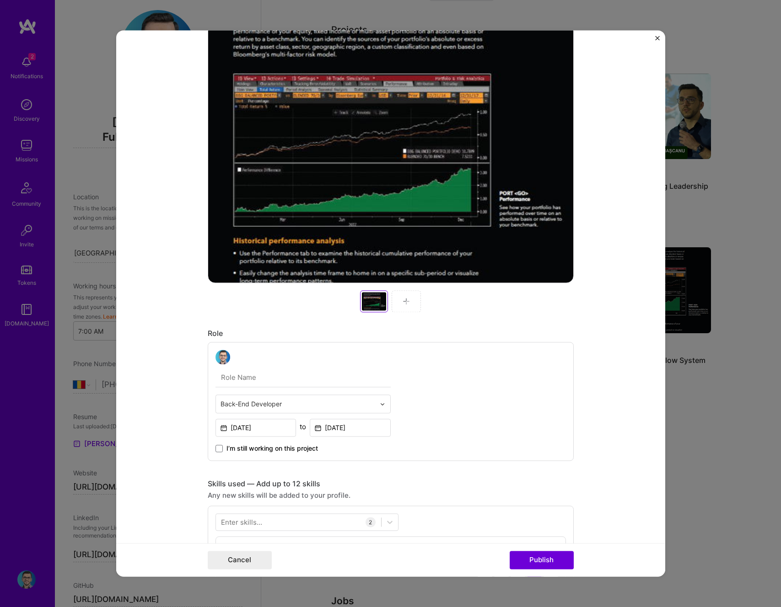
scroll to position [0, 0]
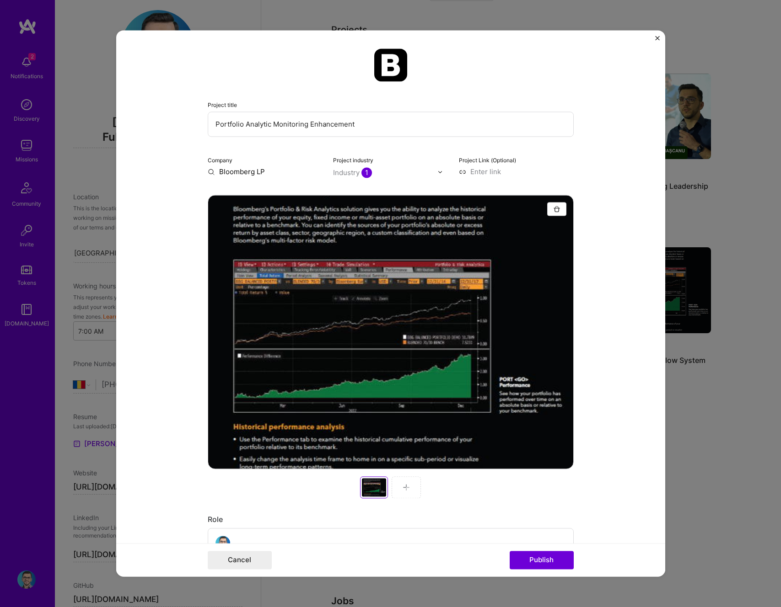
click at [295, 115] on input "Portfolio Analytic Monitoring Enhancement" at bounding box center [391, 124] width 366 height 25
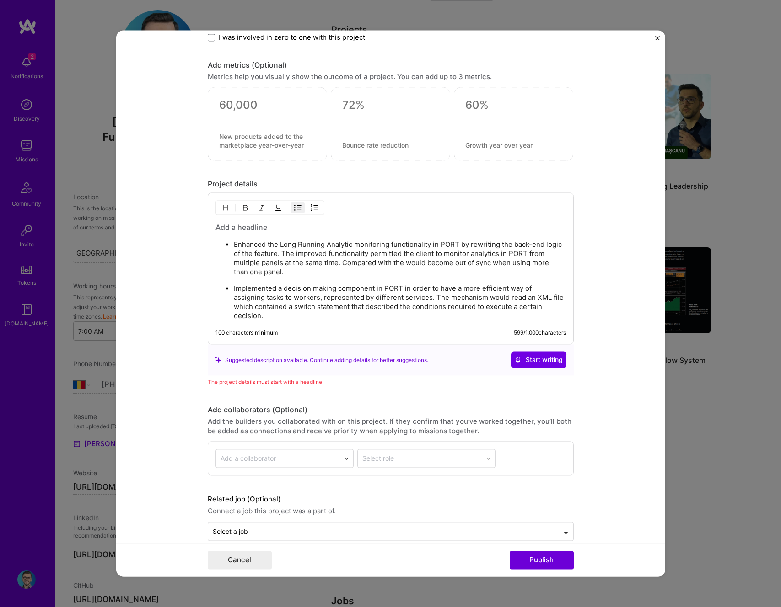
scroll to position [877, 0]
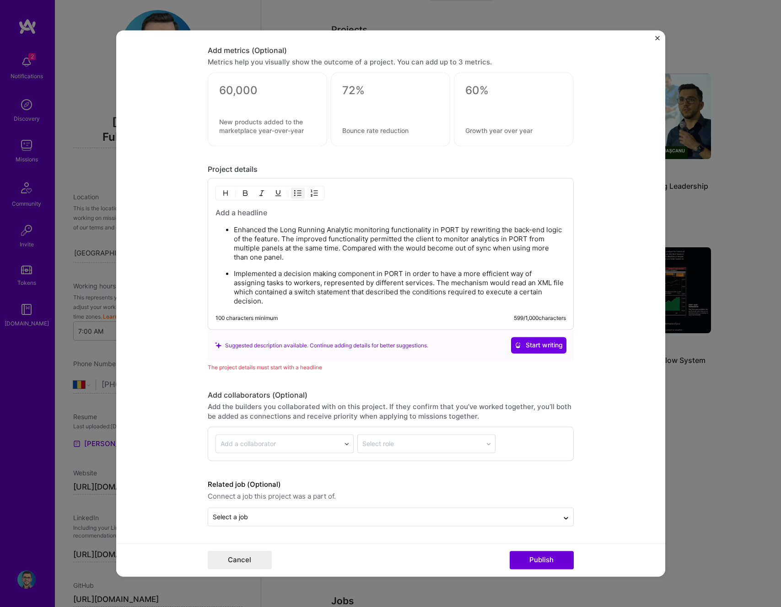
click at [244, 209] on h3 at bounding box center [390, 213] width 350 height 10
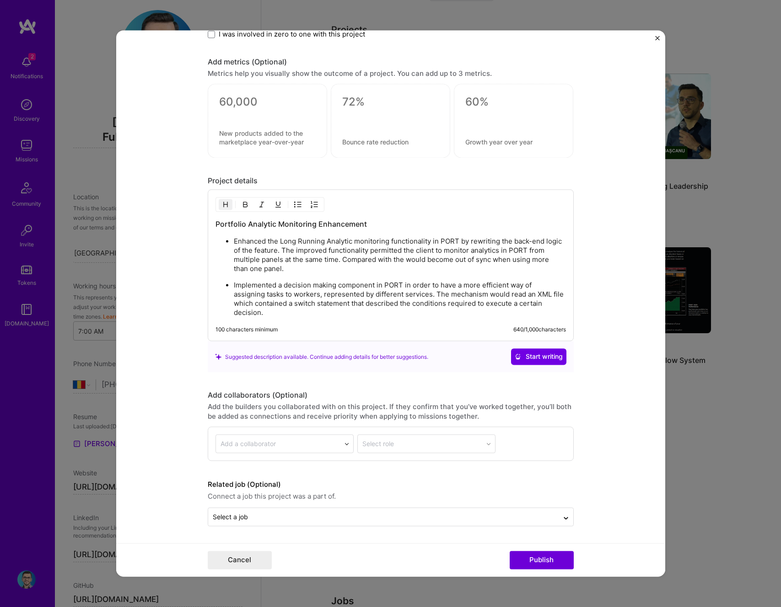
scroll to position [865, 0]
click at [542, 564] on button "Publish" at bounding box center [542, 561] width 64 height 18
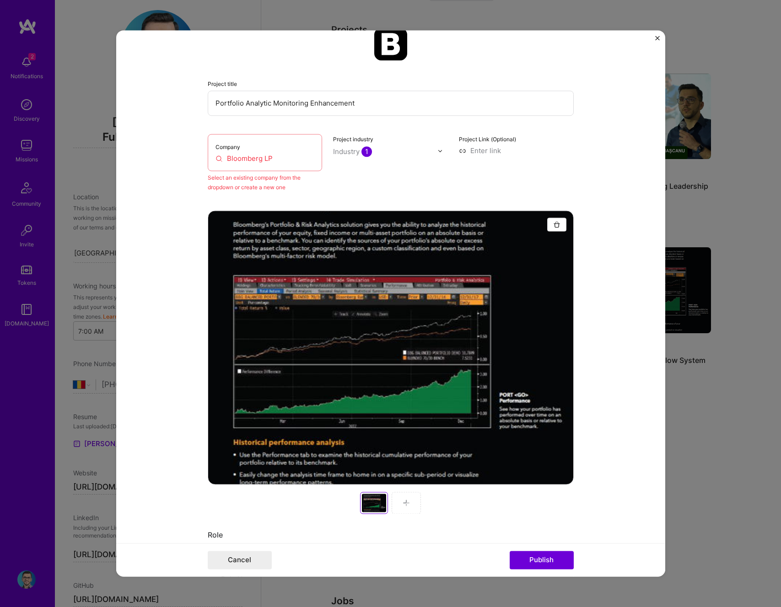
scroll to position [18, 0]
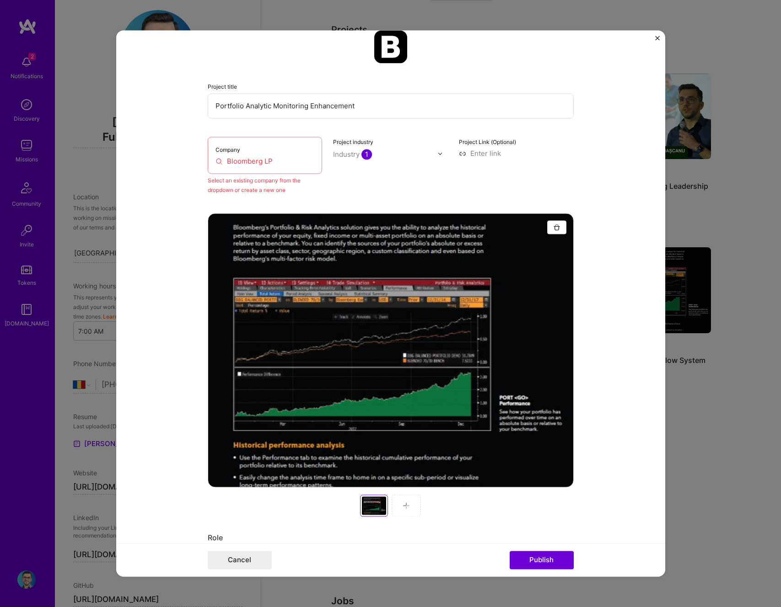
click at [281, 174] on div "Company Bloomberg LP" at bounding box center [265, 155] width 115 height 37
click at [282, 165] on input "Bloomberg LP" at bounding box center [264, 161] width 99 height 10
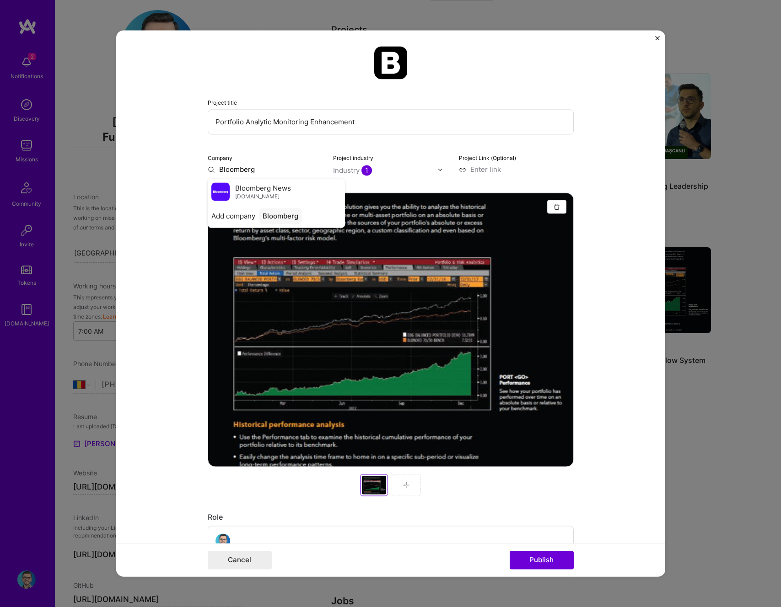
scroll to position [0, 0]
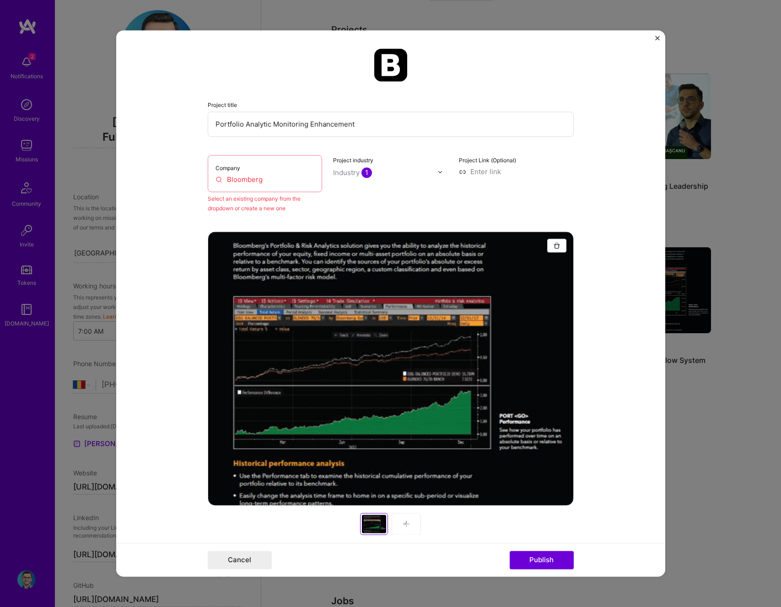
click at [269, 179] on input "Bloomberg" at bounding box center [264, 180] width 99 height 10
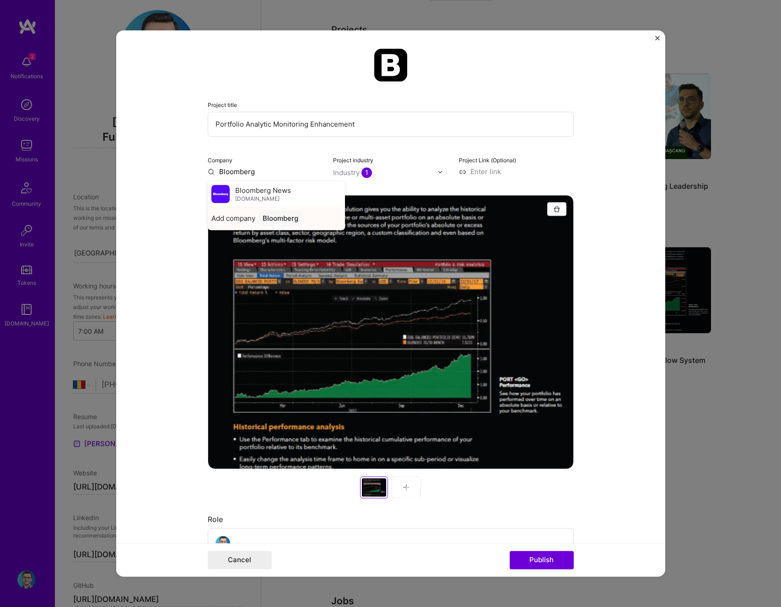
type input "Bloomberg"
click at [270, 220] on div "Bloomberg" at bounding box center [280, 218] width 43 height 16
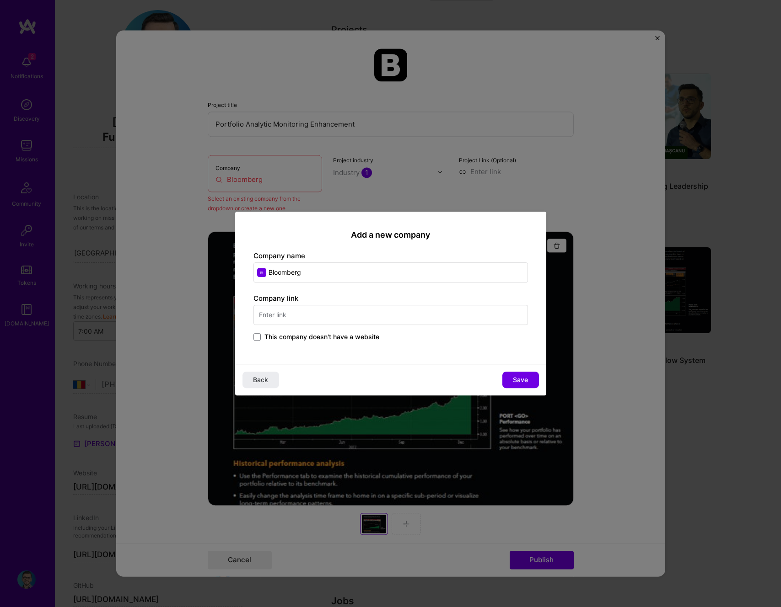
click at [303, 309] on input "text" at bounding box center [390, 315] width 274 height 20
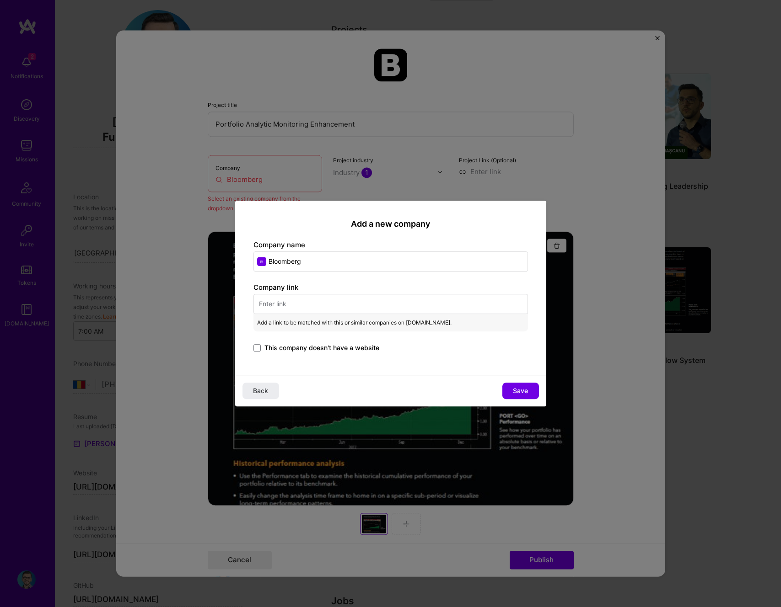
paste input "https://www.bloomberg.com/"
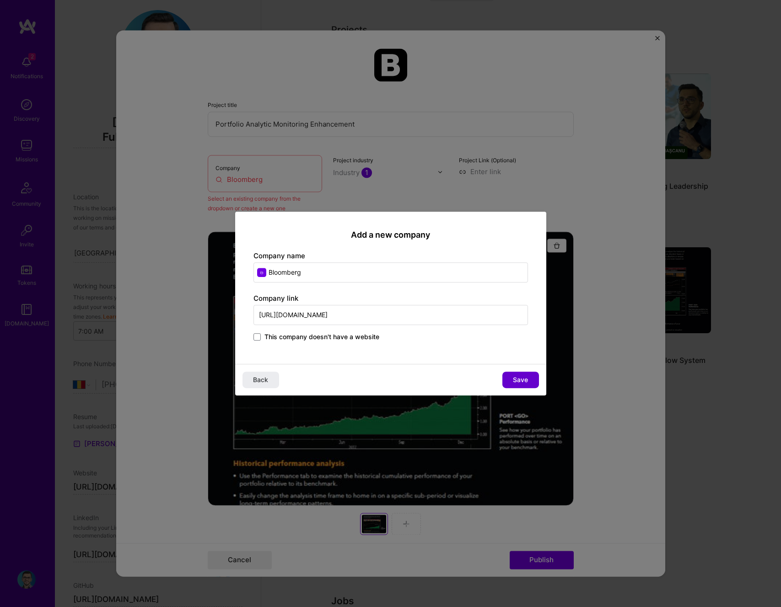
type input "https://www.bloomberg.com/"
click at [521, 378] on span "Save" at bounding box center [520, 380] width 15 height 9
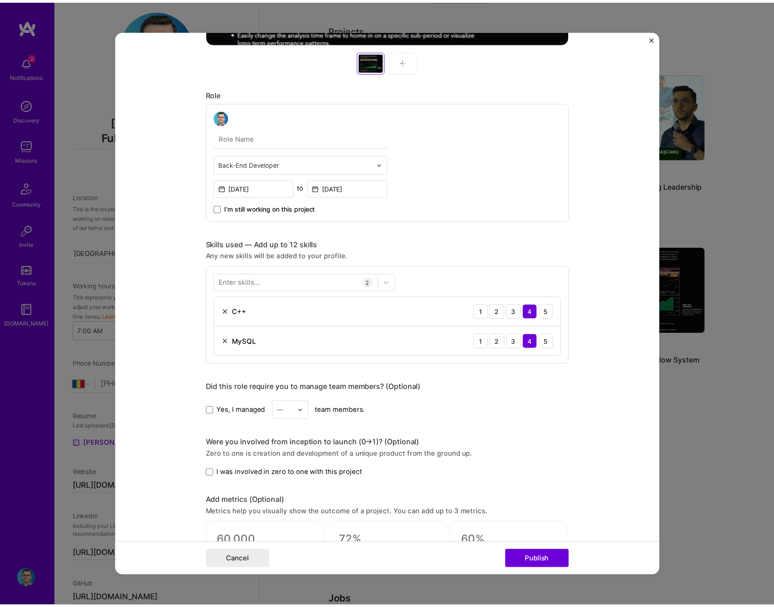
scroll to position [524, 0]
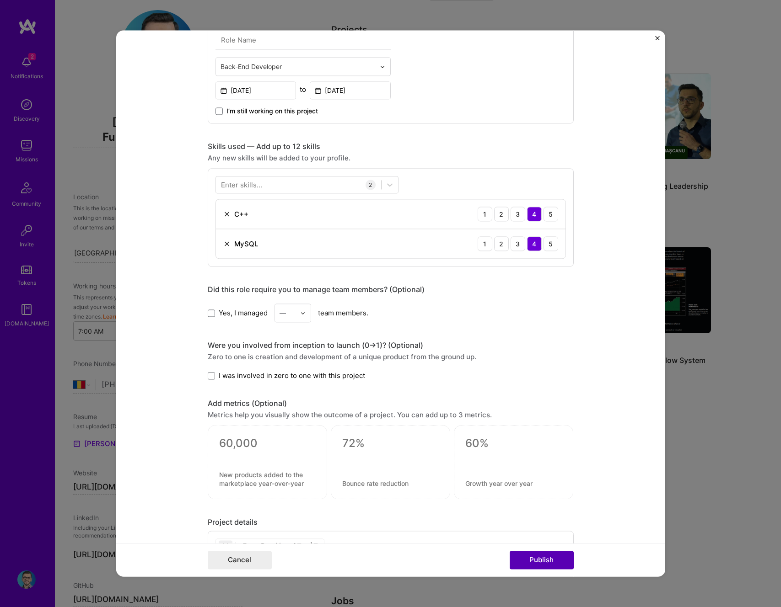
click at [557, 558] on button "Publish" at bounding box center [542, 561] width 64 height 18
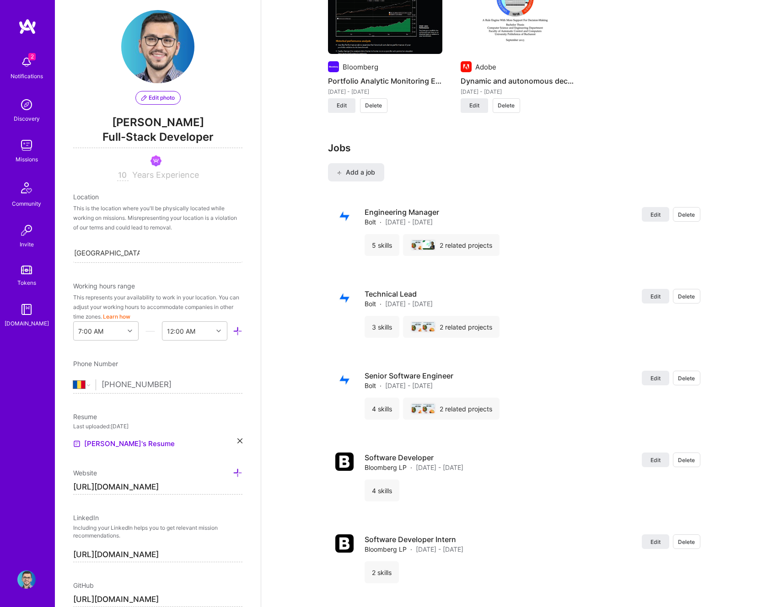
scroll to position [1191, 0]
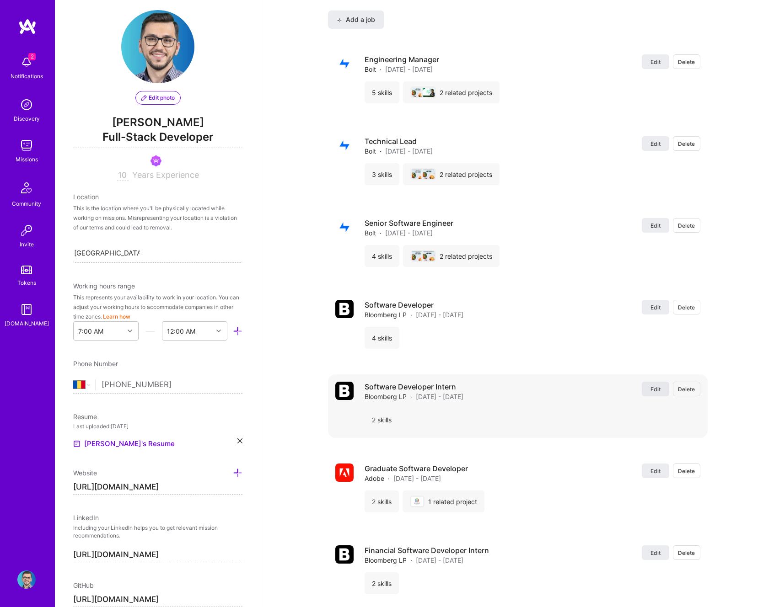
click at [651, 391] on span "Edit" at bounding box center [655, 390] width 10 height 8
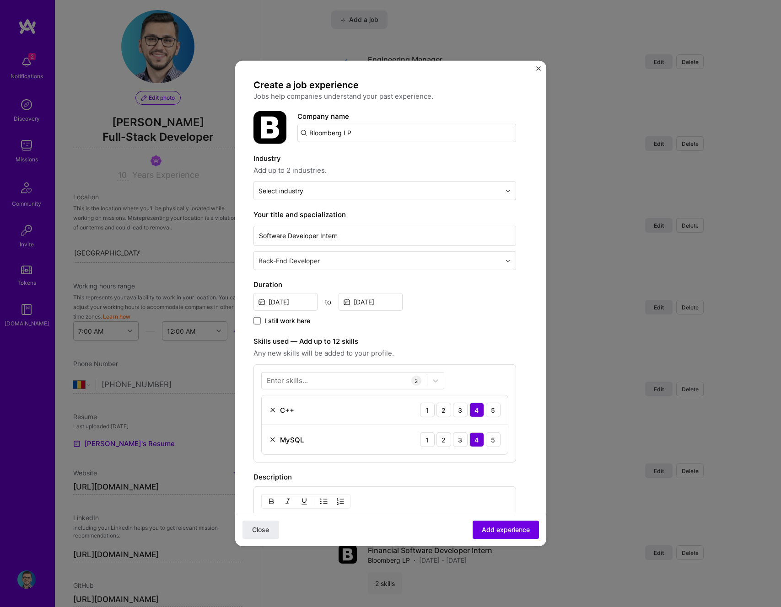
click at [355, 132] on input "Bloomberg LP" at bounding box center [406, 133] width 219 height 18
click at [537, 69] on img "Close" at bounding box center [538, 68] width 5 height 5
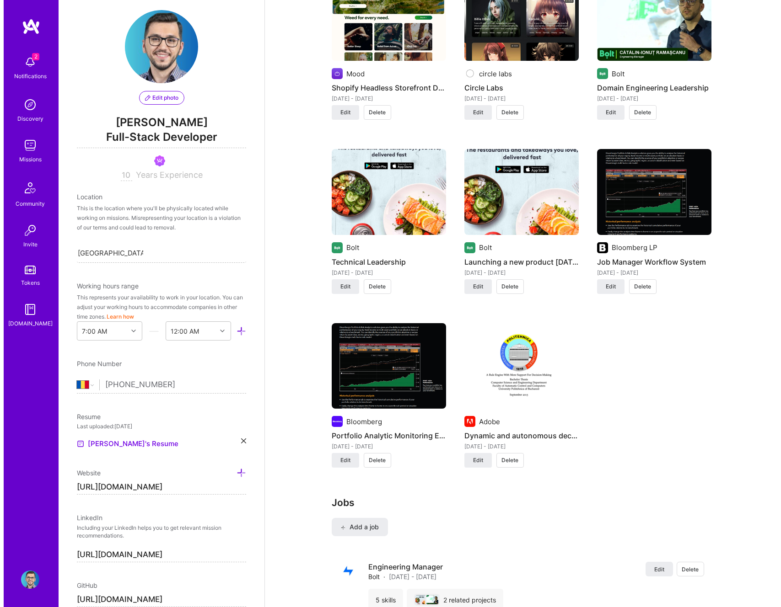
scroll to position [648, 0]
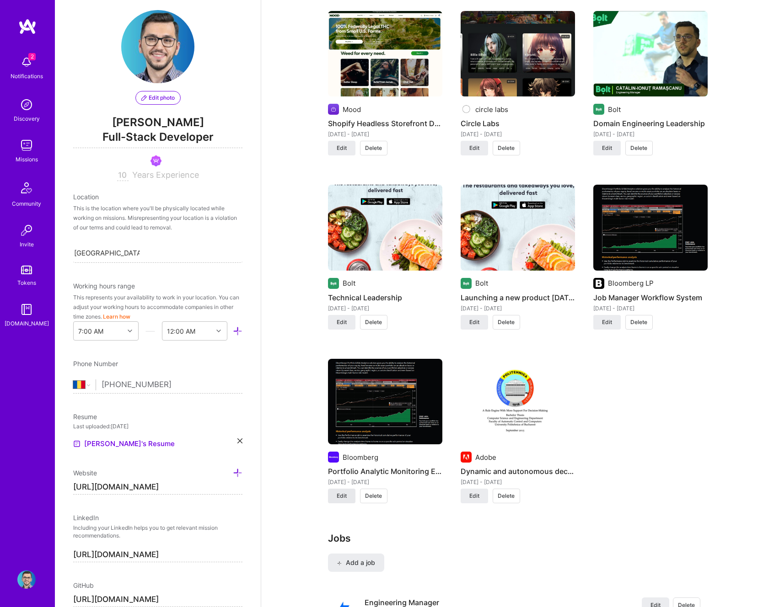
click at [344, 493] on span "Edit" at bounding box center [342, 496] width 10 height 8
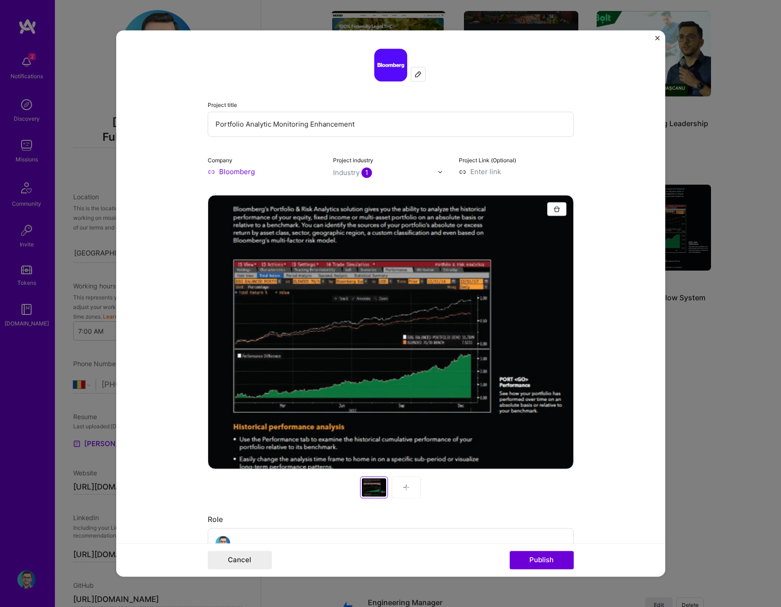
click at [247, 173] on input "Bloomberg" at bounding box center [265, 172] width 115 height 10
click at [222, 553] on button "Cancel" at bounding box center [240, 561] width 64 height 18
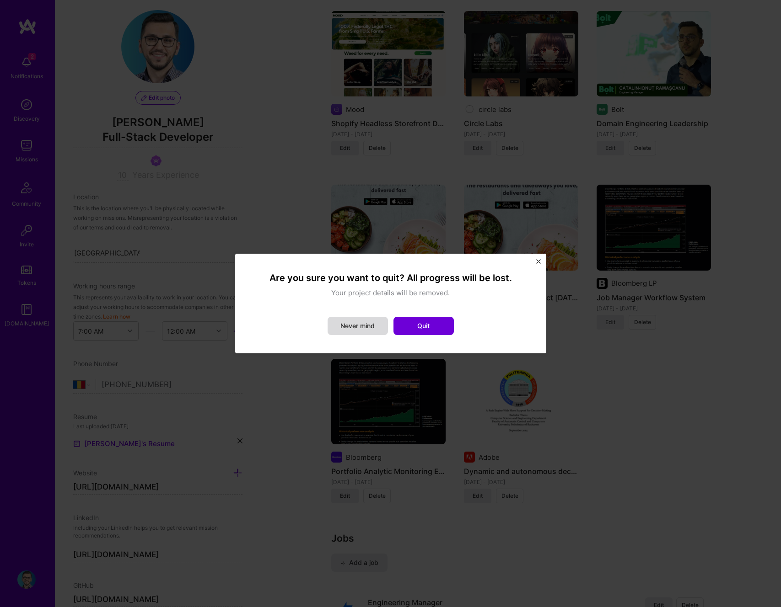
click at [359, 326] on button "Never mind" at bounding box center [358, 326] width 60 height 18
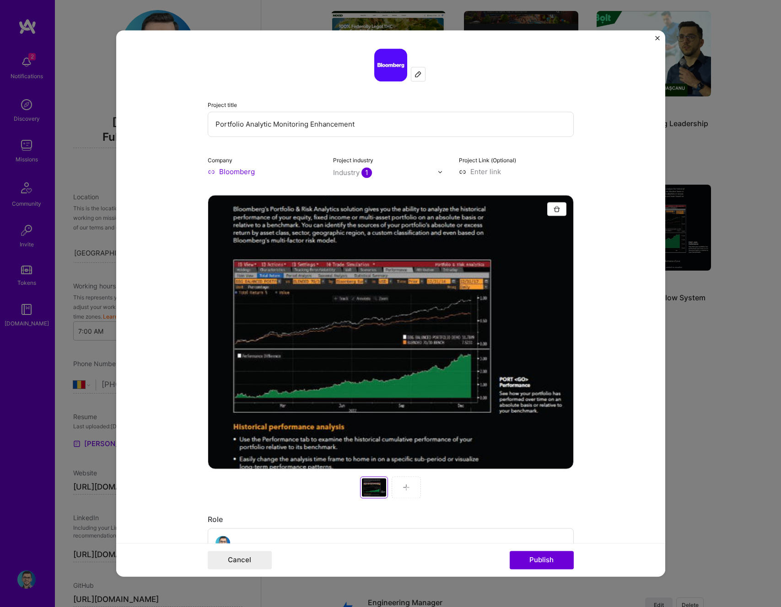
click at [657, 38] on img "Close" at bounding box center [657, 38] width 5 height 5
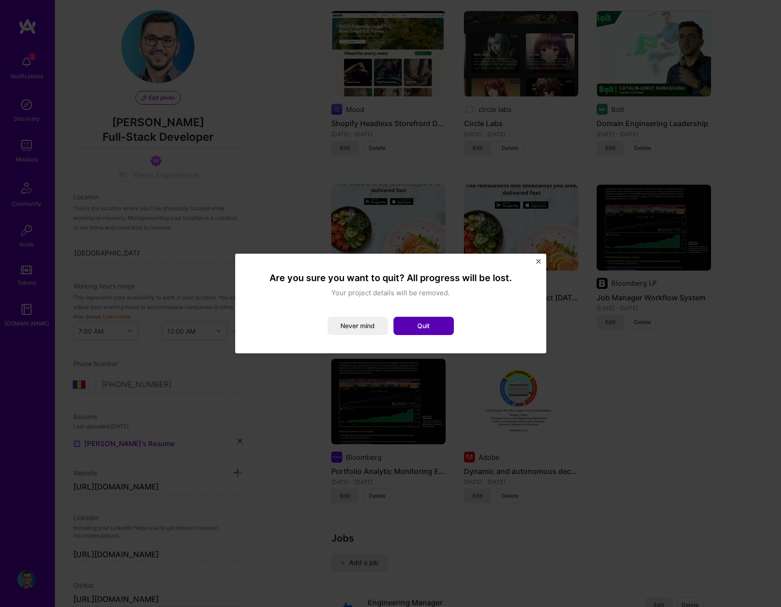
click at [439, 325] on button "Quit" at bounding box center [423, 326] width 60 height 18
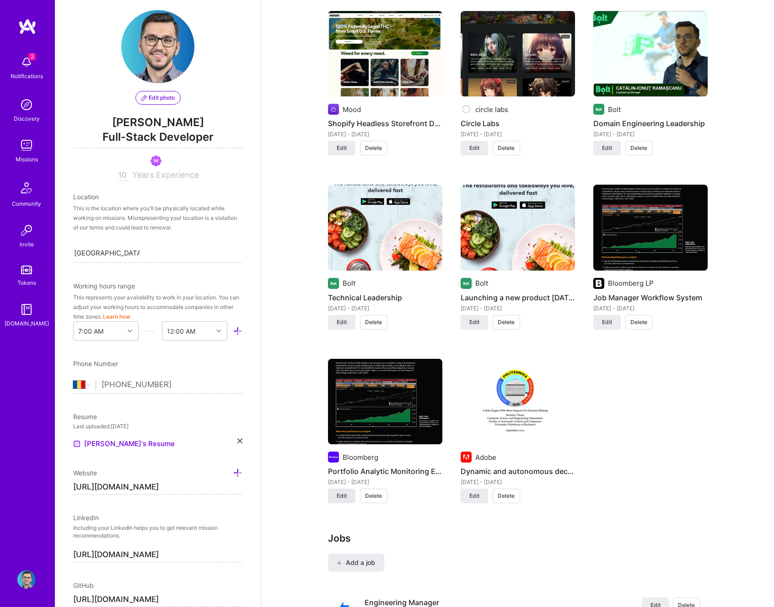
drag, startPoint x: 343, startPoint y: 506, endPoint x: 344, endPoint y: 498, distance: 8.4
click at [343, 506] on div "Bloomberg Portfolio Analytic Monitoring Enhancement Jul 2015 - Nov 2015 Edit De…" at bounding box center [385, 437] width 114 height 156
click at [344, 498] on span "Edit" at bounding box center [342, 496] width 10 height 8
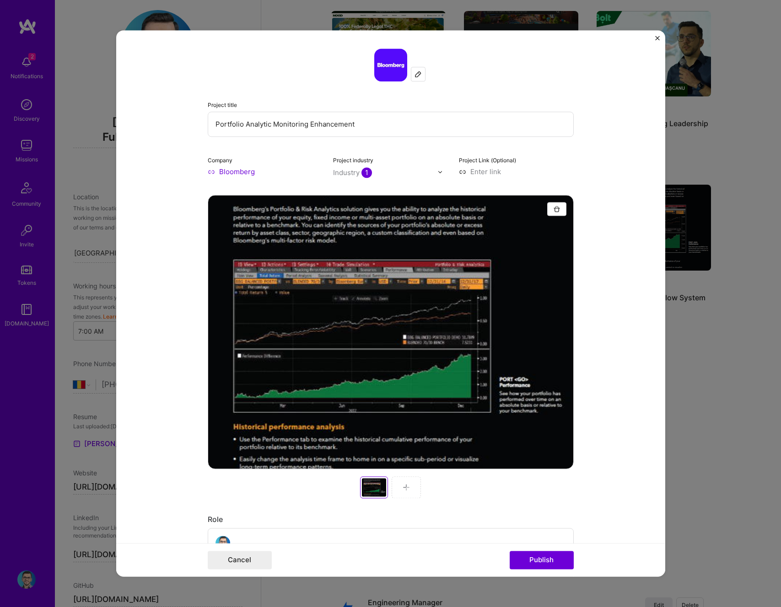
click at [236, 165] on div "Company Bloomberg" at bounding box center [265, 165] width 115 height 21
click at [239, 168] on input "Bloomberg" at bounding box center [265, 172] width 115 height 10
click at [259, 170] on input "Bloomberg" at bounding box center [265, 172] width 115 height 10
click at [235, 172] on input "Bloomberg" at bounding box center [265, 172] width 115 height 10
click at [208, 171] on input "Bloomberg" at bounding box center [265, 172] width 115 height 10
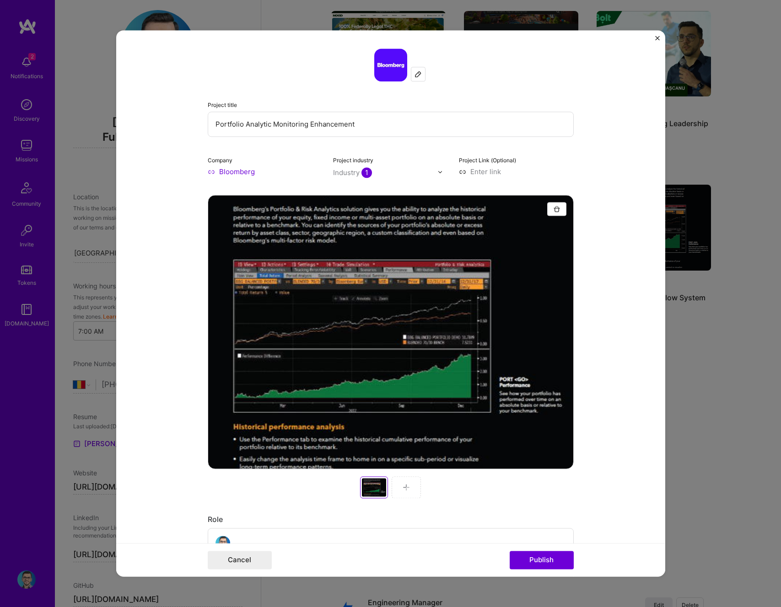
click at [260, 171] on input "Bloomberg" at bounding box center [265, 172] width 115 height 10
paste input "LP"
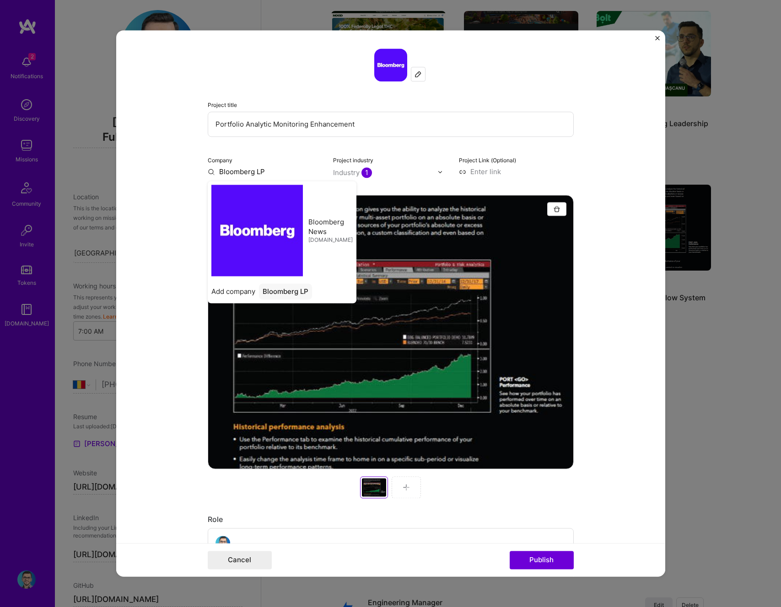
type input "Bloomberg LP"
click at [289, 164] on div "Company Bloomberg LP Bloomberg News bloomberg.com Add company Bloomberg LP" at bounding box center [265, 165] width 115 height 21
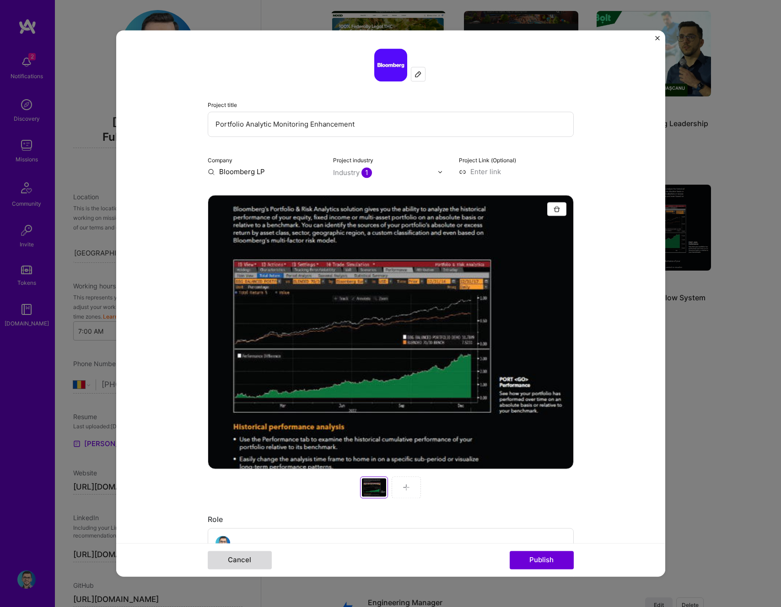
click at [230, 563] on button "Cancel" at bounding box center [240, 561] width 64 height 18
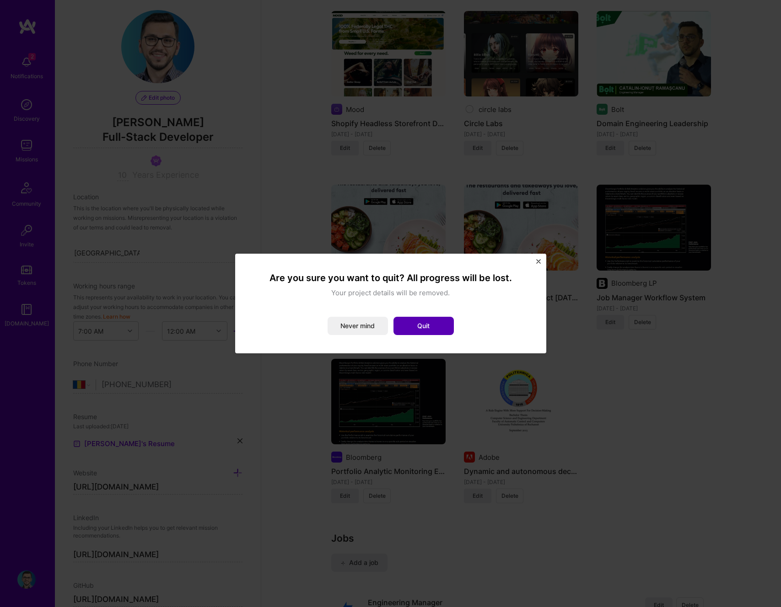
click at [421, 323] on button "Quit" at bounding box center [423, 326] width 60 height 18
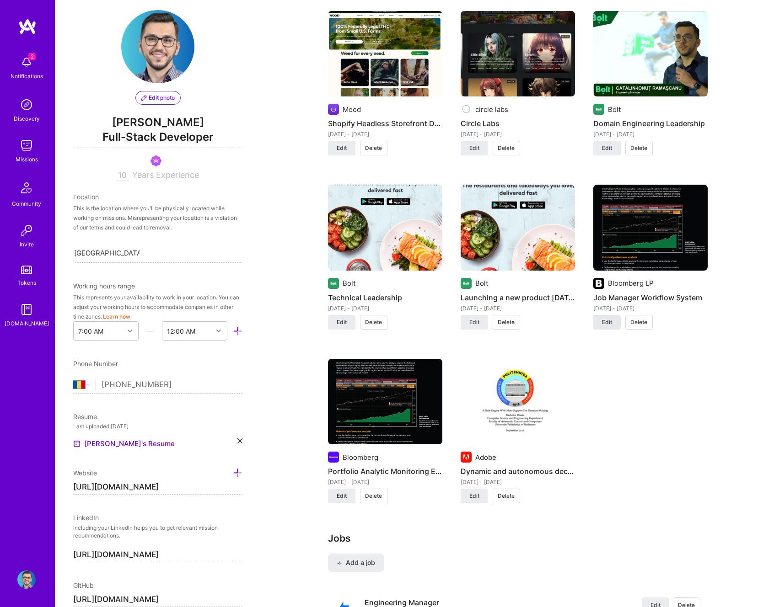
click at [609, 320] on span "Edit" at bounding box center [607, 322] width 10 height 8
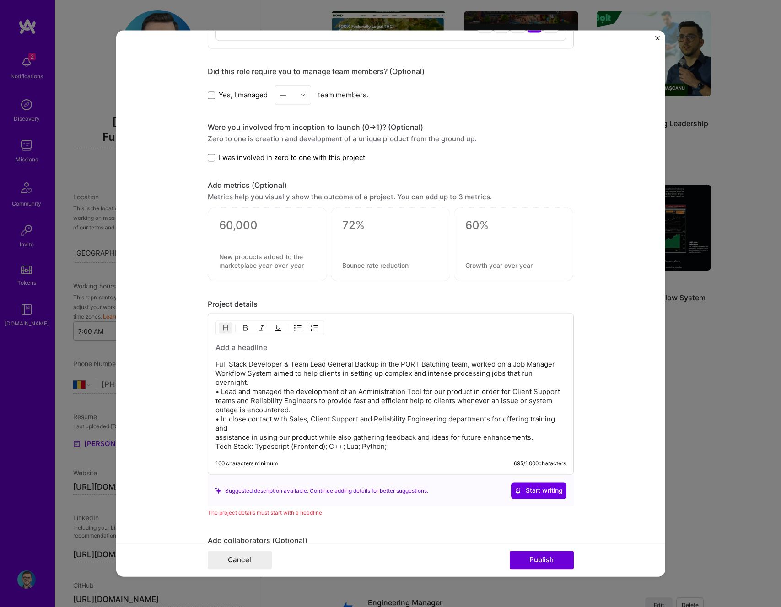
scroll to position [773, 0]
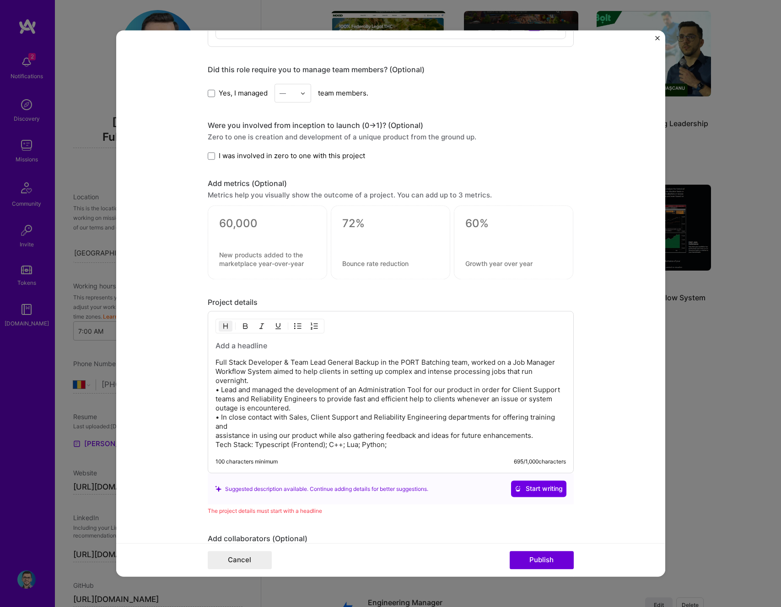
click at [233, 439] on p "Full Stack Developer & Team Lead General Backup in the PORT Batching team, work…" at bounding box center [390, 404] width 350 height 91
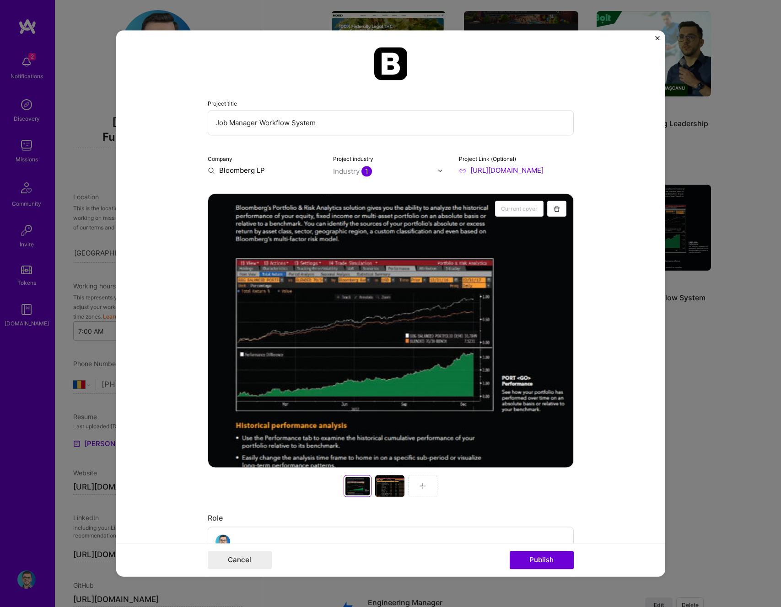
scroll to position [0, 0]
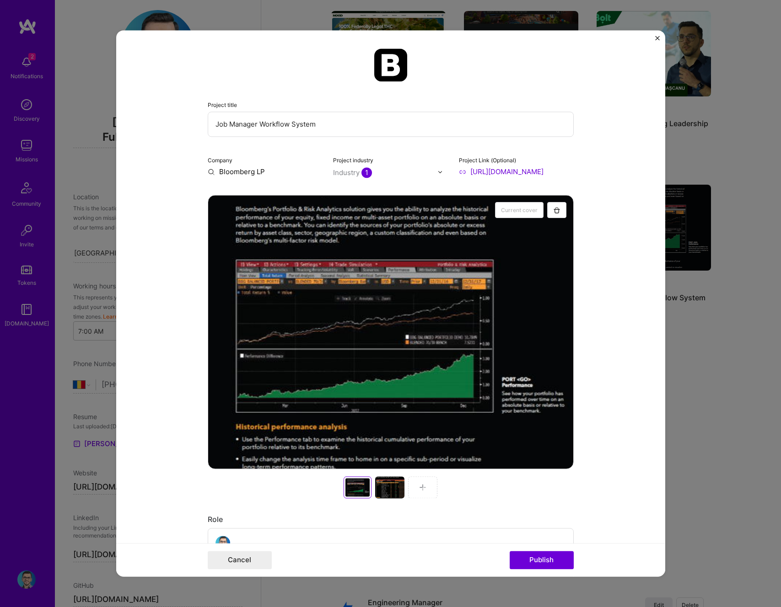
click at [317, 133] on input "Job Manager Workflow System" at bounding box center [391, 124] width 366 height 25
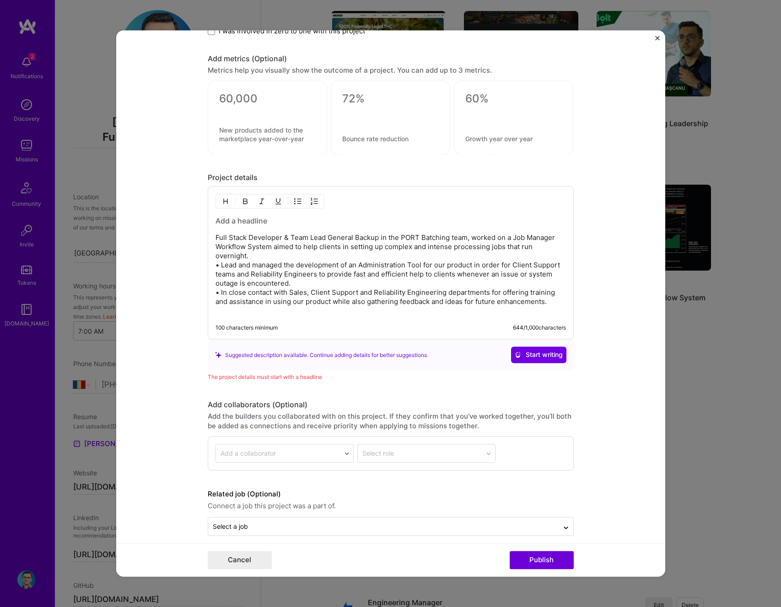
scroll to position [842, 0]
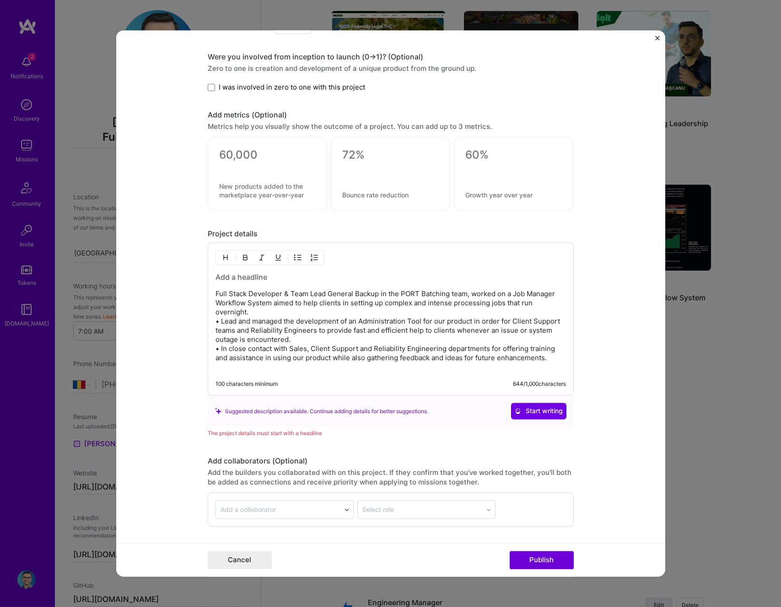
click at [266, 277] on h3 at bounding box center [390, 278] width 350 height 10
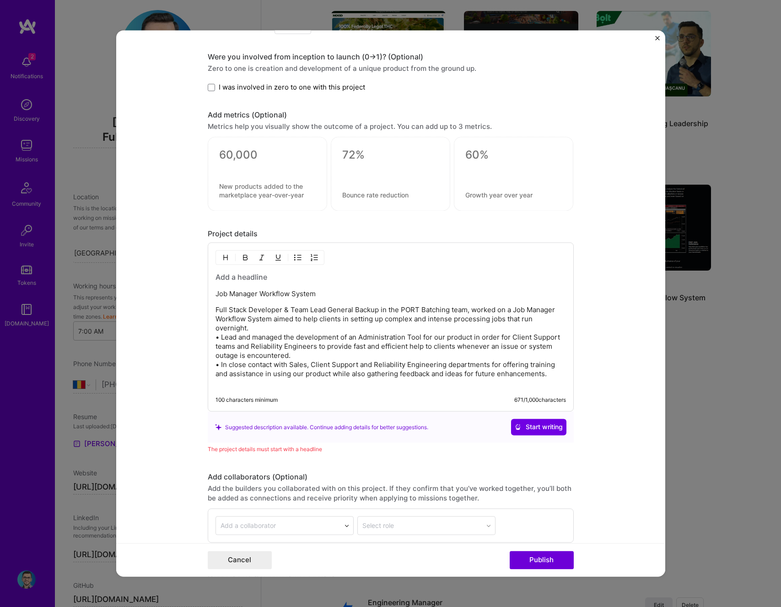
click at [280, 293] on p "Job Manager Workflow System" at bounding box center [390, 294] width 350 height 9
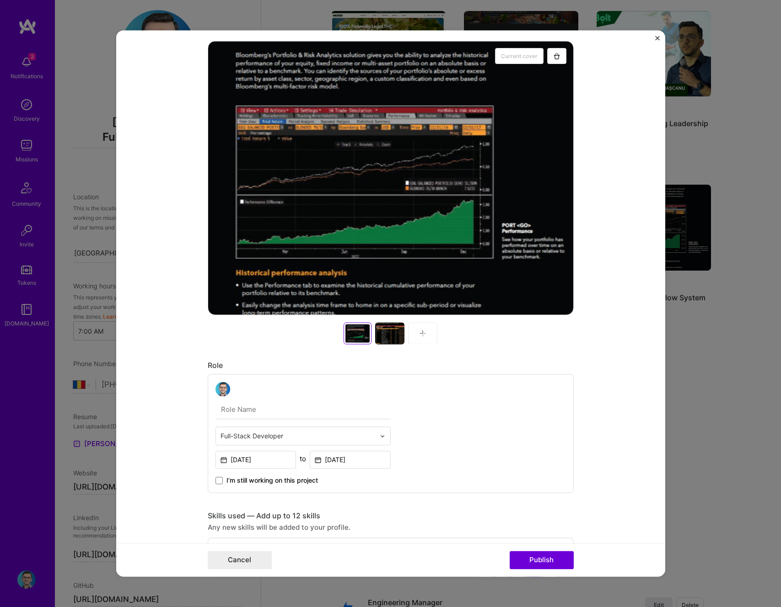
scroll to position [0, 0]
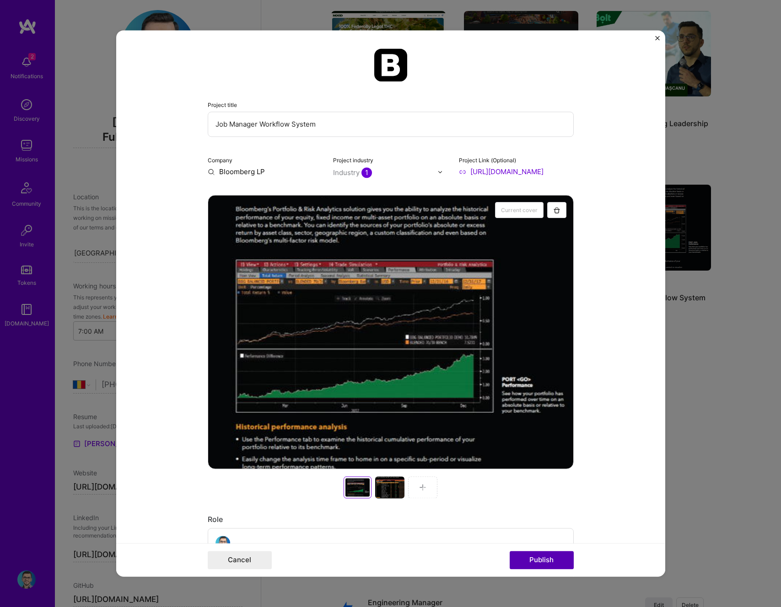
click at [558, 561] on button "Publish" at bounding box center [542, 561] width 64 height 18
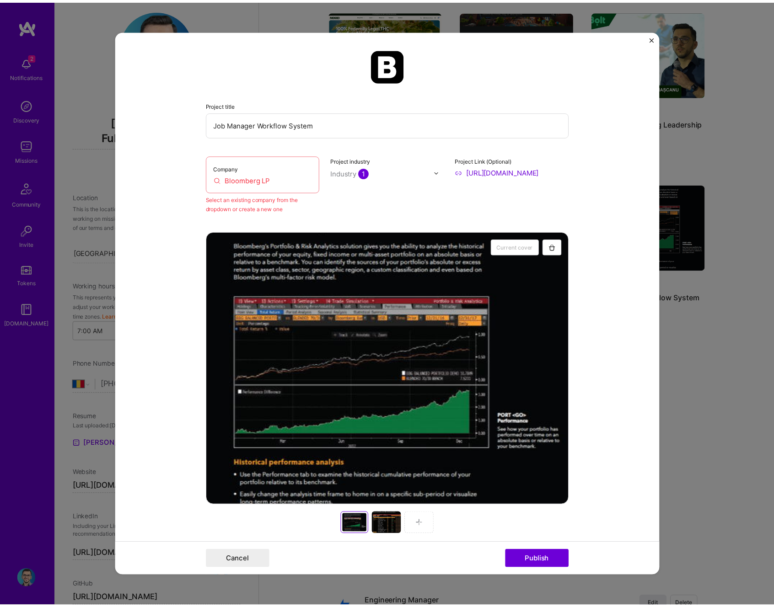
scroll to position [18, 0]
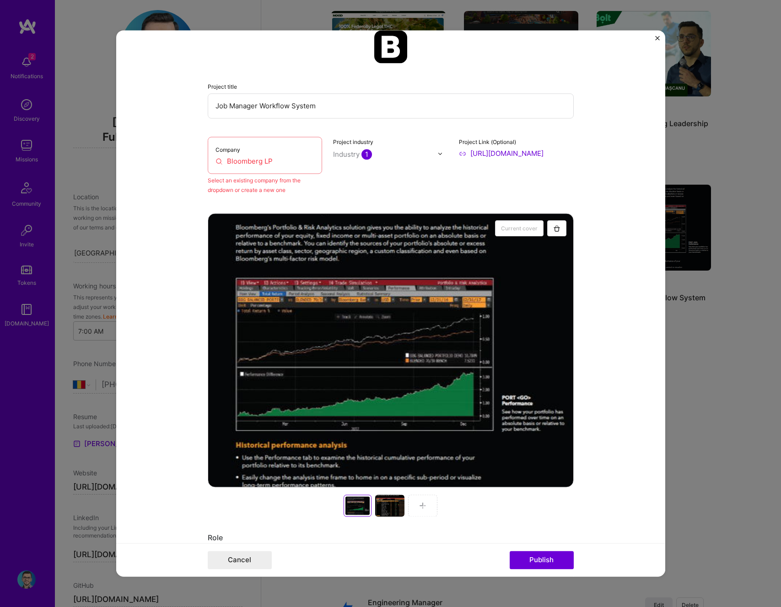
click at [290, 158] on input "Bloomberg LP" at bounding box center [264, 161] width 99 height 10
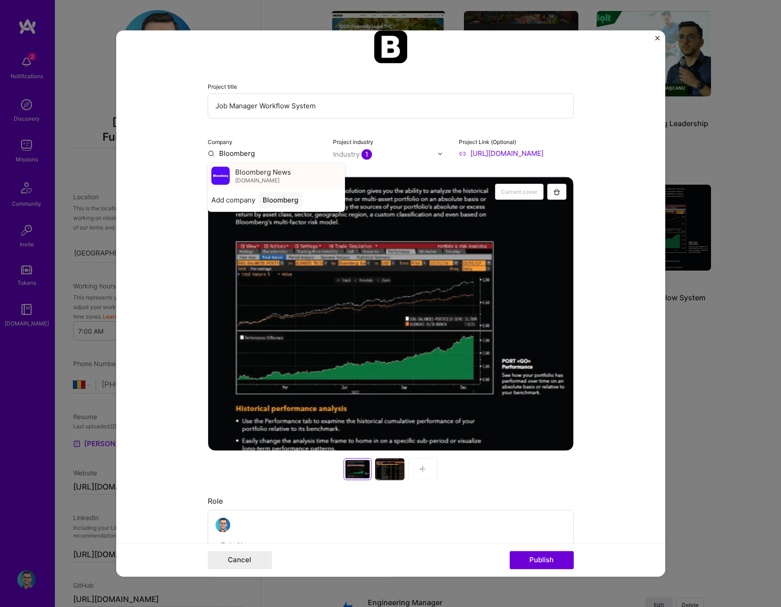
click at [264, 179] on span "bloomberg.com" at bounding box center [257, 180] width 44 height 7
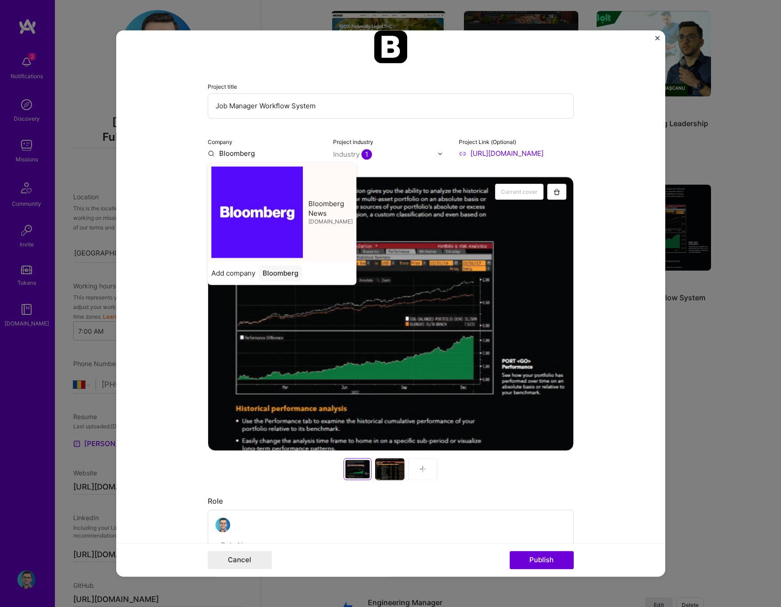
type input "Bloomberg News"
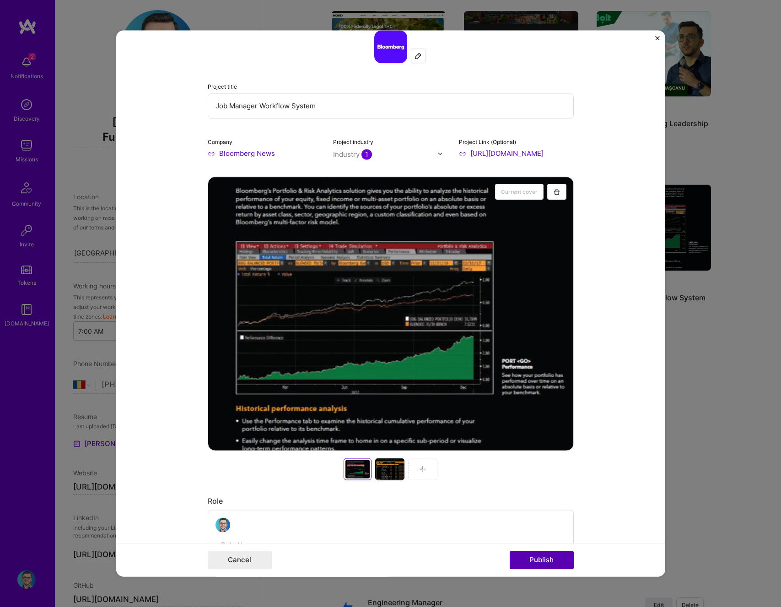
click at [548, 557] on button "Publish" at bounding box center [542, 561] width 64 height 18
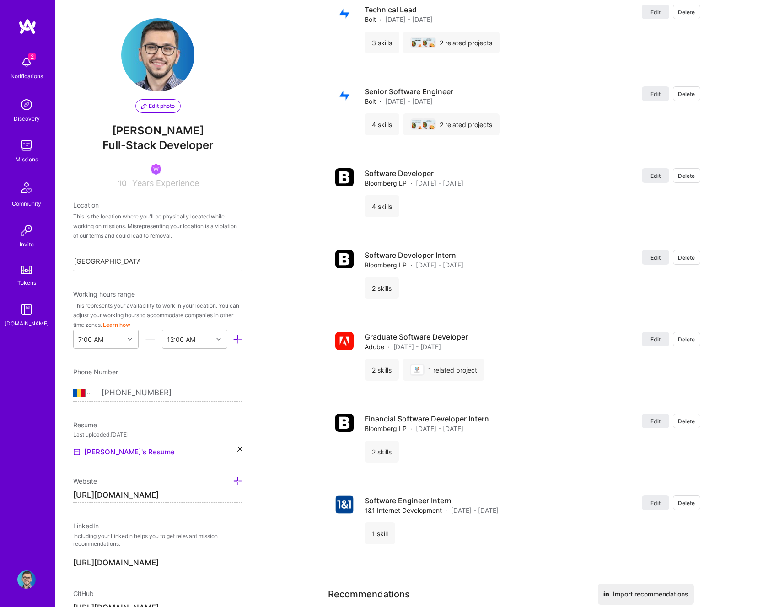
scroll to position [1324, 0]
click at [118, 182] on input "10" at bounding box center [122, 183] width 11 height 11
type input "11"
click at [151, 200] on div "Location" at bounding box center [157, 205] width 169 height 10
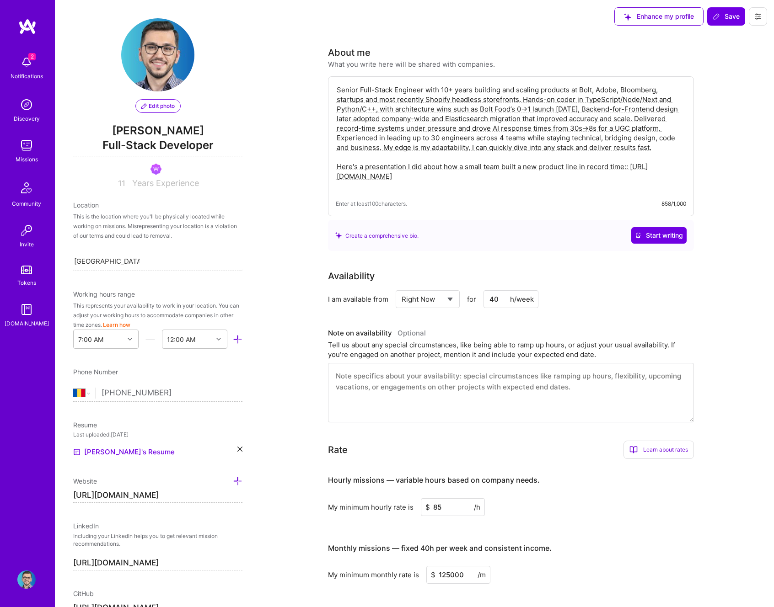
scroll to position [0, 0]
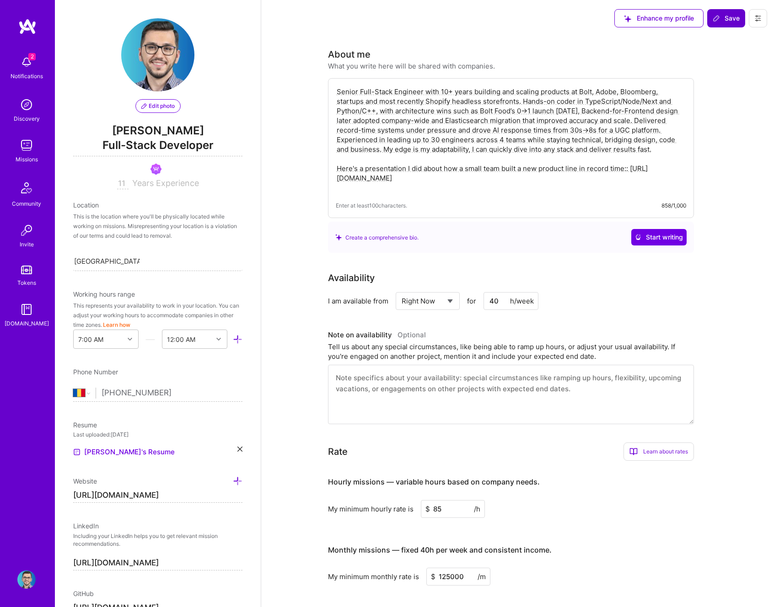
click at [734, 21] on span "Save" at bounding box center [726, 18] width 27 height 9
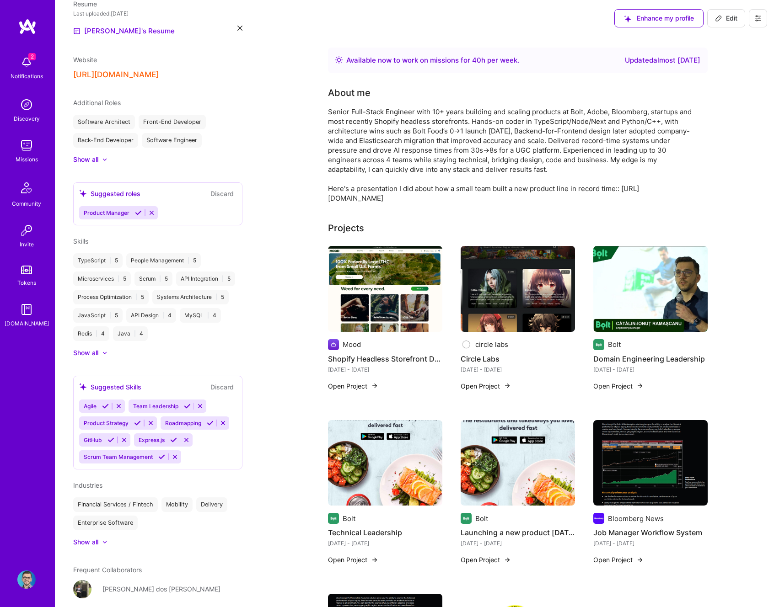
click at [373, 317] on img at bounding box center [385, 289] width 114 height 86
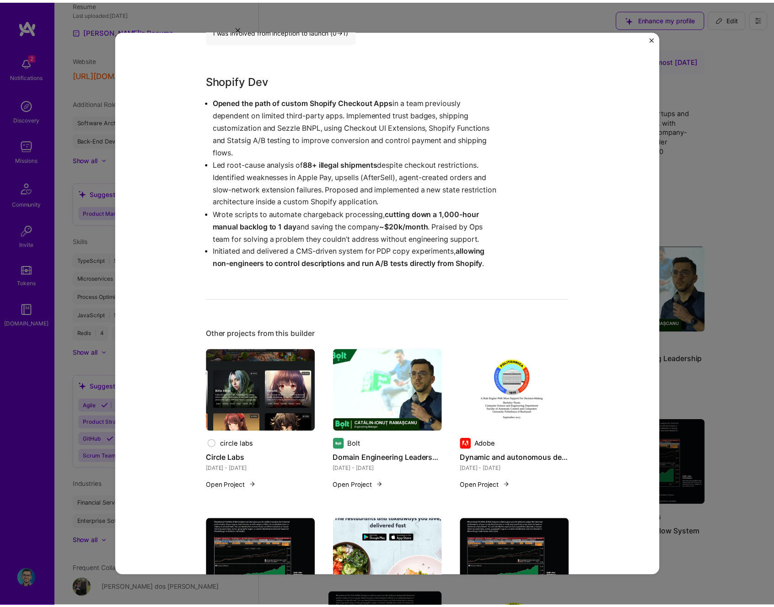
scroll to position [587, 0]
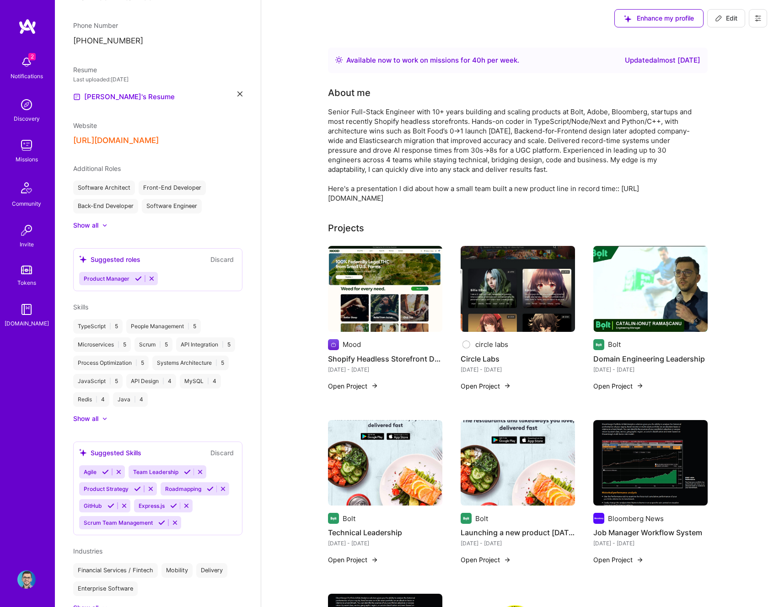
scroll to position [231, 0]
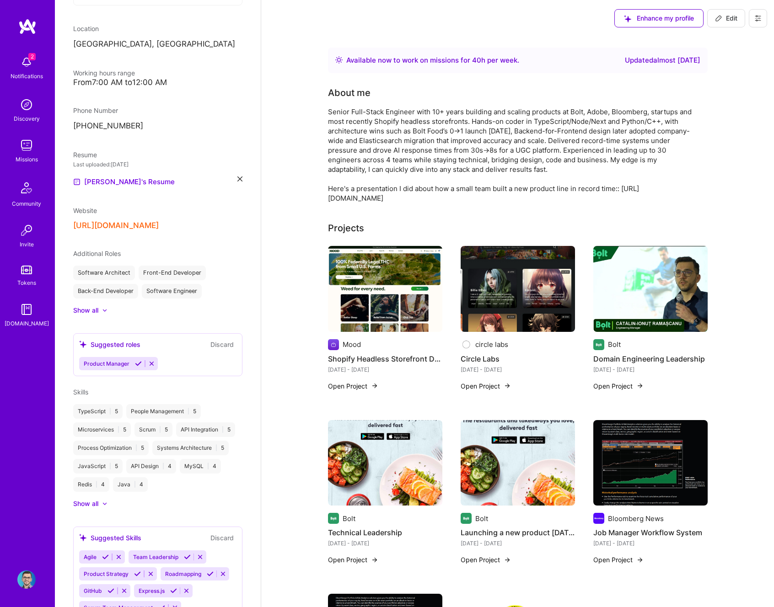
click at [22, 147] on img at bounding box center [26, 145] width 18 height 18
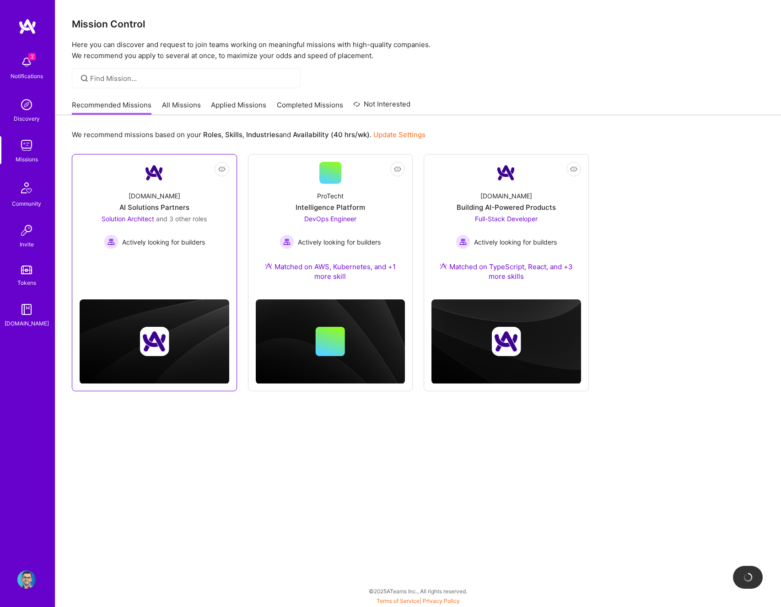
click at [184, 198] on div "A.Team AI Solutions Partners Solution Architect and 3 other roles Actively look…" at bounding box center [155, 216] width 150 height 65
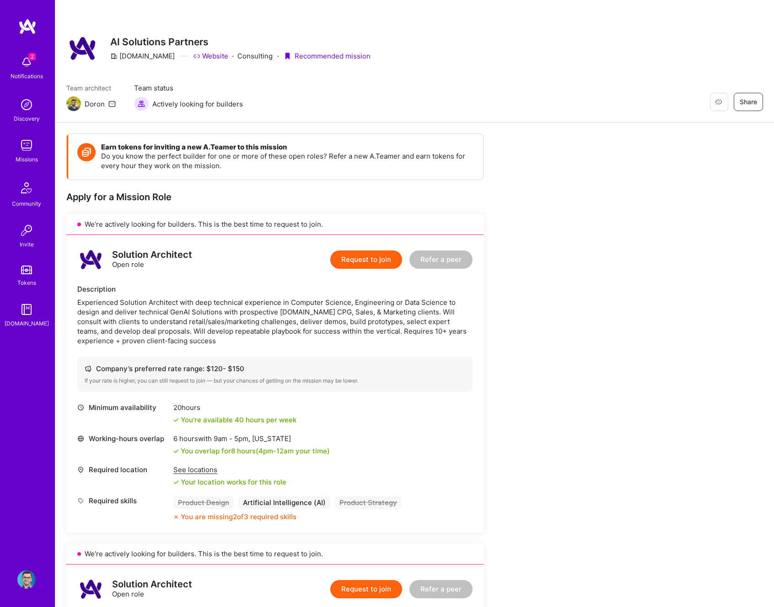
click at [375, 262] on button "Request to join" at bounding box center [366, 260] width 72 height 18
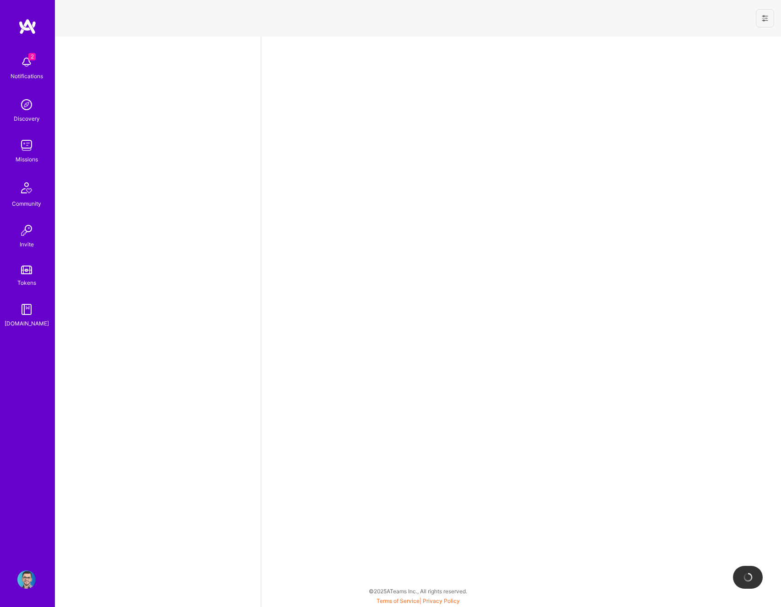
select select "RO"
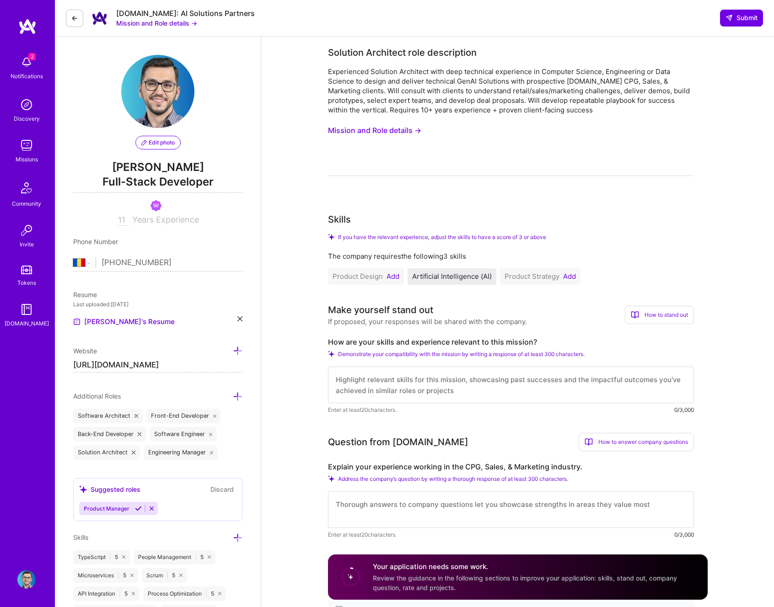
click at [366, 271] on div "Product Design Add" at bounding box center [366, 277] width 76 height 16
click at [379, 273] on span "Product Design" at bounding box center [358, 276] width 50 height 9
click at [388, 275] on button "Add" at bounding box center [393, 276] width 13 height 7
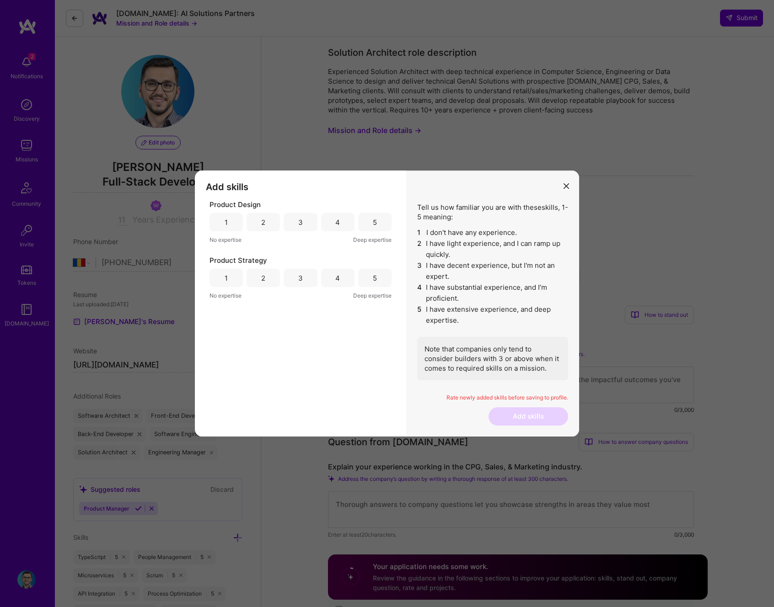
click at [343, 224] on div "4" at bounding box center [337, 222] width 33 height 18
click at [336, 282] on div "4" at bounding box center [337, 279] width 5 height 10
click at [534, 414] on button "Add skills" at bounding box center [529, 417] width 80 height 18
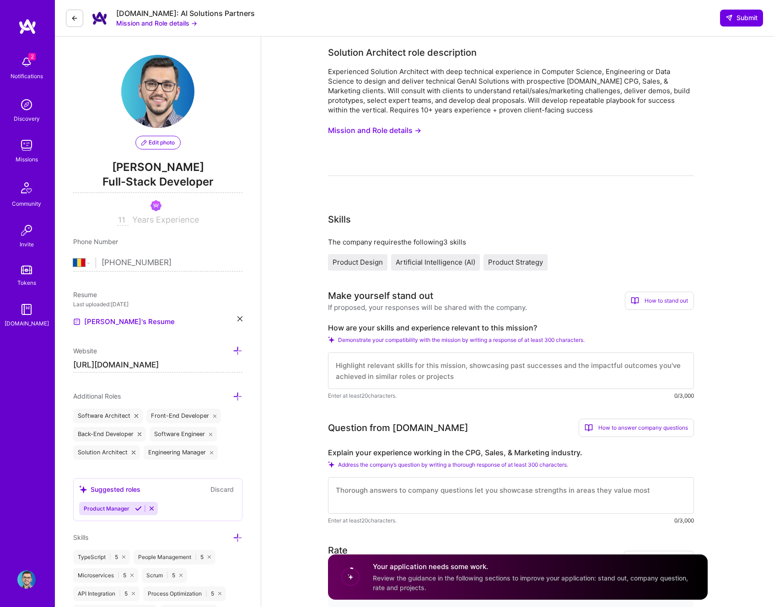
click at [385, 128] on button "Mission and Role details →" at bounding box center [374, 130] width 93 height 17
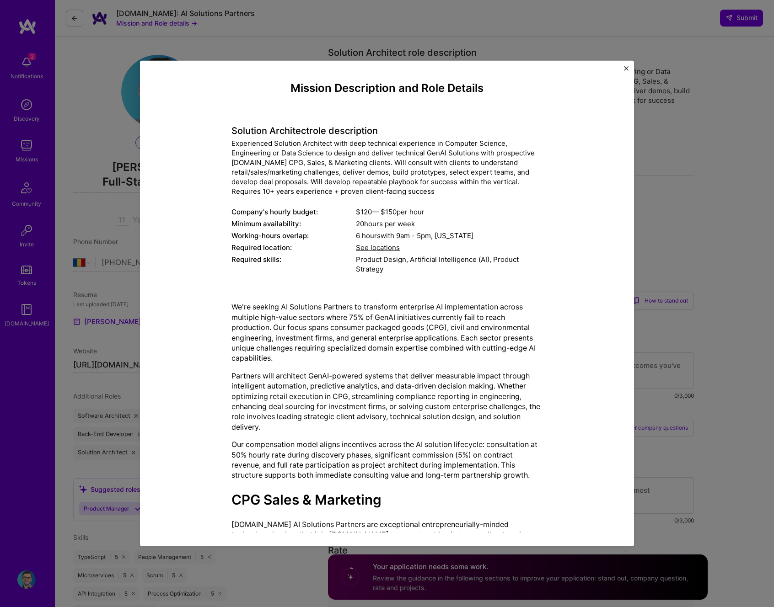
click at [326, 154] on div "Experienced Solution Architect with deep technical experience in Computer Scien…" at bounding box center [386, 168] width 311 height 58
click at [352, 147] on div "Experienced Solution Architect with deep technical experience in Computer Scien…" at bounding box center [386, 168] width 311 height 58
drag, startPoint x: 215, startPoint y: 123, endPoint x: 285, endPoint y: 108, distance: 71.1
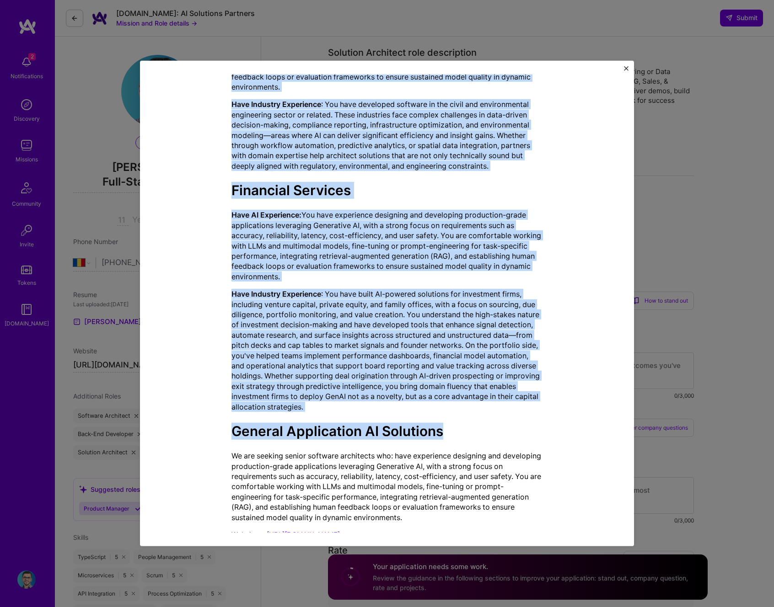
scroll to position [788, 0]
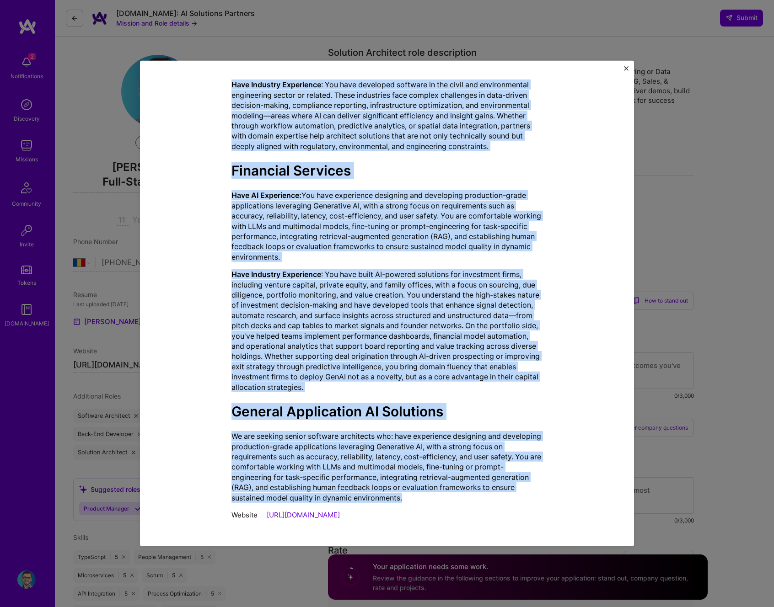
drag, startPoint x: 290, startPoint y: 81, endPoint x: 483, endPoint y: 503, distance: 464.7
click at [483, 503] on div "Mission Description and Role Details Solution Architect role description Experi…" at bounding box center [387, 304] width 467 height 458
copy div "Mission Description and Role Details Solution Architect role description Experi…"
click at [710, 236] on div "Mission Description and Role Details Solution Architect role description Experi…" at bounding box center [387, 303] width 774 height 607
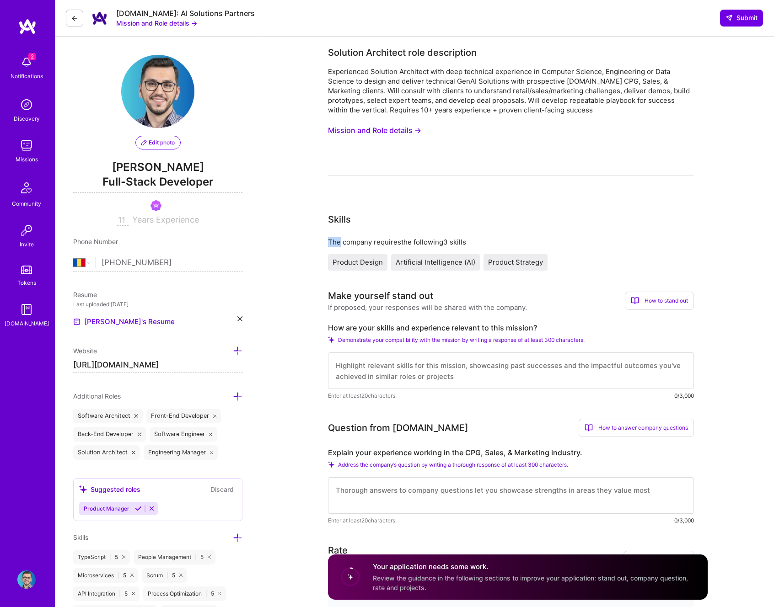
click at [478, 308] on div "If proposed, your responses will be shared with the company." at bounding box center [427, 308] width 199 height 10
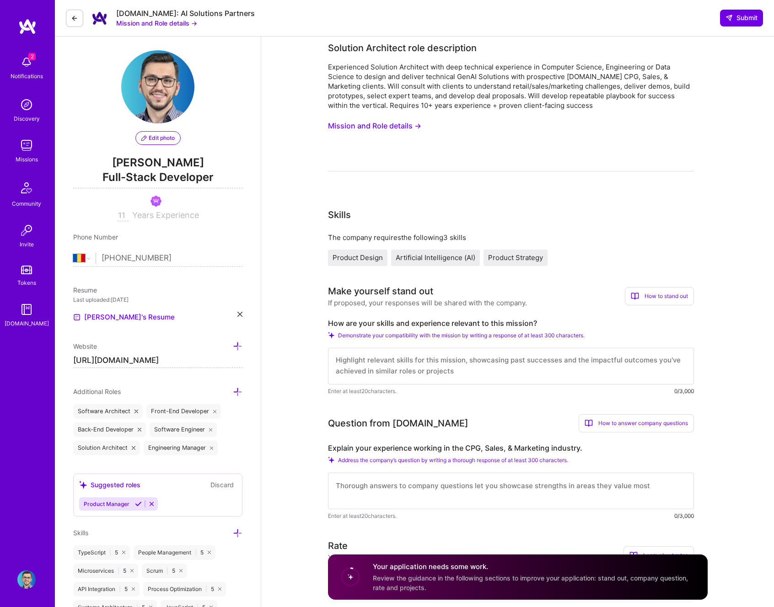
scroll to position [15, 0]
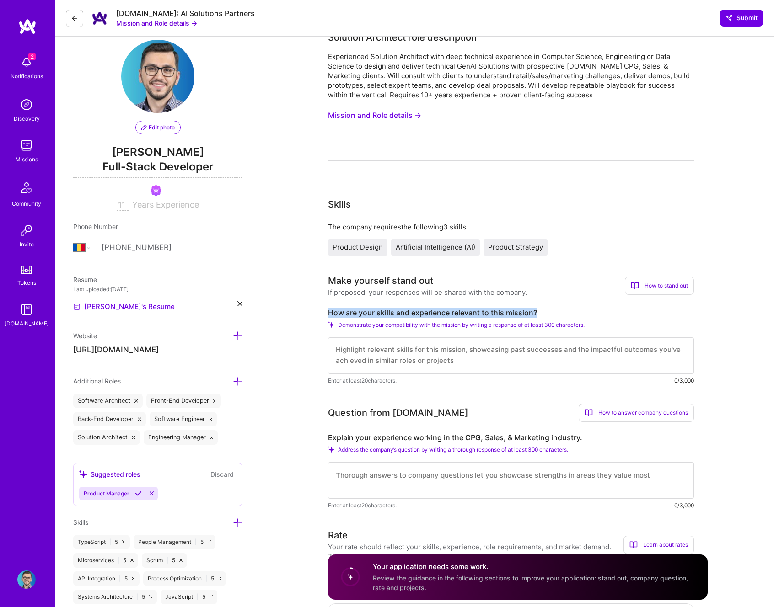
copy label "How are your skills and experience relevant to this mission?"
drag, startPoint x: 326, startPoint y: 310, endPoint x: 560, endPoint y: 311, distance: 234.2
click at [328, 433] on div "Question from A.Team How to answer company questions Mastering company question…" at bounding box center [511, 457] width 366 height 107
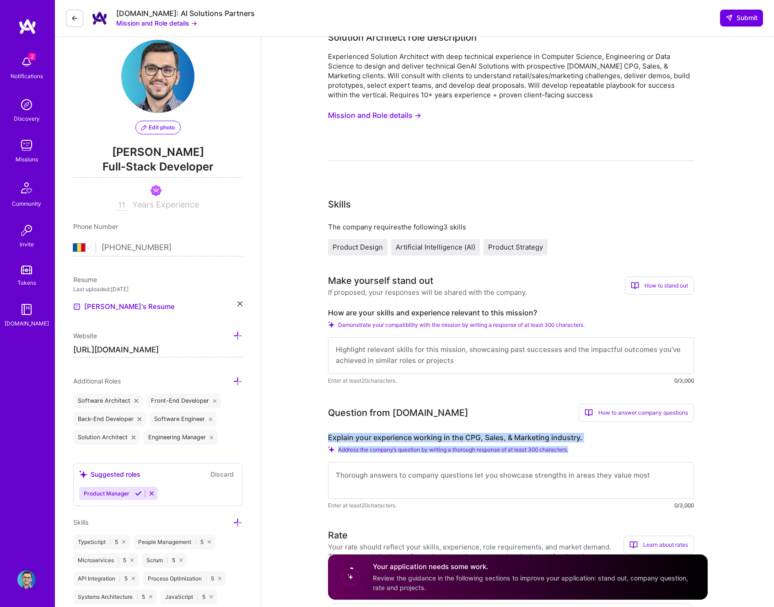
drag, startPoint x: 326, startPoint y: 435, endPoint x: 602, endPoint y: 448, distance: 276.6
copy div "Explain your experience working in the CPG, Sales, & Marketing industry. Addres…"
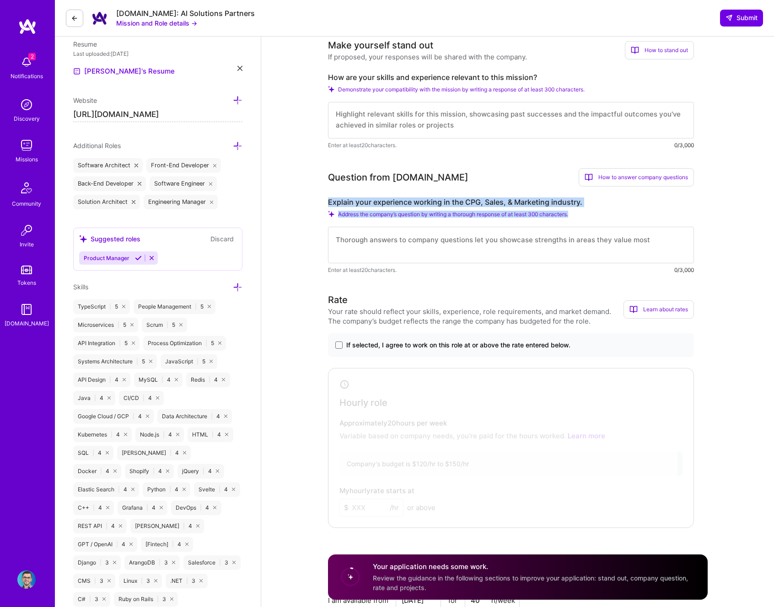
scroll to position [225, 0]
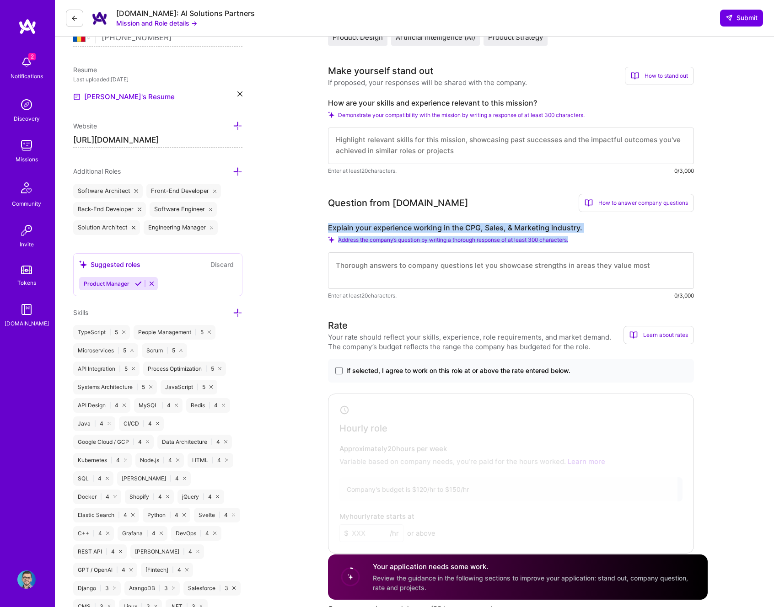
click at [369, 371] on span "If selected, I agree to work on this role at or above the rate entered below." at bounding box center [458, 370] width 224 height 9
click at [0, 0] on input "If selected, I agree to work on this role at or above the rate entered below." at bounding box center [0, 0] width 0 height 0
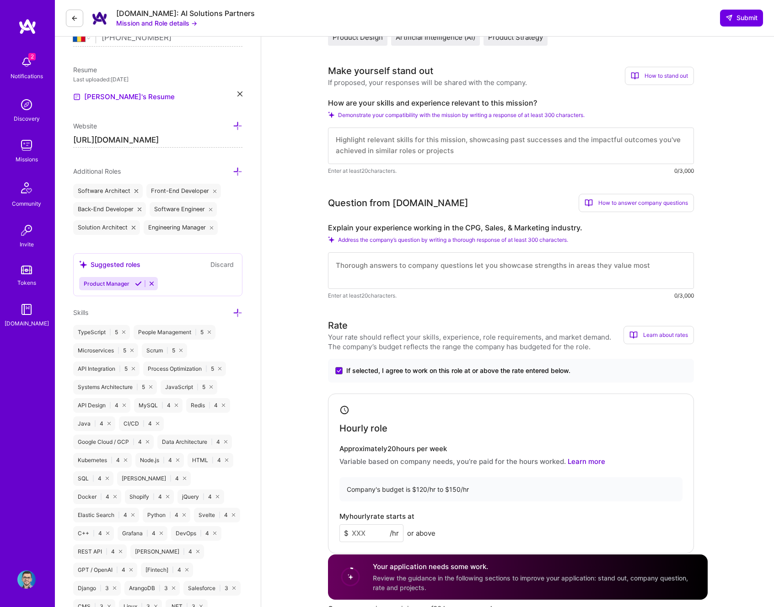
click at [389, 137] on textarea at bounding box center [511, 146] width 366 height 37
paste textarea "I have 10+ years designing and shipping systems at scale with a mix of hands-on…"
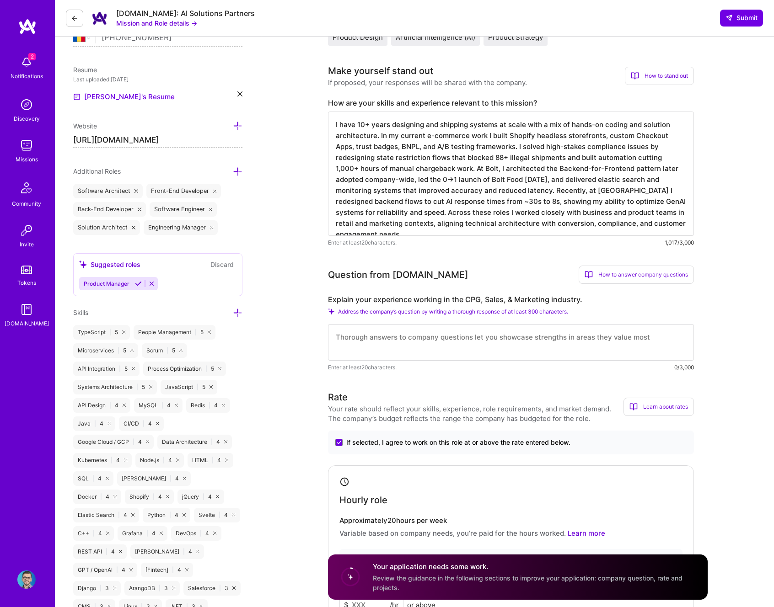
type textarea "I have 10+ years designing and shipping systems at scale with a mix of hands-on…"
click at [406, 320] on div "Explain your experience working in the CPG, Sales, & Marketing industry. Addres…" at bounding box center [511, 333] width 366 height 77
drag, startPoint x: 323, startPoint y: 297, endPoint x: 606, endPoint y: 297, distance: 282.7
copy label "Explain your experience working in the CPG, Sales, & Marketing industry."
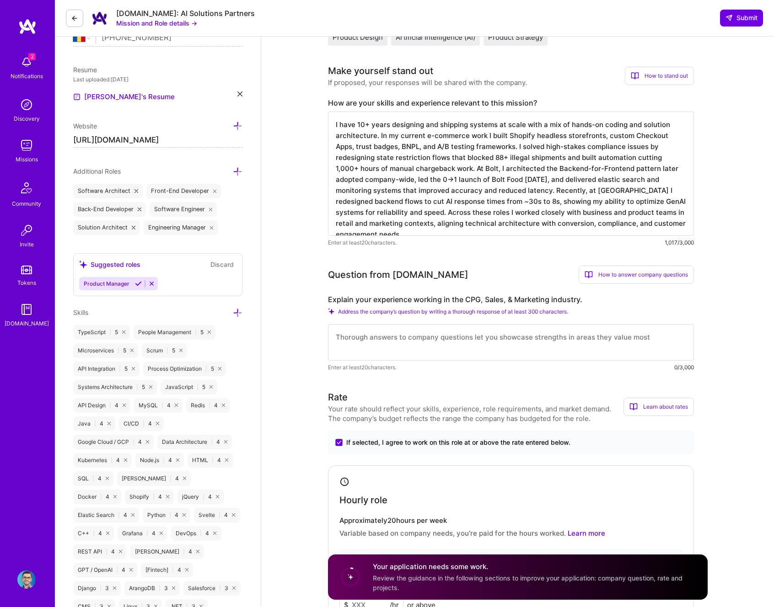
click at [408, 339] on textarea at bounding box center [511, 342] width 366 height 37
paste textarea "I’ve worked extensively in e-commerce and retail, building systems that directl…"
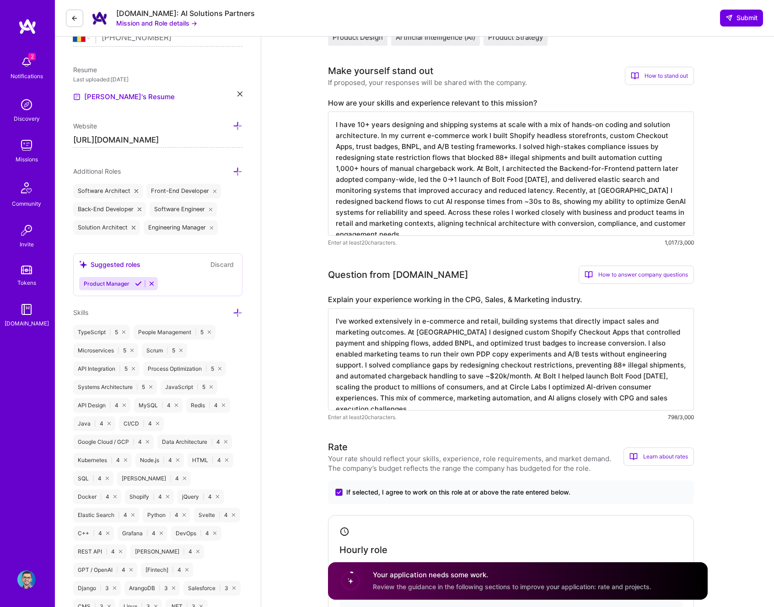
type textarea "I’ve worked extensively in e-commerce and retail, building systems that directl…"
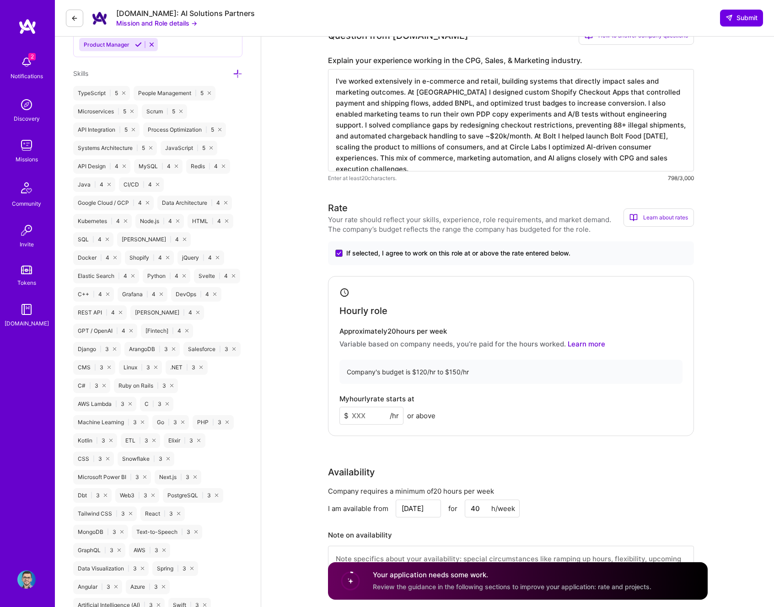
scroll to position [528, 0]
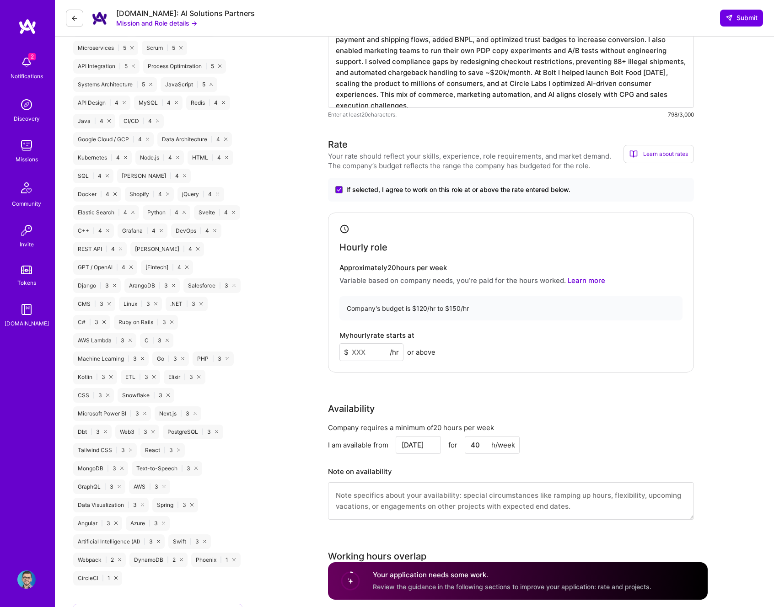
click at [371, 356] on input at bounding box center [371, 353] width 64 height 18
type input "120"
click at [395, 370] on div "Hourly role Approximately 20 hours per week Variable based on company needs, yo…" at bounding box center [511, 293] width 366 height 160
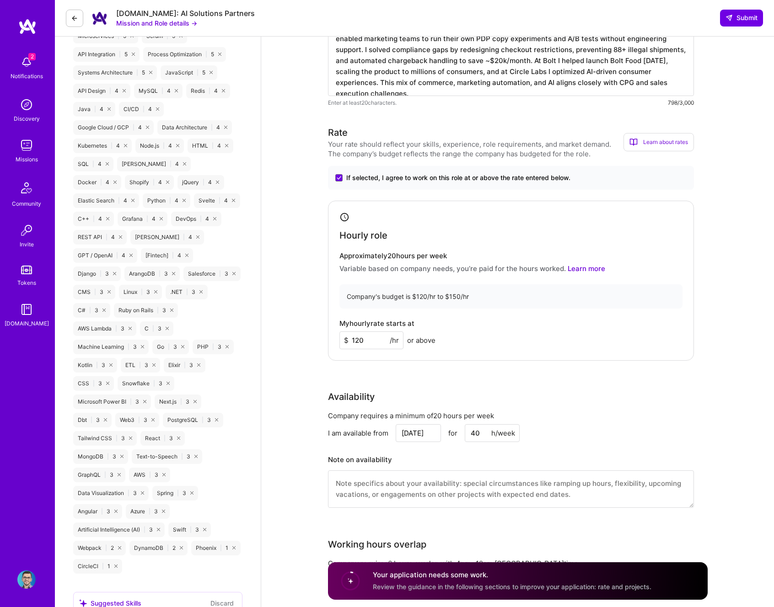
scroll to position [541, 0]
click at [371, 389] on div "Availability" at bounding box center [351, 396] width 47 height 14
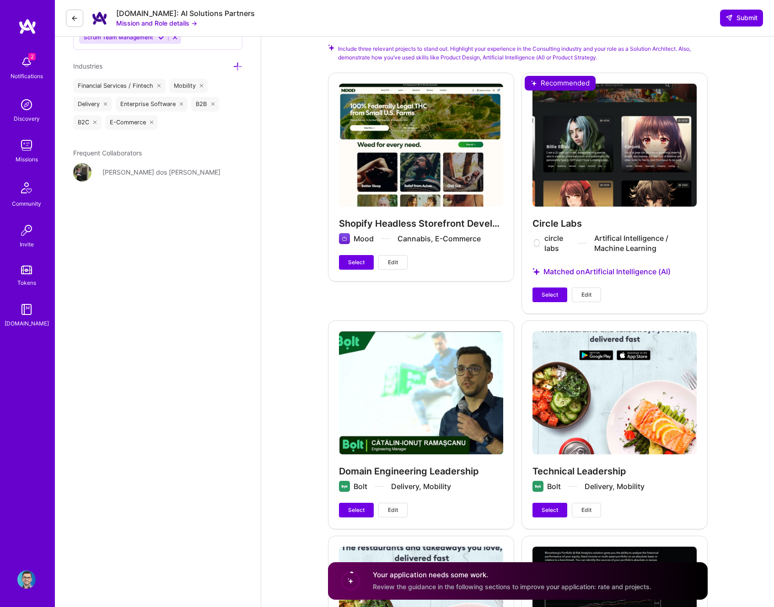
scroll to position [1176, 0]
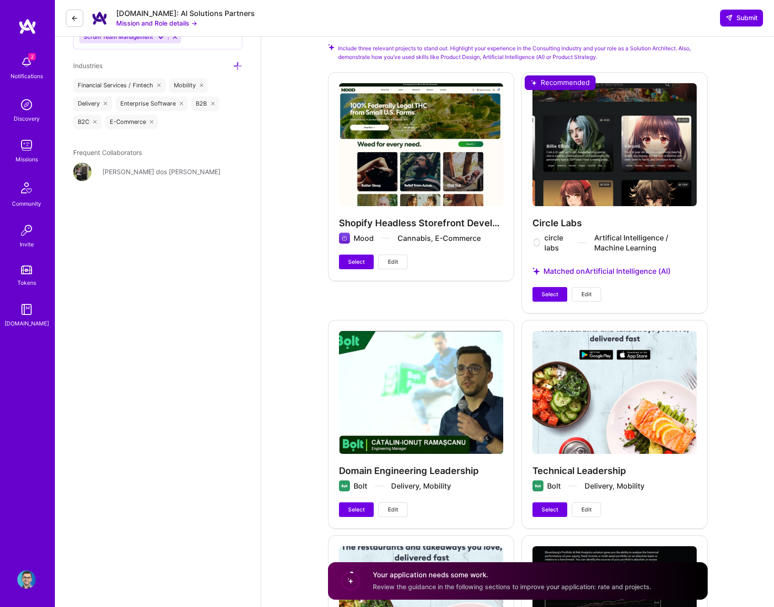
click at [570, 291] on div "Select Edit" at bounding box center [566, 294] width 69 height 15
click at [543, 295] on span "Select" at bounding box center [550, 294] width 16 height 8
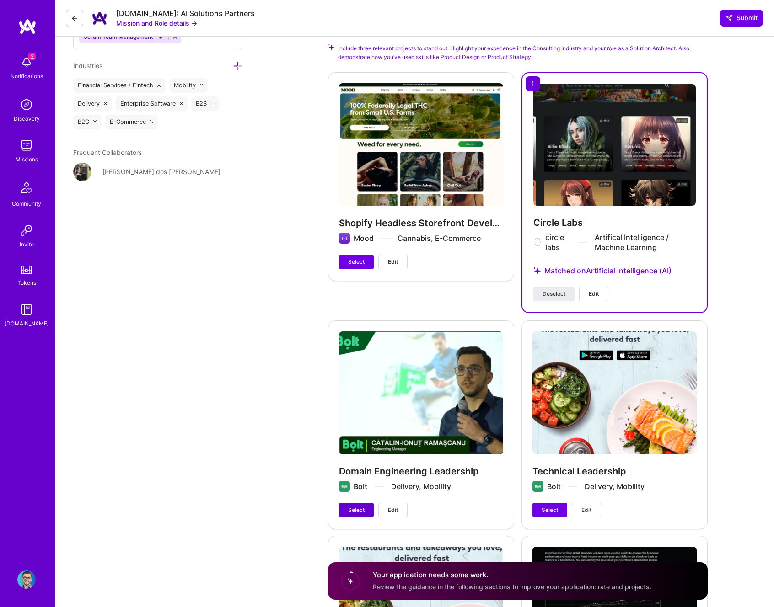
click at [355, 509] on span "Select" at bounding box center [356, 510] width 16 height 8
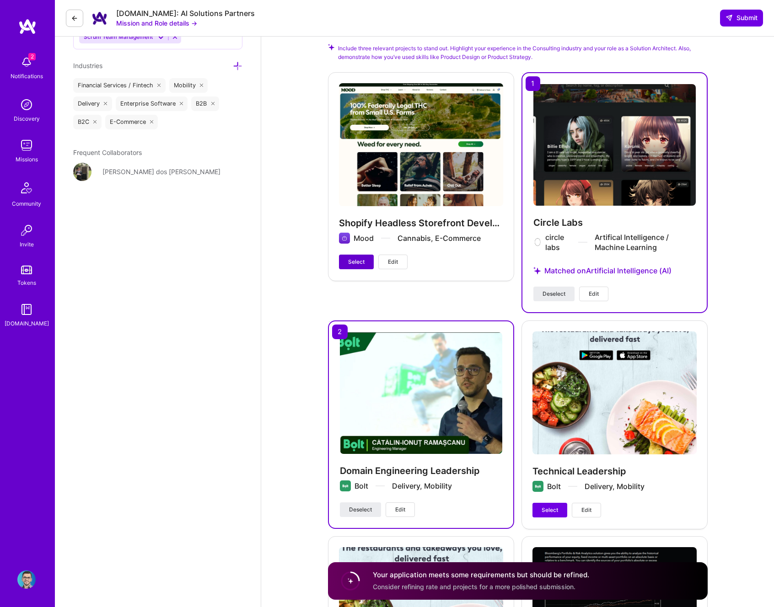
click at [355, 263] on span "Select" at bounding box center [356, 262] width 16 height 8
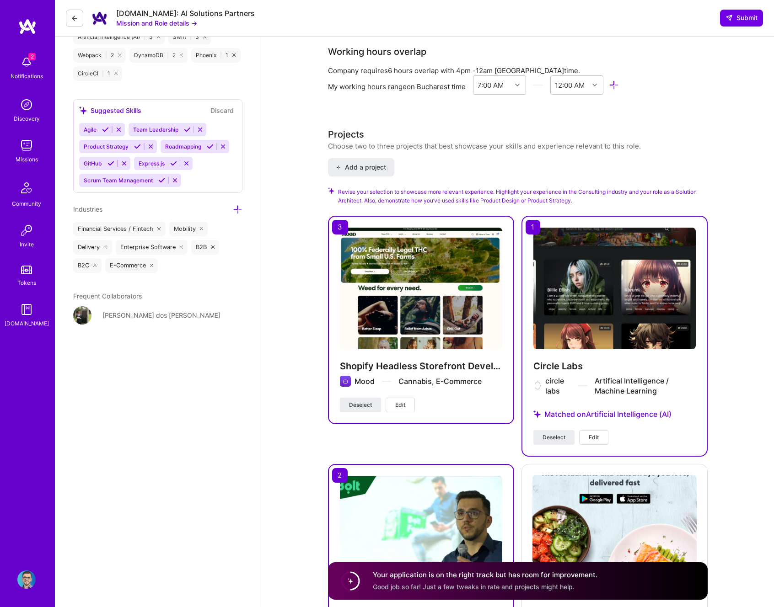
scroll to position [1032, 0]
click at [750, 17] on span "Submit" at bounding box center [741, 17] width 32 height 9
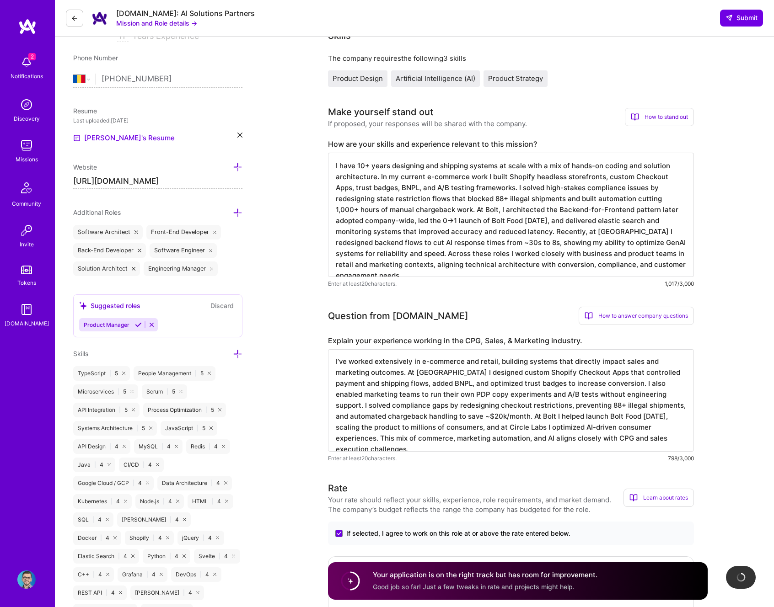
scroll to position [0, 0]
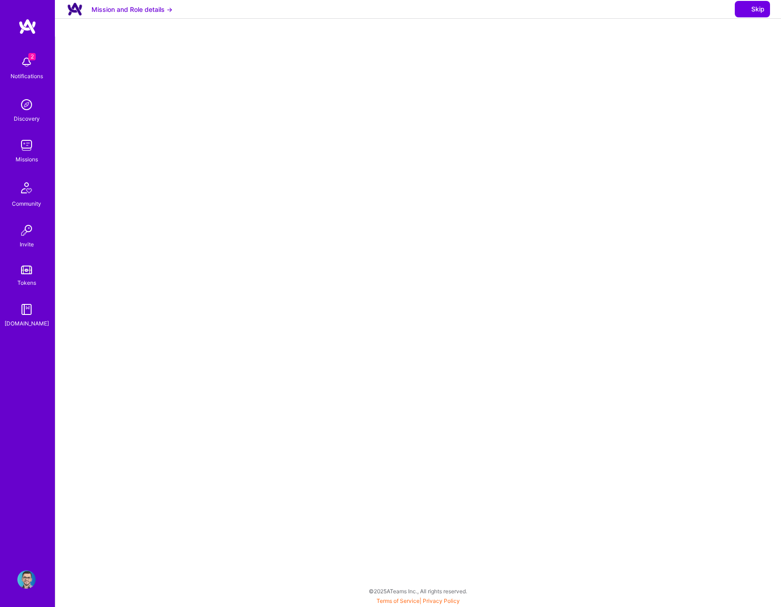
select select "RO"
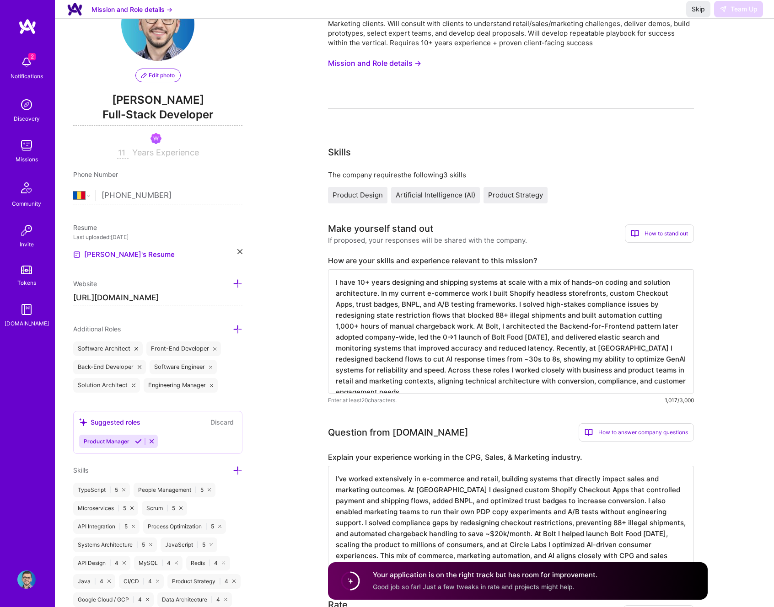
scroll to position [3, 0]
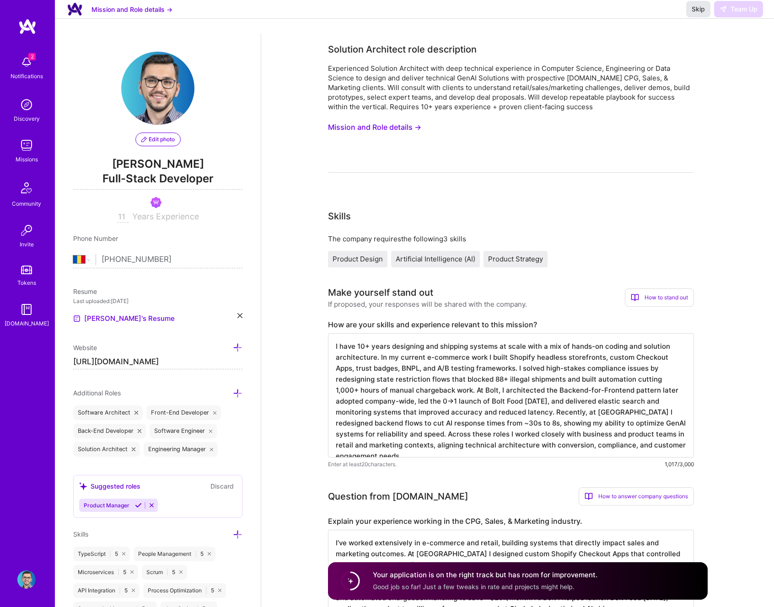
click at [698, 14] on span "Skip" at bounding box center [698, 9] width 13 height 9
click at [613, 159] on div "Experienced Solution Architect with deep technical experience in Computer Scien…" at bounding box center [511, 118] width 366 height 109
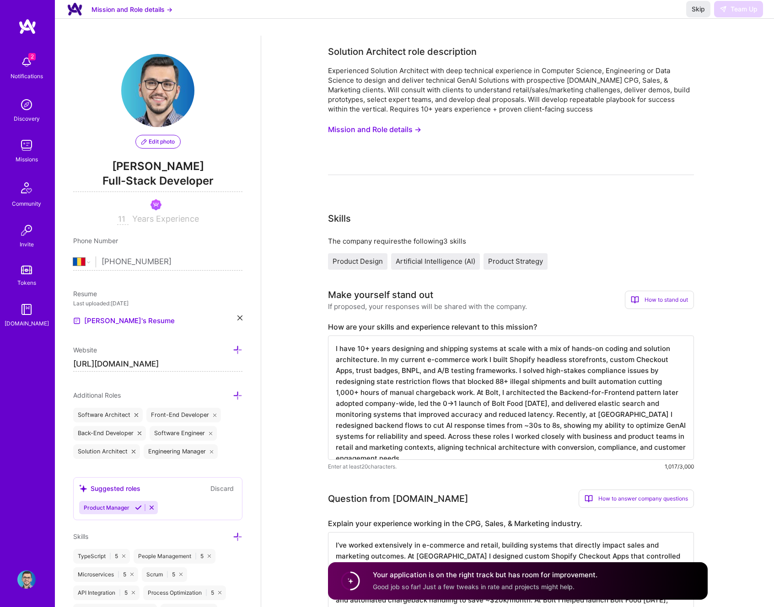
scroll to position [0, 0]
click at [692, 14] on span "Skip" at bounding box center [698, 9] width 13 height 9
click at [694, 14] on span "Skip" at bounding box center [698, 9] width 13 height 9
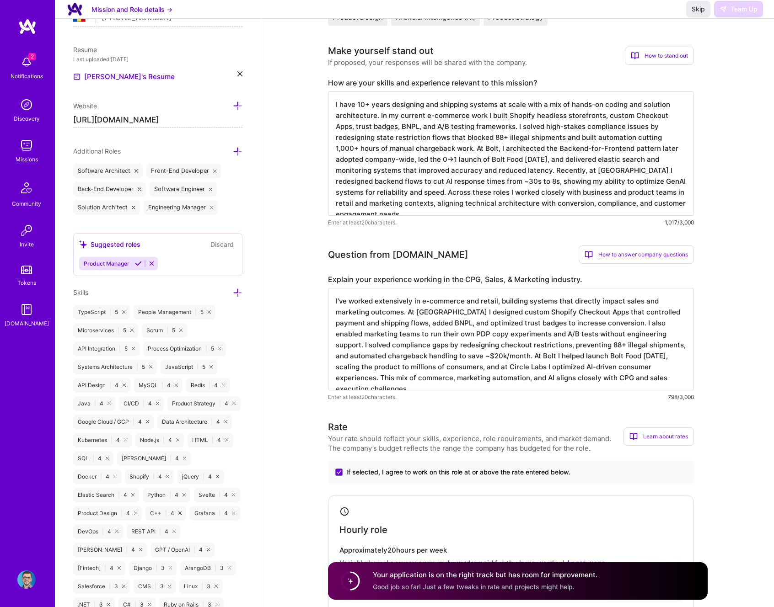
scroll to position [283, 0]
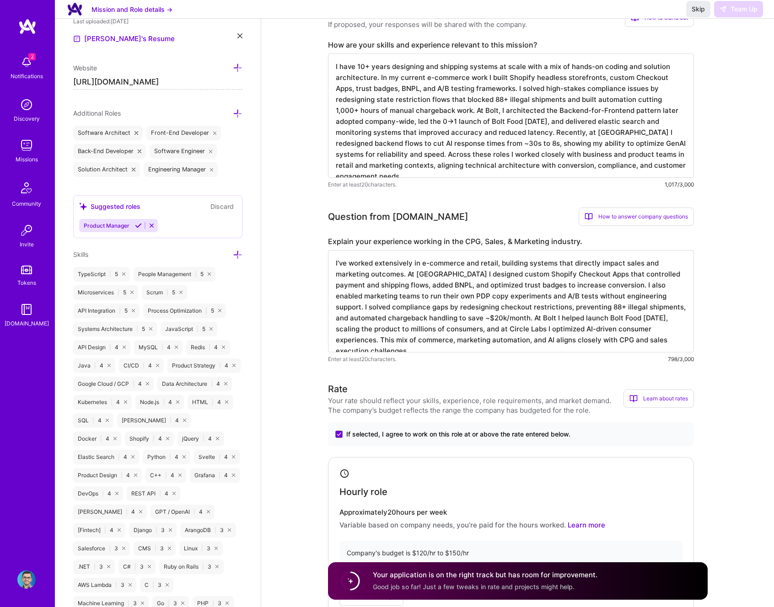
click at [464, 586] on span "Good job so far! Just a few tweaks in rate and projects might help." at bounding box center [474, 587] width 202 height 8
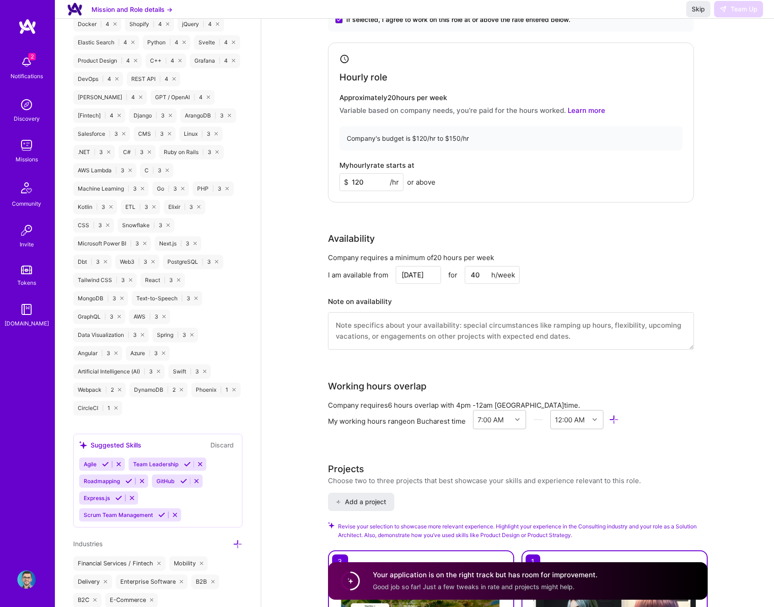
scroll to position [0, 0]
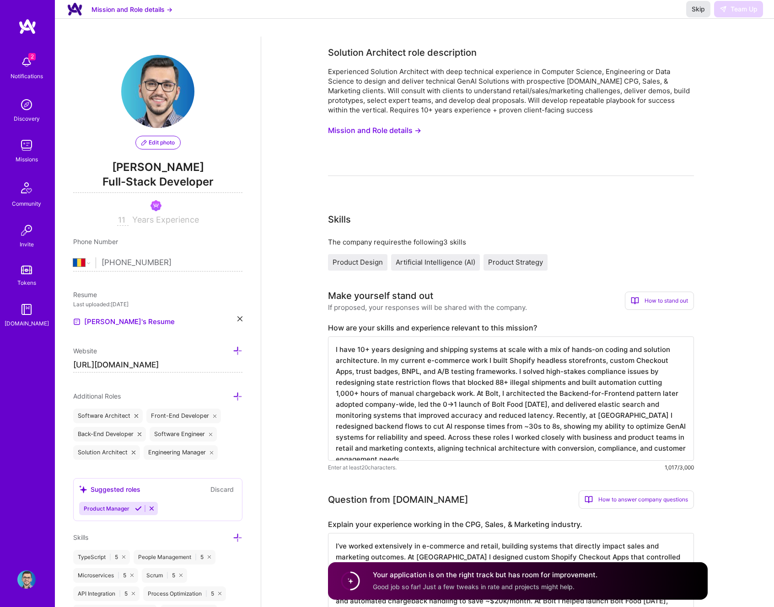
click at [703, 14] on span "Skip" at bounding box center [698, 9] width 13 height 9
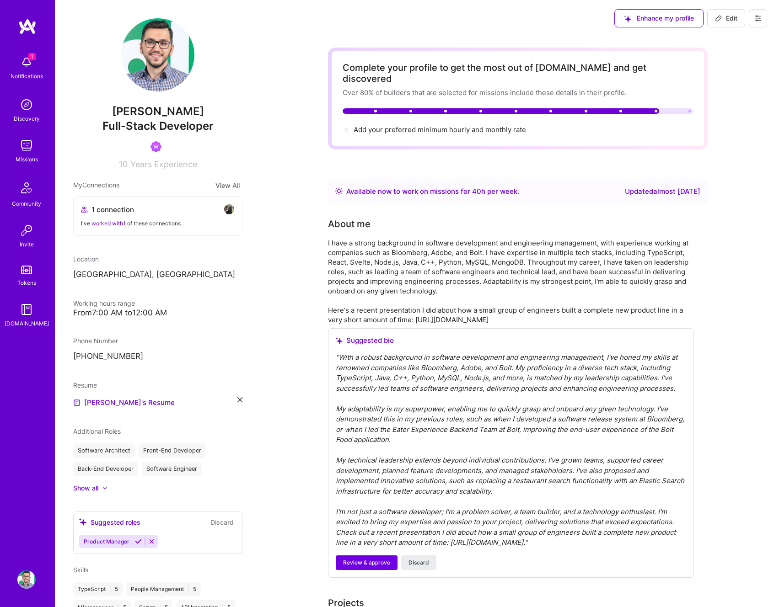
scroll to position [1924, 0]
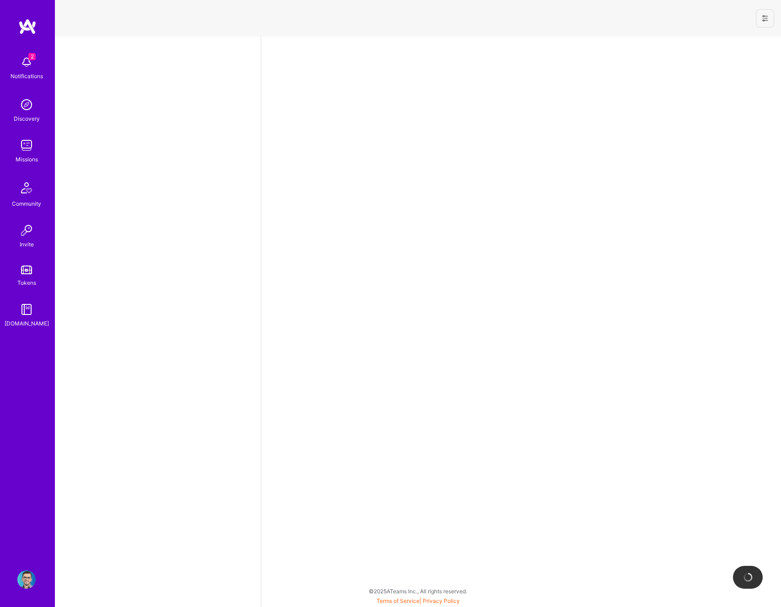
select select "RO"
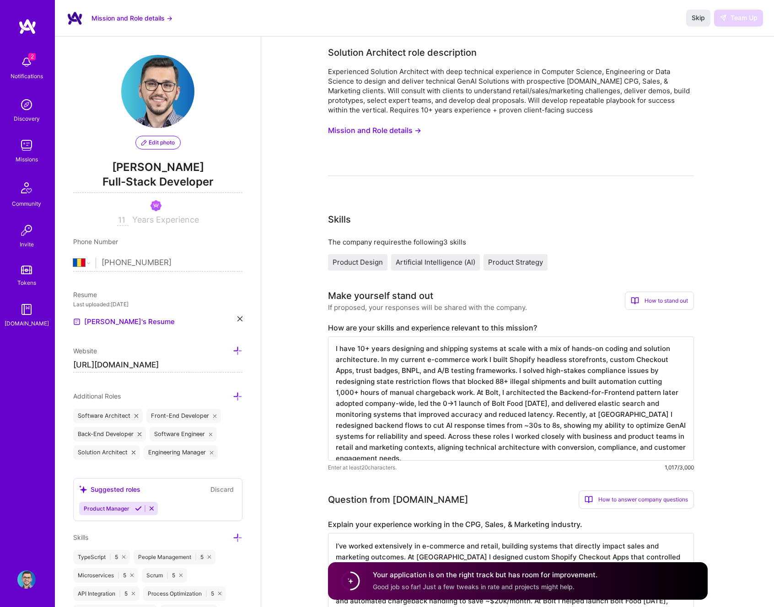
click at [150, 16] on button "Mission and Role details →" at bounding box center [131, 18] width 81 height 10
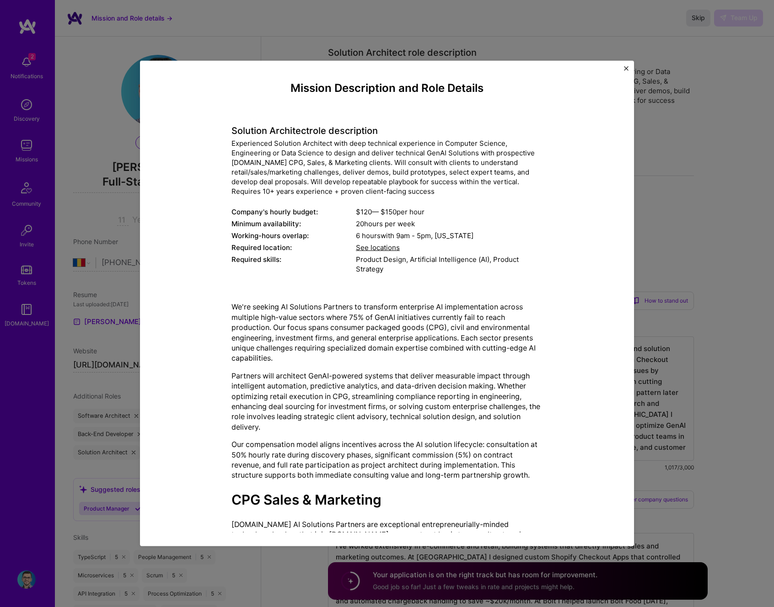
click at [615, 66] on div "Mission Description and Role Details Solution Architect role description Experi…" at bounding box center [387, 304] width 494 height 486
click at [628, 66] on div "Mission Description and Role Details Solution Architect role description Experi…" at bounding box center [387, 304] width 494 height 486
click at [623, 70] on div "Mission Description and Role Details Solution Architect role description Experi…" at bounding box center [387, 304] width 494 height 486
click at [628, 68] on div "Mission Description and Role Details Solution Architect role description Experi…" at bounding box center [387, 304] width 494 height 486
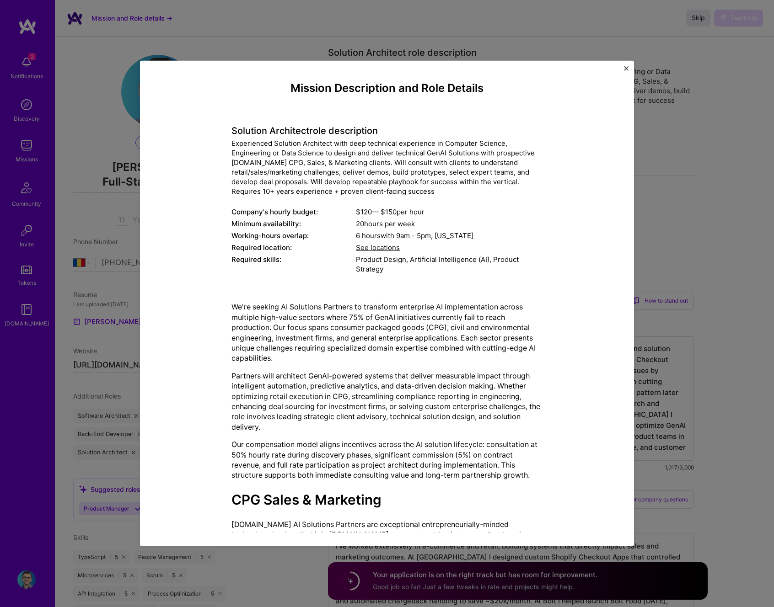
click at [626, 68] on img "Close" at bounding box center [626, 68] width 5 height 5
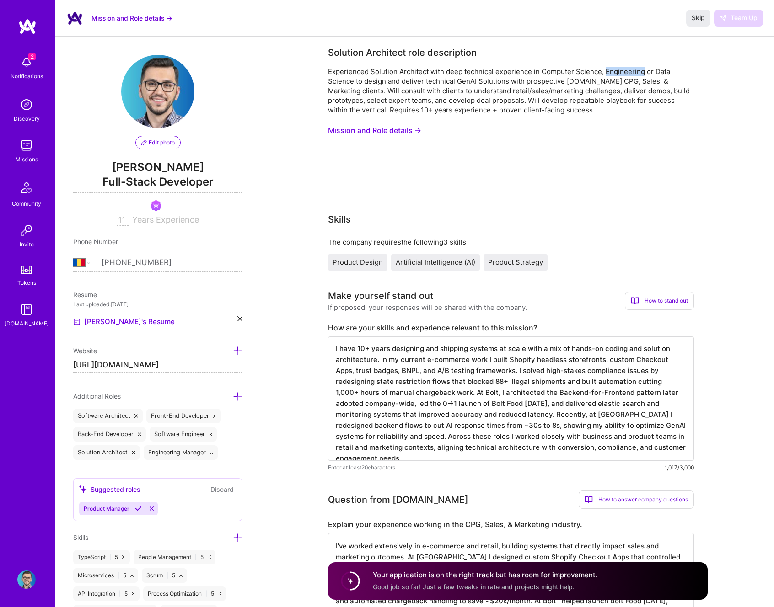
click at [626, 68] on div "Experienced Solution Architect with deep technical experience in Computer Scien…" at bounding box center [511, 91] width 366 height 48
click at [688, 19] on button "Skip" at bounding box center [698, 18] width 24 height 16
click at [689, 19] on button "Skip" at bounding box center [698, 18] width 24 height 16
click at [695, 19] on span "Skip" at bounding box center [698, 17] width 13 height 9
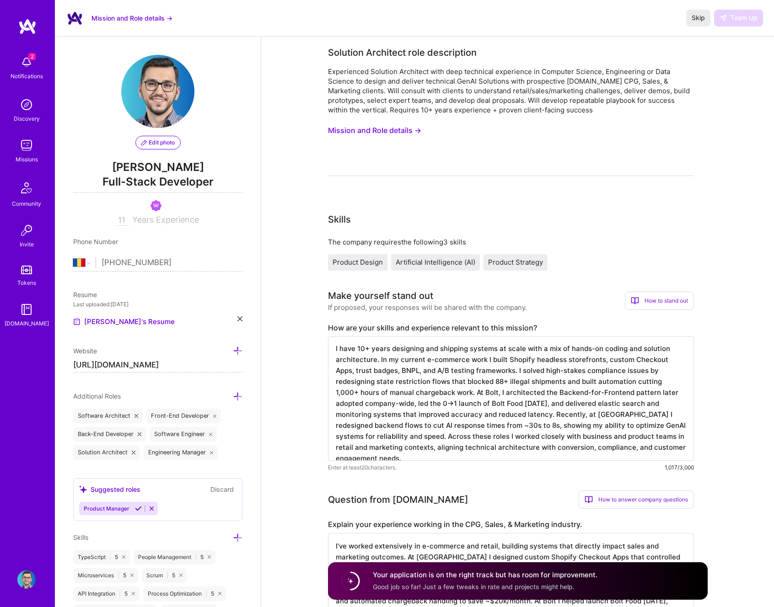
click at [733, 15] on div "Skip Team Up" at bounding box center [724, 18] width 77 height 16
click at [735, 17] on div "Skip Team Up" at bounding box center [724, 18] width 77 height 16
click at [695, 17] on span "Skip" at bounding box center [698, 17] width 13 height 9
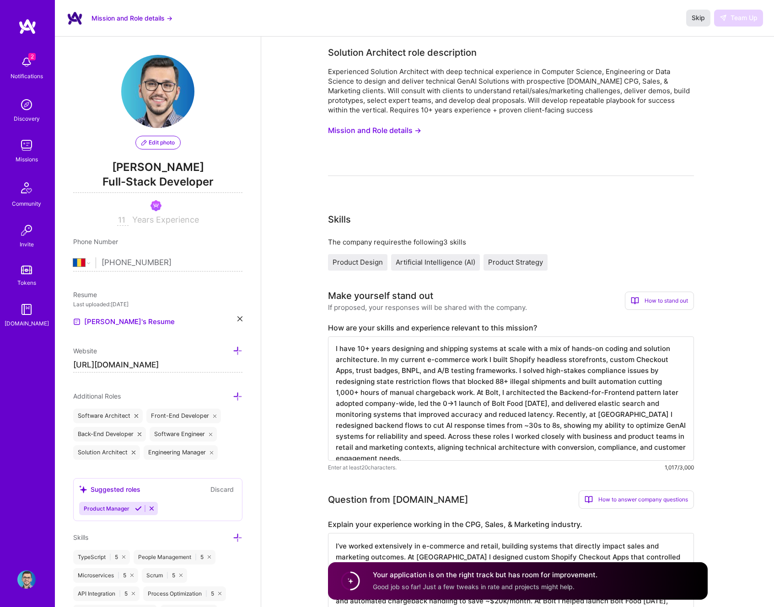
click at [695, 17] on span "Skip" at bounding box center [698, 17] width 13 height 9
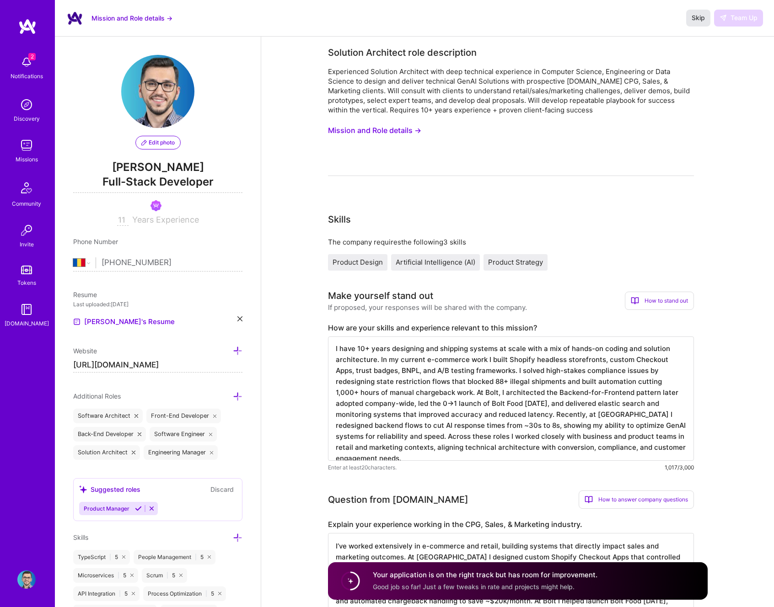
click at [695, 17] on span "Skip" at bounding box center [698, 17] width 13 height 9
click at [36, 145] on link "Missions" at bounding box center [26, 150] width 57 height 28
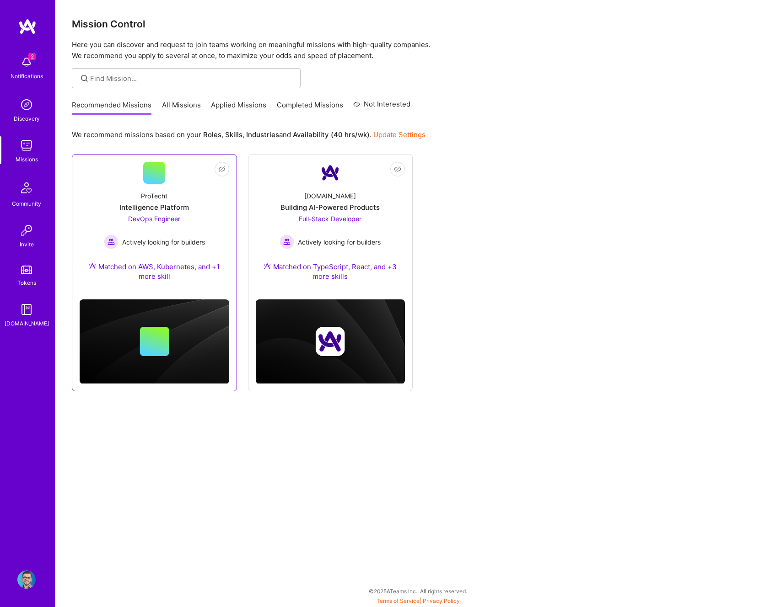
click at [173, 204] on div "Intelligence Platform" at bounding box center [154, 208] width 70 height 10
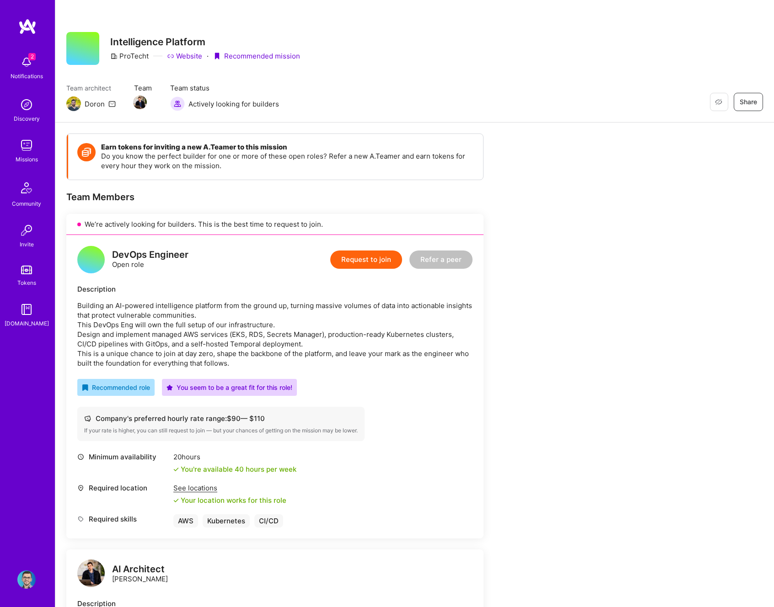
click at [202, 229] on div "We’re actively looking for builders. This is the best time to request to join." at bounding box center [274, 224] width 417 height 21
click at [248, 268] on div "DevOps Engineer Open role Request to join Refer a peer" at bounding box center [274, 259] width 395 height 27
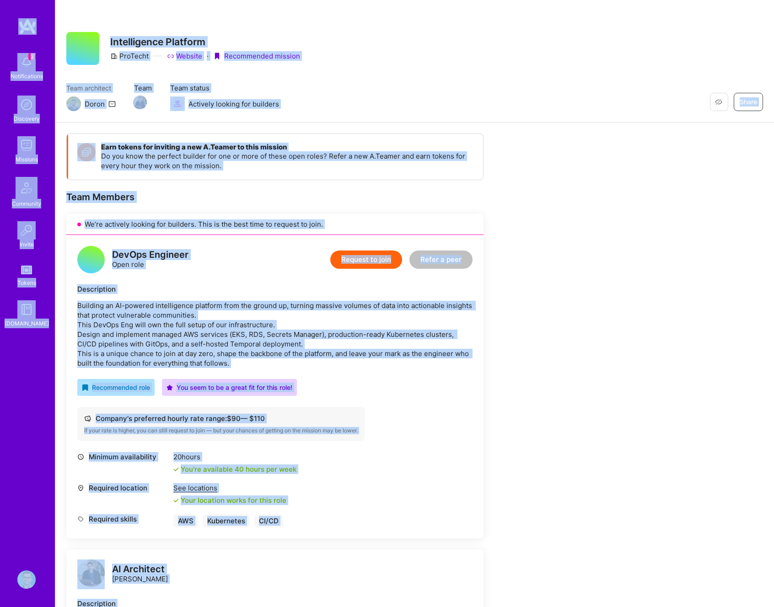
copy div "4 Loremipsumdol Sitametco Adipisci Elitseddo Eiusmo Tempor I.Utlab Etdolor Magn…"
click at [377, 347] on p "Building an AI-powered intelligence platform from the ground up, turning massiv…" at bounding box center [274, 334] width 395 height 67
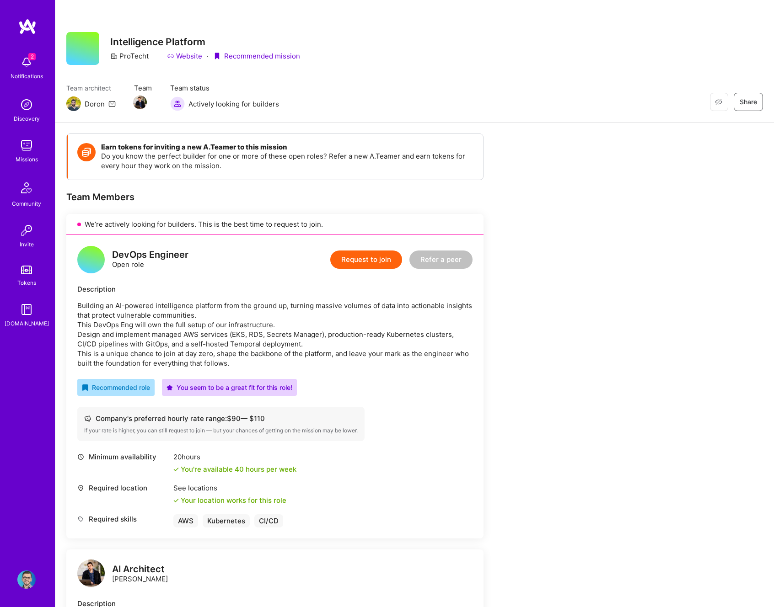
click at [371, 253] on button "Request to join" at bounding box center [366, 260] width 72 height 18
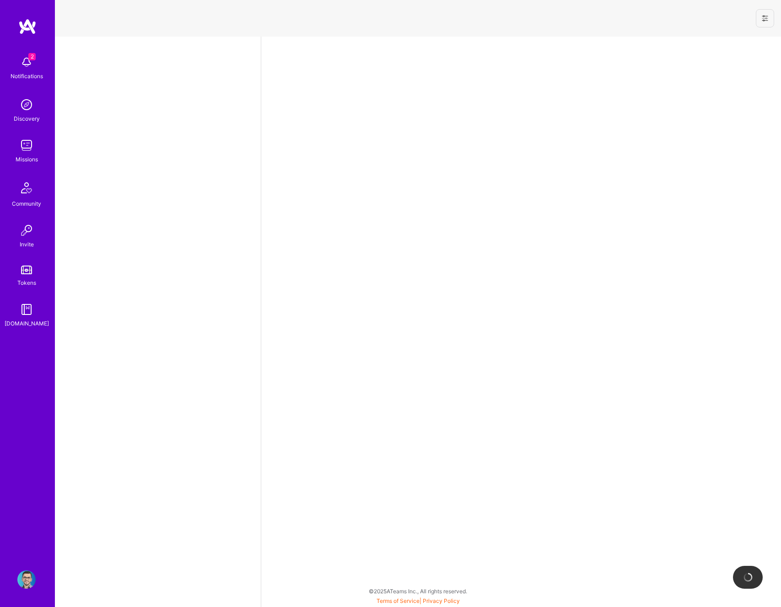
select select "RO"
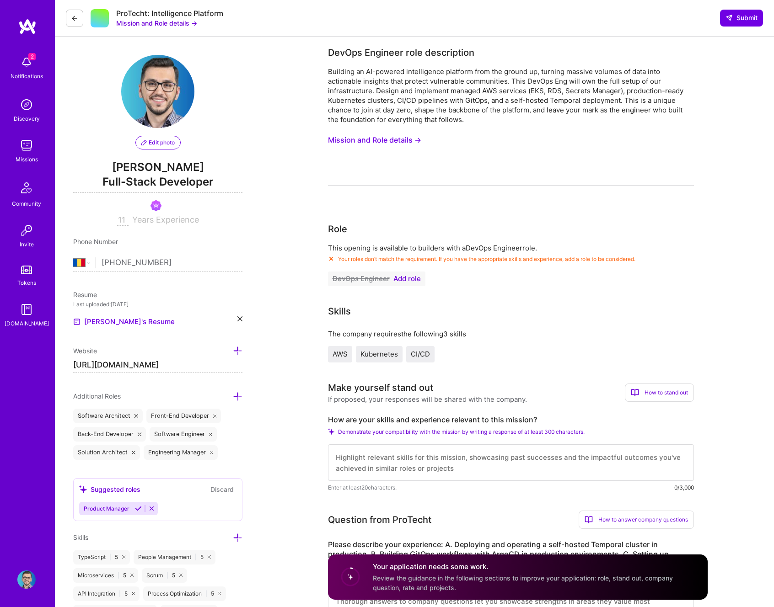
click at [411, 282] on span "Add role" at bounding box center [406, 278] width 27 height 7
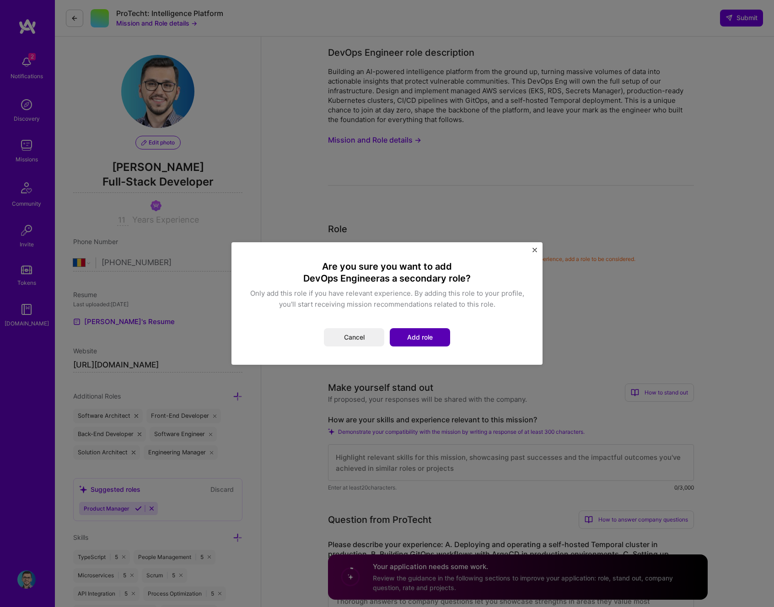
click at [424, 335] on button "Add role" at bounding box center [420, 337] width 60 height 18
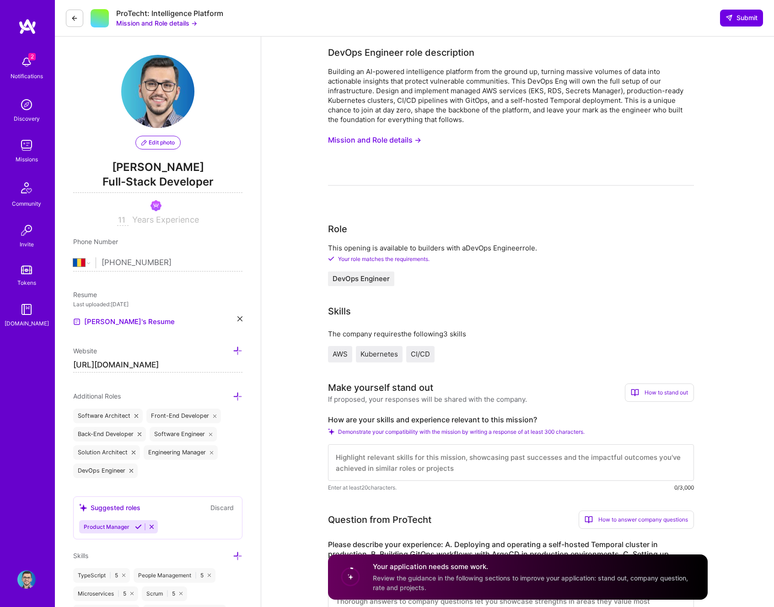
click at [129, 471] on icon at bounding box center [131, 471] width 4 height 4
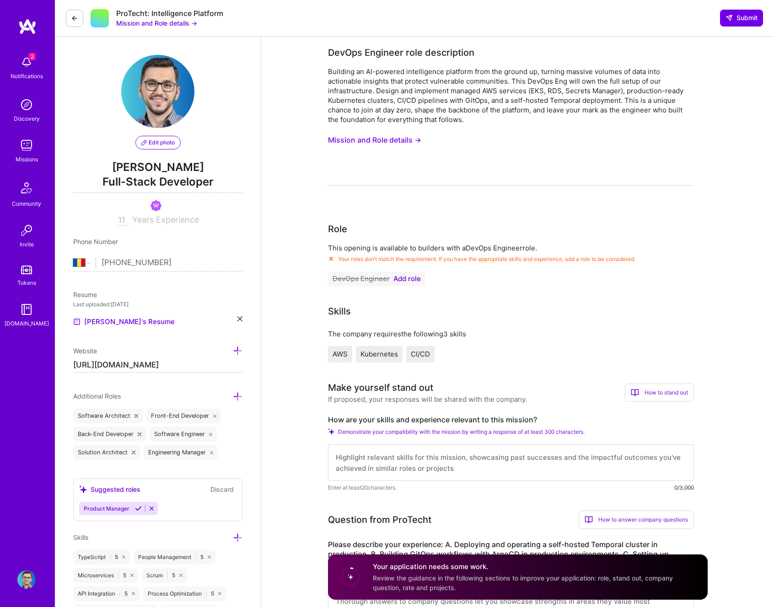
click at [71, 21] on icon at bounding box center [74, 18] width 7 height 7
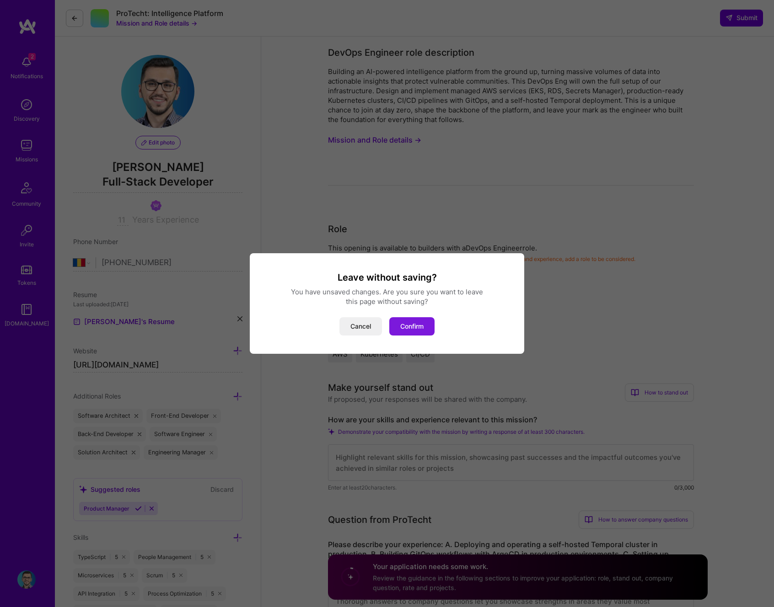
click at [417, 325] on button "Confirm" at bounding box center [411, 326] width 45 height 18
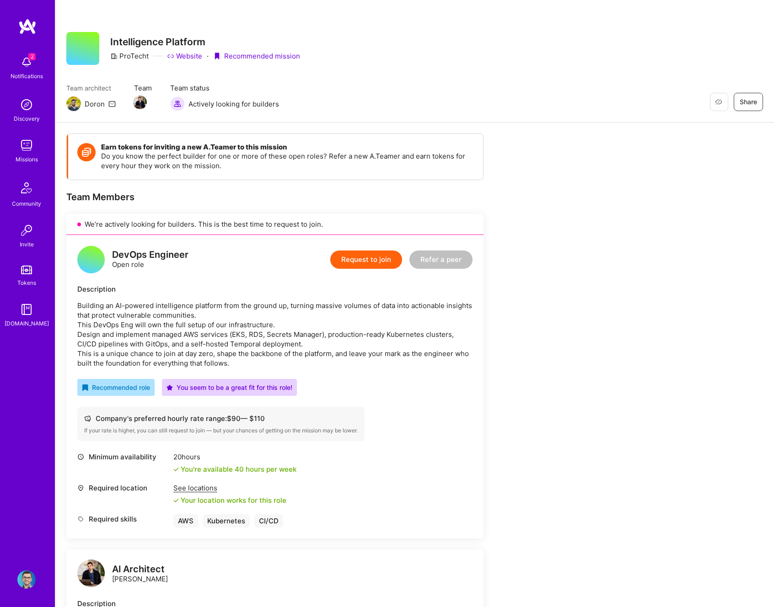
click at [25, 148] on img at bounding box center [26, 145] width 18 height 18
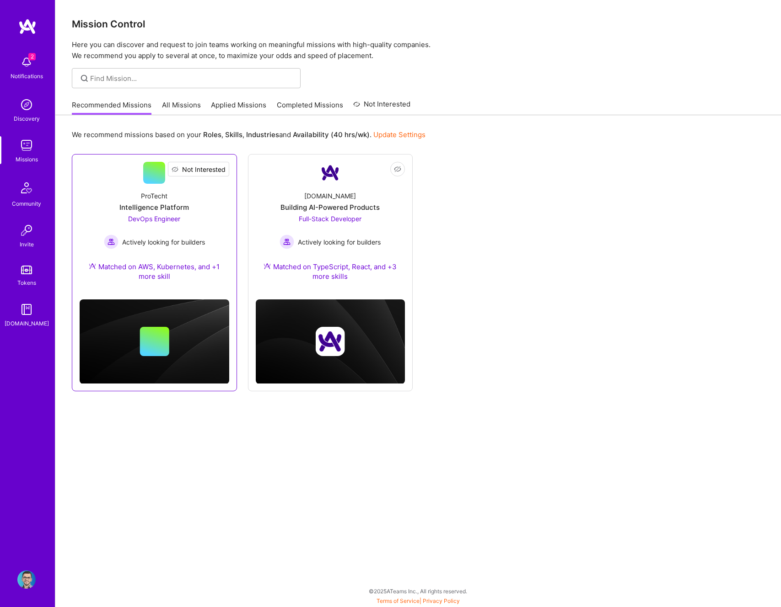
click at [212, 170] on span "Not Interested" at bounding box center [203, 170] width 43 height 10
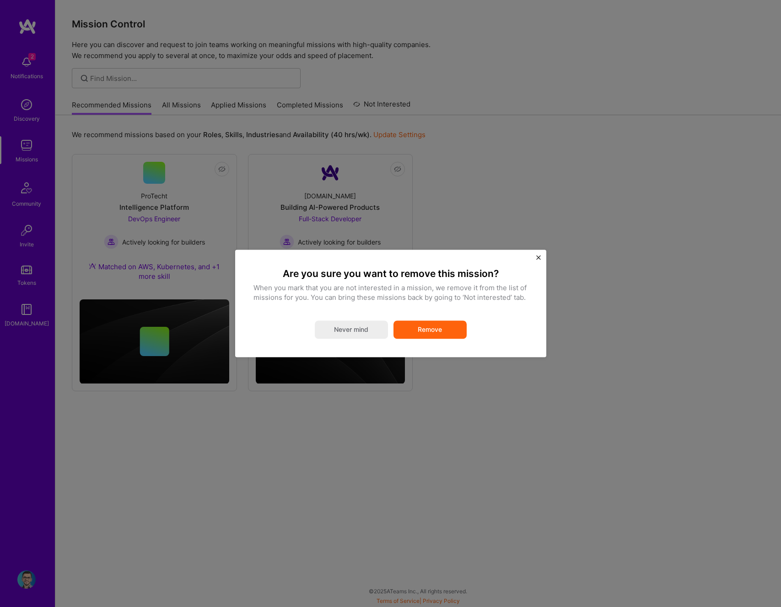
click at [428, 329] on button "Remove" at bounding box center [429, 330] width 73 height 18
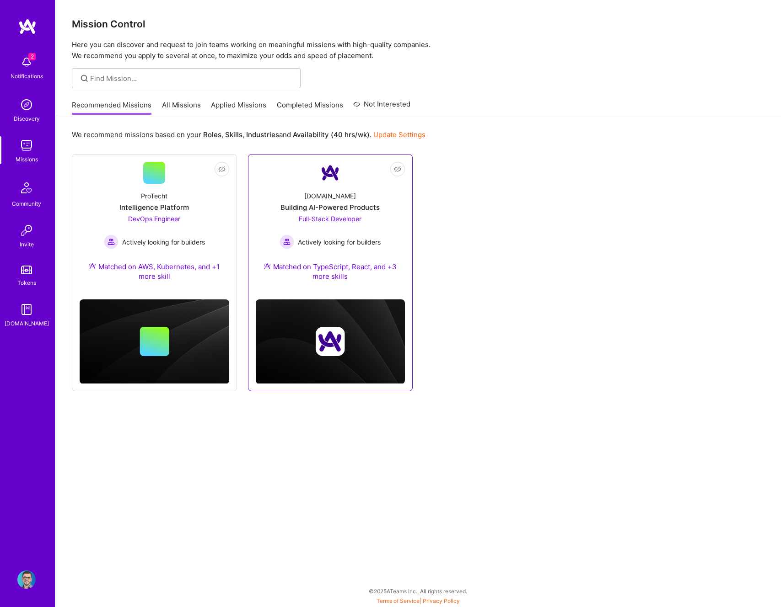
click at [328, 196] on div "[DOMAIN_NAME]" at bounding box center [330, 196] width 52 height 10
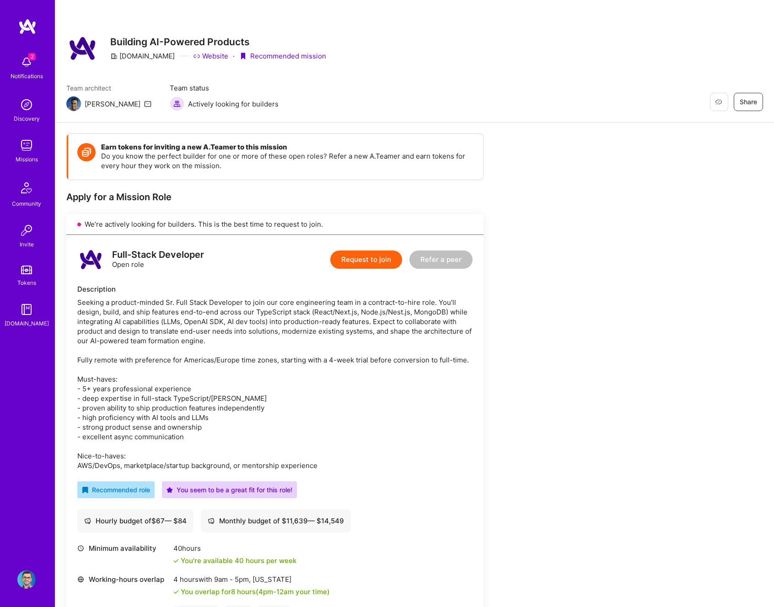
click at [261, 289] on div "Description" at bounding box center [274, 290] width 395 height 10
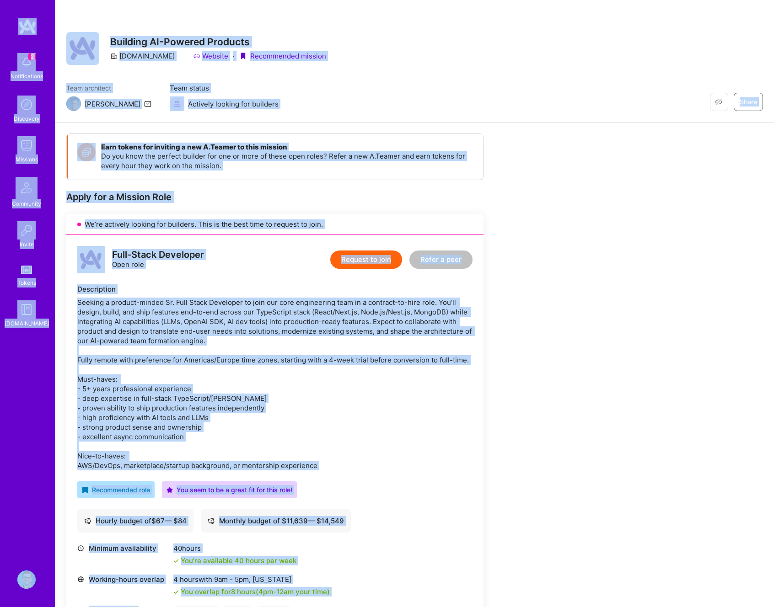
click at [363, 385] on div "Seeking a product-minded Sr. Full Stack Developer to join our core engineering …" at bounding box center [274, 384] width 395 height 173
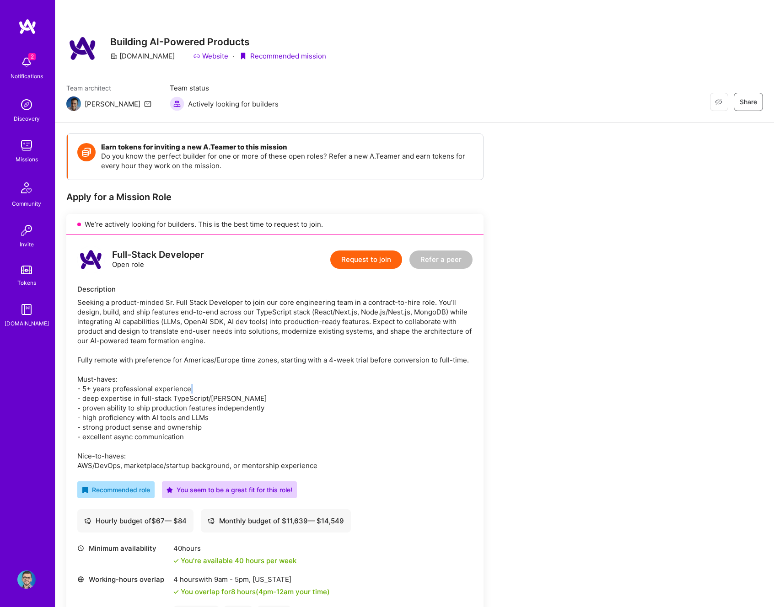
click at [363, 385] on div "Seeking a product-minded Sr. Full Stack Developer to join our core engineering …" at bounding box center [274, 384] width 395 height 173
click at [368, 259] on button "Request to join" at bounding box center [366, 260] width 72 height 18
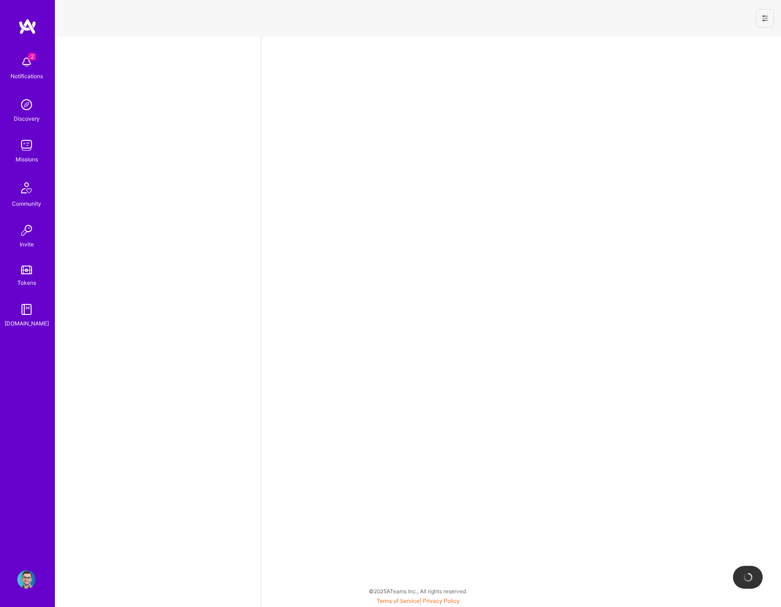
select select "RO"
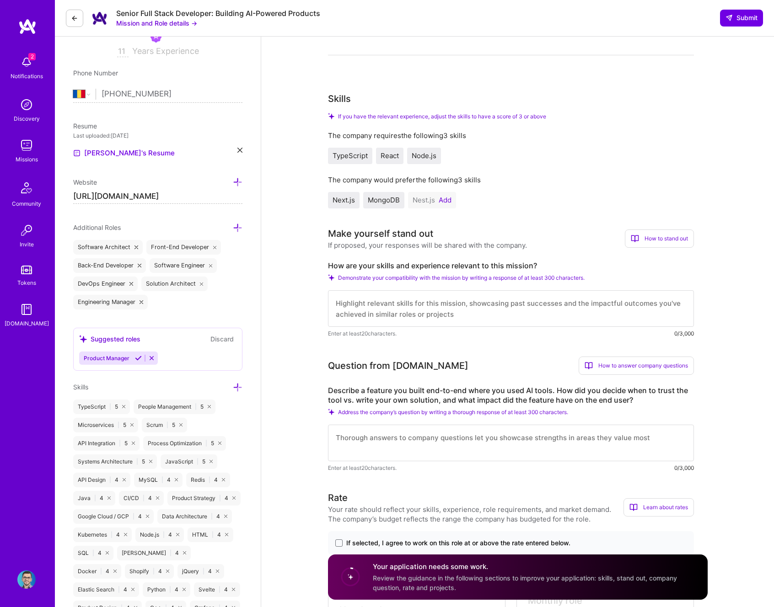
scroll to position [172, 0]
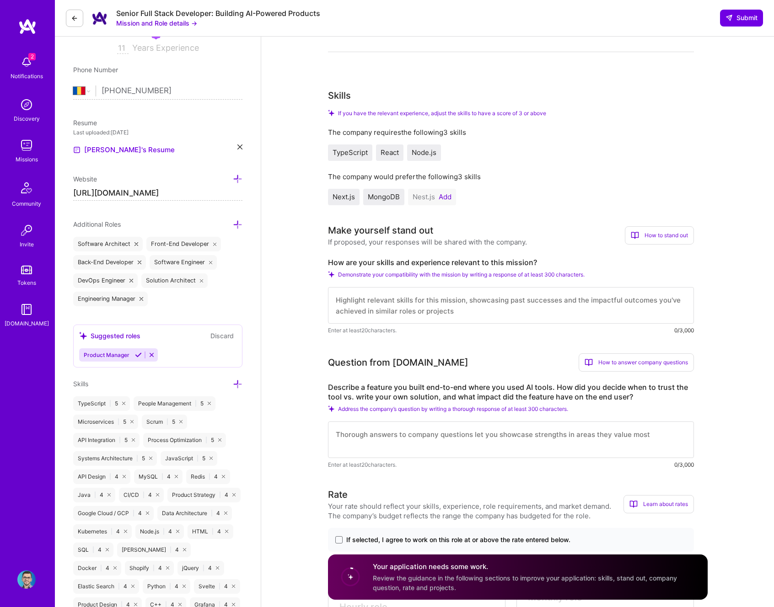
click at [446, 199] on button "Add" at bounding box center [445, 196] width 13 height 7
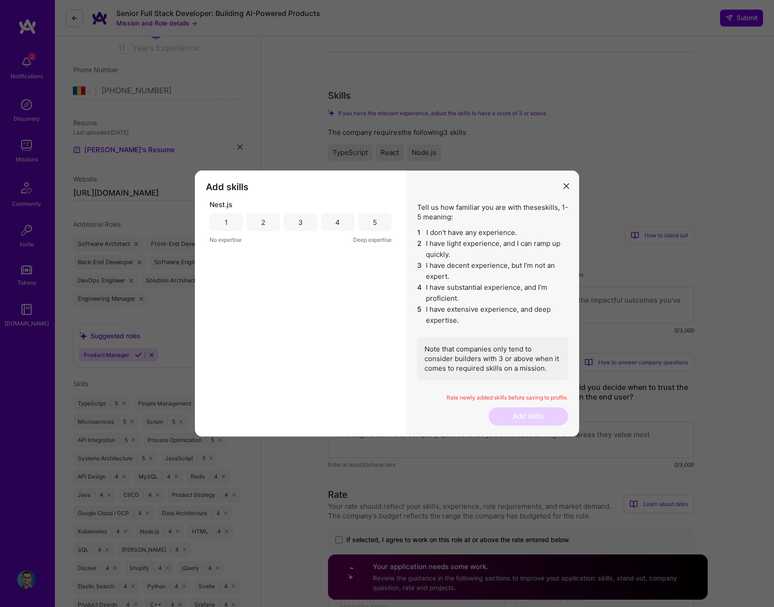
click at [340, 228] on div "4" at bounding box center [337, 222] width 33 height 18
click at [521, 412] on button "Add skills" at bounding box center [529, 417] width 80 height 18
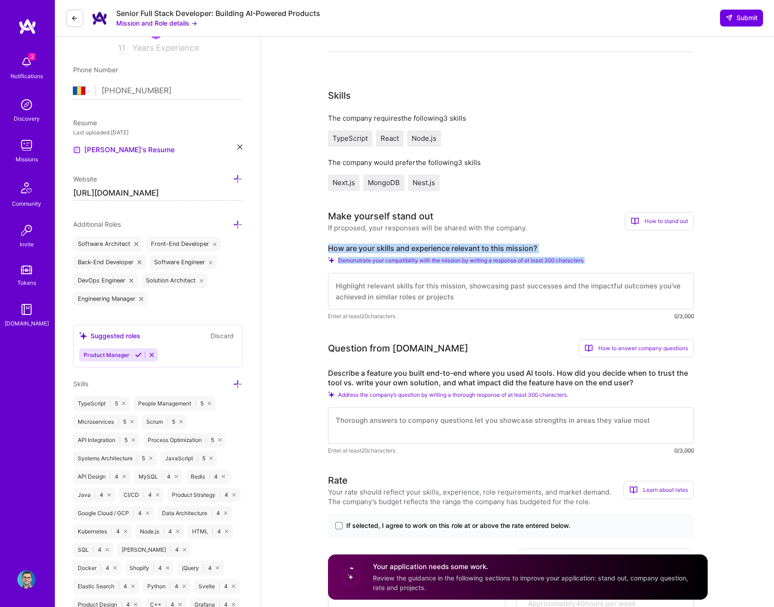
drag, startPoint x: 326, startPoint y: 245, endPoint x: 620, endPoint y: 257, distance: 293.9
copy div "How are your skills and experience relevant to this mission? Demonstrate your c…"
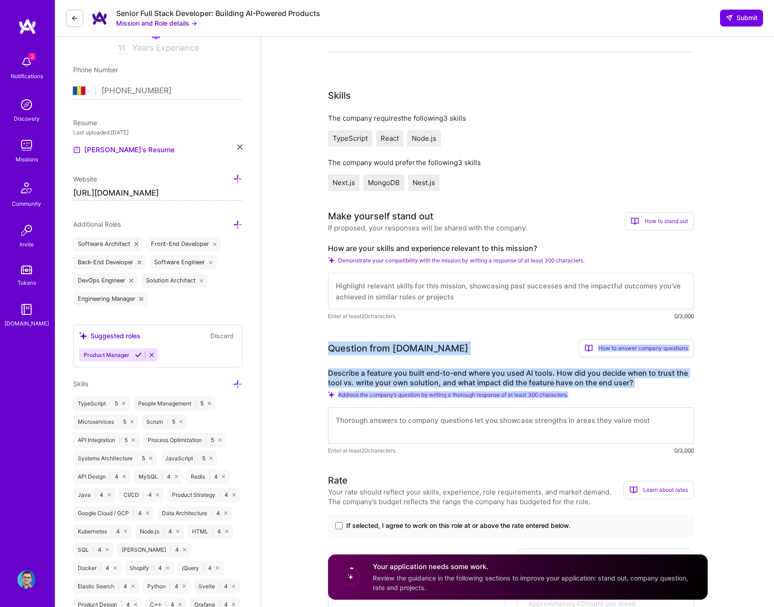
drag, startPoint x: 322, startPoint y: 348, endPoint x: 619, endPoint y: 394, distance: 300.1
copy div "Question from [DOMAIN_NAME] How to answer company questions Mastering company q…"
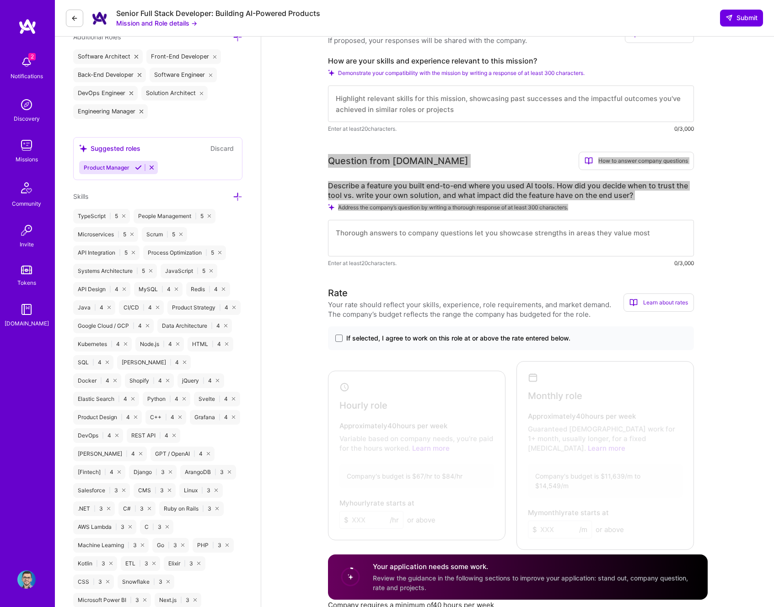
scroll to position [372, 0]
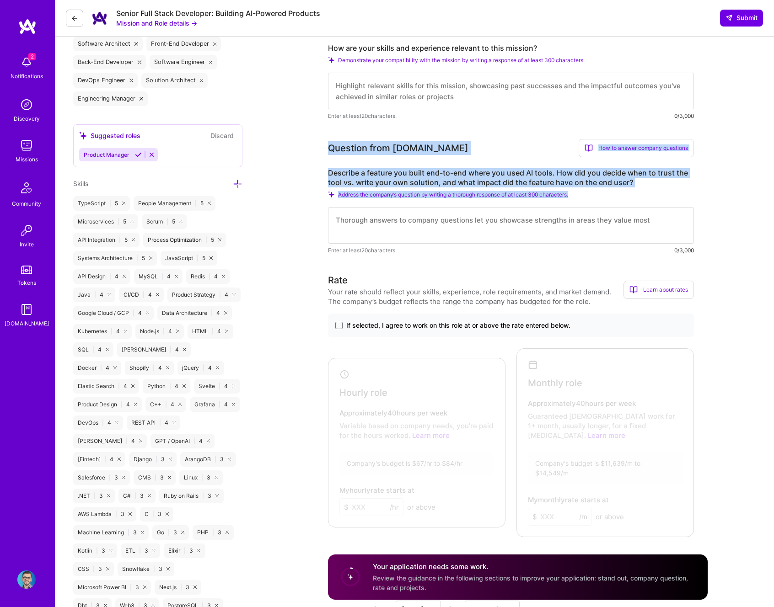
click at [412, 326] on span "If selected, I agree to work on this role at or above the rate entered below." at bounding box center [458, 325] width 224 height 9
click at [0, 0] on input "If selected, I agree to work on this role at or above the rate entered below." at bounding box center [0, 0] width 0 height 0
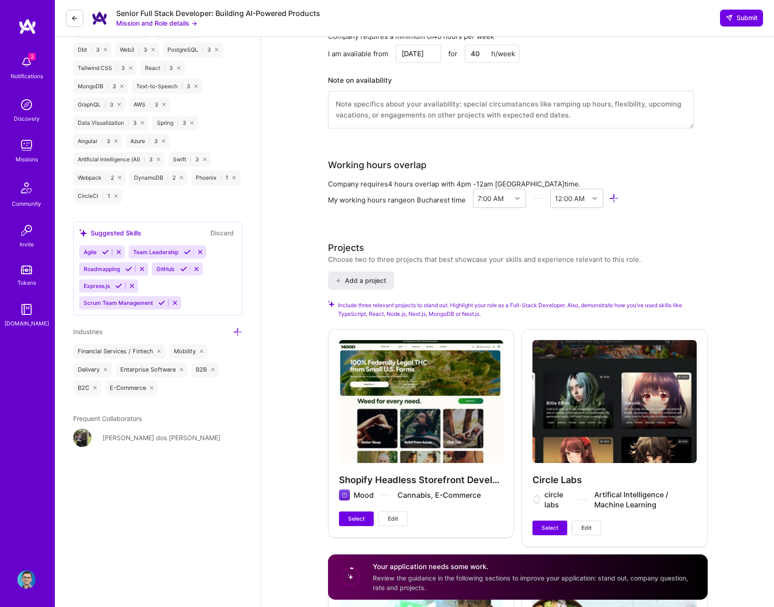
scroll to position [0, 0]
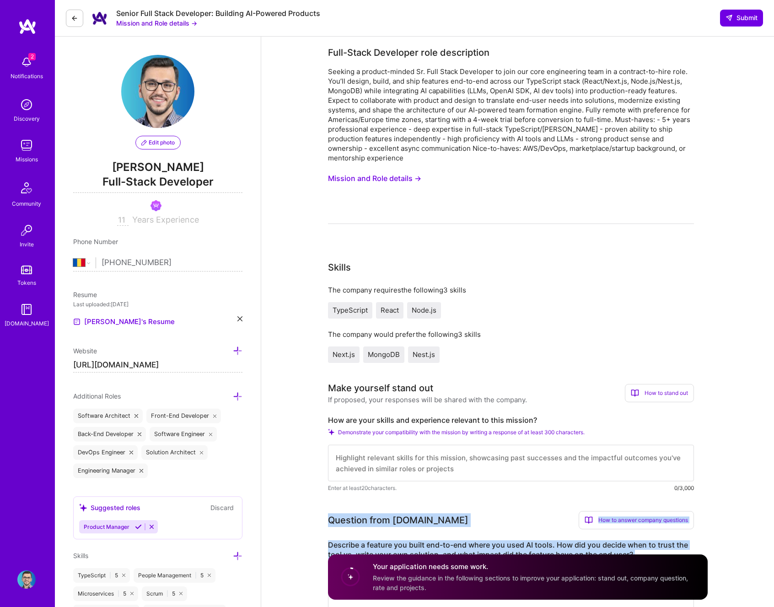
click at [369, 177] on button "Mission and Role details →" at bounding box center [374, 178] width 93 height 17
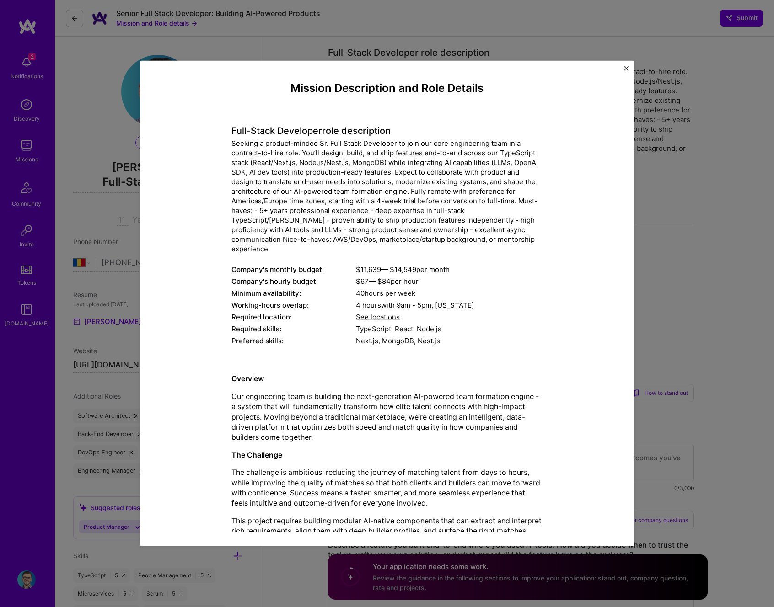
click at [343, 207] on div "Seeking a product-minded Sr. Full Stack Developer to join our core engineering …" at bounding box center [386, 196] width 311 height 115
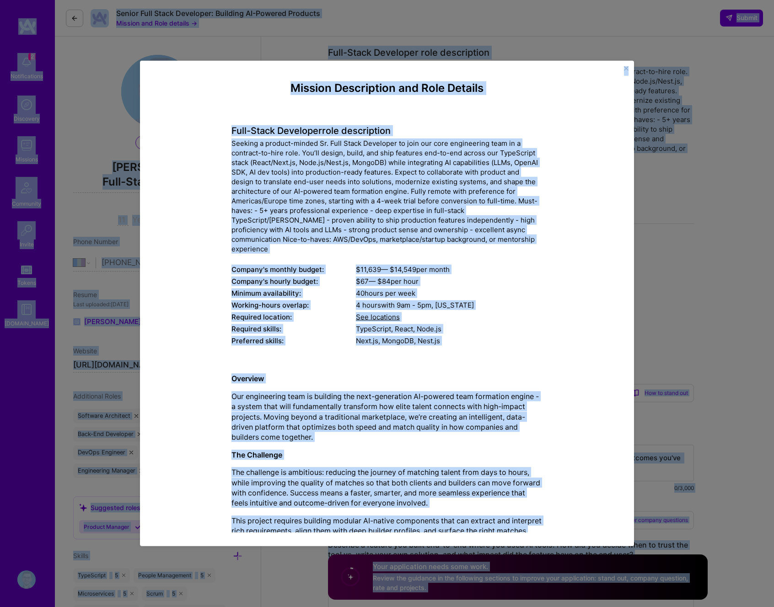
click at [343, 206] on div "Seeking a product-minded Sr. Full Stack Developer to join our core engineering …" at bounding box center [386, 196] width 311 height 115
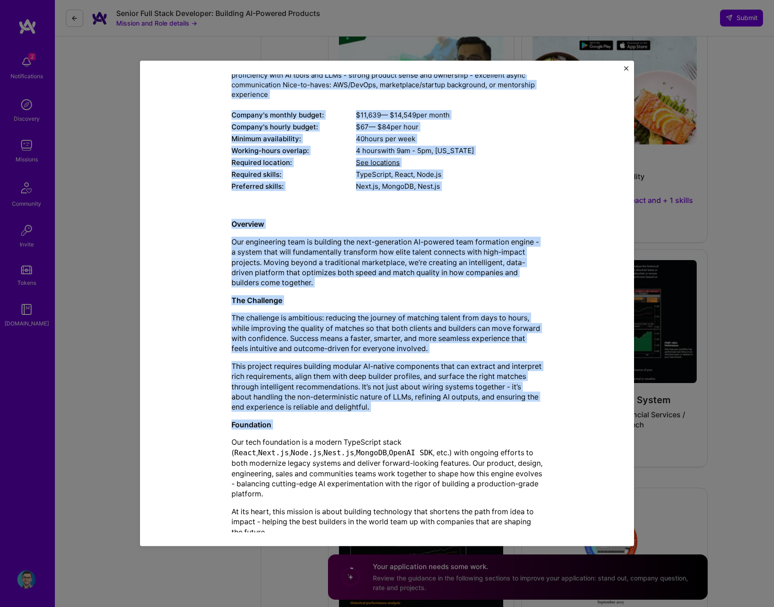
scroll to position [1578, 0]
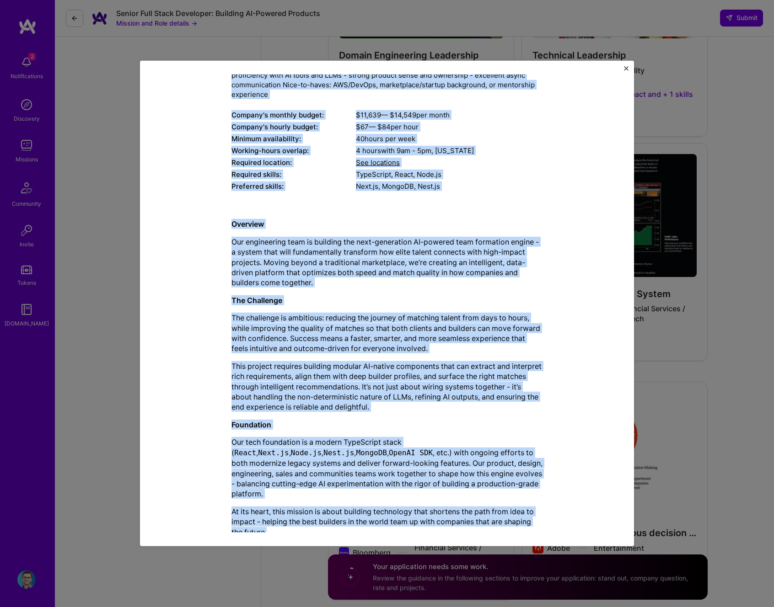
drag, startPoint x: 273, startPoint y: 85, endPoint x: 351, endPoint y: 518, distance: 440.6
click at [351, 518] on div "Mission Description and Role Details Full-Stack Developer role description Comp…" at bounding box center [386, 236] width 311 height 618
copy div "Loremip Dolorsitame con Adip Elitsed Doei-Tempo Incididun utla etdoloremag Aliq…"
click at [627, 68] on img "Close" at bounding box center [626, 68] width 5 height 5
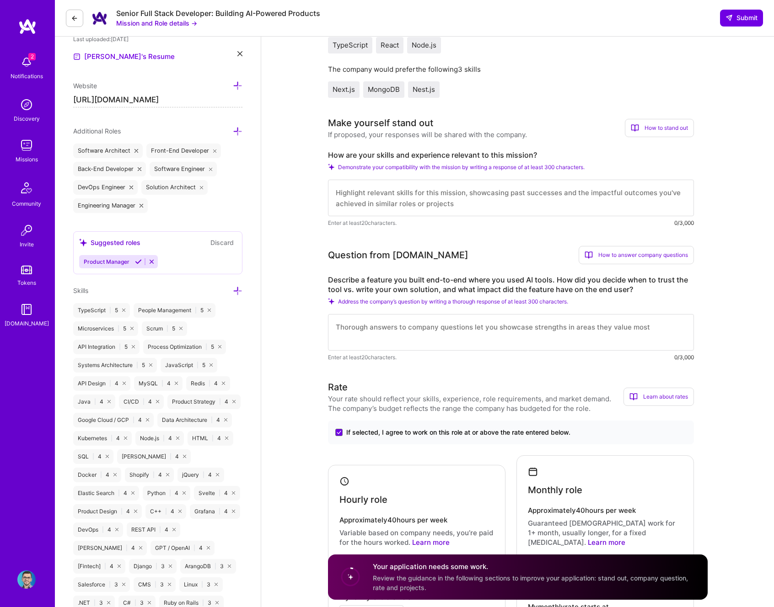
scroll to position [297, 0]
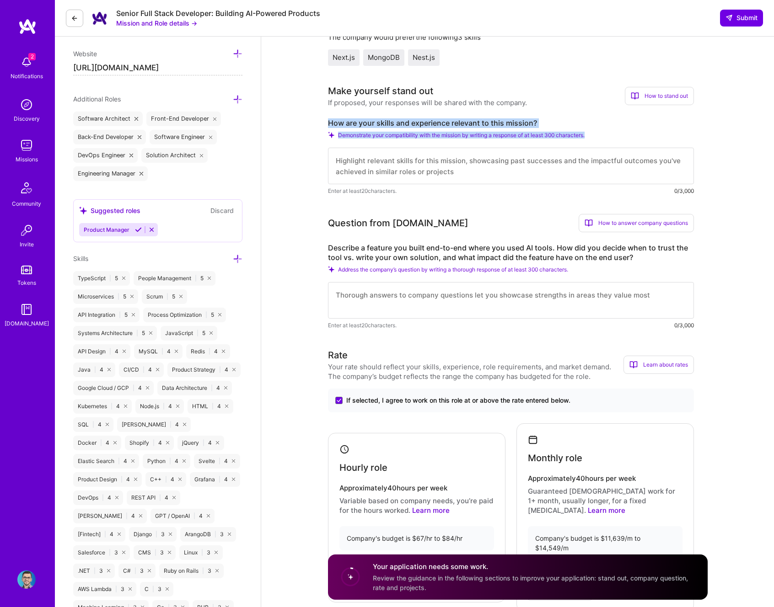
copy div "How are your skills and experience relevant to this mission? Demonstrate your c…"
drag, startPoint x: 326, startPoint y: 118, endPoint x: 620, endPoint y: 134, distance: 294.5
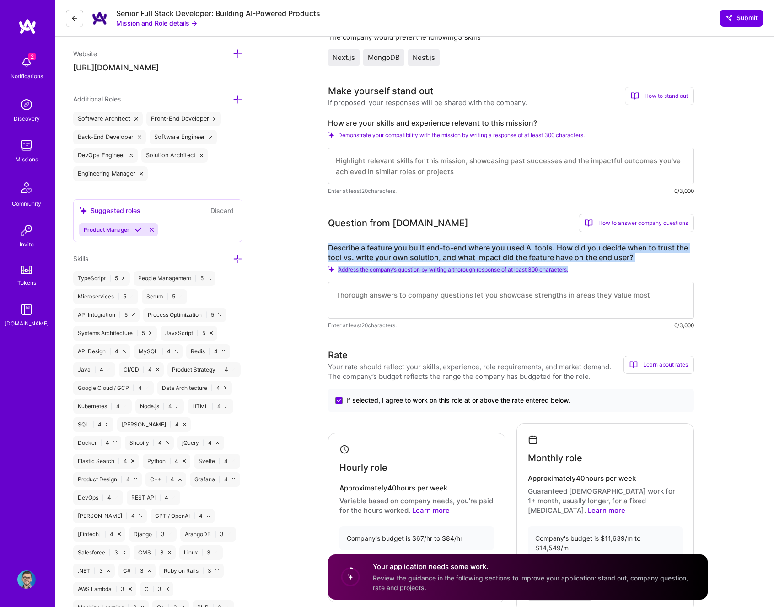
drag, startPoint x: 325, startPoint y: 247, endPoint x: 618, endPoint y: 270, distance: 293.6
copy div "Describe a feature you built end-to-end where you used AI tools. How did you de…"
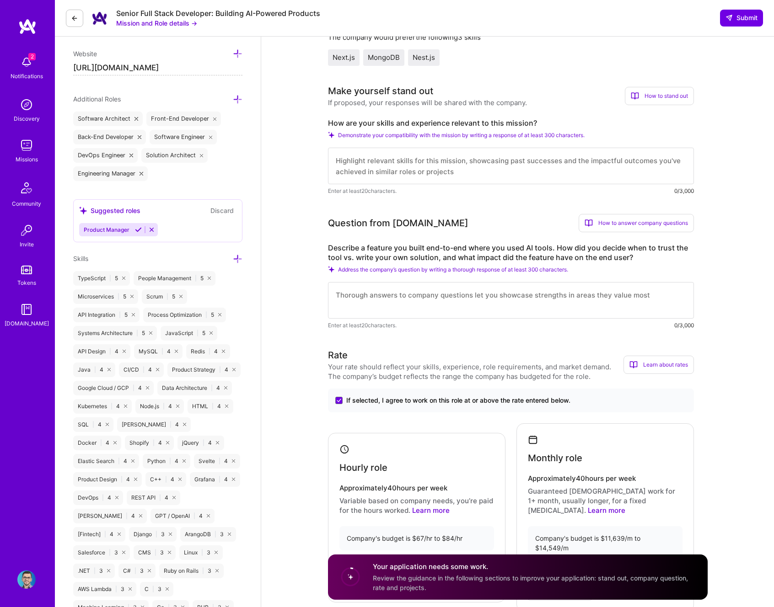
click at [401, 163] on textarea at bounding box center [511, 166] width 366 height 37
paste textarea "Lo 23+ ipsum do sita-conse AdipIscing elitseddoe temporin utlabo etdo magn aliq…"
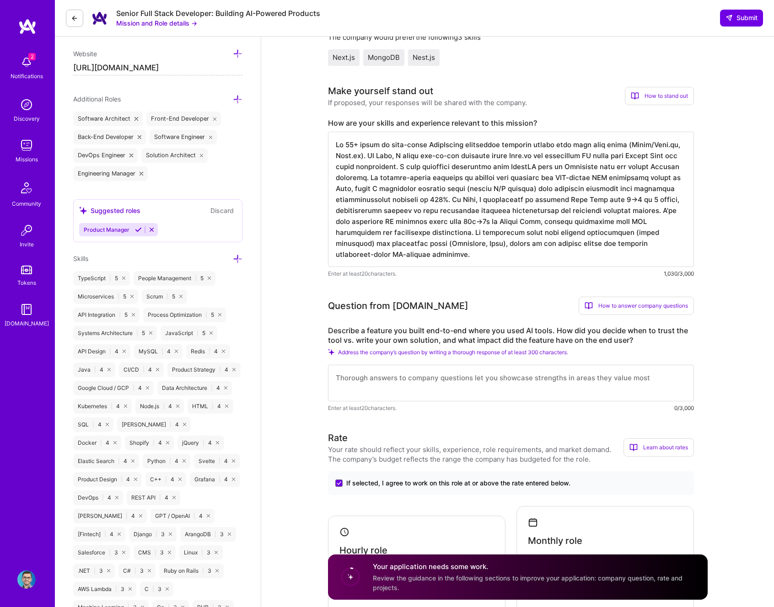
type textarea "Lo 23+ ipsum do sita-conse AdipIscing elitseddoe temporin utlabo etdo magn aliq…"
click at [445, 374] on textarea at bounding box center [511, 383] width 366 height 37
paste textarea "At [GEOGRAPHIC_DATA], I built a CMS-driven product description experiment syste…"
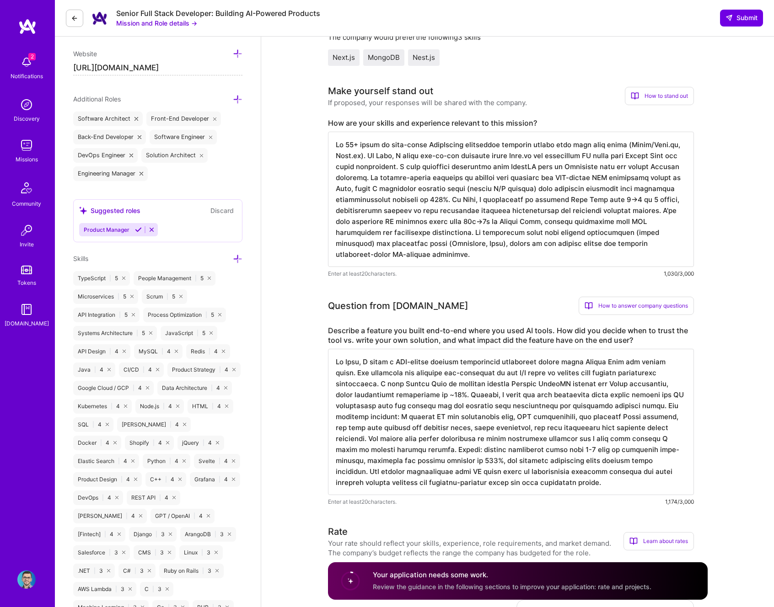
type textarea "At [GEOGRAPHIC_DATA], I built a CMS-driven product description experiment syste…"
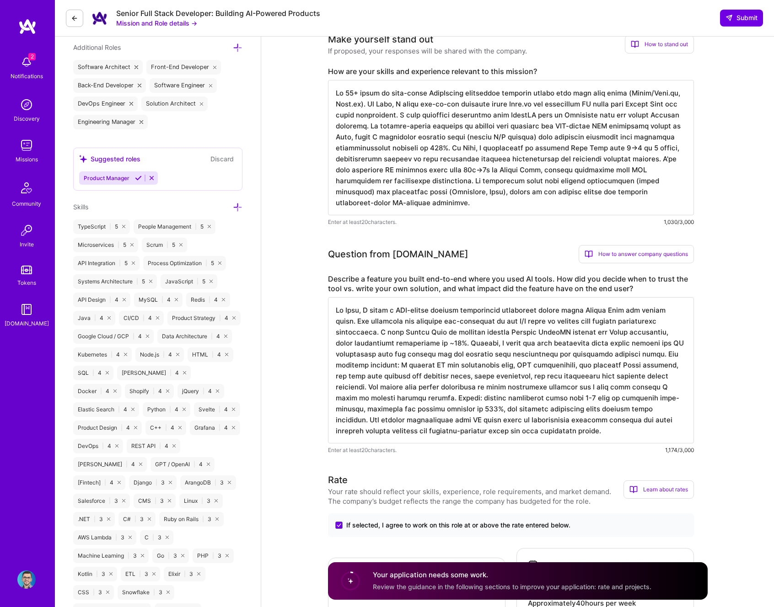
scroll to position [351, 0]
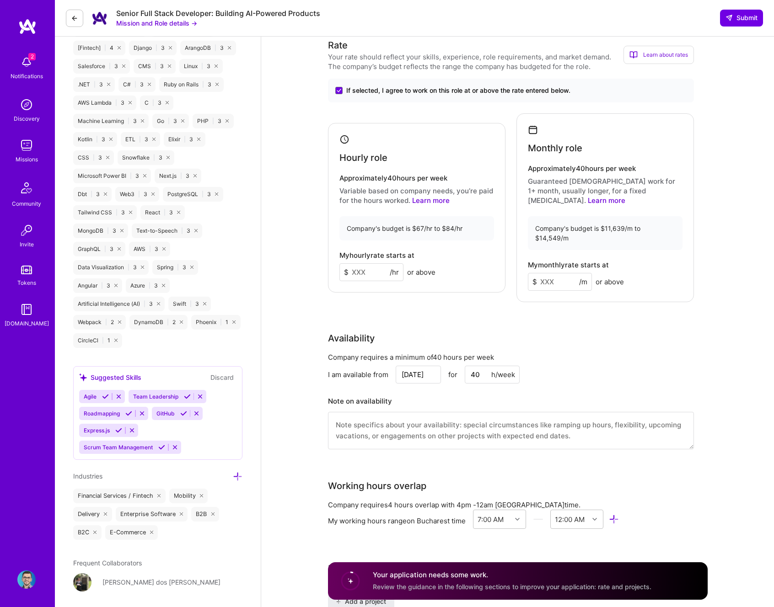
scroll to position [784, 0]
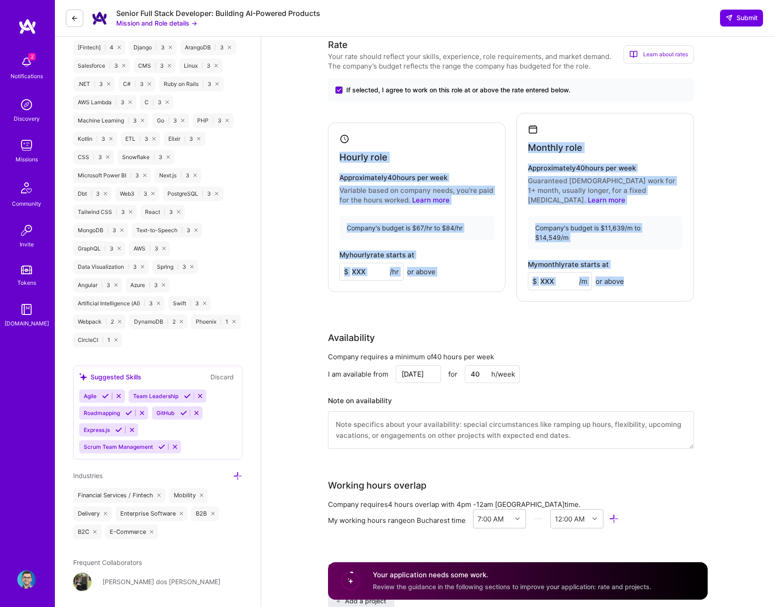
drag, startPoint x: 338, startPoint y: 143, endPoint x: 685, endPoint y: 264, distance: 367.7
click at [685, 264] on div "Hourly role Approximately 40 hours per week Variable based on company needs, yo…" at bounding box center [511, 207] width 366 height 189
copy div "Hourly role Approximately 40 hours per week Variable based on company needs, yo…"
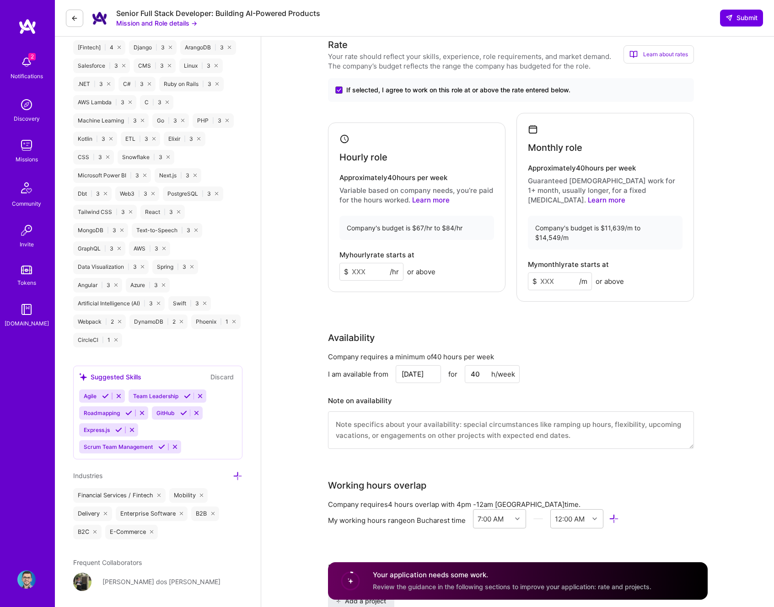
click at [502, 291] on div "Rate Your rate should reflect your skills, experience, role requirements, and m…" at bounding box center [518, 249] width 380 height 423
click at [364, 263] on input at bounding box center [371, 272] width 64 height 18
type input "78"
click at [556, 273] on input at bounding box center [560, 282] width 64 height 18
type input "13500"
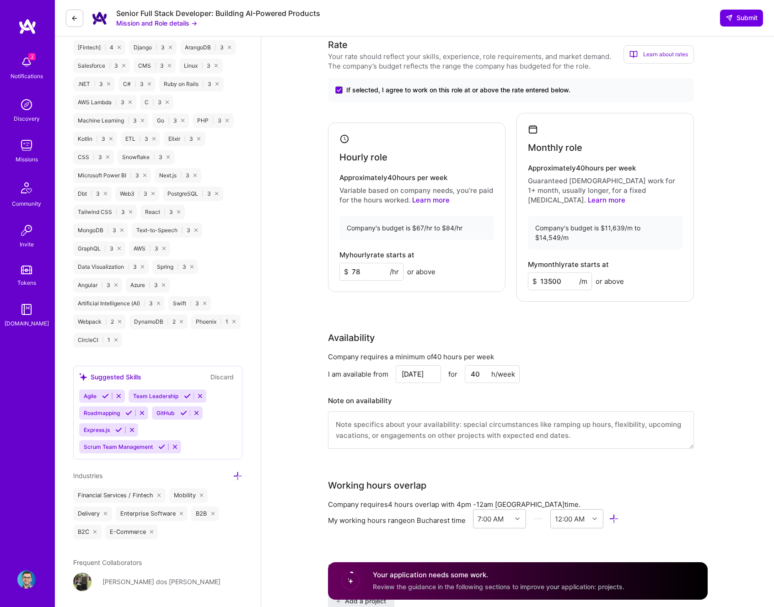
click at [508, 331] on div "Availability" at bounding box center [511, 338] width 366 height 14
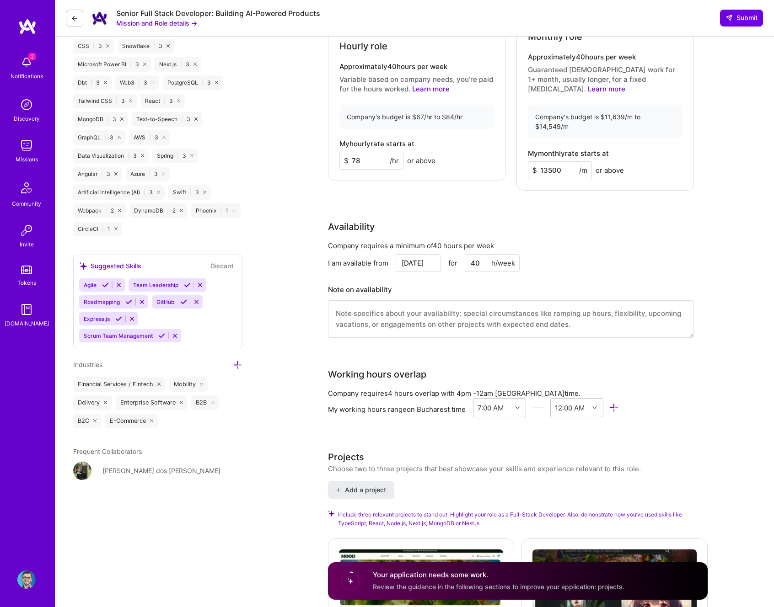
scroll to position [0, 0]
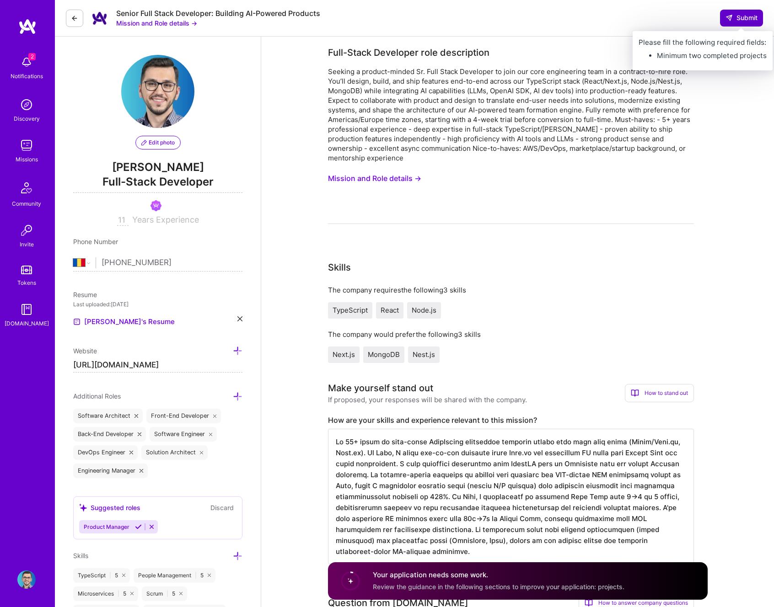
click at [741, 20] on span "Submit" at bounding box center [741, 17] width 32 height 9
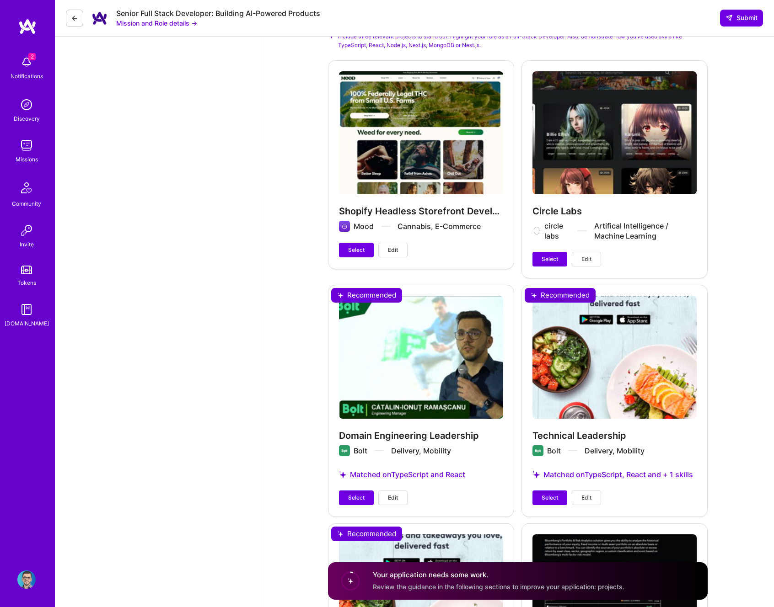
scroll to position [1366, 0]
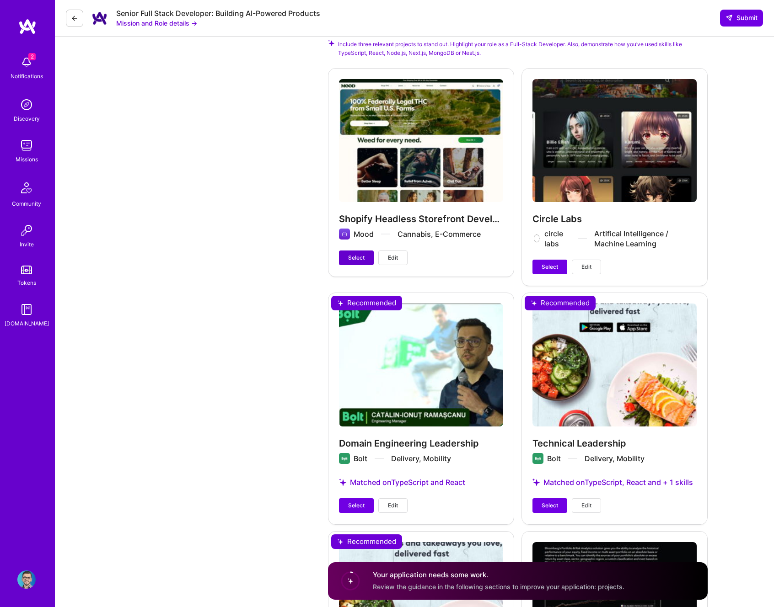
click at [355, 254] on span "Select" at bounding box center [356, 258] width 16 height 8
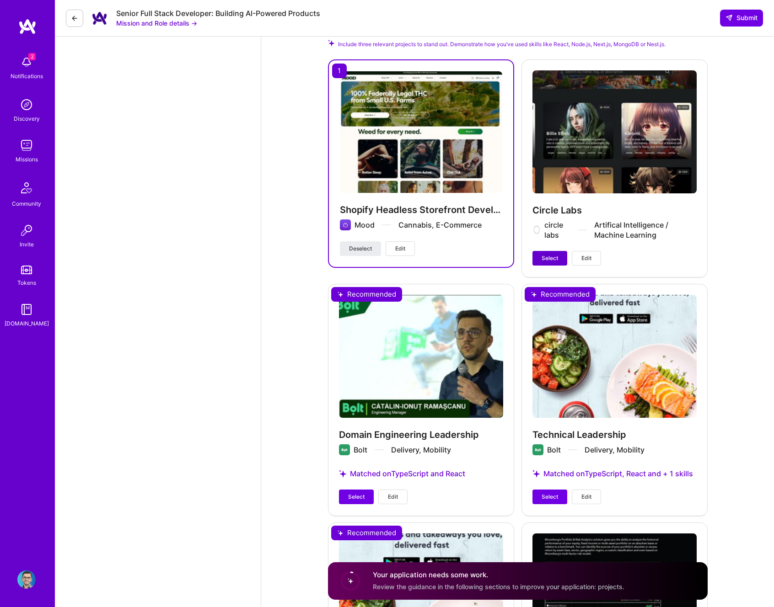
click at [559, 251] on button "Select" at bounding box center [549, 258] width 35 height 15
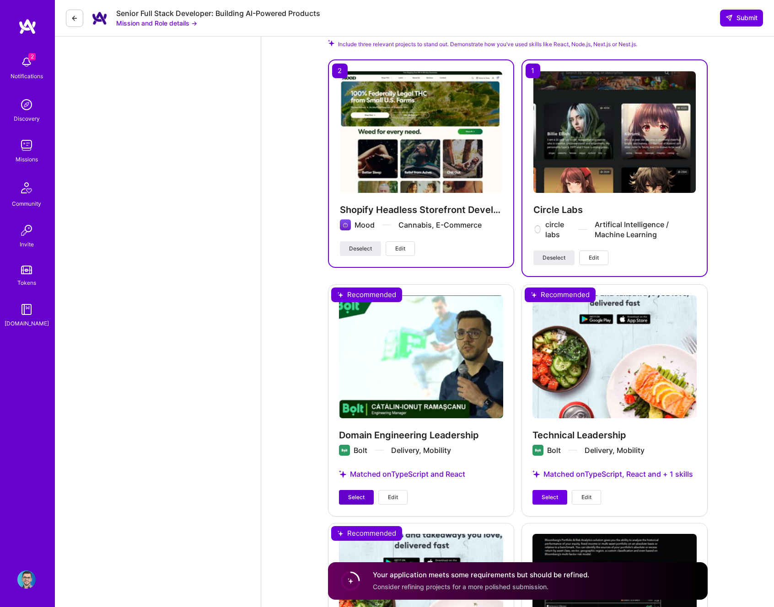
click at [358, 494] on span "Select" at bounding box center [356, 498] width 16 height 8
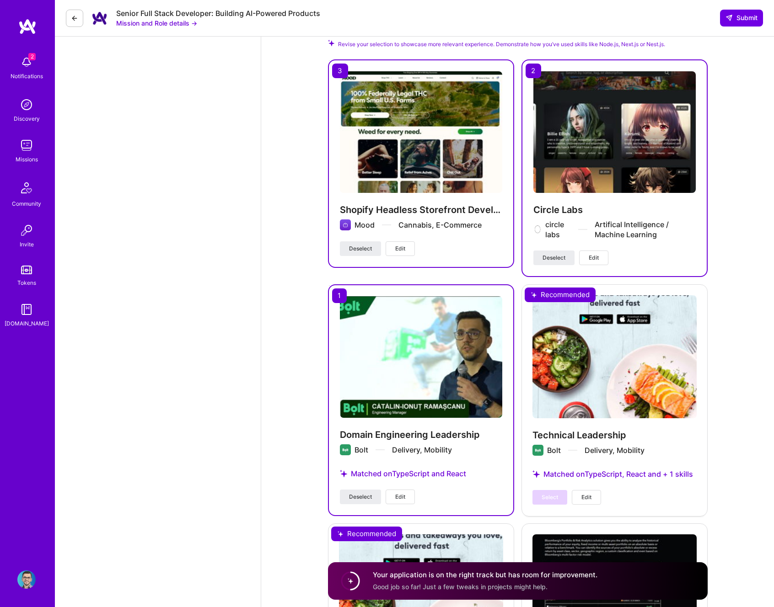
click at [368, 469] on div "Matched on TypeScript and React" at bounding box center [421, 474] width 162 height 32
click at [365, 493] on span "Deselect" at bounding box center [360, 497] width 23 height 8
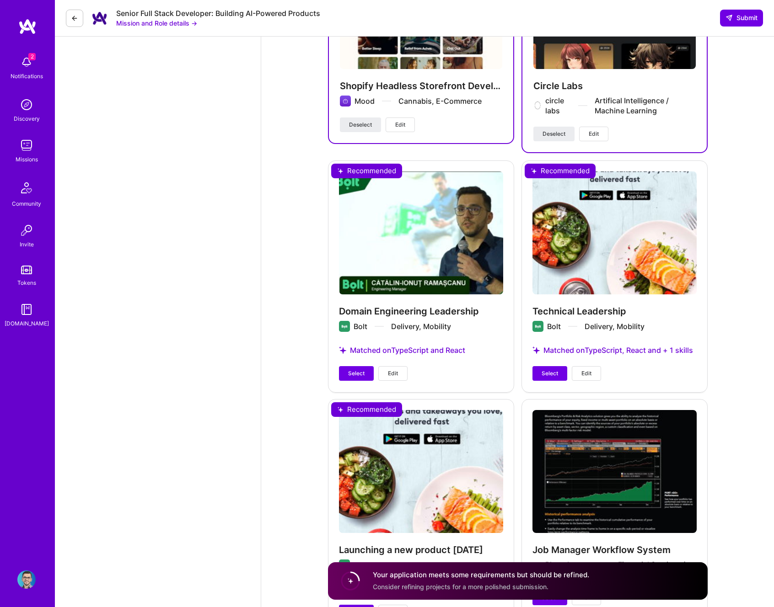
scroll to position [1625, 0]
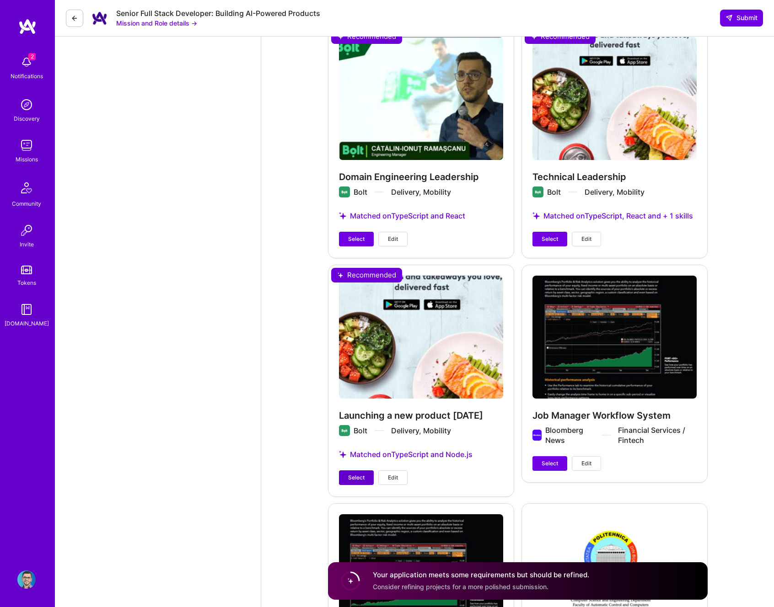
click at [367, 471] on button "Select" at bounding box center [356, 478] width 35 height 15
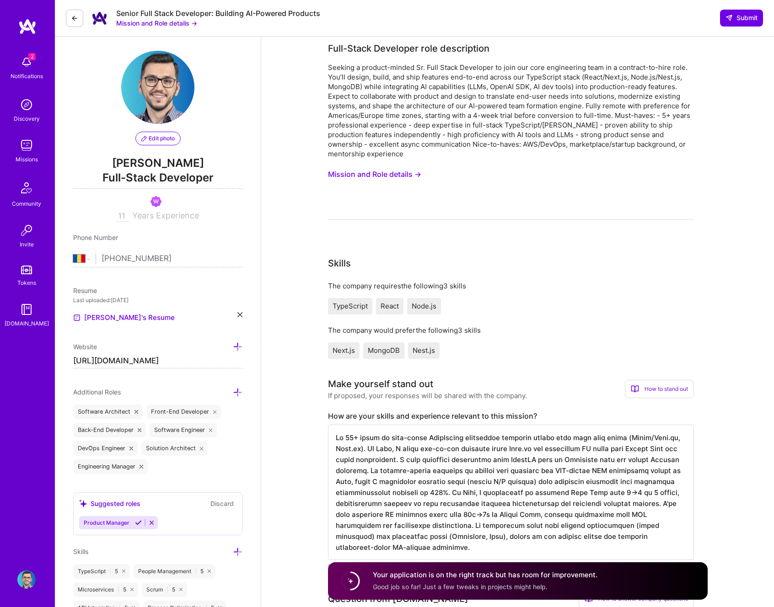
scroll to position [0, 0]
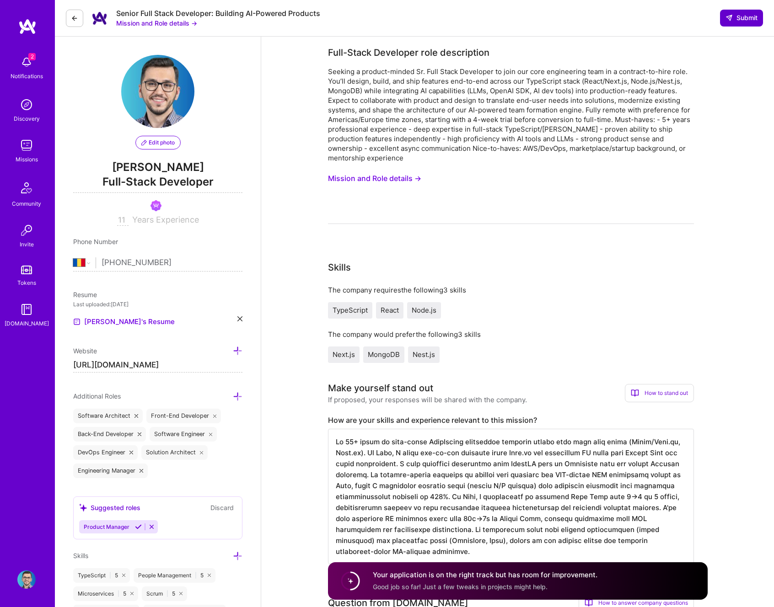
click at [732, 17] on span "Submit" at bounding box center [741, 17] width 32 height 9
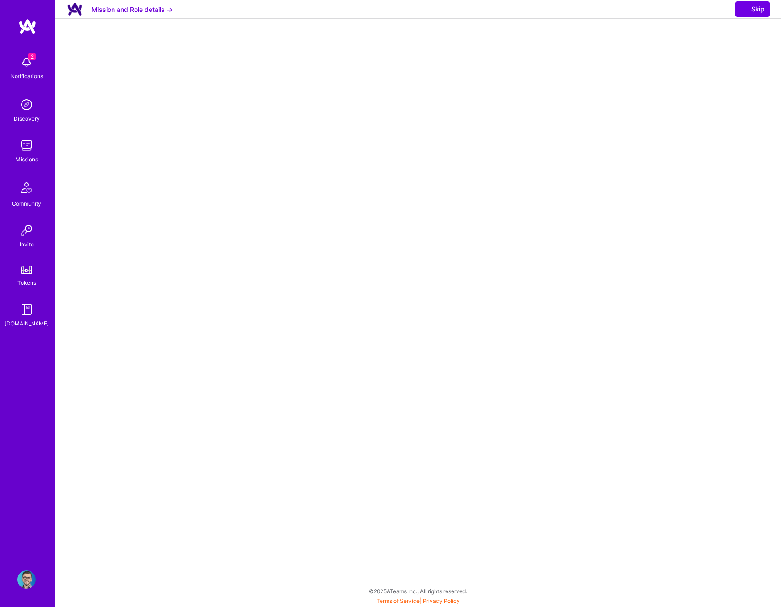
select select "RO"
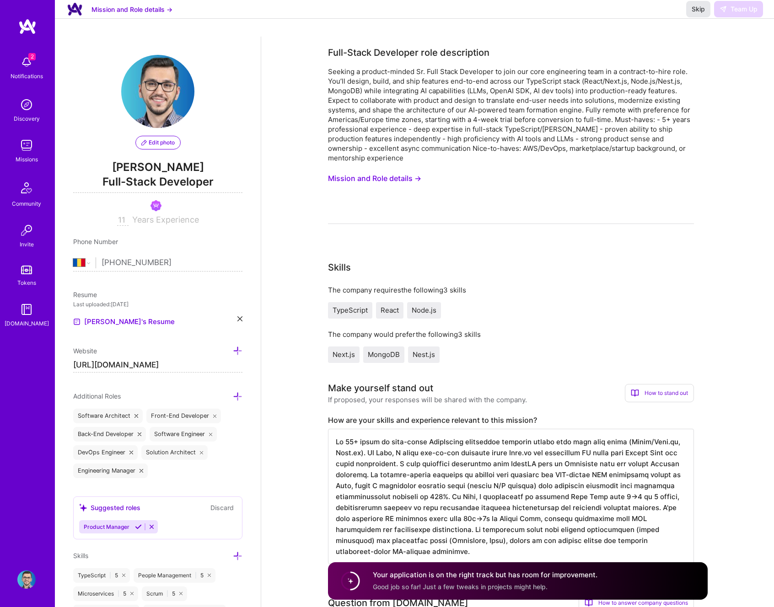
click at [690, 17] on button "Skip" at bounding box center [698, 9] width 24 height 16
click at [698, 14] on span "Skip" at bounding box center [698, 9] width 13 height 9
click at [22, 110] on img at bounding box center [26, 105] width 18 height 18
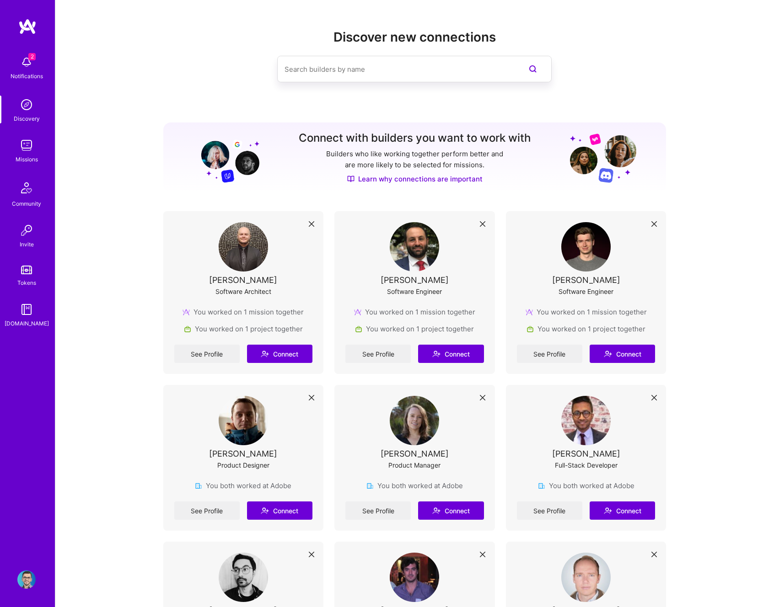
click at [31, 112] on img at bounding box center [26, 105] width 18 height 18
click at [36, 155] on div "Missions" at bounding box center [27, 160] width 22 height 10
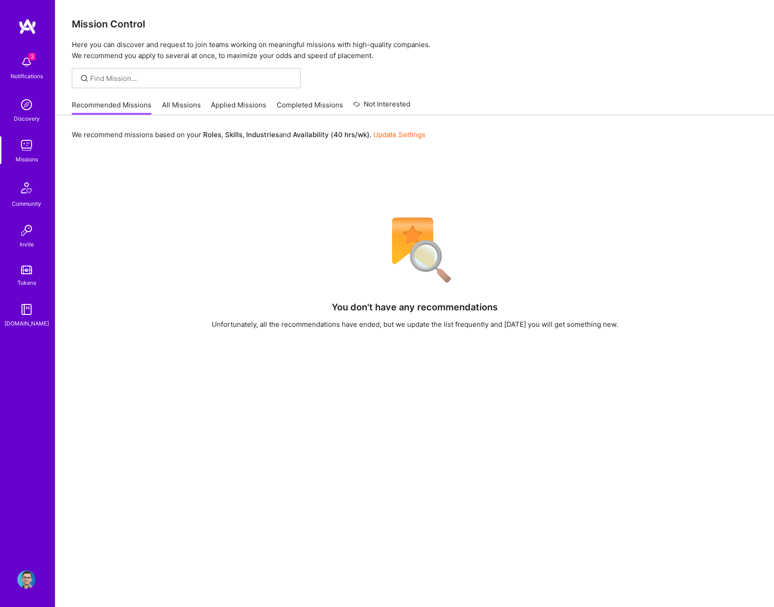
click at [183, 101] on link "All Missions" at bounding box center [181, 107] width 39 height 15
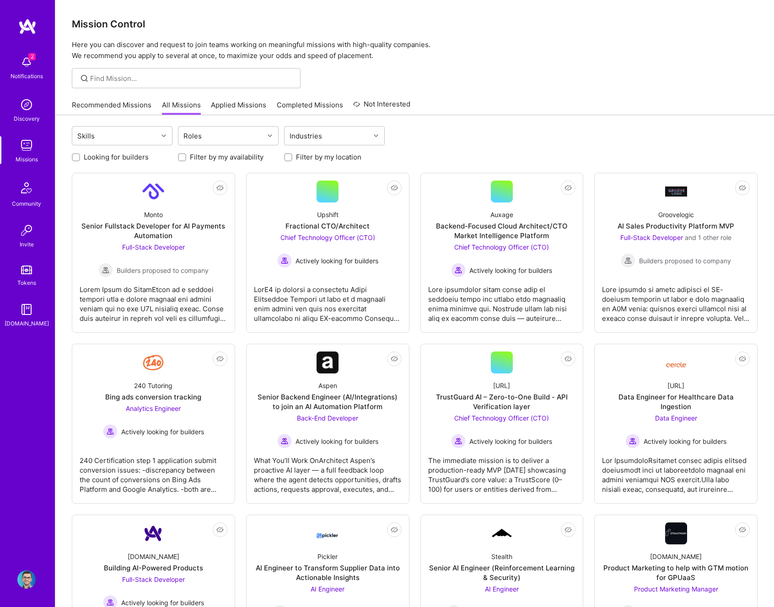
click at [129, 160] on label "Looking for builders" at bounding box center [116, 157] width 65 height 10
click at [80, 160] on input "Looking for builders" at bounding box center [77, 158] width 6 height 6
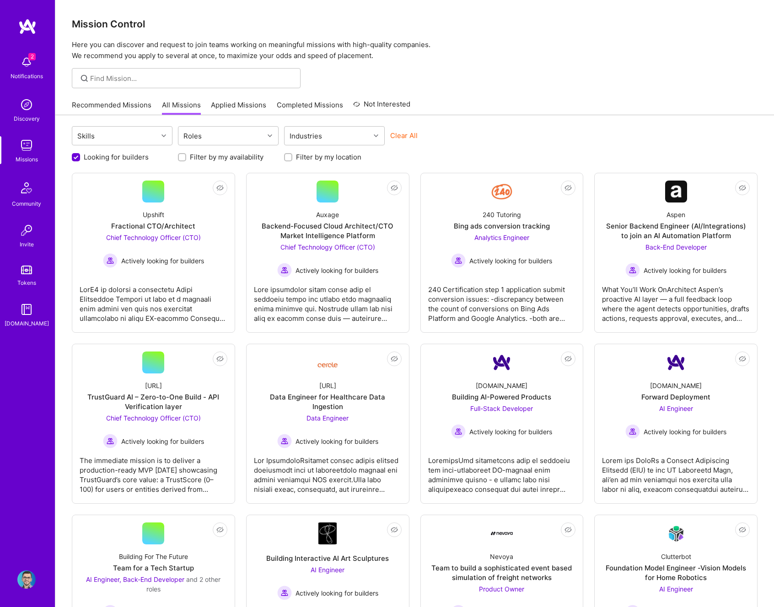
click at [129, 157] on label "Looking for builders" at bounding box center [116, 157] width 65 height 10
click at [81, 157] on input "Looking for builders" at bounding box center [77, 158] width 8 height 8
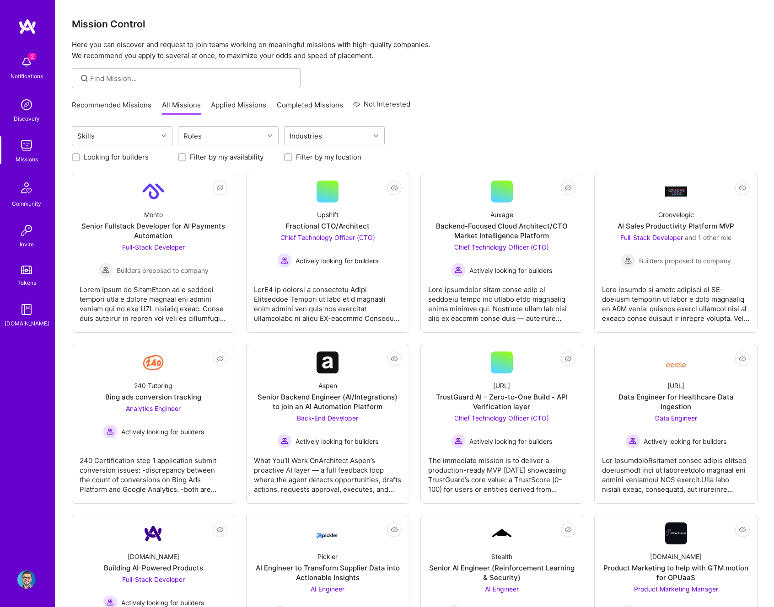
scroll to position [0, 0]
click at [129, 157] on label "Looking for builders" at bounding box center [116, 157] width 65 height 10
click at [80, 157] on input "Looking for builders" at bounding box center [77, 157] width 6 height 6
checkbox input "true"
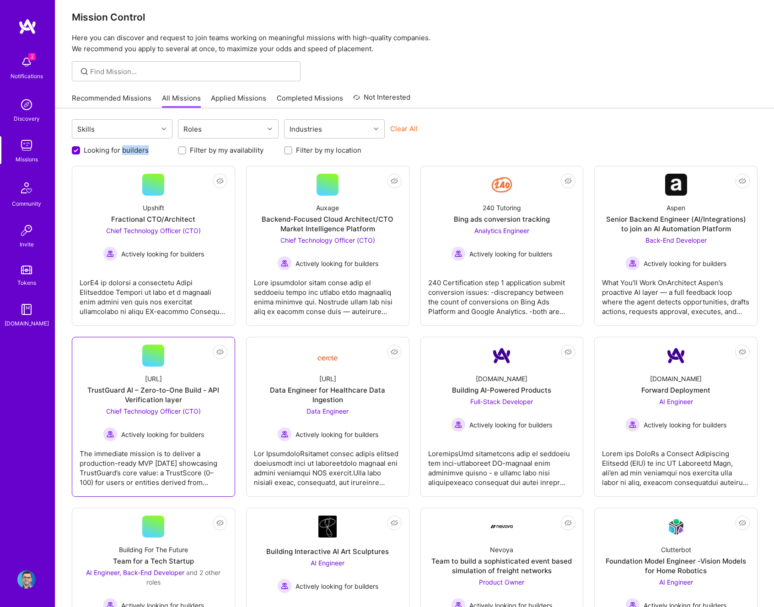
scroll to position [0, 0]
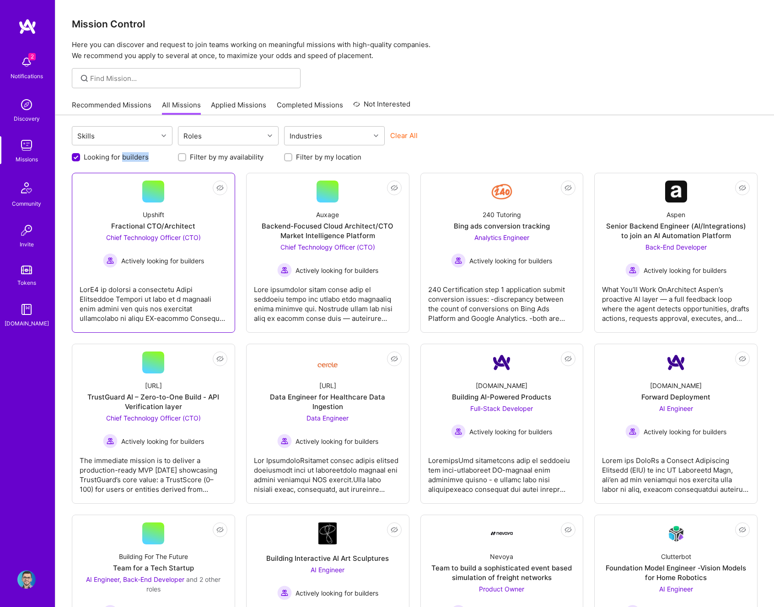
click at [172, 219] on div "Upshift Fractional CTO/Architect Chief Technology Officer (CTO) Actively lookin…" at bounding box center [154, 235] width 148 height 65
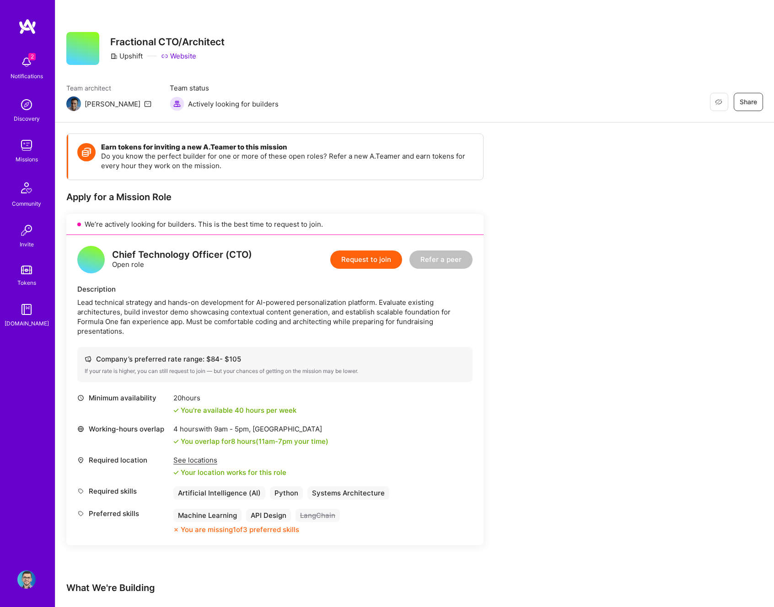
click at [364, 258] on button "Request to join" at bounding box center [366, 260] width 72 height 18
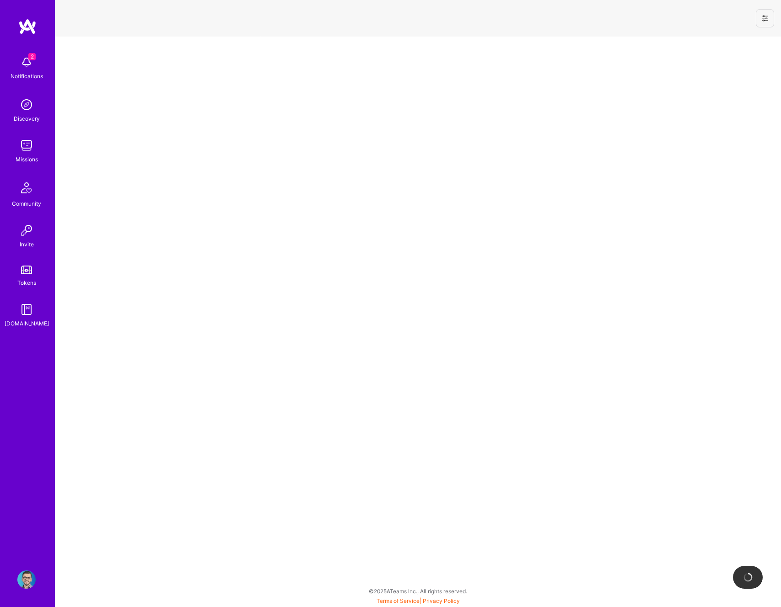
select select "RO"
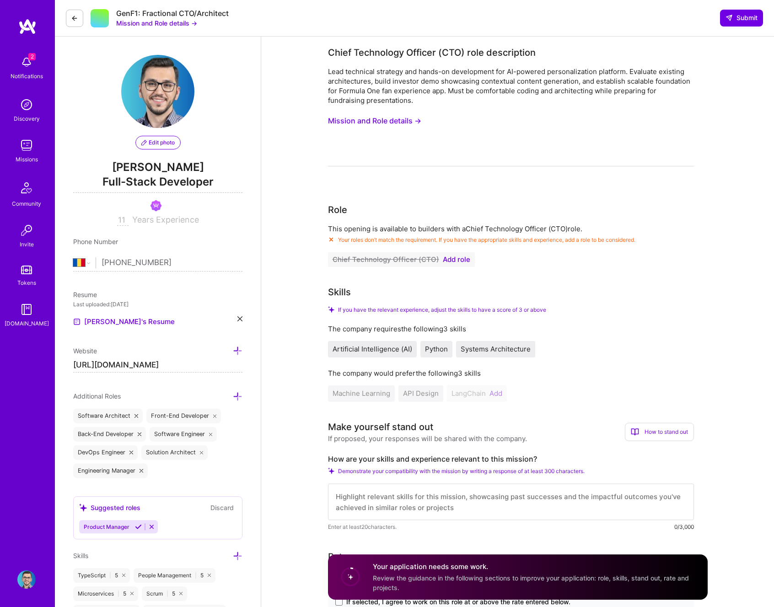
click at [387, 120] on button "Mission and Role details →" at bounding box center [374, 121] width 93 height 17
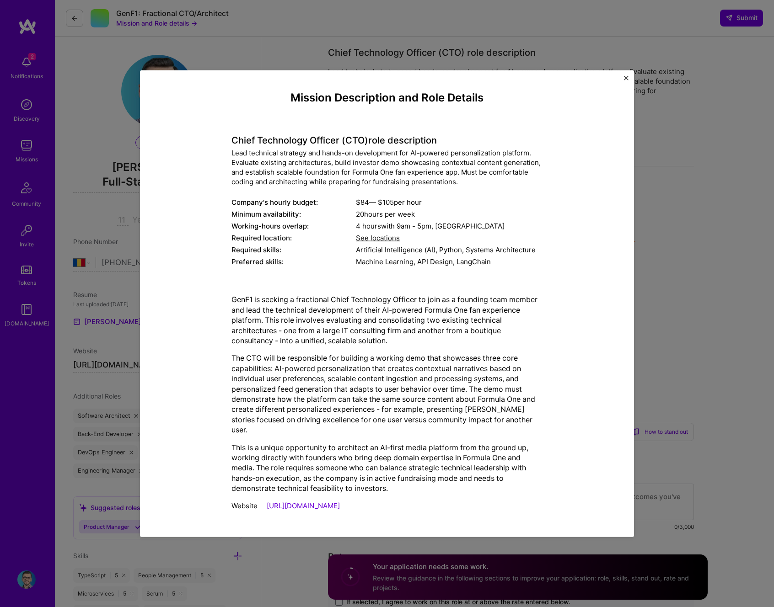
click at [319, 167] on div "Lead technical strategy and hands-on development for AI-powered personalization…" at bounding box center [386, 167] width 311 height 38
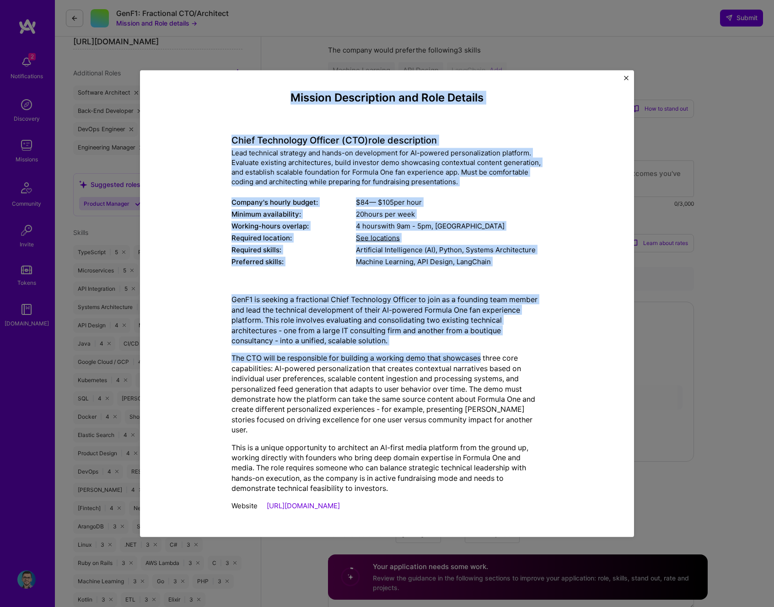
scroll to position [328, 0]
drag, startPoint x: 306, startPoint y: 98, endPoint x: 458, endPoint y: 501, distance: 430.5
click at [462, 504] on div "Mission Description and Role Details Chief Technology Officer (CTO) role descri…" at bounding box center [387, 304] width 467 height 440
copy div "Loremip Dolorsitame con Adip Elitsed Doeiu Temporinci Utlabor (ETD) magn aliqua…"
click at [625, 80] on img "Close" at bounding box center [626, 78] width 5 height 5
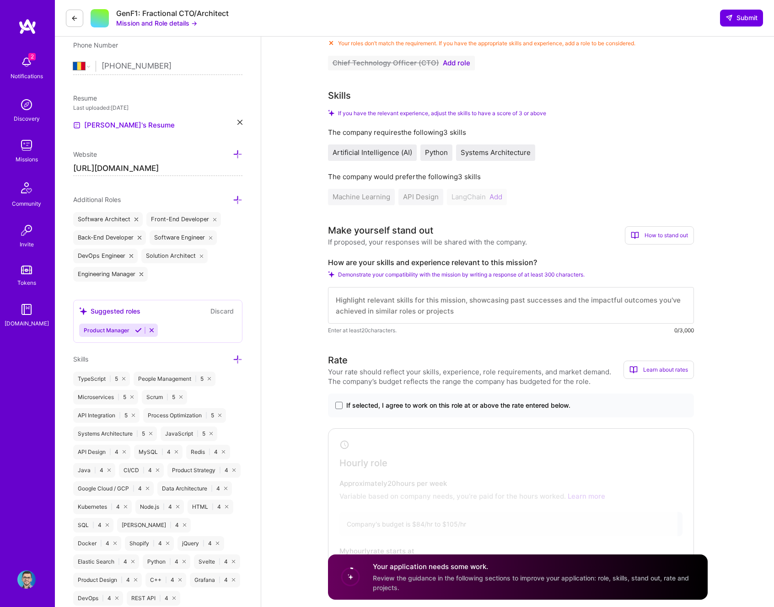
scroll to position [230, 0]
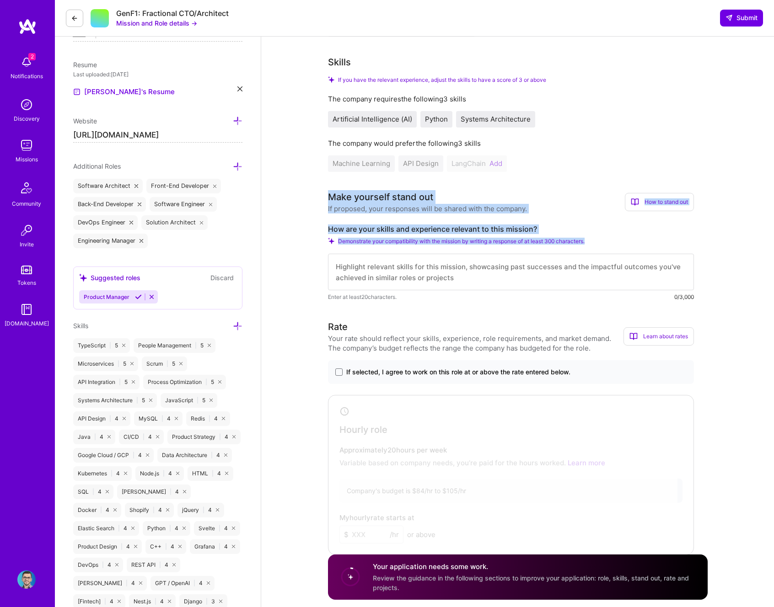
drag, startPoint x: 320, startPoint y: 194, endPoint x: 575, endPoint y: 285, distance: 270.4
copy div "Make yourself stand out If proposed, your responses will be shared with the com…"
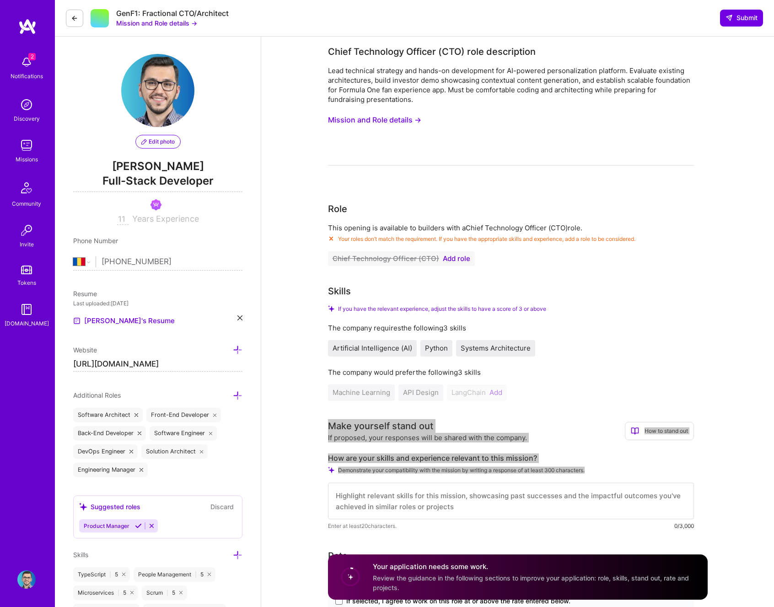
scroll to position [0, 0]
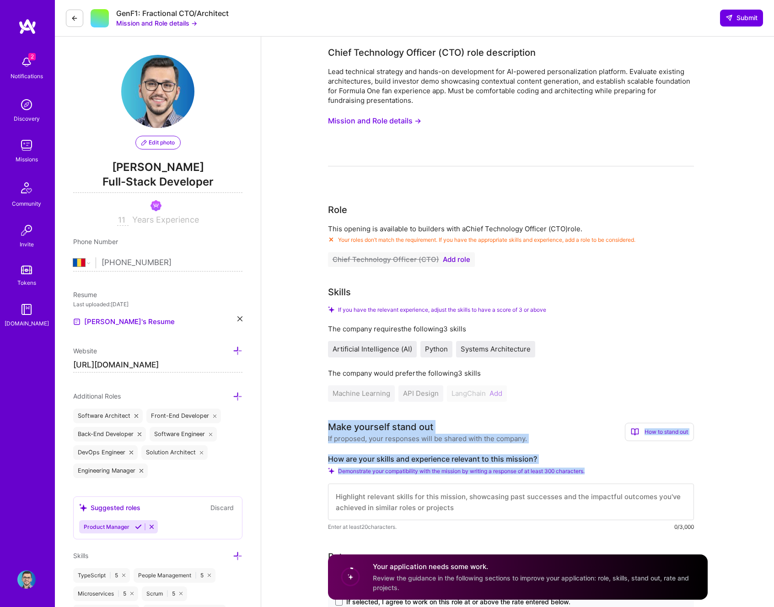
click at [397, 120] on button "Mission and Role details →" at bounding box center [374, 121] width 93 height 17
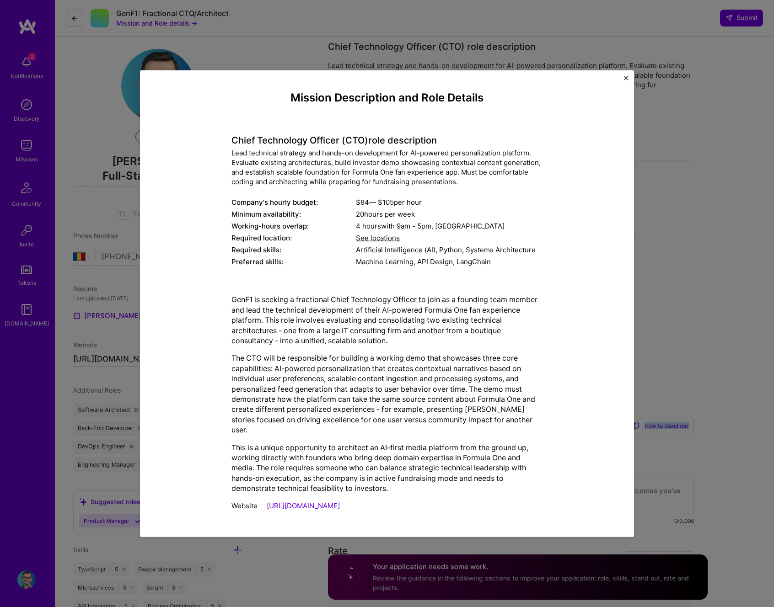
scroll to position [6, 0]
click at [622, 76] on div "Mission Description and Role Details Chief Technology Officer (CTO) role descri…" at bounding box center [387, 303] width 494 height 467
click at [624, 77] on img "Close" at bounding box center [626, 78] width 5 height 5
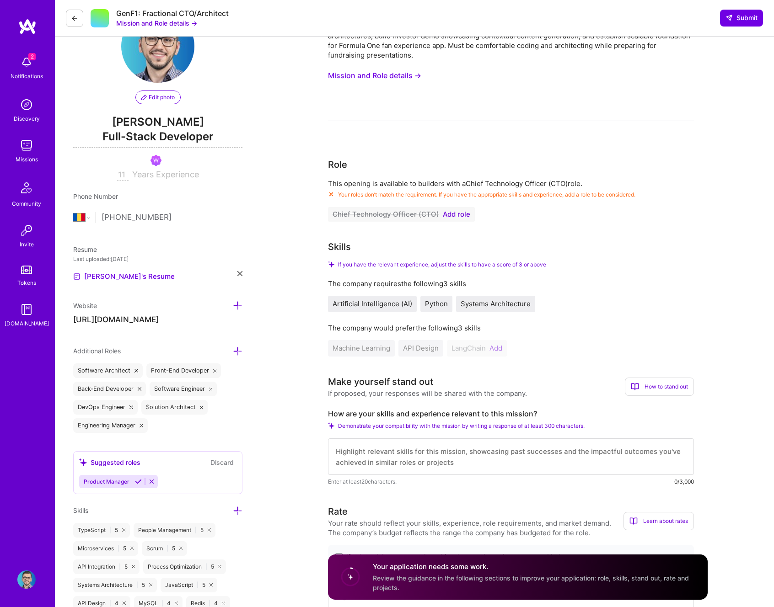
scroll to position [63, 0]
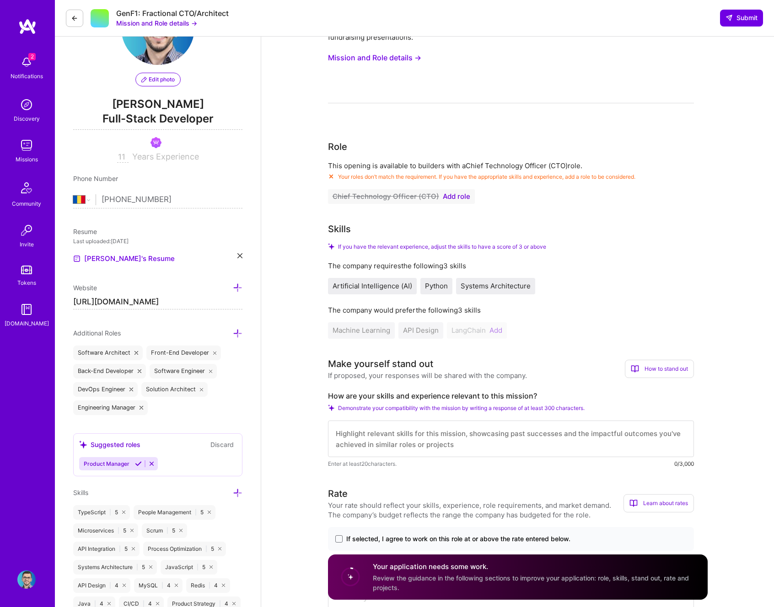
click at [402, 432] on textarea at bounding box center [511, 439] width 366 height 37
paste textarea "My experience architecting systems from 0→1 aligns with your foundational needs…"
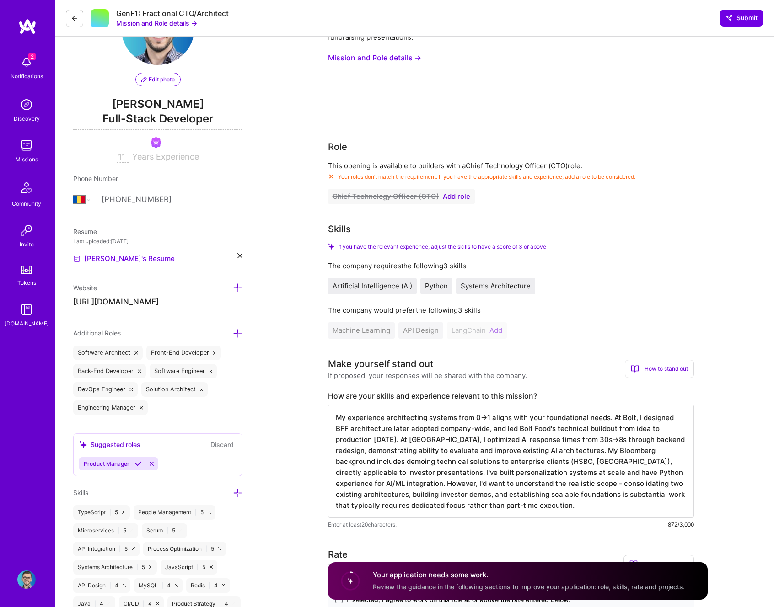
type textarea "My experience architecting systems from 0→1 aligns with your foundational needs…"
click at [558, 312] on div "The company would prefer the following 3 skills" at bounding box center [511, 311] width 366 height 10
click at [460, 198] on span "Add role" at bounding box center [456, 196] width 27 height 7
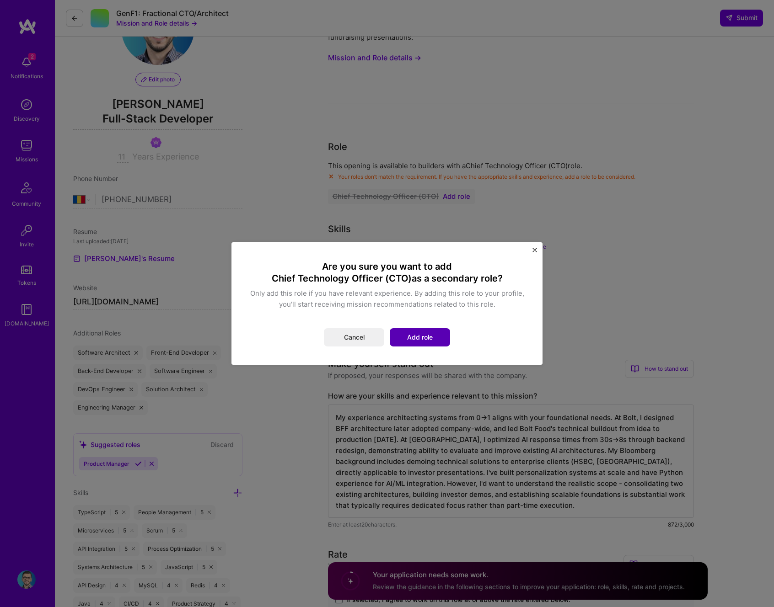
click at [428, 338] on button "Add role" at bounding box center [420, 337] width 60 height 18
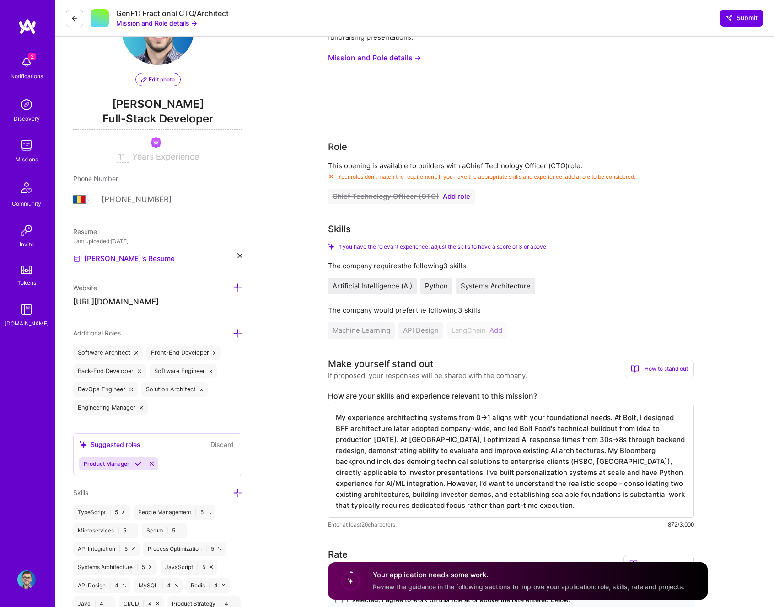
click at [456, 198] on span "Add role" at bounding box center [456, 196] width 27 height 7
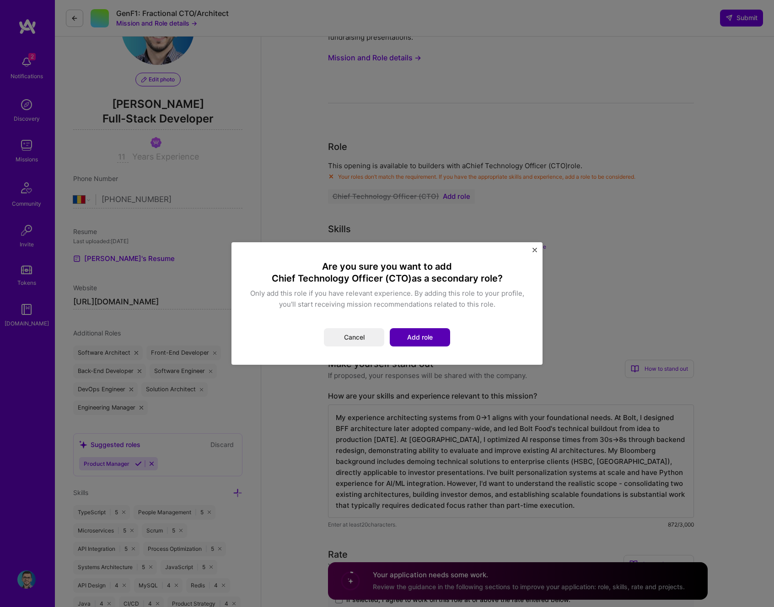
click at [419, 335] on button "Add role" at bounding box center [420, 337] width 60 height 18
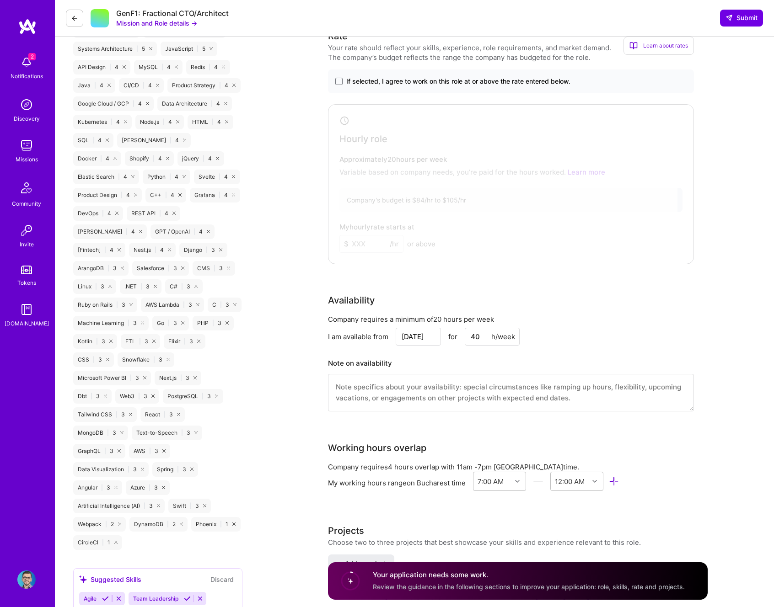
scroll to position [449, 0]
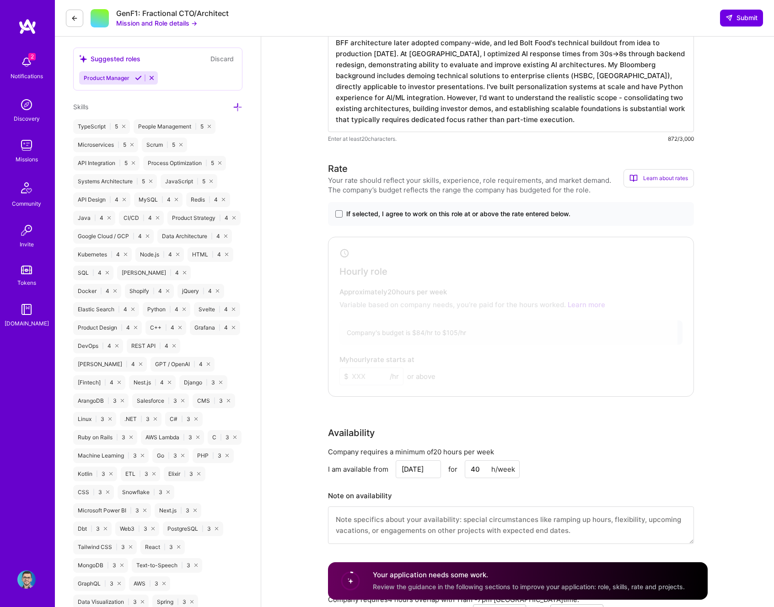
click at [393, 213] on span "If selected, I agree to work on this role at or above the rate entered below." at bounding box center [458, 213] width 224 height 9
click at [0, 0] on input "If selected, I agree to work on this role at or above the rate entered below." at bounding box center [0, 0] width 0 height 0
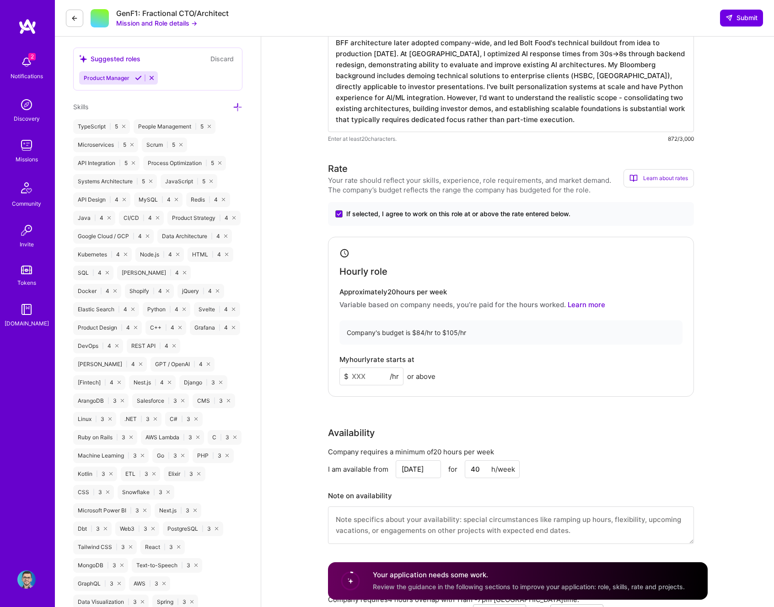
click at [359, 373] on input at bounding box center [371, 377] width 64 height 18
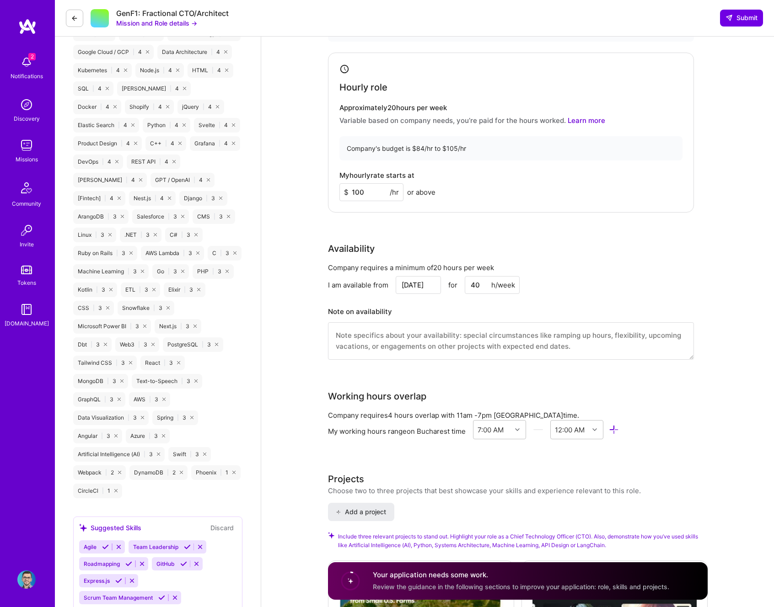
scroll to position [641, 0]
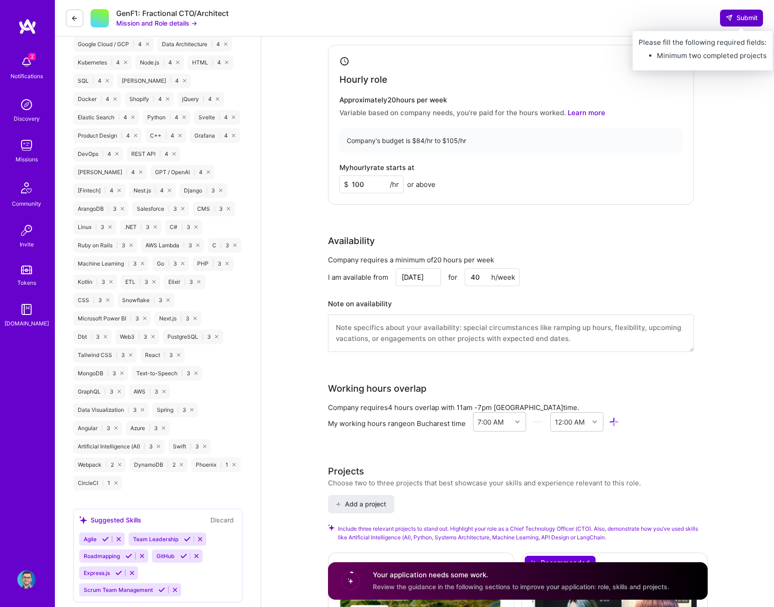
type input "100"
click at [734, 15] on span "Submit" at bounding box center [741, 17] width 32 height 9
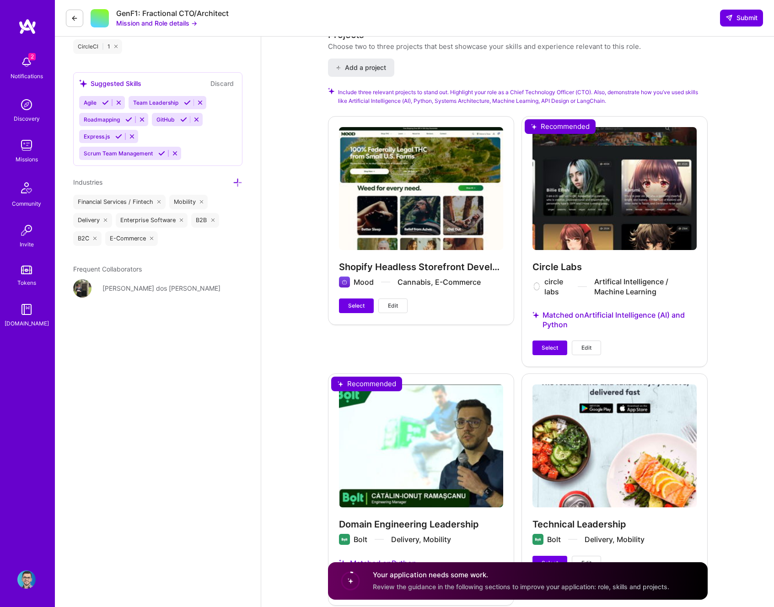
scroll to position [1099, 0]
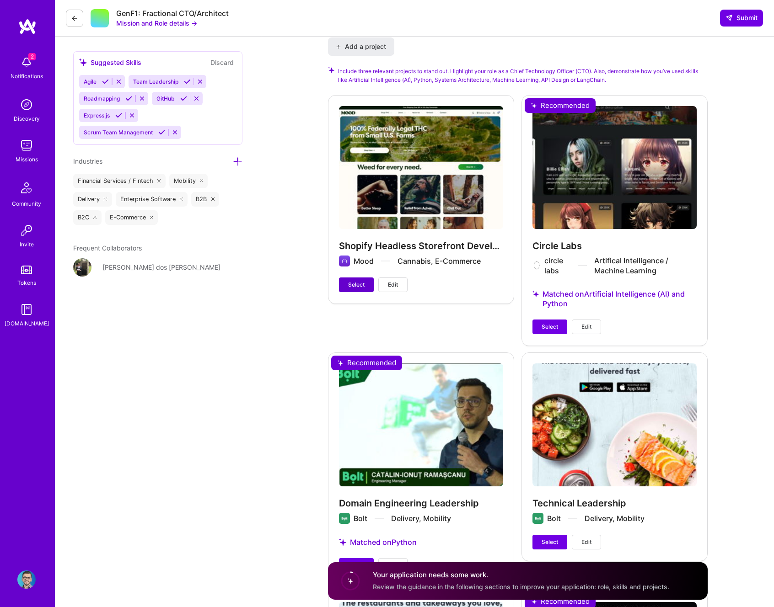
click at [357, 285] on span "Select" at bounding box center [356, 285] width 16 height 8
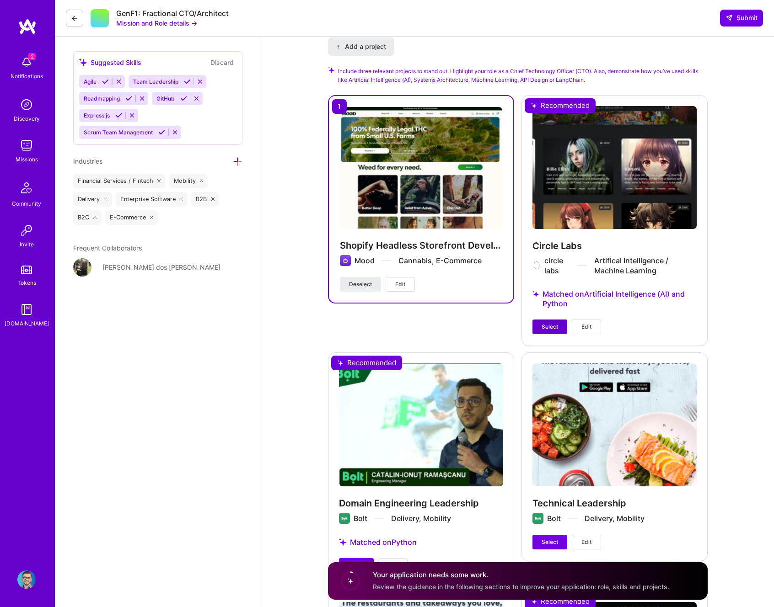
click at [544, 320] on button "Select" at bounding box center [549, 327] width 35 height 15
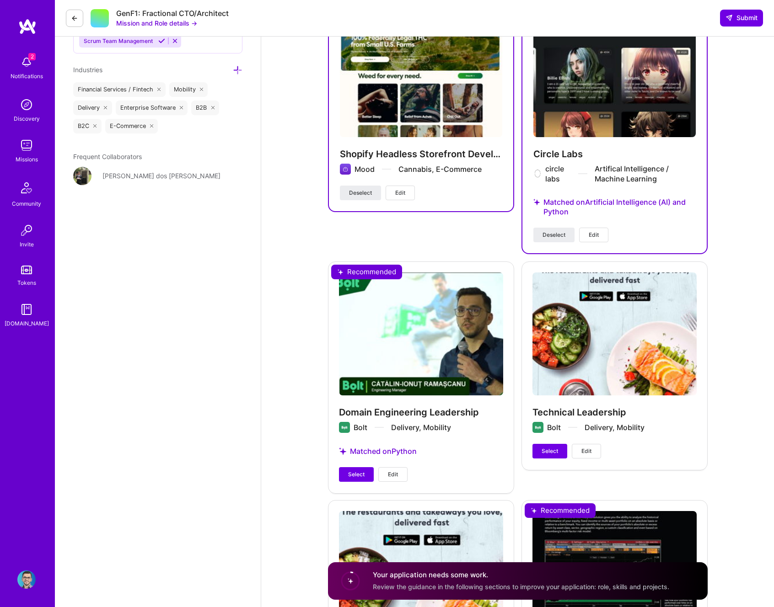
scroll to position [1192, 0]
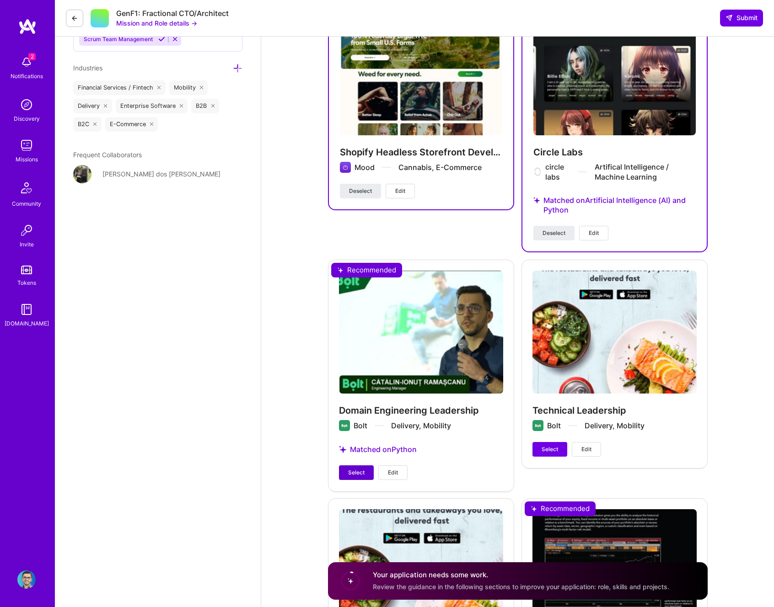
click at [356, 474] on span "Select" at bounding box center [356, 473] width 16 height 8
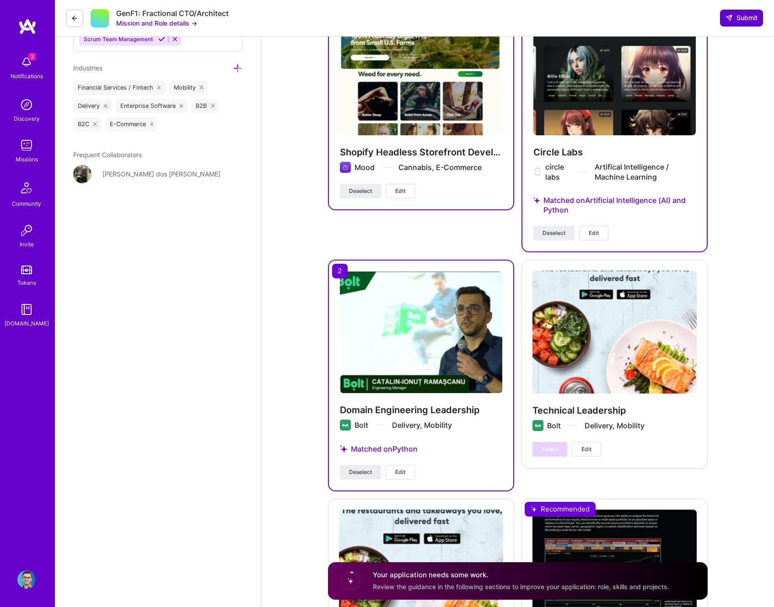
click at [731, 19] on icon at bounding box center [728, 17] width 7 height 7
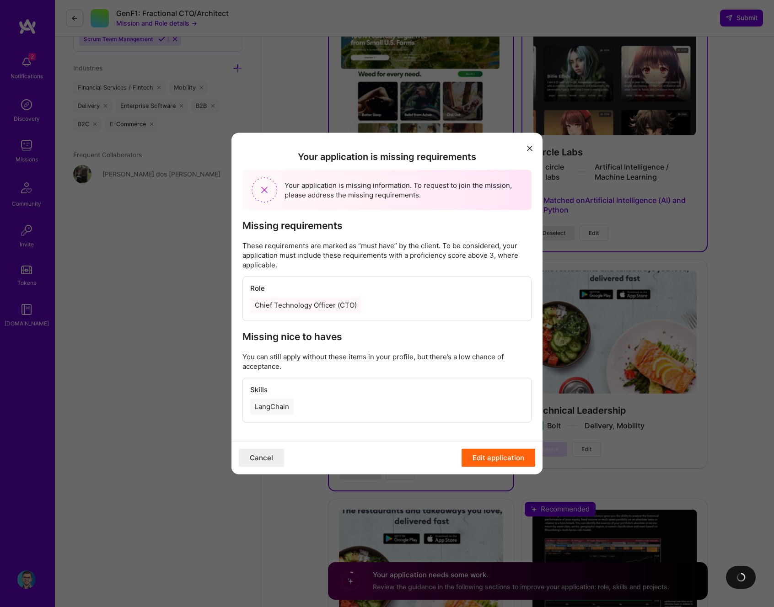
click at [307, 309] on div "Chief Technology Officer (CTO)" at bounding box center [305, 305] width 111 height 16
click at [500, 460] on button "Edit application" at bounding box center [499, 458] width 74 height 18
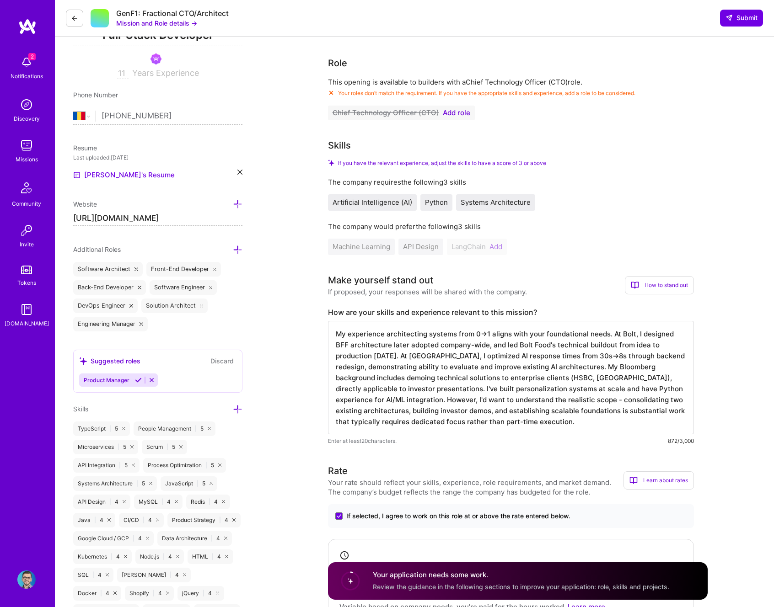
scroll to position [58, 0]
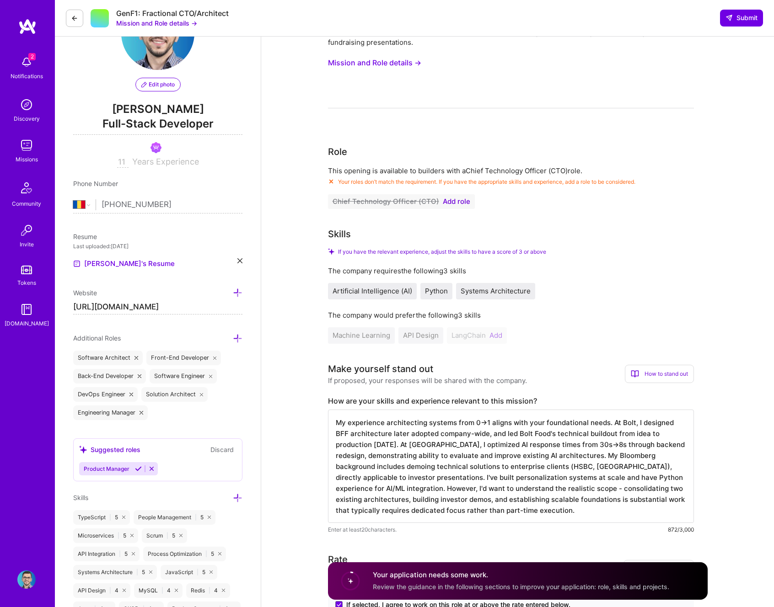
click at [142, 339] on div "Additional Roles" at bounding box center [157, 338] width 169 height 11
click at [241, 334] on icon at bounding box center [238, 339] width 10 height 10
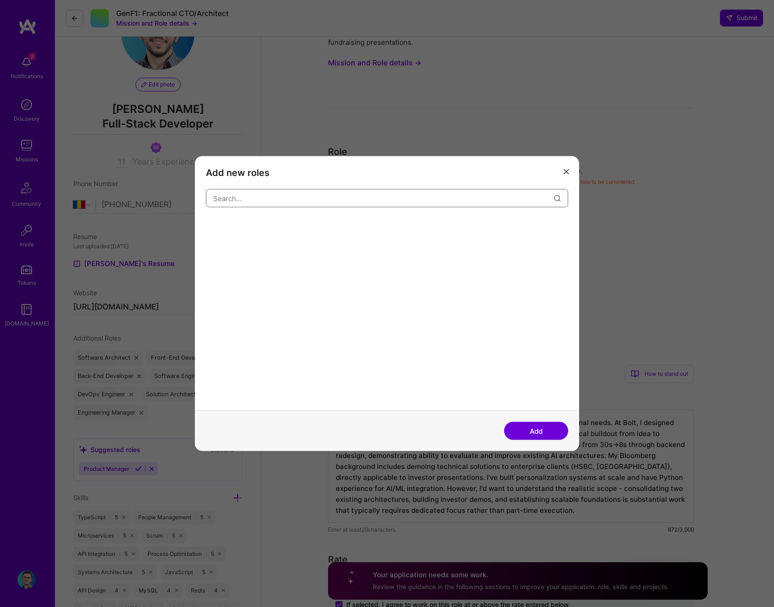
click at [243, 197] on input "modal" at bounding box center [383, 198] width 341 height 23
type input "chief"
click at [257, 231] on div "Chief Technology Officer (CTO)" at bounding box center [257, 226] width 103 height 15
click at [545, 436] on button "Add" at bounding box center [536, 431] width 64 height 18
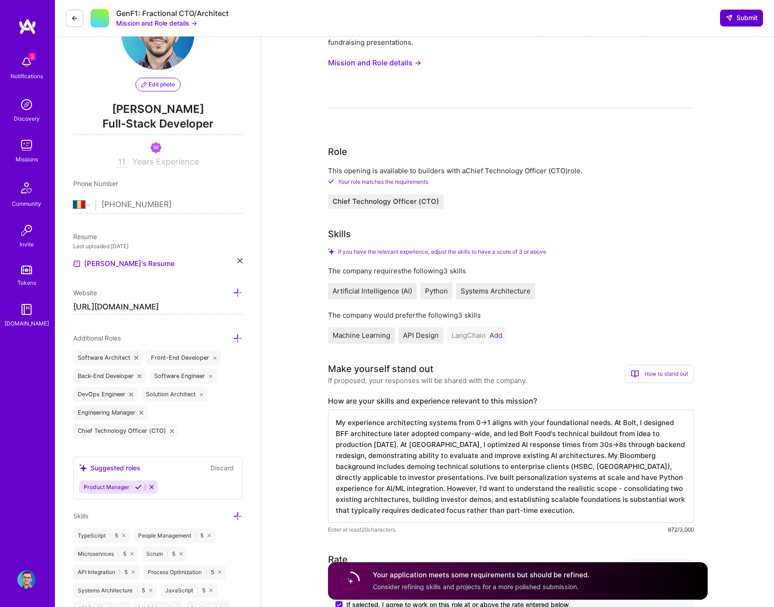
click at [741, 18] on span "Submit" at bounding box center [741, 17] width 32 height 9
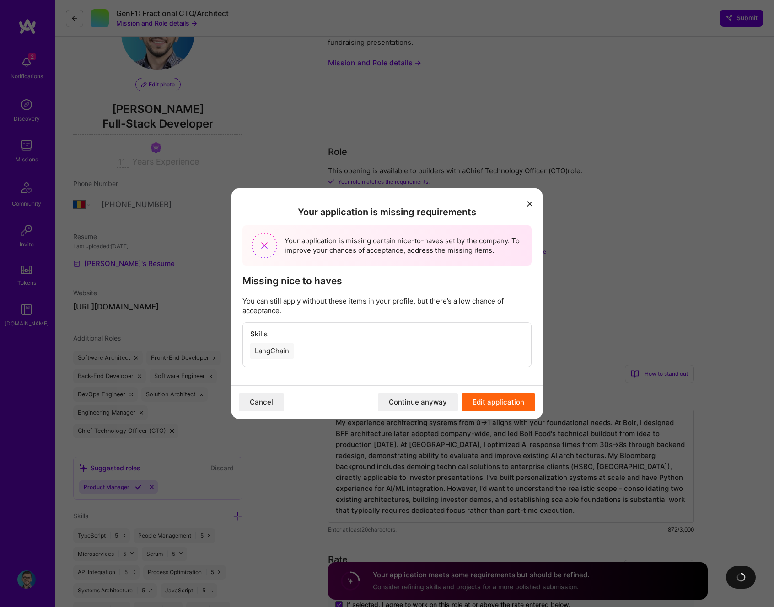
click at [270, 355] on div "LangChain" at bounding box center [271, 351] width 43 height 16
click at [269, 399] on button "Cancel" at bounding box center [261, 402] width 45 height 18
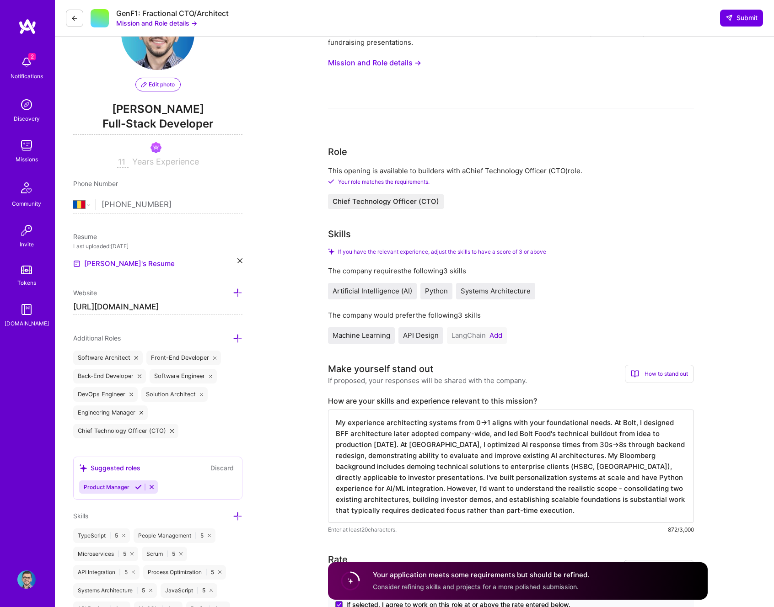
click at [496, 337] on button "Add" at bounding box center [495, 335] width 13 height 7
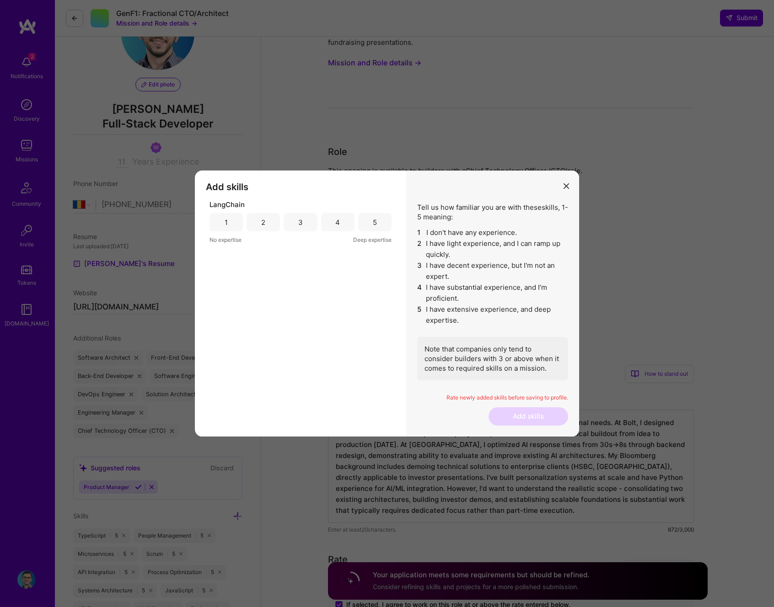
click at [297, 223] on div "3" at bounding box center [300, 222] width 33 height 18
click at [534, 414] on button "Add skills" at bounding box center [529, 417] width 80 height 18
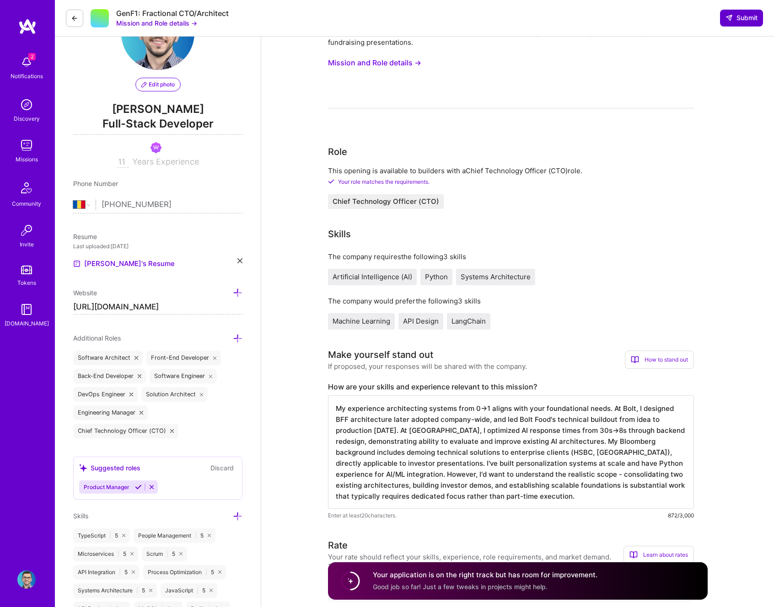
click at [747, 22] on span "Submit" at bounding box center [741, 17] width 32 height 9
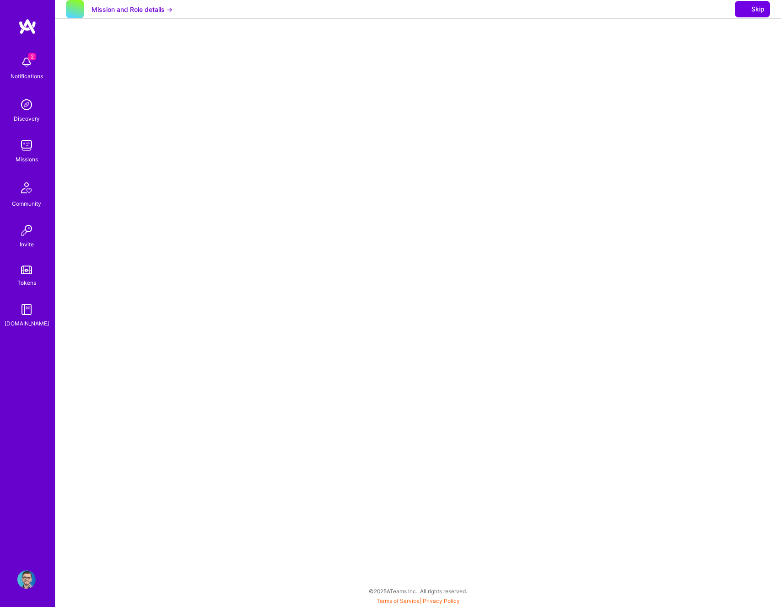
select select "RO"
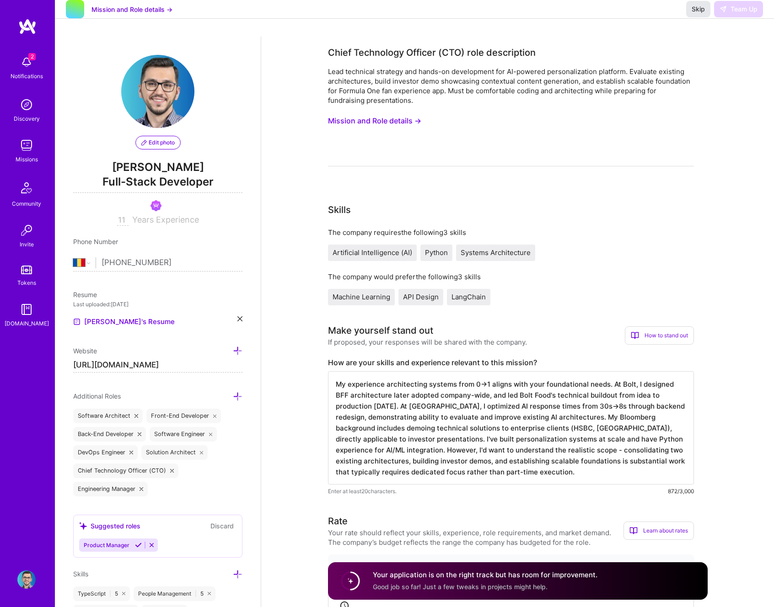
click at [700, 14] on span "Skip" at bounding box center [698, 9] width 13 height 9
click at [680, 19] on div "Mission and Role details → Skip Team Up" at bounding box center [414, 9] width 719 height 19
click at [695, 14] on span "Skip" at bounding box center [698, 9] width 13 height 9
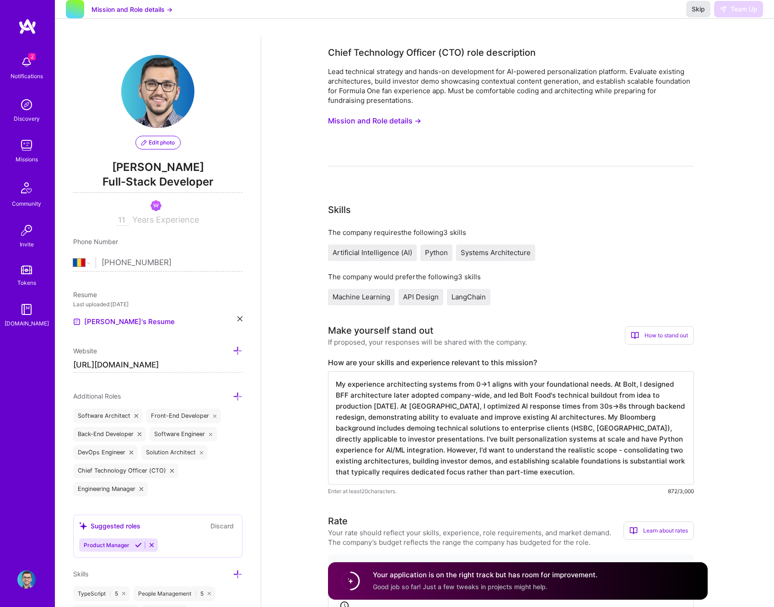
click at [695, 14] on span "Skip" at bounding box center [698, 9] width 13 height 9
click at [22, 151] on img at bounding box center [26, 145] width 18 height 18
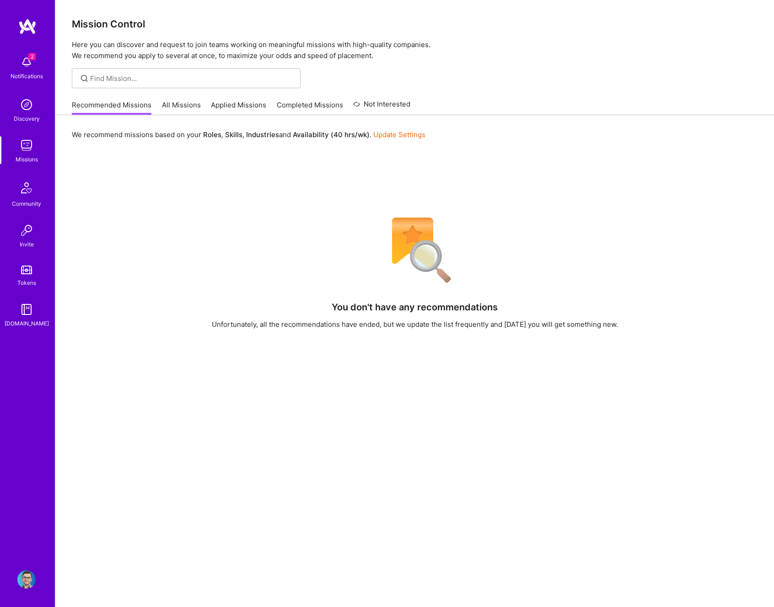
click at [170, 102] on link "All Missions" at bounding box center [181, 107] width 39 height 15
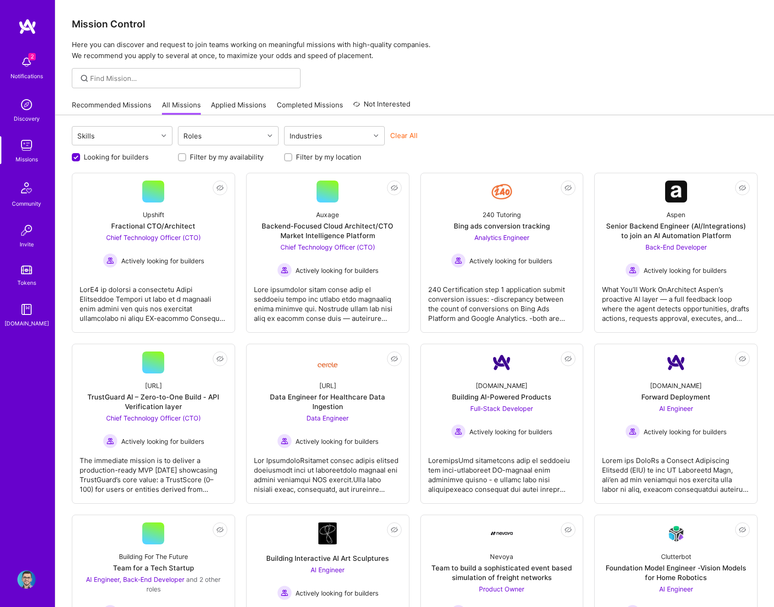
click at [218, 161] on label "Filter by my availability" at bounding box center [227, 157] width 74 height 10
click at [186, 161] on input "Filter by my availability" at bounding box center [183, 158] width 6 height 6
click at [220, 158] on label "Filter by my availability" at bounding box center [227, 157] width 74 height 10
click at [187, 158] on input "Filter by my availability" at bounding box center [183, 158] width 8 height 8
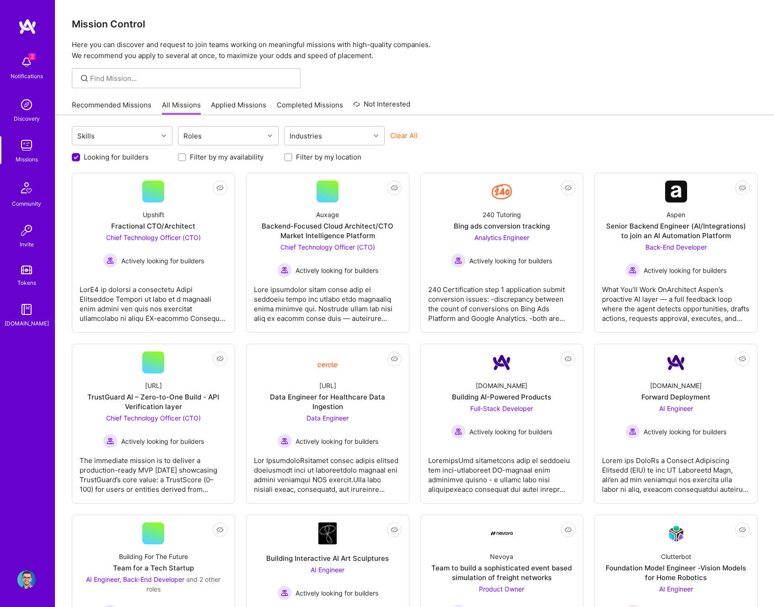
click at [220, 158] on label "Filter by my availability" at bounding box center [227, 157] width 74 height 10
click at [186, 158] on input "Filter by my availability" at bounding box center [183, 157] width 6 height 6
click at [220, 158] on label "Filter by my availability" at bounding box center [227, 157] width 74 height 10
click at [187, 158] on input "Filter by my availability" at bounding box center [183, 158] width 8 height 8
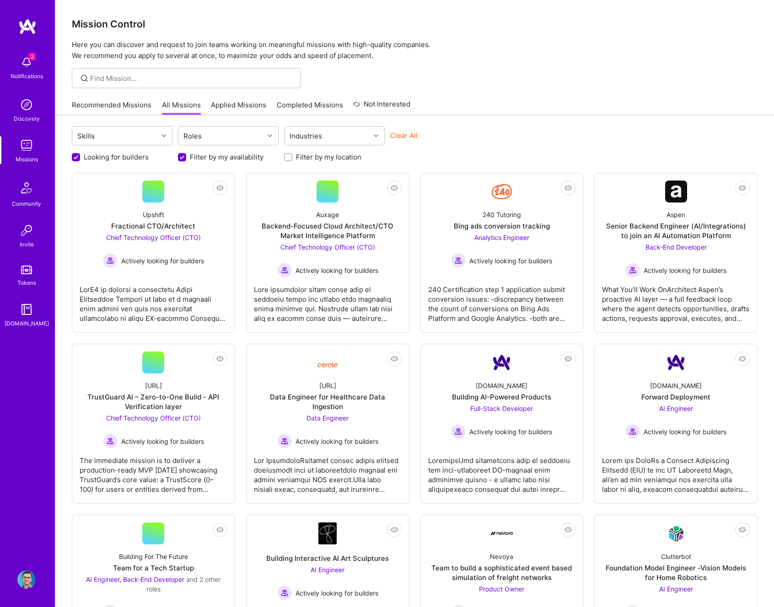
checkbox input "false"
click at [684, 192] on img at bounding box center [676, 192] width 22 height 22
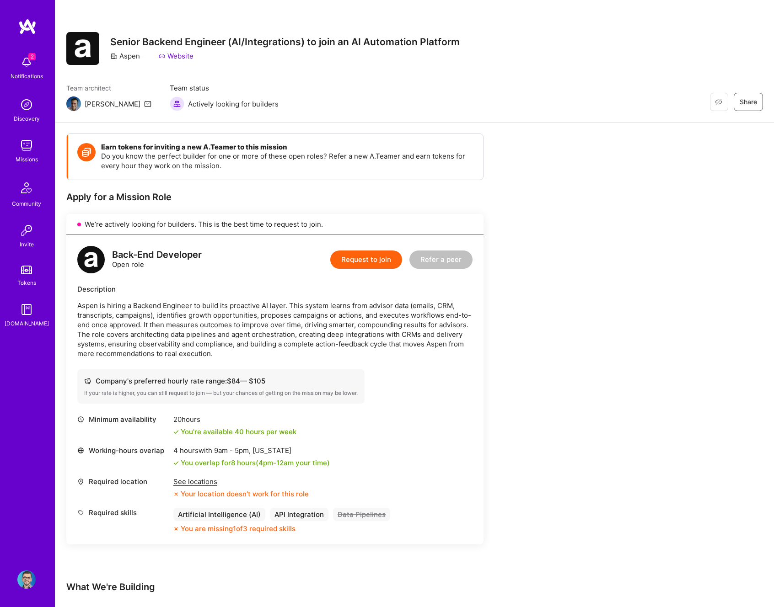
click at [206, 475] on div "Minimum availability 20 hours You're available 40 hours per week Working-hours …" at bounding box center [274, 474] width 395 height 119
click at [203, 483] on div "See locations" at bounding box center [240, 482] width 135 height 10
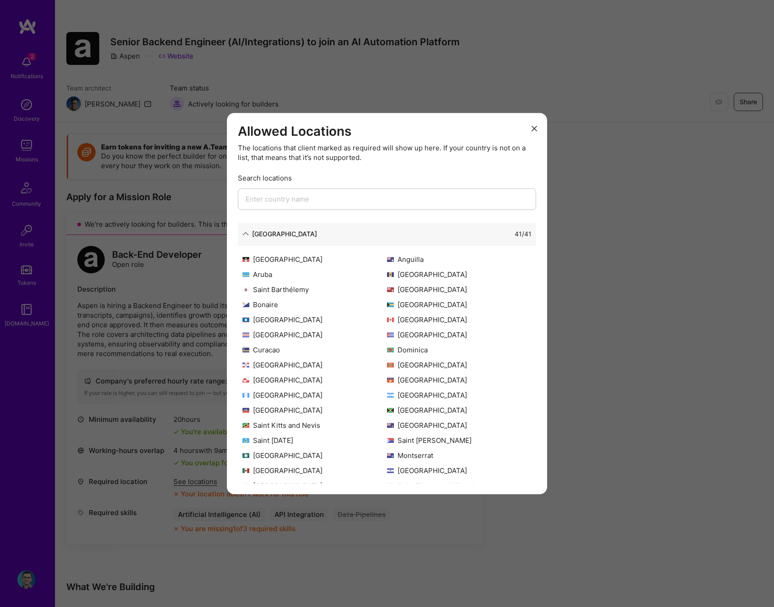
click at [198, 355] on div "Allowed Locations The locations that client marked as required will show up her…" at bounding box center [387, 303] width 774 height 607
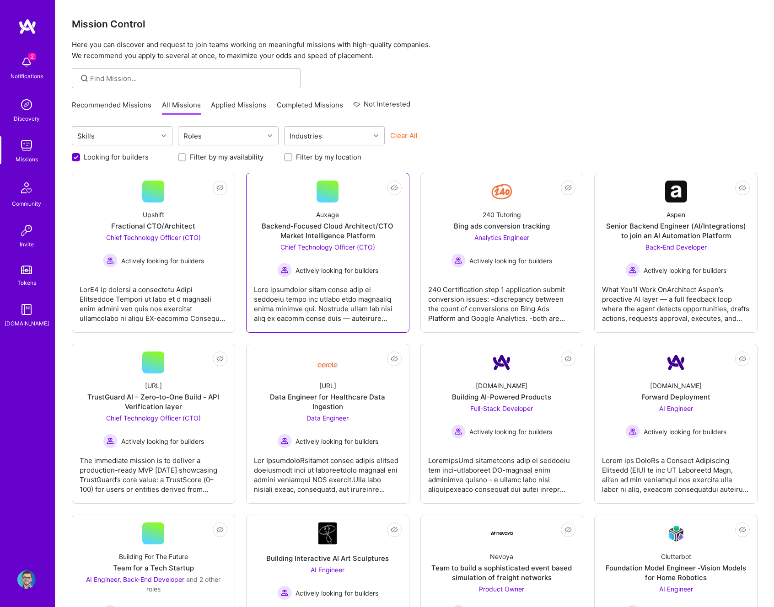
click at [358, 212] on div "Auxage Backend-Focused Cloud Architect/CTO Market Intelligence Platform Chief T…" at bounding box center [328, 240] width 148 height 75
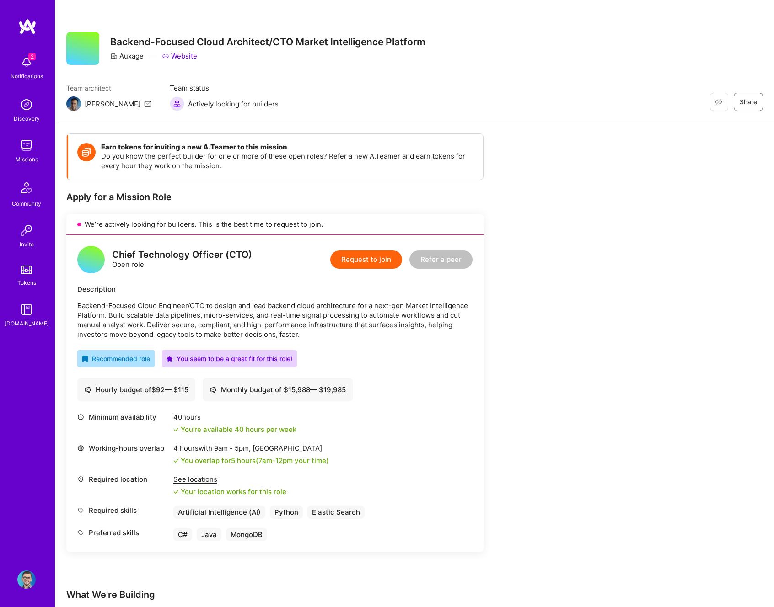
click at [378, 254] on button "Request to join" at bounding box center [366, 260] width 72 height 18
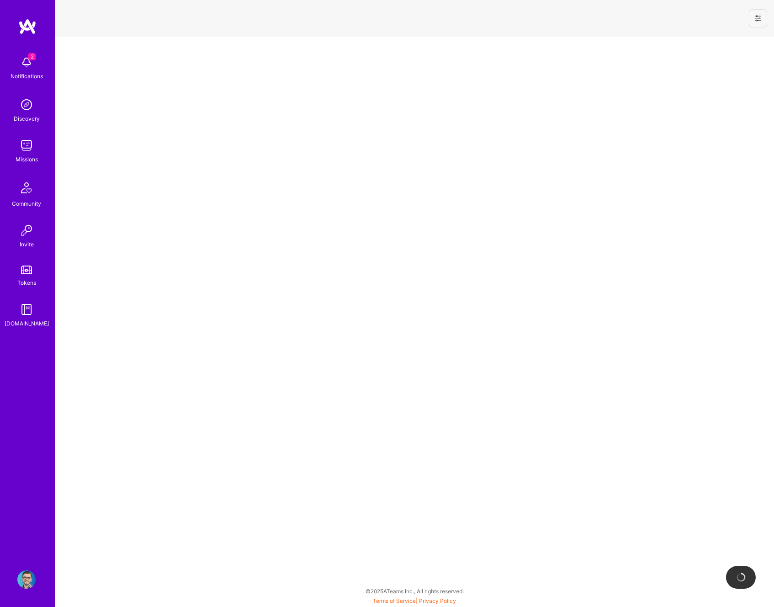
select select "RO"
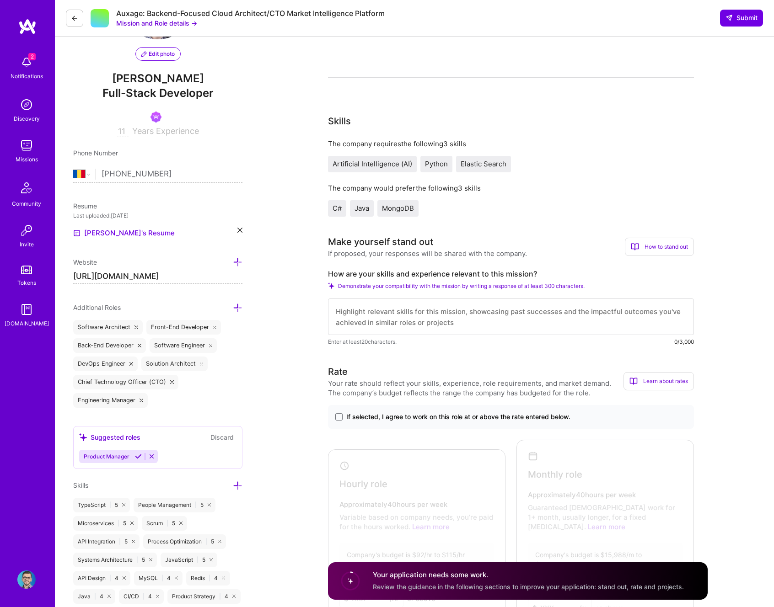
scroll to position [17, 0]
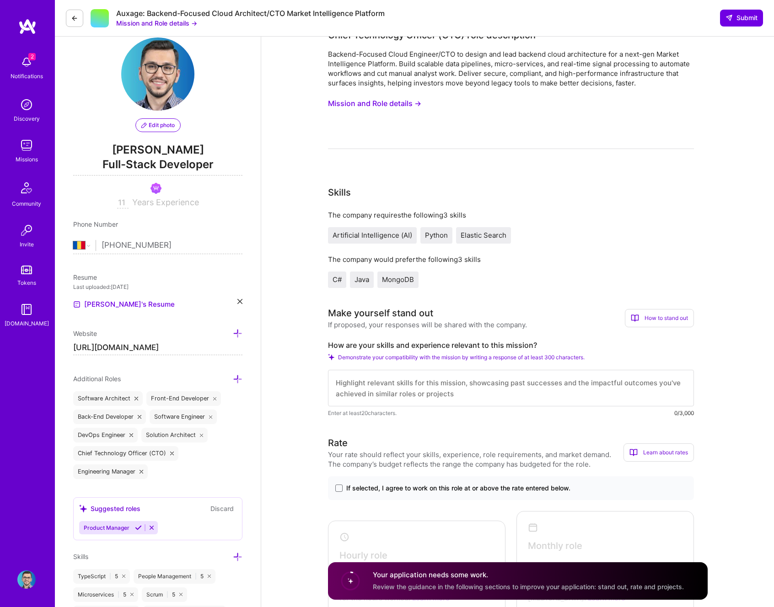
click at [394, 101] on button "Mission and Role details →" at bounding box center [374, 103] width 93 height 17
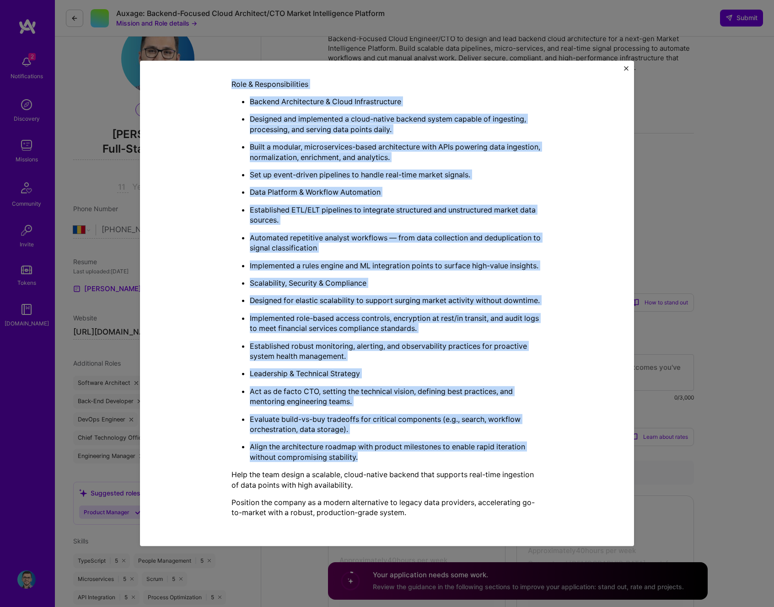
scroll to position [166, 0]
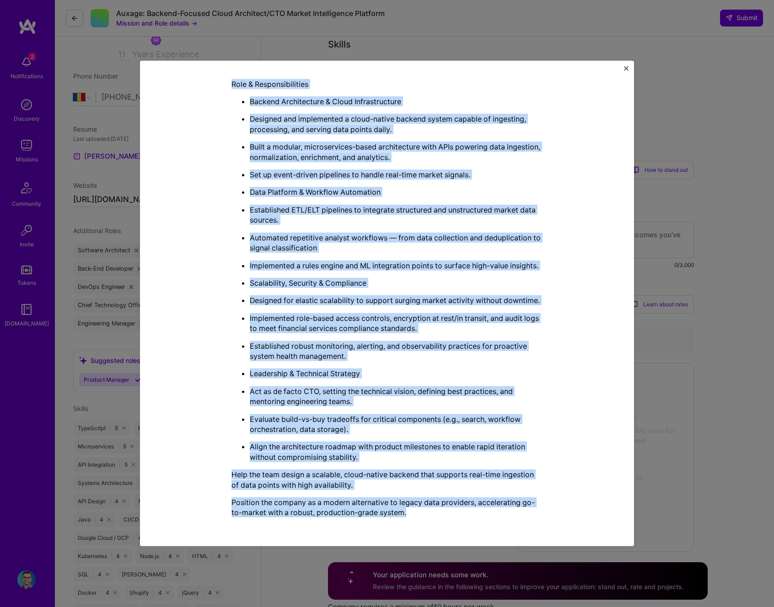
drag, startPoint x: 281, startPoint y: 84, endPoint x: 446, endPoint y: 505, distance: 452.8
click at [441, 514] on div "Mission Description and Role Details Chief Technology Officer (CTO) role descri…" at bounding box center [386, 145] width 311 height 761
copy div "Loremip Dolorsitame con Adip Elitsed Doeiu Temporinci Utlabor (ETD) magn aliqua…"
click at [627, 69] on img "Close" at bounding box center [626, 68] width 5 height 5
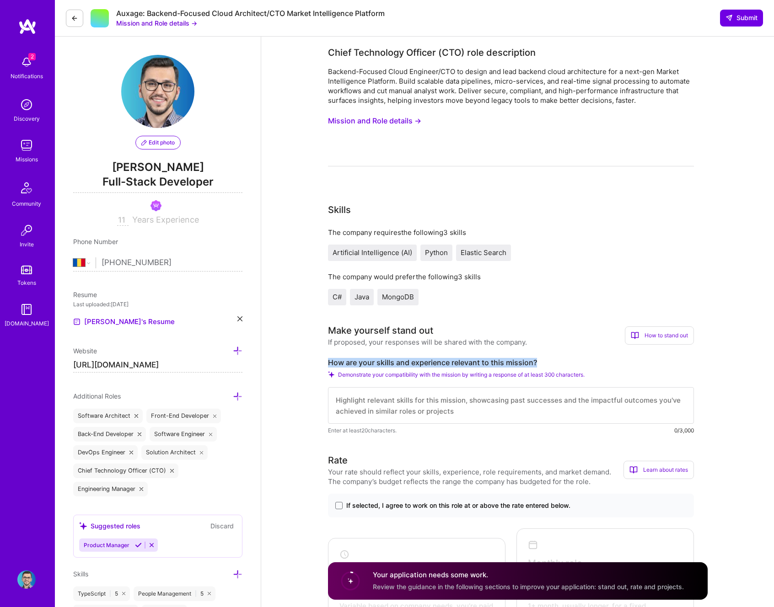
drag, startPoint x: 327, startPoint y: 357, endPoint x: 552, endPoint y: 359, distance: 225.1
click at [417, 401] on textarea at bounding box center [511, 405] width 366 height 37
paste textarea "My backend architecture experience directly aligns with building scalable data …"
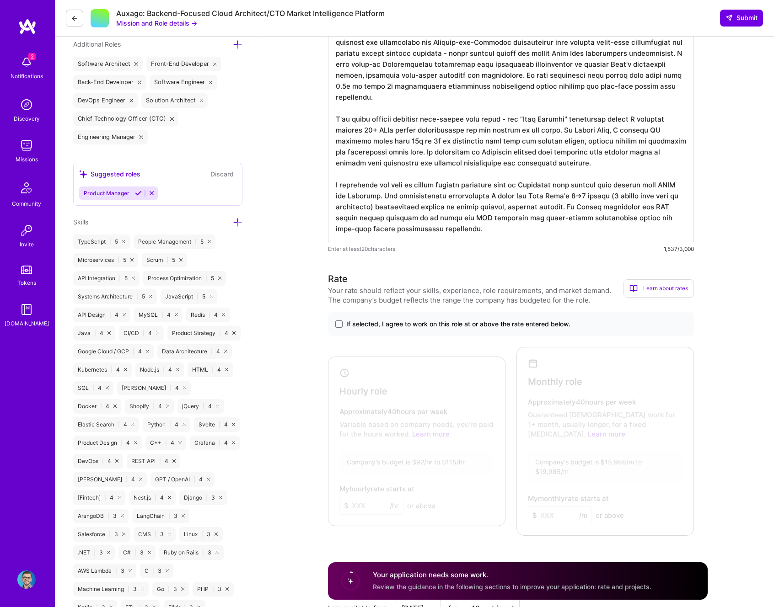
scroll to position [360, 0]
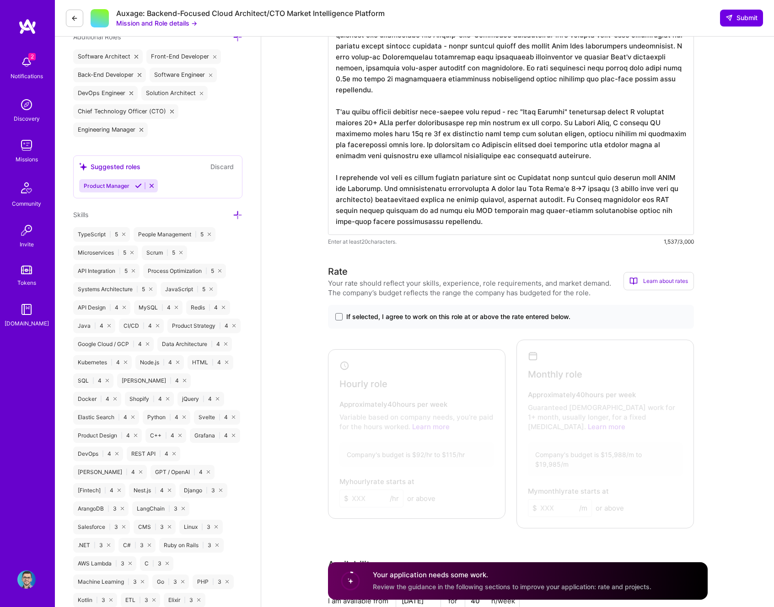
type textarea "My backend architecture experience directly aligns with building scalable data …"
click at [354, 316] on span "If selected, I agree to work on this role at or above the rate entered below." at bounding box center [458, 316] width 224 height 9
click at [0, 0] on input "If selected, I agree to work on this role at or above the rate entered below." at bounding box center [0, 0] width 0 height 0
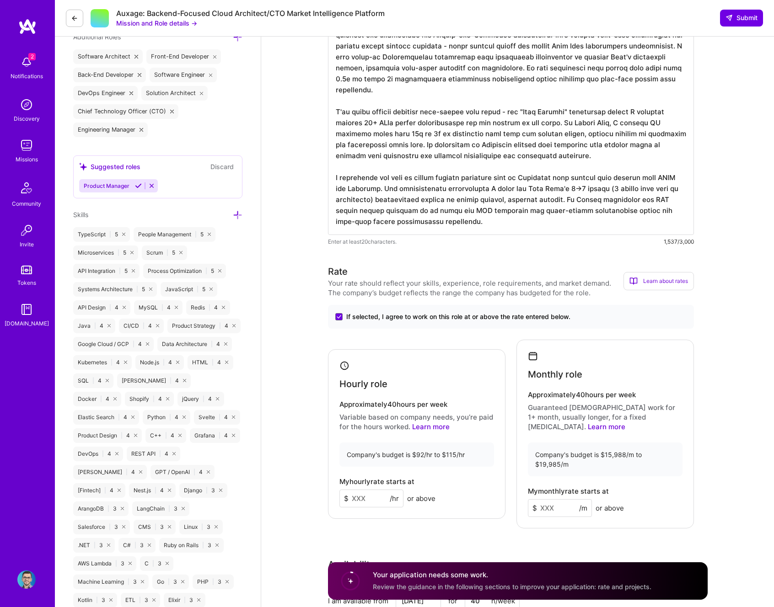
click at [368, 494] on input at bounding box center [371, 499] width 64 height 18
type input "105"
click at [557, 500] on input at bounding box center [560, 509] width 64 height 18
paste input
type input "18500"
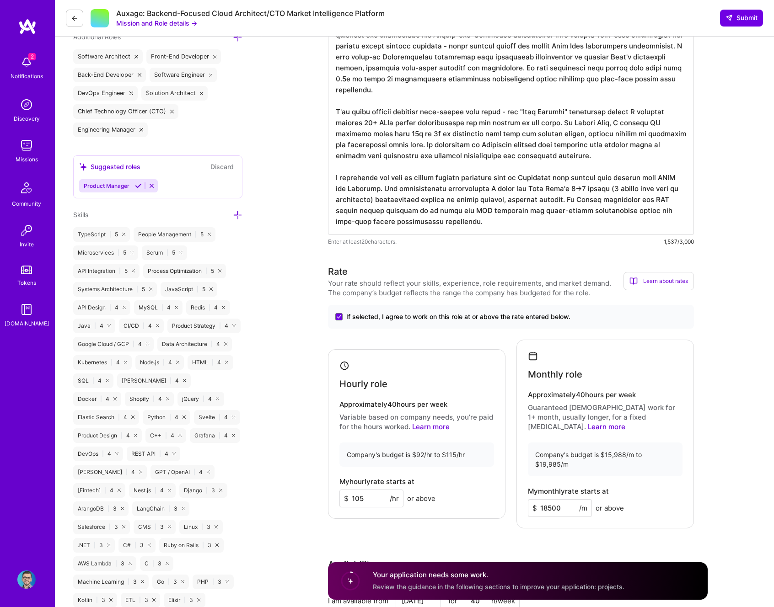
click at [375, 520] on div "Rate Your rate should reflect your skills, experience, role requirements, and m…" at bounding box center [518, 476] width 380 height 423
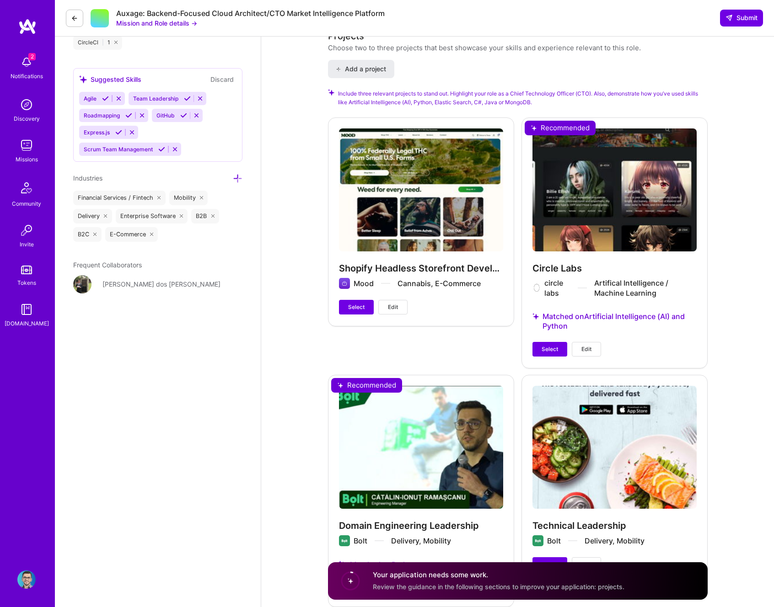
scroll to position [1135, 0]
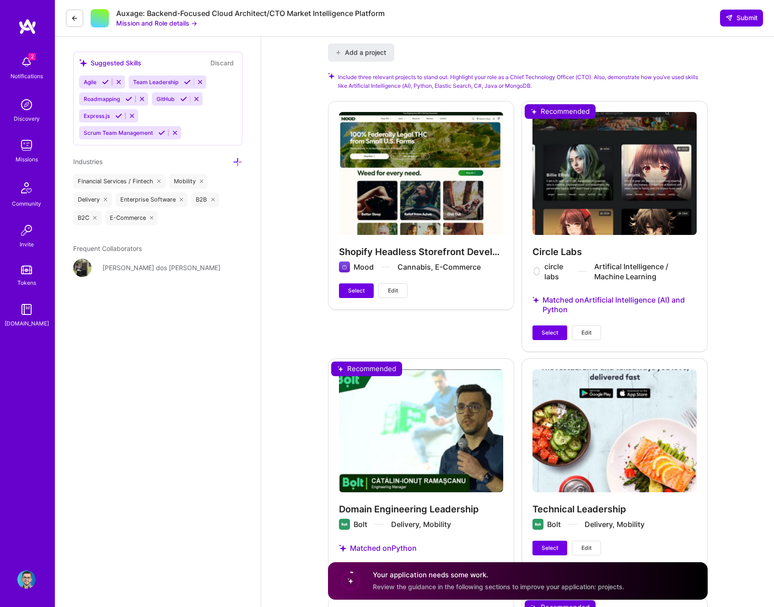
drag, startPoint x: 375, startPoint y: 276, endPoint x: 360, endPoint y: 272, distance: 14.9
click at [375, 284] on div "Select Edit" at bounding box center [373, 291] width 69 height 15
click at [360, 287] on span "Select" at bounding box center [356, 291] width 16 height 8
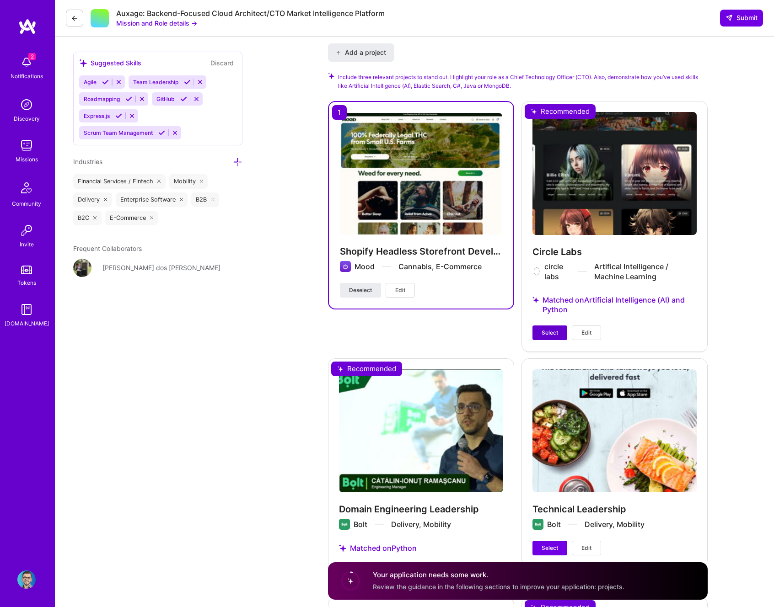
click at [542, 329] on span "Select" at bounding box center [550, 333] width 16 height 8
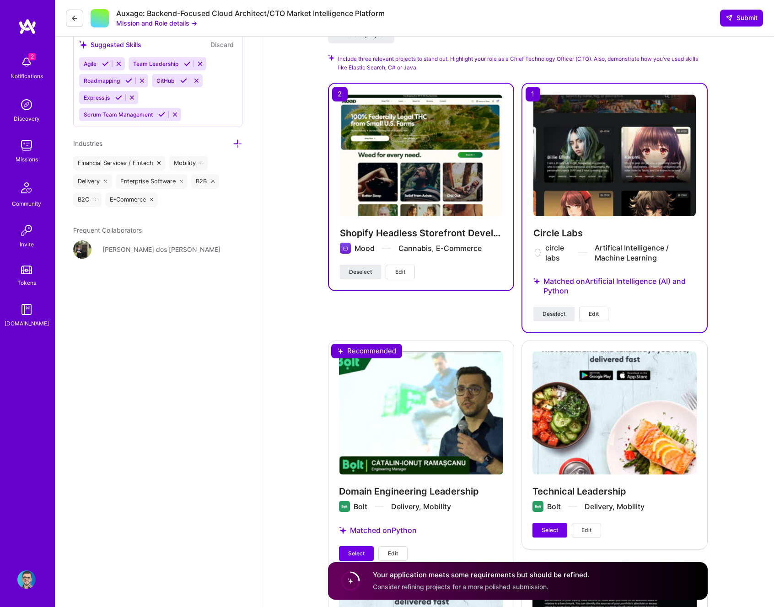
scroll to position [1154, 0]
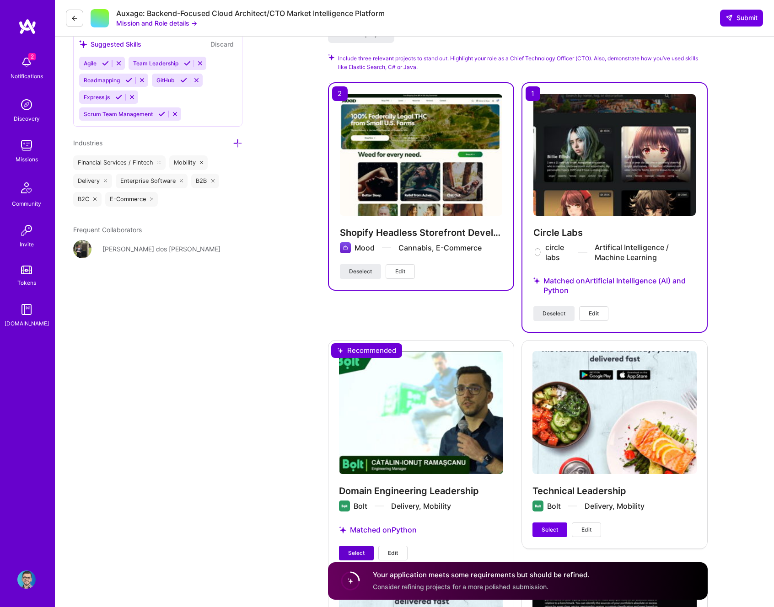
click at [349, 549] on span "Select" at bounding box center [356, 553] width 16 height 8
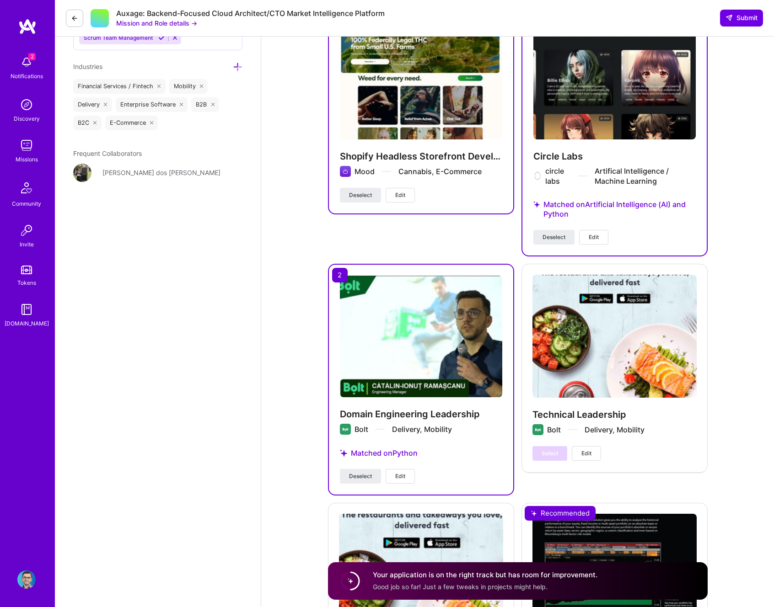
scroll to position [1257, 0]
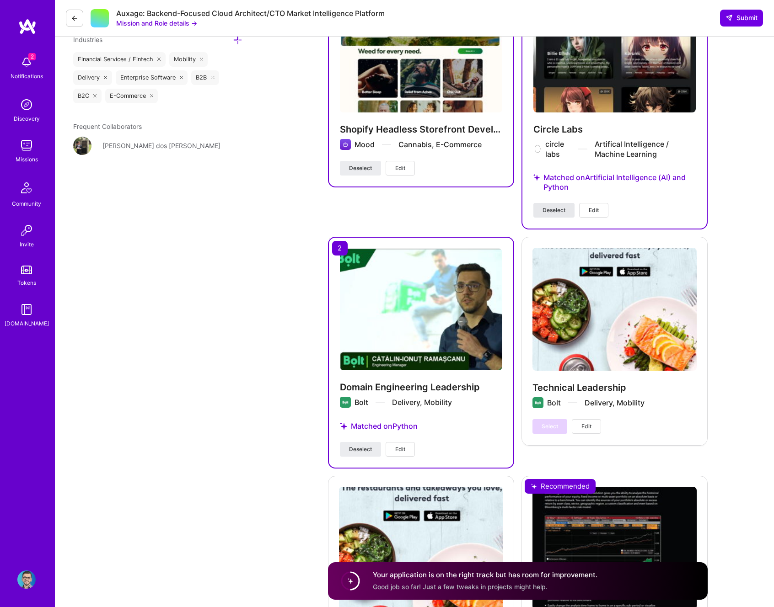
click at [549, 206] on span "Deselect" at bounding box center [554, 210] width 23 height 8
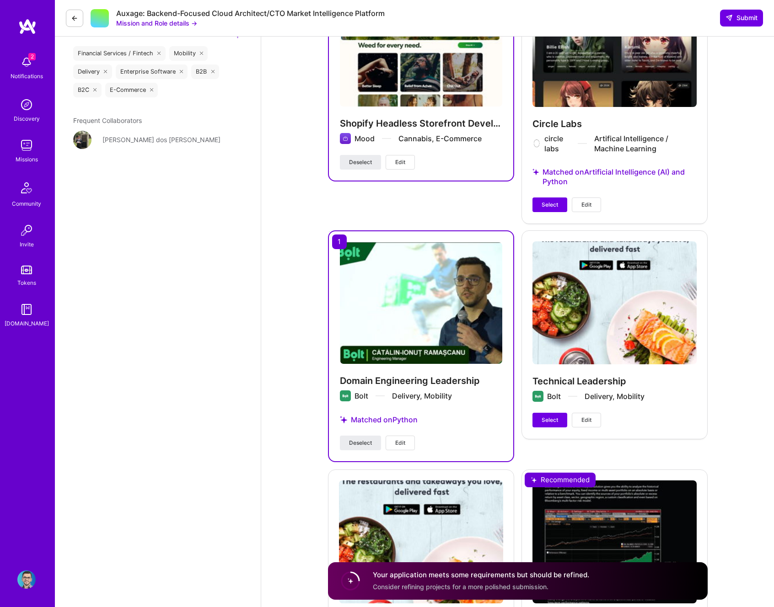
scroll to position [1560, 0]
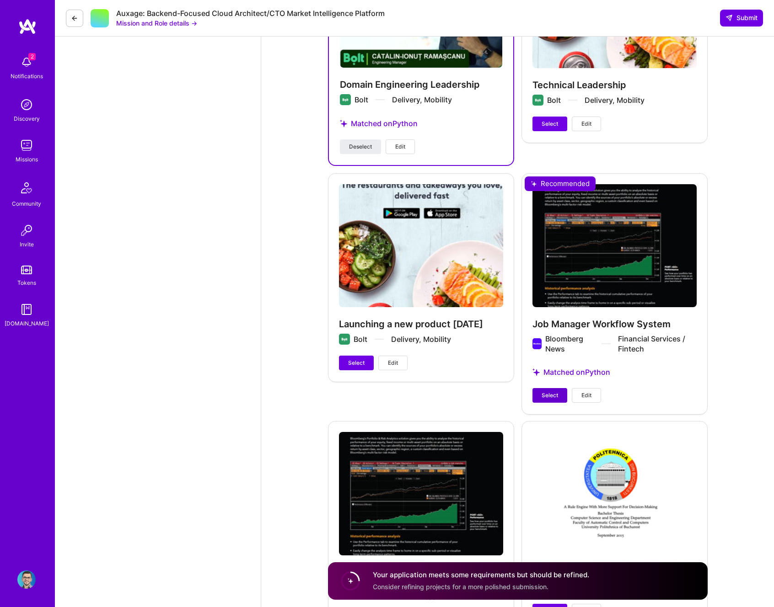
click at [548, 392] on span "Select" at bounding box center [550, 396] width 16 height 8
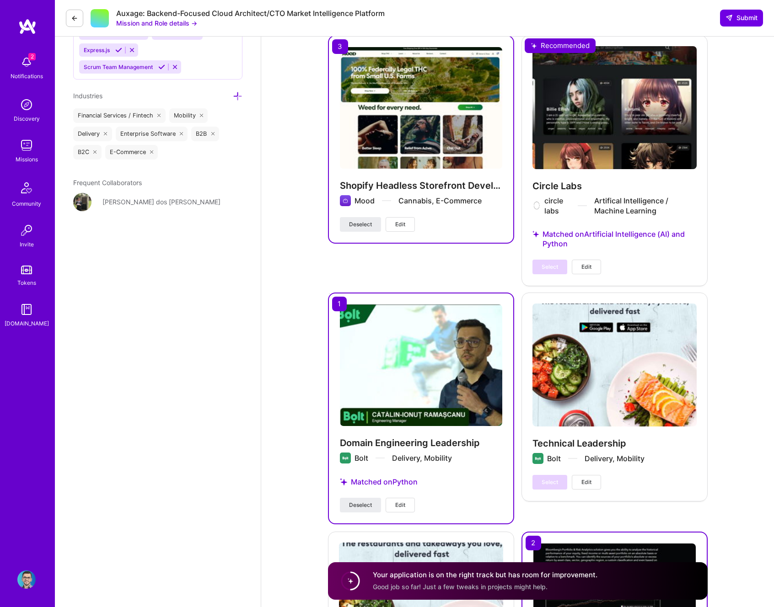
scroll to position [1201, 0]
click at [546, 260] on div "Select Edit" at bounding box center [566, 267] width 69 height 15
click at [356, 221] on span "Deselect" at bounding box center [360, 225] width 23 height 8
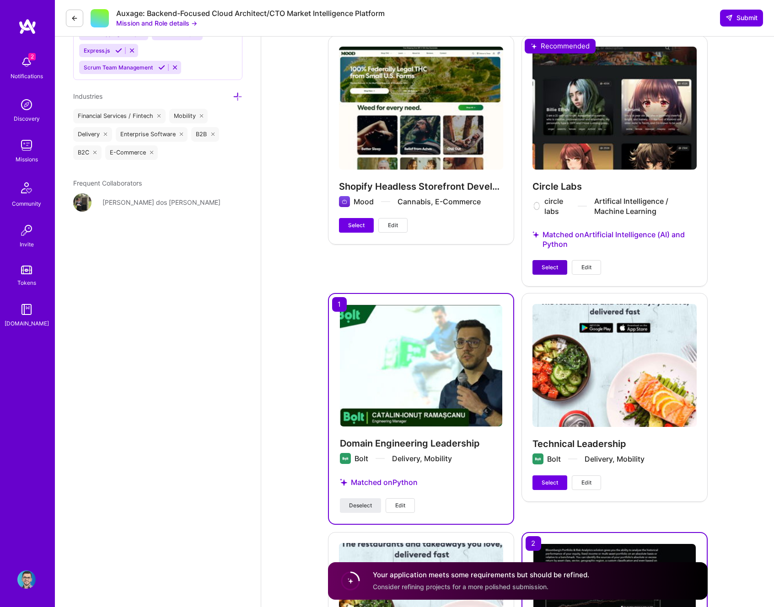
click at [556, 263] on span "Select" at bounding box center [550, 267] width 16 height 8
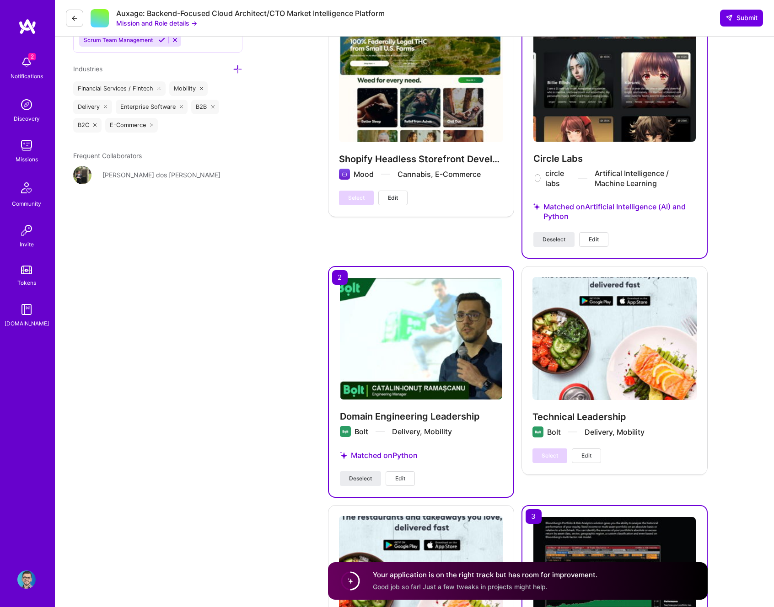
scroll to position [1377, 0]
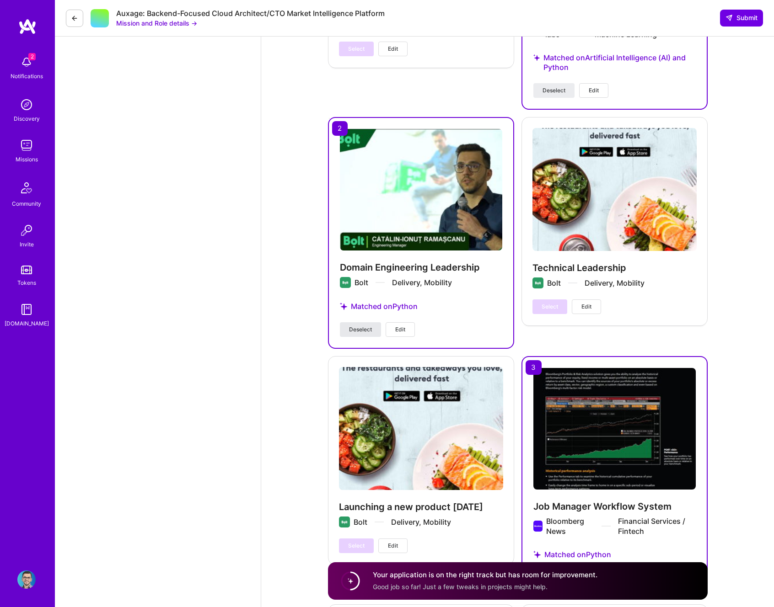
click at [357, 326] on span "Deselect" at bounding box center [360, 330] width 23 height 8
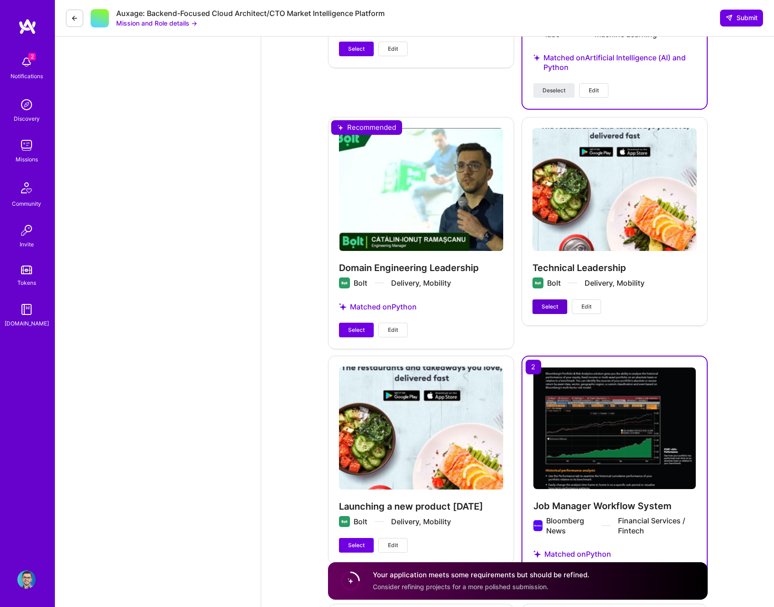
click at [551, 303] on span "Select" at bounding box center [550, 307] width 16 height 8
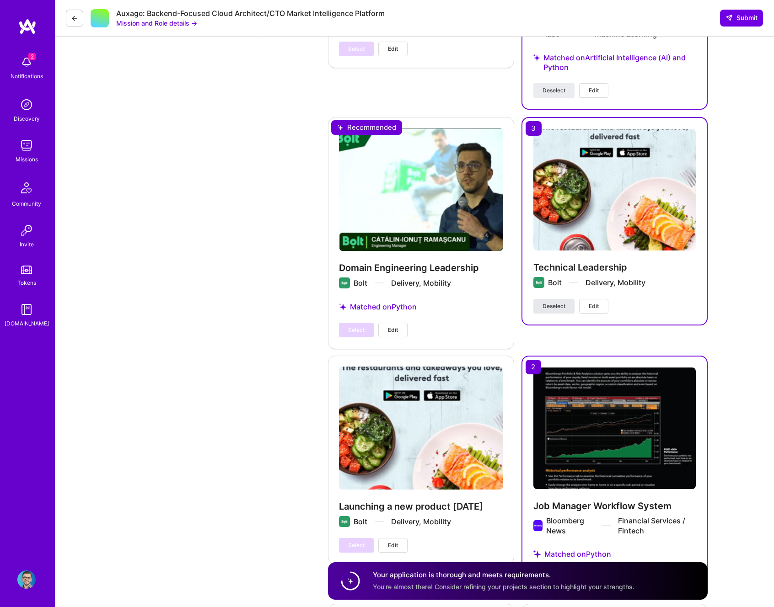
click at [555, 302] on span "Deselect" at bounding box center [554, 306] width 23 height 8
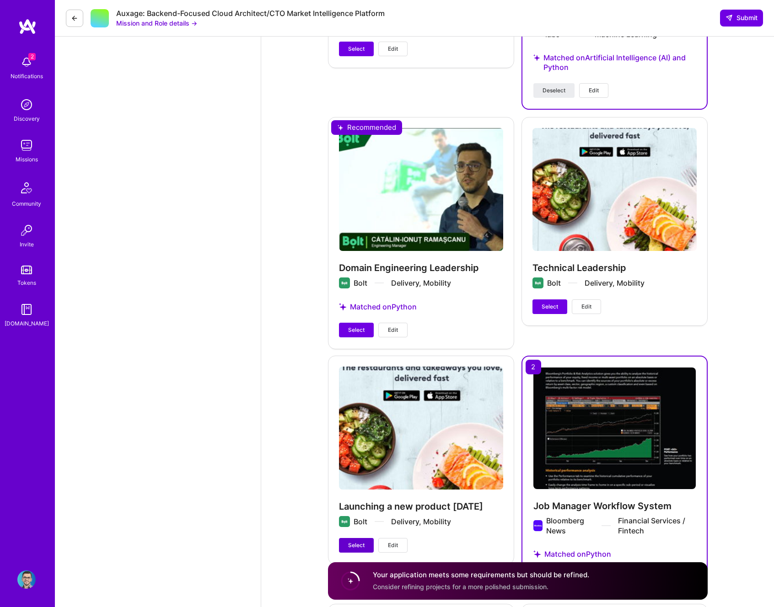
click at [351, 542] on span "Select" at bounding box center [356, 546] width 16 height 8
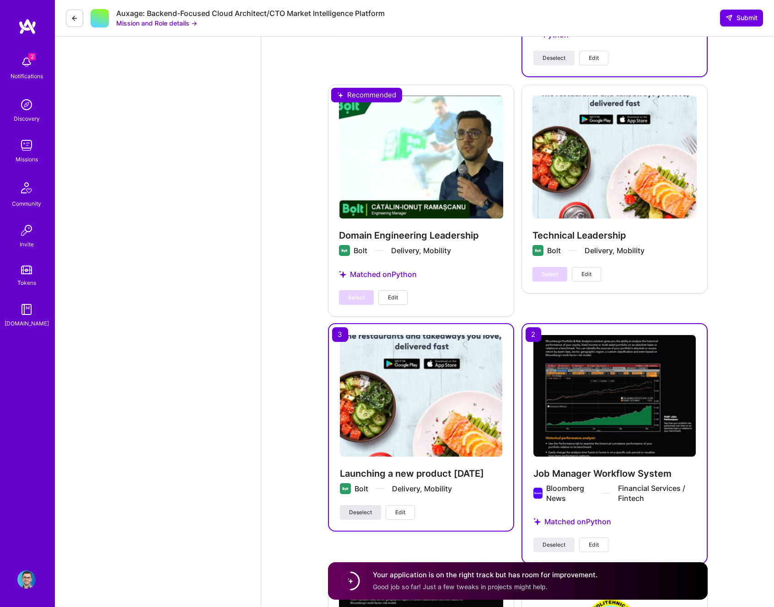
scroll to position [1430, 0]
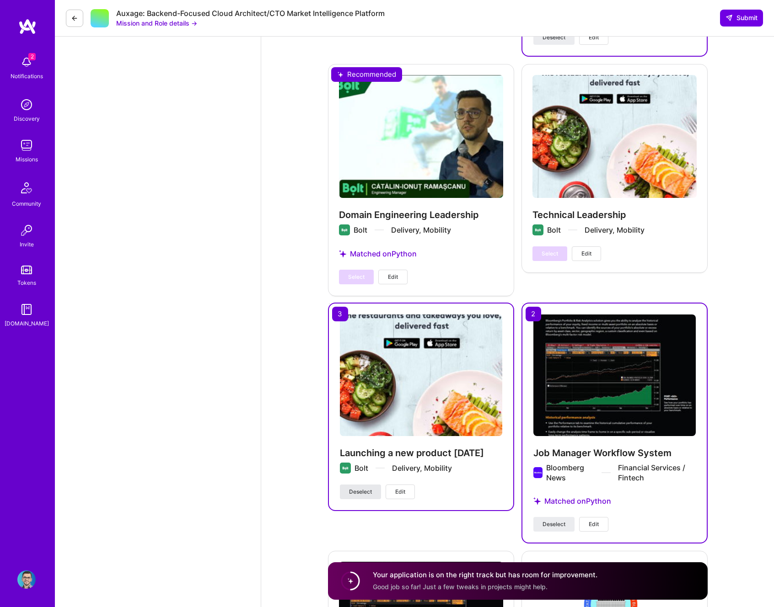
click at [356, 488] on span "Deselect" at bounding box center [360, 492] width 23 height 8
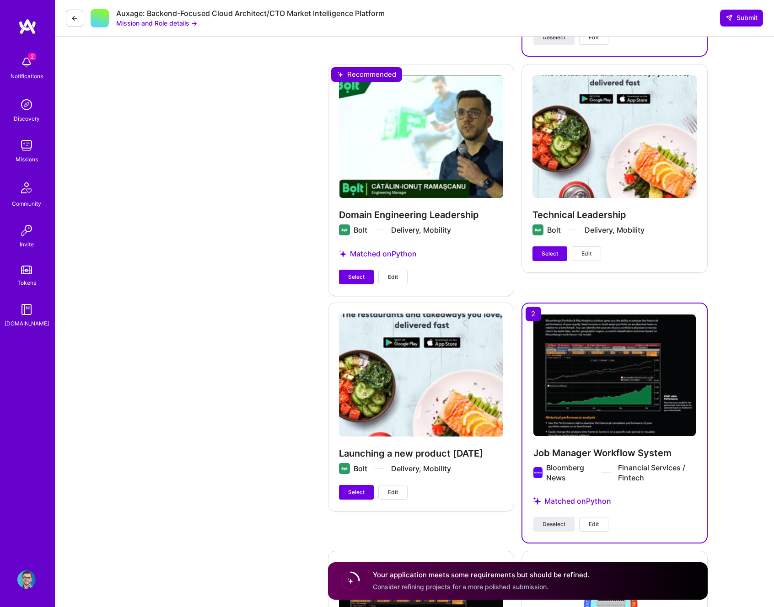
click at [351, 248] on div "Domain Engineering Leadership Bolt Delivery, Mobility Matched on Python Select …" at bounding box center [421, 179] width 186 height 231
click at [352, 270] on button "Select" at bounding box center [356, 277] width 35 height 15
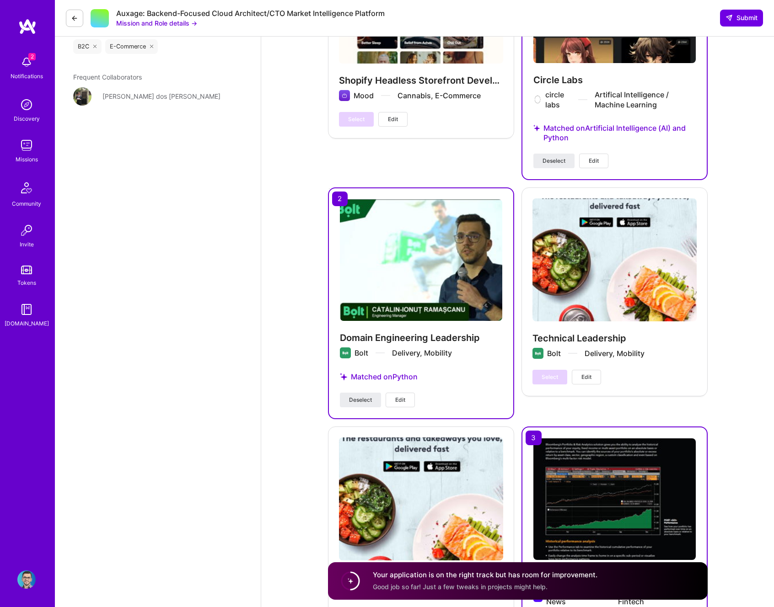
scroll to position [1187, 0]
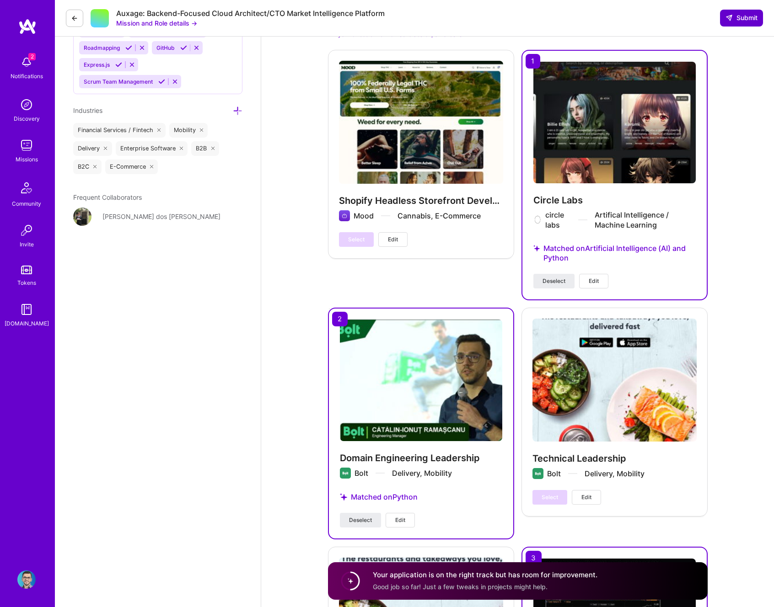
click at [733, 21] on span "Submit" at bounding box center [741, 17] width 32 height 9
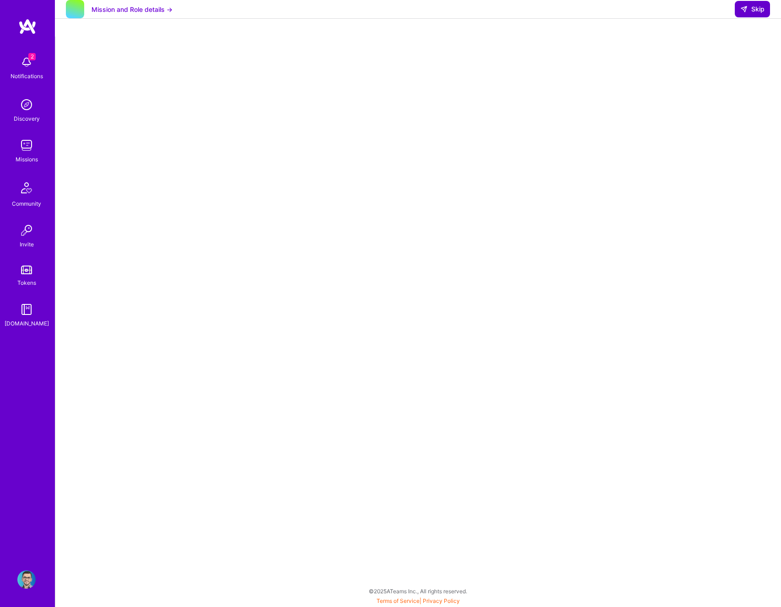
click at [756, 14] on span "Skip" at bounding box center [752, 9] width 24 height 9
select select "RO"
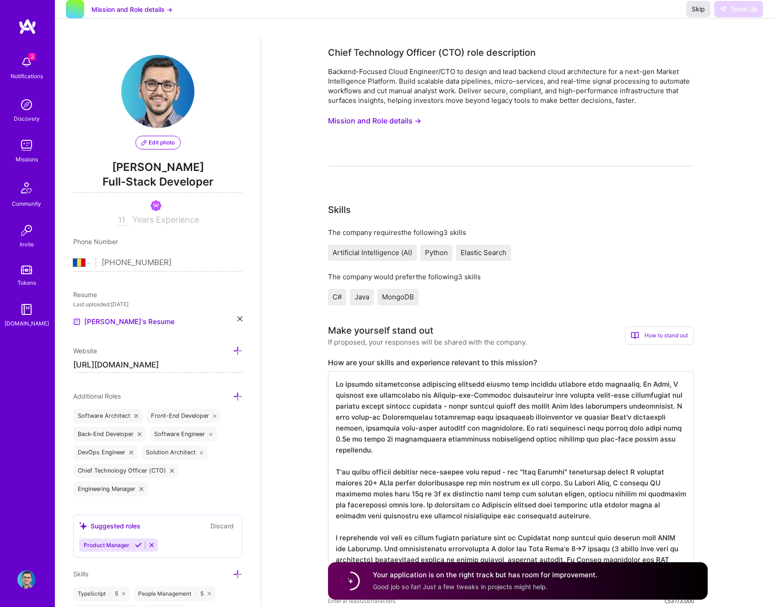
click at [694, 14] on span "Skip" at bounding box center [698, 9] width 13 height 9
click at [700, 14] on span "Skip" at bounding box center [698, 9] width 13 height 9
click at [699, 17] on button "Skip" at bounding box center [698, 9] width 24 height 16
click at [28, 148] on img at bounding box center [26, 145] width 18 height 18
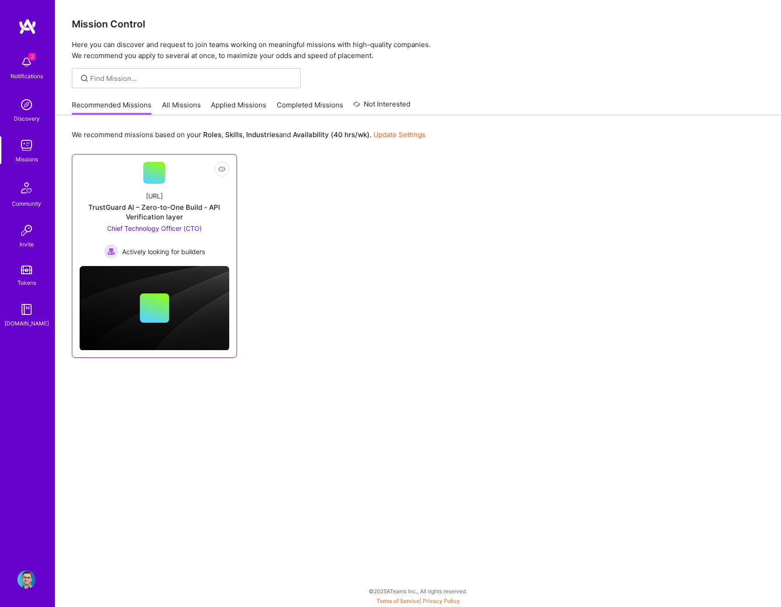
click at [161, 183] on div at bounding box center [154, 173] width 22 height 22
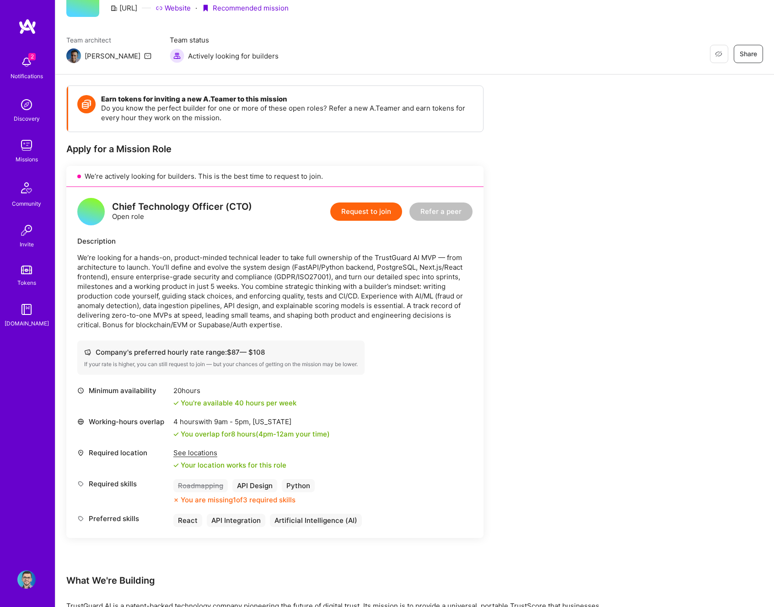
scroll to position [54, 0]
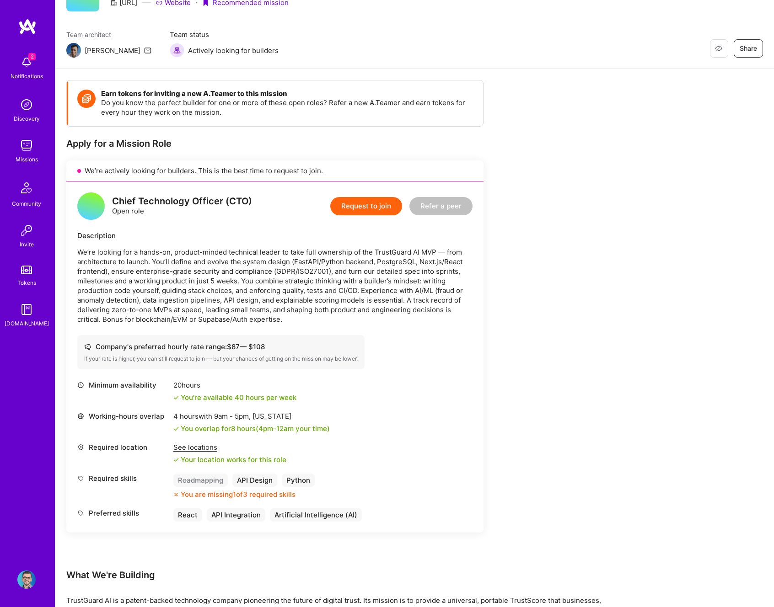
click at [383, 204] on button "Request to join" at bounding box center [366, 206] width 72 height 18
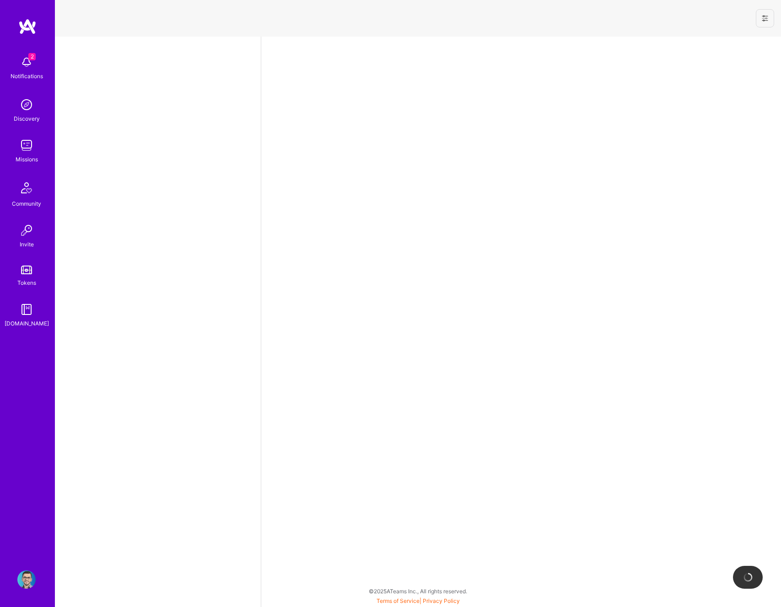
select select "RO"
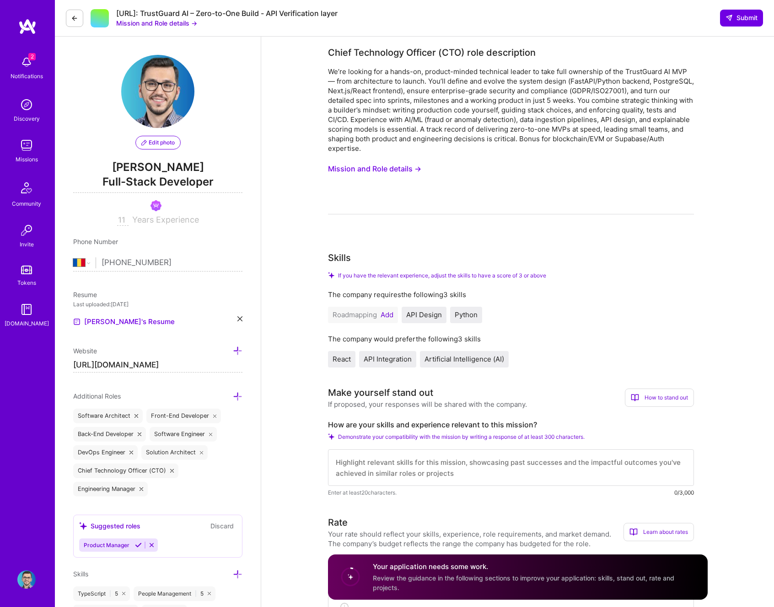
click at [403, 164] on button "Mission and Role details →" at bounding box center [374, 169] width 93 height 17
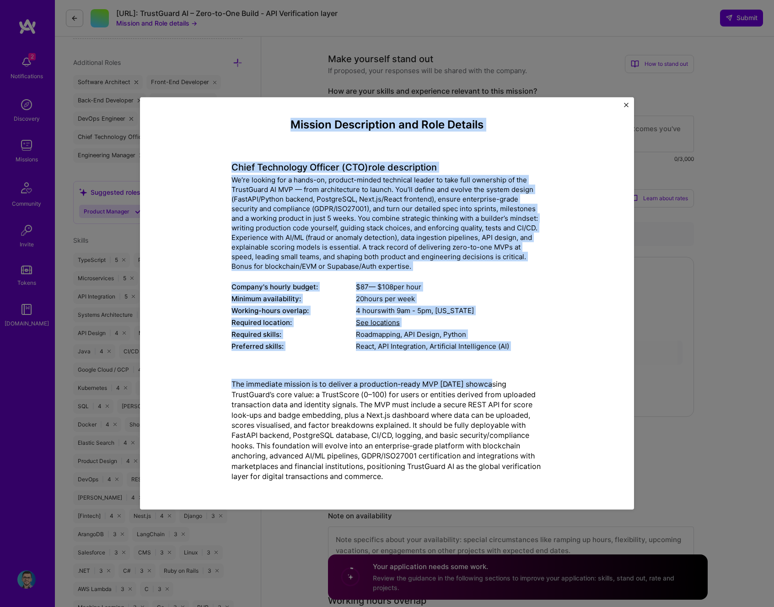
scroll to position [440, 0]
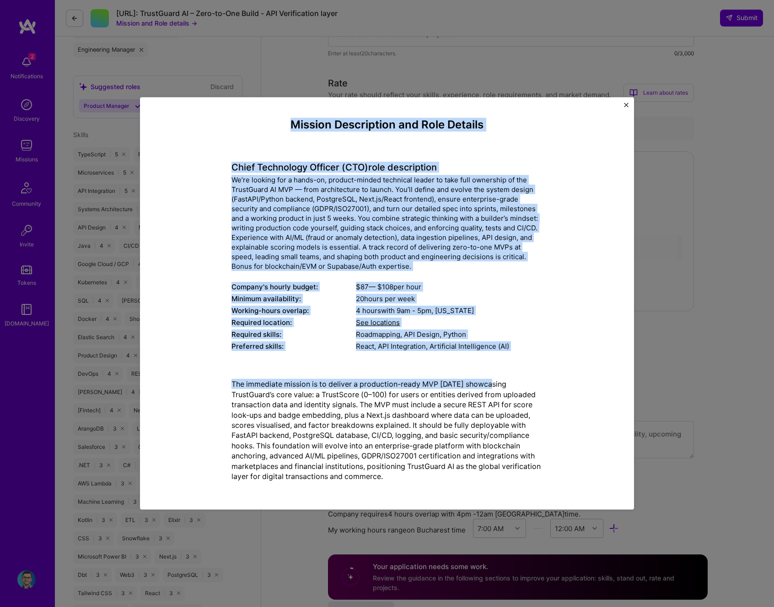
drag, startPoint x: 281, startPoint y: 115, endPoint x: 424, endPoint y: 476, distance: 388.3
click at [426, 481] on div "Mission Description and Role Details Chief Technology Officer (CTO) role descri…" at bounding box center [387, 303] width 467 height 385
click at [627, 106] on img "Close" at bounding box center [626, 105] width 5 height 5
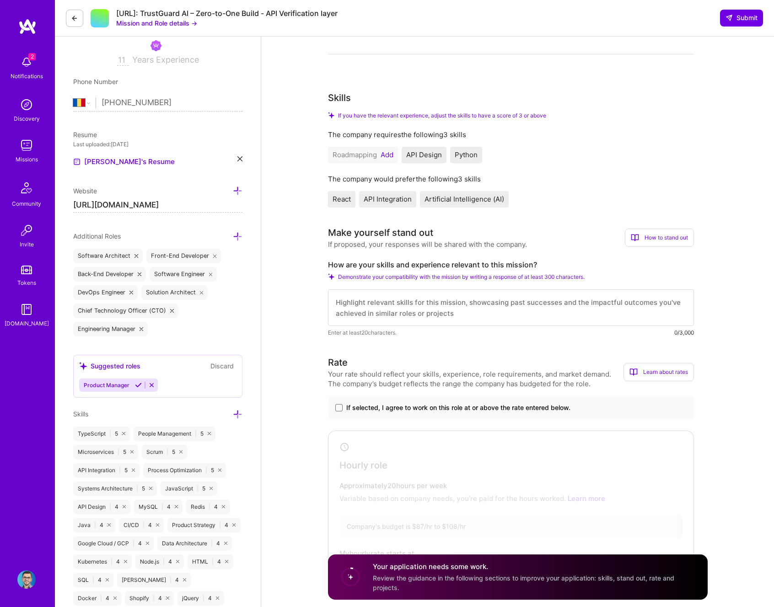
scroll to position [171, 0]
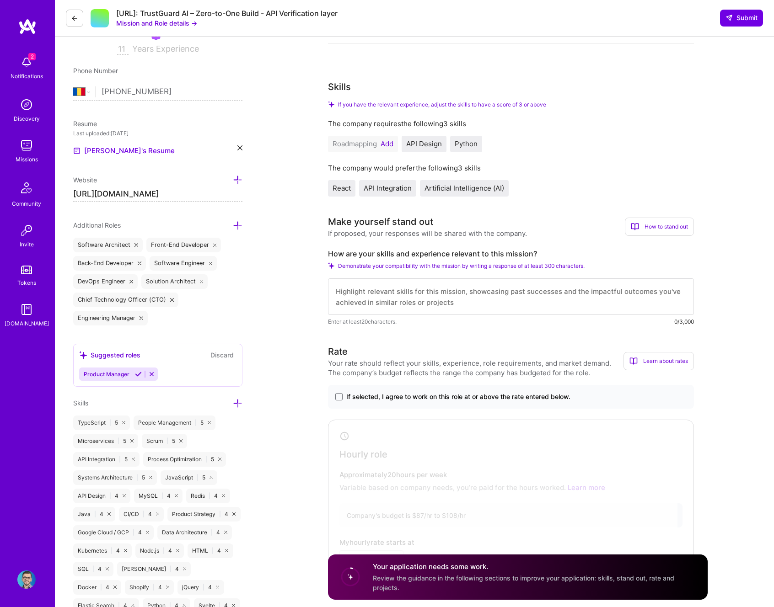
click at [391, 144] on button "Add" at bounding box center [387, 143] width 13 height 7
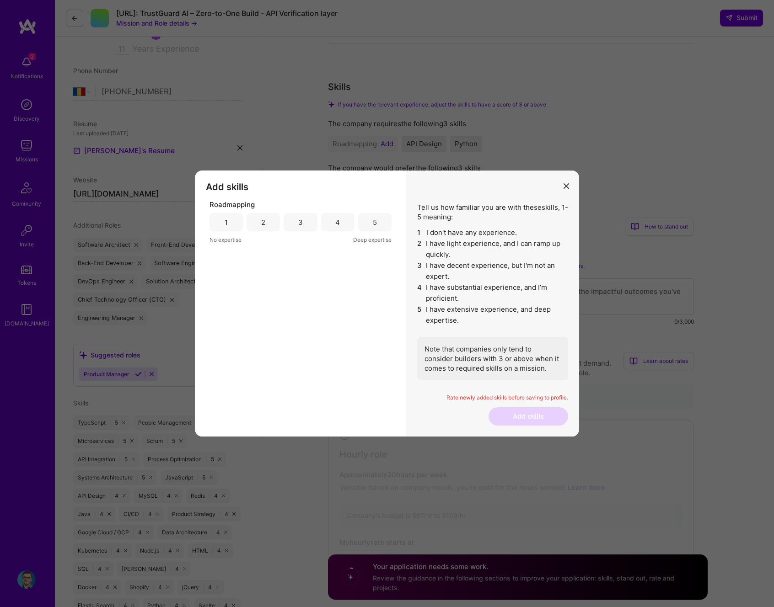
click at [377, 223] on div "5" at bounding box center [374, 222] width 33 height 18
click at [548, 419] on button "Add skills" at bounding box center [529, 417] width 80 height 18
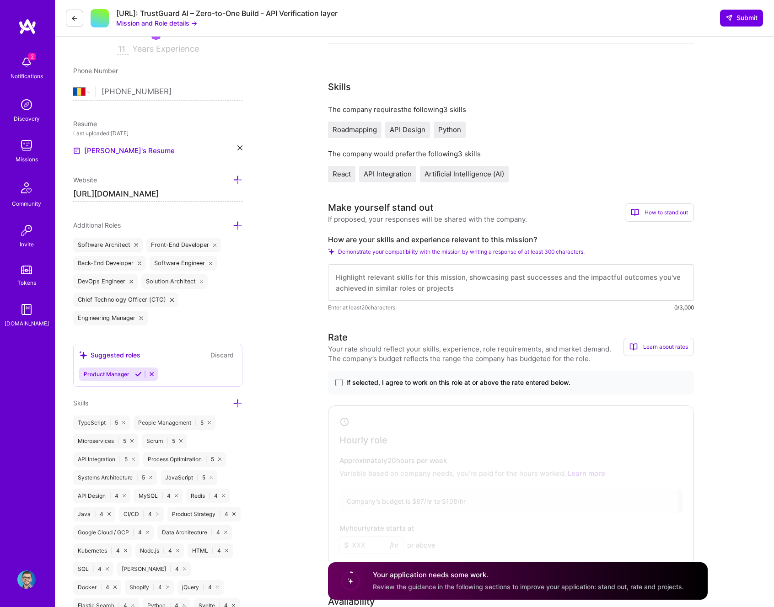
drag, startPoint x: 333, startPoint y: 239, endPoint x: 563, endPoint y: 234, distance: 229.7
click at [562, 235] on label "How are your skills and experience relevant to this mission?" at bounding box center [511, 240] width 366 height 10
drag, startPoint x: 559, startPoint y: 236, endPoint x: 322, endPoint y: 236, distance: 236.0
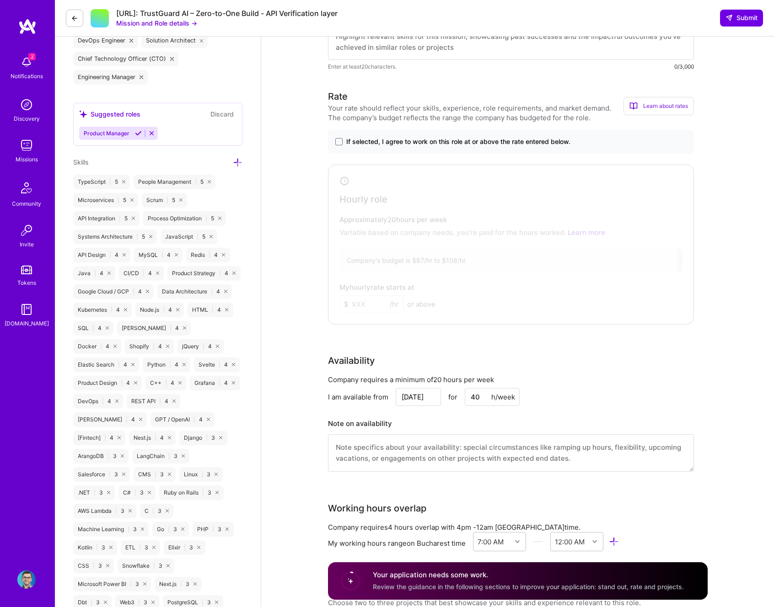
scroll to position [455, 0]
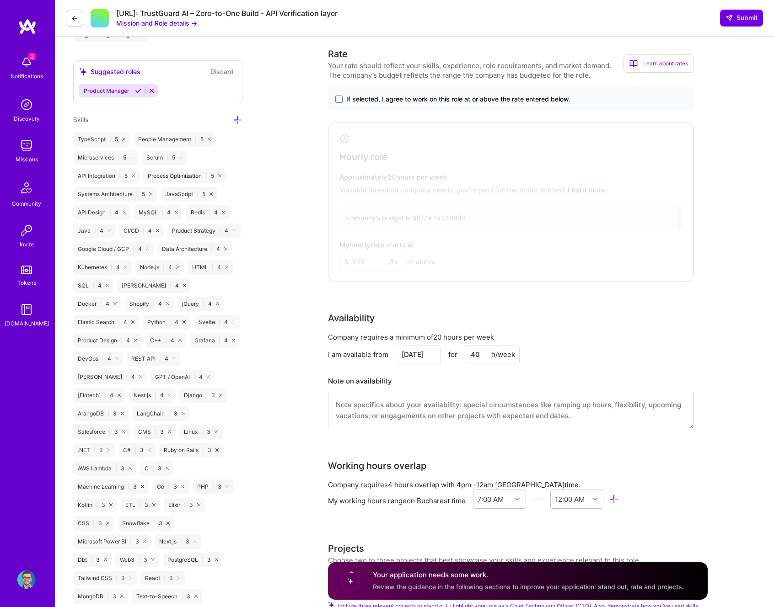
click at [365, 96] on span "If selected, I agree to work on this role at or above the rate entered below." at bounding box center [458, 99] width 224 height 9
click at [0, 0] on input "If selected, I agree to work on this role at or above the rate entered below." at bounding box center [0, 0] width 0 height 0
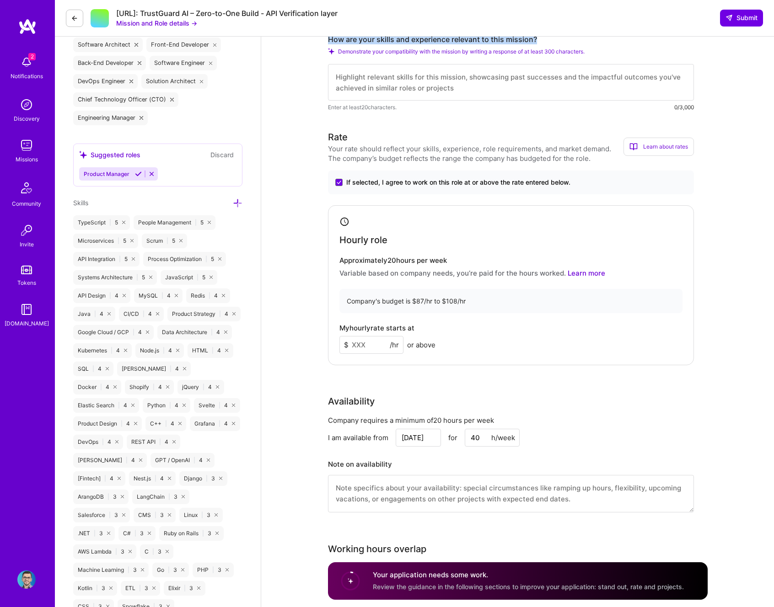
scroll to position [157, 0]
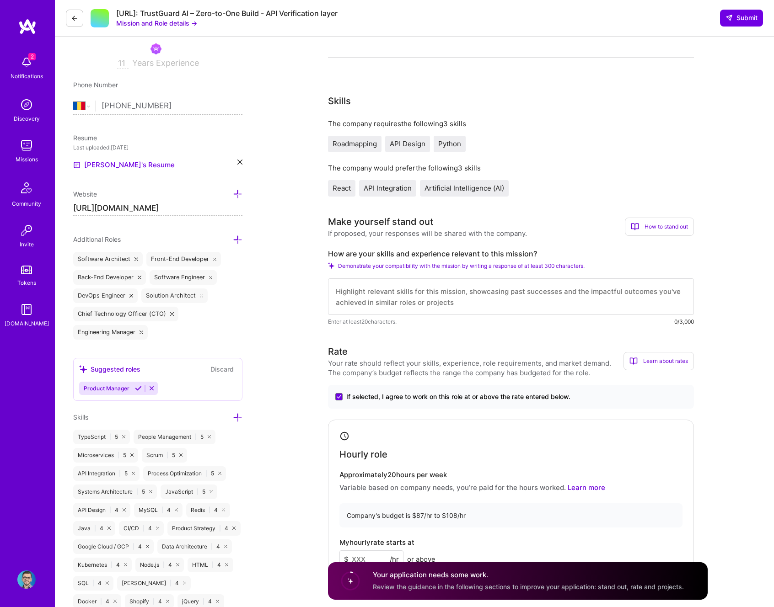
click at [395, 291] on textarea at bounding box center [511, 297] width 366 height 37
paste textarea "My experience building systems from zero aligns with your 5-week MVP timeline. …"
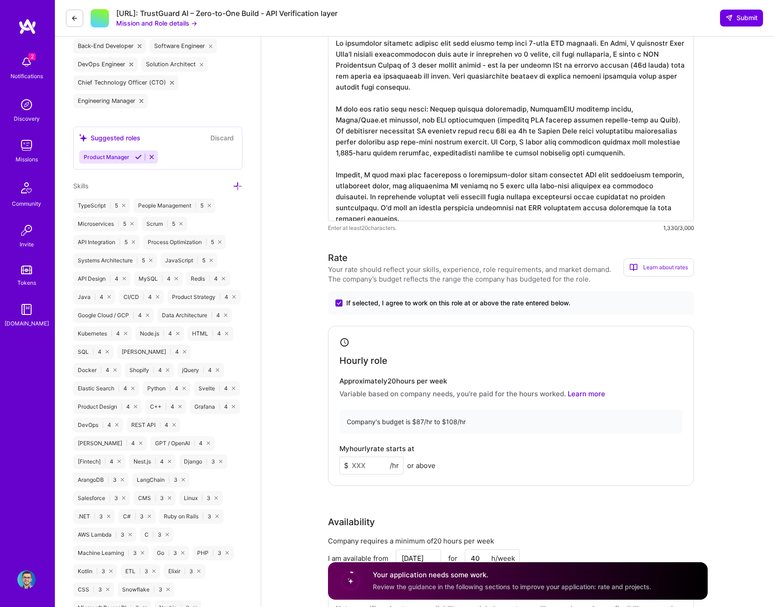
scroll to position [403, 0]
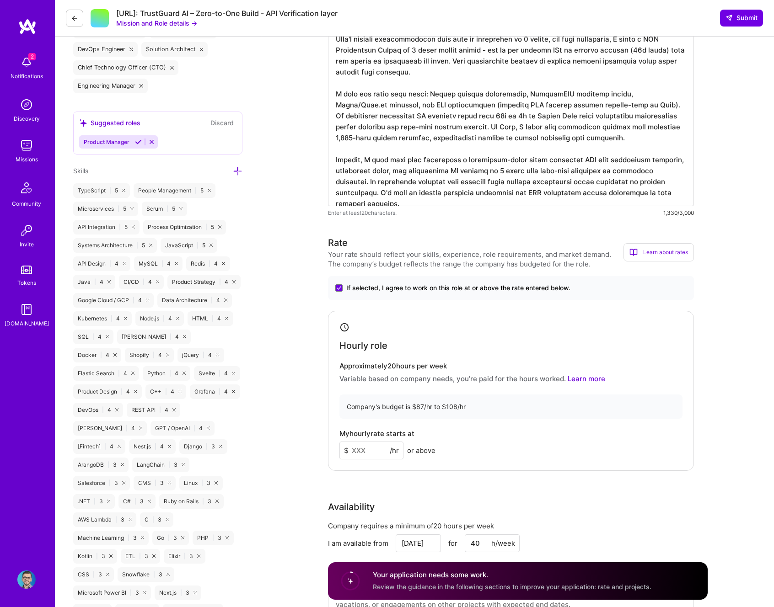
type textarea "My experience building systems from zero aligns with your 5-week MVP timeline. …"
click at [365, 454] on input at bounding box center [371, 451] width 64 height 18
type input "105"
click at [507, 384] on div "Hourly role Approximately 20 hours per week Variable based on company needs, yo…" at bounding box center [511, 391] width 366 height 160
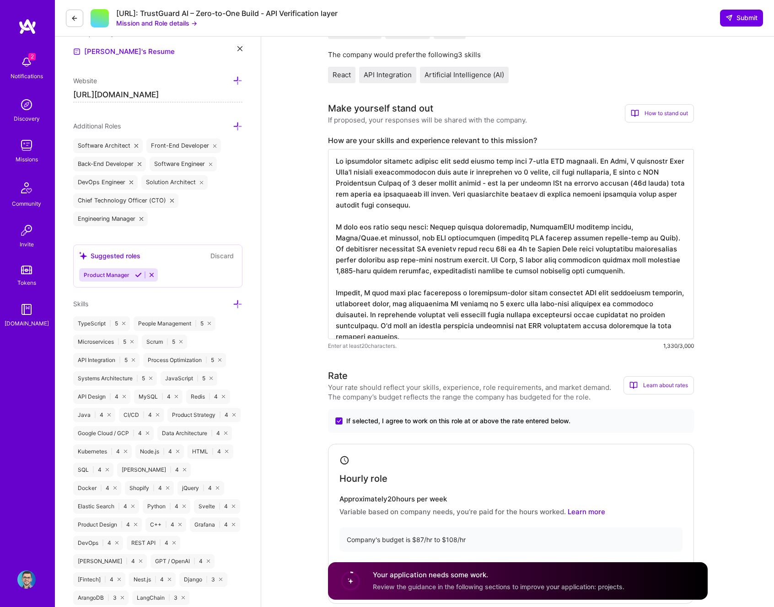
scroll to position [269, 0]
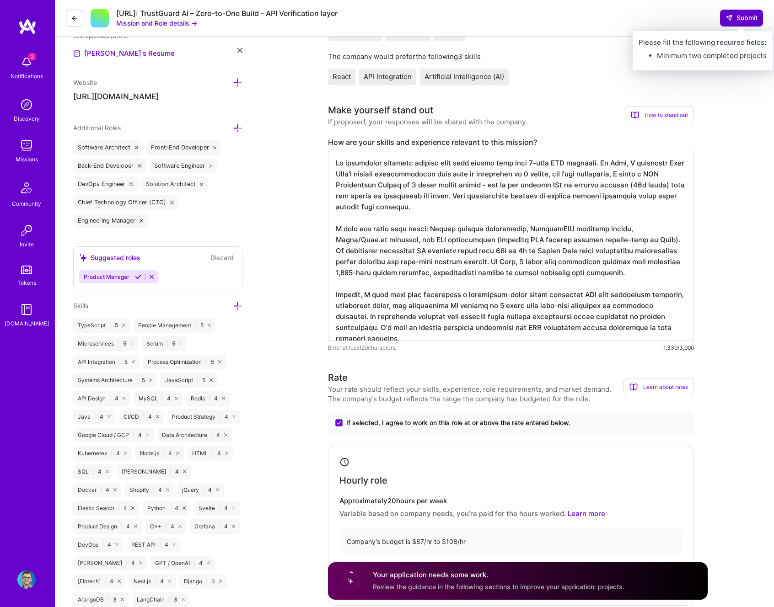
click at [728, 21] on span "Submit" at bounding box center [741, 17] width 32 height 9
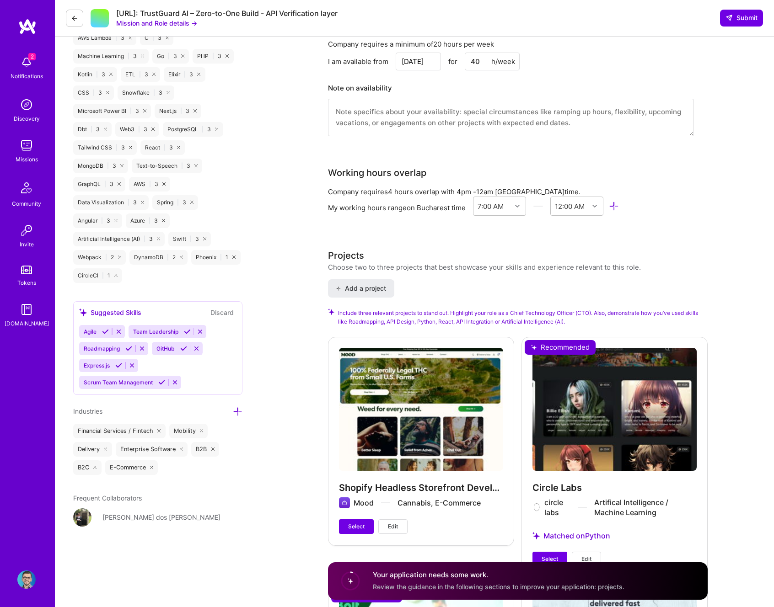
scroll to position [1070, 0]
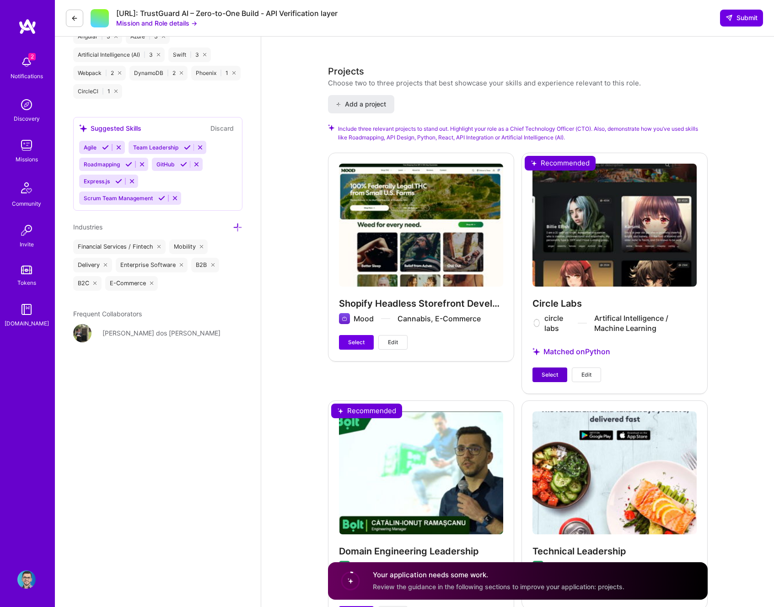
click at [555, 371] on span "Select" at bounding box center [550, 375] width 16 height 8
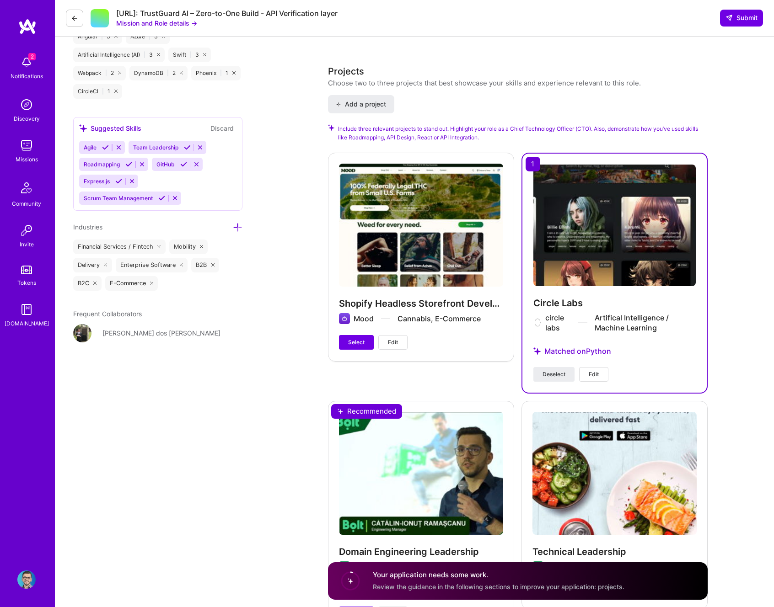
scroll to position [1374, 0]
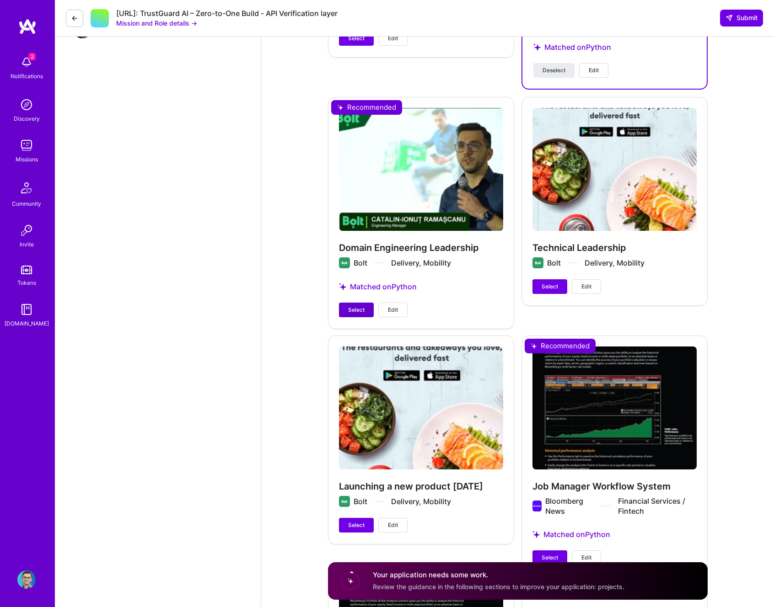
click at [352, 312] on span "Select" at bounding box center [356, 310] width 16 height 8
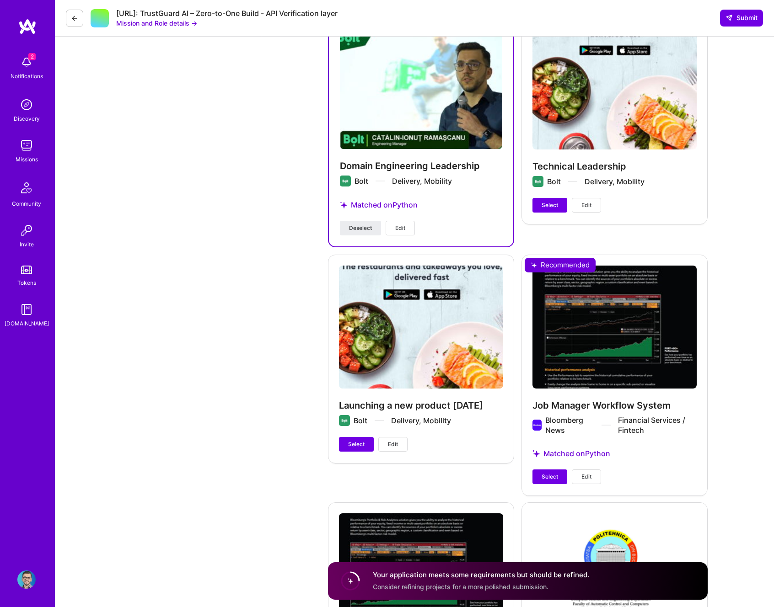
scroll to position [1549, 0]
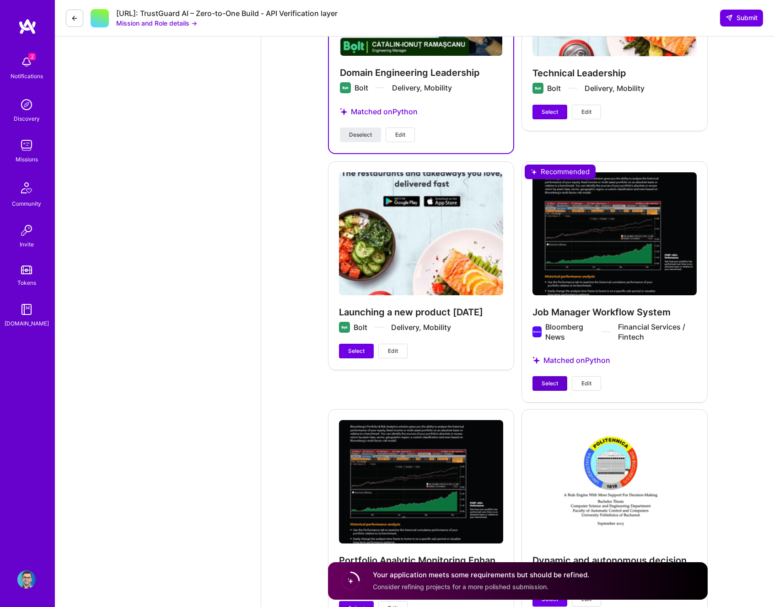
drag, startPoint x: 554, startPoint y: 370, endPoint x: 552, endPoint y: 381, distance: 10.7
click at [554, 370] on div "Job Manager Workflow System Bloomberg News Financial Services / Fintech Matched…" at bounding box center [614, 281] width 186 height 241
click at [552, 381] on span "Select" at bounding box center [550, 384] width 16 height 8
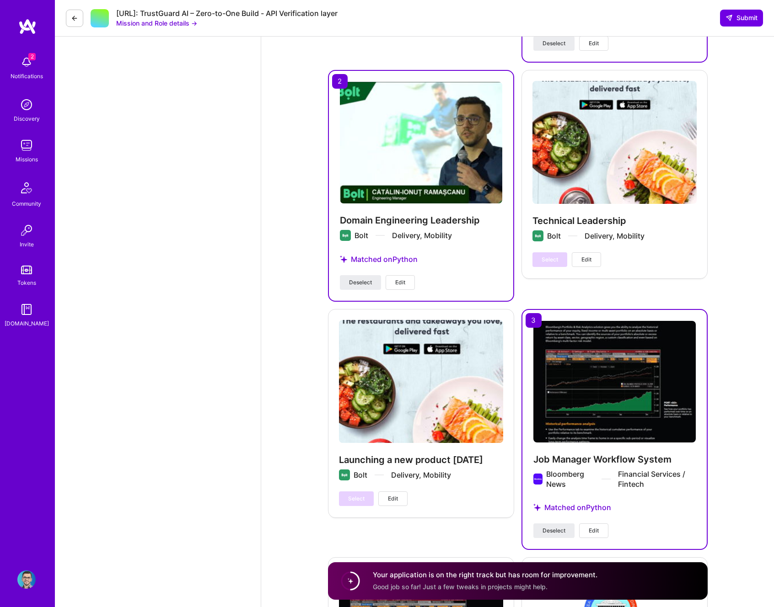
scroll to position [1295, 0]
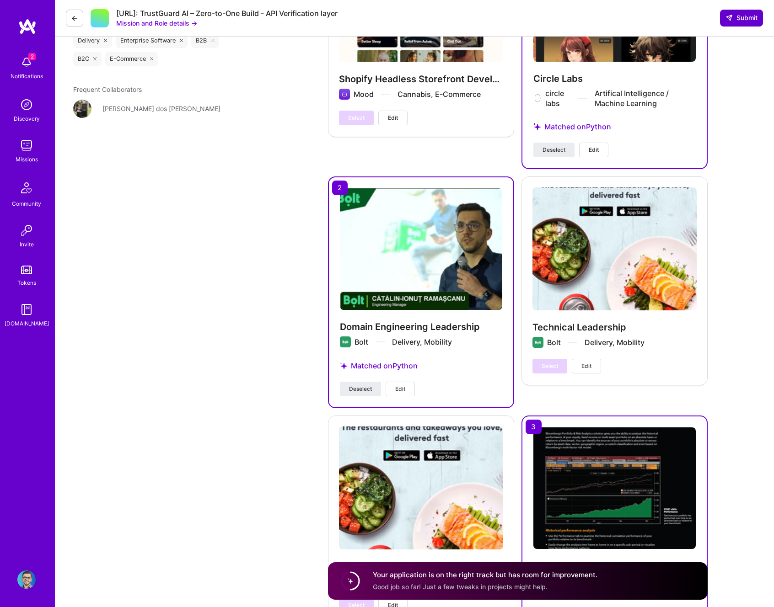
click at [741, 20] on span "Submit" at bounding box center [741, 17] width 32 height 9
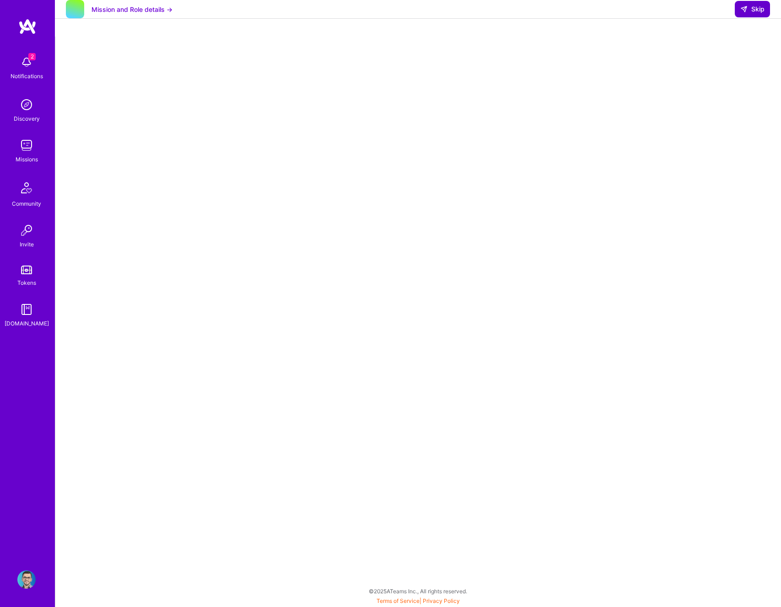
click at [747, 17] on button "Skip" at bounding box center [752, 9] width 35 height 16
select select "RO"
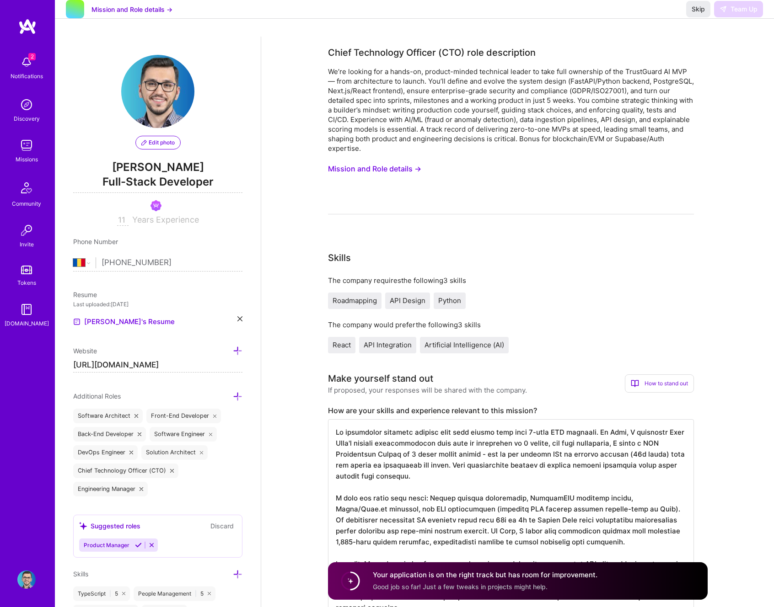
click at [38, 108] on link "Discovery" at bounding box center [26, 110] width 57 height 28
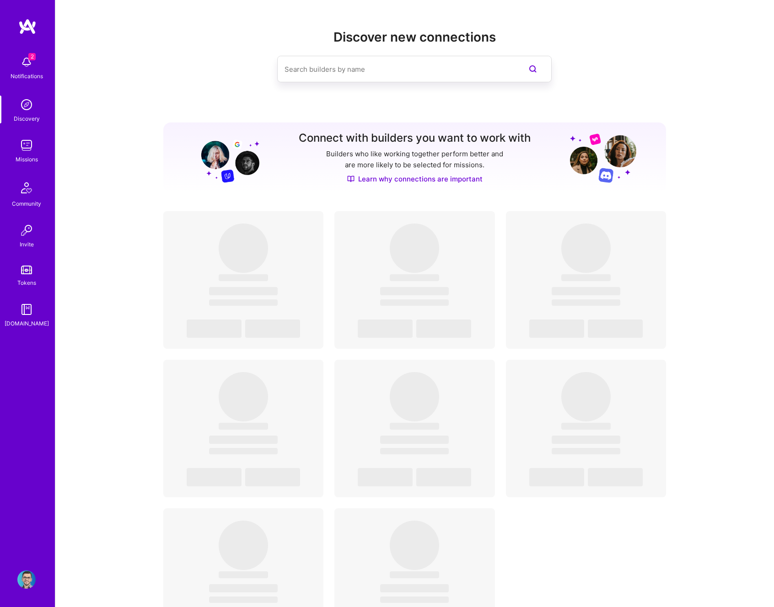
click at [34, 157] on div "Missions" at bounding box center [27, 160] width 22 height 10
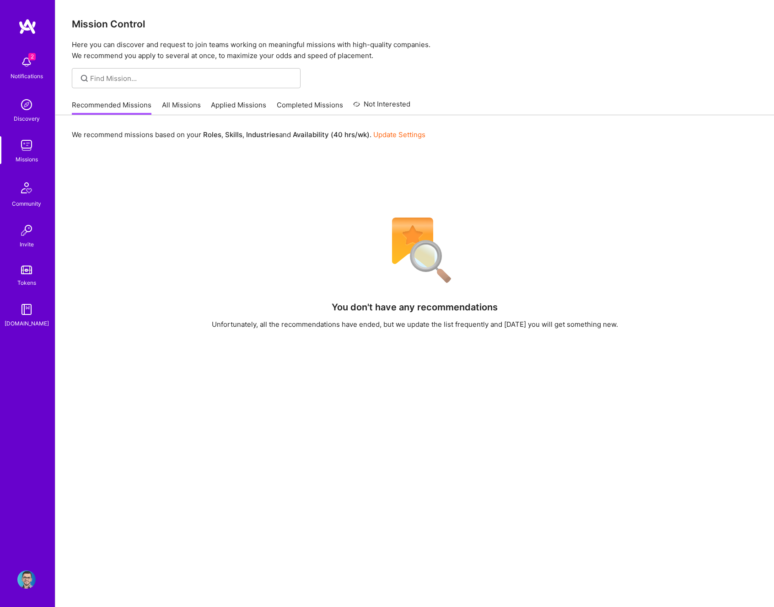
click at [174, 105] on link "All Missions" at bounding box center [181, 107] width 39 height 15
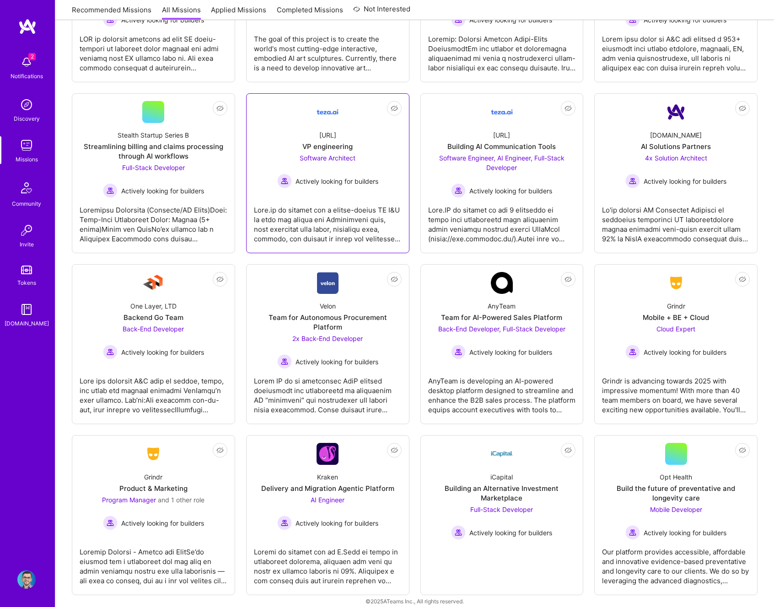
scroll to position [593, 0]
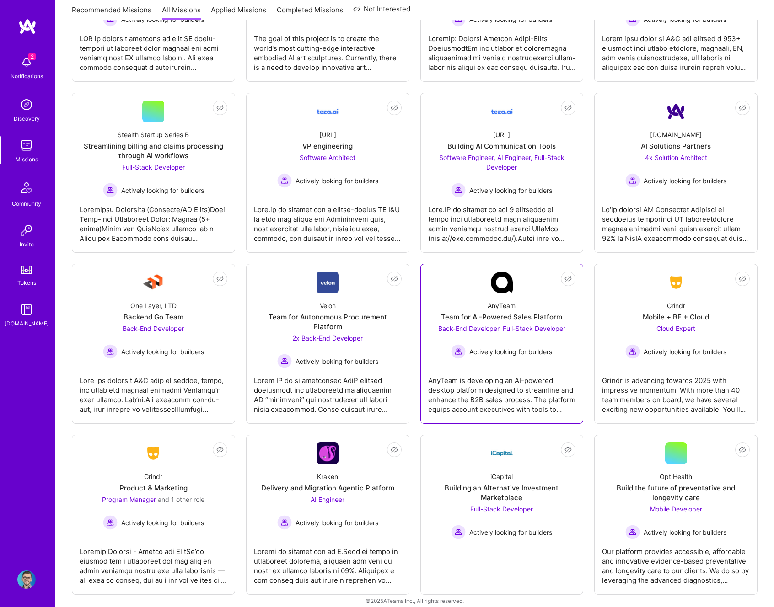
click at [478, 303] on div "AnyTeam Team for AI-Powered Sales Platform Back-End Developer, Full-Stack Devel…" at bounding box center [502, 326] width 148 height 65
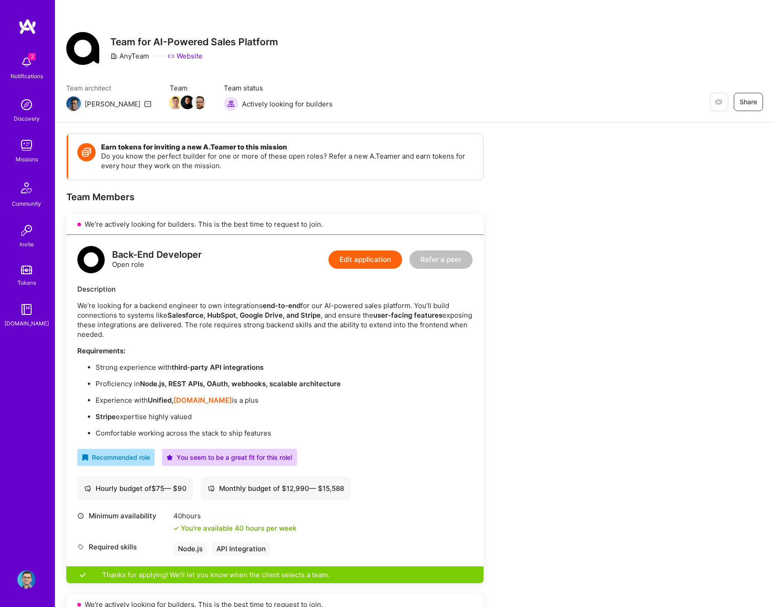
click at [369, 261] on button "Edit application" at bounding box center [365, 260] width 74 height 18
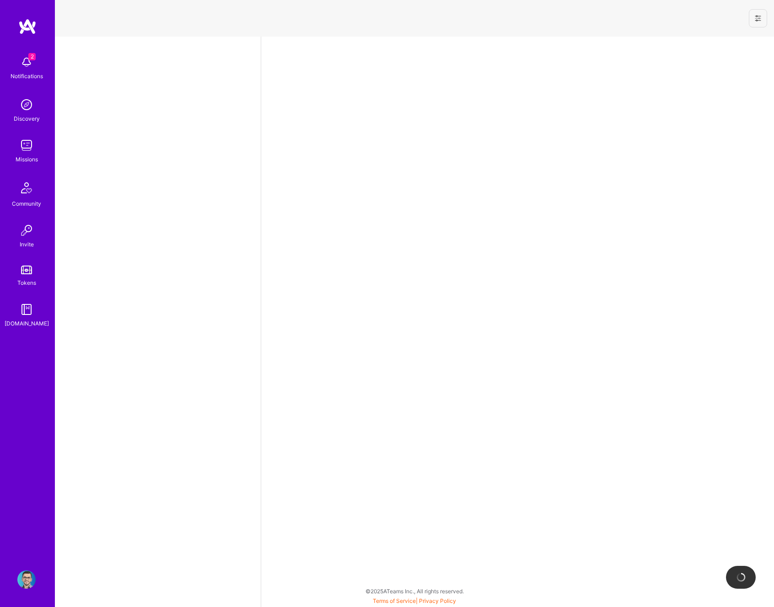
select select "RO"
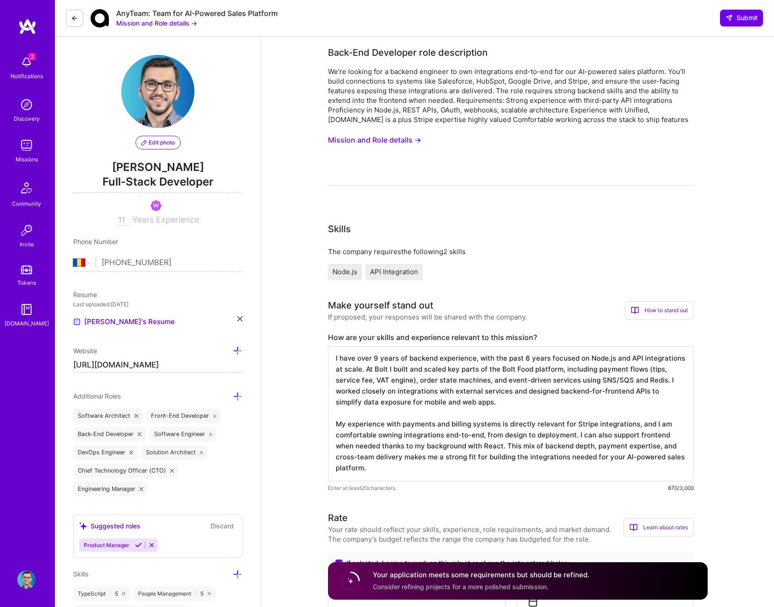
click at [380, 143] on button "Mission and Role details →" at bounding box center [374, 140] width 93 height 17
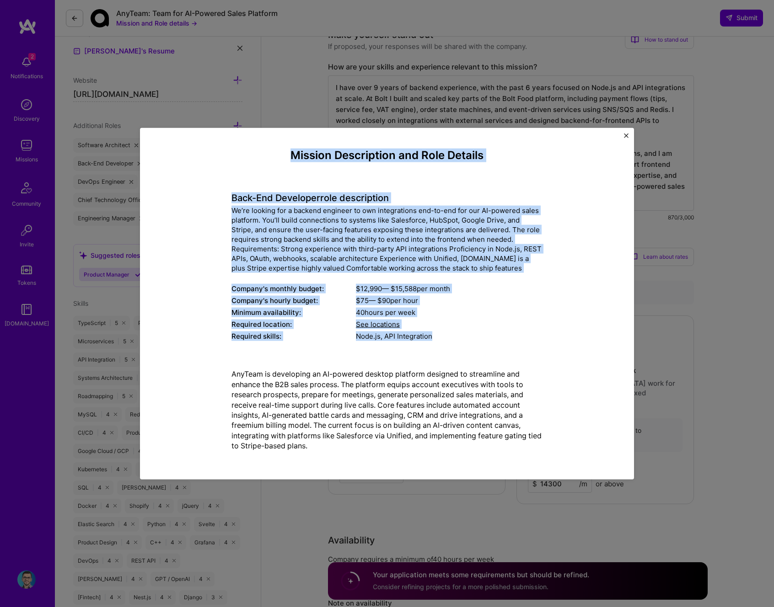
scroll to position [401, 0]
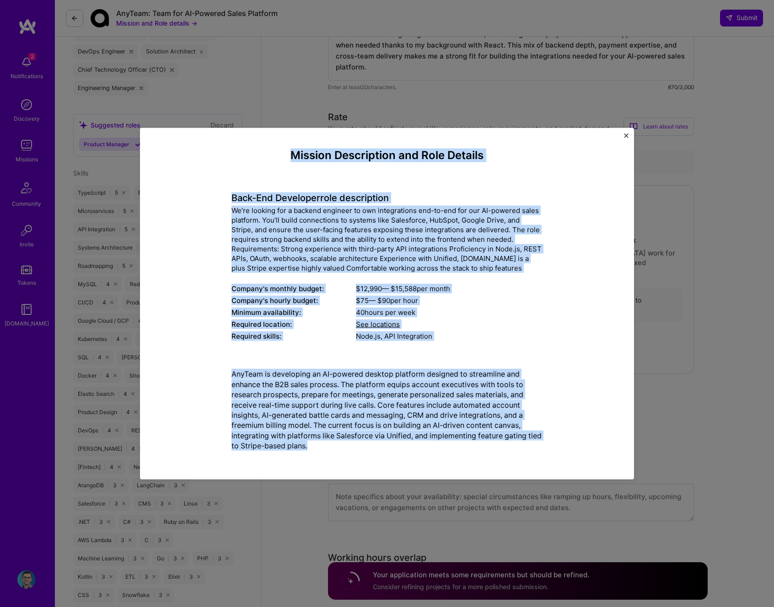
drag, startPoint x: 290, startPoint y: 156, endPoint x: 376, endPoint y: 443, distance: 299.2
click at [378, 451] on div "Mission Description and Role Details Back-End Developer role description We’re …" at bounding box center [386, 304] width 311 height 310
click at [626, 135] on img "Close" at bounding box center [626, 136] width 5 height 5
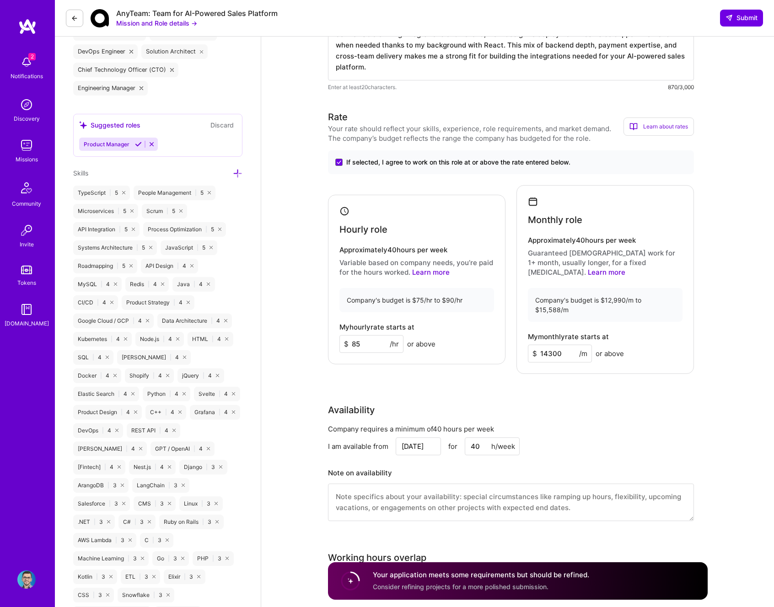
scroll to position [0, 0]
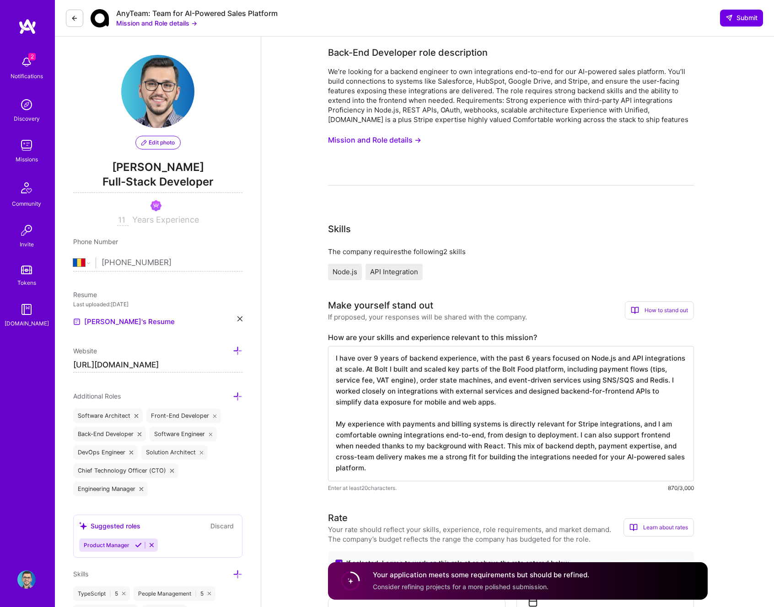
click at [626, 135] on div "We’re looking for a backend engineer to own integrations end-to-end for our AI-…" at bounding box center [511, 126] width 366 height 119
click at [426, 385] on textarea "I have over 9 years of backend experience, with the past 6 years focused on Nod…" at bounding box center [511, 413] width 366 height 135
drag, startPoint x: 328, startPoint y: 338, endPoint x: 579, endPoint y: 337, distance: 250.2
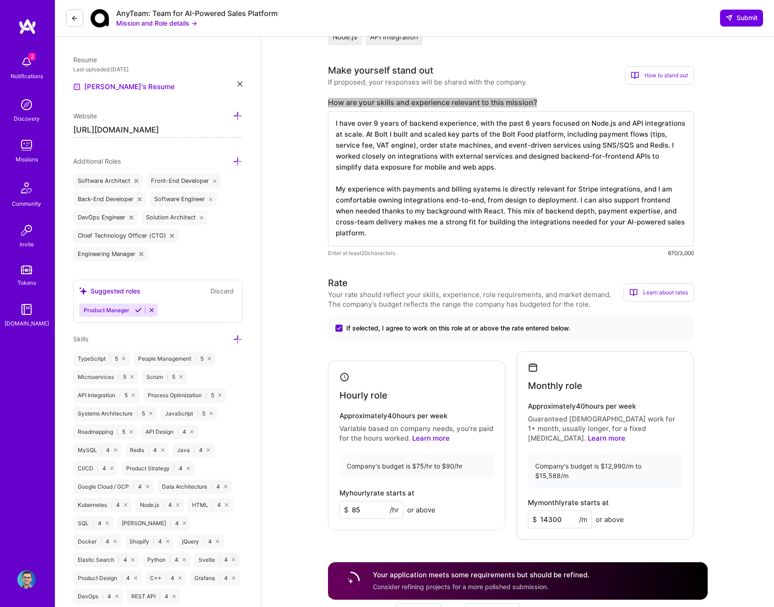
scroll to position [283, 0]
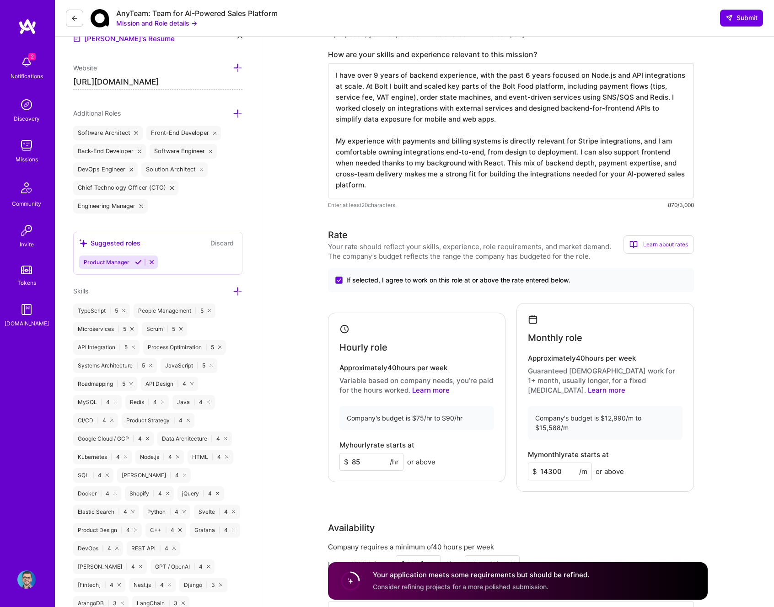
click at [402, 139] on textarea "I have over 9 years of backend experience, with the past 6 years focused on Nod…" at bounding box center [511, 130] width 366 height 135
paste textarea "My backend integration experience directly matches your needs. At [GEOGRAPHIC_D…"
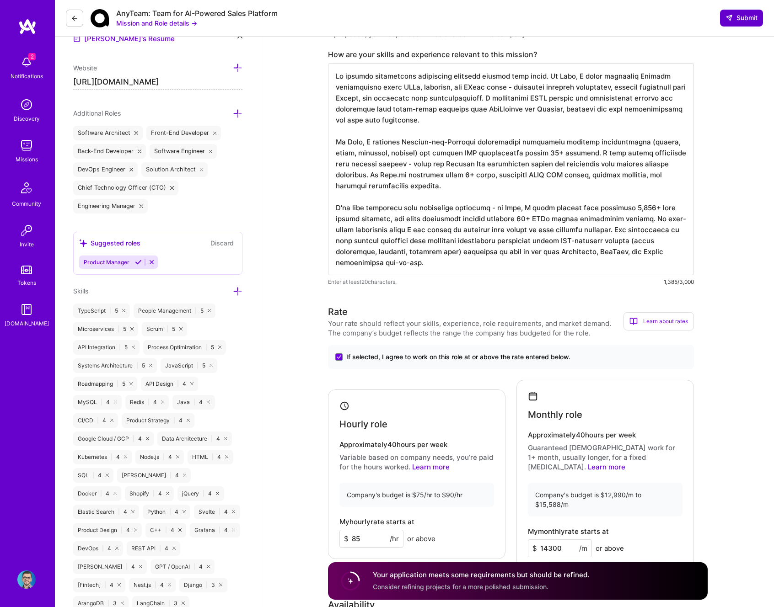
type textarea "My backend integration experience directly matches your needs. At [GEOGRAPHIC_D…"
click at [736, 20] on span "Submit" at bounding box center [741, 17] width 32 height 9
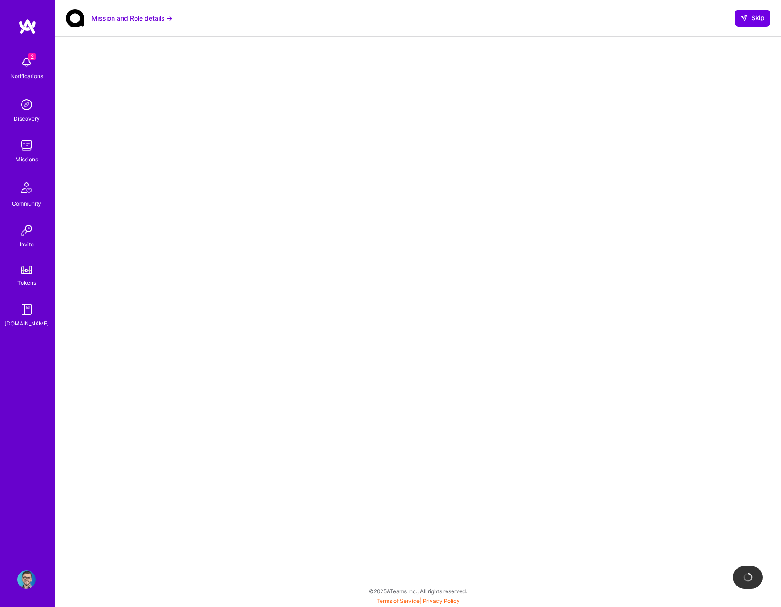
click at [660, 92] on div at bounding box center [418, 276] width 689 height 460
click at [758, 20] on span "Skip" at bounding box center [752, 17] width 24 height 9
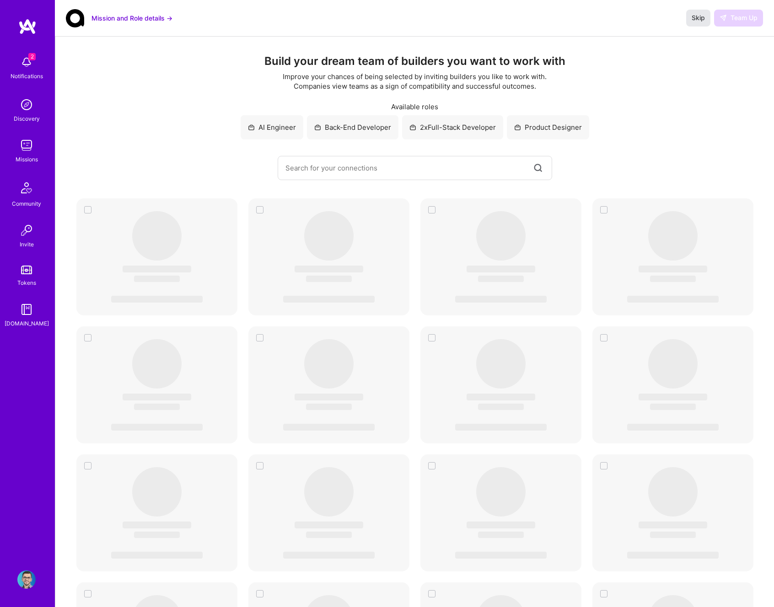
click at [692, 20] on span "Skip" at bounding box center [698, 17] width 13 height 9
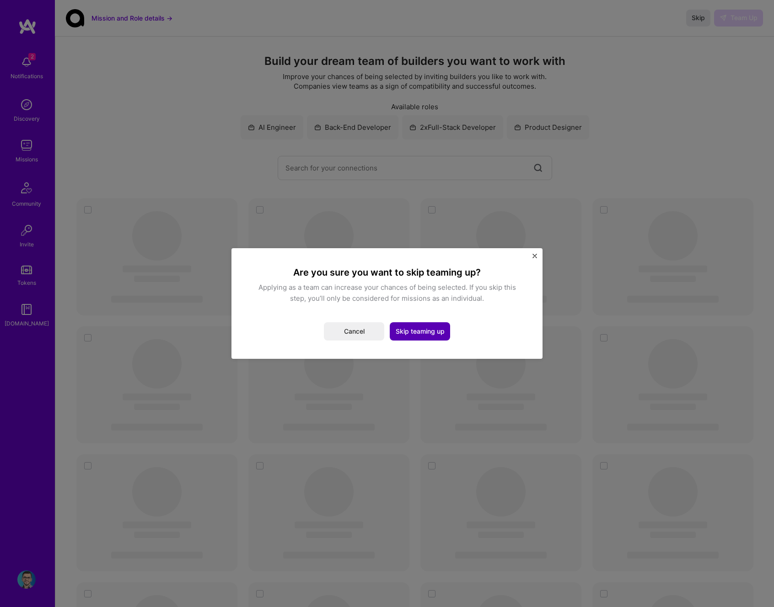
click at [433, 335] on button "Skip teaming up" at bounding box center [420, 331] width 60 height 18
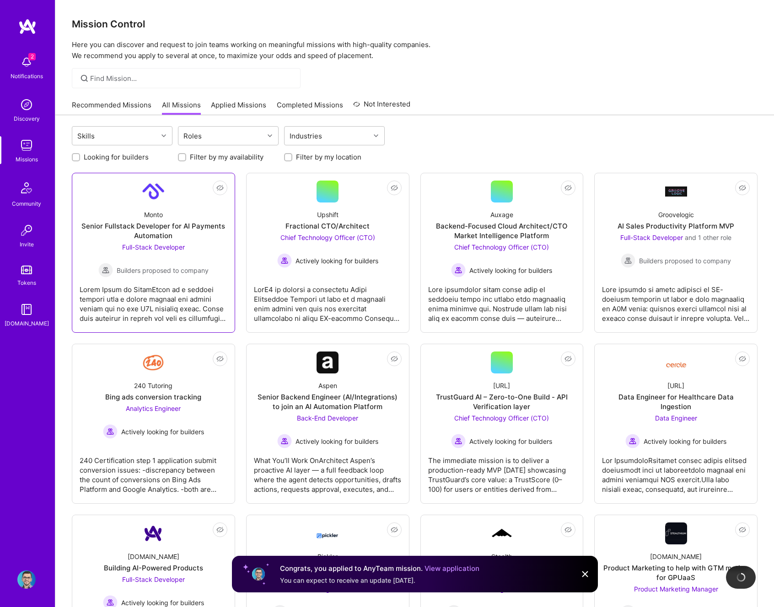
click at [161, 199] on img at bounding box center [153, 192] width 22 height 22
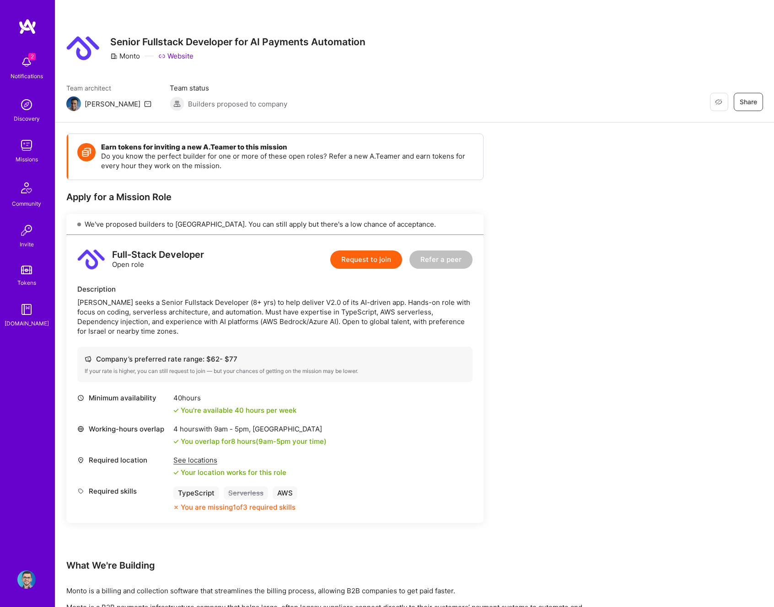
click at [365, 260] on button "Request to join" at bounding box center [366, 260] width 72 height 18
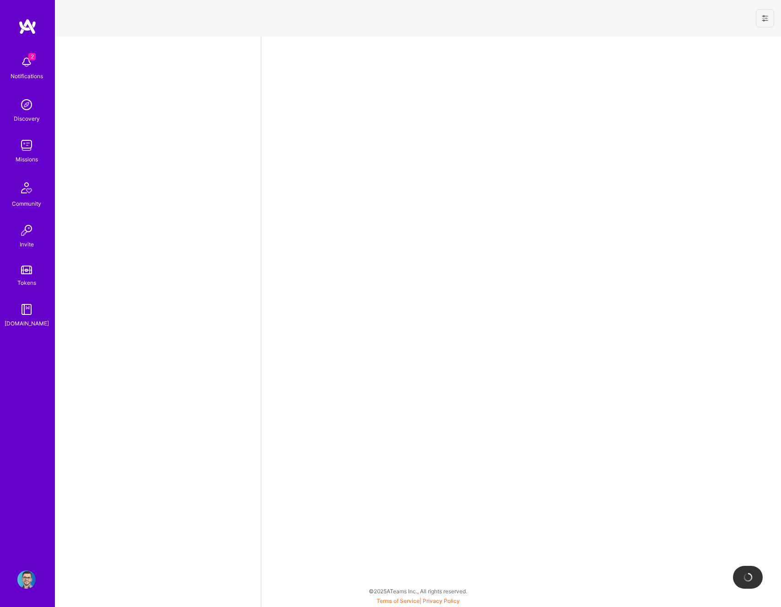
select select "RO"
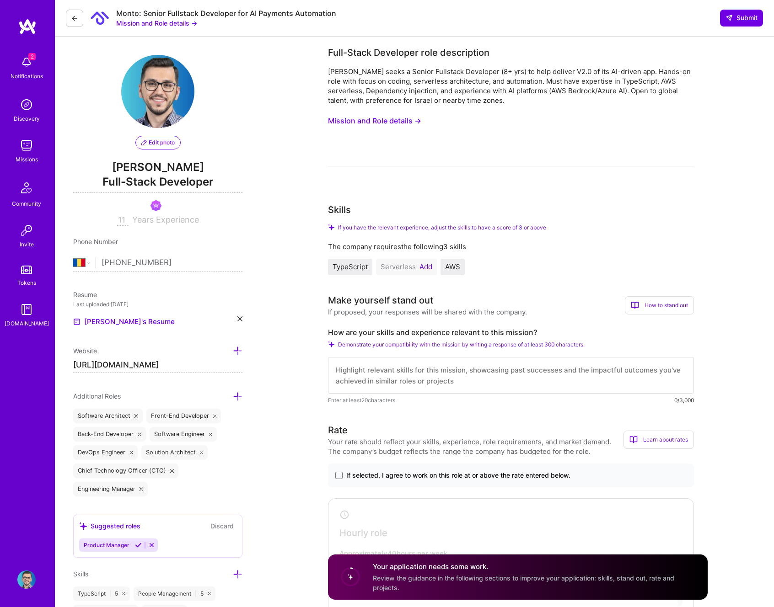
click at [410, 120] on button "Mission and Role details →" at bounding box center [374, 121] width 93 height 17
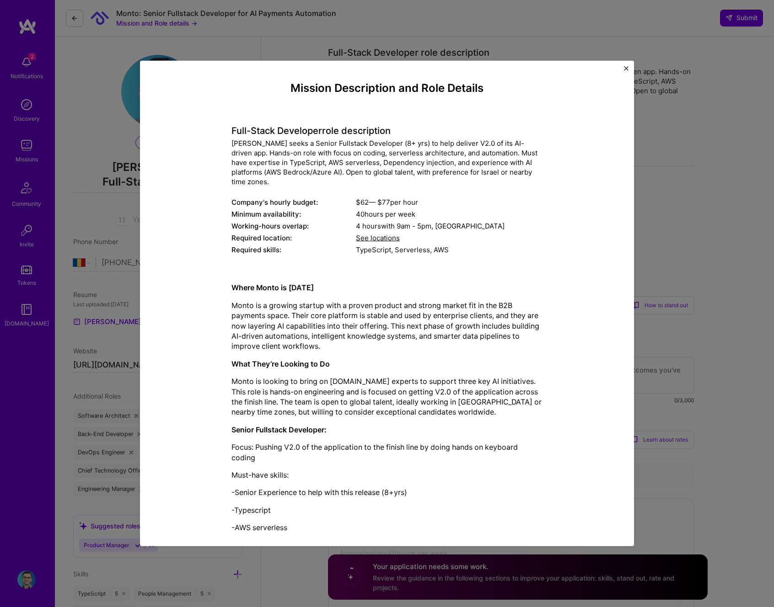
click at [349, 182] on div "[PERSON_NAME] seeks a Senior Fullstack Developer (8+ yrs) to help deliver V2.0 …" at bounding box center [386, 163] width 311 height 48
click at [349, 165] on div "[PERSON_NAME] seeks a Senior Fullstack Developer (8+ yrs) to help deliver V2.0 …" at bounding box center [386, 163] width 311 height 48
click at [371, 162] on div "[PERSON_NAME] seeks a Senior Fullstack Developer (8+ yrs) to help deliver V2.0 …" at bounding box center [386, 163] width 311 height 48
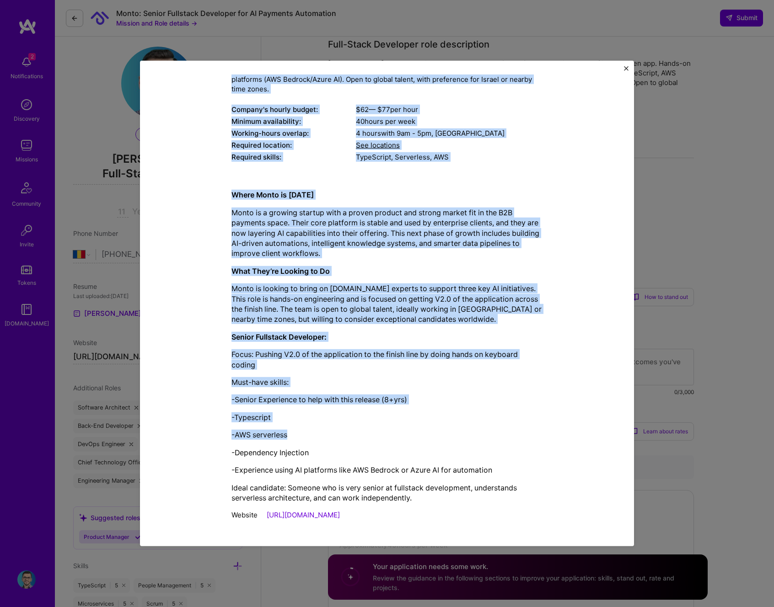
scroll to position [19, 0]
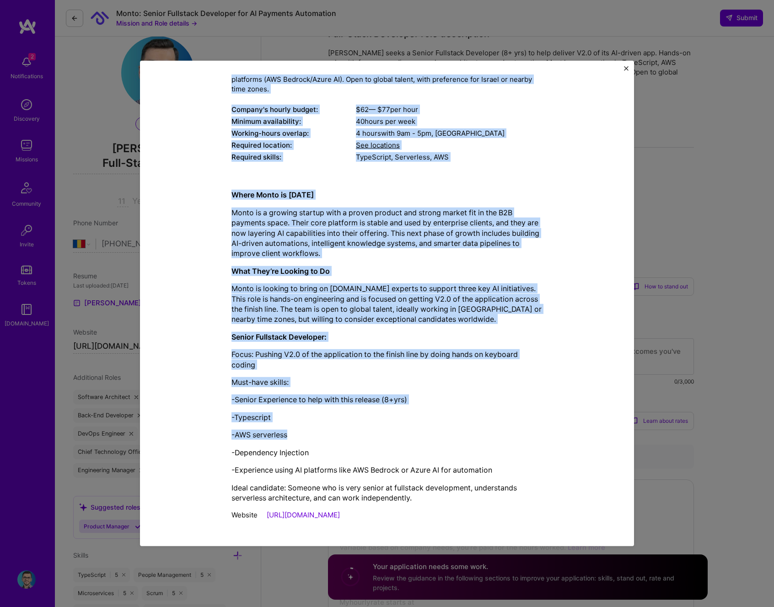
drag, startPoint x: 277, startPoint y: 89, endPoint x: 399, endPoint y: 513, distance: 441.3
click at [399, 520] on div "Mission Description and Role Details Full-Stack Developer role description [PER…" at bounding box center [386, 257] width 311 height 537
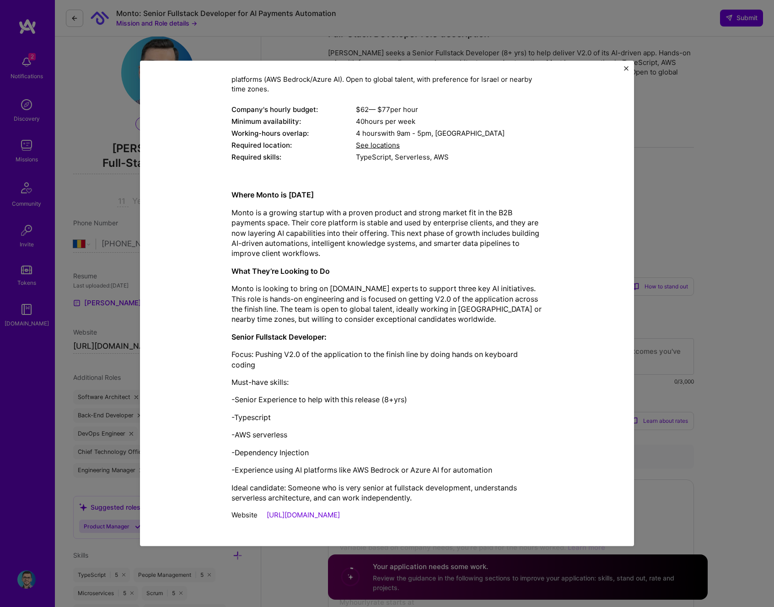
click at [704, 255] on div "Mission Description and Role Details Full-Stack Developer role description [PER…" at bounding box center [387, 303] width 774 height 607
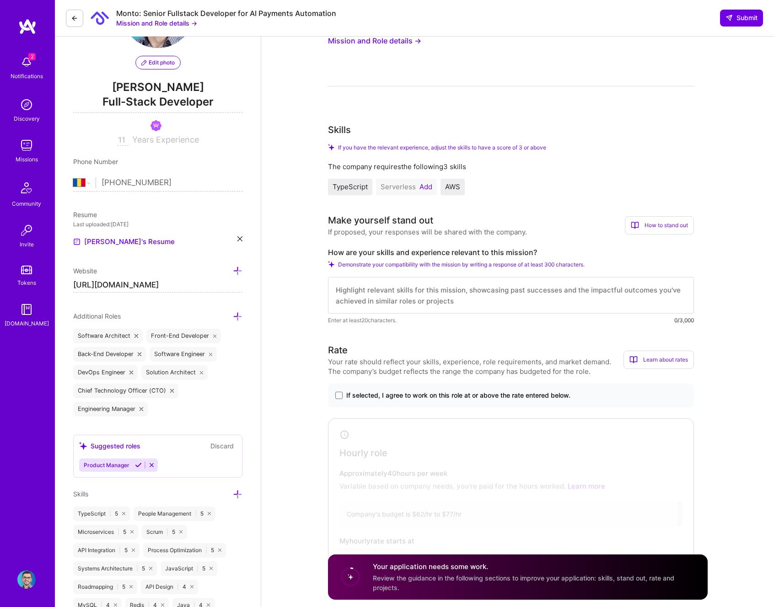
scroll to position [81, 0]
drag, startPoint x: 324, startPoint y: 252, endPoint x: 553, endPoint y: 251, distance: 229.2
click at [424, 192] on div "Serverless Add" at bounding box center [406, 186] width 61 height 16
click at [427, 183] on button "Add" at bounding box center [425, 186] width 13 height 7
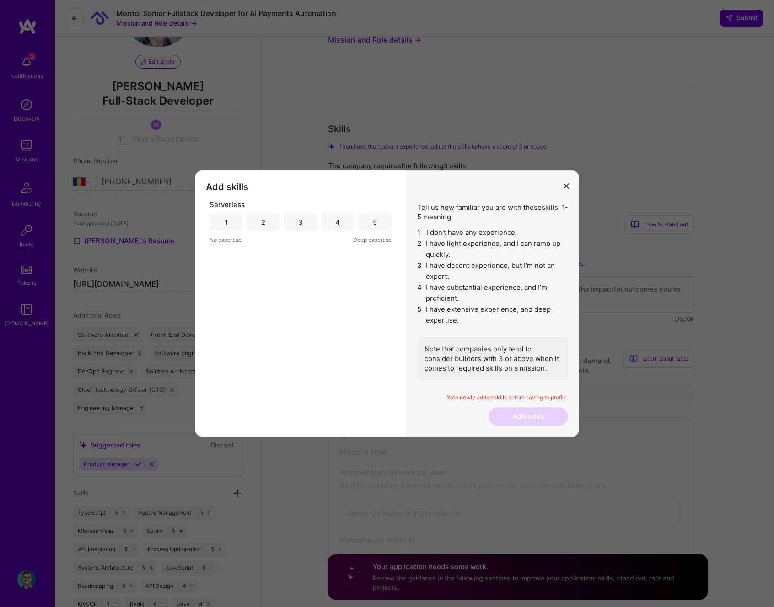
click at [344, 226] on div "4" at bounding box center [337, 222] width 33 height 18
click at [366, 220] on div "5" at bounding box center [374, 222] width 33 height 18
click at [529, 407] on div "Rate newly added skills before saving to profile." at bounding box center [492, 400] width 151 height 13
click at [533, 414] on button "Add skills" at bounding box center [529, 417] width 80 height 18
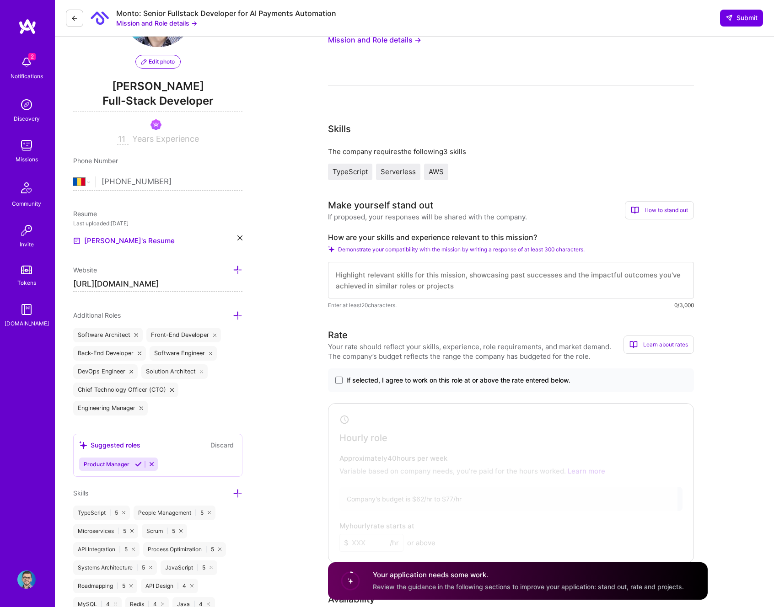
click at [405, 374] on div "If selected, I agree to work on this role at or above the rate entered below." at bounding box center [511, 381] width 366 height 24
click at [390, 381] on span "If selected, I agree to work on this role at or above the rate entered below." at bounding box center [458, 380] width 224 height 9
click at [0, 0] on input "If selected, I agree to work on this role at or above the rate entered below." at bounding box center [0, 0] width 0 height 0
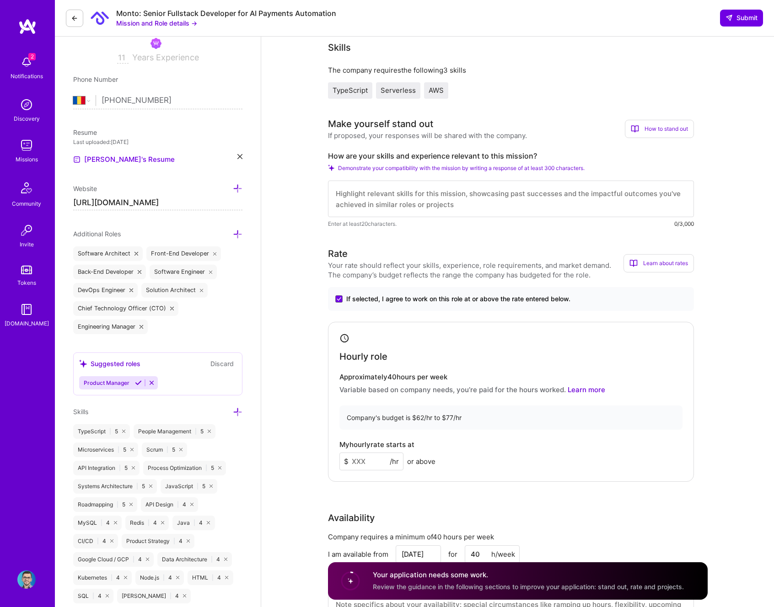
scroll to position [228, 0]
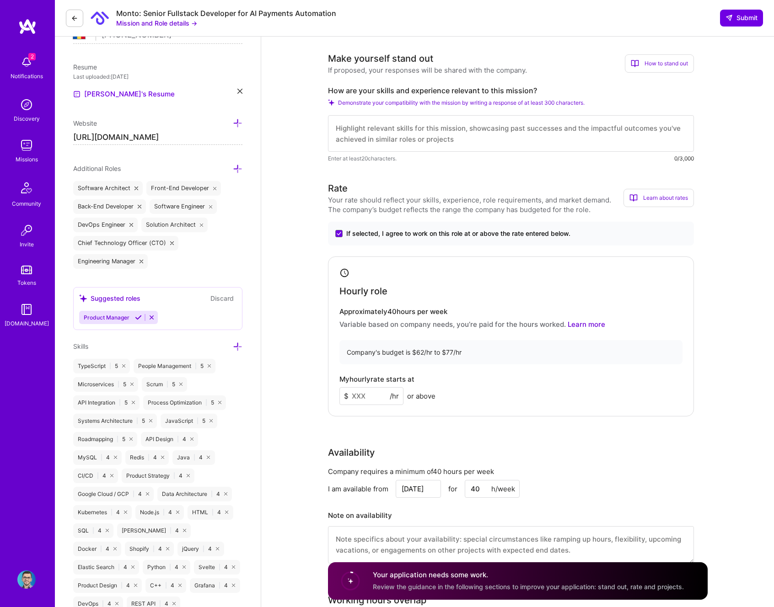
click at [371, 394] on input at bounding box center [371, 396] width 64 height 18
type input "75"
click at [415, 124] on textarea at bounding box center [511, 133] width 366 height 37
paste textarea "Lo 37+ ipsum do SitaMetcon adipiscing eli seddoeiusm temporincidi utlaboreet do…"
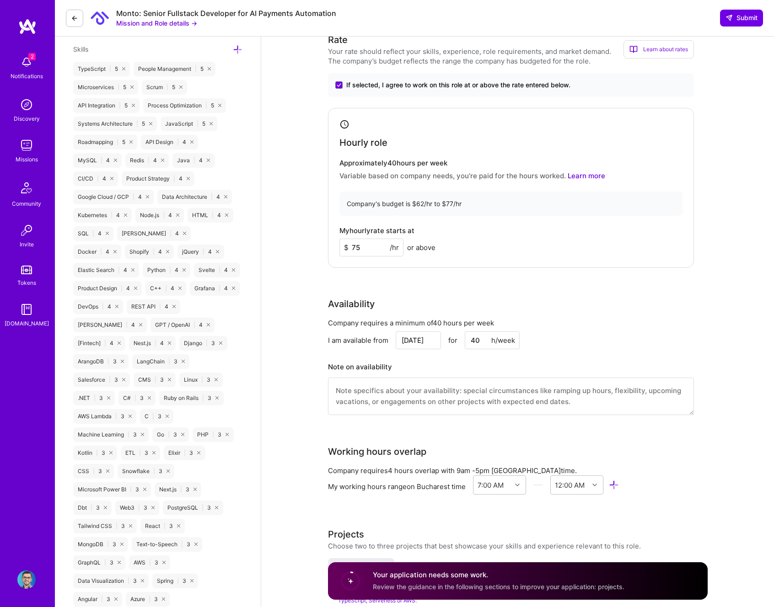
scroll to position [672, 0]
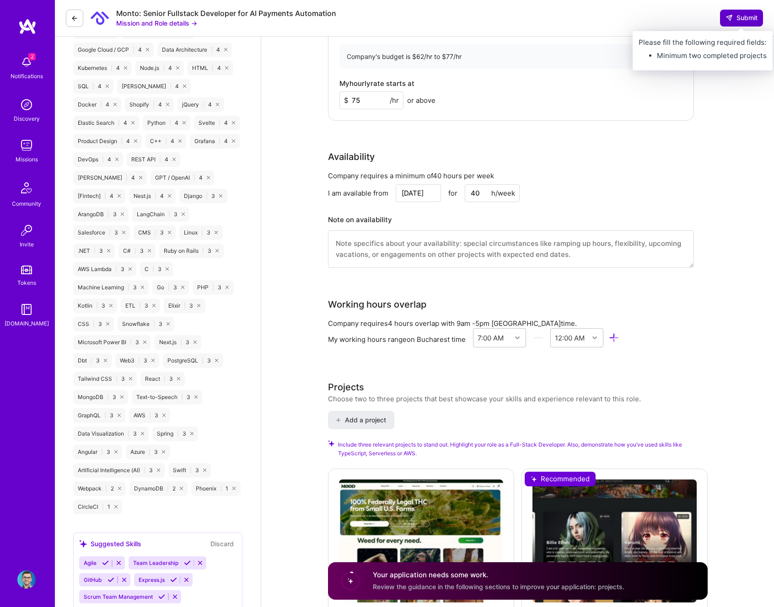
type textarea "Lo 37+ ipsum do SitaMetcon adipiscing eli seddoeiusm temporincidi utlaboreet do…"
click at [740, 17] on span "Submit" at bounding box center [741, 17] width 32 height 9
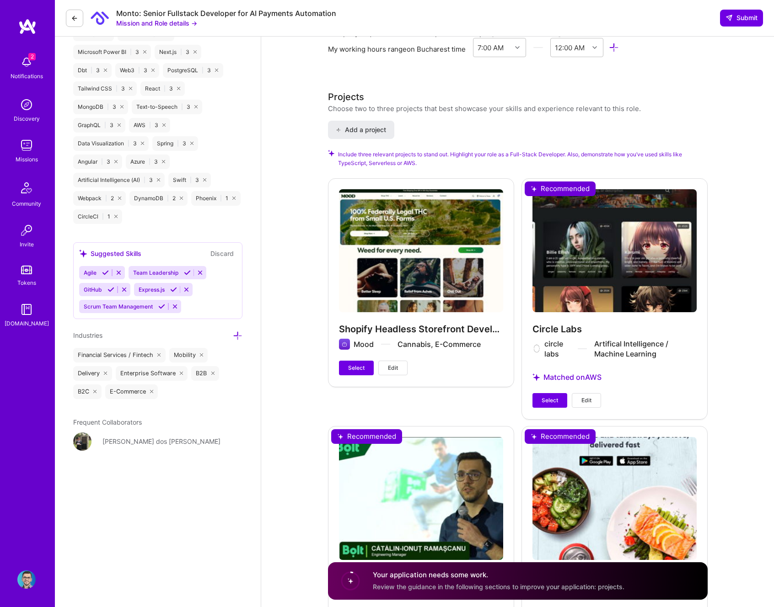
scroll to position [976, 0]
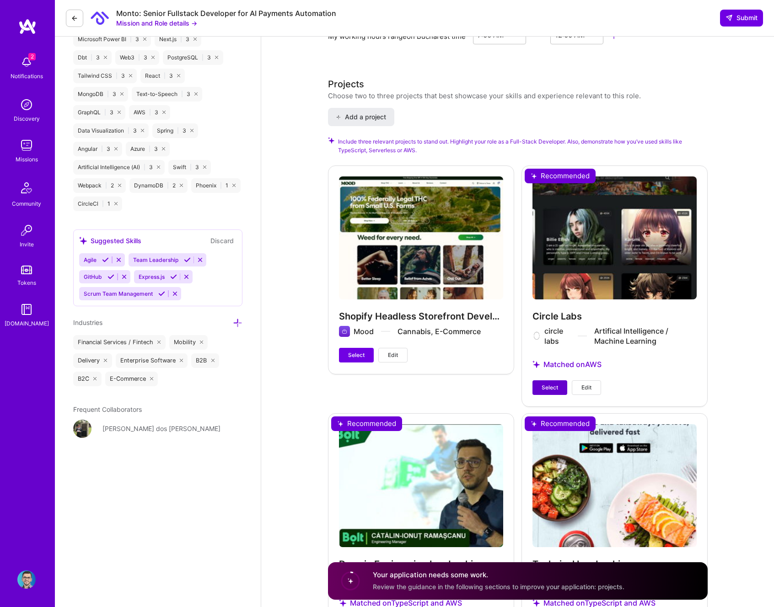
click at [545, 389] on span "Select" at bounding box center [550, 388] width 16 height 8
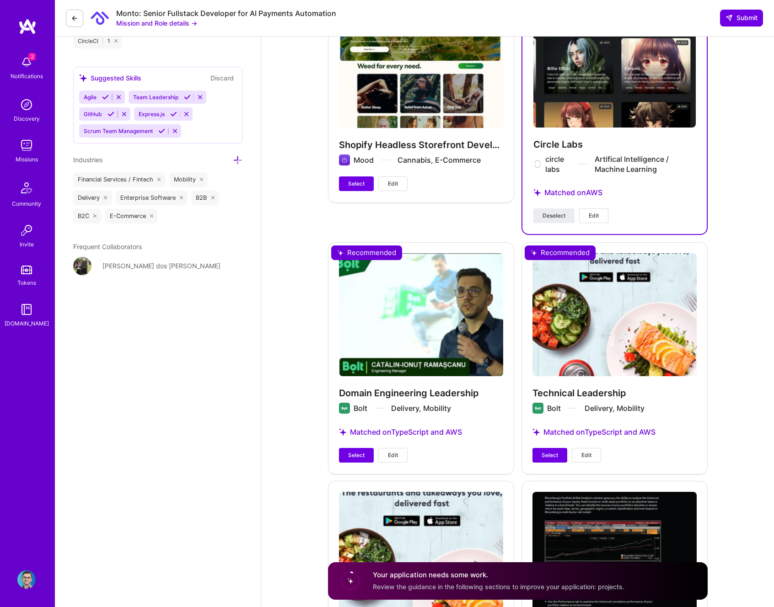
scroll to position [1141, 0]
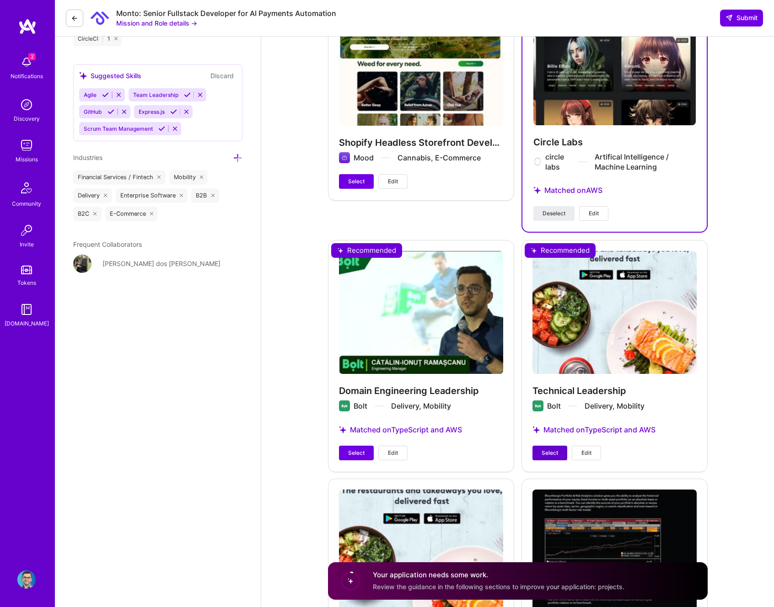
click at [553, 442] on div "Technical Leadership Bolt Delivery, Mobility Matched on TypeScript and AWS Sele…" at bounding box center [614, 355] width 186 height 231
click at [550, 450] on span "Select" at bounding box center [550, 453] width 16 height 8
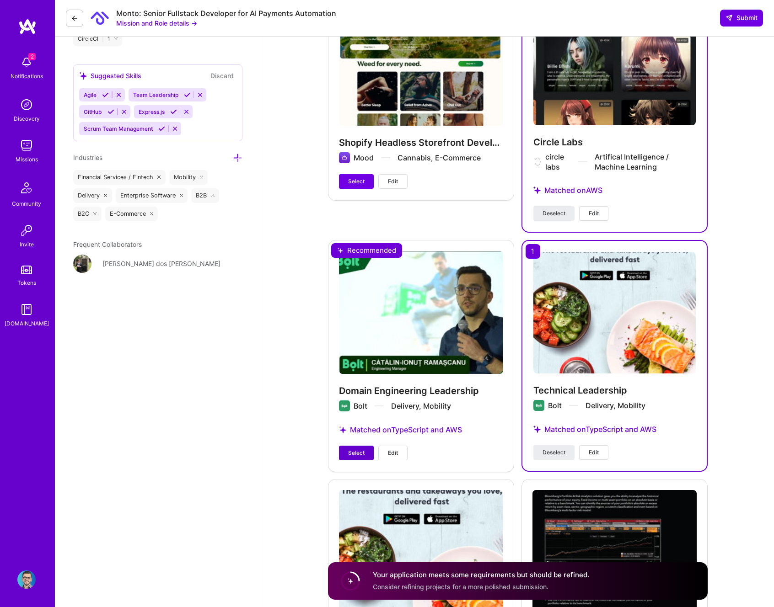
click at [350, 448] on button "Select" at bounding box center [356, 453] width 35 height 15
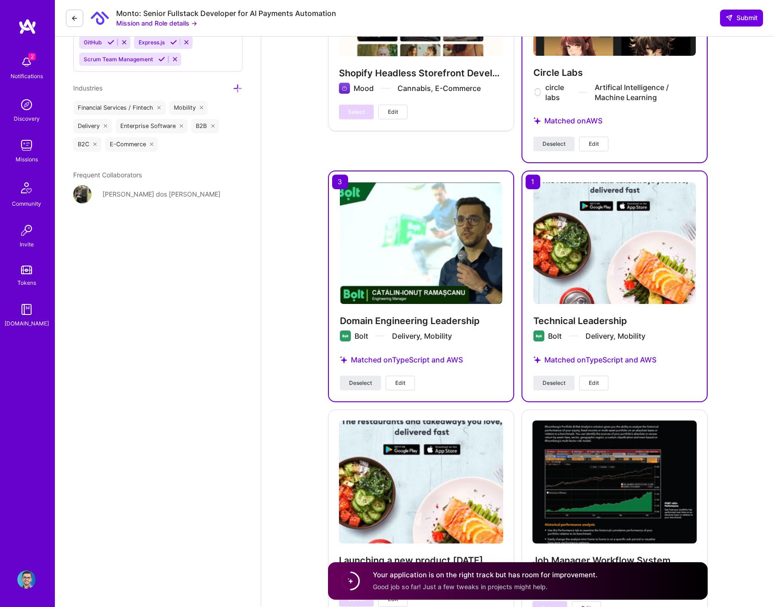
scroll to position [1221, 0]
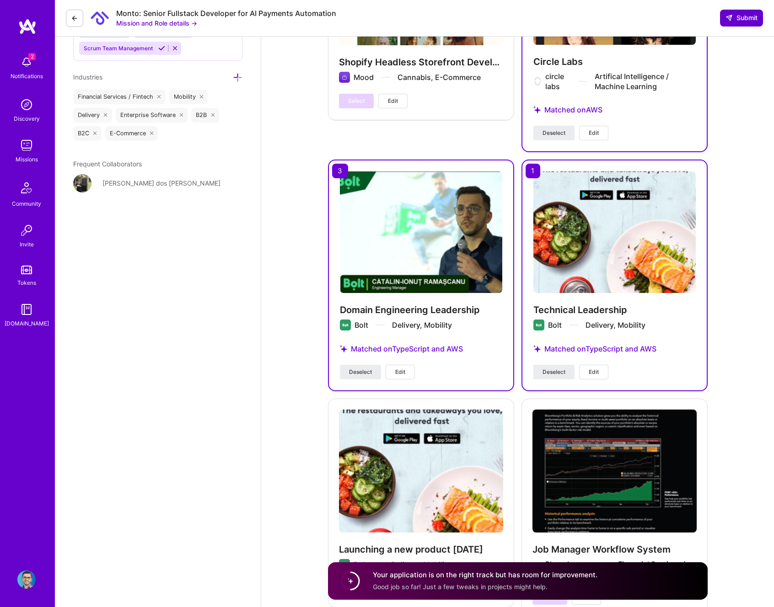
click at [744, 21] on span "Submit" at bounding box center [741, 17] width 32 height 9
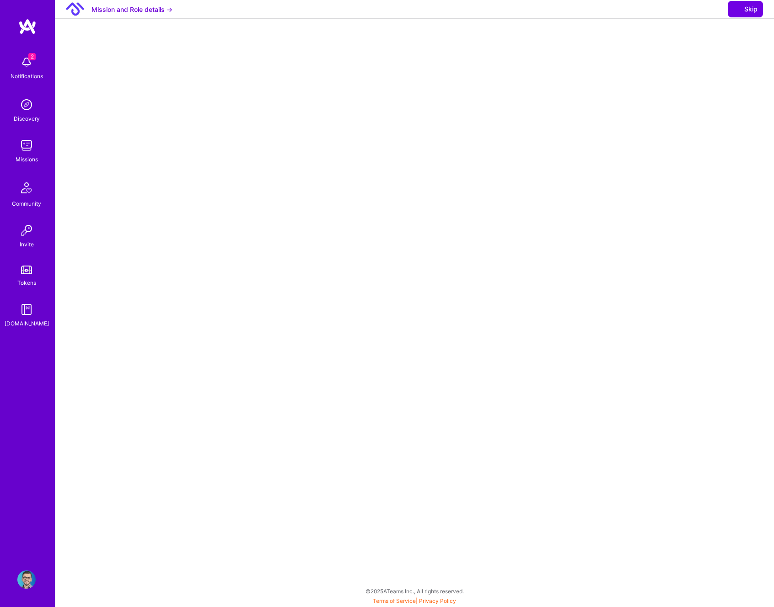
select select "RO"
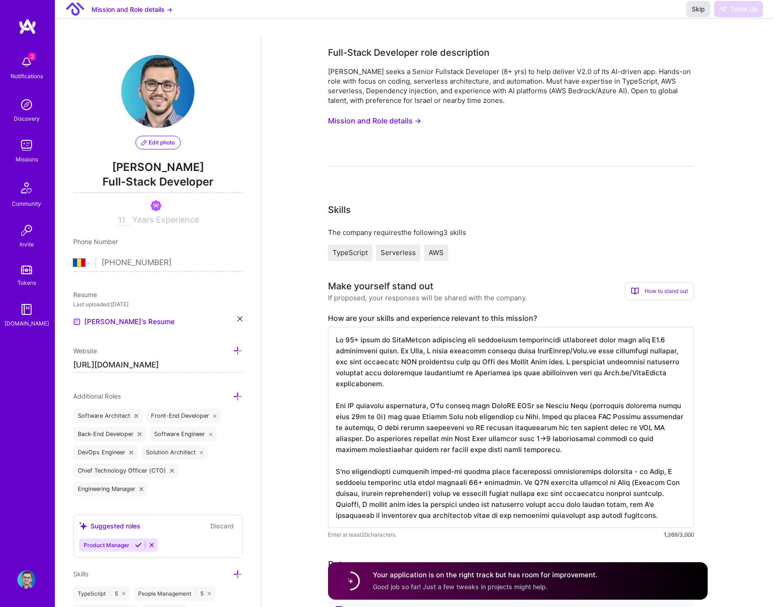
click at [693, 14] on span "Skip" at bounding box center [698, 9] width 13 height 9
click at [490, 584] on span "Good job so far! Just a few tweaks in projects might help." at bounding box center [460, 587] width 175 height 8
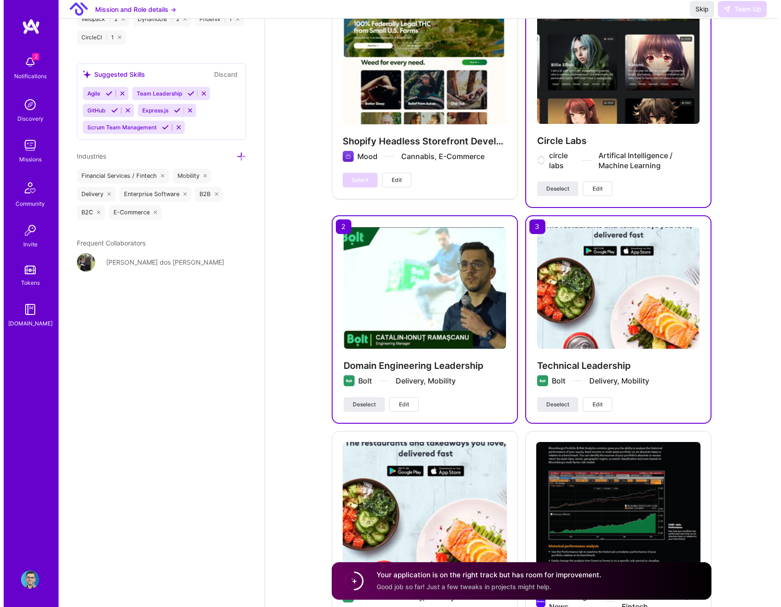
scroll to position [1329, 0]
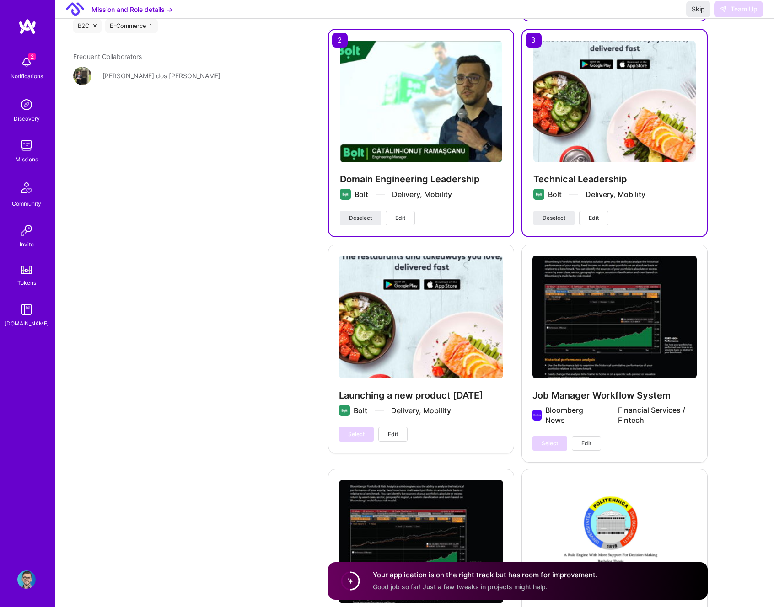
click at [402, 221] on span "Edit" at bounding box center [400, 218] width 10 height 8
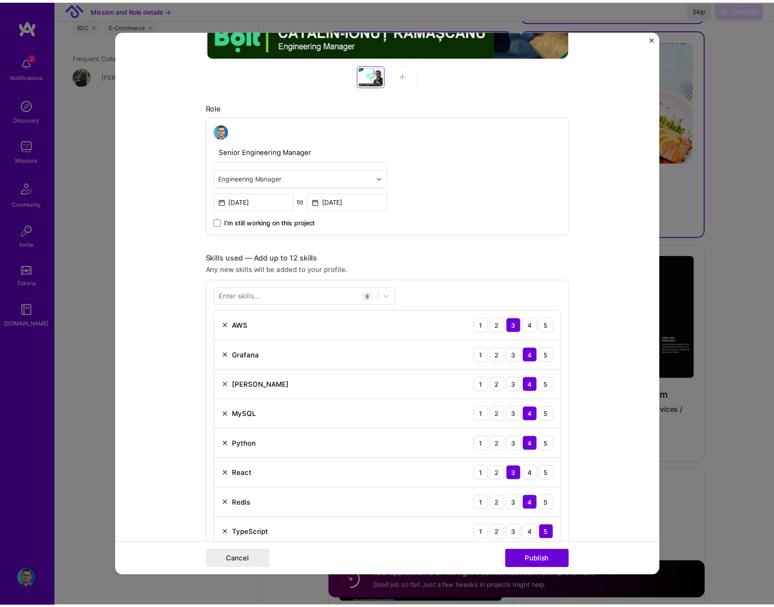
scroll to position [1102, 0]
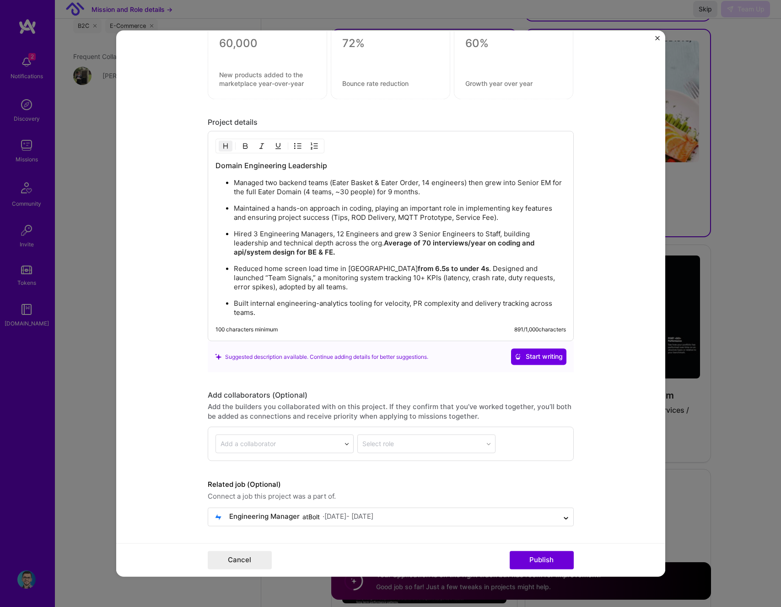
click at [78, 294] on div "Project title Domain Engineering Leadership Company Bolt Project industry Indus…" at bounding box center [390, 303] width 781 height 607
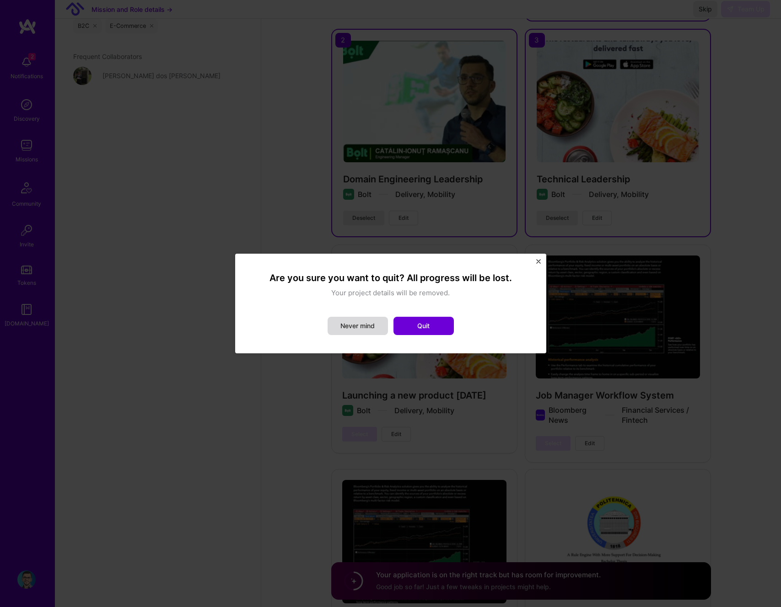
drag, startPoint x: 428, startPoint y: 325, endPoint x: 360, endPoint y: 329, distance: 67.4
click at [361, 329] on div "Never mind Quit" at bounding box center [390, 326] width 274 height 18
click at [357, 329] on button "Never mind" at bounding box center [358, 326] width 60 height 18
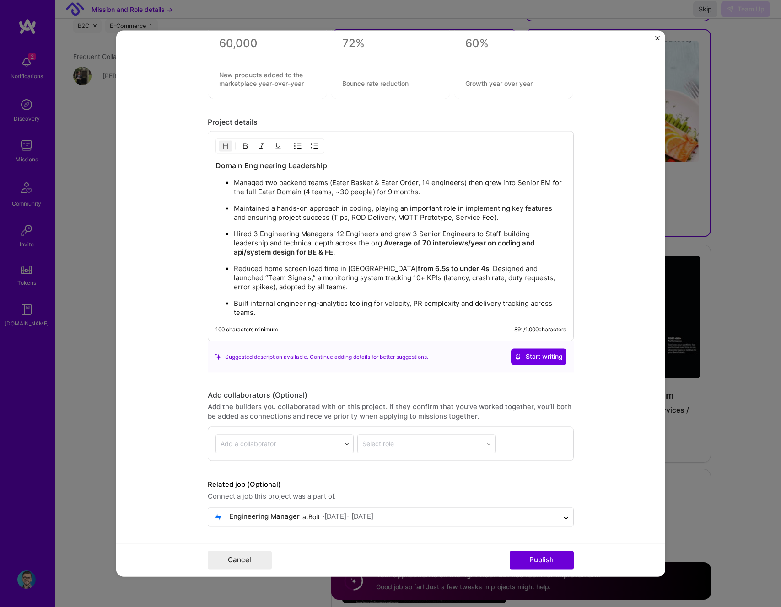
click at [256, 549] on div "Cancel Publish" at bounding box center [390, 560] width 549 height 33
click at [256, 555] on button "Cancel" at bounding box center [240, 561] width 64 height 18
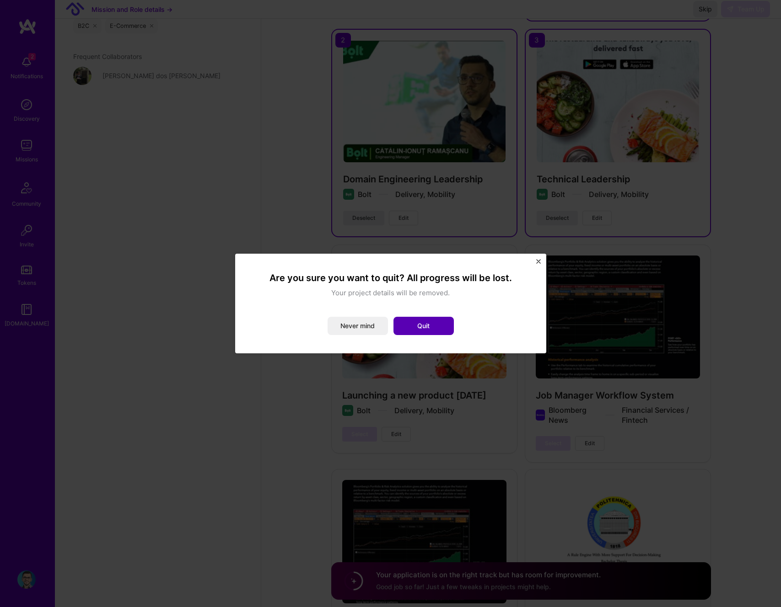
click at [408, 322] on button "Quit" at bounding box center [423, 326] width 60 height 18
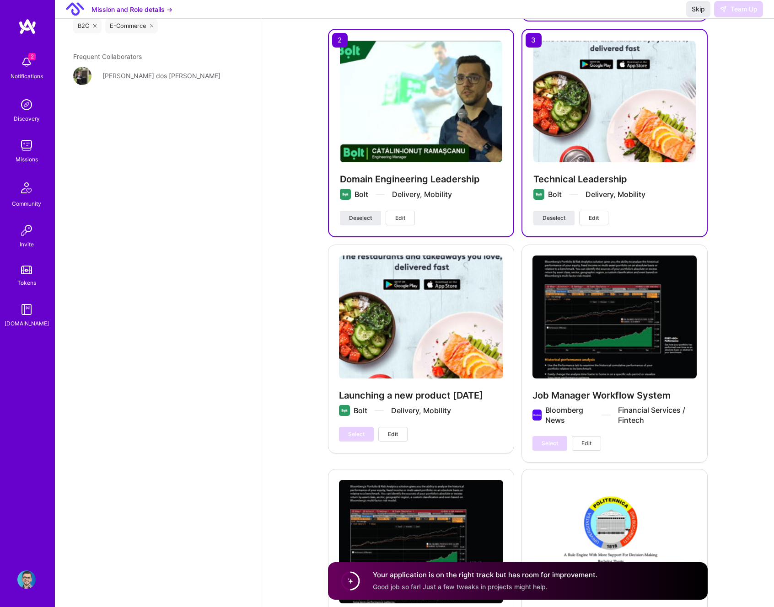
click at [21, 155] on div "Missions" at bounding box center [27, 160] width 22 height 10
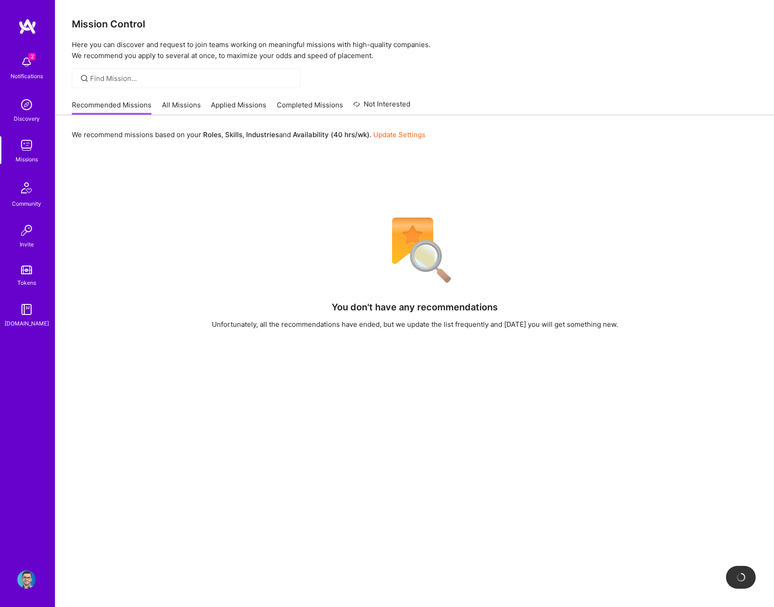
click at [189, 104] on link "All Missions" at bounding box center [181, 107] width 39 height 15
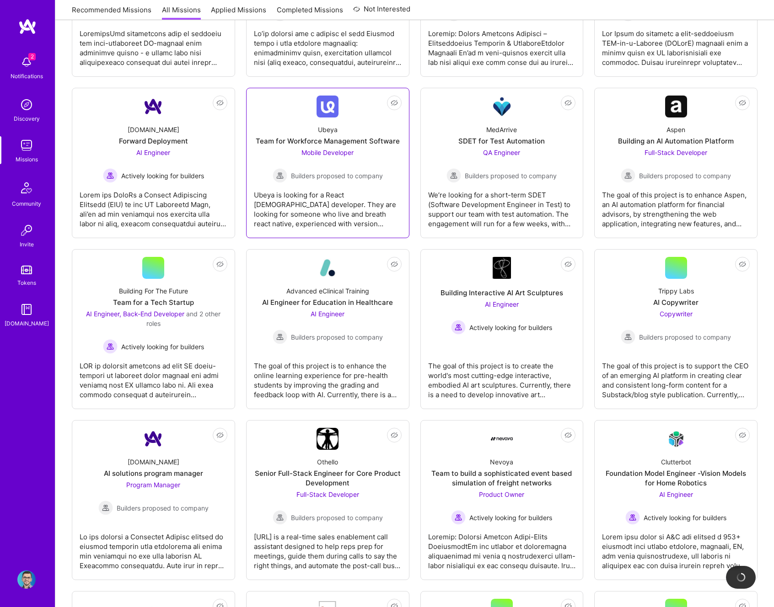
scroll to position [831, 0]
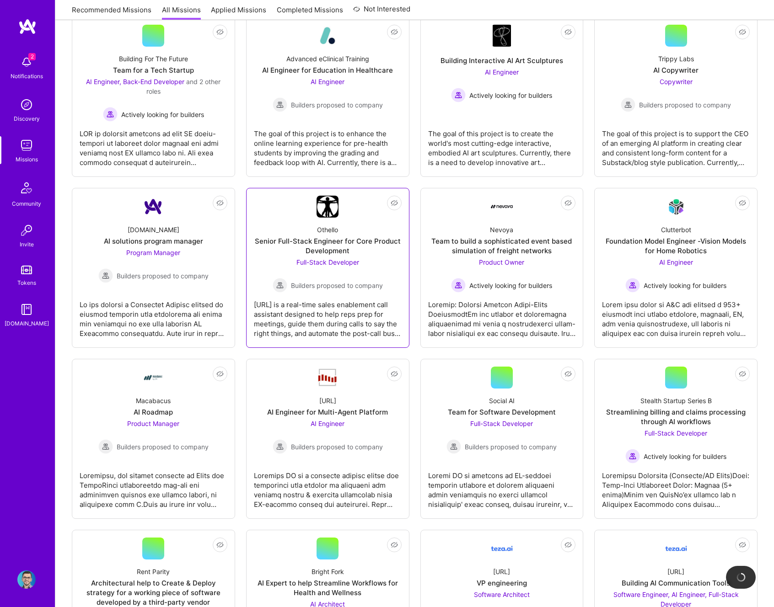
click at [326, 217] on img at bounding box center [328, 207] width 22 height 22
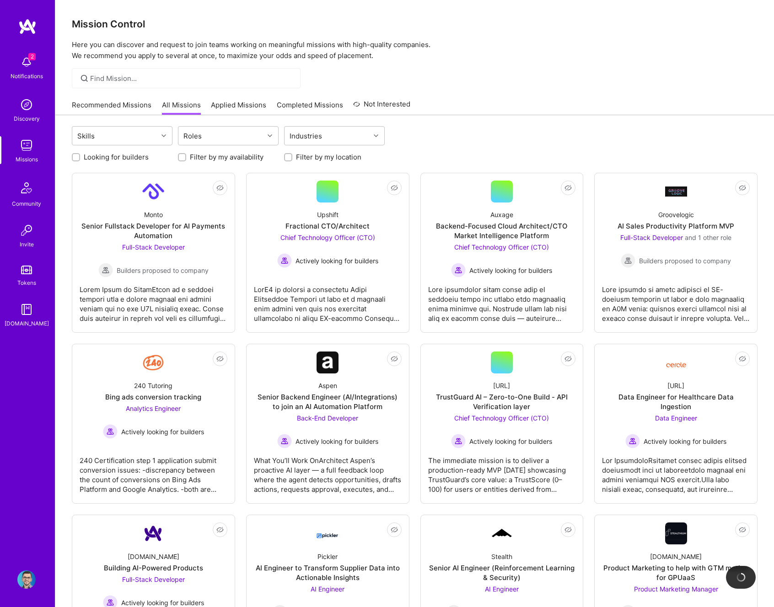
click at [107, 154] on label "Looking for builders" at bounding box center [116, 157] width 65 height 10
click at [80, 155] on input "Looking for builders" at bounding box center [77, 158] width 6 height 6
checkbox input "true"
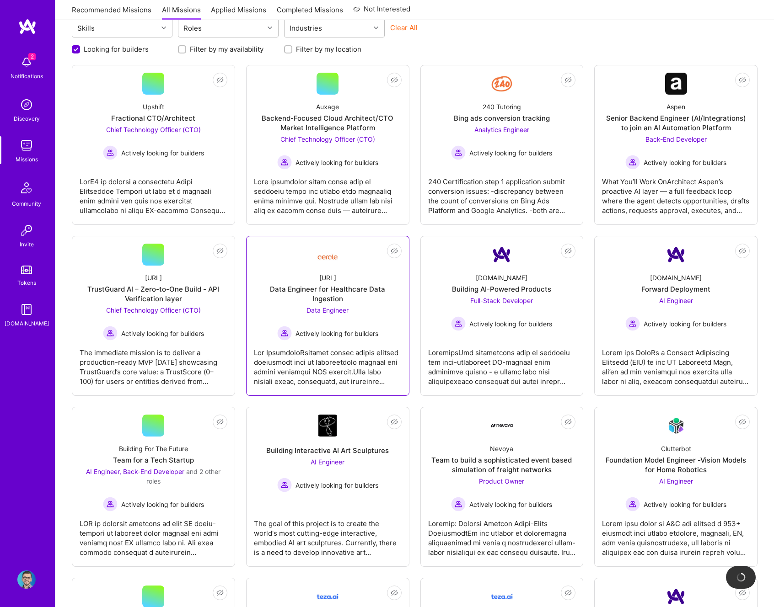
scroll to position [122, 0]
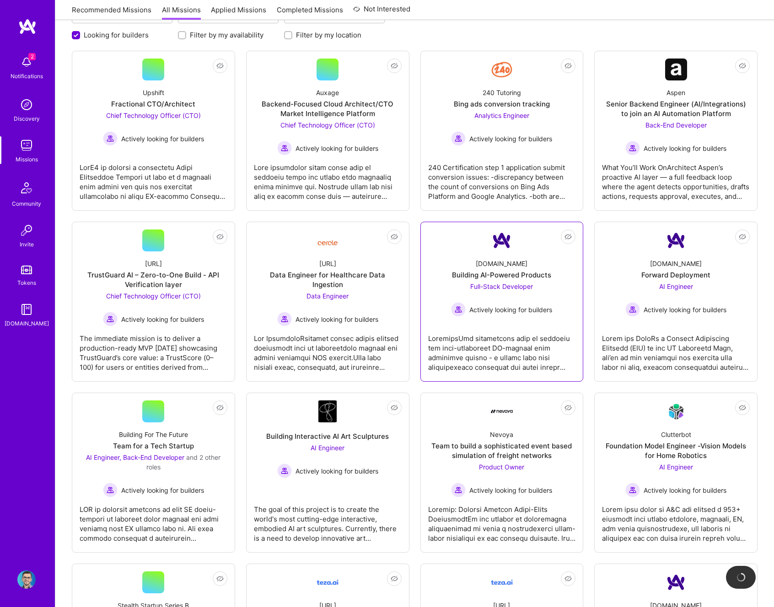
click at [531, 250] on link "Not Interested [DOMAIN_NAME] Building AI-Powered Products Full-Stack Developer …" at bounding box center [502, 302] width 148 height 145
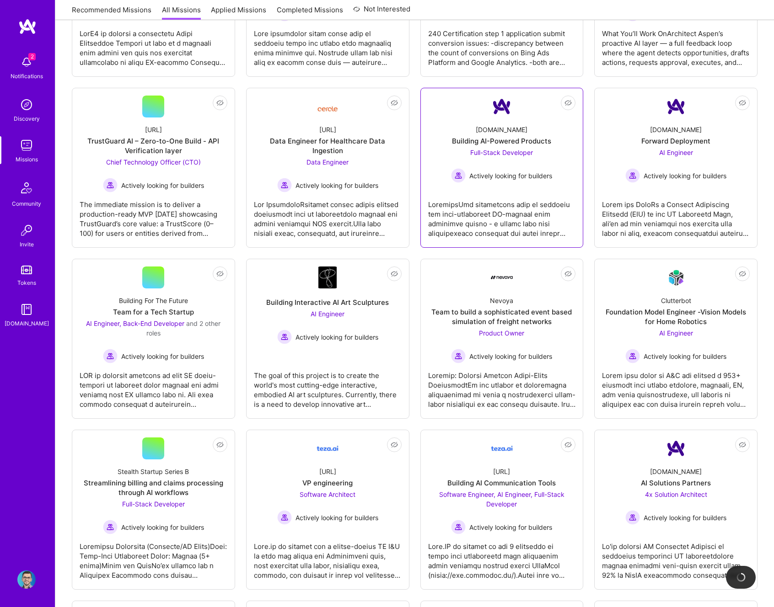
scroll to position [257, 0]
click at [325, 289] on div "Building Interactive AI Art Sculptures AI Engineer Actively looking for builders" at bounding box center [328, 316] width 148 height 56
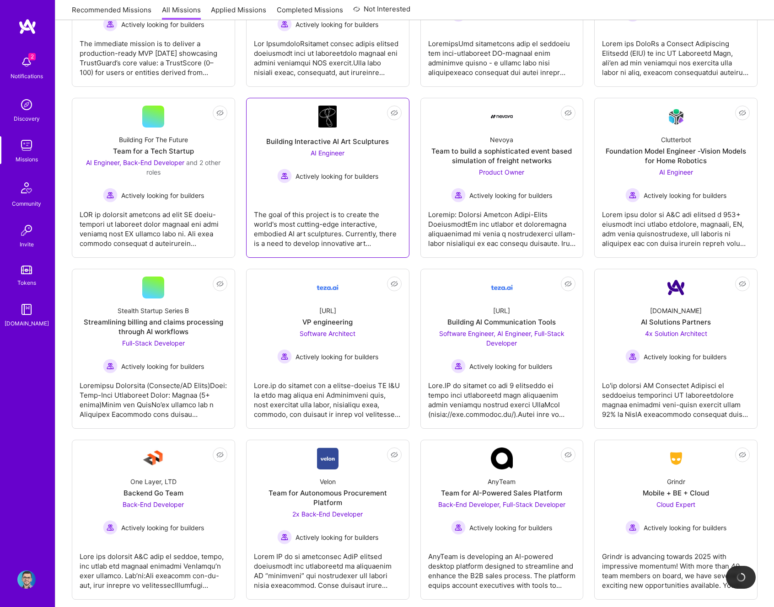
scroll to position [418, 0]
click at [654, 301] on div "[DOMAIN_NAME] AI Solutions Partners 4x Solution Architect Actively looking for …" at bounding box center [676, 330] width 148 height 65
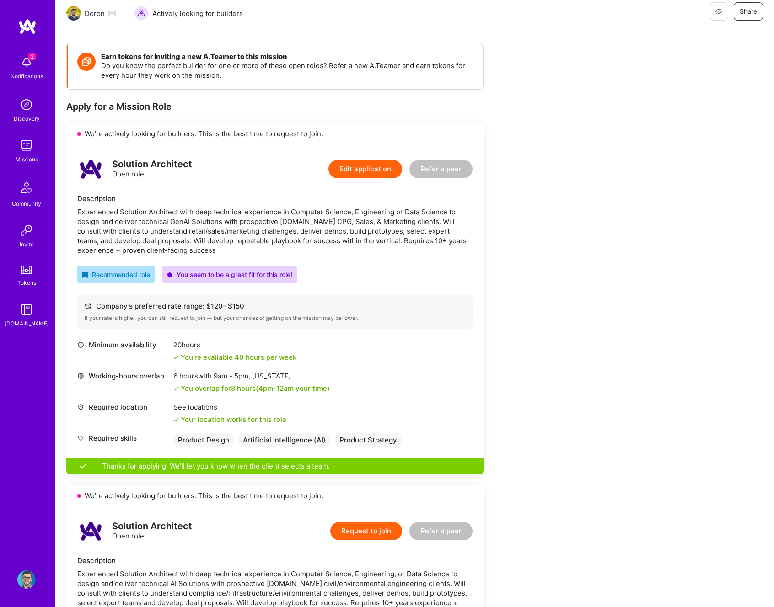
scroll to position [70, 0]
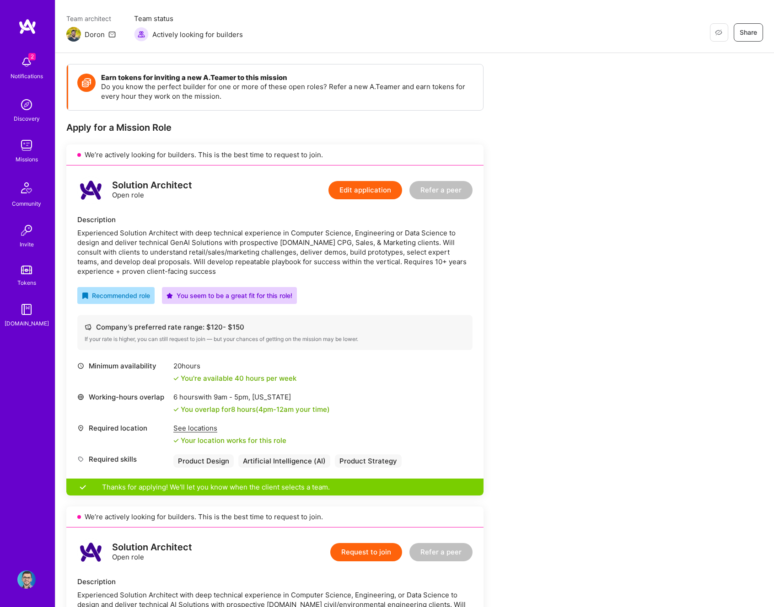
click at [366, 183] on button "Edit application" at bounding box center [365, 190] width 74 height 18
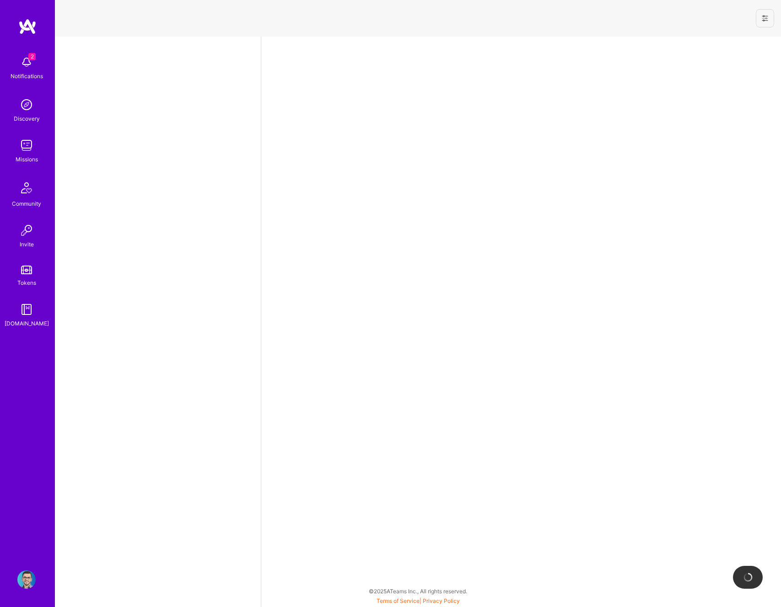
select select "RO"
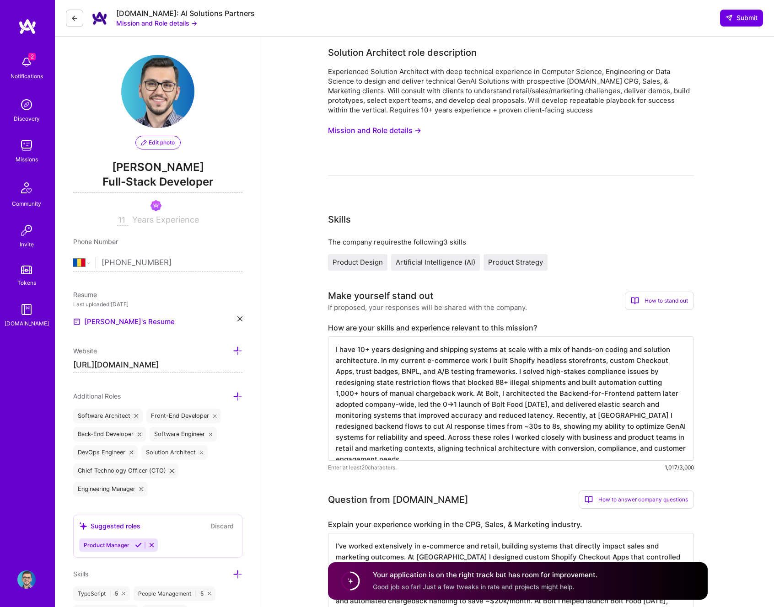
click at [393, 134] on button "Mission and Role details →" at bounding box center [374, 130] width 93 height 17
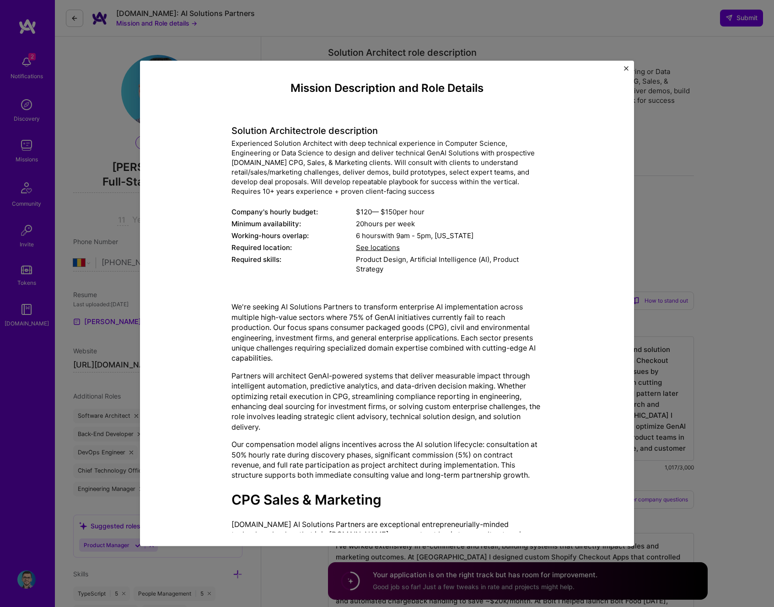
click at [300, 150] on div "Experienced Solution Architect with deep technical experience in Computer Scien…" at bounding box center [386, 168] width 311 height 58
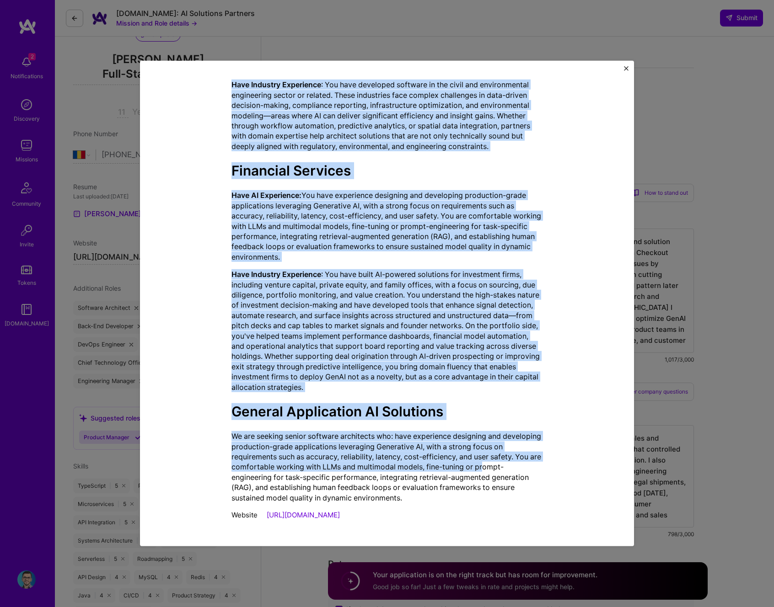
scroll to position [302, 0]
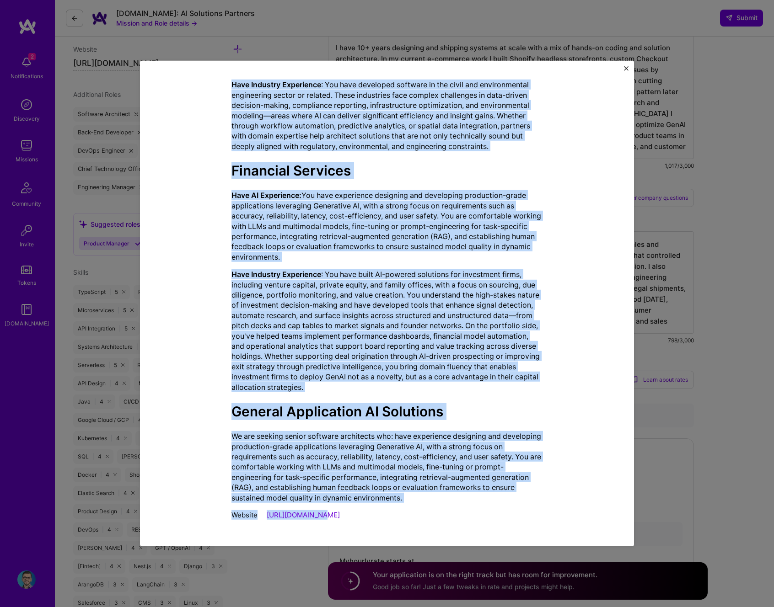
drag, startPoint x: 282, startPoint y: 88, endPoint x: 490, endPoint y: 513, distance: 473.0
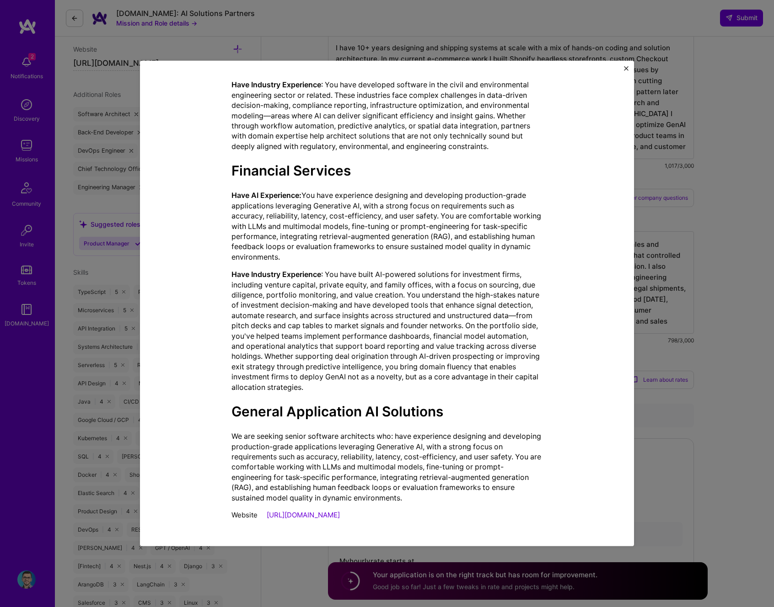
click at [628, 70] on div "Mission Description and Role Details Solution Architect role description Experi…" at bounding box center [387, 304] width 494 height 486
click at [627, 68] on img "Close" at bounding box center [626, 68] width 5 height 5
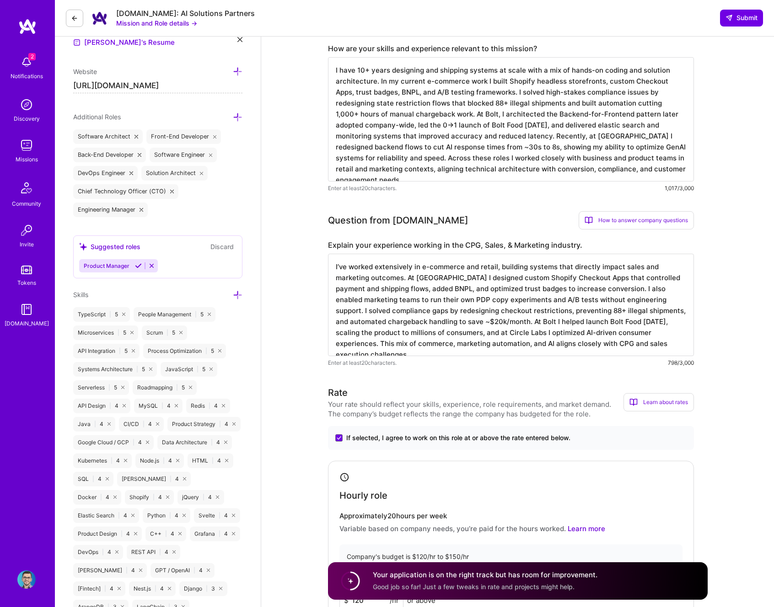
scroll to position [0, 0]
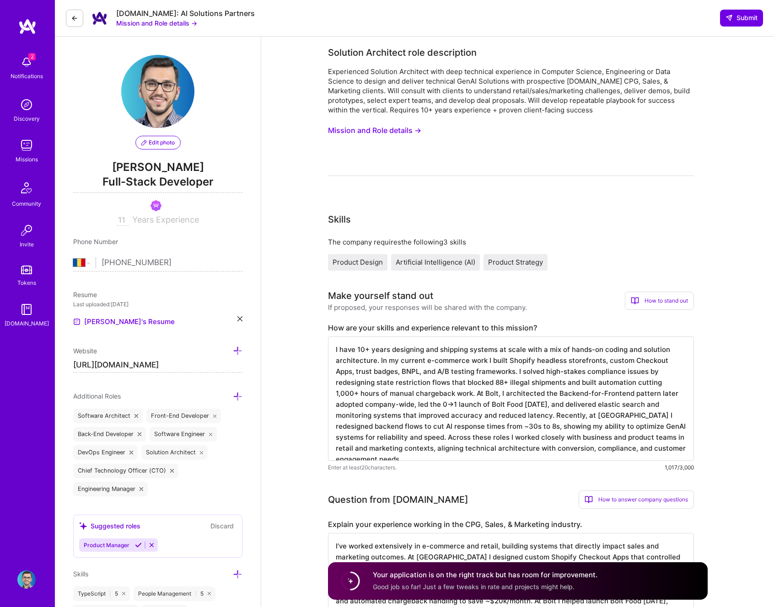
click at [75, 20] on icon at bounding box center [74, 18] width 7 height 7
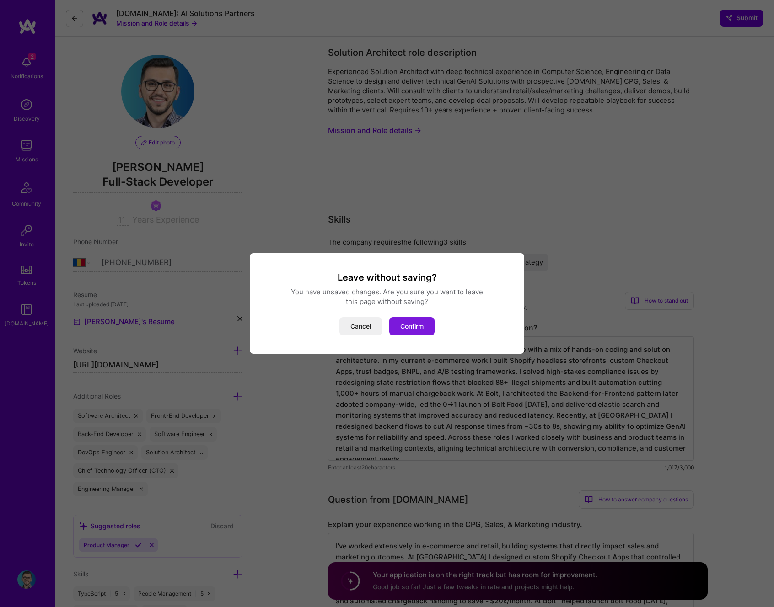
click at [411, 320] on button "Confirm" at bounding box center [411, 326] width 45 height 18
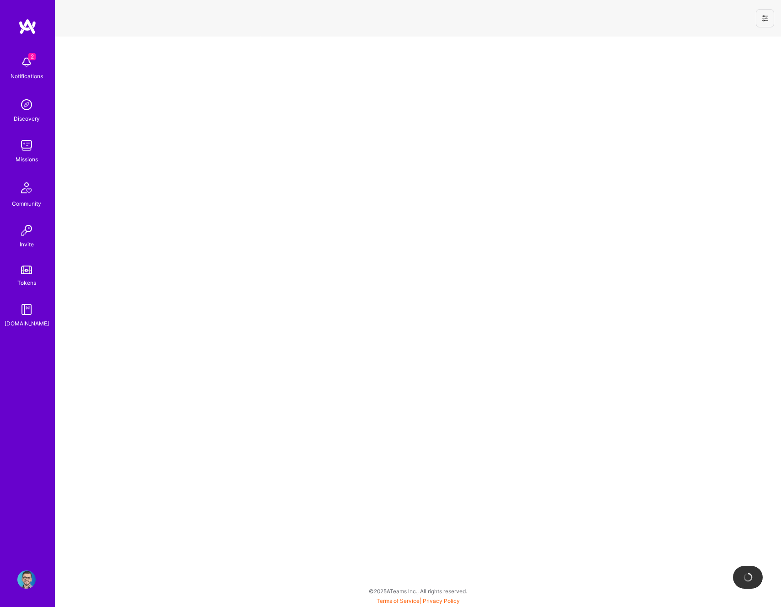
select select "RO"
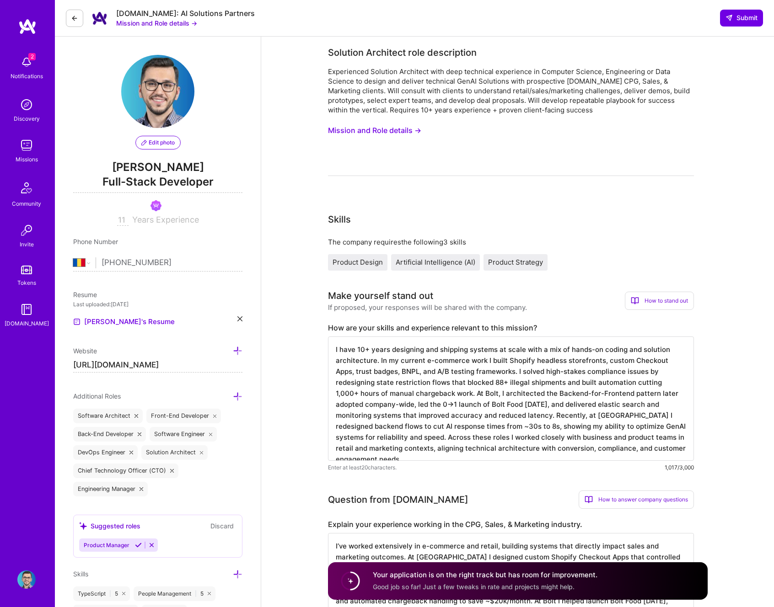
click at [29, 144] on img at bounding box center [26, 145] width 18 height 18
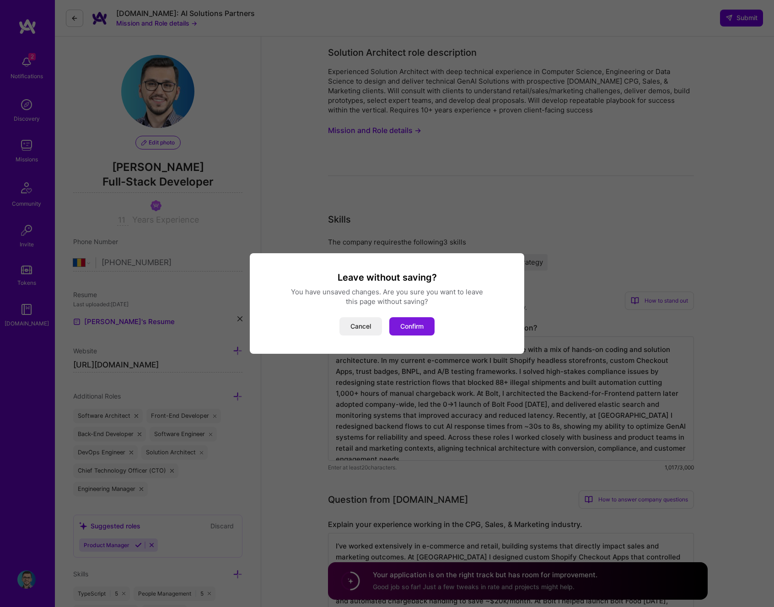
click at [407, 326] on button "Confirm" at bounding box center [411, 326] width 45 height 18
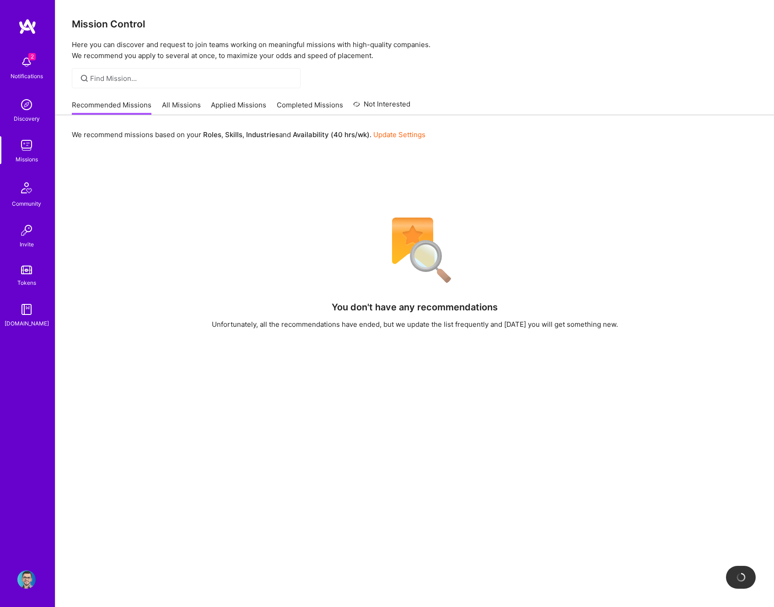
click at [170, 92] on div "Mission Control Here you can discover and request to join teams working on mean…" at bounding box center [414, 354] width 719 height 709
click at [213, 113] on link "Applied Missions" at bounding box center [238, 107] width 55 height 15
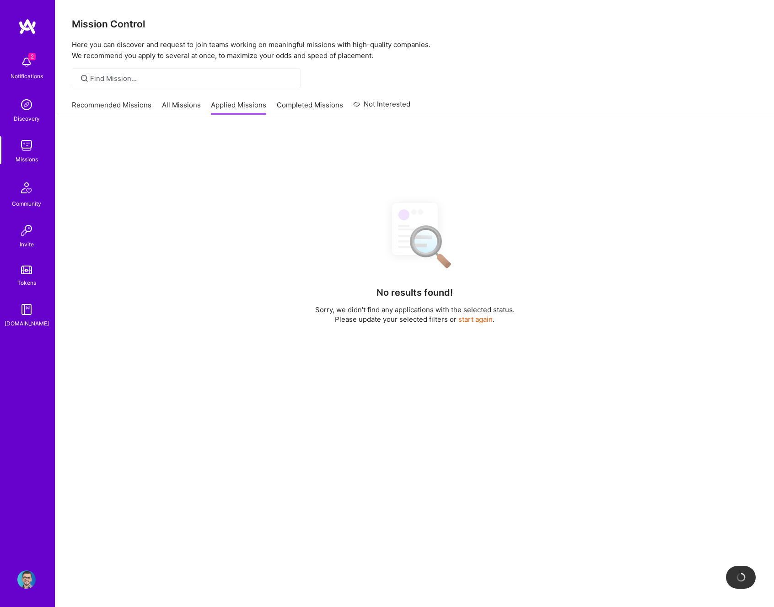
click at [186, 102] on link "All Missions" at bounding box center [181, 107] width 39 height 15
